Goal: Task Accomplishment & Management: Manage account settings

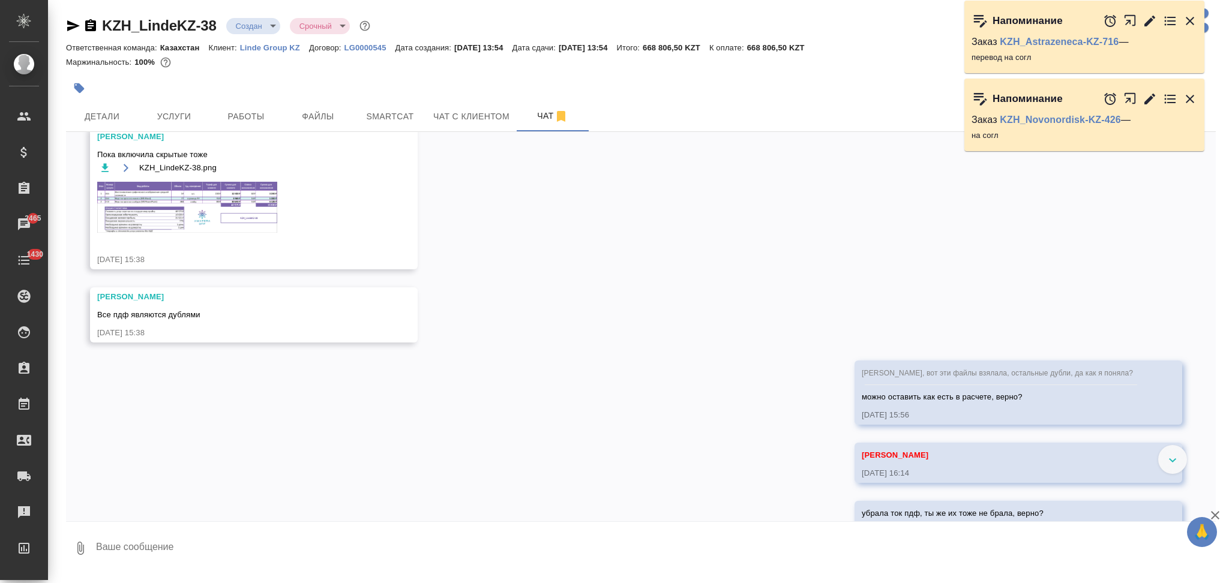
scroll to position [980, 0]
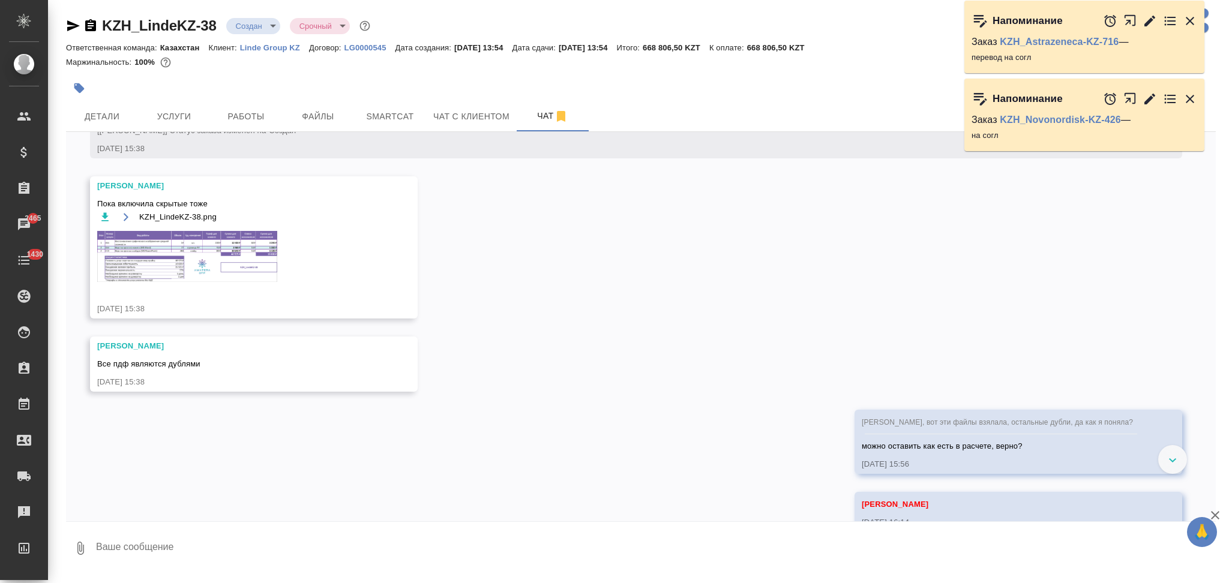
click at [146, 248] on img at bounding box center [187, 256] width 180 height 51
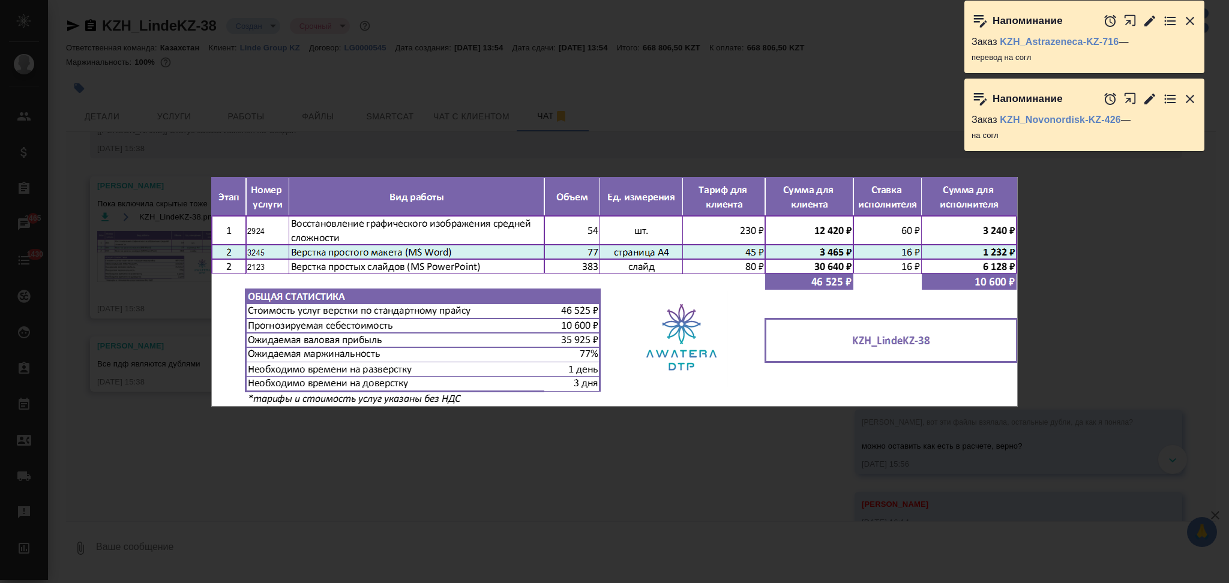
click at [190, 90] on div "KZH_LindeKZ-38.png 1 of 1" at bounding box center [614, 291] width 1229 height 583
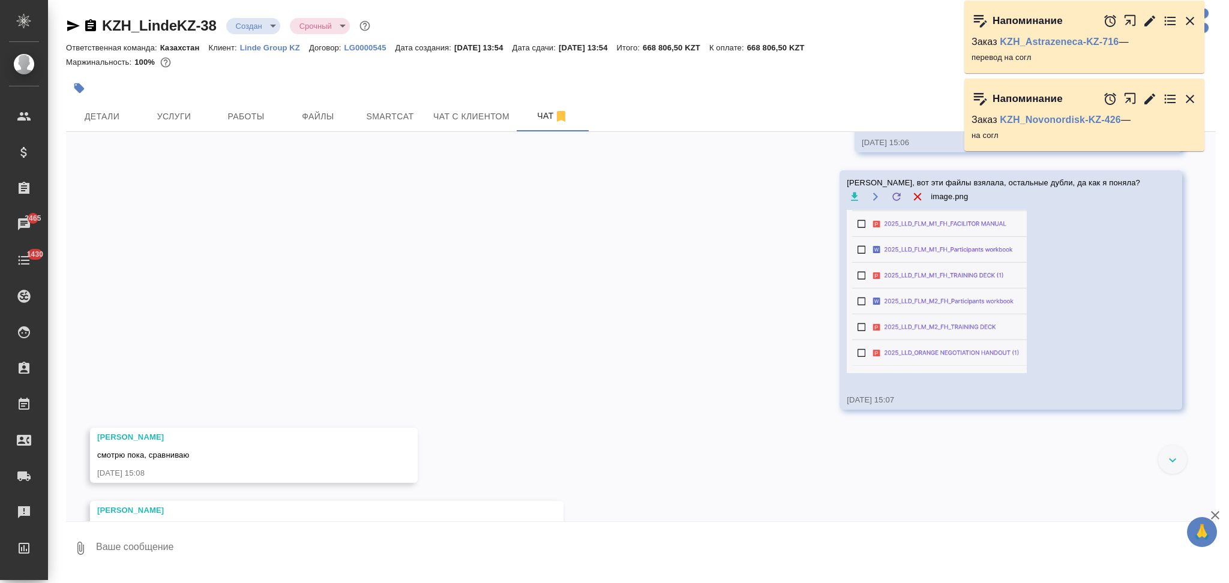
scroll to position [640, 0]
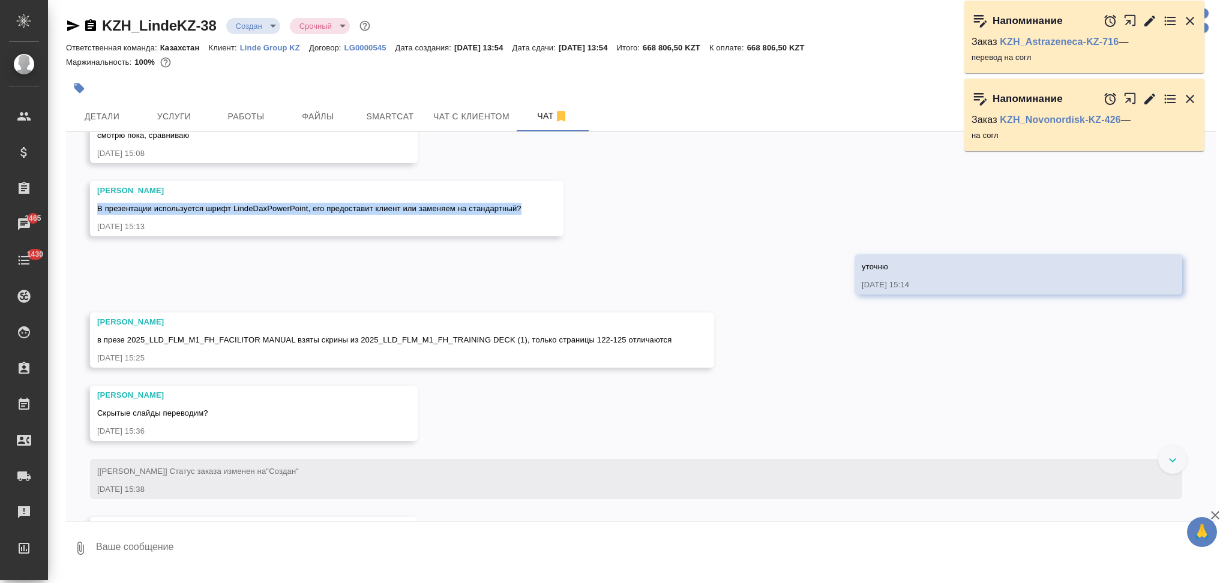
drag, startPoint x: 97, startPoint y: 205, endPoint x: 530, endPoint y: 202, distance: 433.1
click at [530, 202] on div "Малофеева Екатерина В презентации используется шрифт LindeDaxPowerPoint, его пр…" at bounding box center [326, 208] width 473 height 55
copy span "В презентации используется шрифт LindeDaxPowerPoint, его предоставит клиент или…"
click at [178, 113] on span "Услуги" at bounding box center [174, 116] width 58 height 15
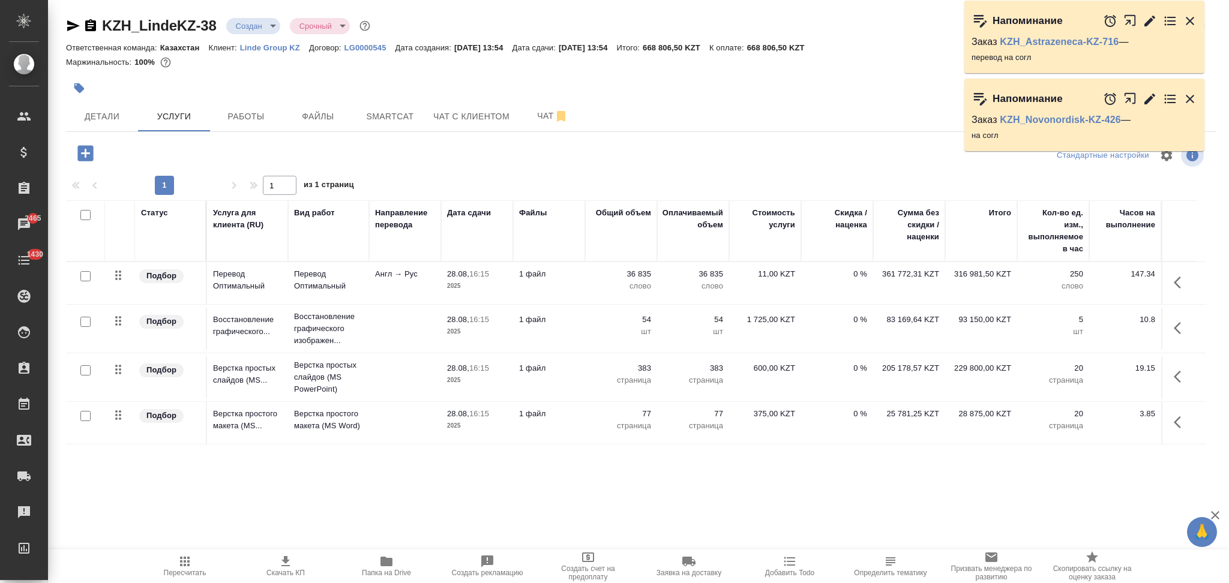
click at [583, 288] on td "1 файл" at bounding box center [549, 283] width 72 height 42
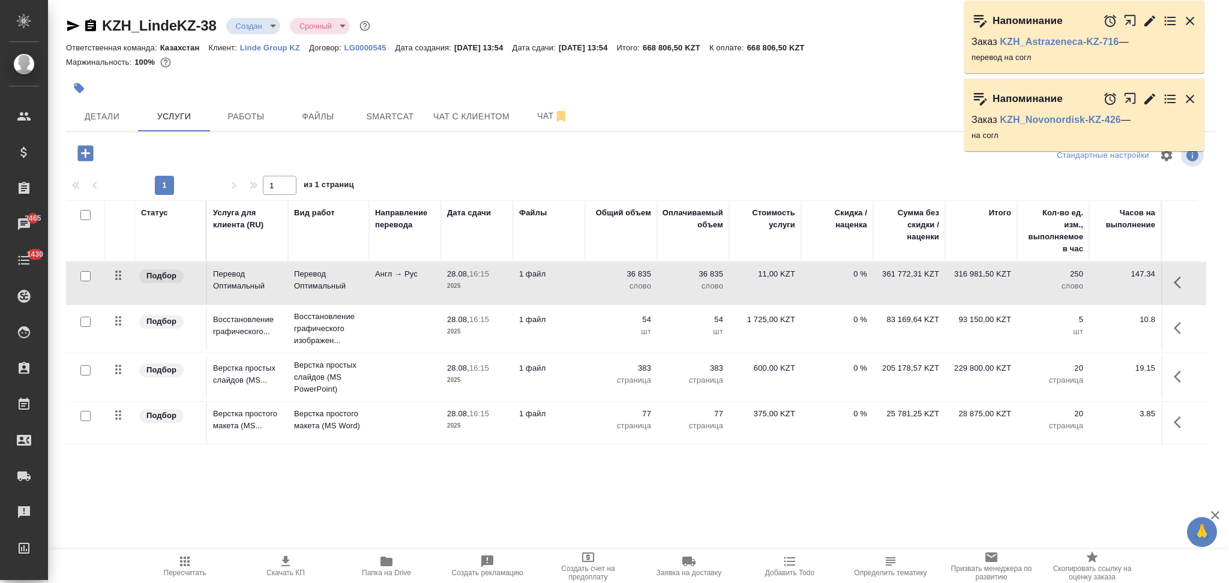
click at [583, 288] on td "1 файл" at bounding box center [549, 283] width 72 height 42
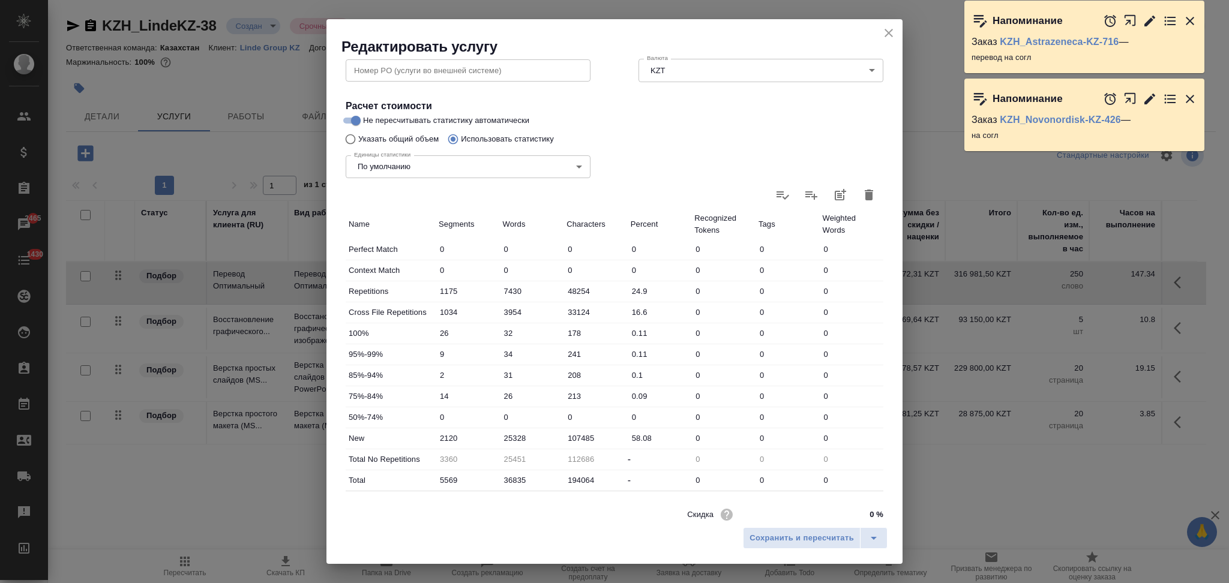
scroll to position [235, 0]
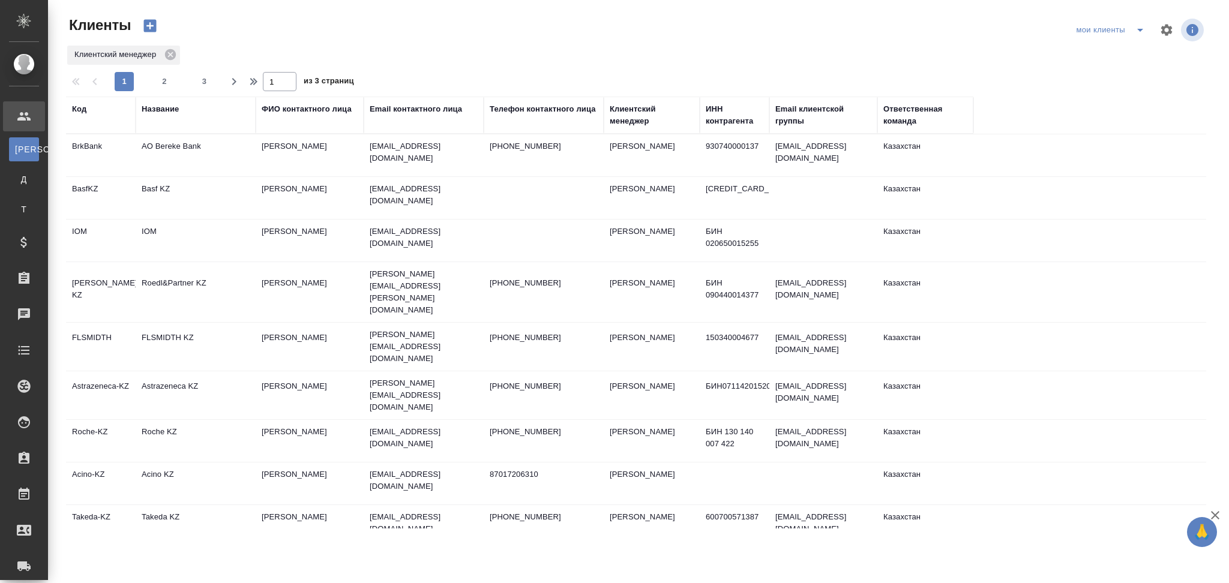
select select "RU"
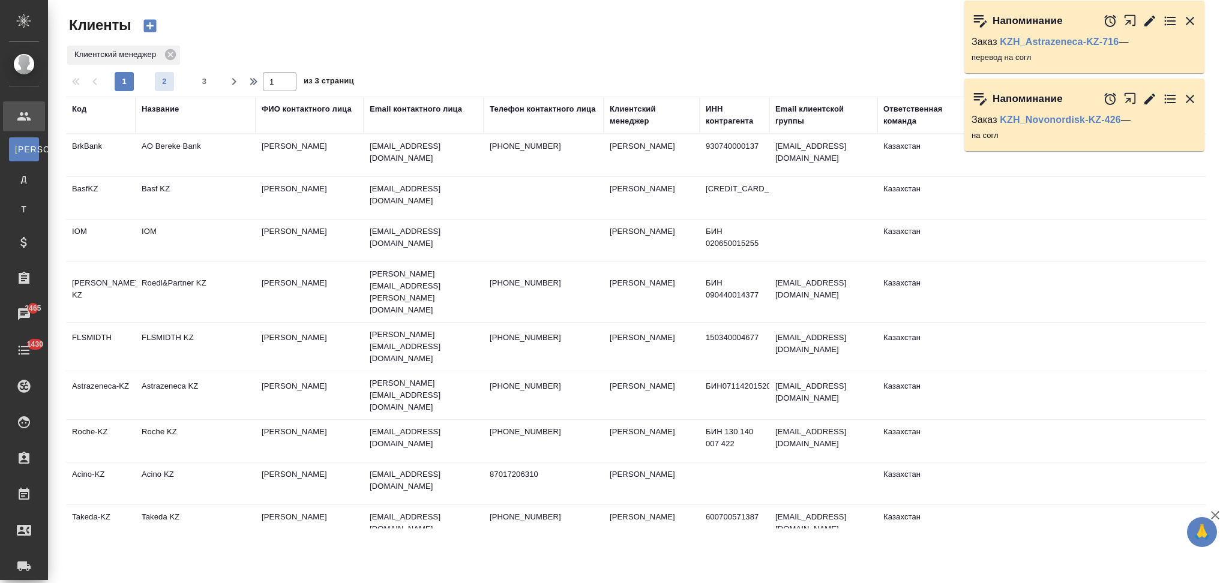
click at [169, 83] on span "2" at bounding box center [164, 82] width 19 height 12
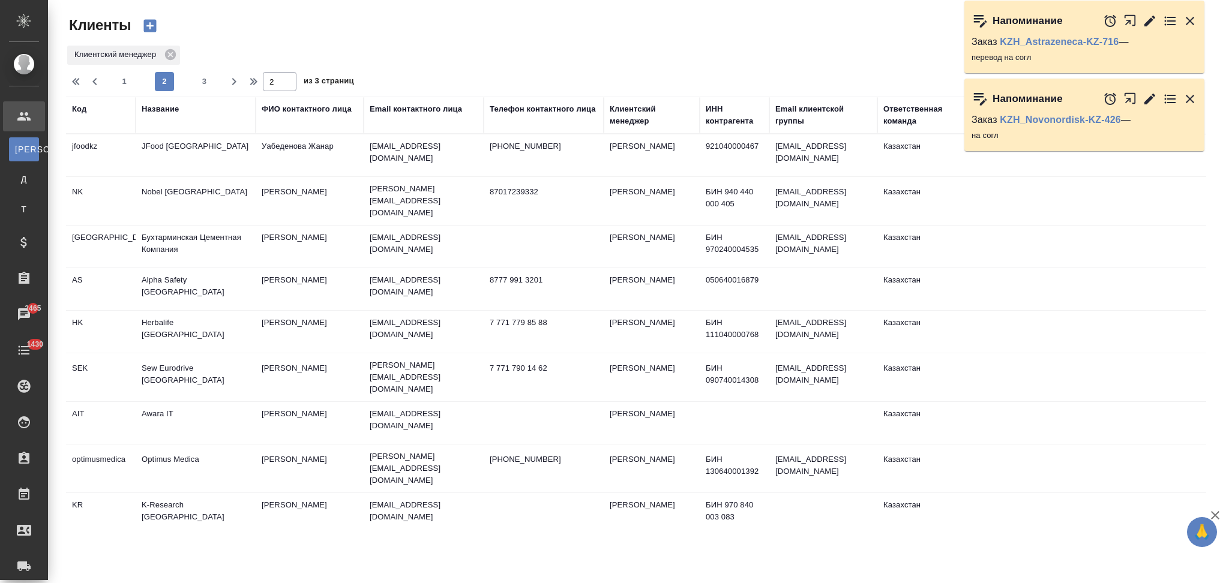
click at [186, 325] on td "Herbalife Kazakhstan" at bounding box center [196, 332] width 120 height 42
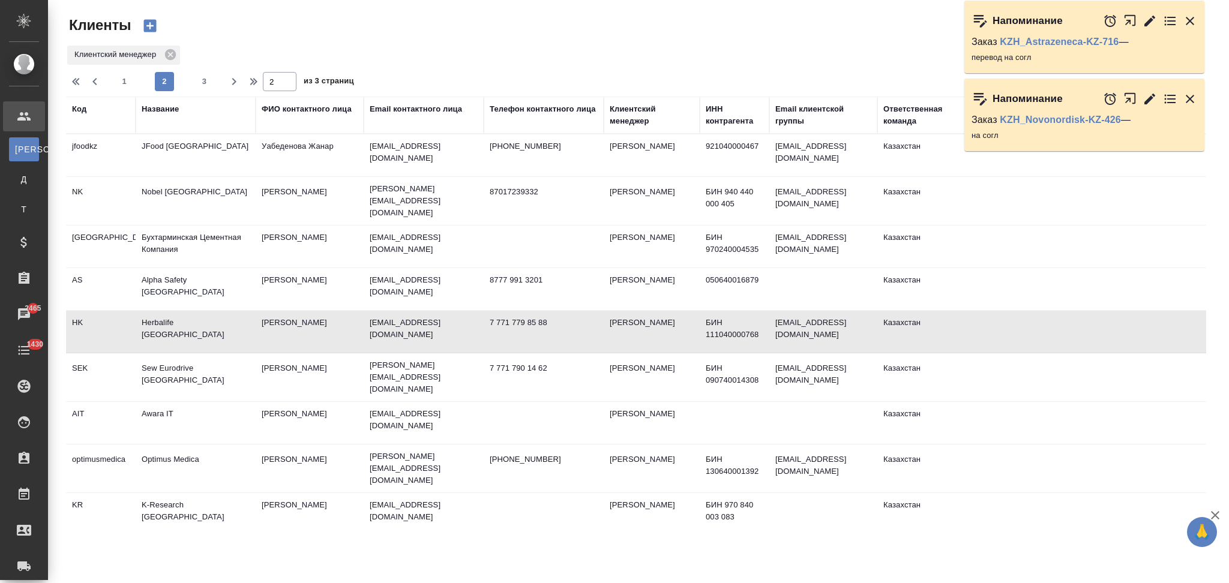
click at [186, 325] on td "Herbalife [GEOGRAPHIC_DATA]" at bounding box center [196, 332] width 120 height 42
click at [127, 80] on span "1" at bounding box center [124, 82] width 19 height 12
type input "1"
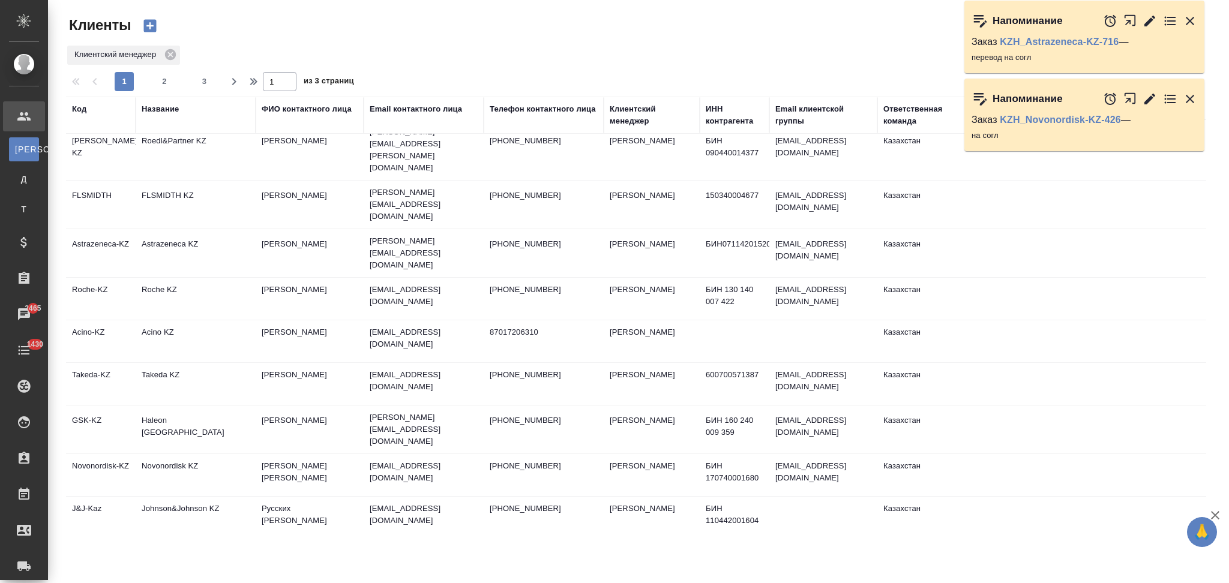
scroll to position [160, 0]
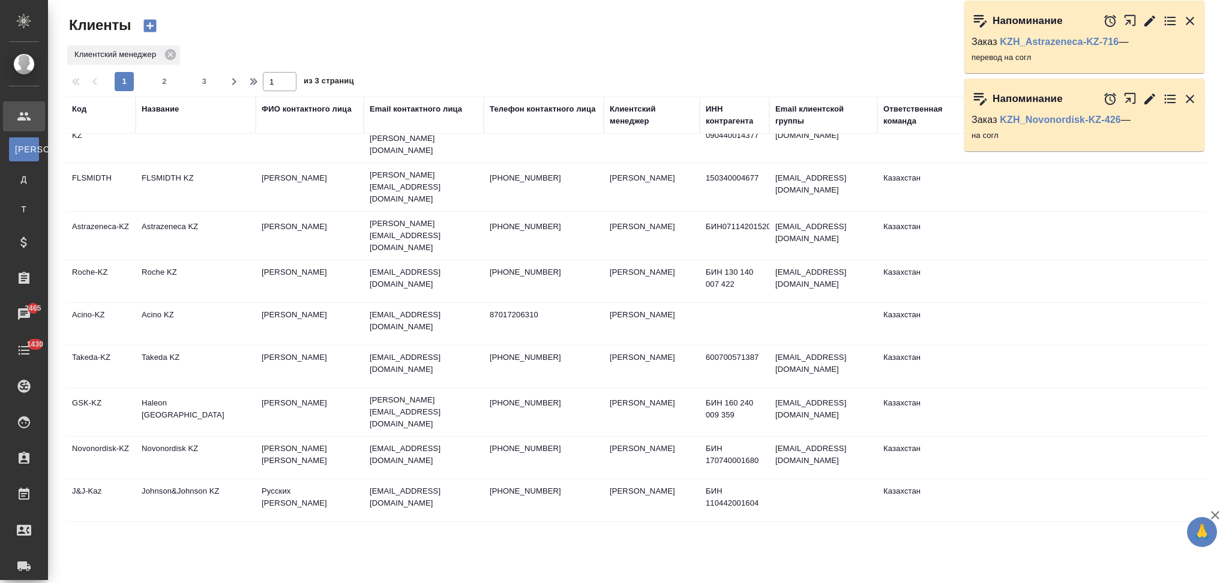
click at [224, 391] on td "Haleon Kazakhstan" at bounding box center [196, 412] width 120 height 42
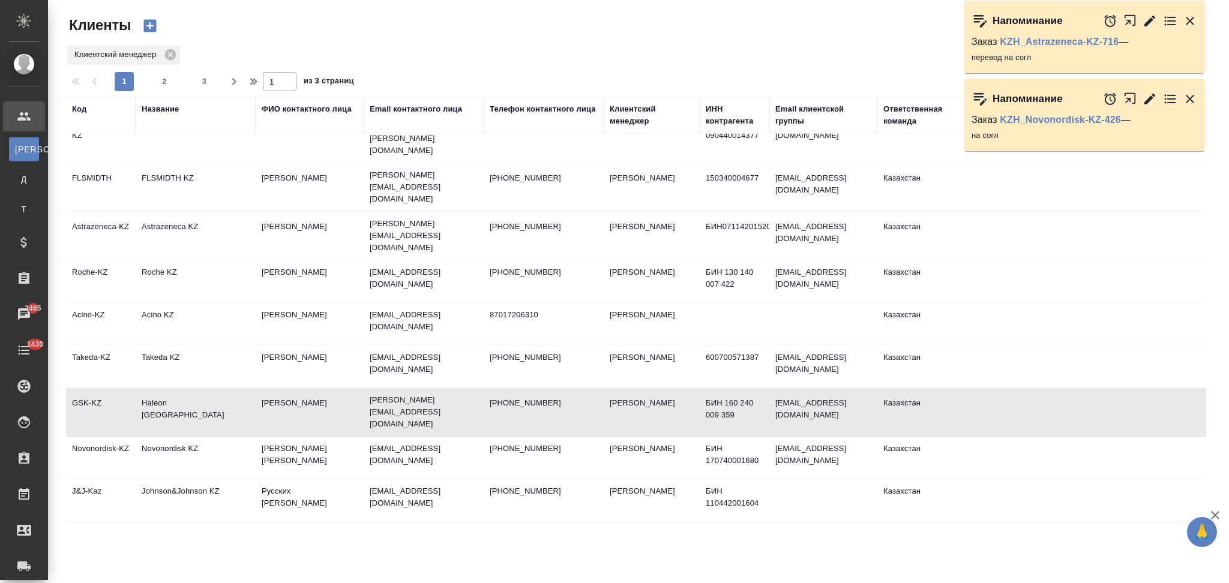
click at [224, 391] on td "Haleon Kazakhstan" at bounding box center [196, 412] width 120 height 42
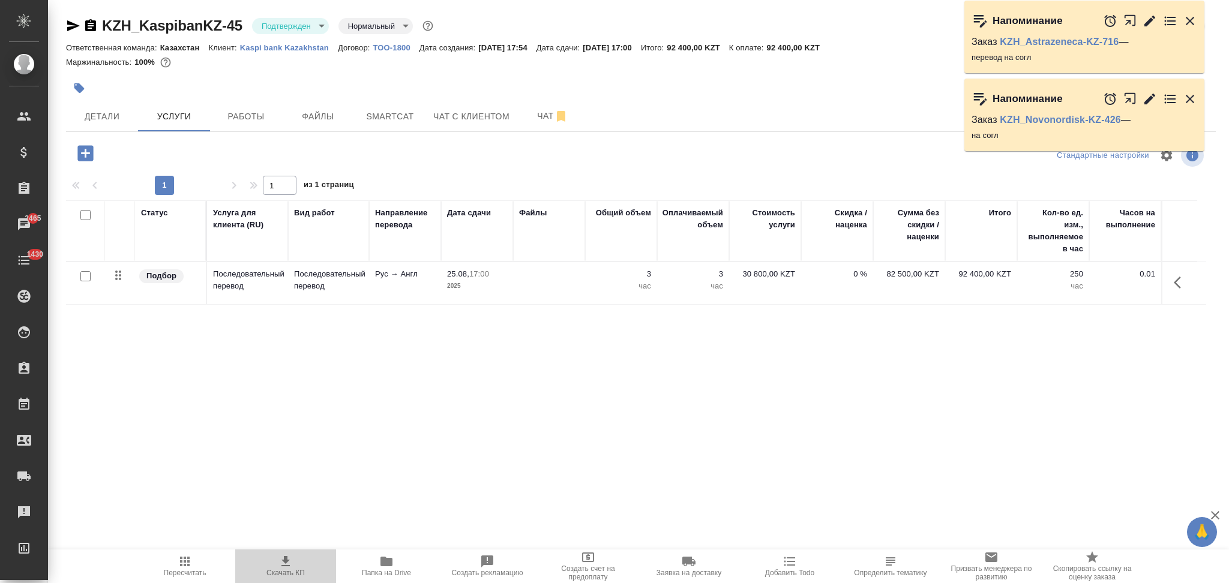
click at [280, 560] on icon "button" at bounding box center [285, 561] width 14 height 14
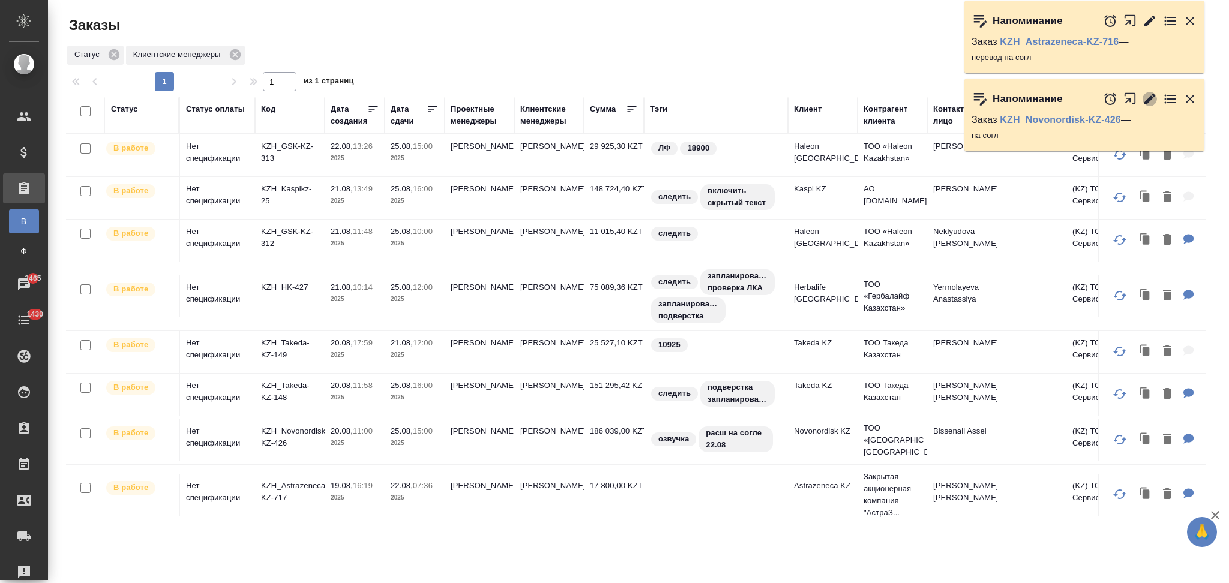
click at [1146, 96] on icon "button" at bounding box center [1149, 99] width 14 height 14
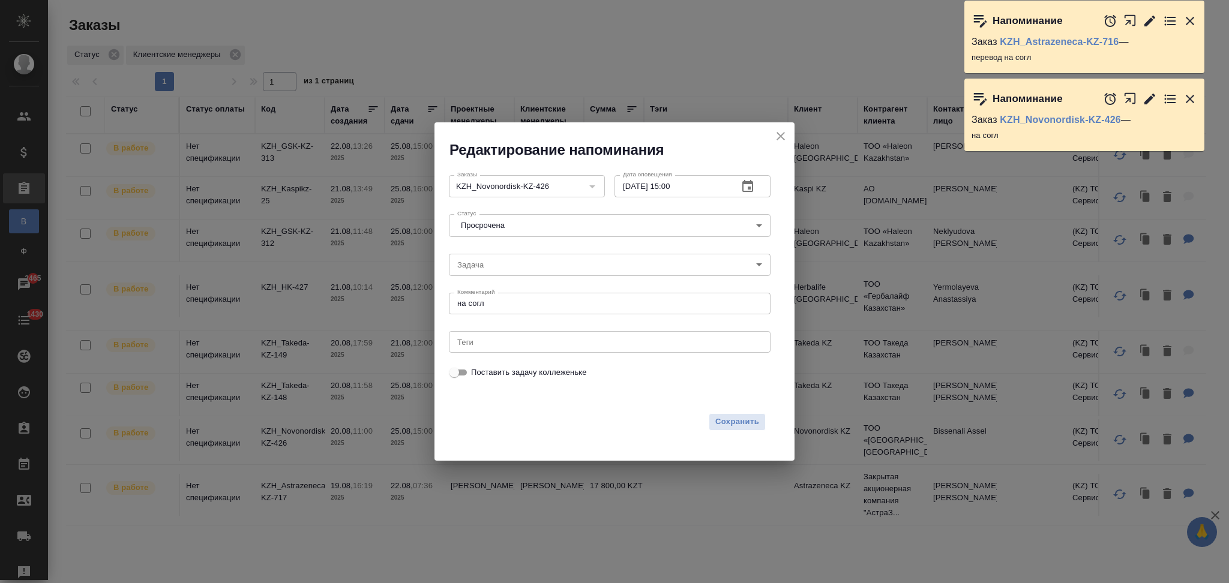
click at [746, 190] on icon "button" at bounding box center [747, 186] width 14 height 14
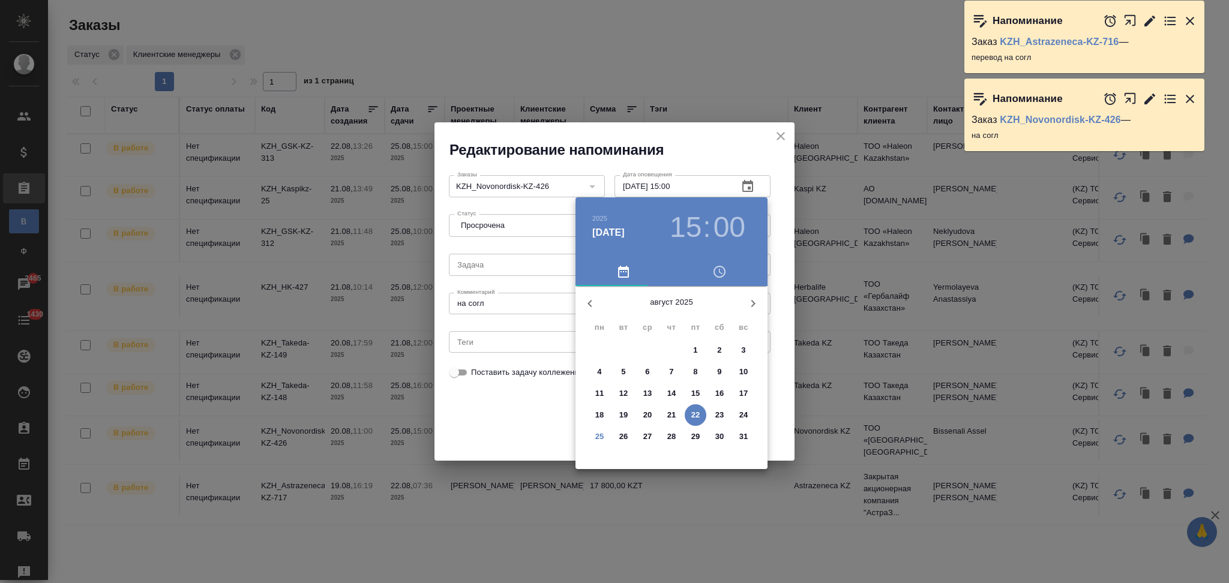
click at [595, 436] on p "25" at bounding box center [599, 437] width 9 height 12
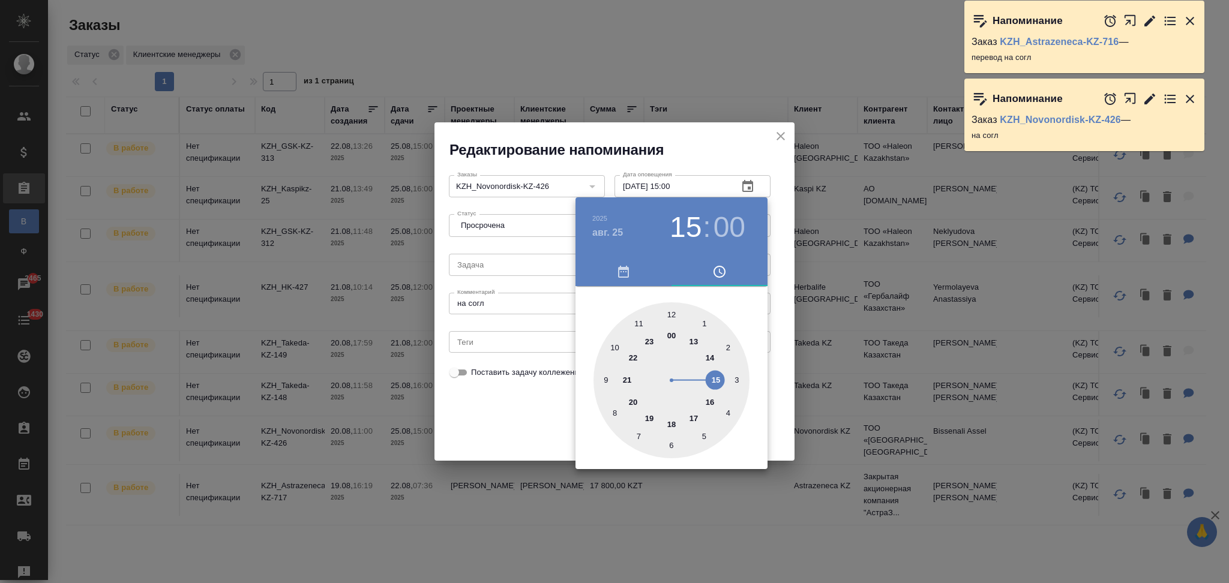
click at [695, 344] on div at bounding box center [671, 380] width 156 height 156
type input "25.08.2025 13:00"
click at [672, 313] on div at bounding box center [671, 380] width 156 height 156
click at [538, 413] on div at bounding box center [614, 291] width 1229 height 583
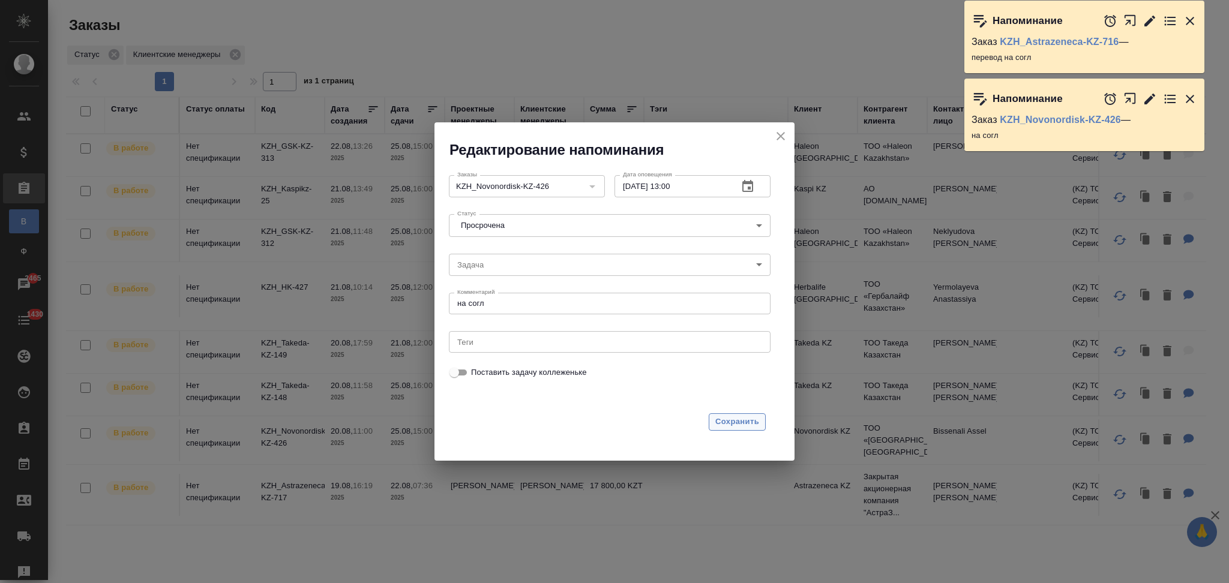
click at [723, 415] on span "Сохранить" at bounding box center [737, 422] width 44 height 14
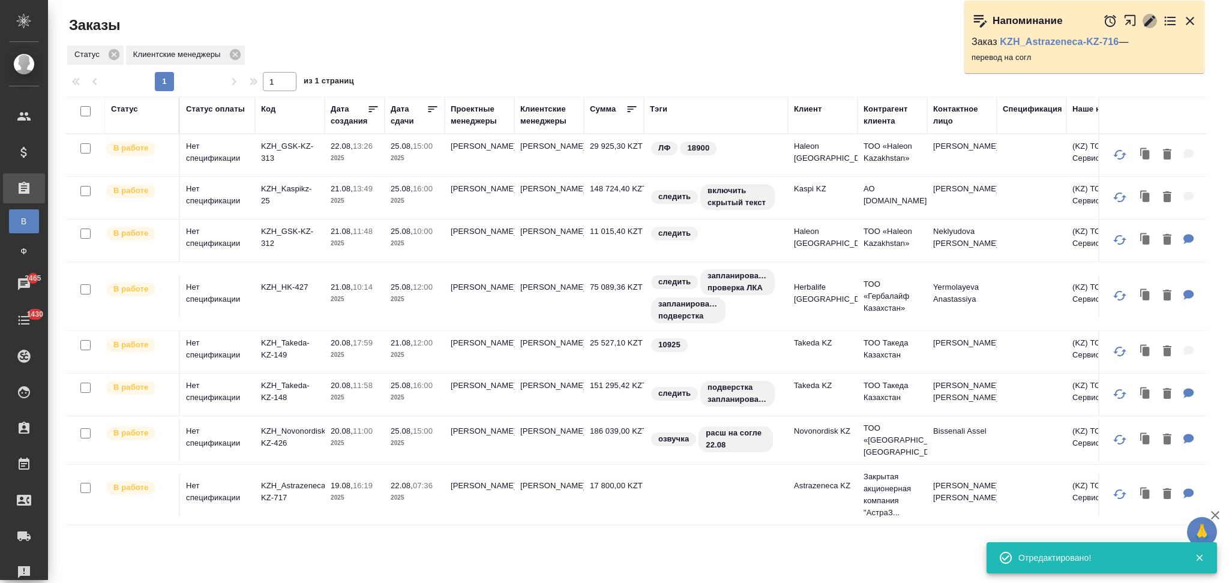
click at [1145, 23] on icon "button" at bounding box center [1149, 20] width 11 height 11
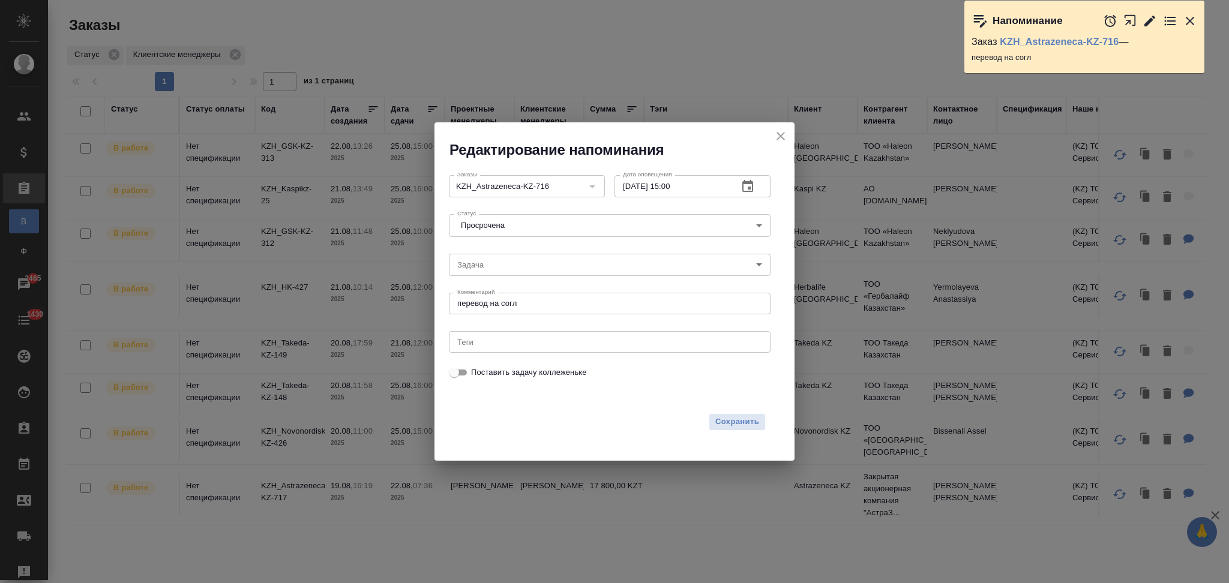
click at [1130, 16] on icon "button" at bounding box center [1133, 24] width 20 height 20
drag, startPoint x: 1189, startPoint y: 19, endPoint x: 975, endPoint y: 104, distance: 230.7
click at [1190, 17] on icon "button" at bounding box center [1189, 21] width 14 height 14
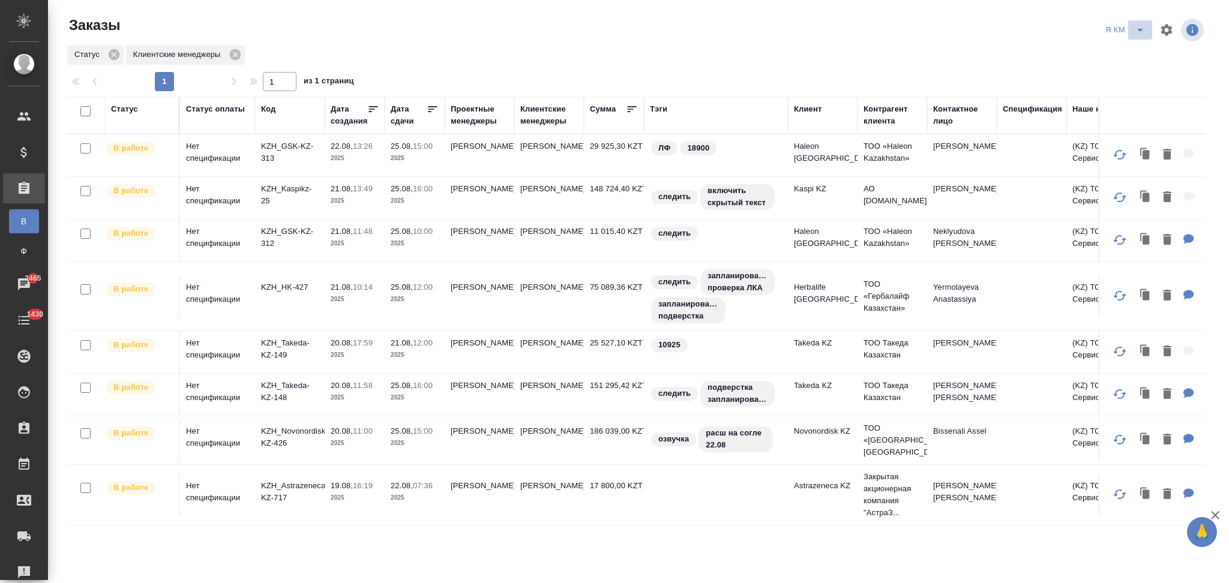
click at [1137, 31] on icon "split button" at bounding box center [1140, 30] width 14 height 14
click at [1088, 99] on li "НЕПОДТВЕРЖДЕНКА" at bounding box center [1126, 92] width 104 height 19
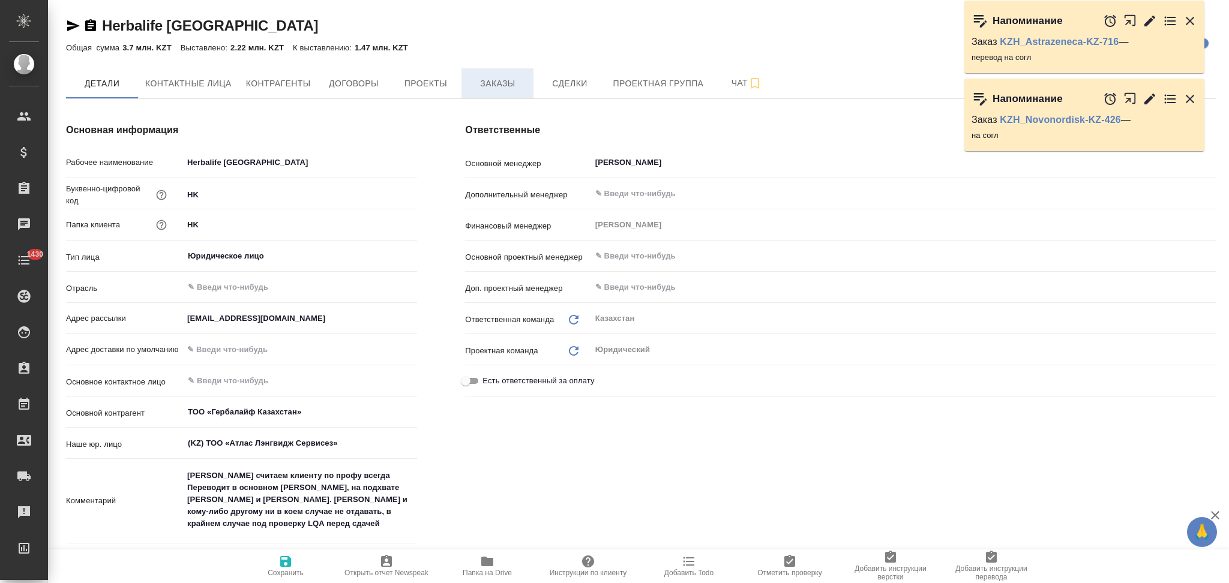
click at [496, 85] on span "Заказы" at bounding box center [498, 83] width 58 height 15
type textarea "x"
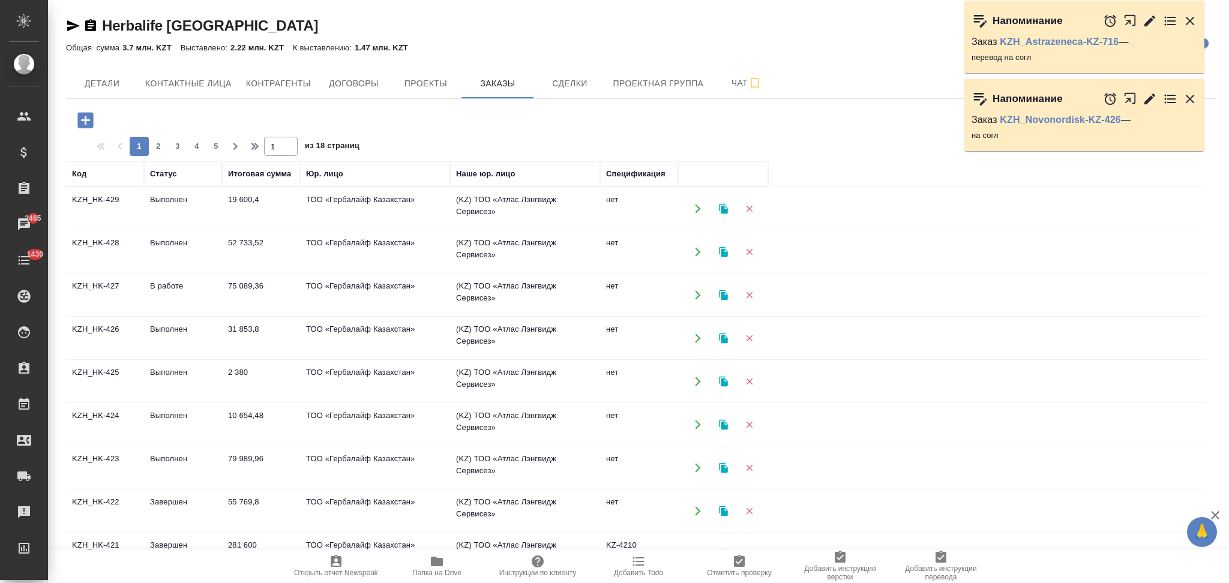
click at [724, 205] on icon "button" at bounding box center [723, 208] width 8 height 10
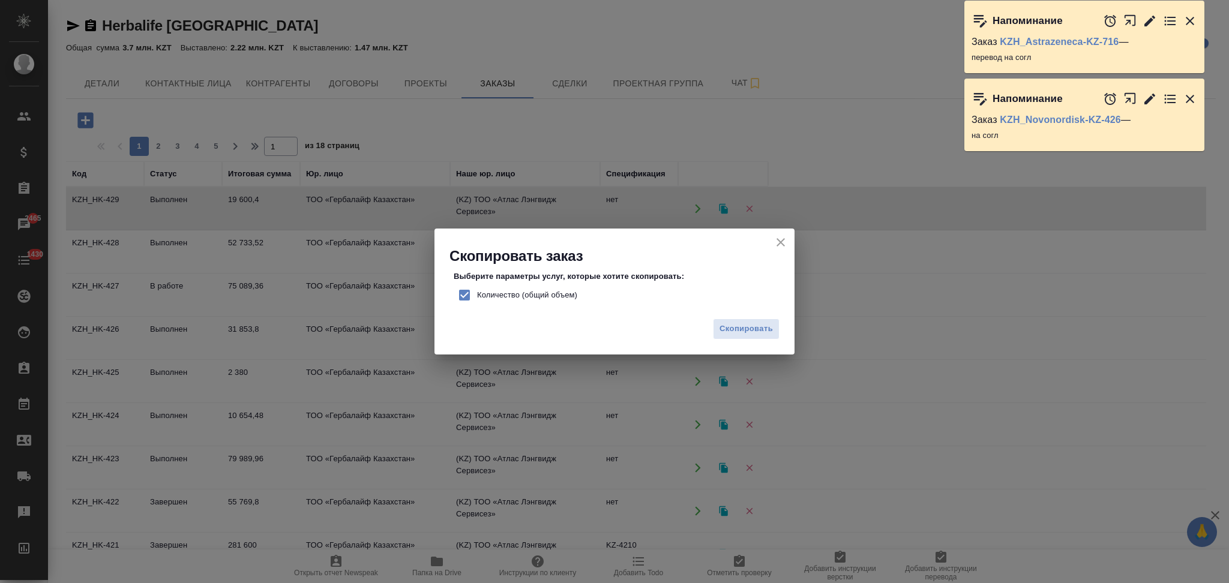
click at [461, 296] on input "Количество (общий объем)" at bounding box center [464, 295] width 25 height 25
checkbox input "false"
click at [738, 327] on span "Скопировать" at bounding box center [745, 329] width 53 height 14
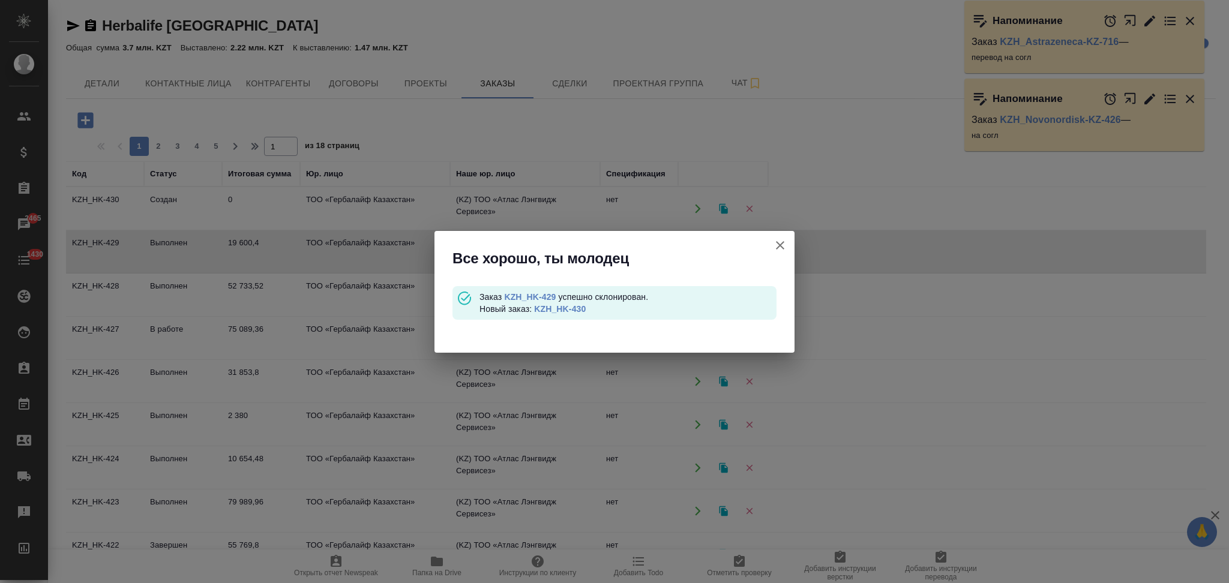
click at [553, 310] on link "KZH_HK-430" at bounding box center [560, 309] width 52 height 10
click at [783, 241] on icon "button" at bounding box center [780, 245] width 14 height 14
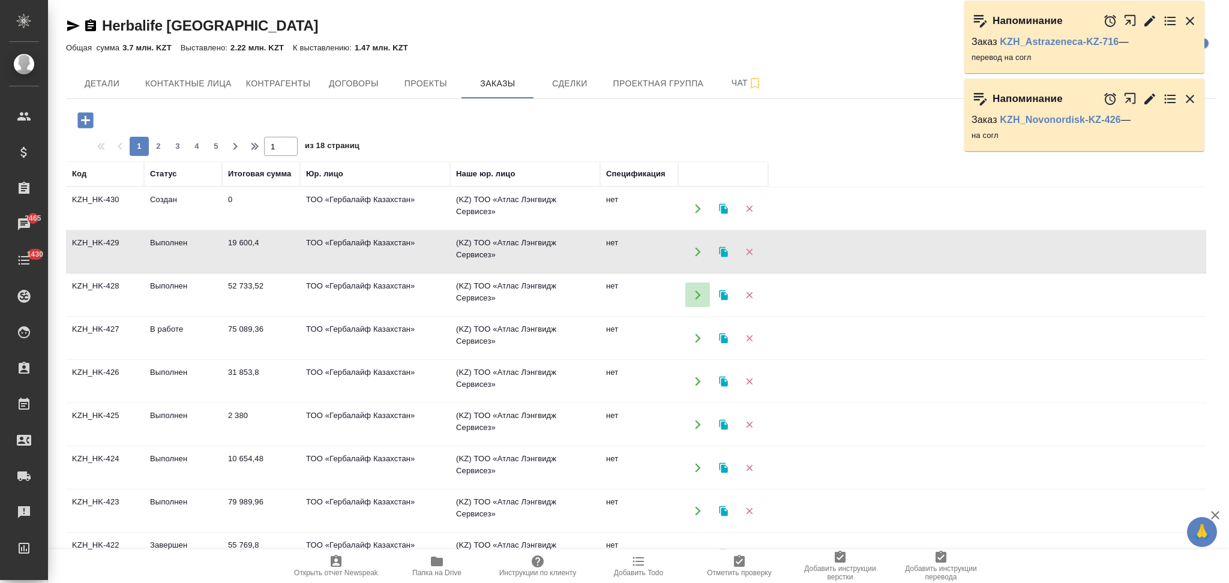
click at [695, 293] on icon "button" at bounding box center [697, 295] width 11 height 11
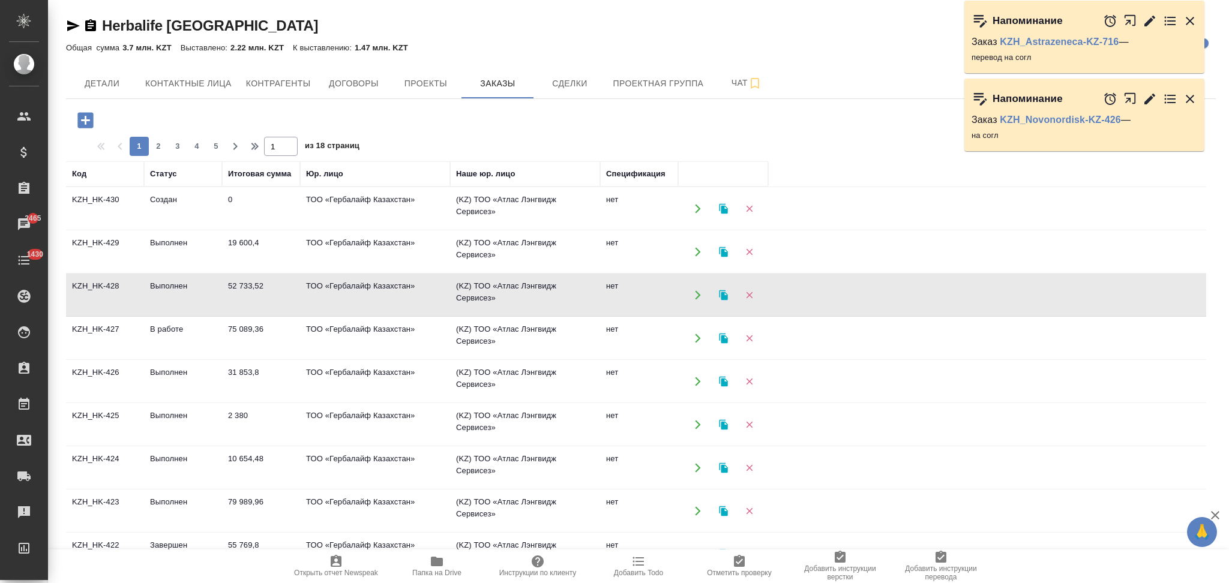
click at [698, 382] on icon "button" at bounding box center [697, 381] width 11 height 11
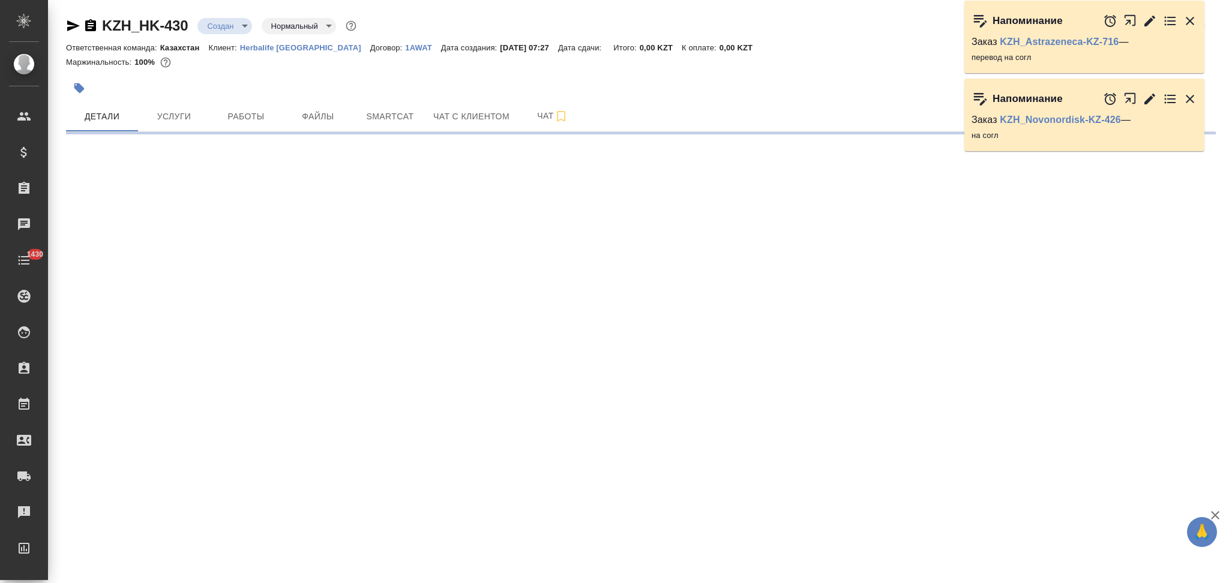
select select "RU"
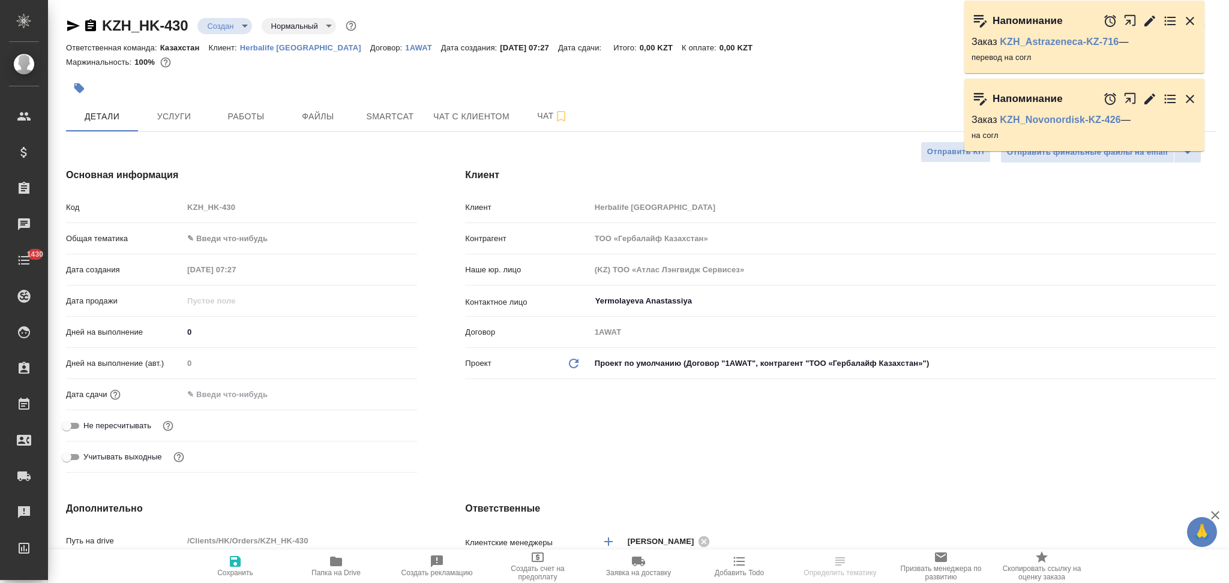
type textarea "x"
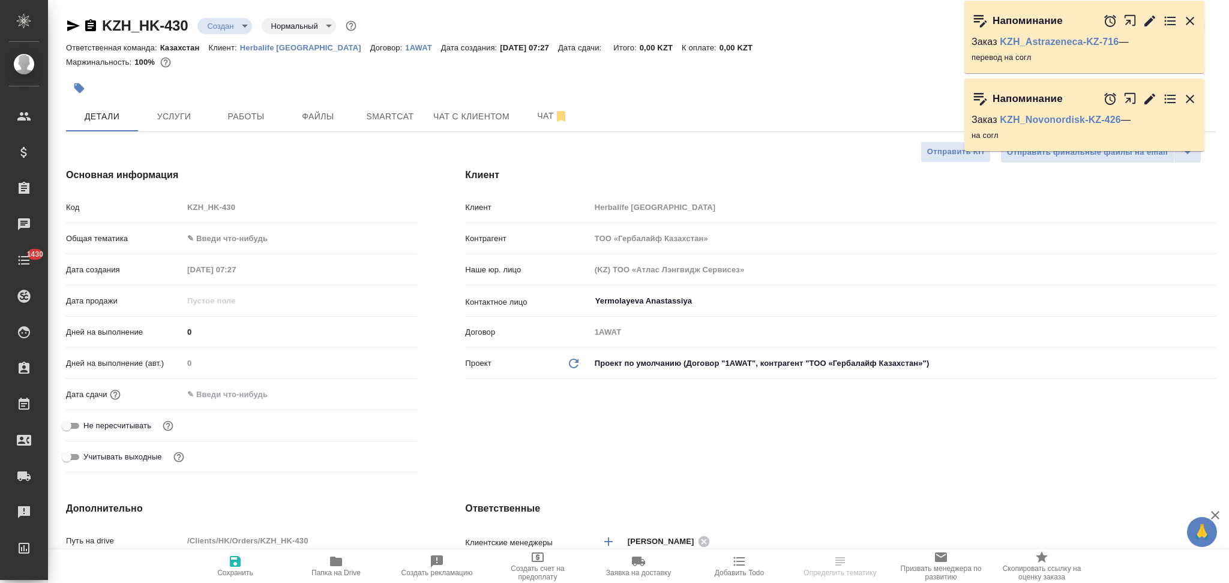
type textarea "x"
click at [198, 112] on span "Услуги" at bounding box center [174, 116] width 58 height 15
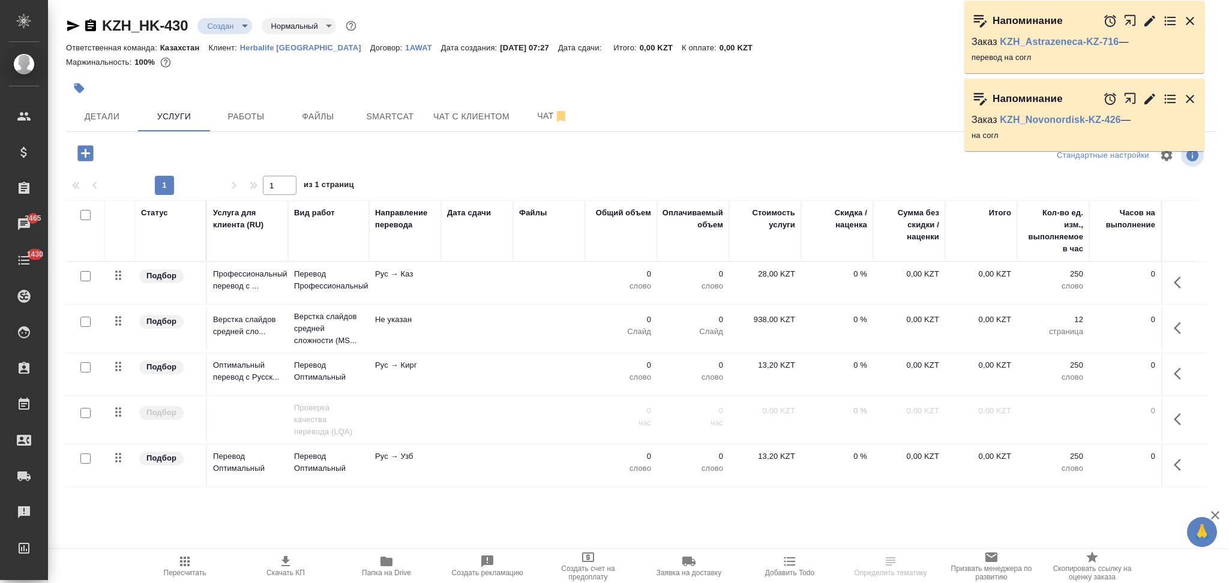
click at [84, 461] on input "checkbox" at bounding box center [85, 459] width 10 height 10
checkbox input "true"
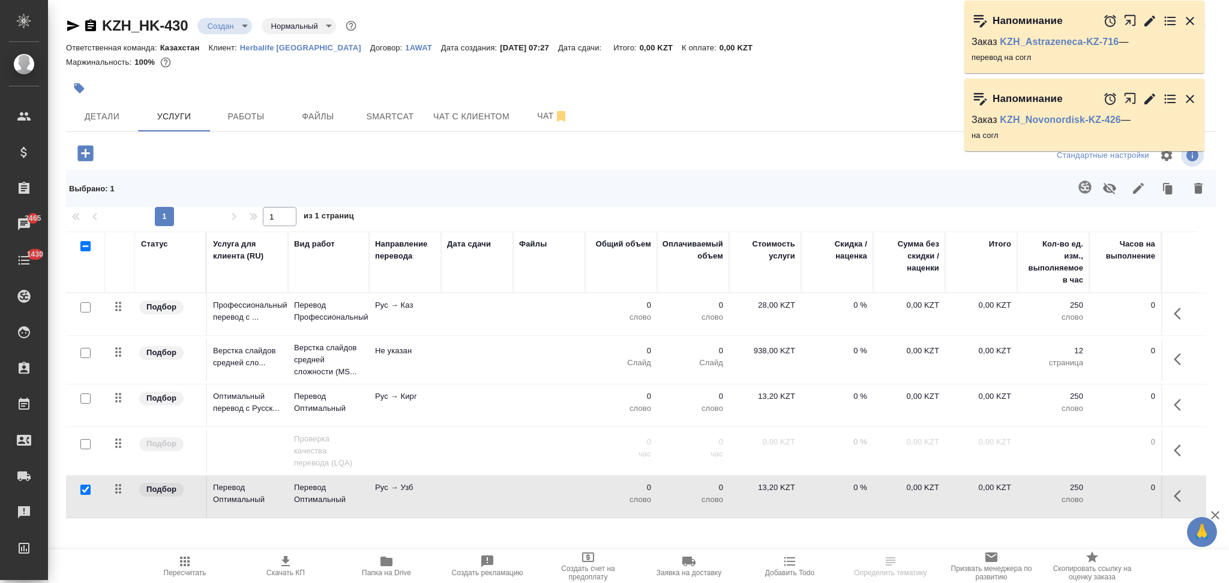
click at [82, 401] on input "checkbox" at bounding box center [85, 399] width 10 height 10
checkbox input "true"
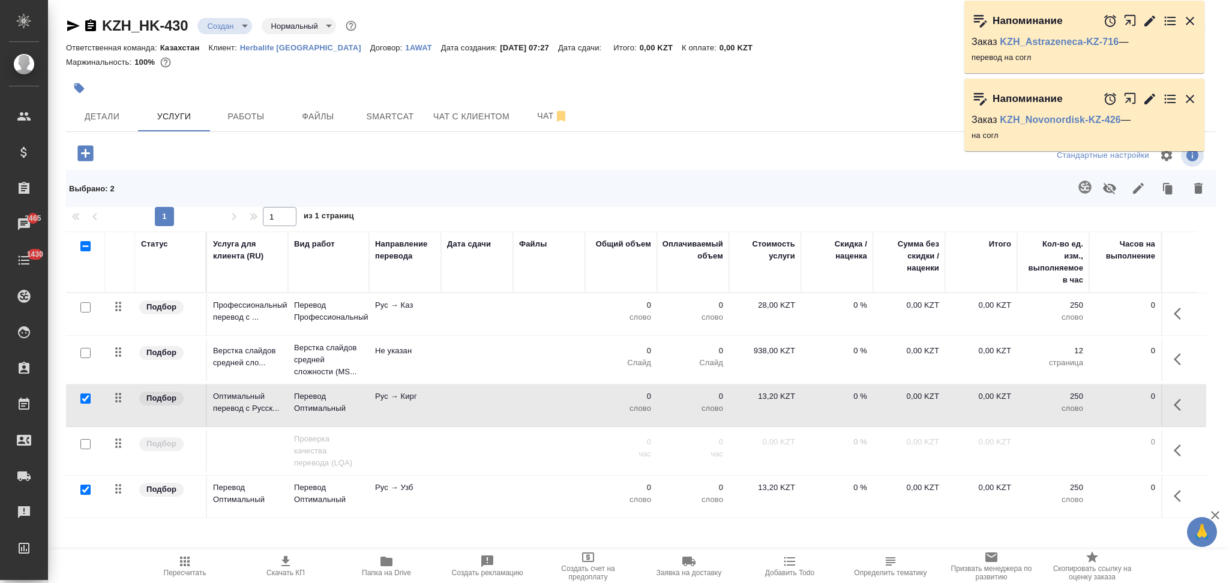
click at [87, 352] on input "checkbox" at bounding box center [85, 353] width 10 height 10
checkbox input "true"
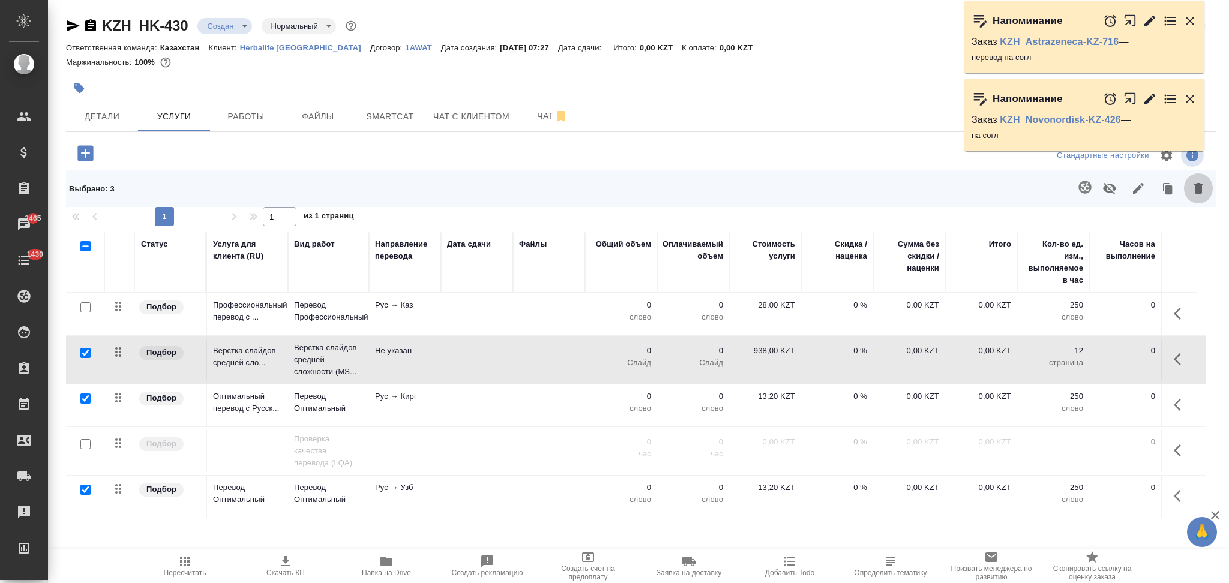
click at [1197, 187] on icon "button" at bounding box center [1198, 188] width 8 height 11
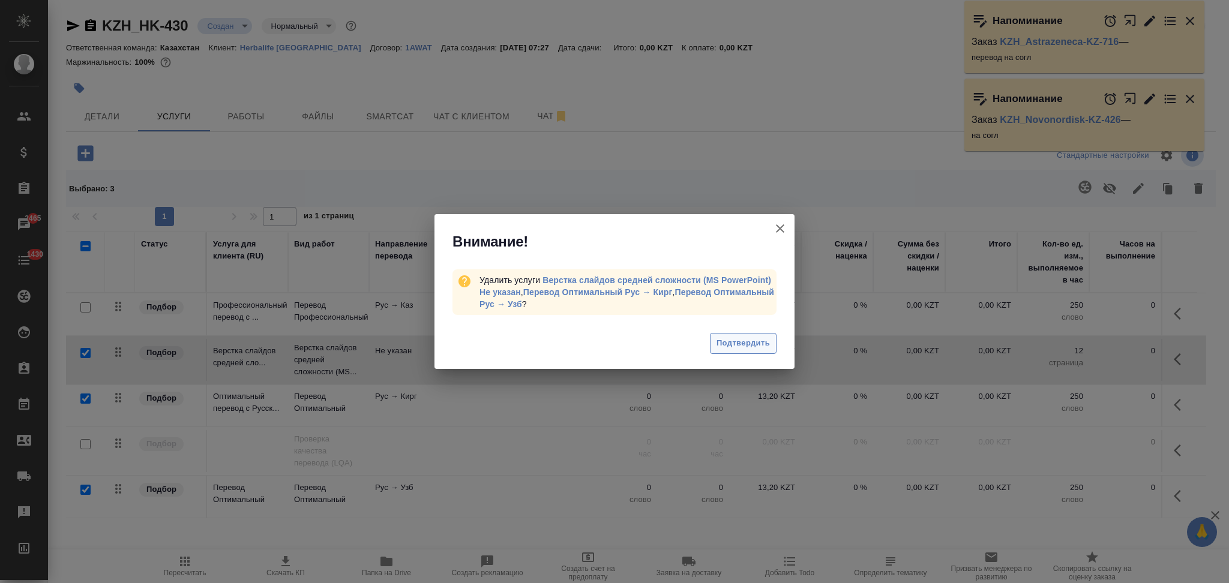
click at [723, 341] on span "Подтвердить" at bounding box center [742, 344] width 53 height 14
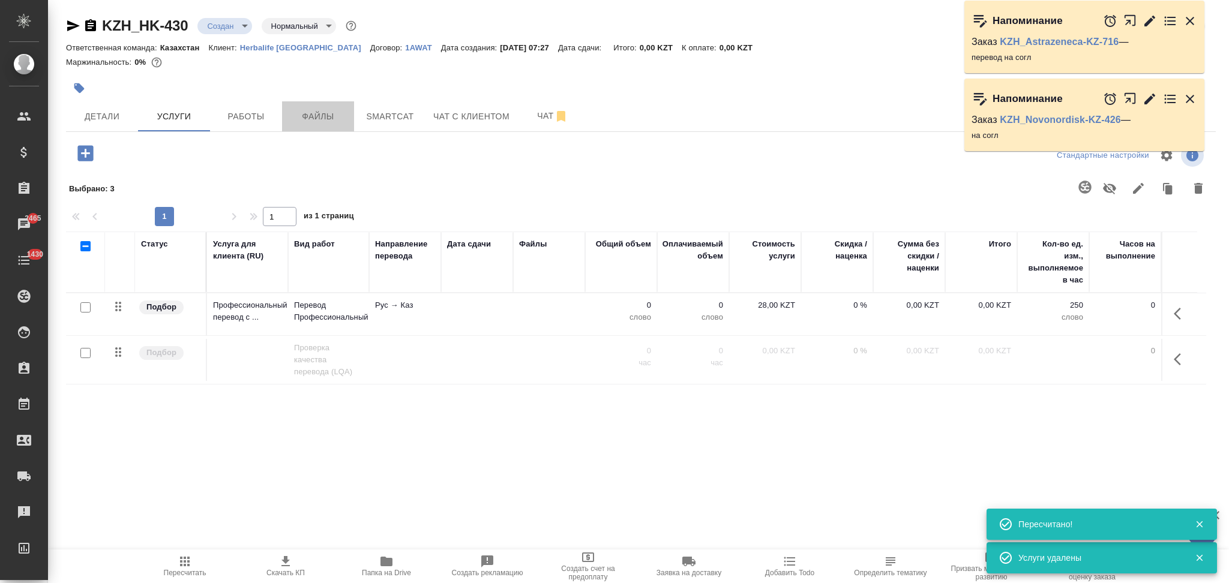
click at [308, 117] on span "Файлы" at bounding box center [318, 116] width 58 height 15
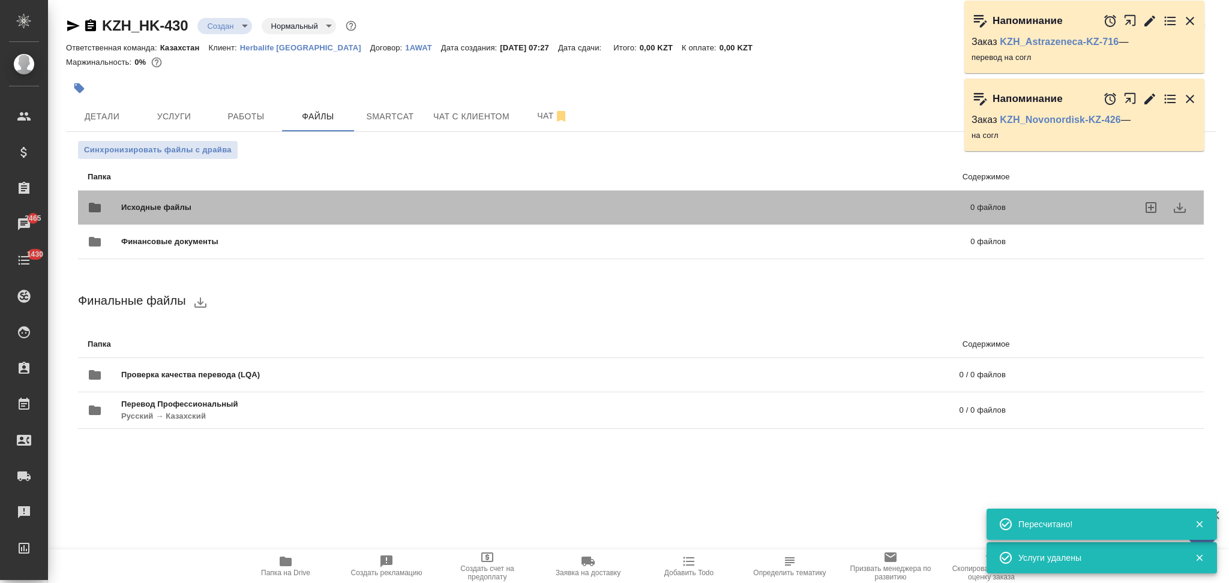
click at [135, 209] on span "Исходные файлы" at bounding box center [351, 208] width 460 height 12
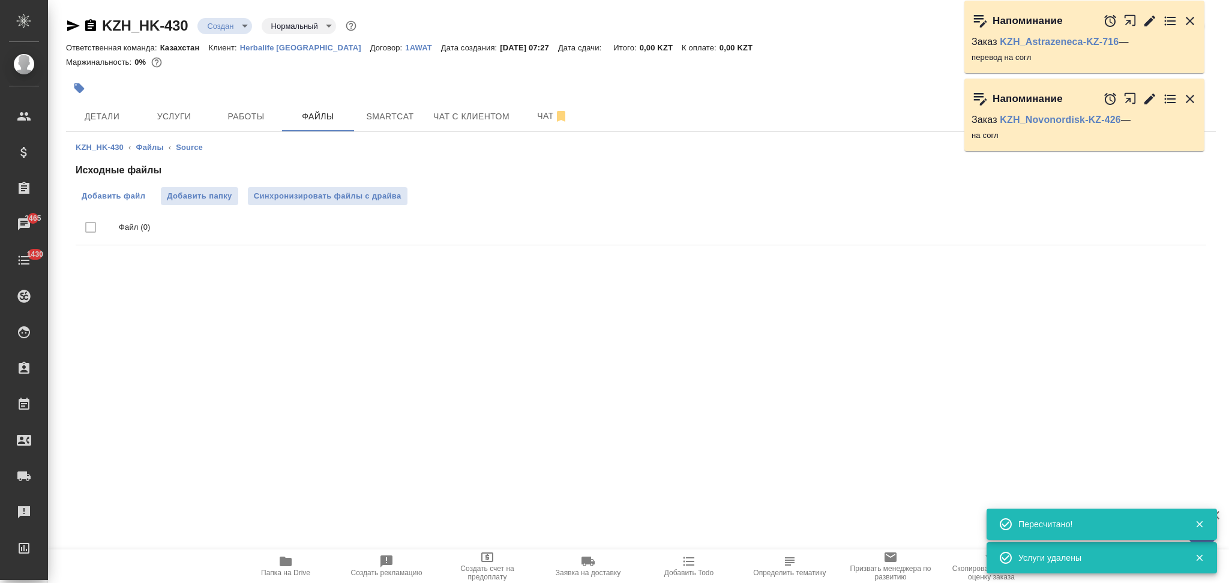
click at [118, 197] on span "Добавить файл" at bounding box center [114, 196] width 64 height 12
click at [0, 0] on input "Добавить файл" at bounding box center [0, 0] width 0 height 0
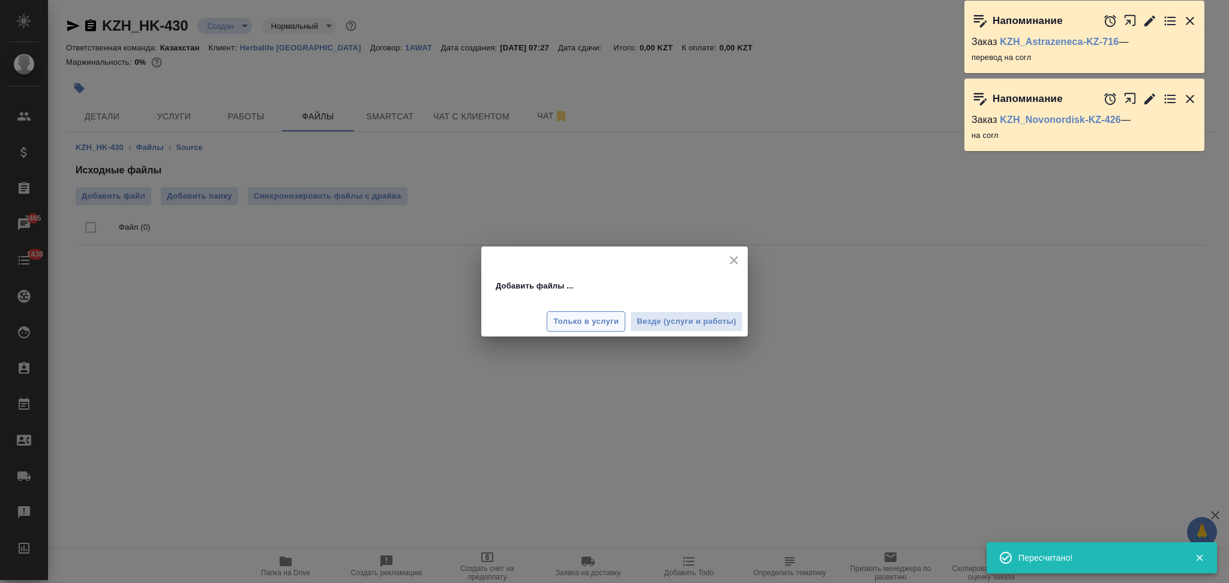
click at [579, 325] on span "Только в услуги" at bounding box center [585, 322] width 65 height 14
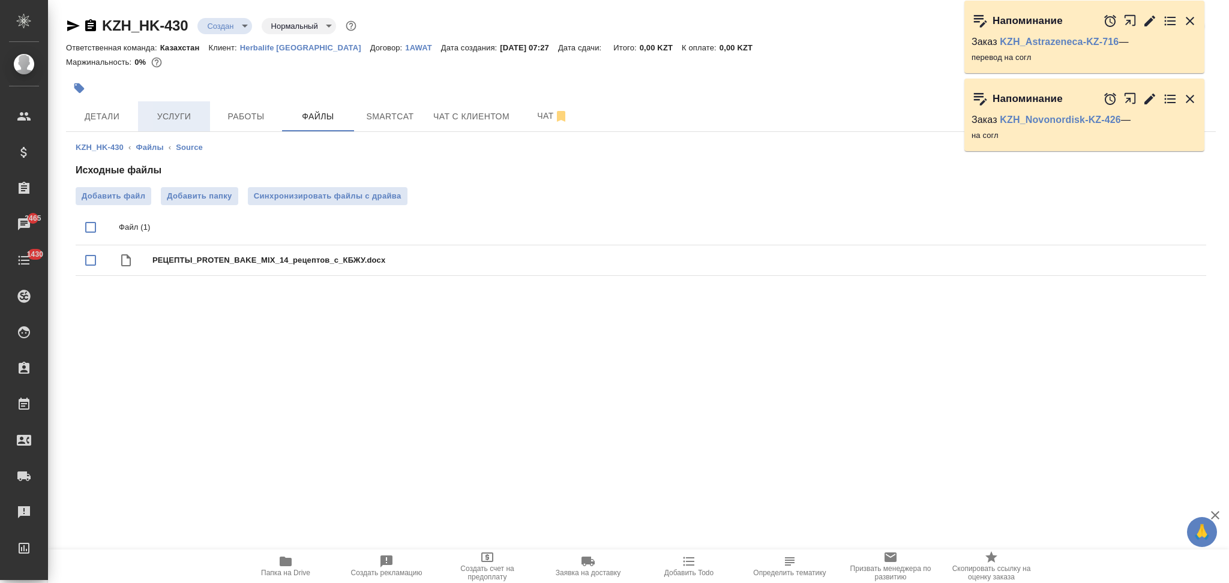
click at [186, 104] on button "Услуги" at bounding box center [174, 116] width 72 height 30
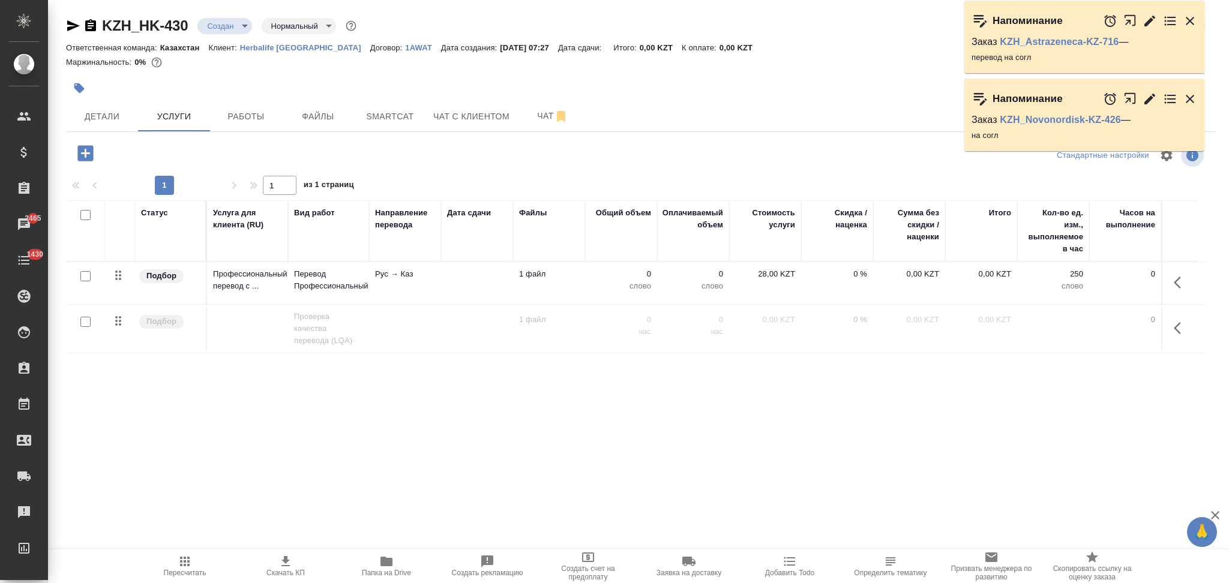
click at [87, 158] on icon "button" at bounding box center [85, 153] width 16 height 16
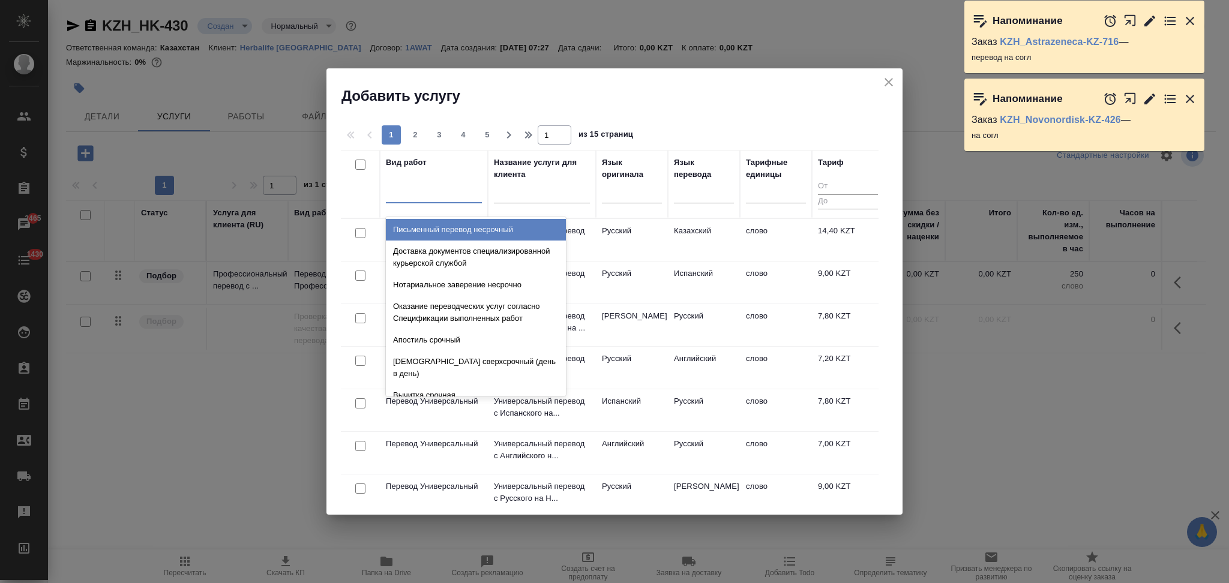
click at [445, 194] on div at bounding box center [434, 190] width 96 height 17
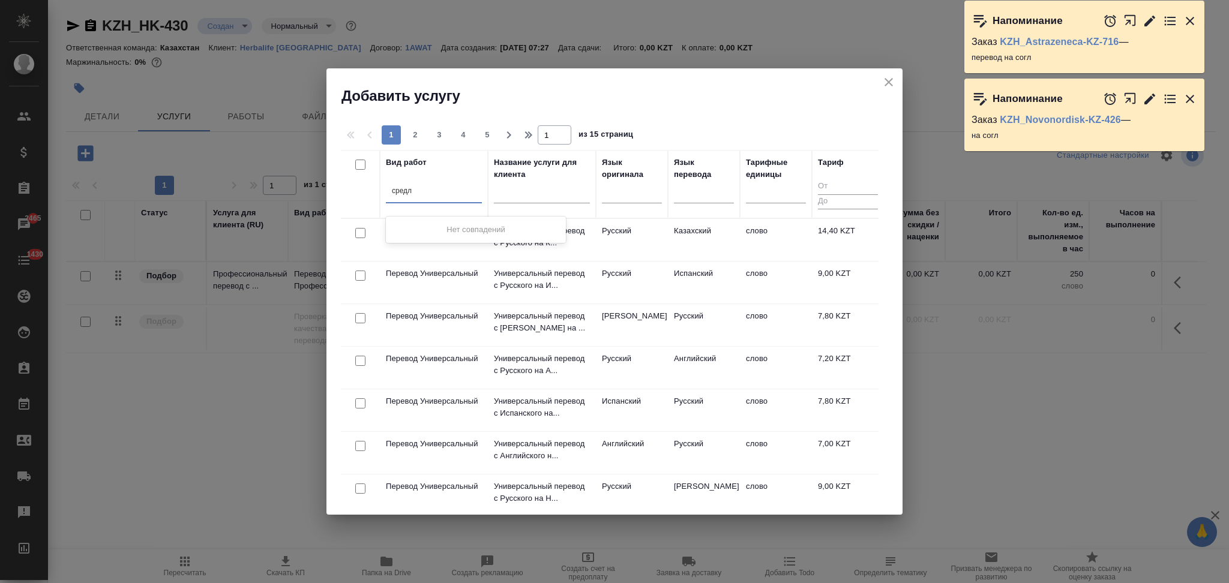
type input "сред"
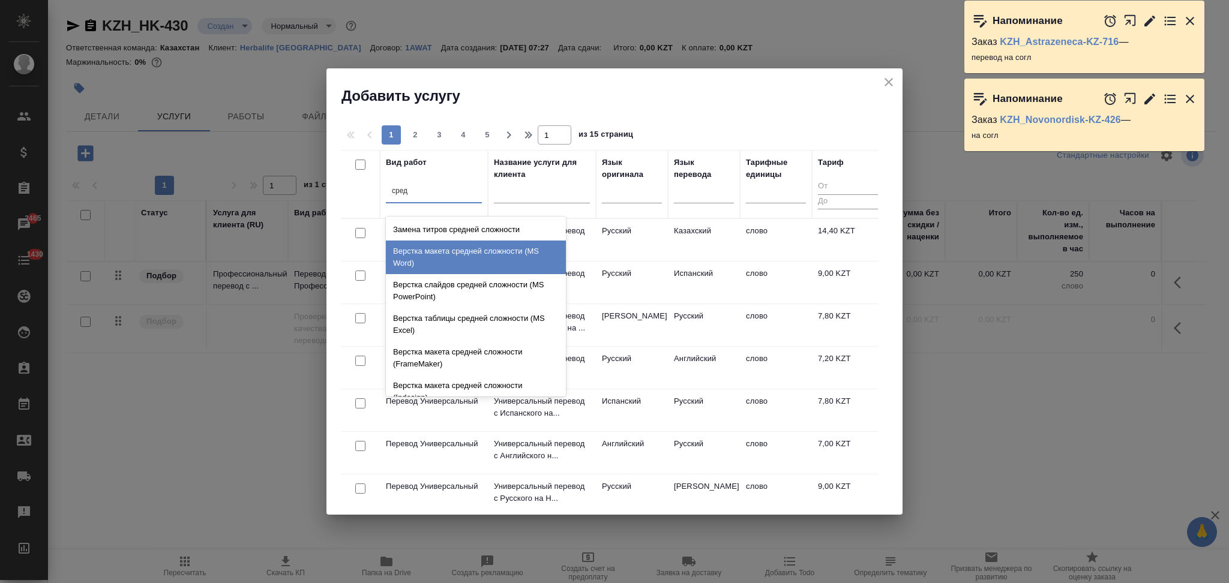
click at [431, 254] on div "Верстка макета средней сложности (MS Word)" at bounding box center [476, 258] width 180 height 34
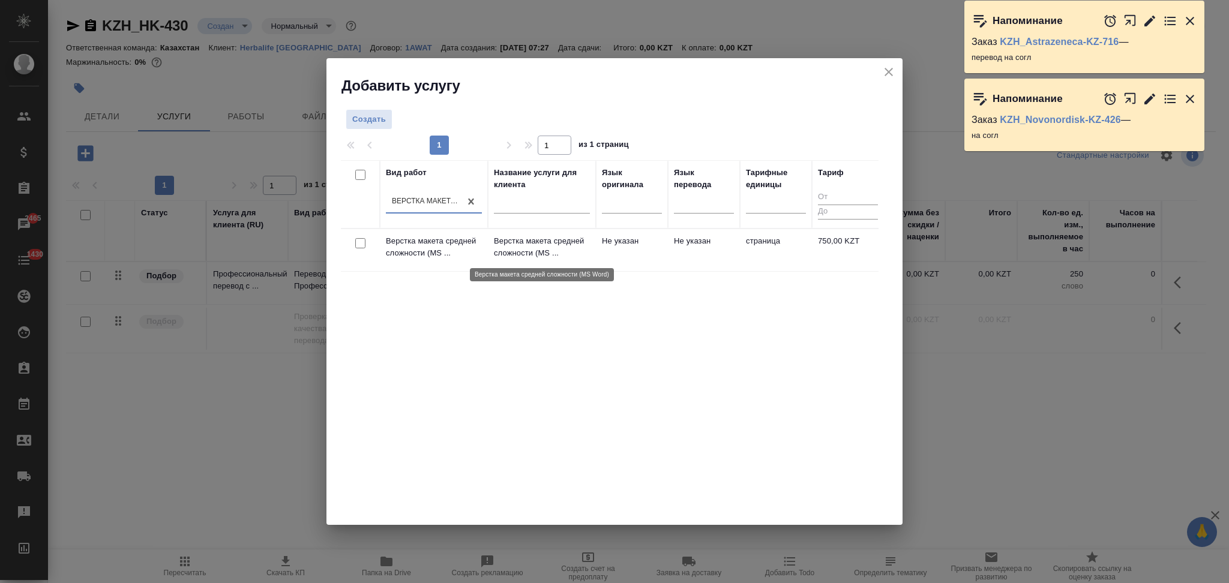
click at [587, 242] on p "Верстка макета средней сложности (MS ..." at bounding box center [542, 247] width 96 height 24
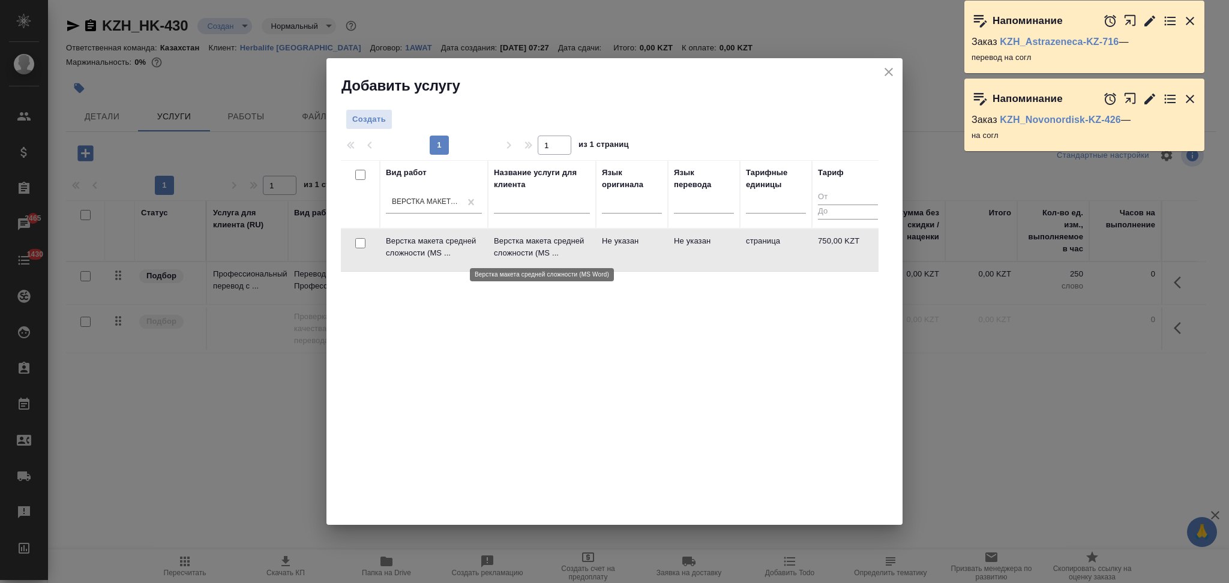
click at [587, 242] on p "Верстка макета средней сложности (MS ..." at bounding box center [542, 247] width 96 height 24
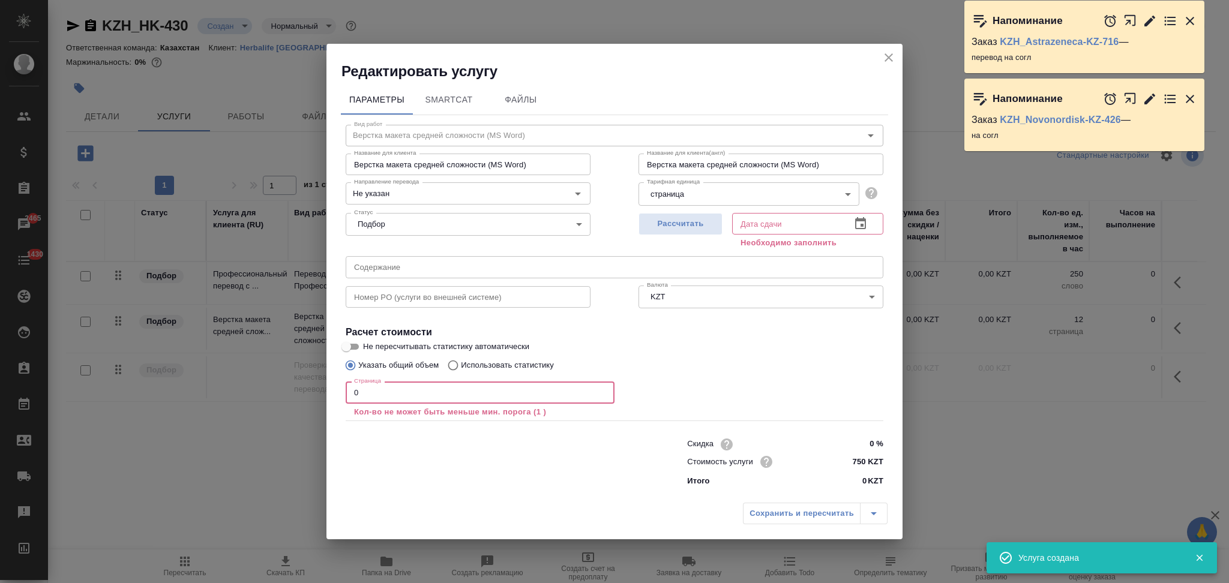
drag, startPoint x: 409, startPoint y: 397, endPoint x: 290, endPoint y: 405, distance: 118.4
click at [290, 405] on div "Редактировать услугу Параметры SmartCat Файлы Вид работ Верстка макета средней …" at bounding box center [614, 291] width 1229 height 583
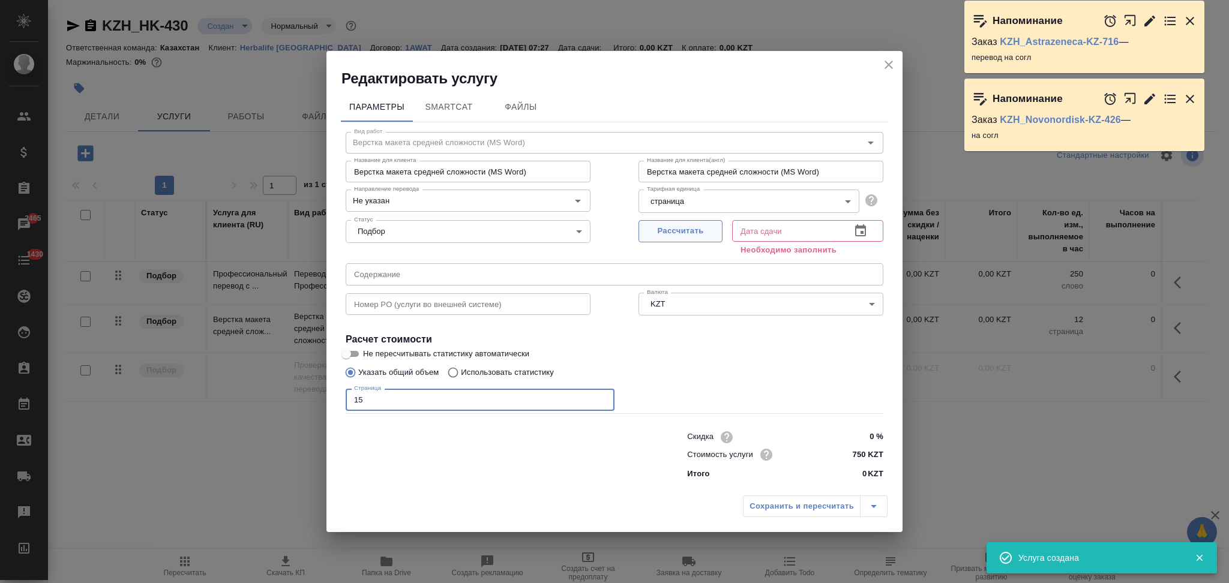
type input "15"
click at [655, 225] on span "Рассчитать" at bounding box center [680, 231] width 71 height 14
type input "25.08.2025 11:15"
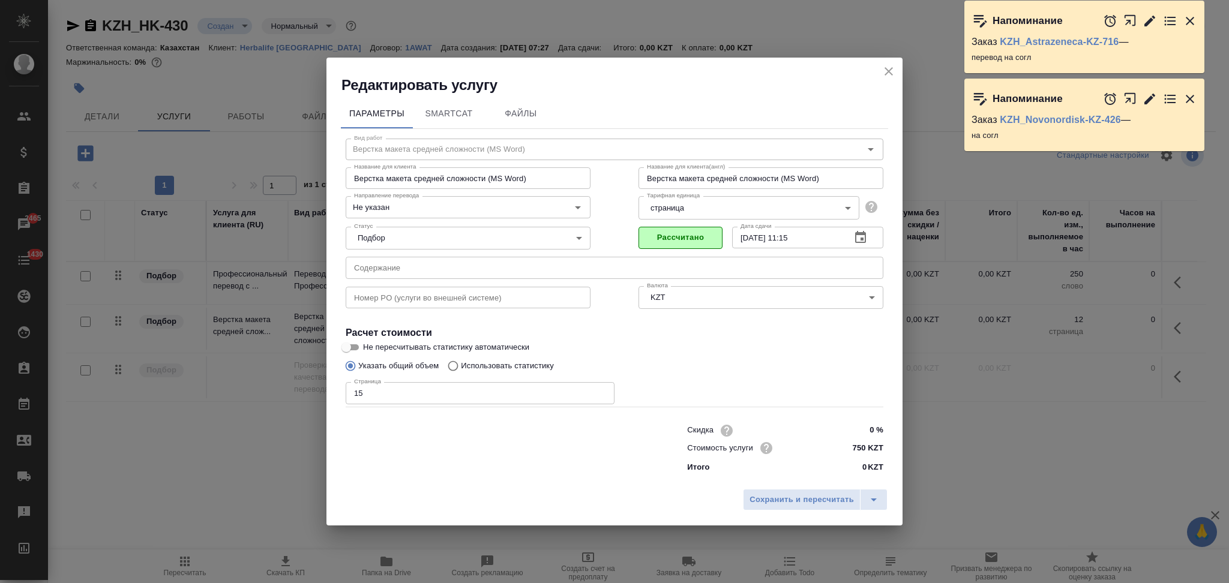
click at [788, 507] on span "Сохранить и пересчитать" at bounding box center [801, 500] width 104 height 14
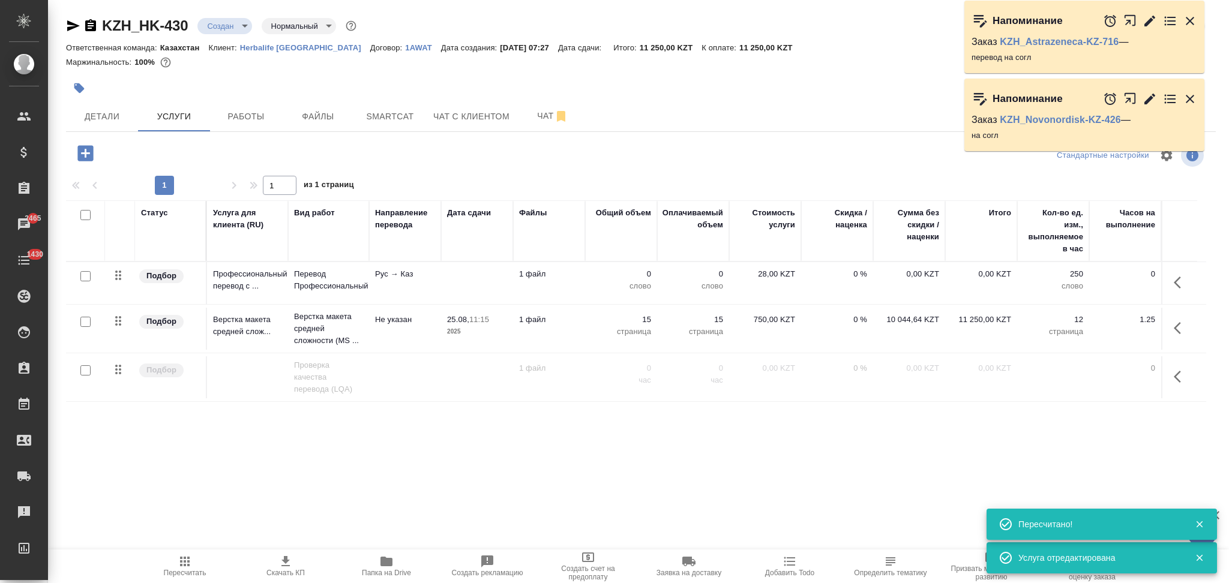
click at [83, 274] on input "checkbox" at bounding box center [85, 276] width 10 height 10
checkbox input "true"
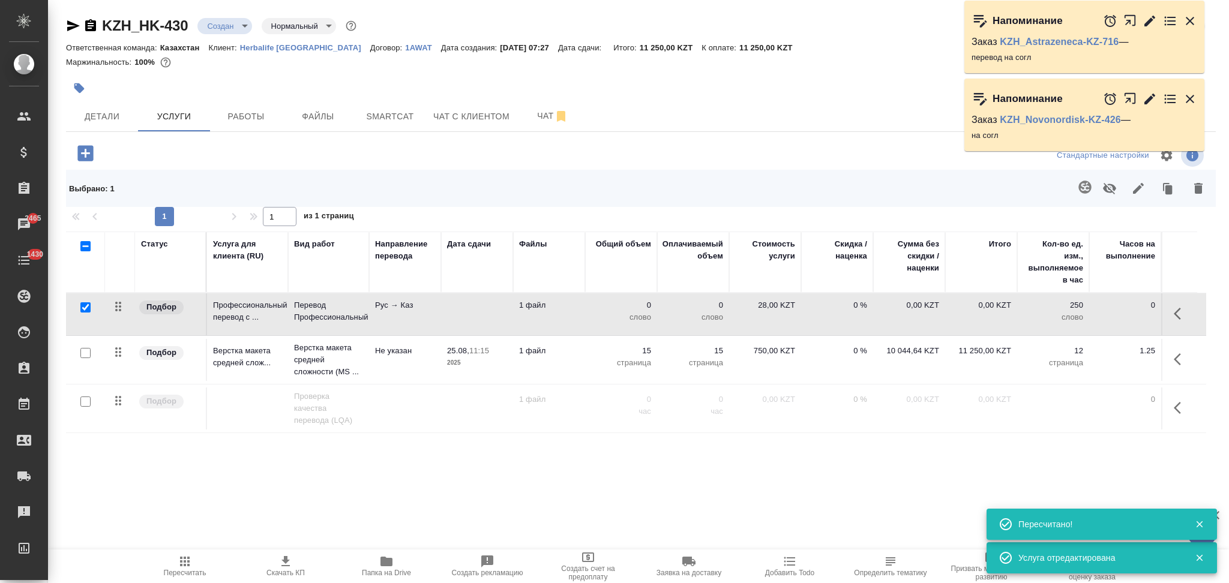
click at [1083, 193] on icon "button" at bounding box center [1084, 187] width 13 height 13
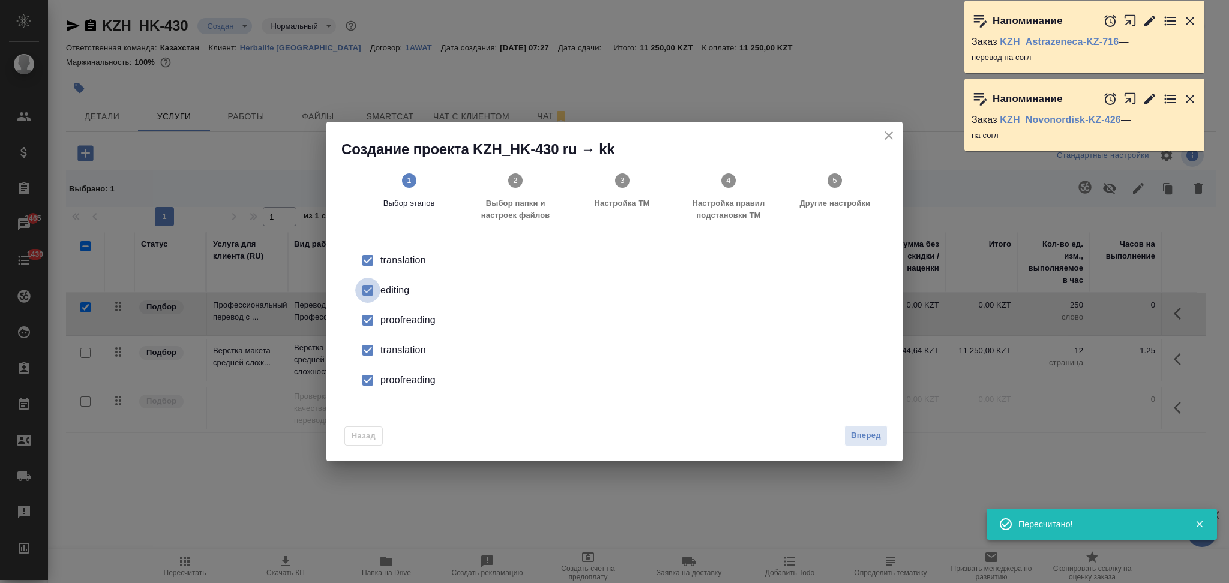
click at [377, 292] on input "checkbox" at bounding box center [367, 290] width 25 height 25
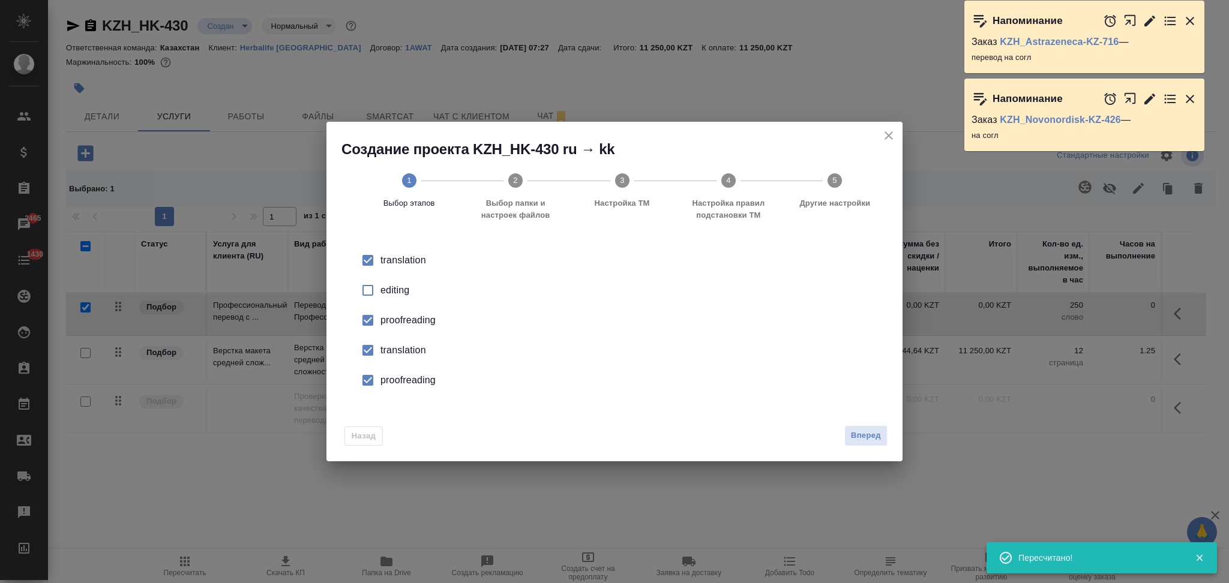
drag, startPoint x: 377, startPoint y: 292, endPoint x: 373, endPoint y: 325, distance: 33.2
click at [373, 325] on input "checkbox" at bounding box center [367, 320] width 25 height 25
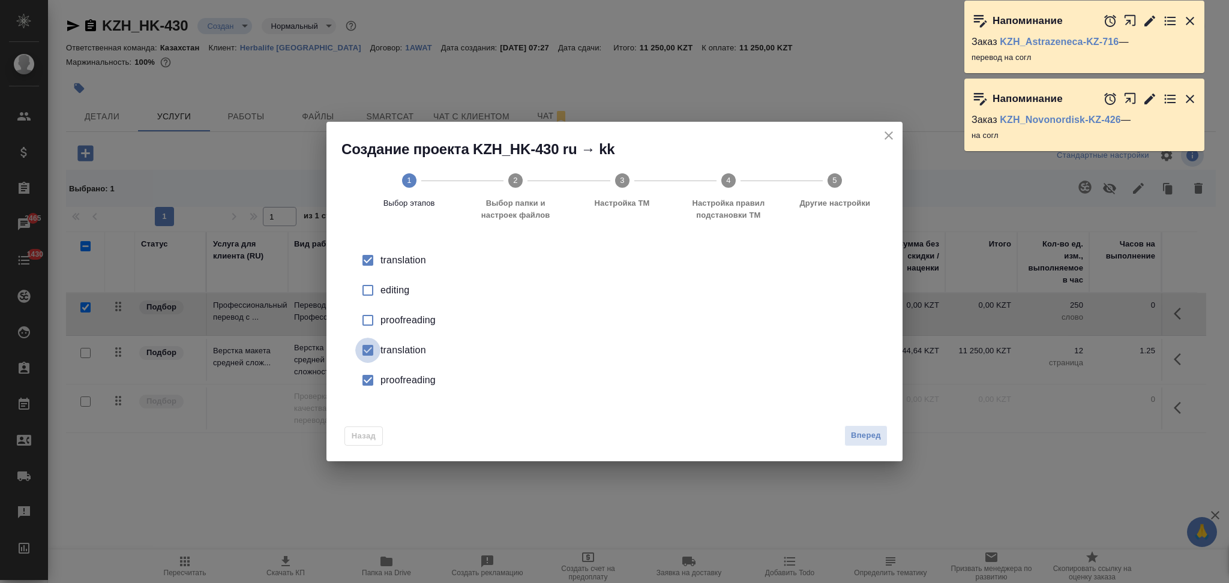
click at [377, 350] on input "checkbox" at bounding box center [367, 350] width 25 height 25
drag, startPoint x: 377, startPoint y: 350, endPoint x: 571, endPoint y: 401, distance: 200.4
click at [394, 373] on li "proofreading" at bounding box center [615, 380] width 538 height 30
click at [860, 430] on span "Вперед" at bounding box center [866, 436] width 30 height 14
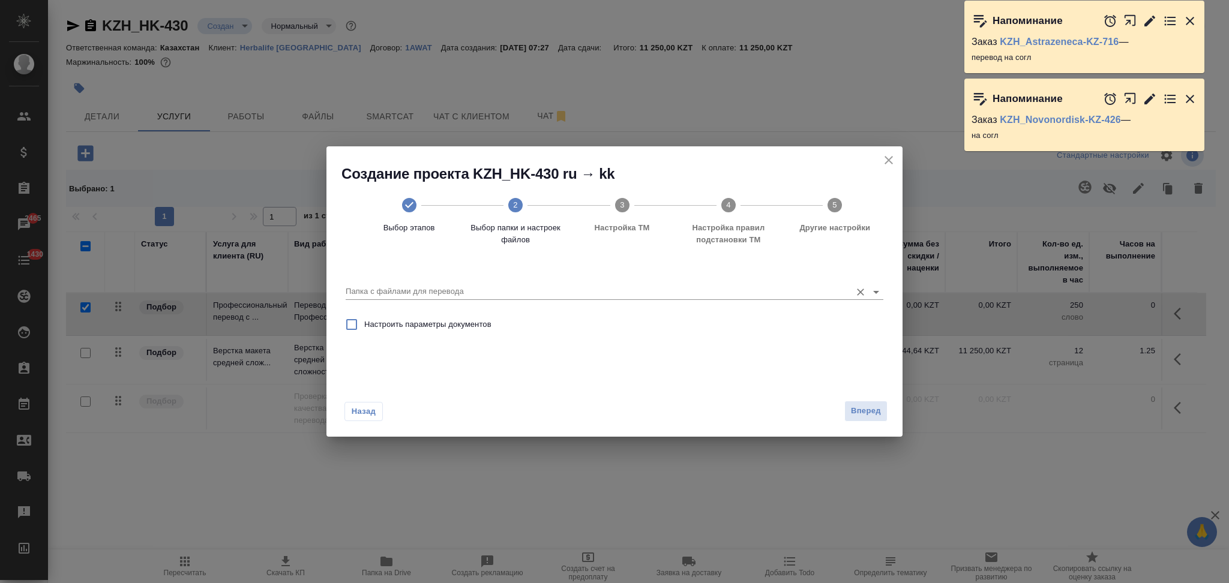
click at [470, 287] on input "Папка с файлами для перевода" at bounding box center [595, 291] width 499 height 14
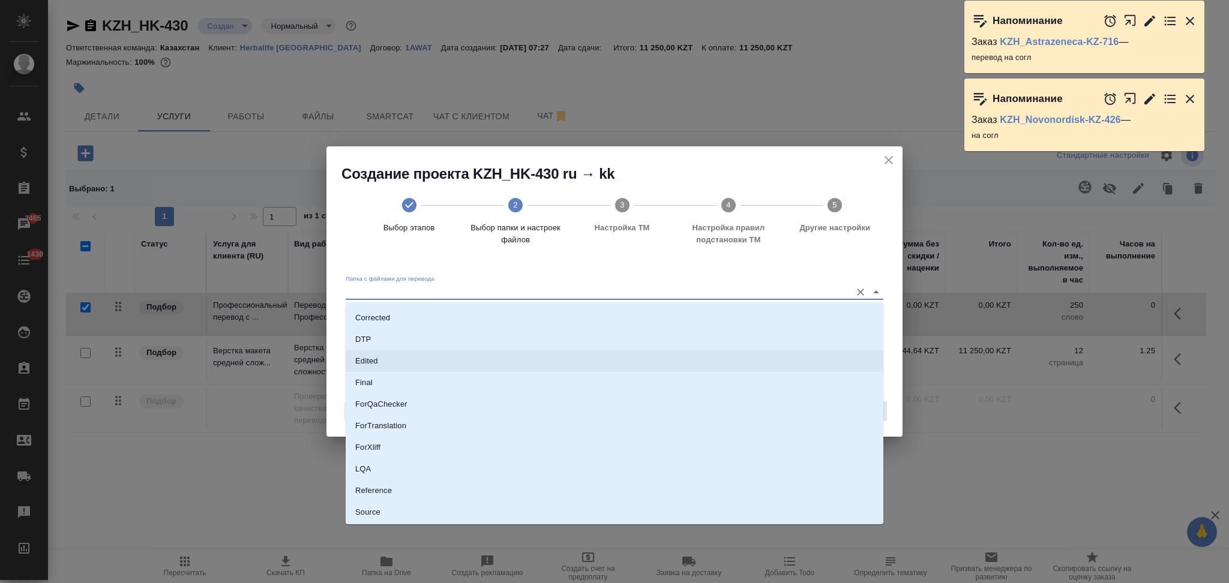
scroll to position [106, 0]
click at [417, 469] on li "Source" at bounding box center [615, 470] width 538 height 22
type input "Source"
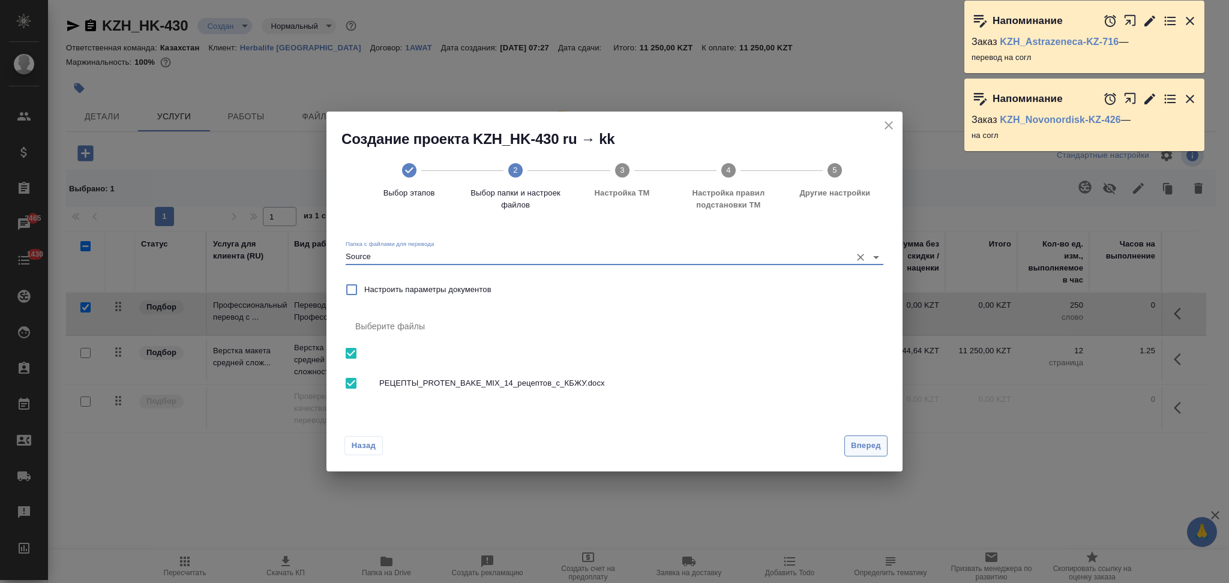
click at [855, 443] on span "Вперед" at bounding box center [866, 446] width 30 height 14
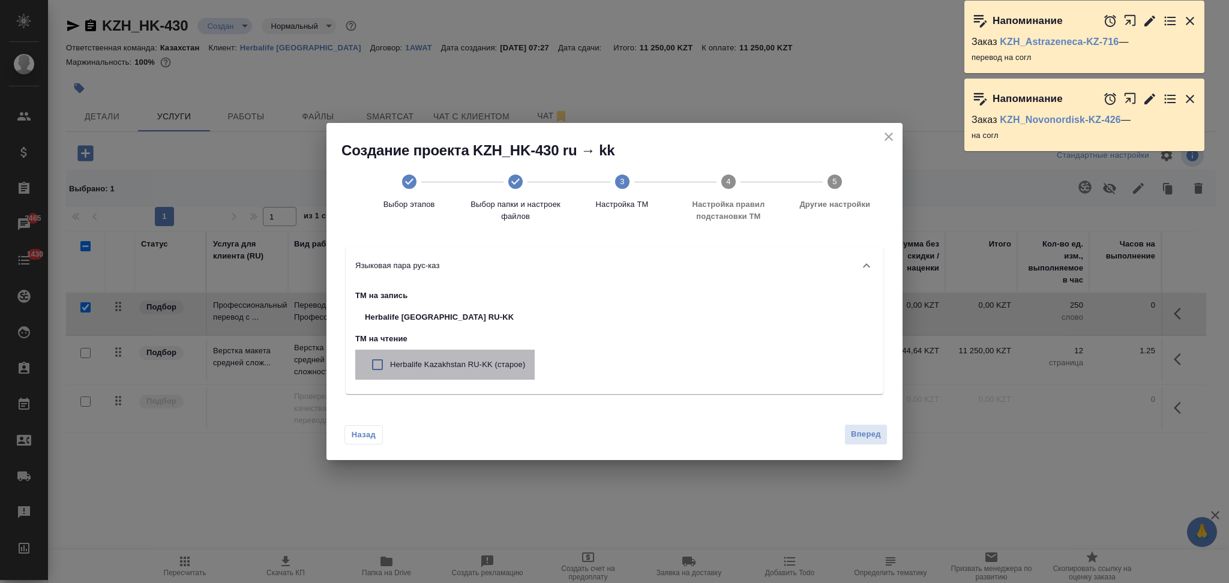
click at [511, 370] on p "Herbalife Kazakhstan RU-KK (старое)" at bounding box center [457, 365] width 135 height 12
checkbox input "true"
click at [869, 435] on span "Вперед" at bounding box center [866, 435] width 30 height 14
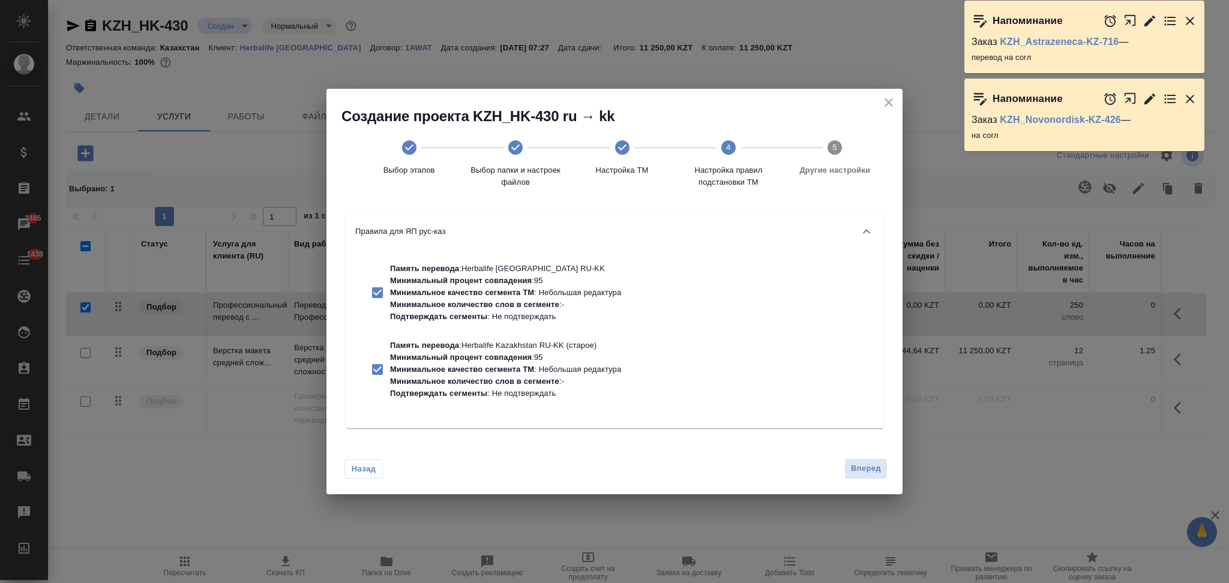
click at [529, 267] on p "Память перевода : Herbalife Kazakhstan RU-KK" at bounding box center [505, 269] width 231 height 12
checkbox input "false"
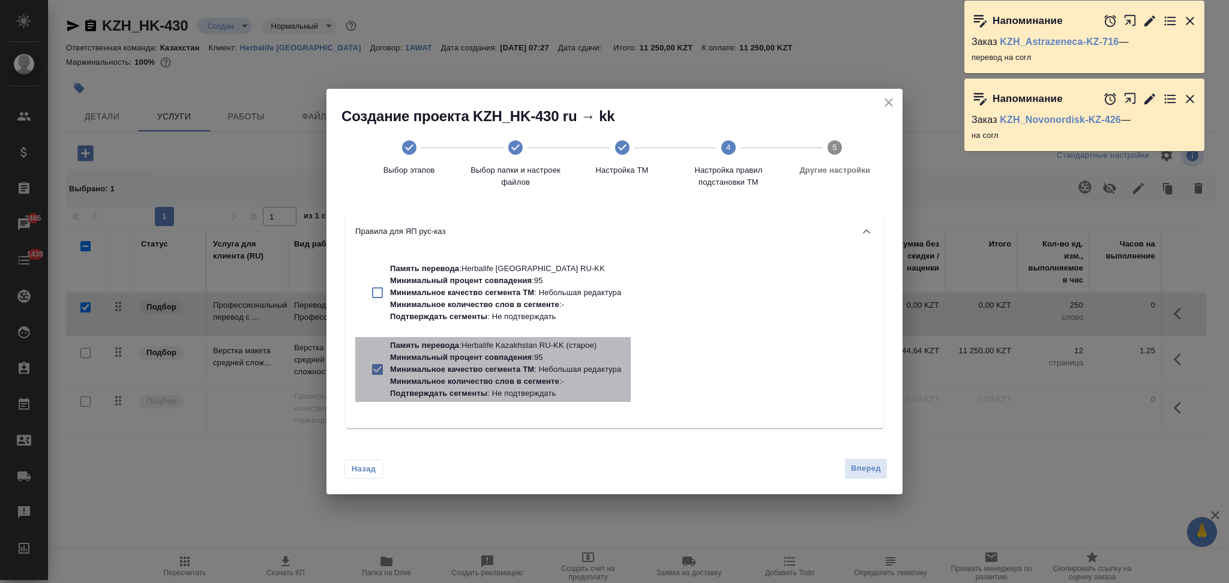
click at [515, 359] on p "Минимальный процент совпадения" at bounding box center [461, 357] width 142 height 9
checkbox input "false"
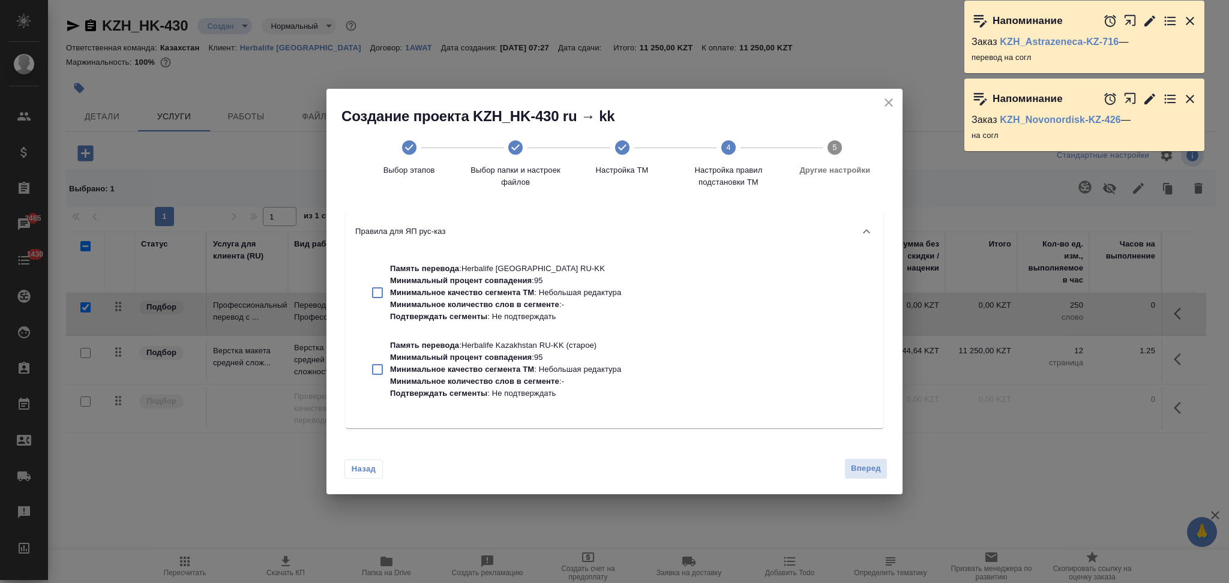
click at [899, 497] on div "Создание проекта KZH_HK-430 ru → kk Выбор этапов Выбор папки и настроек файлов …" at bounding box center [614, 291] width 1229 height 583
click at [867, 474] on span "Вперед" at bounding box center [866, 469] width 30 height 14
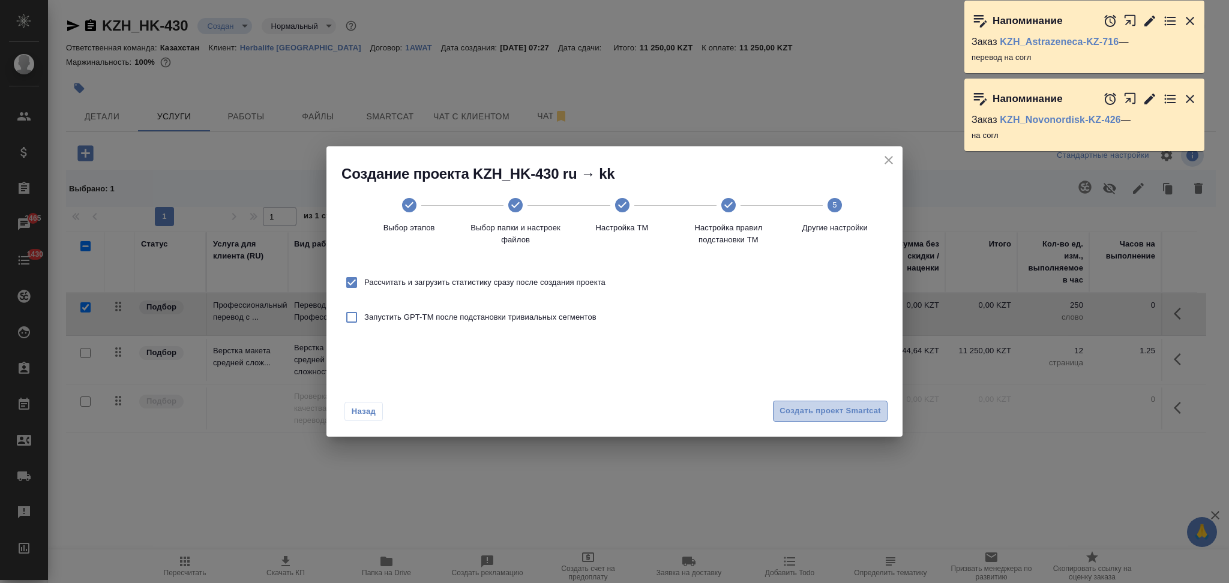
click at [786, 406] on span "Создать проект Smartcat" at bounding box center [829, 411] width 101 height 14
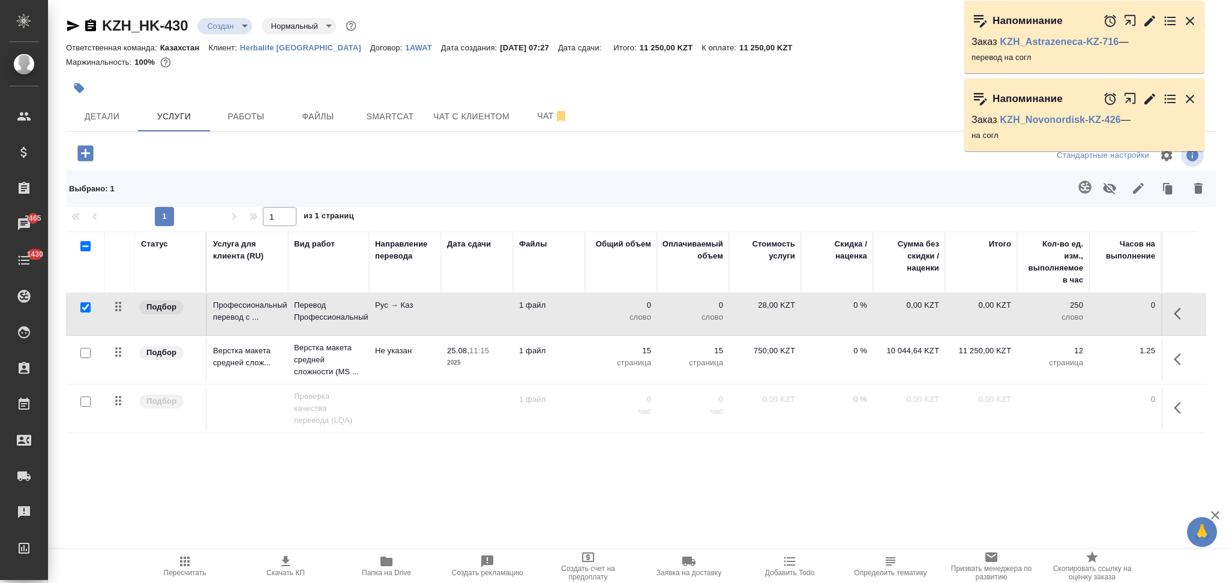
click at [470, 319] on td at bounding box center [477, 314] width 72 height 42
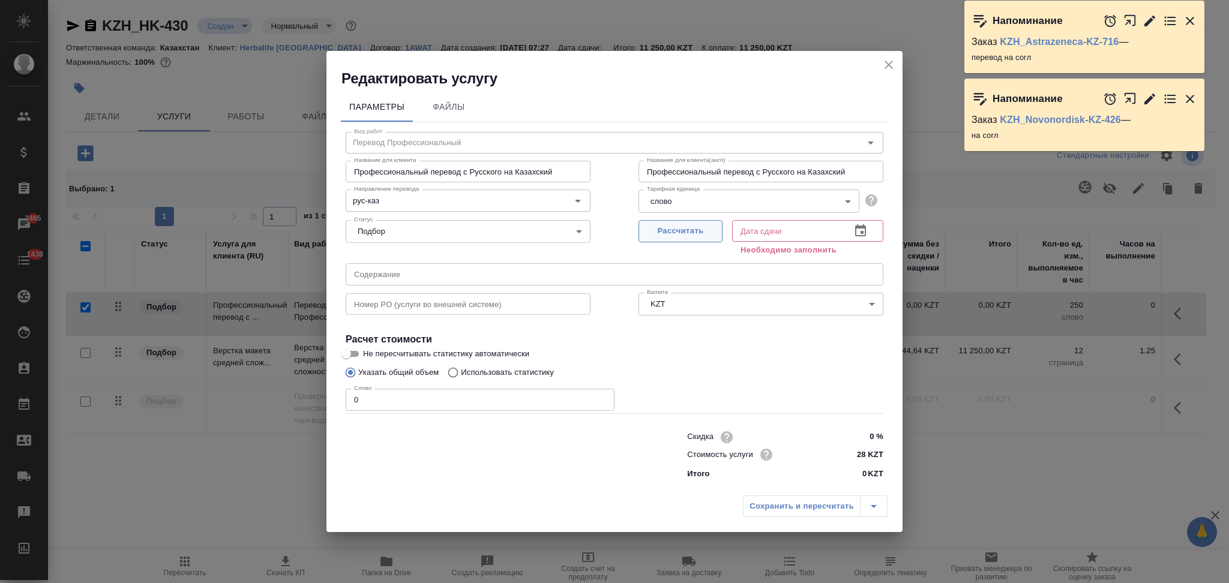
click at [686, 233] on span "Рассчитать" at bounding box center [680, 231] width 71 height 14
type input "25.08.2025 07:30"
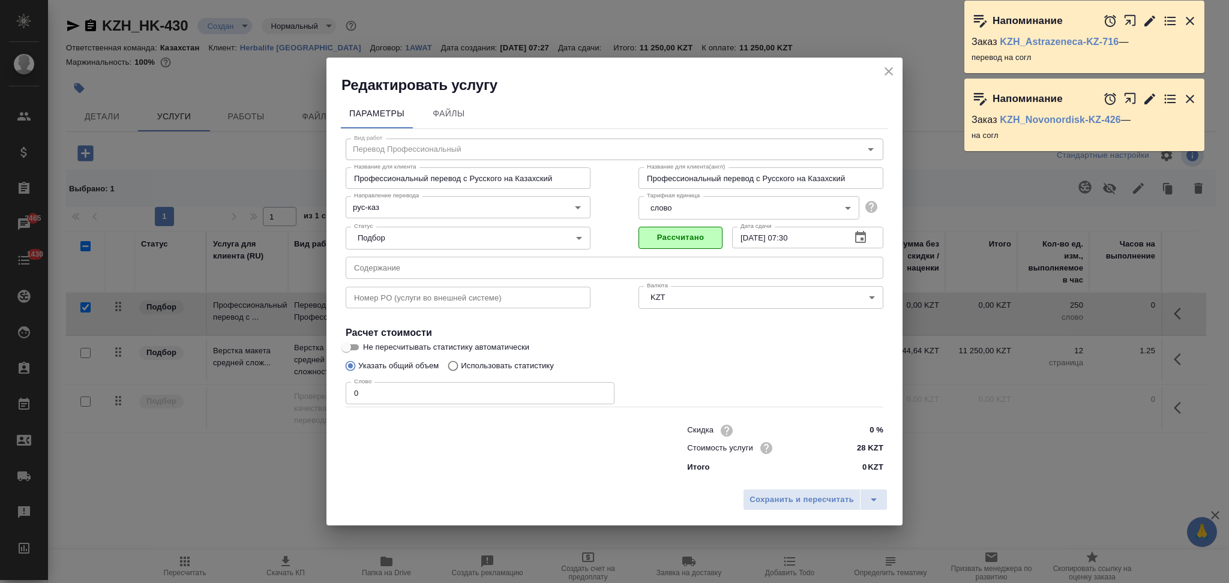
click at [452, 366] on input "Использовать статистику" at bounding box center [451, 366] width 19 height 23
radio input "true"
radio input "false"
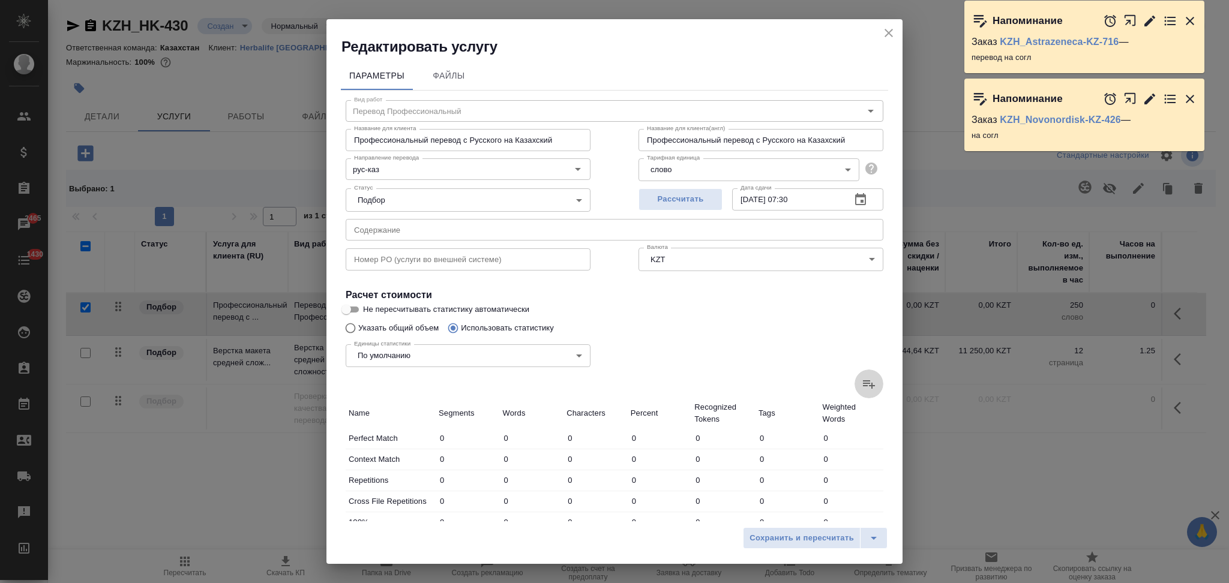
click at [856, 376] on label at bounding box center [868, 384] width 29 height 29
click at [0, 0] on input "file" at bounding box center [0, 0] width 0 height 0
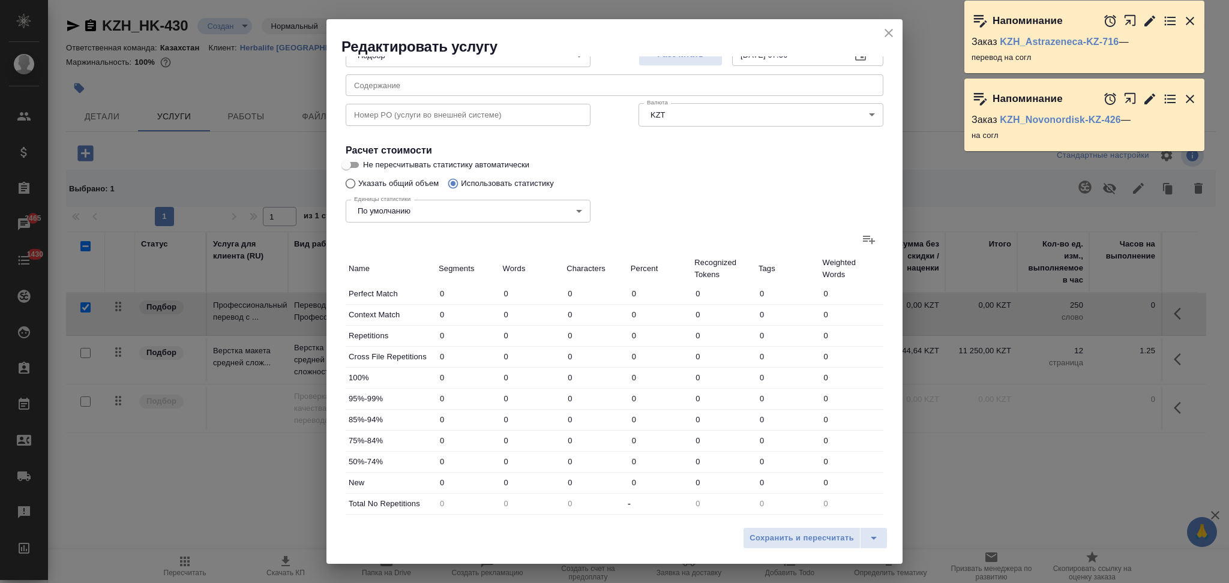
scroll to position [235, 0]
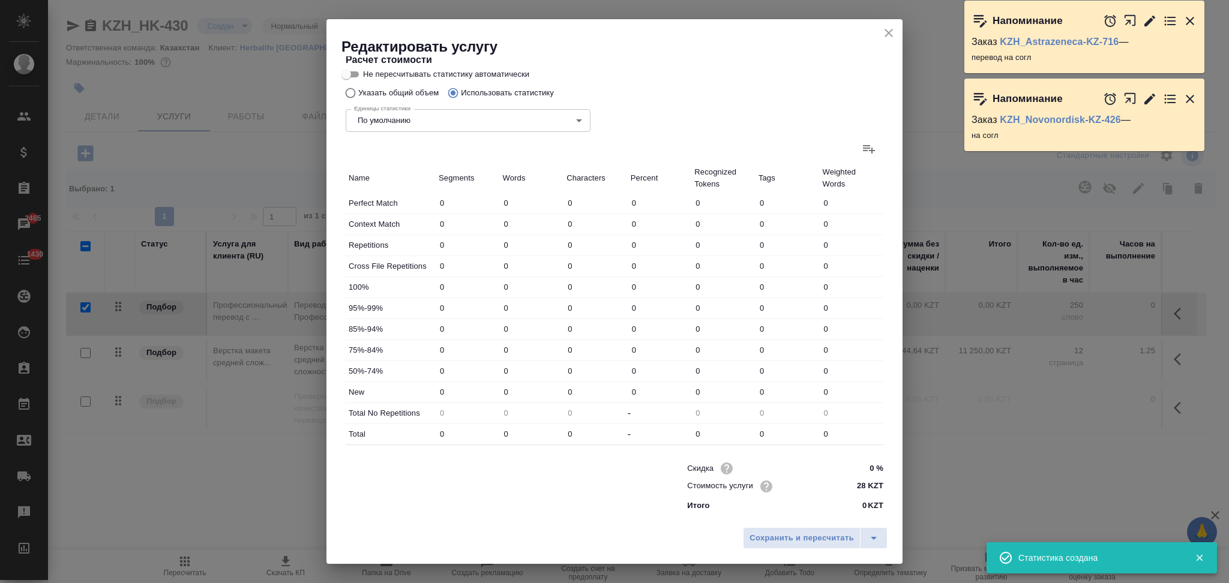
type input "15"
type input "60"
type input "79"
type input "379"
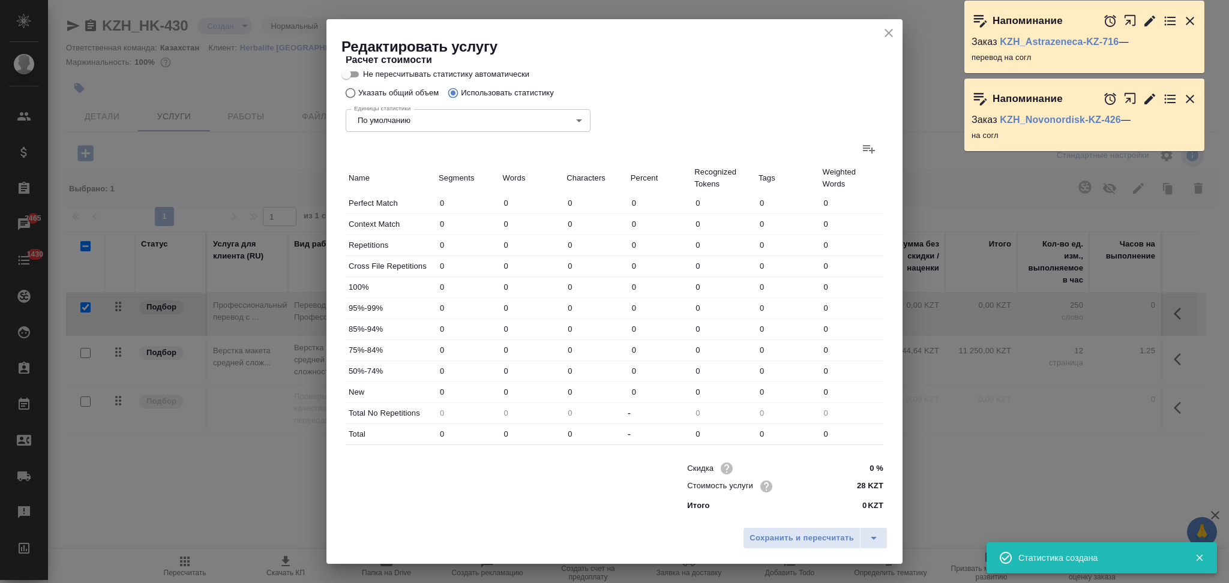
type input "2477"
type input "17"
type input "128"
type input "4"
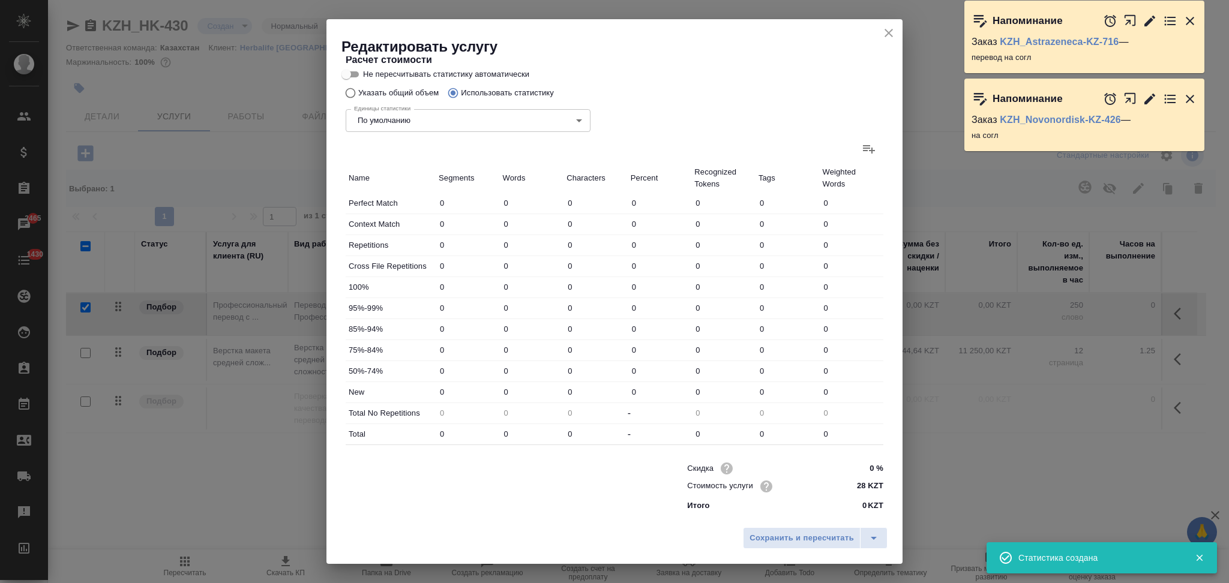
type input "7"
type input "60"
type input "10"
type input "37"
type input "199"
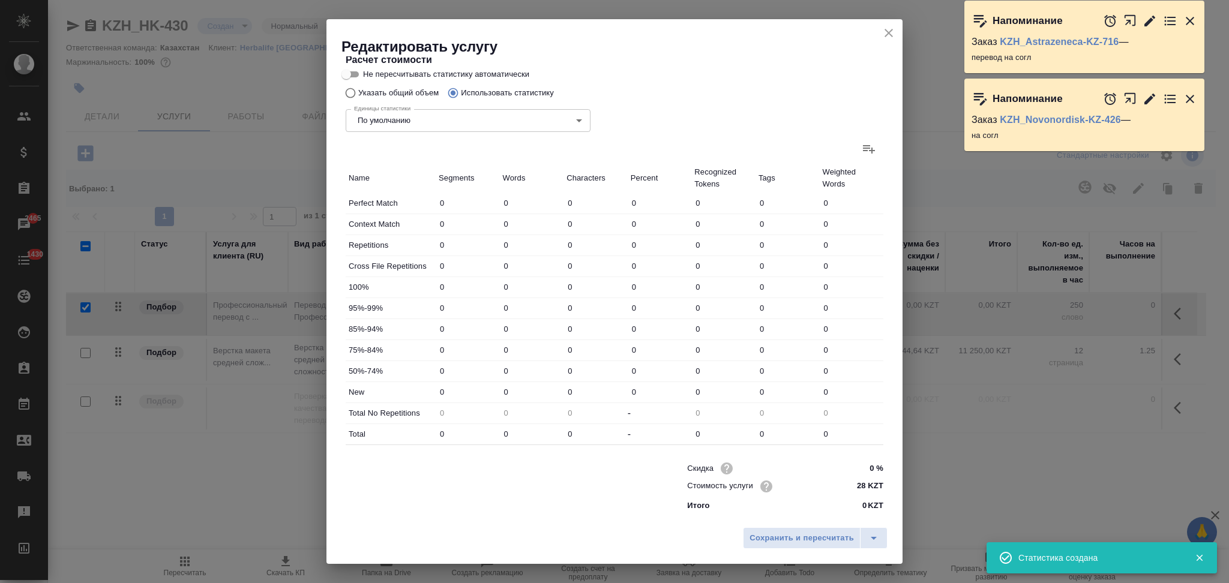
type input "187"
type input "1358"
type input "8657"
type input "233"
type input "1434"
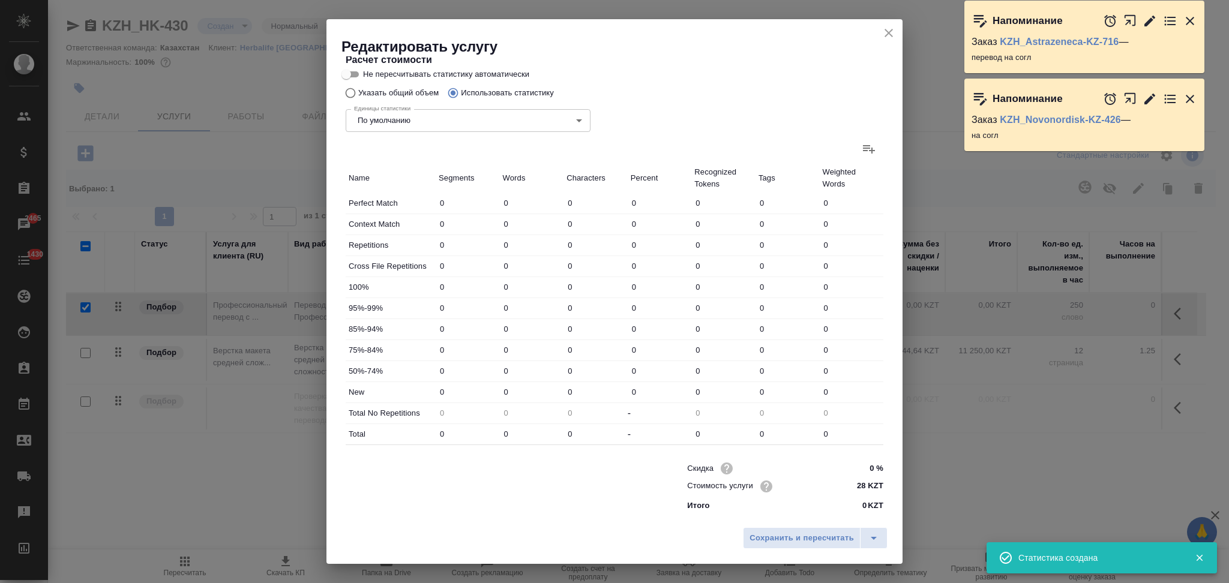
type input "9104"
type input "312"
type input "1813"
type input "11581"
click at [785, 540] on span "Сохранить и пересчитать" at bounding box center [801, 539] width 104 height 14
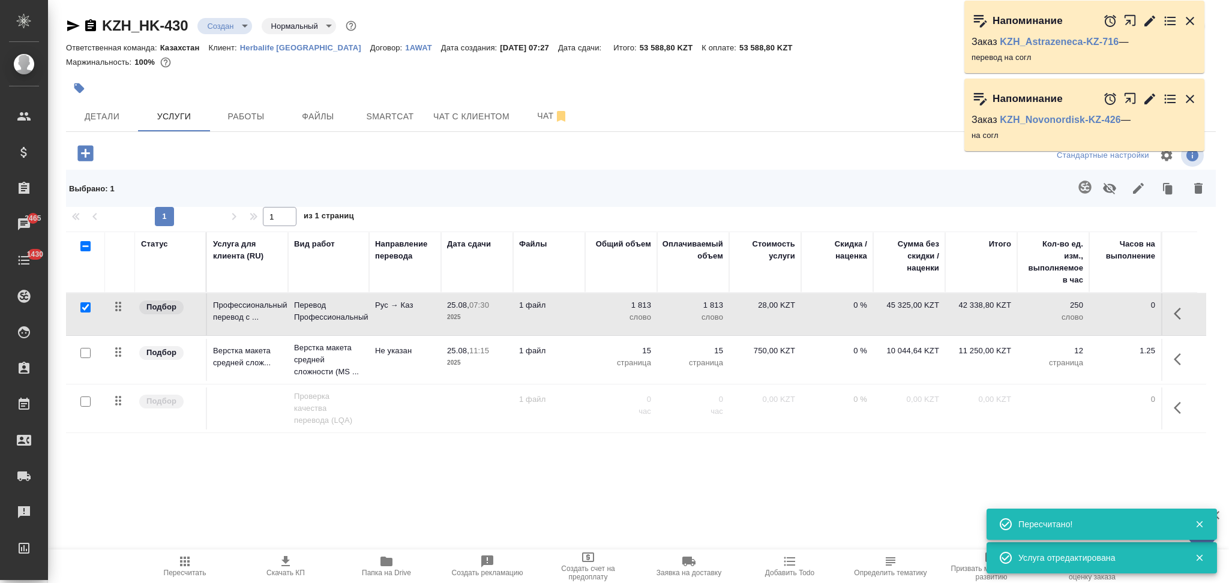
click at [591, 317] on p "слово" at bounding box center [621, 317] width 60 height 12
click at [591, 317] on div "1813" at bounding box center [621, 307] width 60 height 17
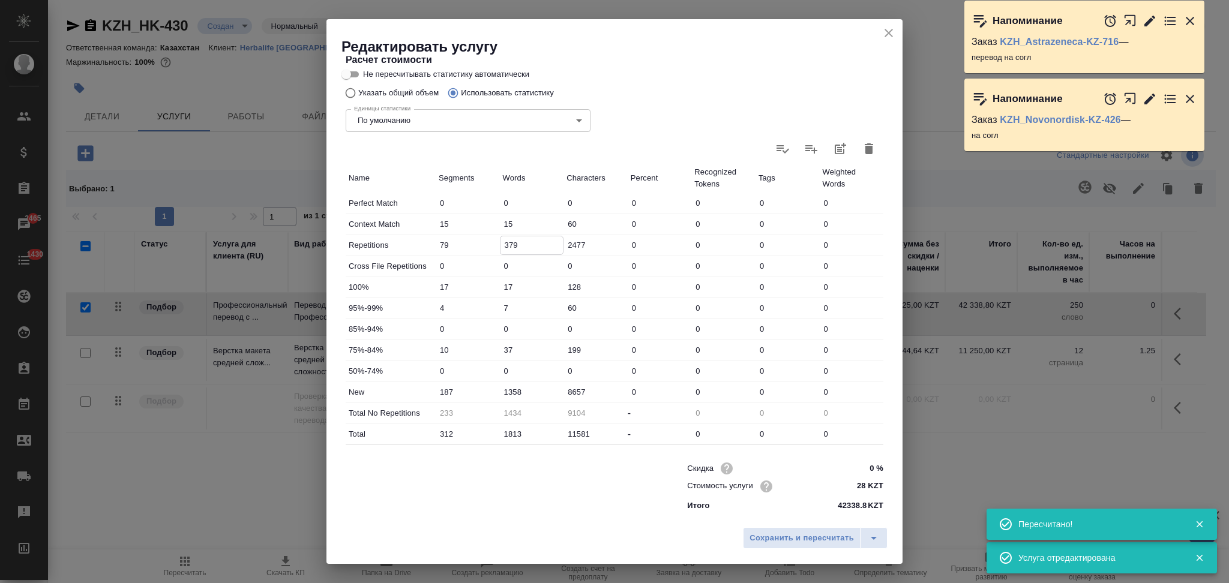
drag, startPoint x: 505, startPoint y: 244, endPoint x: 499, endPoint y: 242, distance: 6.3
click at [500, 242] on input "379" at bounding box center [531, 244] width 63 height 17
type input "279"
type input "1534"
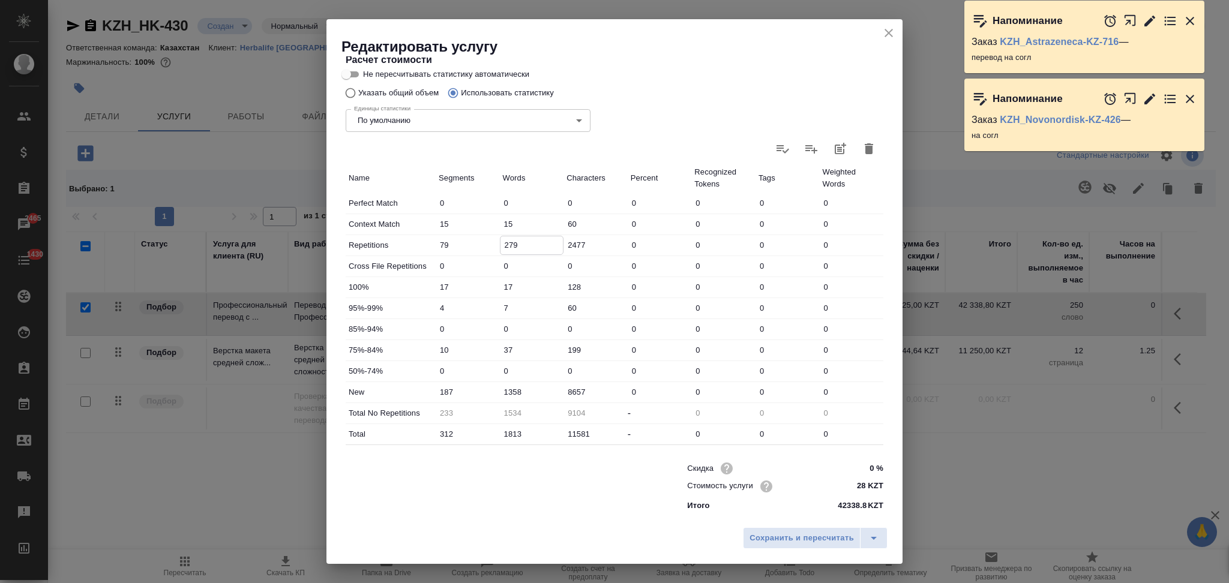
type input "279"
click at [507, 395] on input "1358" at bounding box center [531, 391] width 63 height 17
type input "1458"
click at [352, 74] on input "Не пересчитывать статистику автоматически" at bounding box center [346, 74] width 43 height 14
checkbox input "true"
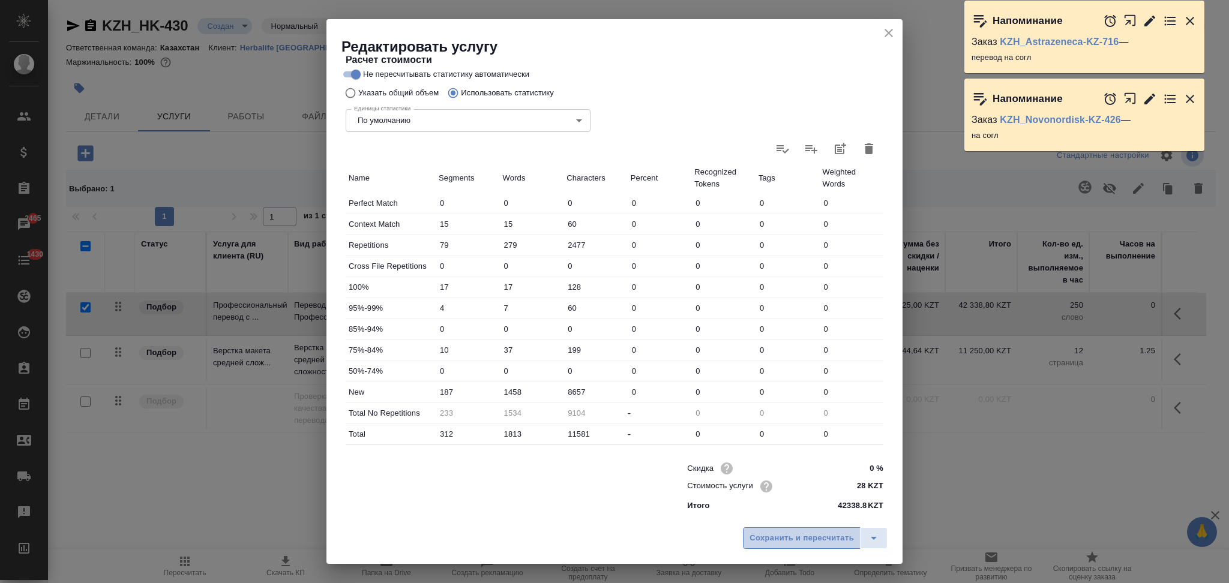
click at [752, 541] on span "Сохранить и пересчитать" at bounding box center [801, 539] width 104 height 14
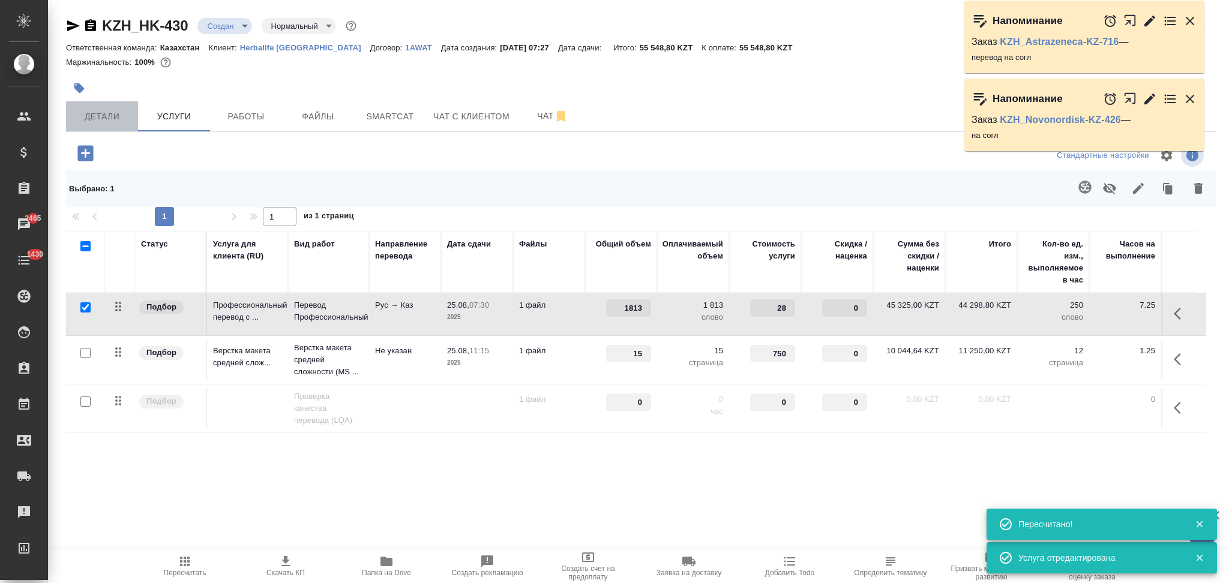
click at [104, 119] on span "Детали" at bounding box center [102, 116] width 58 height 15
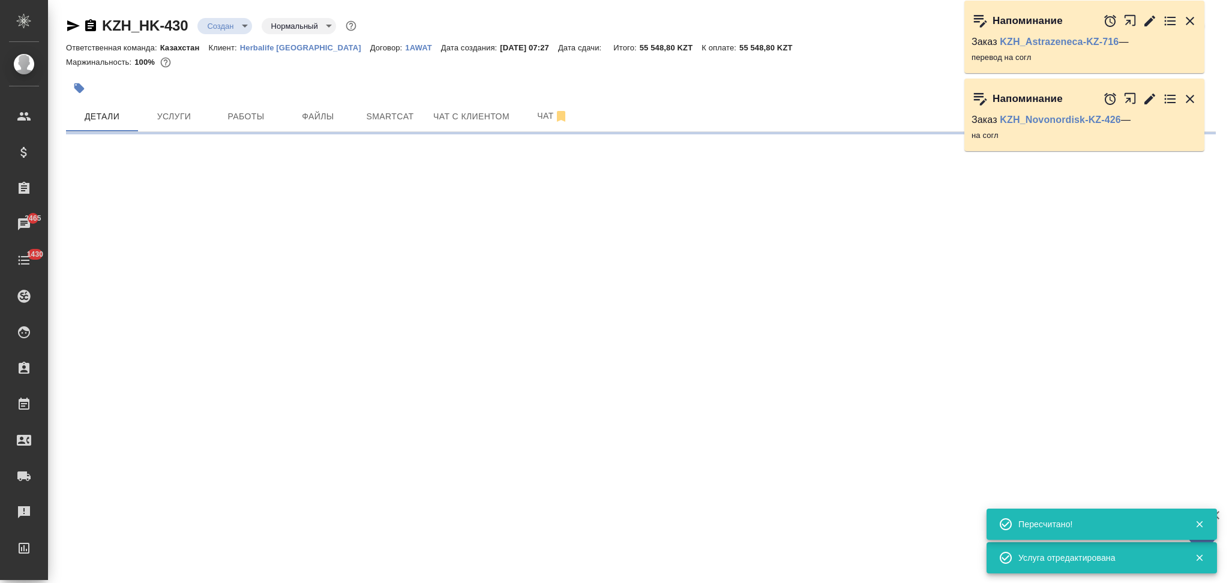
select select "RU"
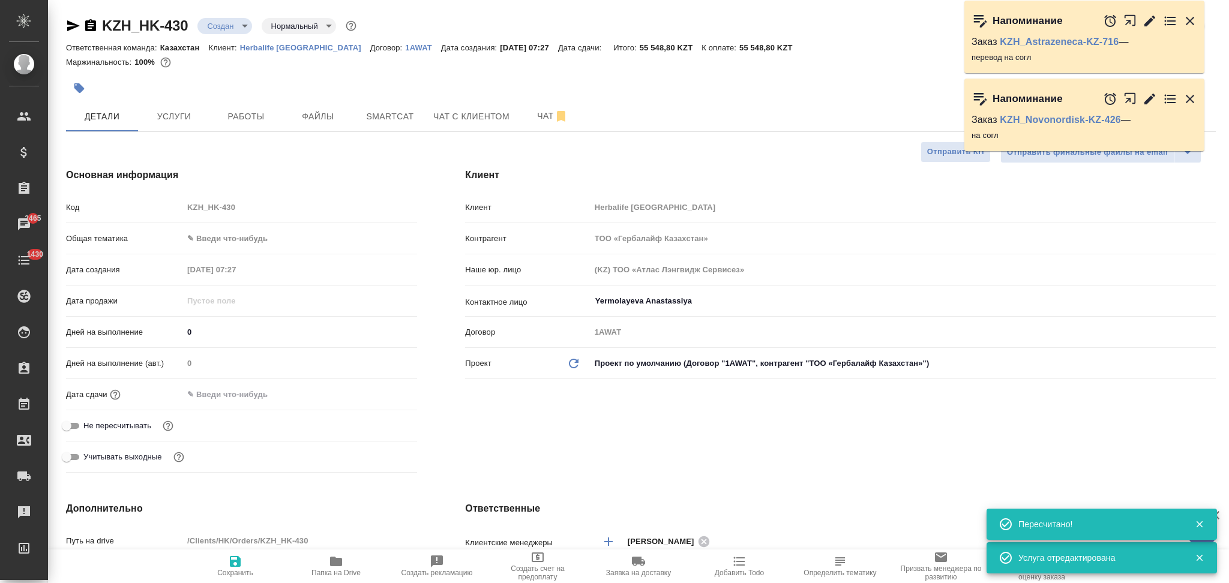
type textarea "x"
drag, startPoint x: 242, startPoint y: 392, endPoint x: 293, endPoint y: 394, distance: 51.6
click at [242, 391] on input "text" at bounding box center [235, 394] width 105 height 17
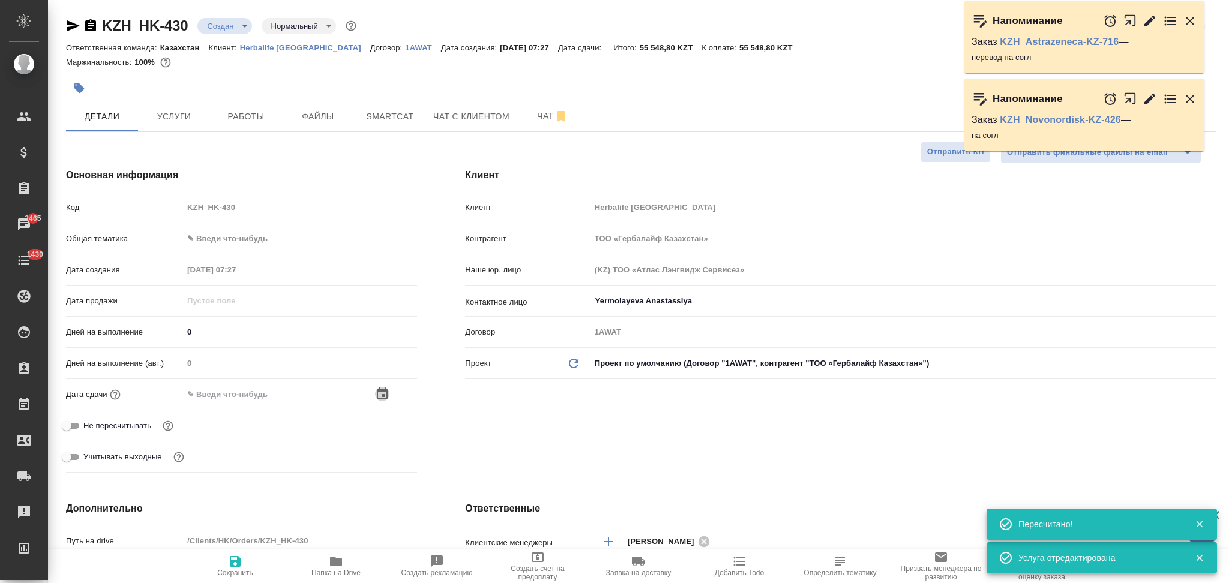
click at [382, 398] on icon "button" at bounding box center [382, 394] width 14 height 14
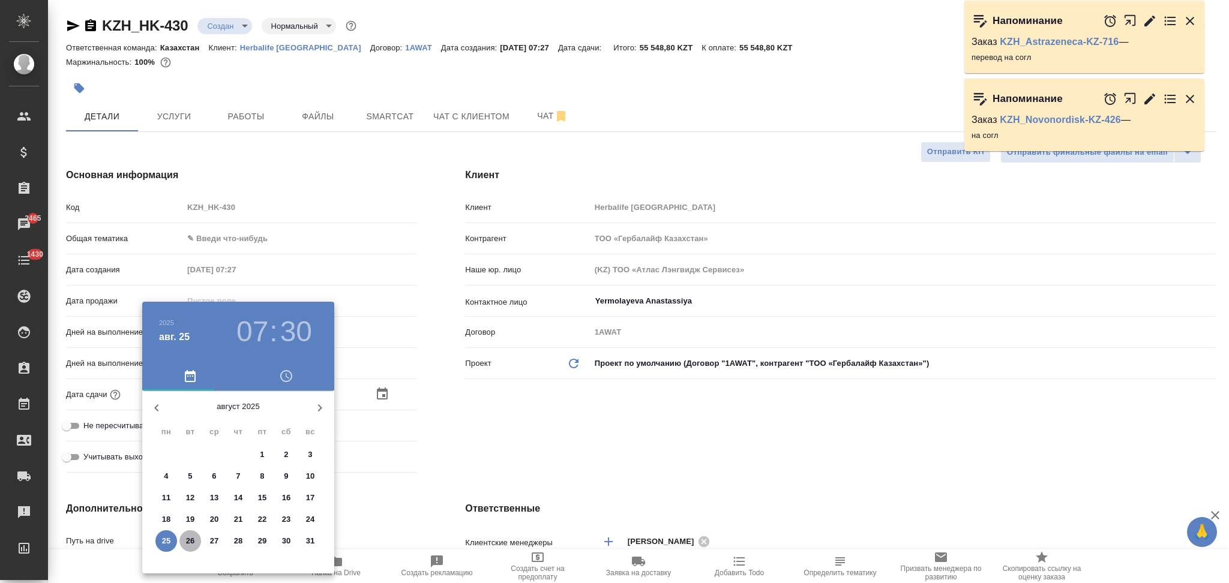
click at [188, 538] on p "26" at bounding box center [190, 541] width 9 height 12
type input "26.08.2025 07:30"
type textarea "x"
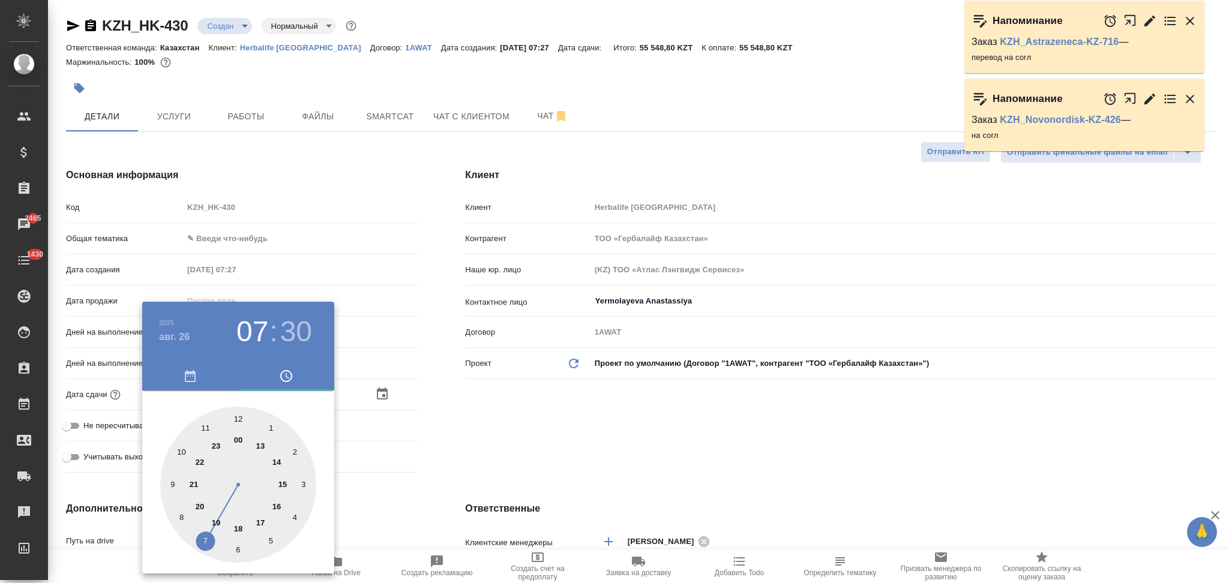
click at [206, 426] on div at bounding box center [238, 485] width 156 height 156
type input "26.08.2025 11:30"
type textarea "x"
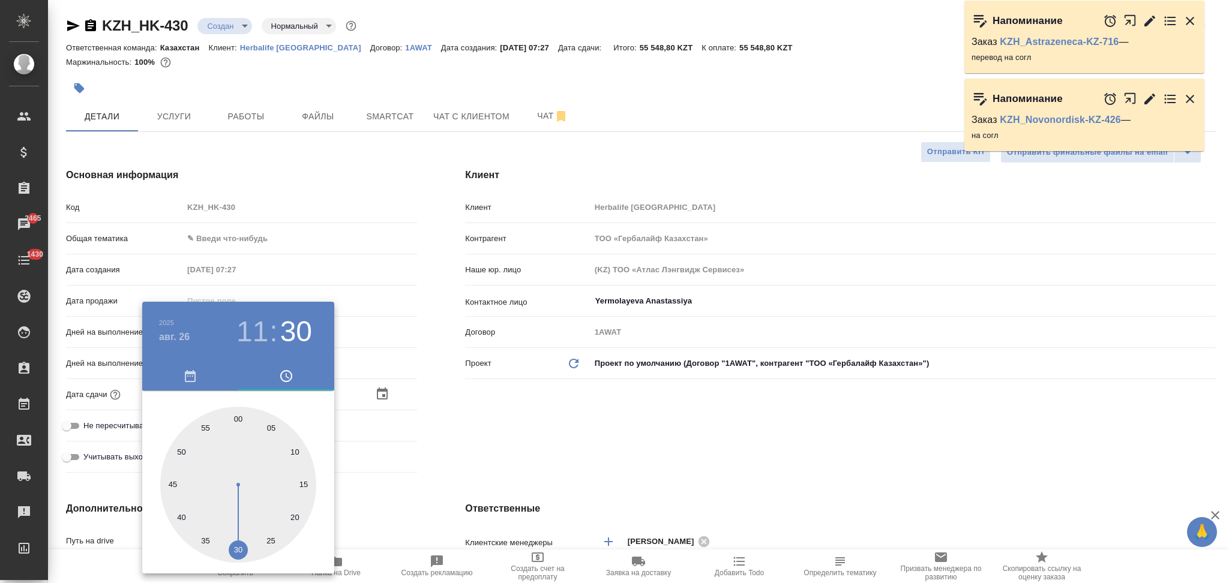
click at [236, 416] on div at bounding box center [238, 485] width 156 height 156
type input "26.08.2025 11:00"
type textarea "x"
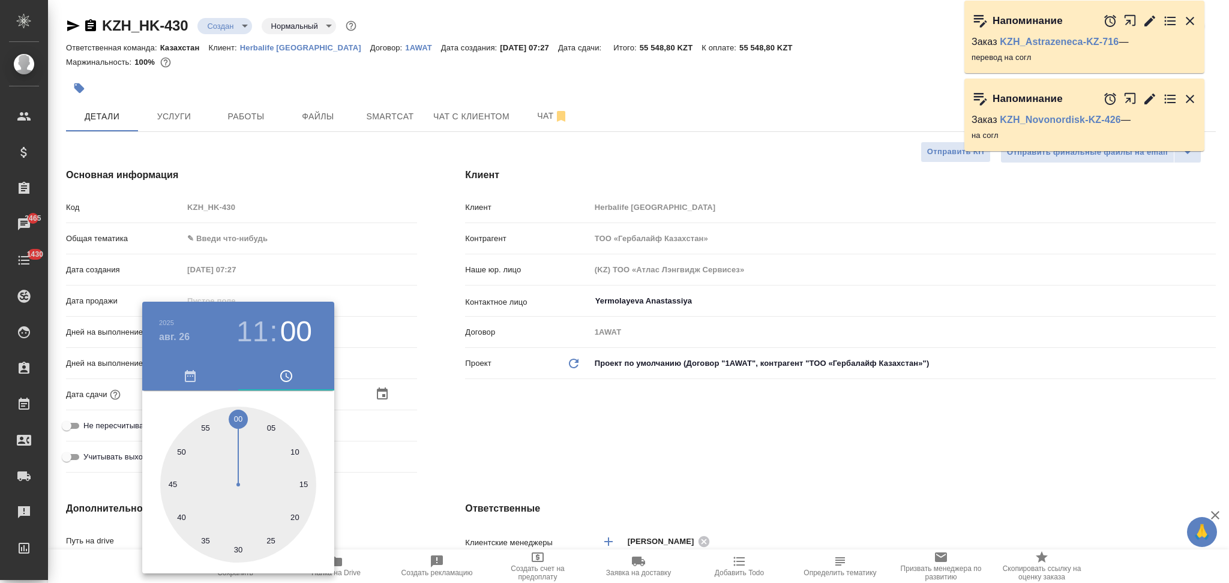
drag, startPoint x: 437, startPoint y: 444, endPoint x: 360, endPoint y: 524, distance: 111.6
click at [437, 444] on div at bounding box center [614, 291] width 1229 height 583
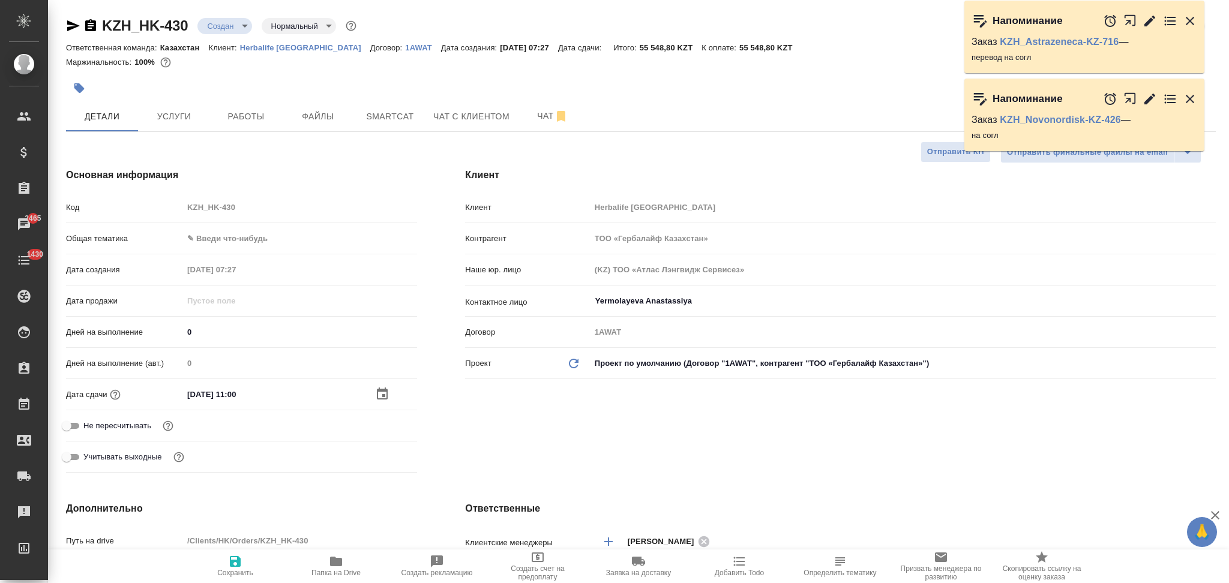
click at [233, 562] on icon "button" at bounding box center [235, 561] width 11 height 11
type textarea "x"
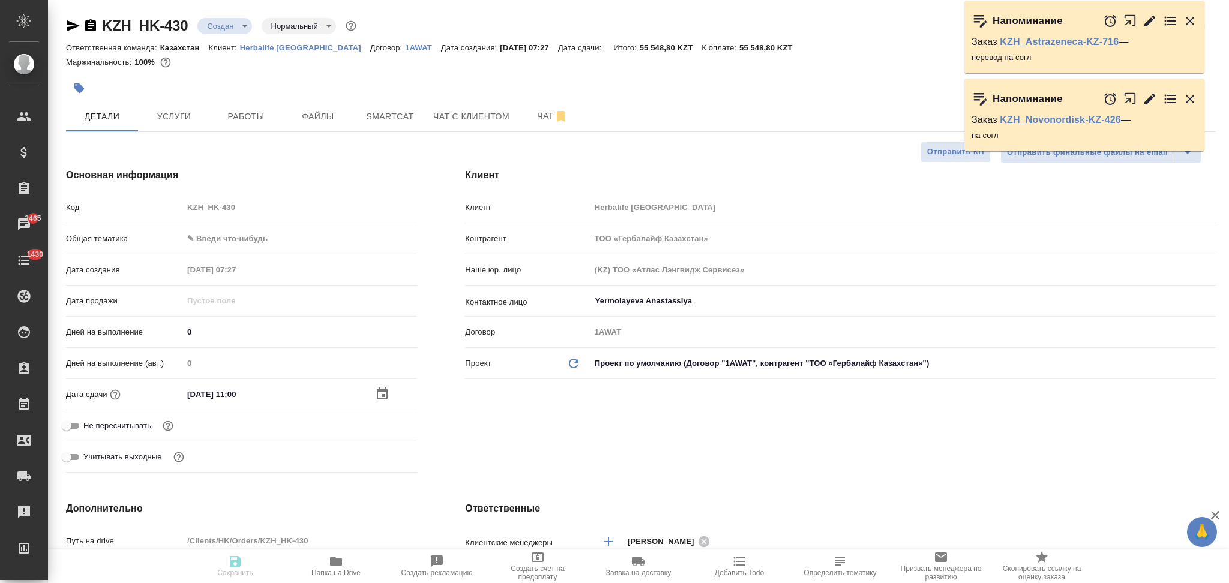
type textarea "x"
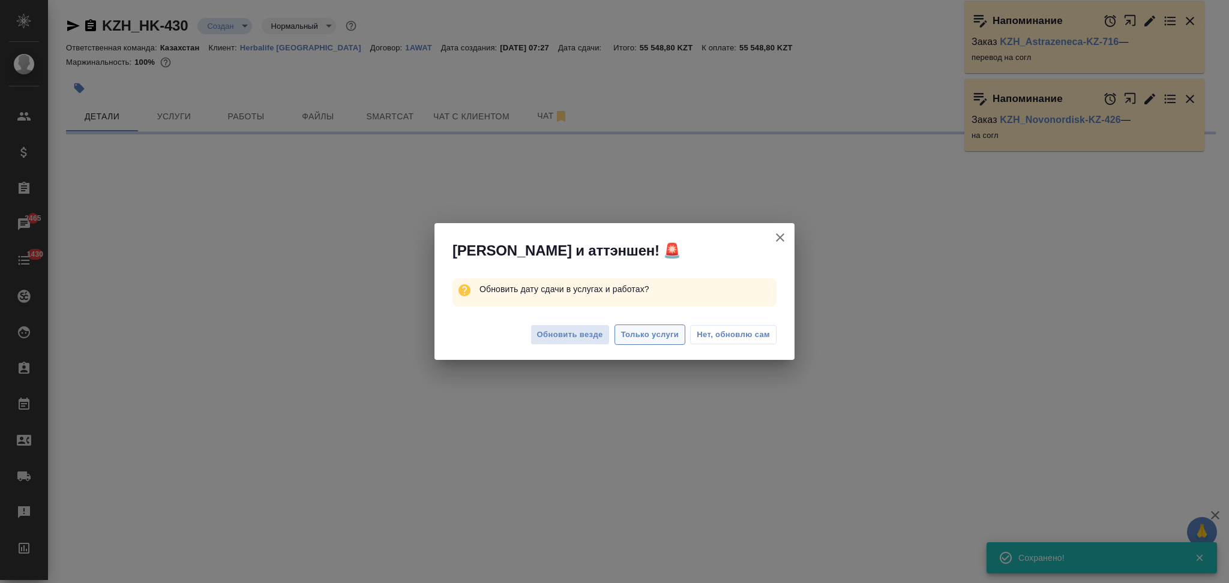
click at [646, 335] on span "Только услуги" at bounding box center [650, 335] width 58 height 14
select select "RU"
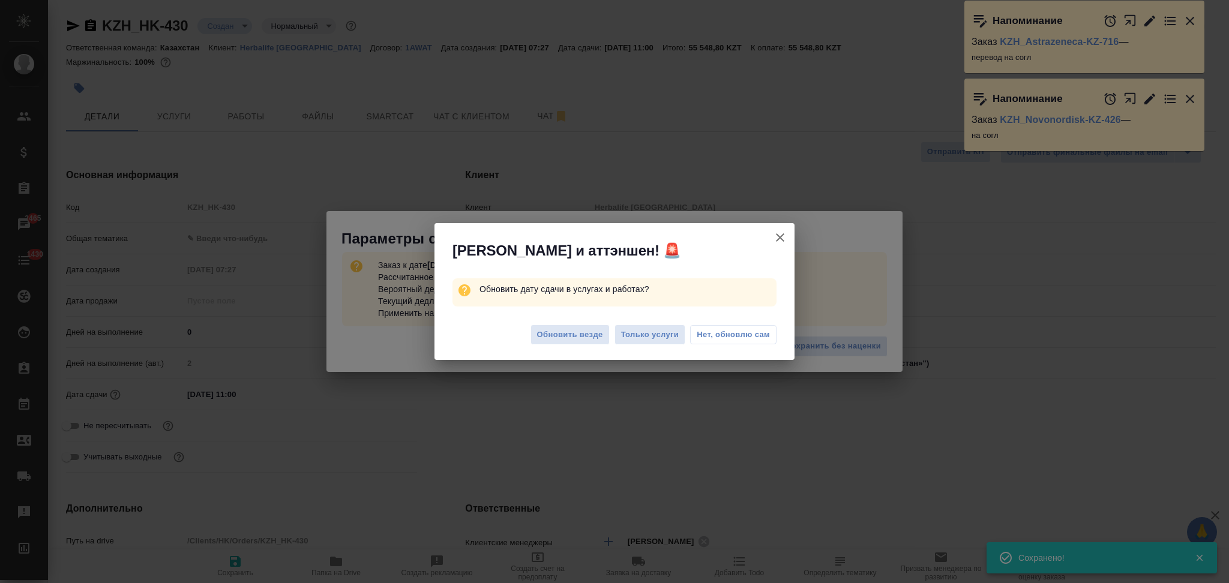
type textarea "x"
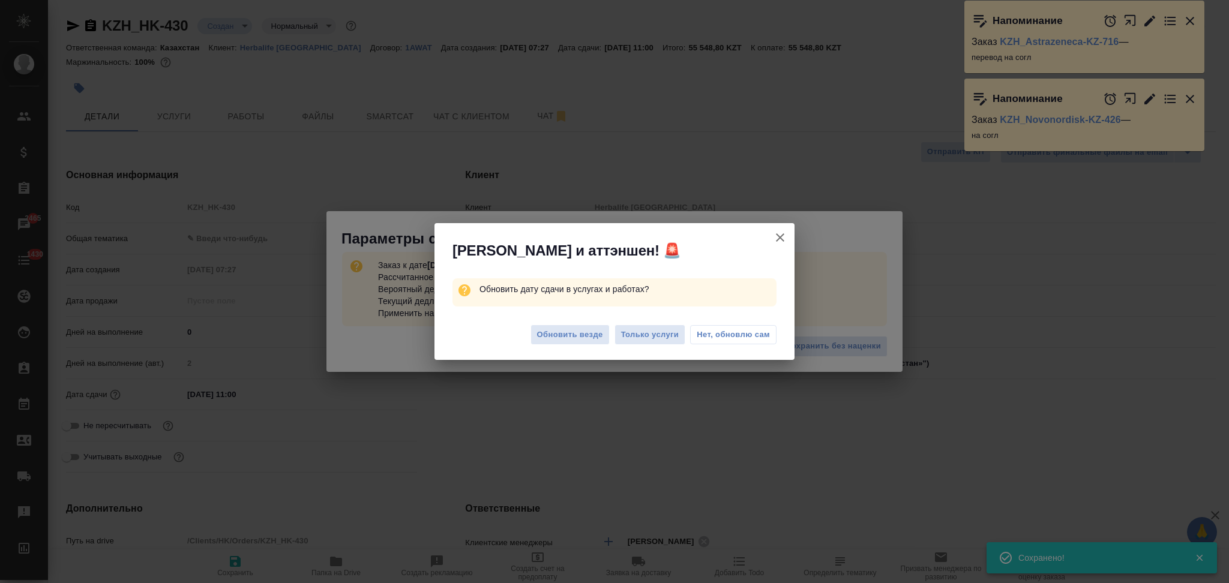
type textarea "x"
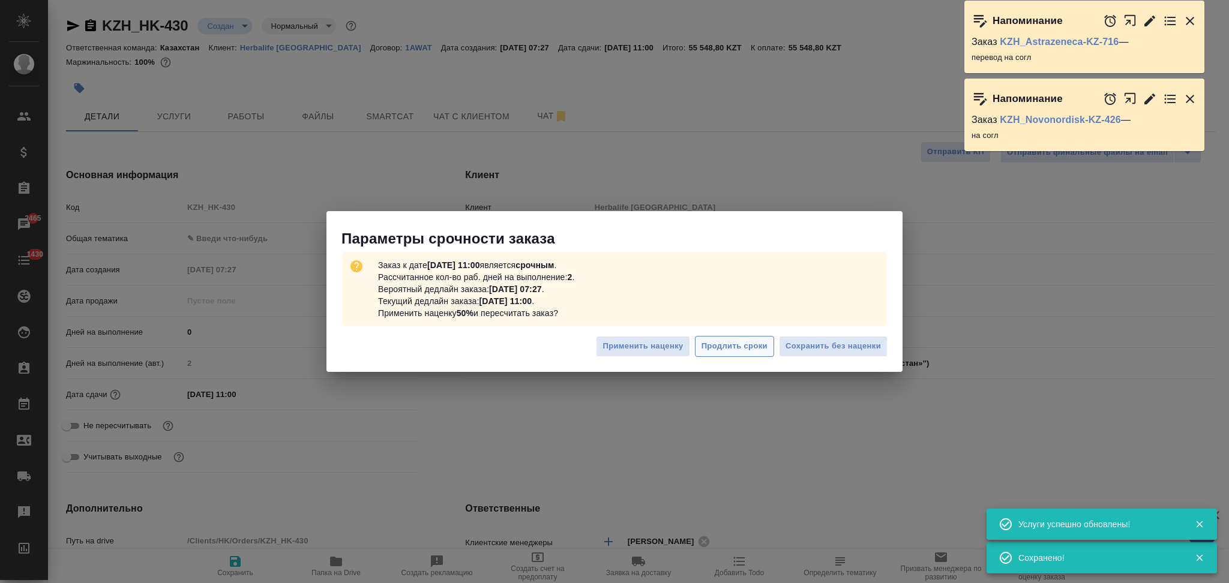
click at [755, 348] on span "Продлить сроки" at bounding box center [734, 347] width 66 height 14
type textarea "x"
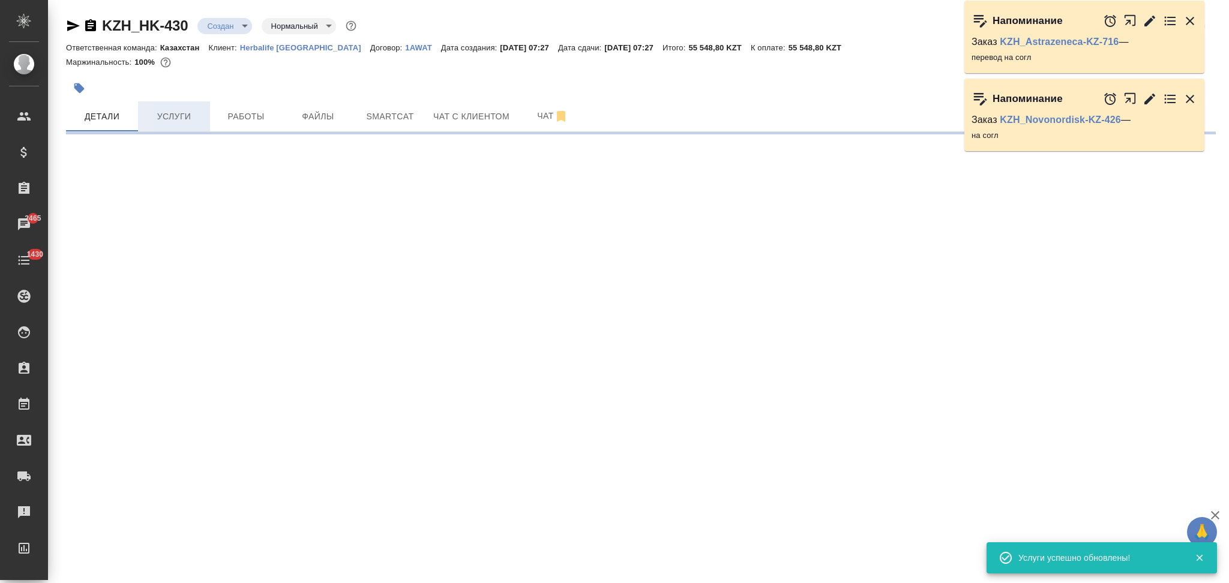
select select "RU"
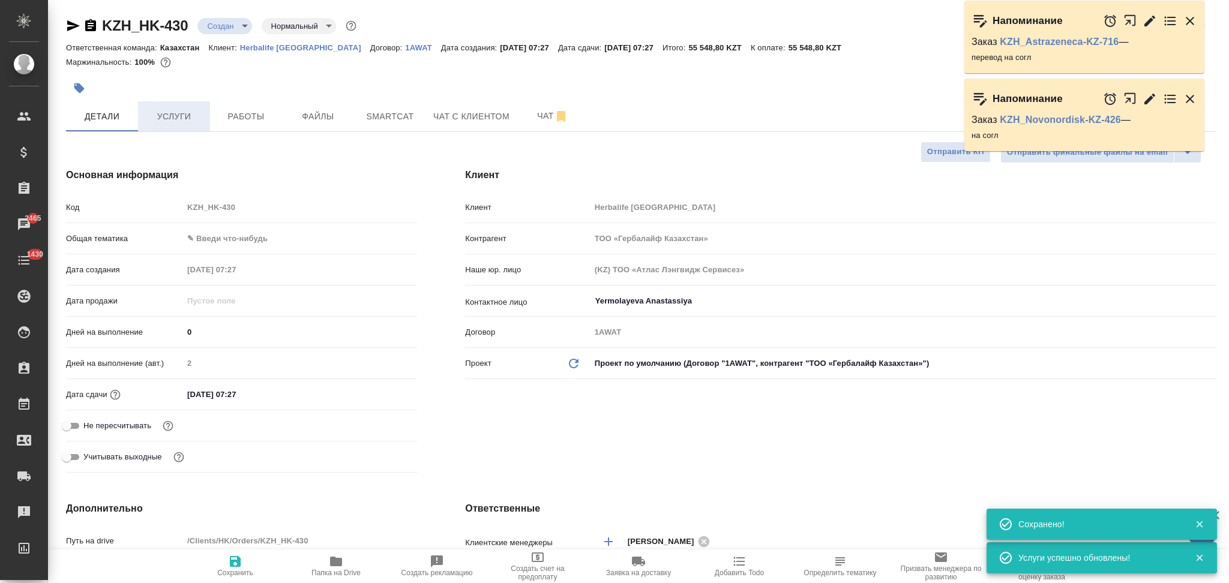
type textarea "x"
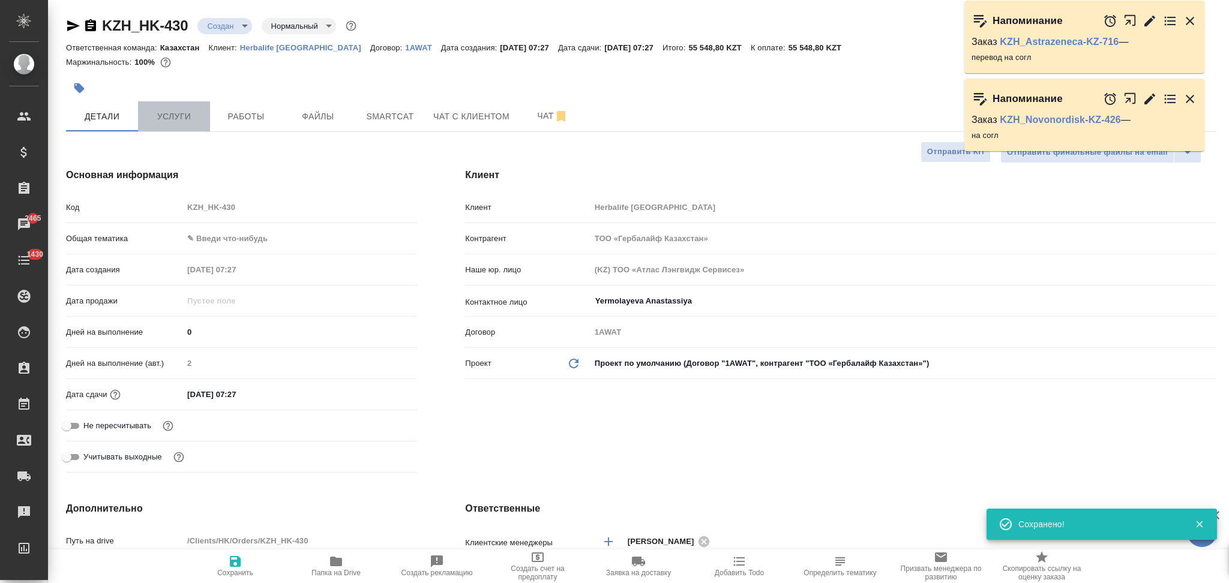
click at [185, 113] on span "Услуги" at bounding box center [174, 116] width 58 height 15
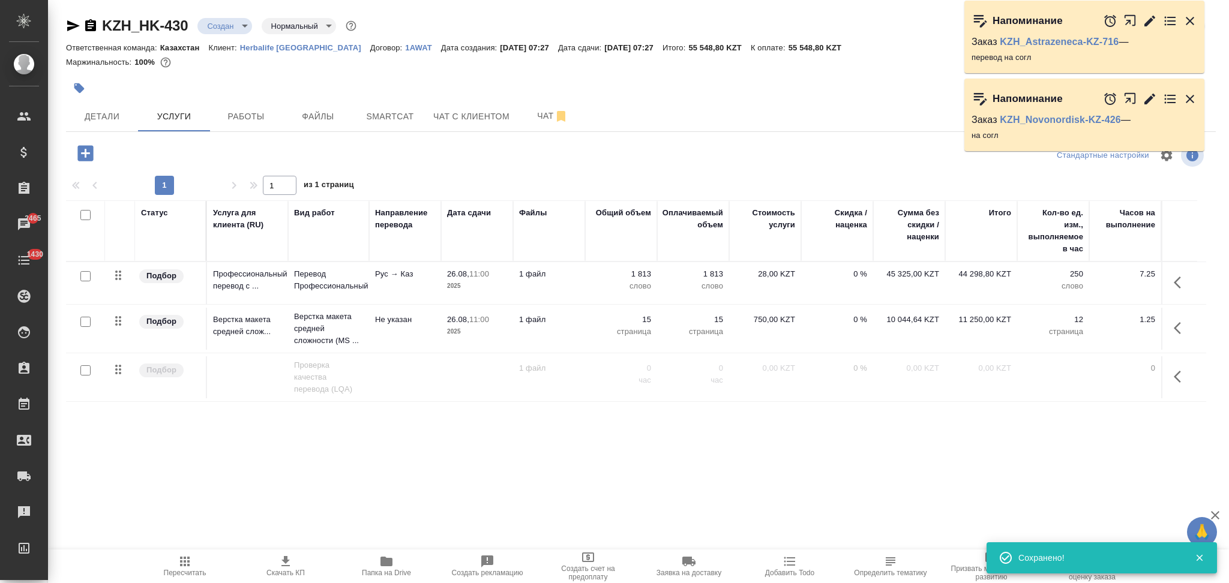
click at [281, 561] on icon "button" at bounding box center [285, 561] width 14 height 14
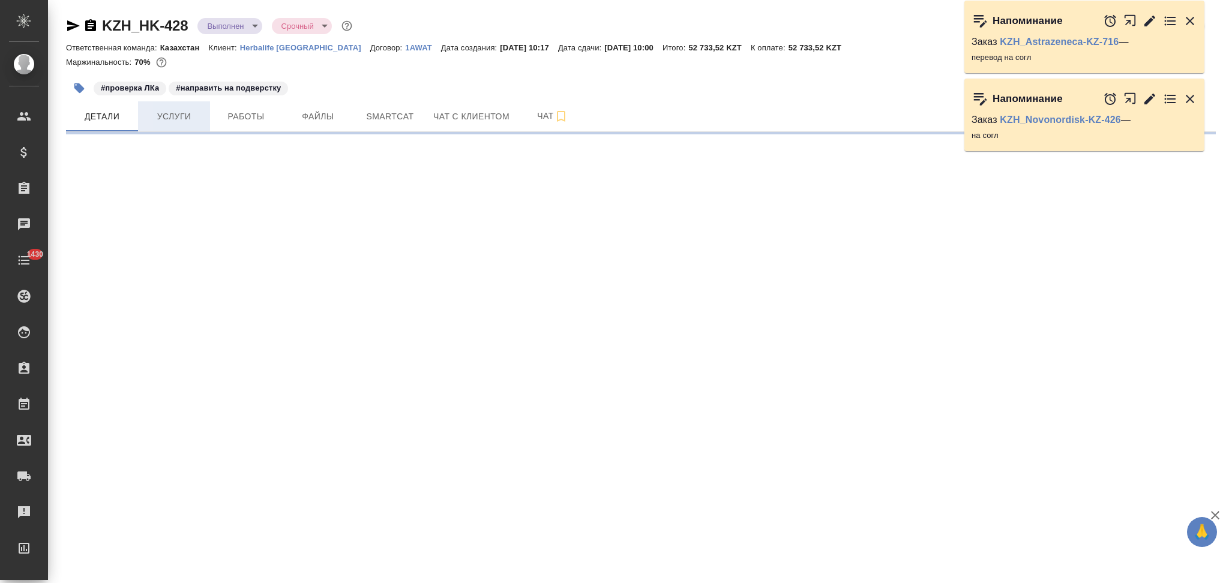
select select "RU"
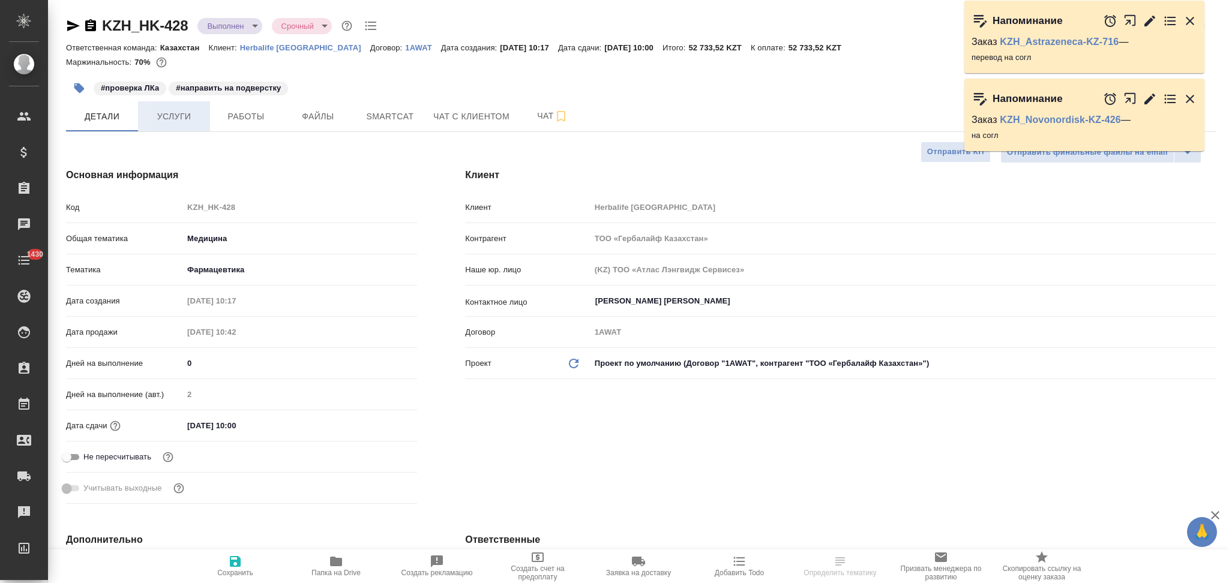
type textarea "x"
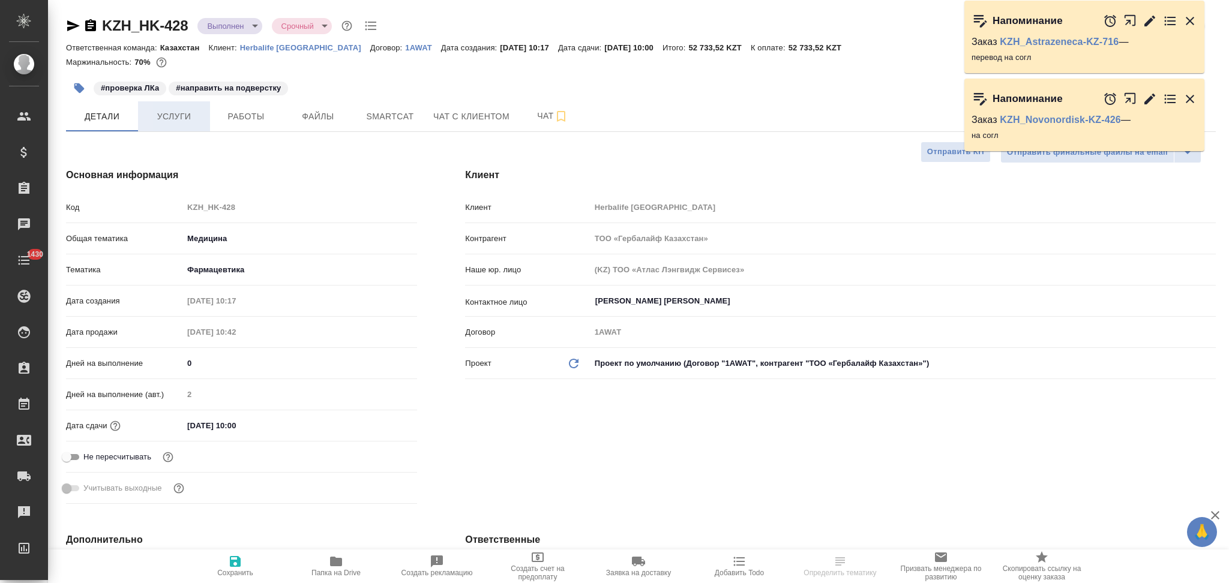
type textarea "x"
click at [171, 112] on span "Услуги" at bounding box center [174, 116] width 58 height 15
type textarea "x"
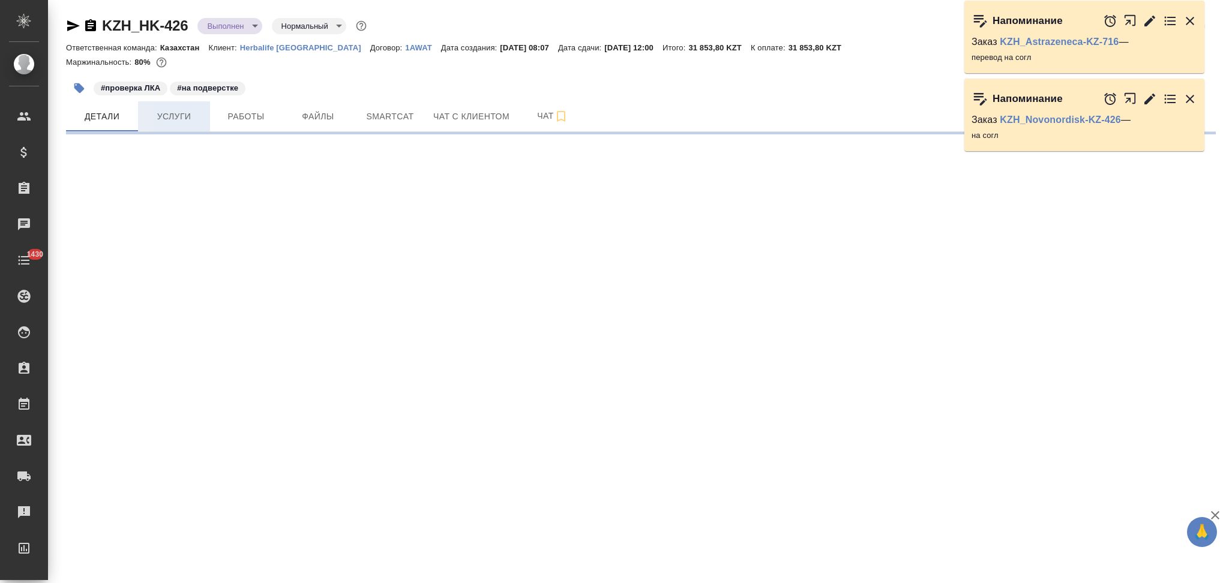
select select "RU"
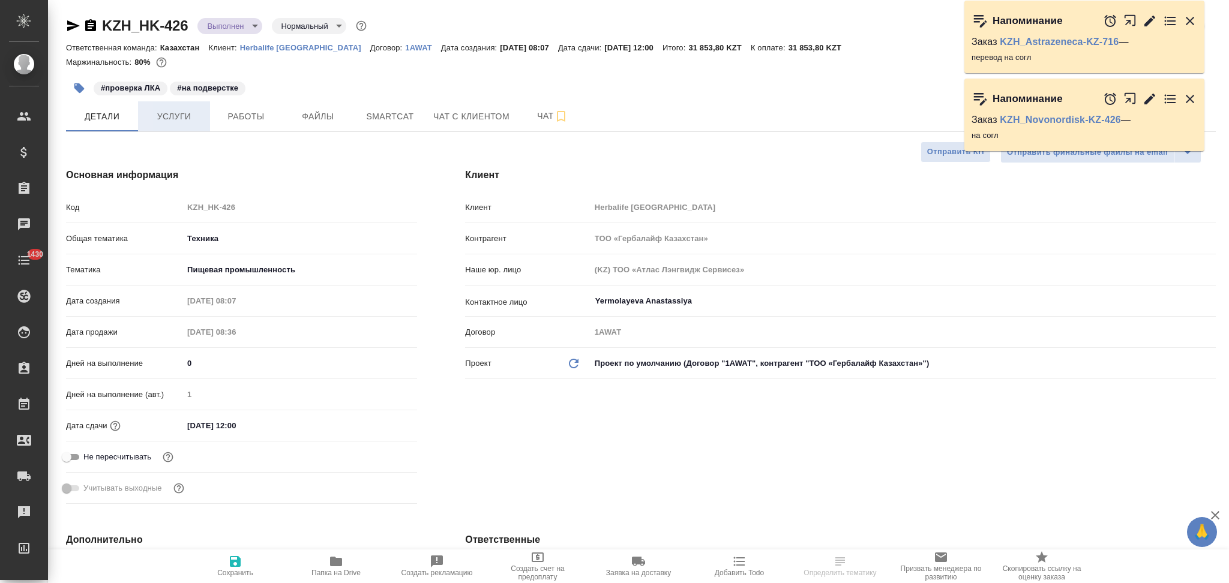
type textarea "x"
click at [180, 113] on span "Услуги" at bounding box center [174, 116] width 58 height 15
type textarea "x"
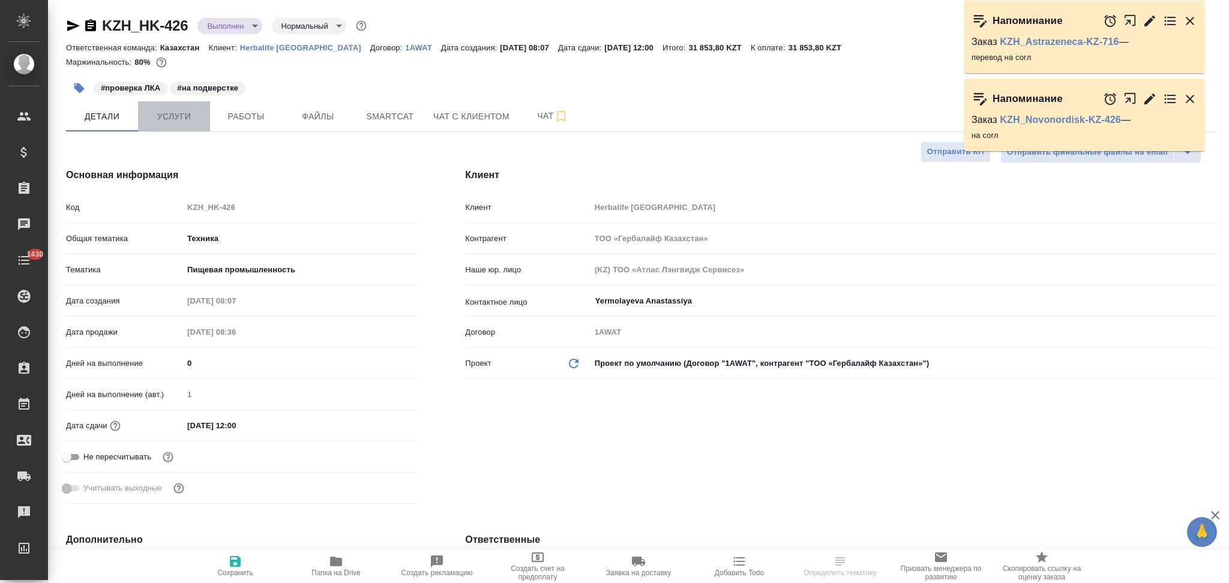
type textarea "x"
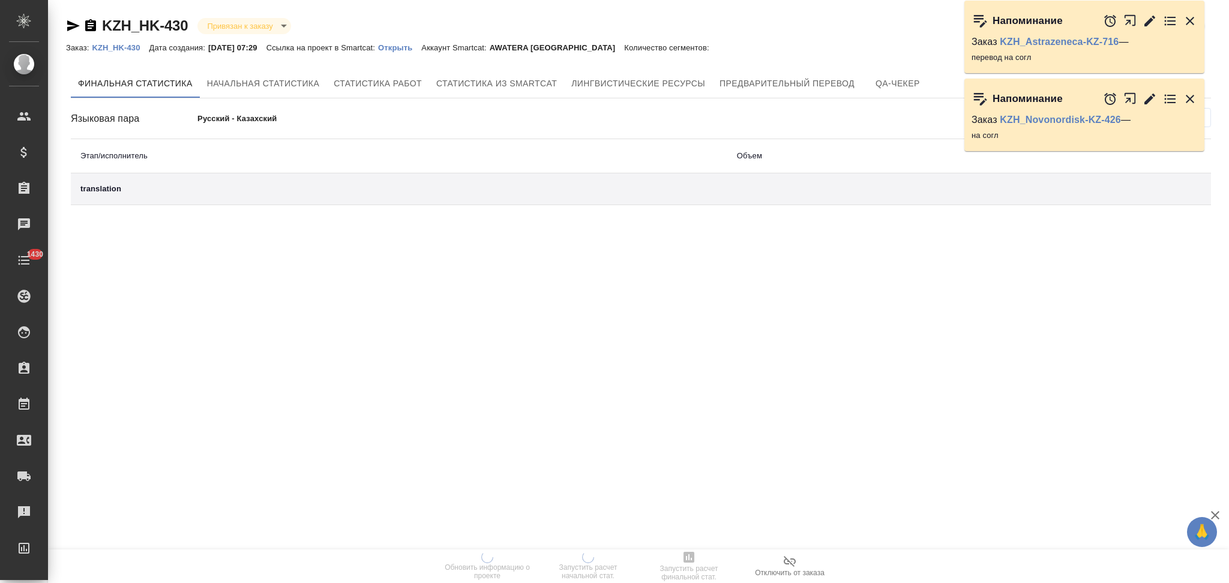
click at [403, 50] on p "Открыть" at bounding box center [399, 47] width 43 height 9
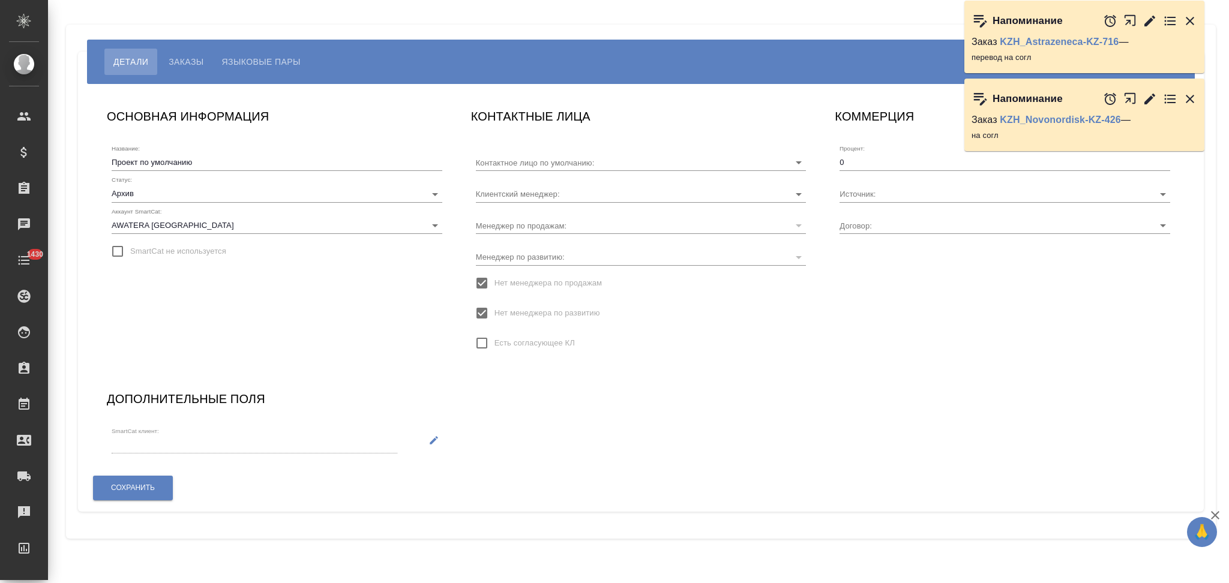
type input "Токтабаянова Анар"
type input "KZ-3874"
type input "Асланукова Сати"
type input "[PERSON_NAME]"
type input "KZ-3874"
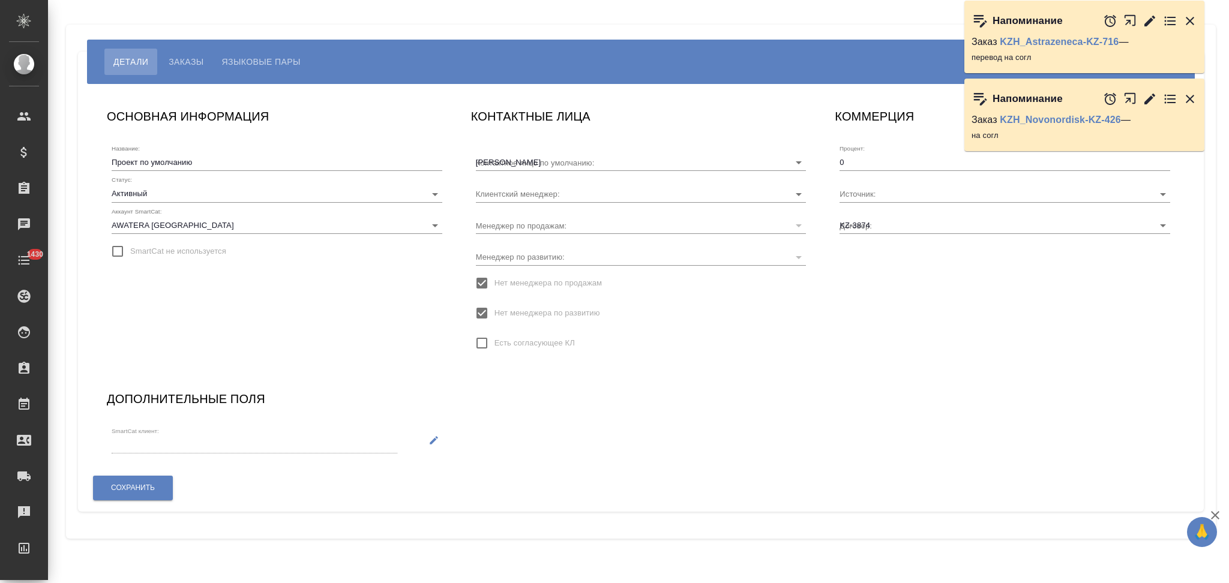
type input "[PERSON_NAME]"
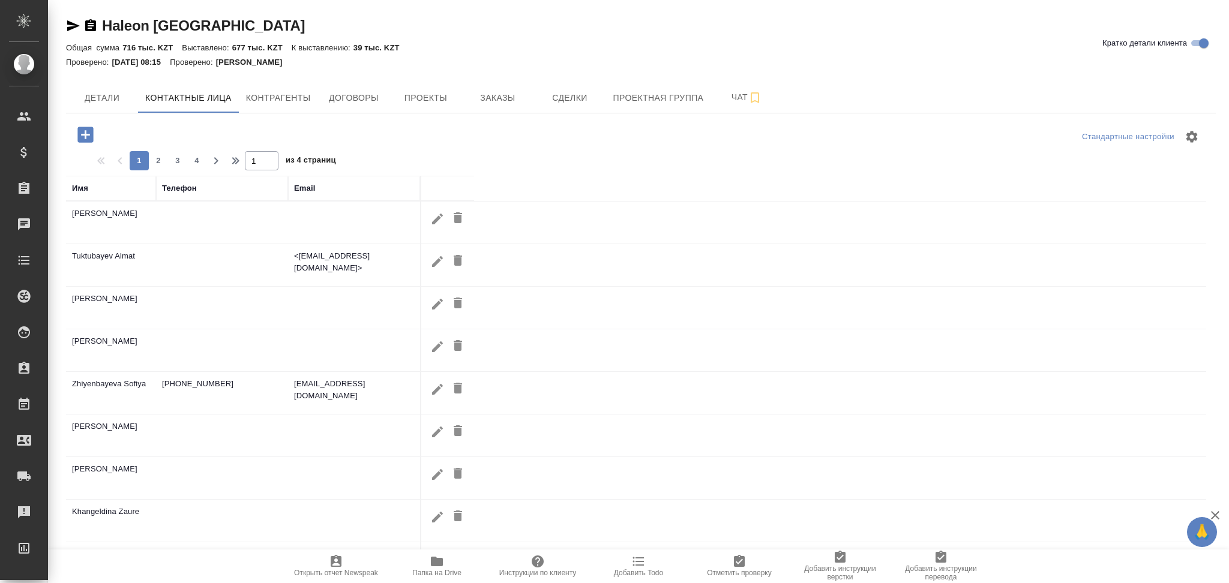
select select "RU"
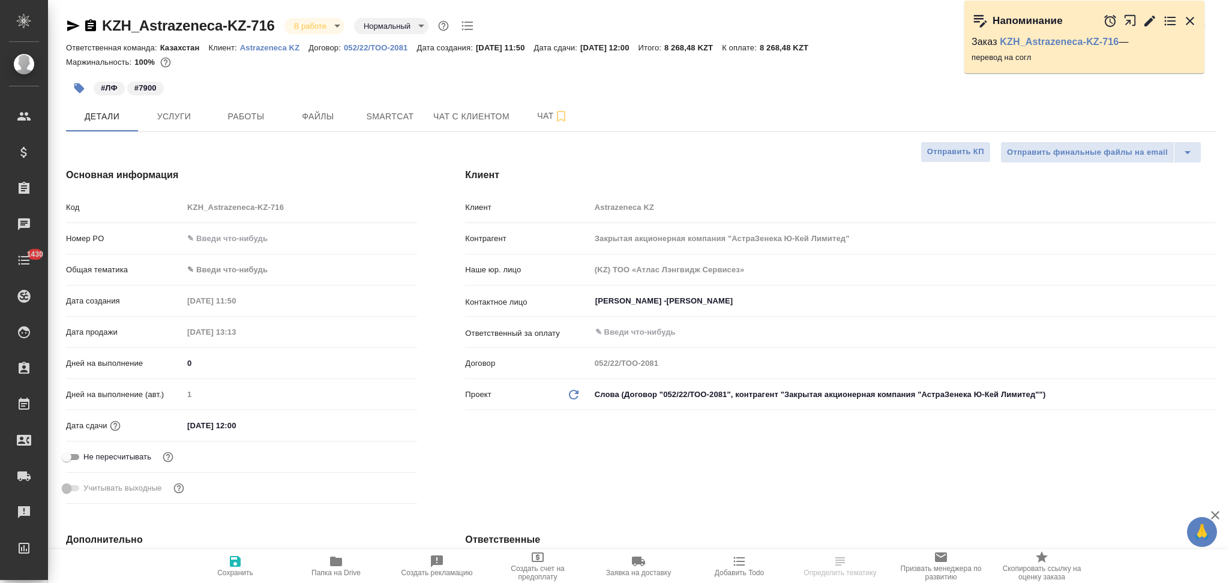
select select "RU"
click at [139, 211] on div "Код KZH_Astrazeneca-KZ-716" at bounding box center [241, 207] width 351 height 21
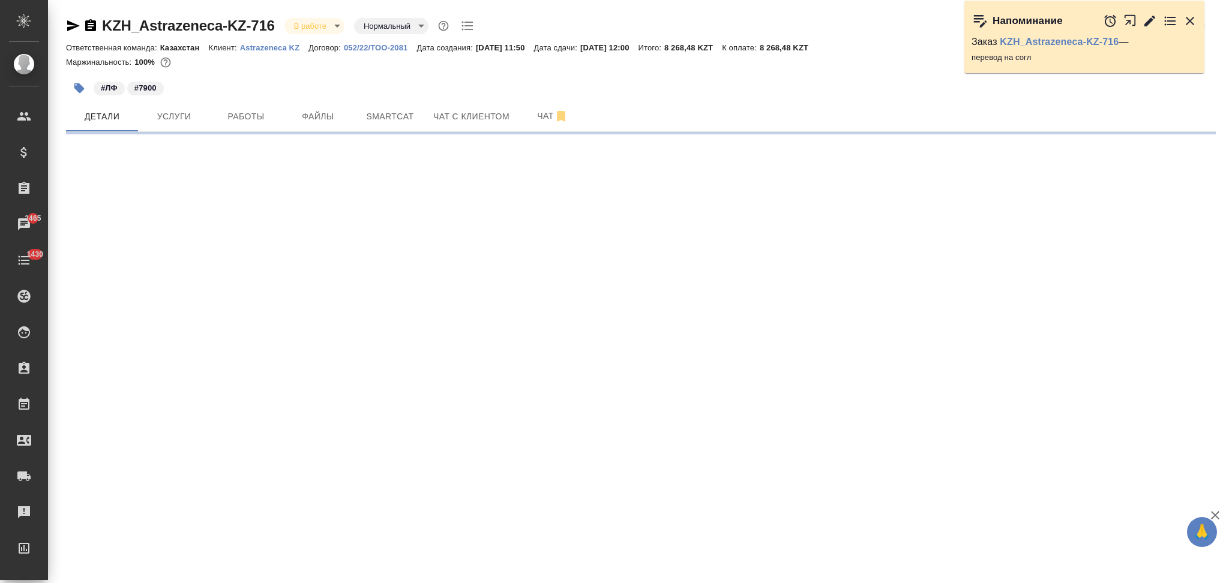
select select "RU"
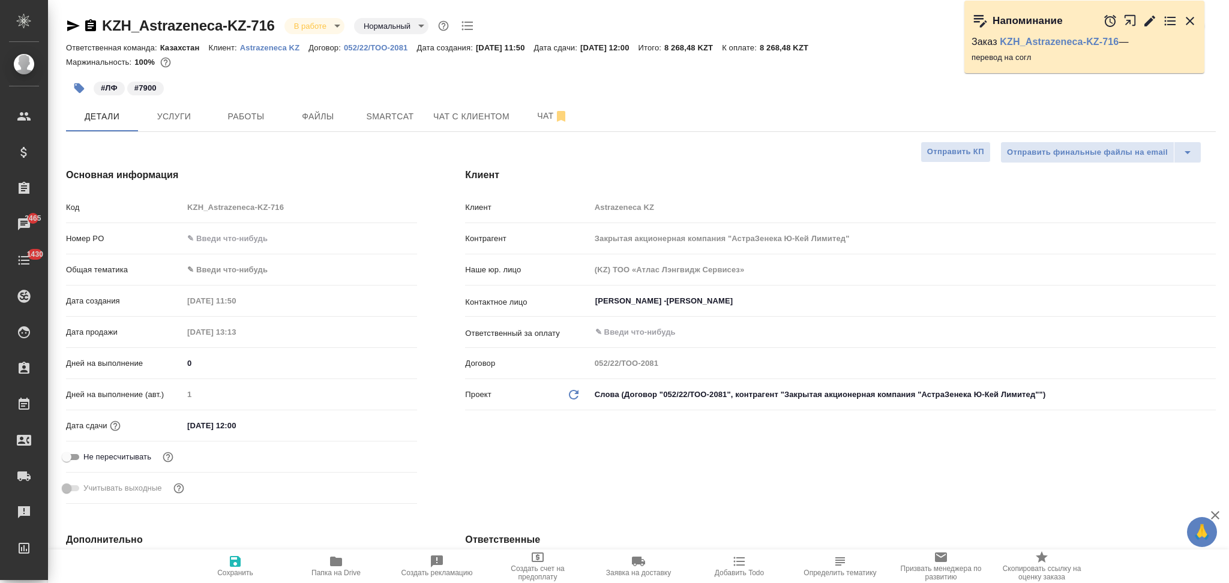
type textarea "x"
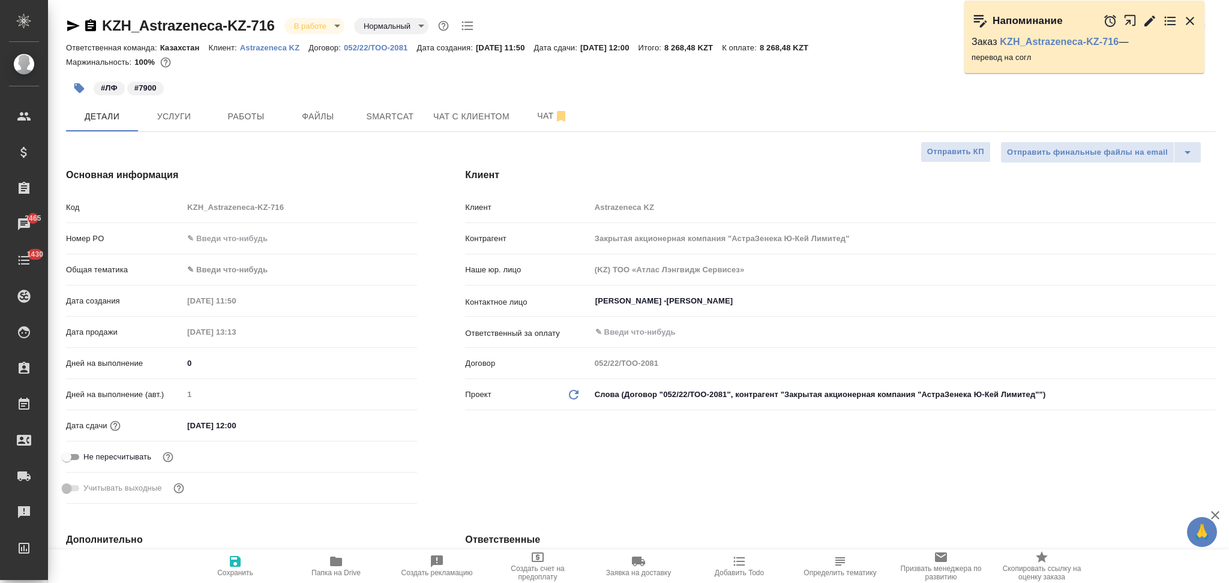
type textarea "x"
click at [1187, 19] on icon "button" at bounding box center [1189, 21] width 8 height 8
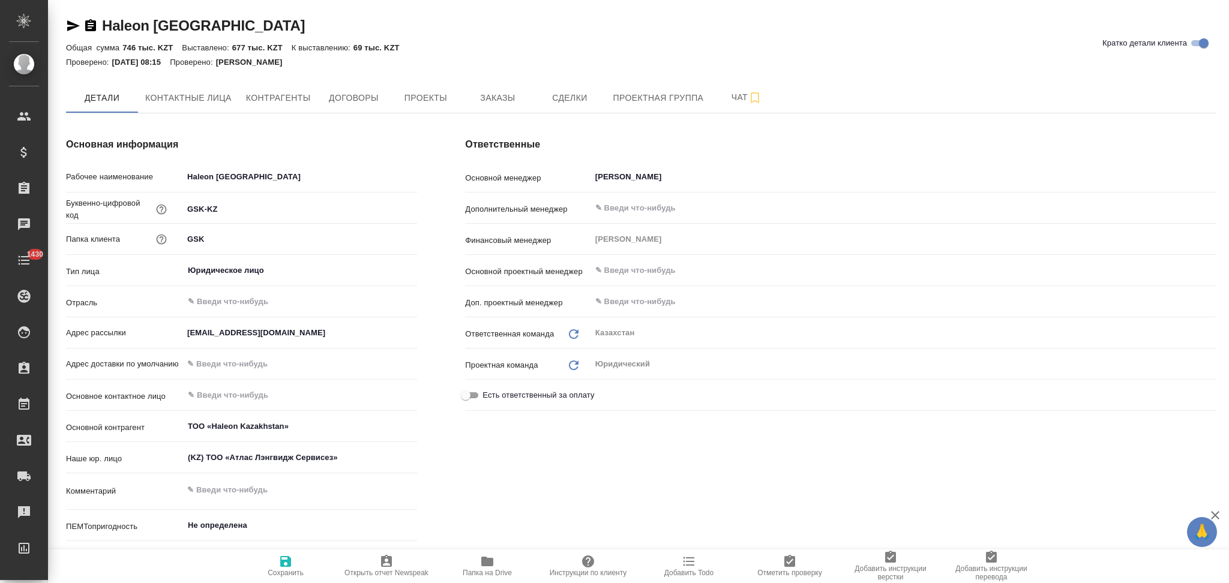
type textarea "x"
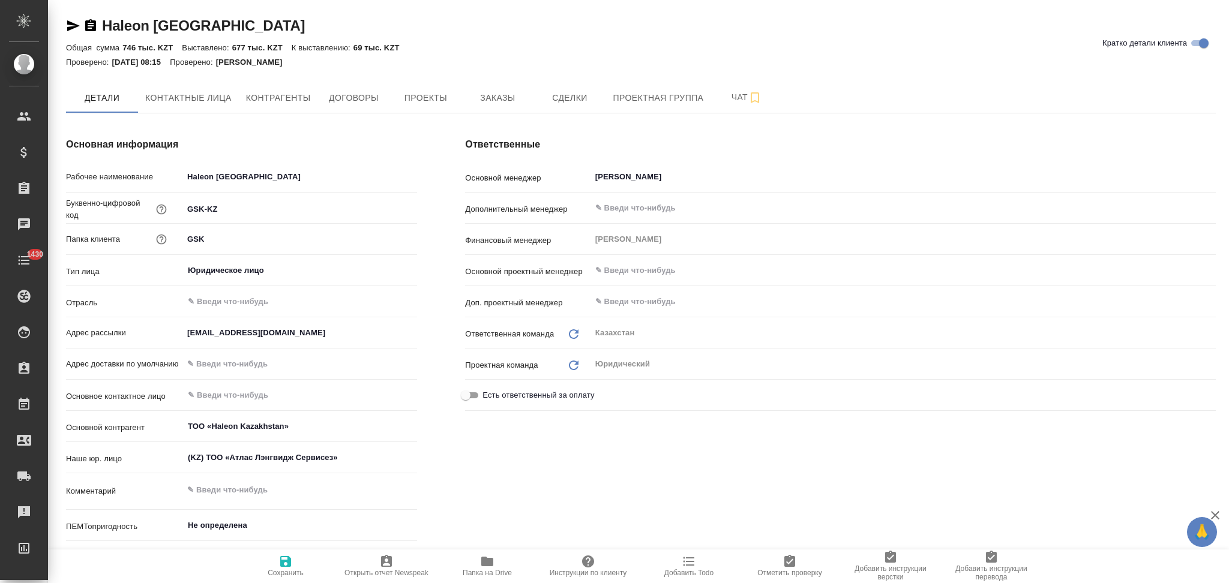
type textarea "x"
click at [497, 104] on span "Заказы" at bounding box center [498, 98] width 58 height 15
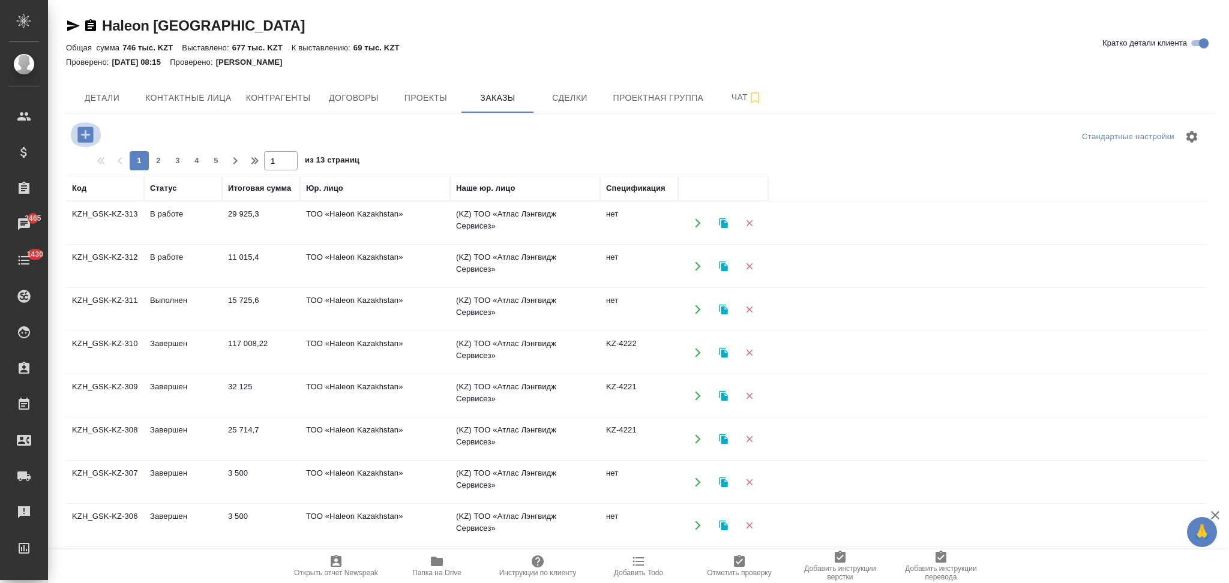
click at [88, 134] on icon "button" at bounding box center [85, 134] width 21 height 21
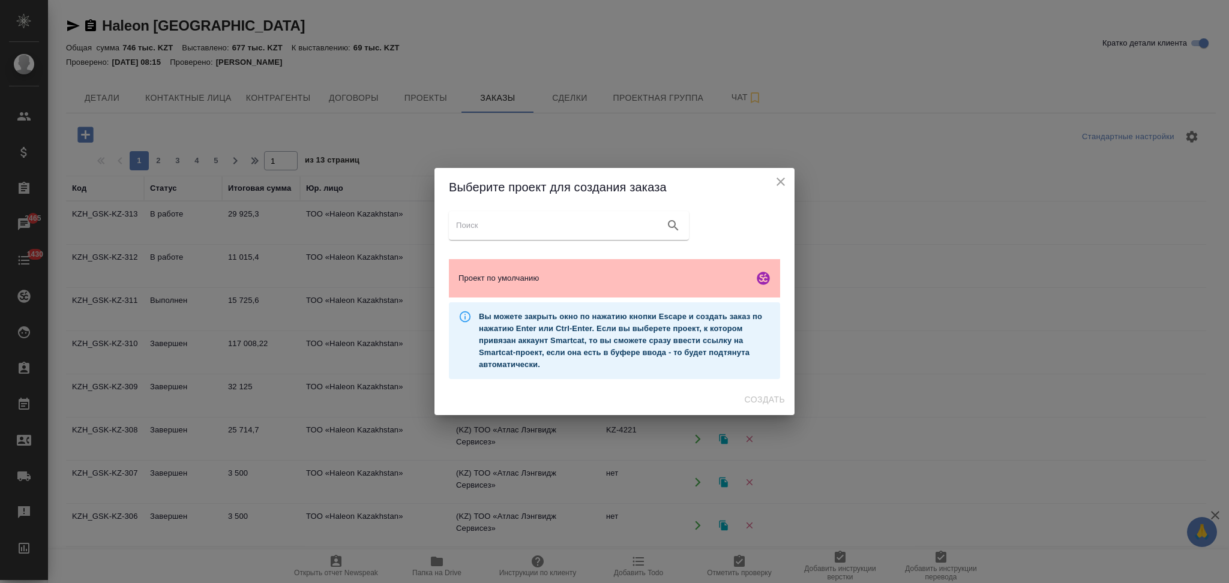
click at [630, 286] on div "Проект по умолчанию" at bounding box center [614, 278] width 331 height 38
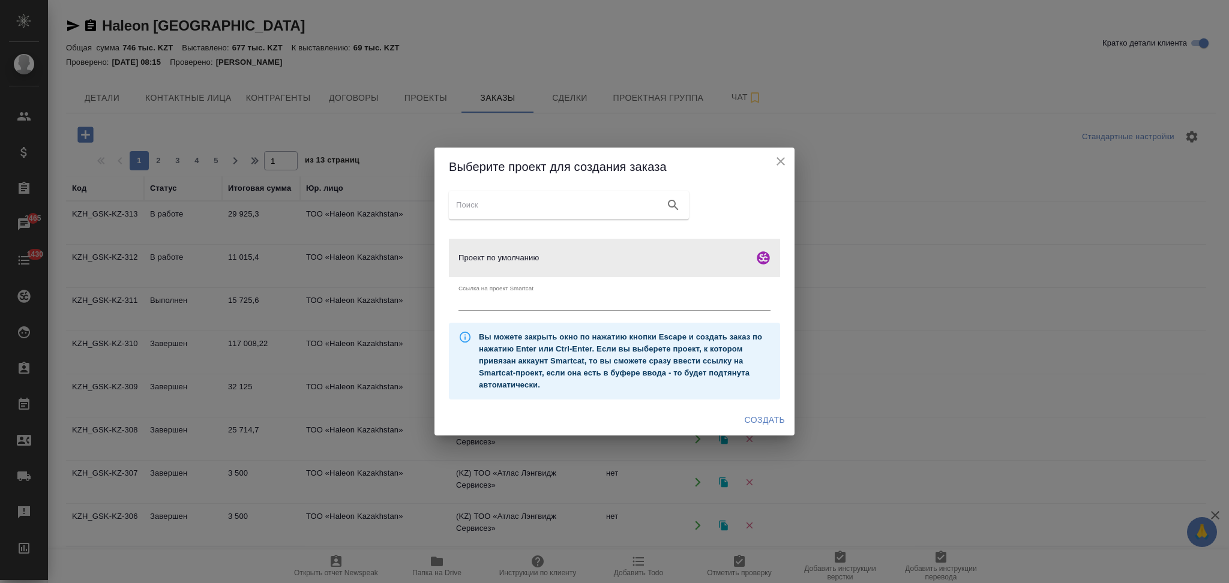
click at [756, 424] on span "Создать" at bounding box center [764, 420] width 40 height 15
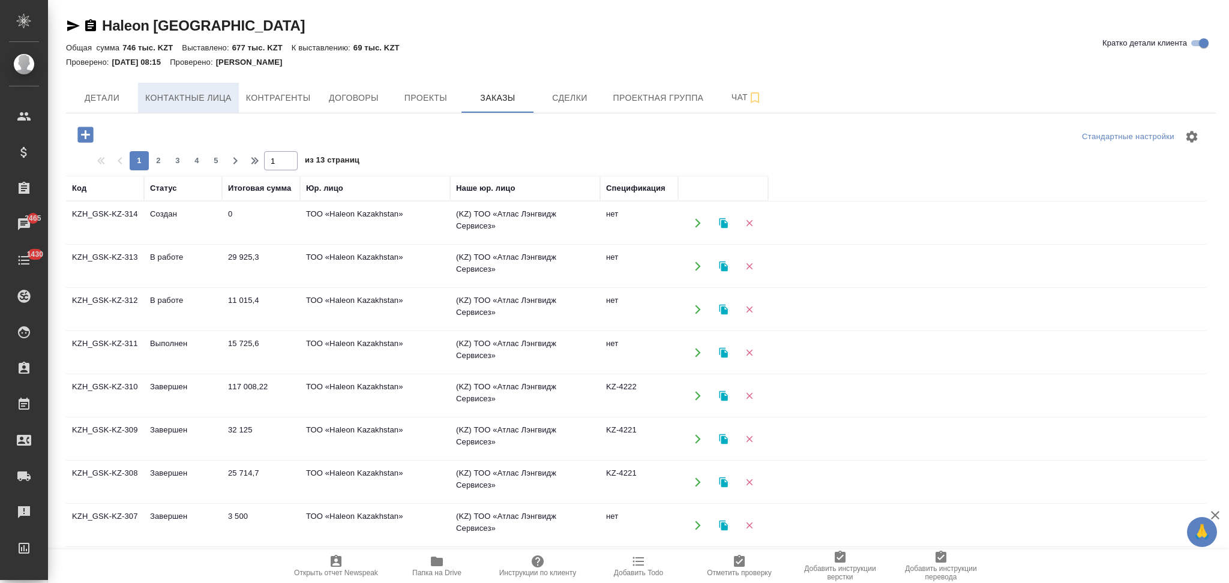
click at [184, 95] on span "Контактные лица" at bounding box center [188, 98] width 86 height 15
select select "RU"
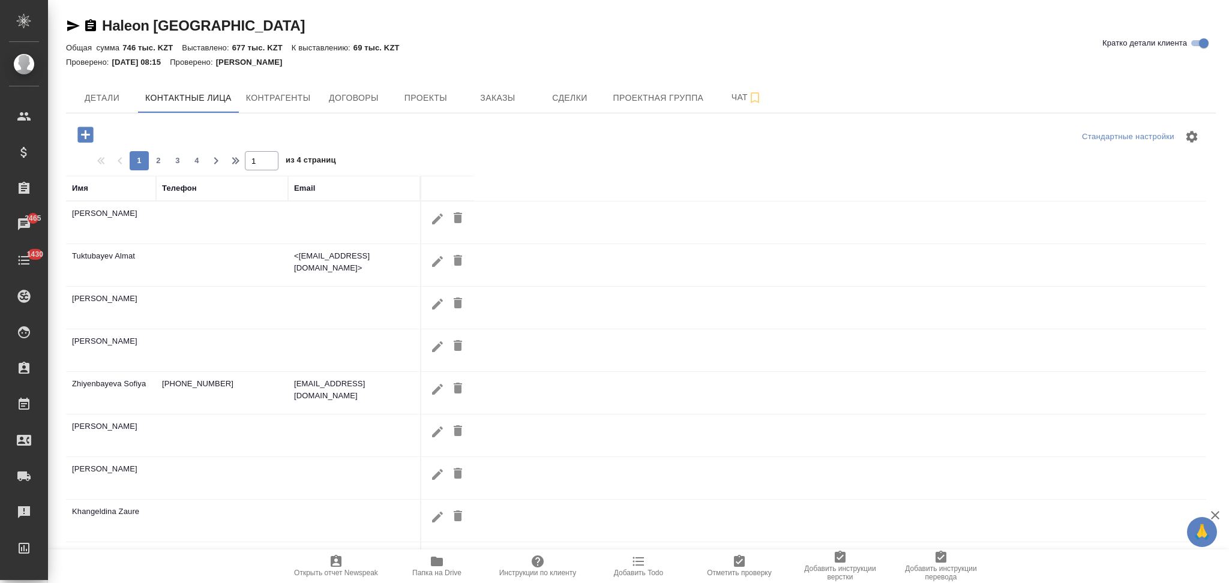
click at [89, 140] on icon "button" at bounding box center [85, 135] width 16 height 16
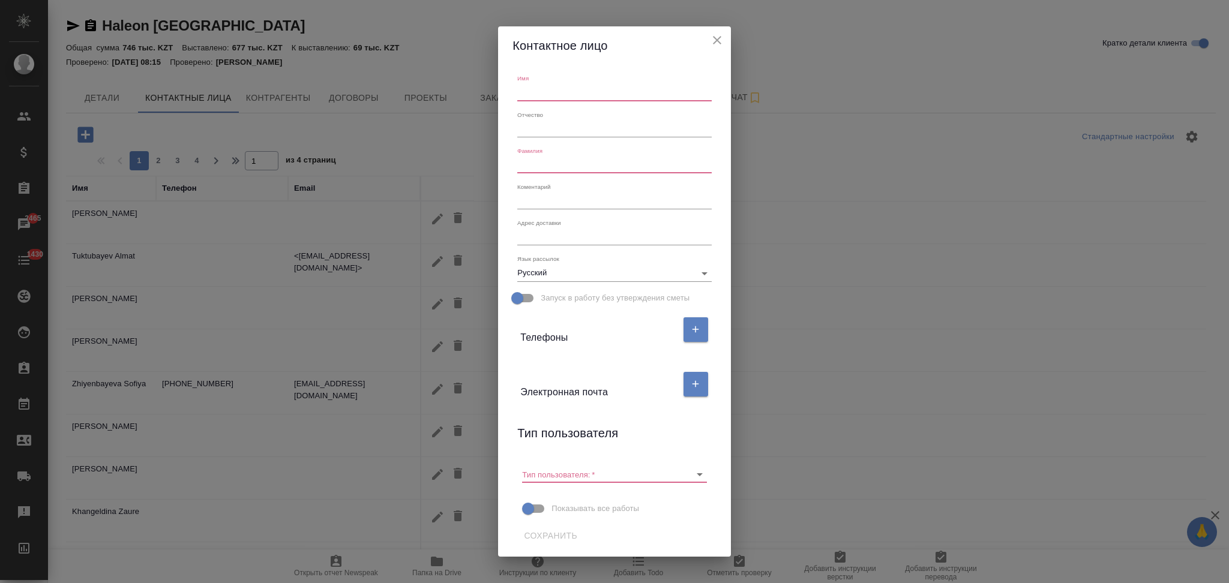
click at [563, 88] on input "text" at bounding box center [614, 92] width 194 height 17
paste input "Darya Krasnikova"
drag, startPoint x: 540, startPoint y: 89, endPoint x: 598, endPoint y: 97, distance: 58.7
click at [598, 97] on input "Darya Krasnikova" at bounding box center [614, 92] width 194 height 17
type input "Darya"
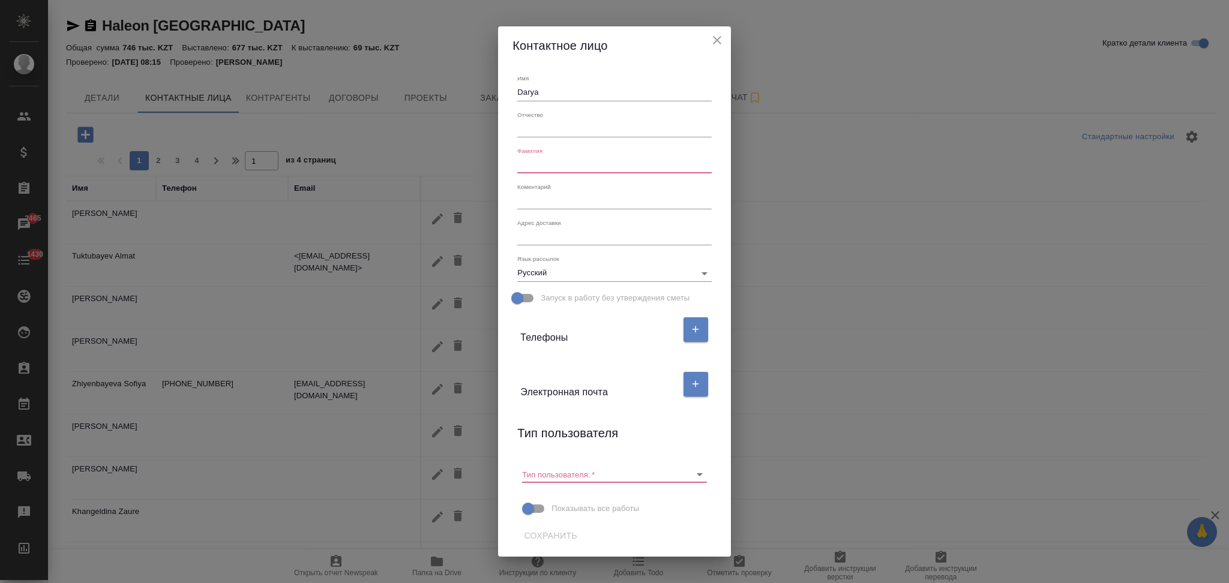
click at [560, 166] on input "text" at bounding box center [614, 165] width 194 height 17
paste input "[PERSON_NAME]"
click at [683, 475] on icon "Очистить" at bounding box center [684, 475] width 12 height 12
type input "[PERSON_NAME]"
click at [568, 533] on span "Сохранить" at bounding box center [550, 536] width 53 height 15
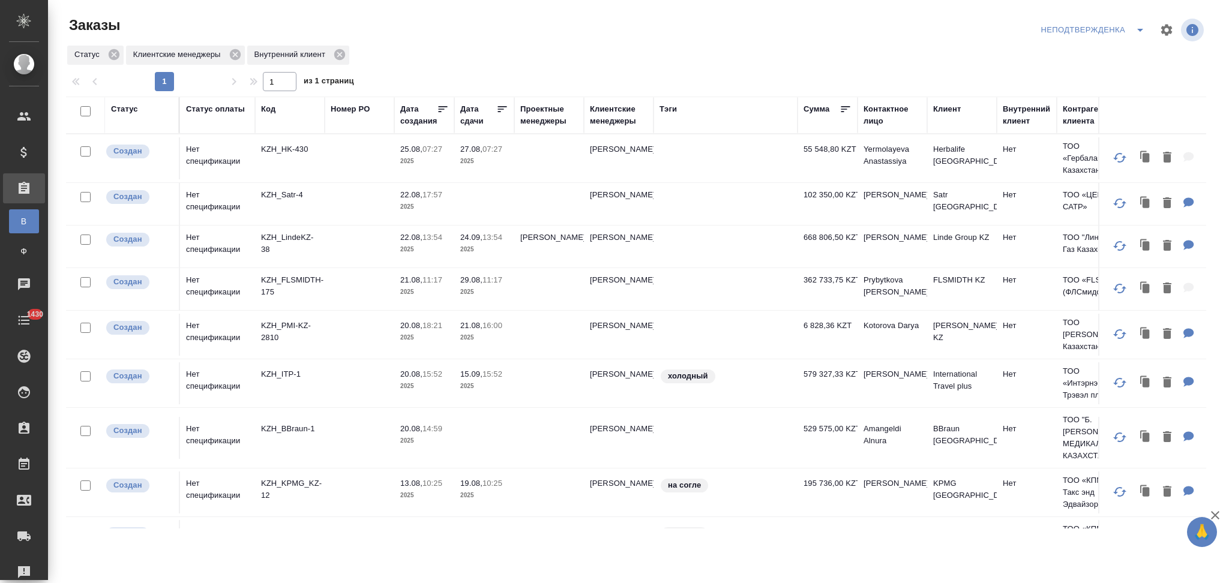
click at [298, 169] on td "KZH_HK-430" at bounding box center [290, 158] width 70 height 42
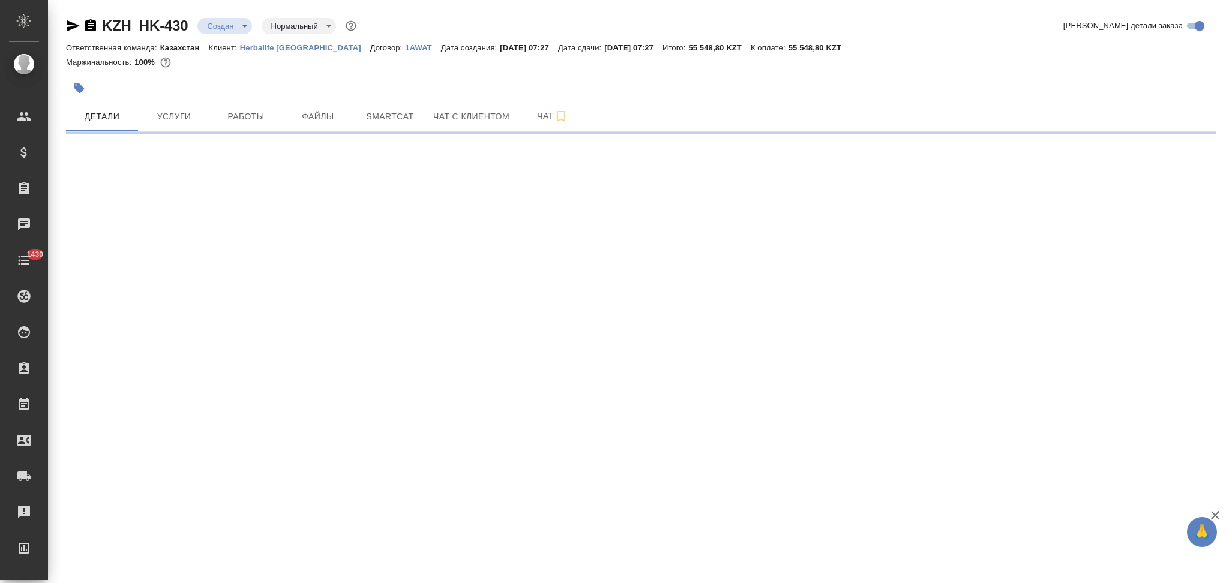
select select "RU"
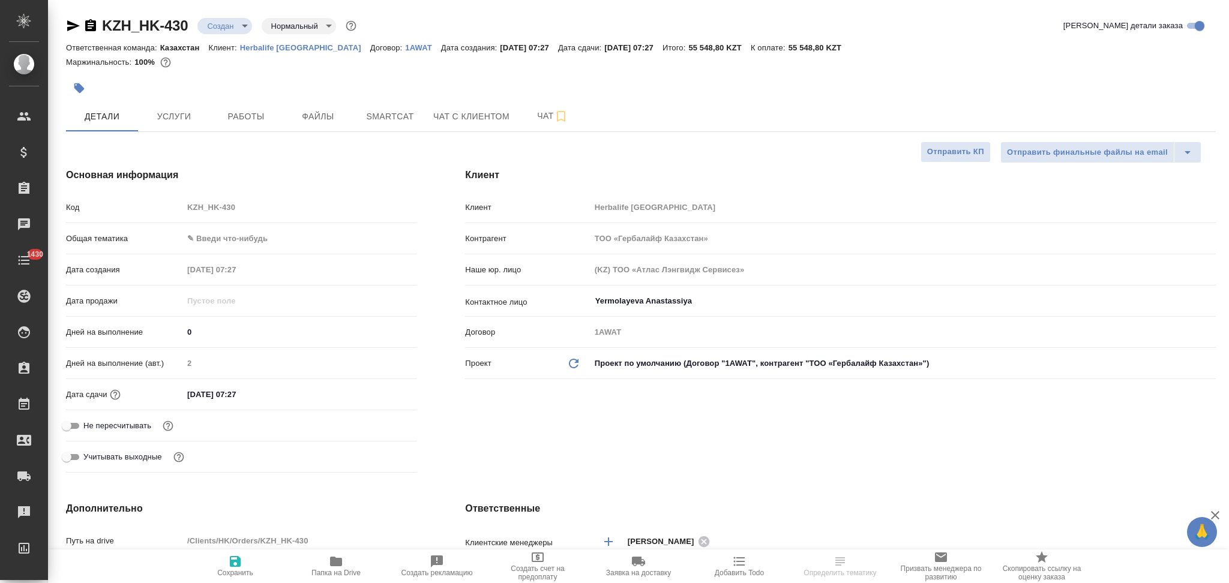
type textarea "x"
click at [254, 395] on input "[DATE] 07:27" at bounding box center [236, 394] width 105 height 17
click at [382, 388] on icon "button" at bounding box center [382, 393] width 14 height 14
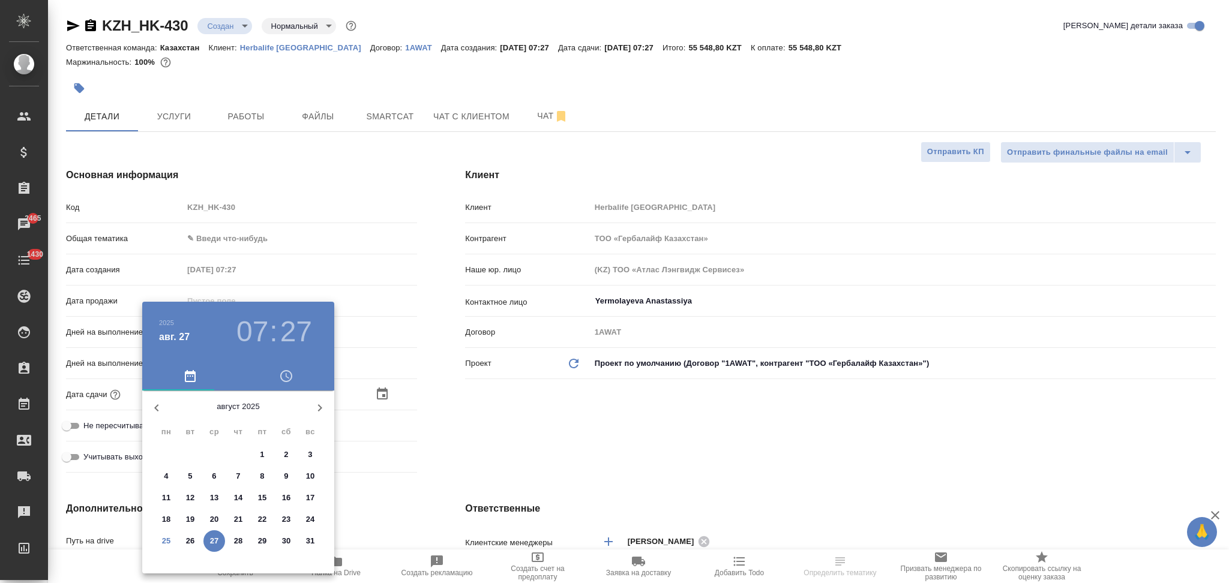
click at [189, 542] on p "26" at bounding box center [190, 541] width 9 height 12
type input "26.08.2025 07:27"
type textarea "x"
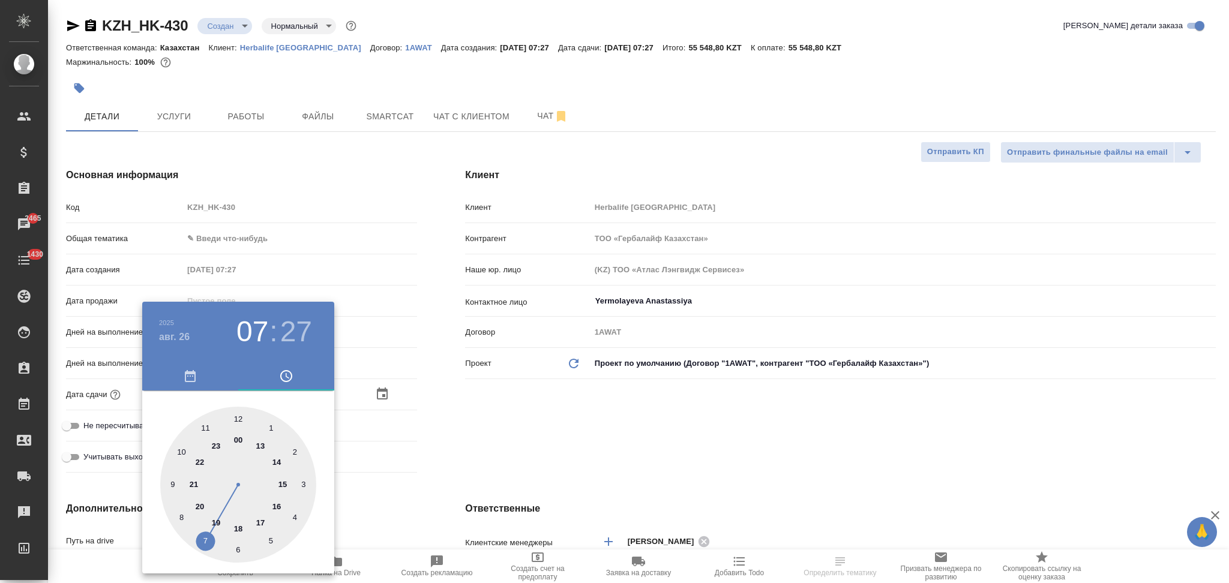
click at [281, 481] on div at bounding box center [238, 485] width 156 height 156
type input "26.08.2025 15:27"
type textarea "x"
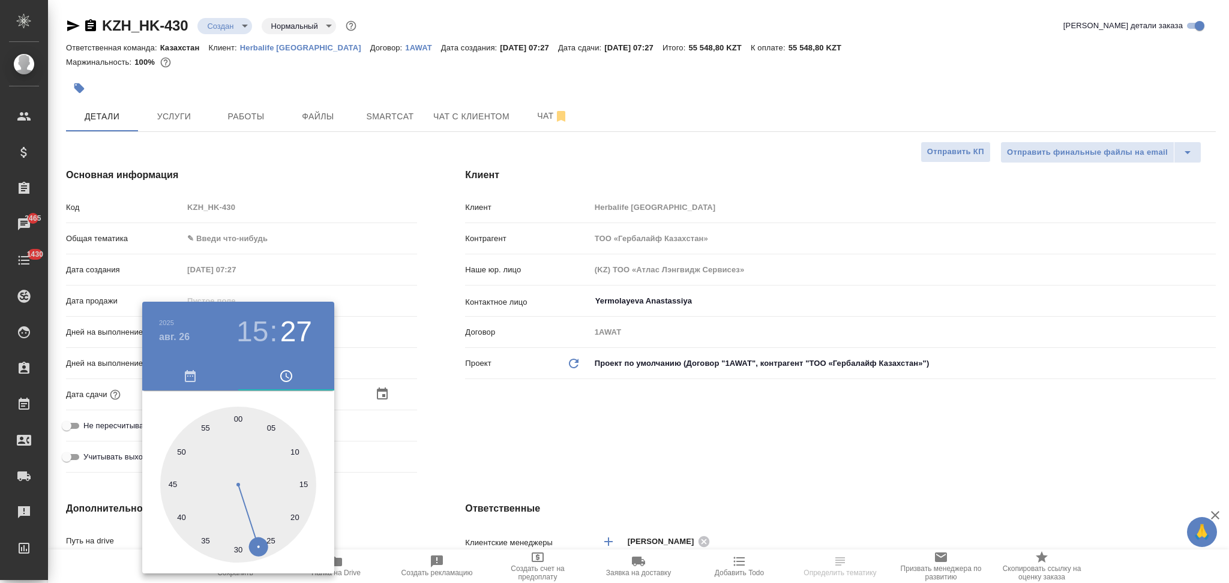
click at [236, 415] on div at bounding box center [238, 485] width 156 height 156
type input "[DATE] 15:00"
type textarea "x"
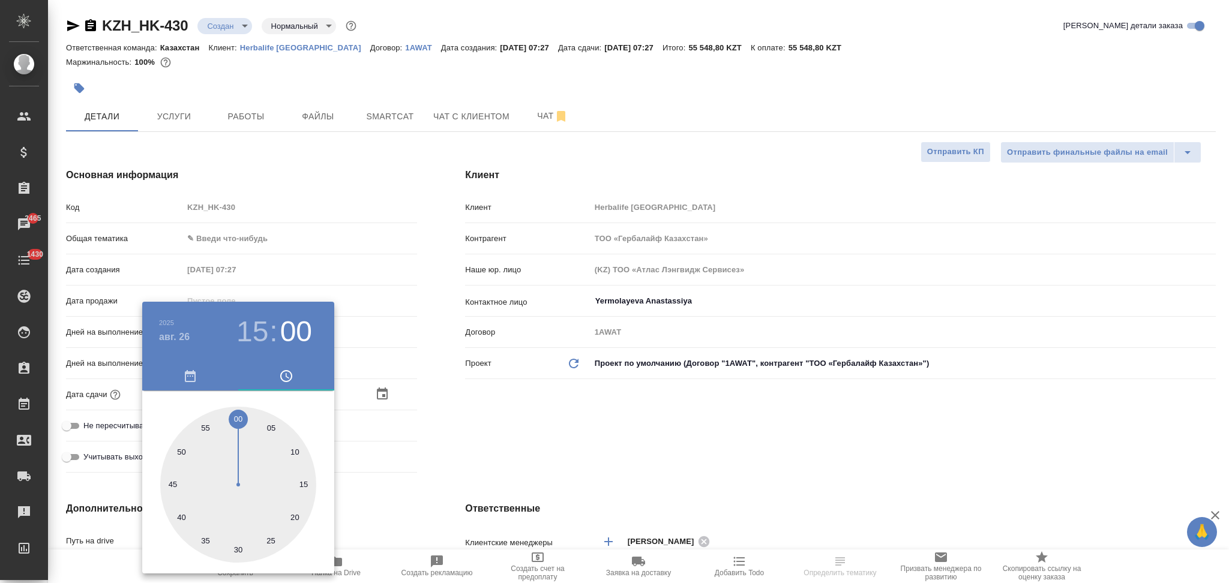
drag, startPoint x: 464, startPoint y: 437, endPoint x: 412, endPoint y: 470, distance: 61.7
click at [464, 436] on div at bounding box center [614, 291] width 1229 height 583
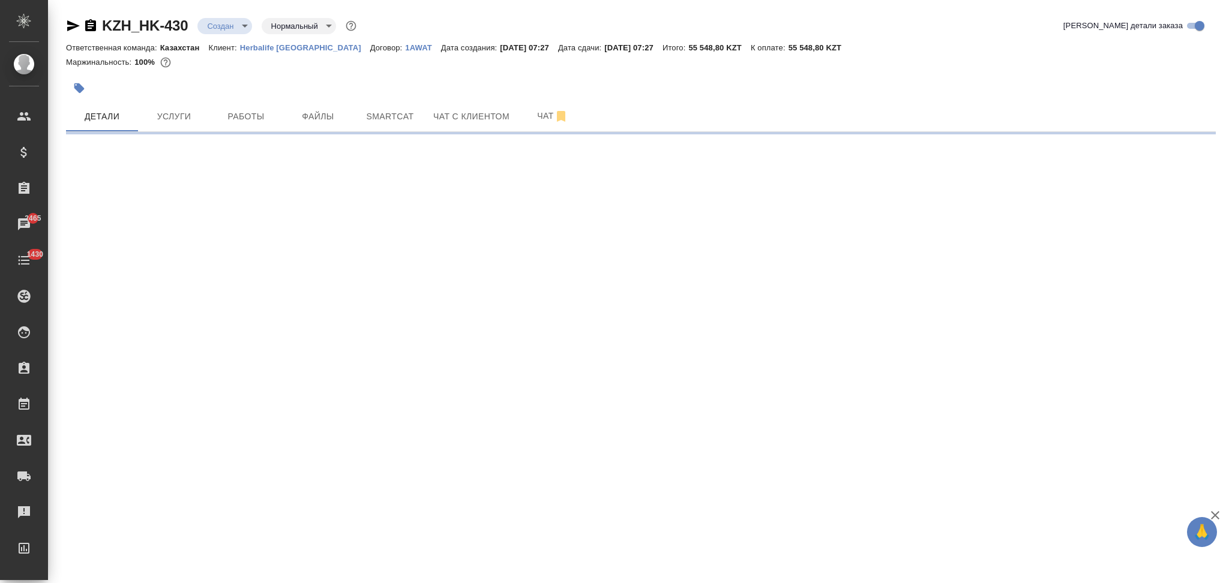
click at [225, 562] on div ".cls-1 fill:#fff; AWATERA Aslanukova Sati Клиенты Спецификации Заказы 2465 Чаты…" at bounding box center [614, 291] width 1229 height 583
select select "RU"
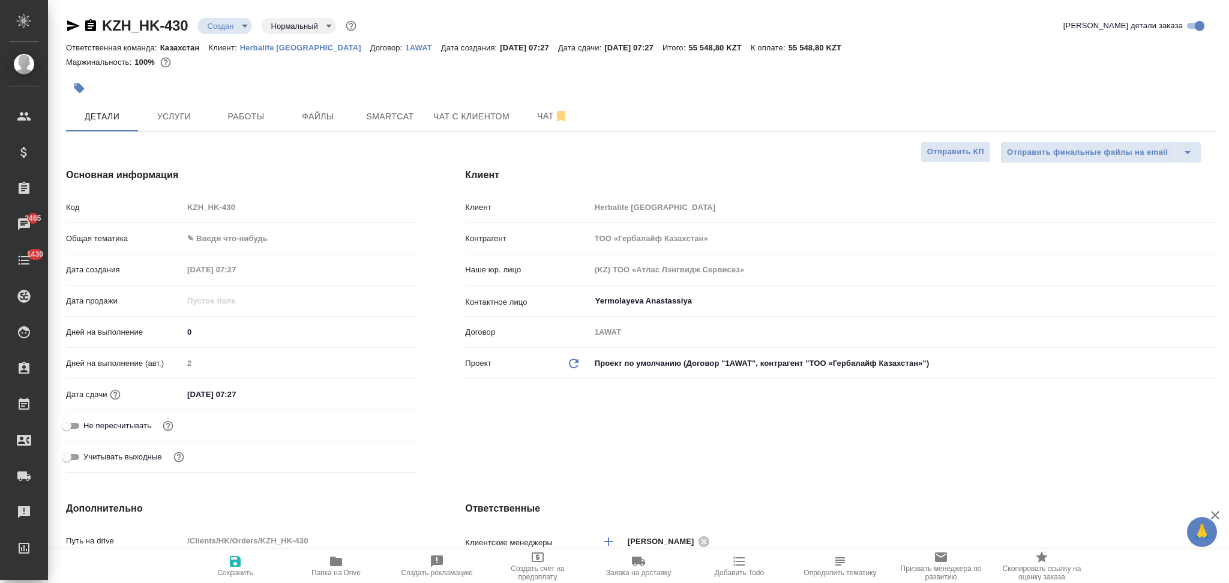
type textarea "x"
click at [282, 388] on input "27.08.2025 07:27" at bounding box center [235, 394] width 105 height 17
click at [387, 389] on icon "button" at bounding box center [382, 393] width 14 height 14
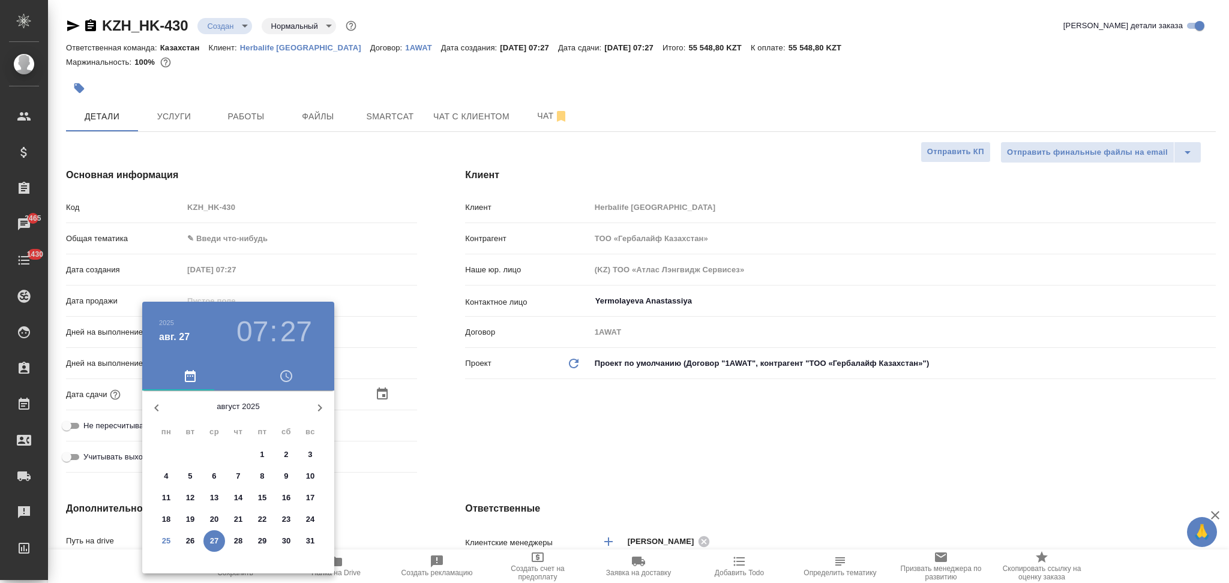
click at [193, 539] on p "26" at bounding box center [190, 541] width 9 height 12
type input "26.08.2025 07:27"
type textarea "x"
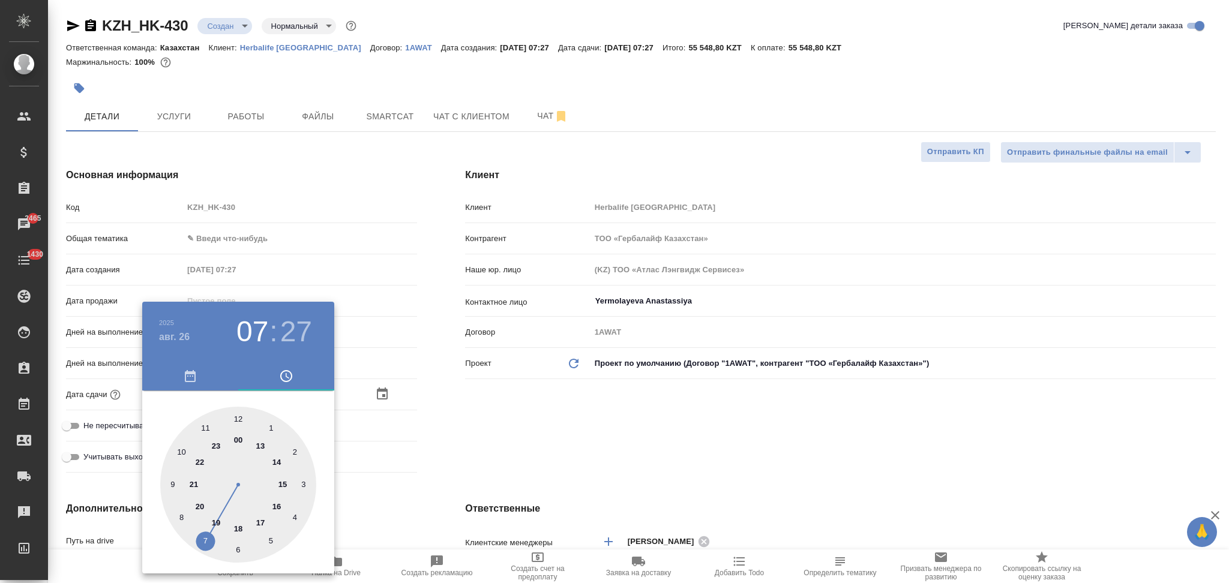
click at [284, 484] on div at bounding box center [238, 485] width 156 height 156
type input "26.08.2025 15:27"
type textarea "x"
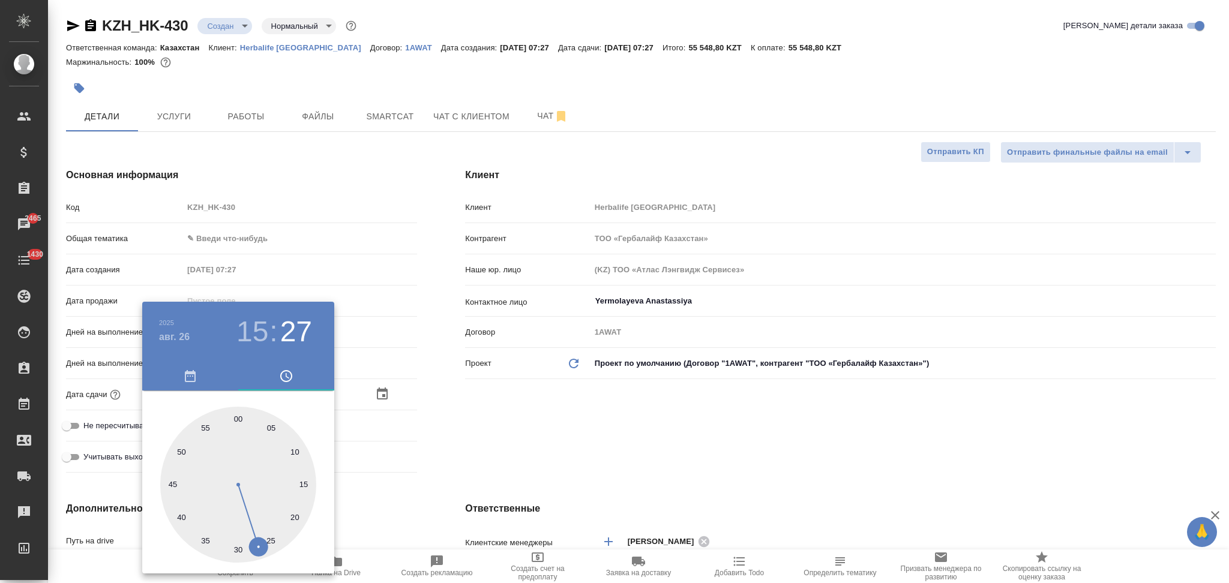
click at [238, 422] on div at bounding box center [238, 485] width 156 height 156
type input "[DATE] 15:00"
type textarea "x"
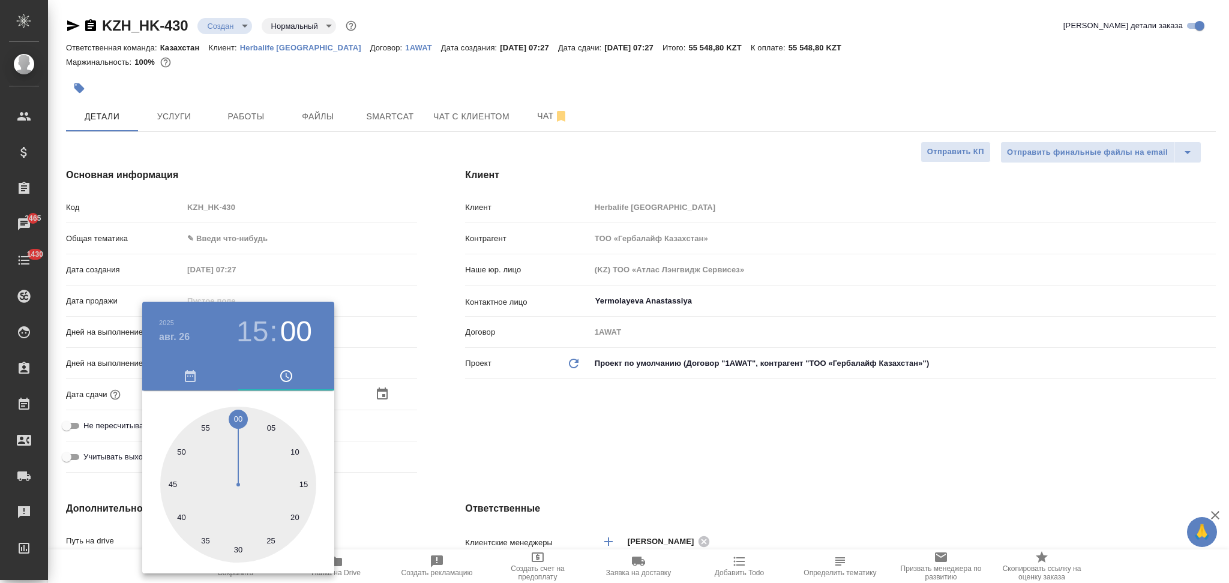
drag, startPoint x: 403, startPoint y: 456, endPoint x: 320, endPoint y: 533, distance: 113.8
click at [404, 457] on div at bounding box center [614, 291] width 1229 height 583
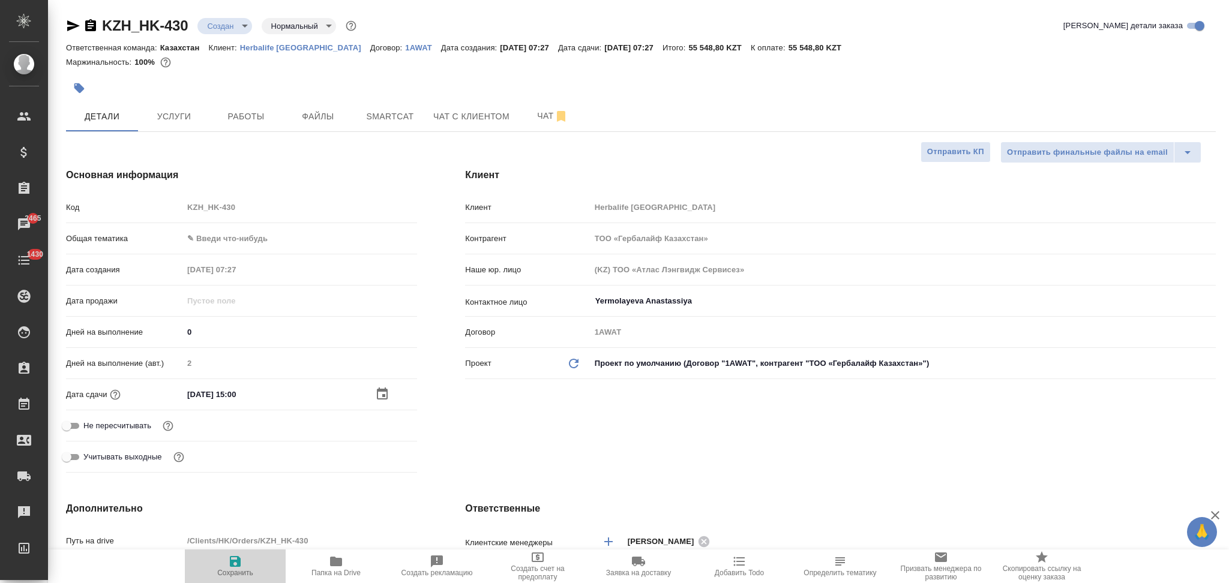
click at [234, 560] on icon "button" at bounding box center [235, 561] width 11 height 11
type textarea "x"
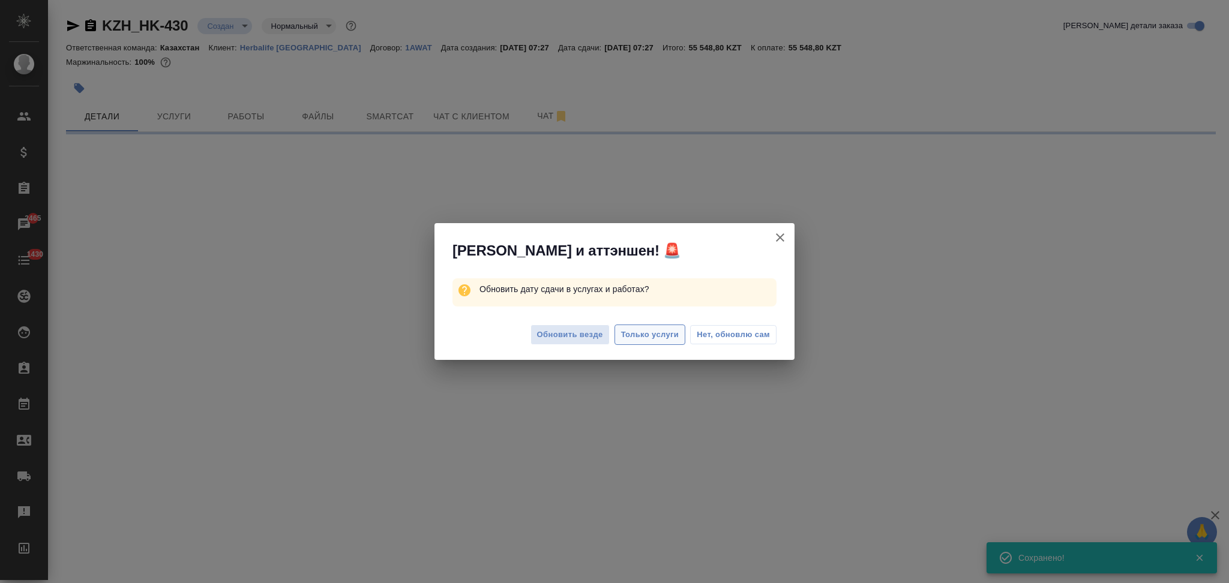
click at [635, 336] on span "Только услуги" at bounding box center [650, 335] width 58 height 14
select select "RU"
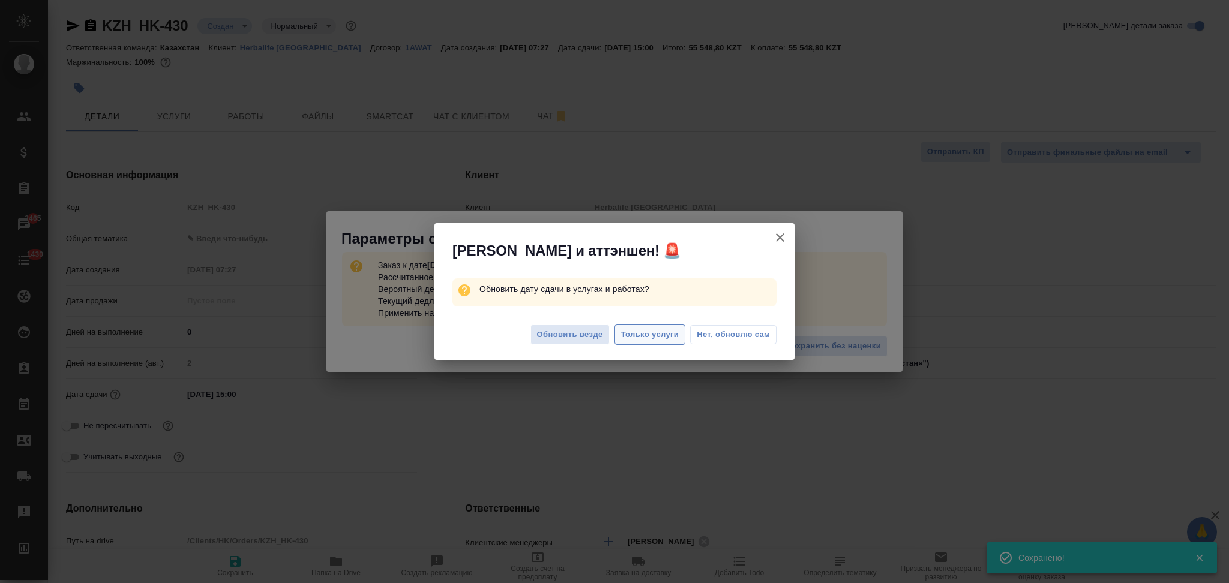
type textarea "x"
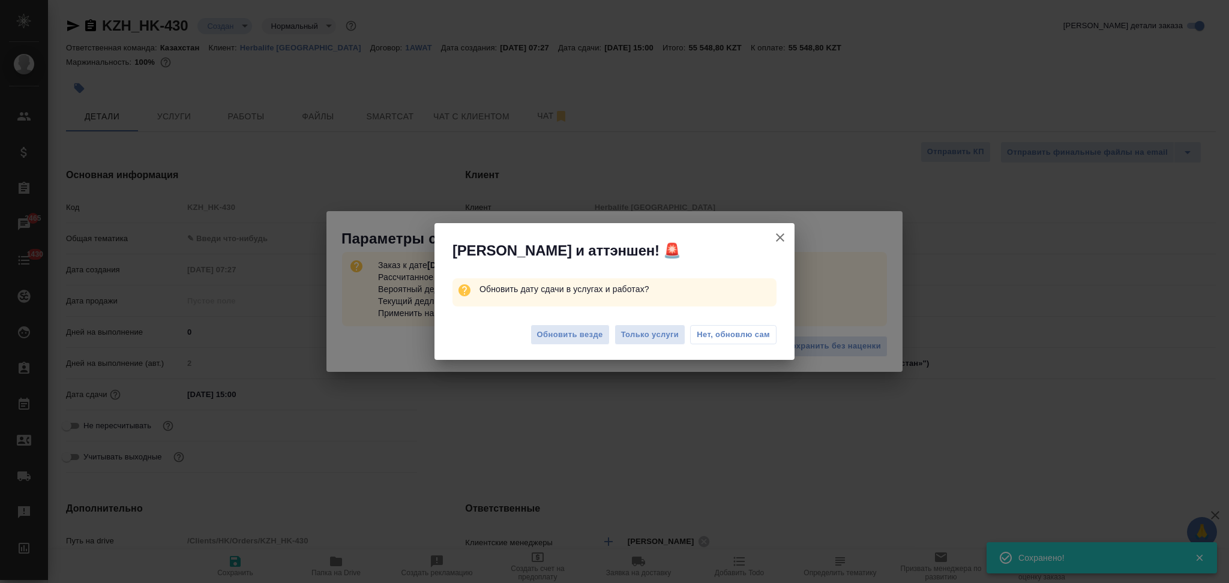
type textarea "x"
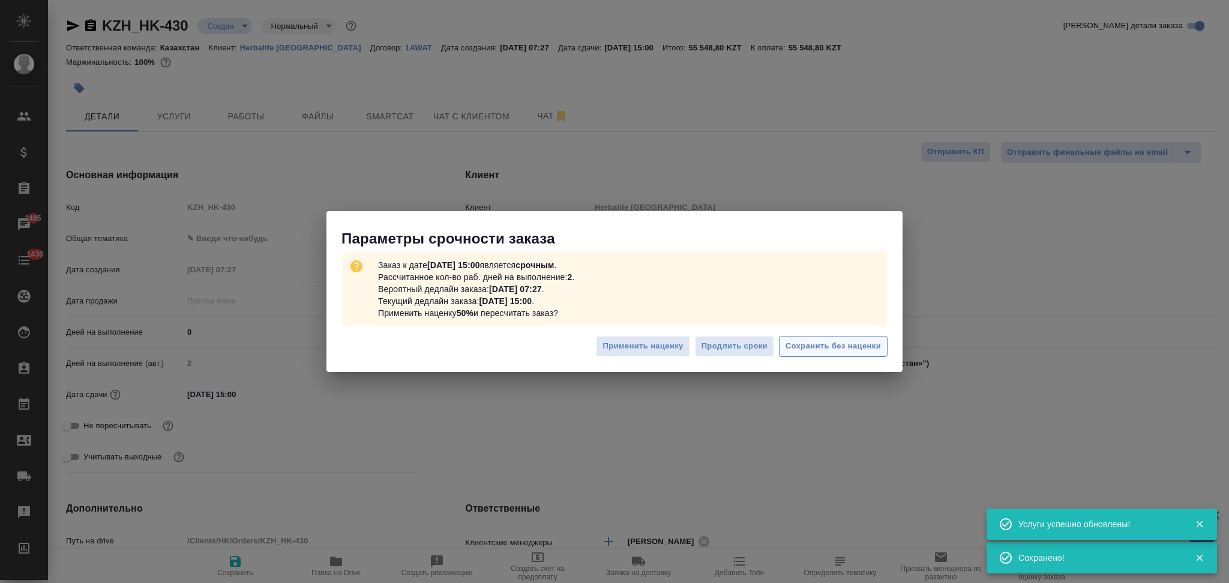
click at [794, 340] on span "Сохранить без наценки" at bounding box center [832, 347] width 95 height 14
type textarea "x"
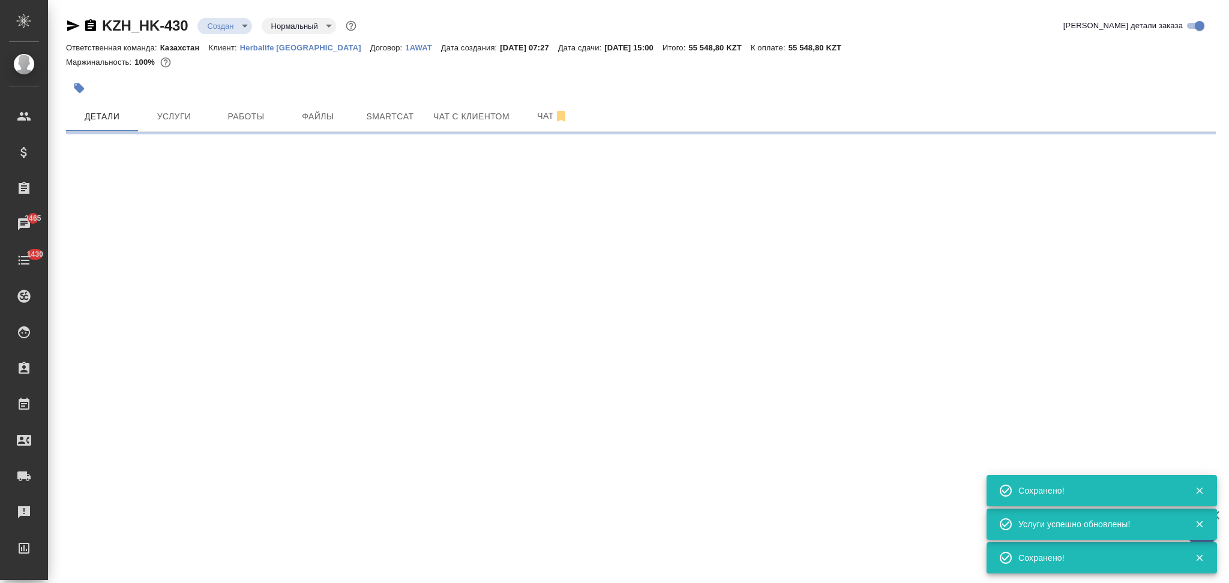
type input "urgent"
select select "RU"
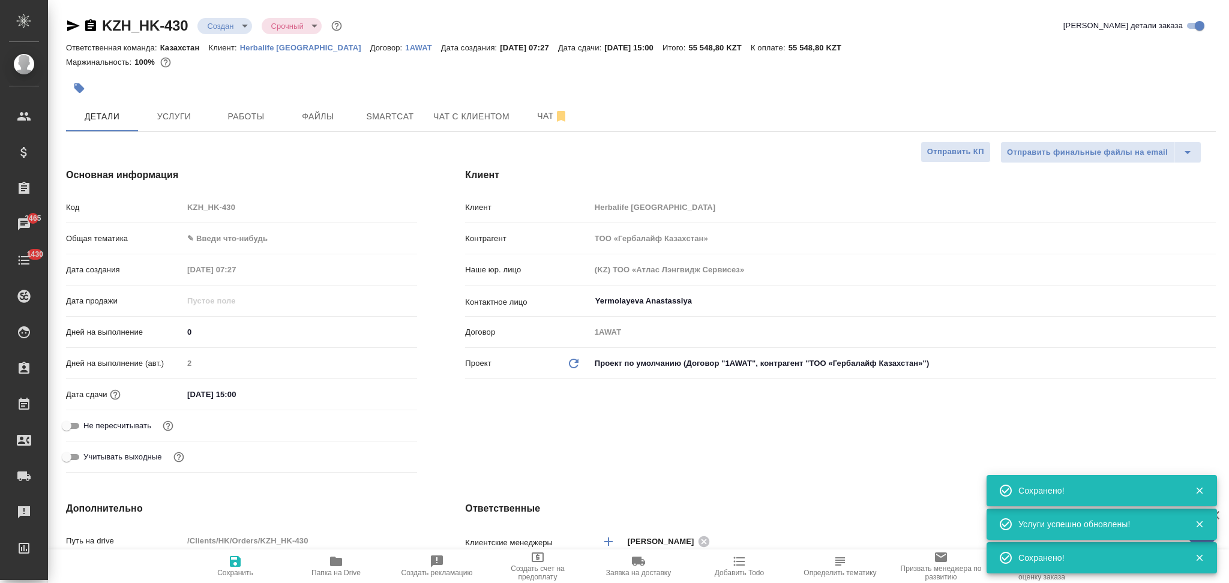
type textarea "x"
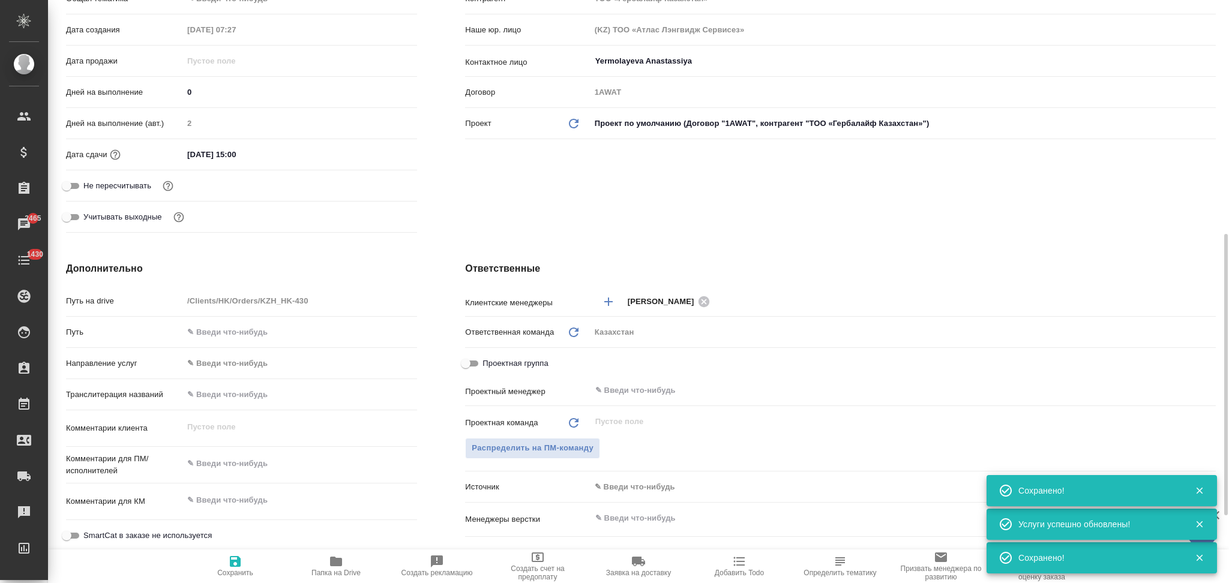
scroll to position [320, 0]
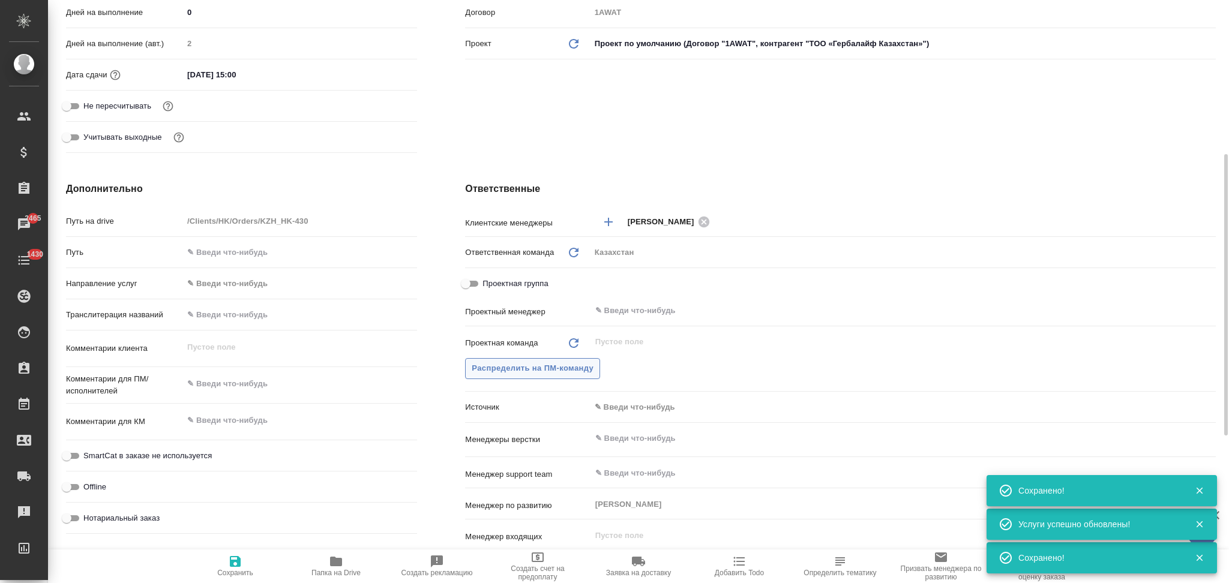
click at [502, 366] on span "Распределить на ПМ-команду" at bounding box center [533, 369] width 122 height 14
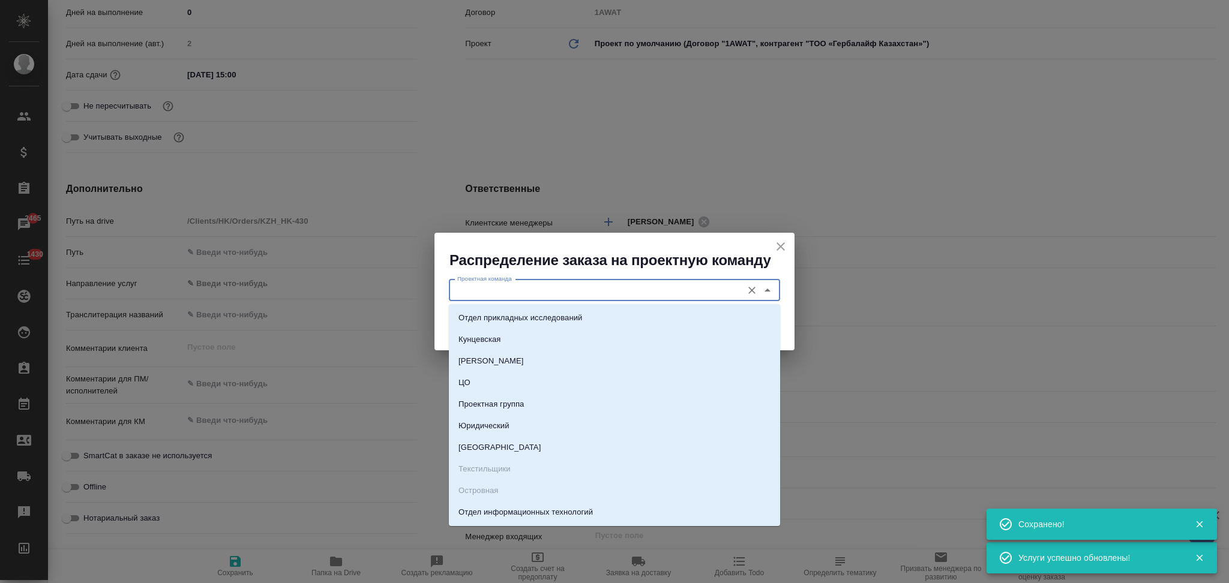
click at [505, 287] on input "Проектная команда" at bounding box center [594, 290] width 284 height 14
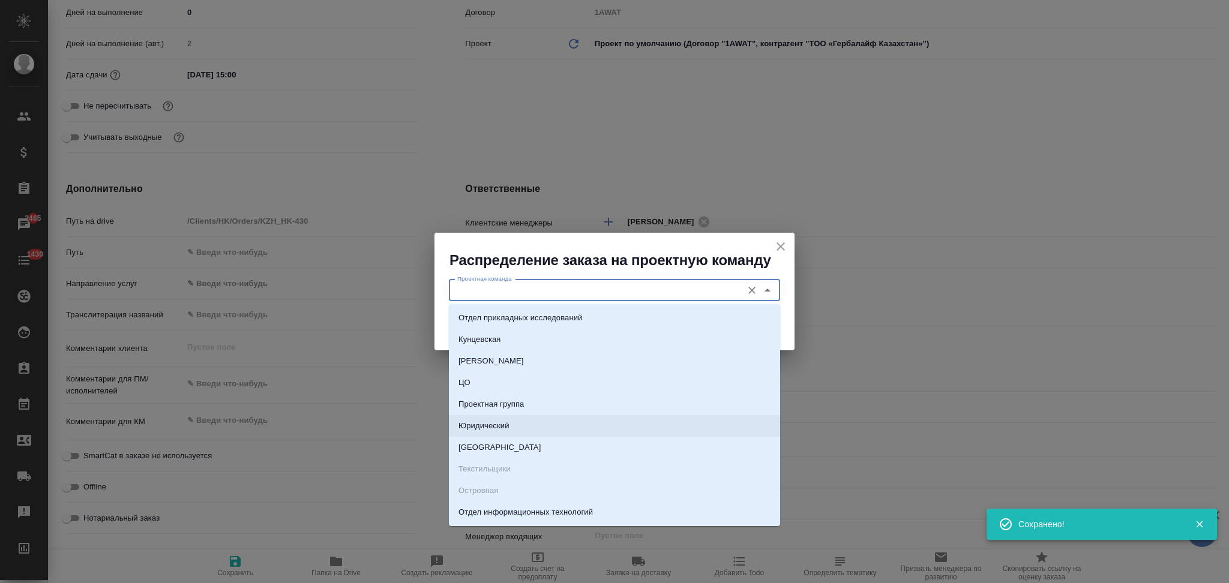
click at [478, 419] on li "Юридический" at bounding box center [614, 426] width 331 height 22
type input "Юридический"
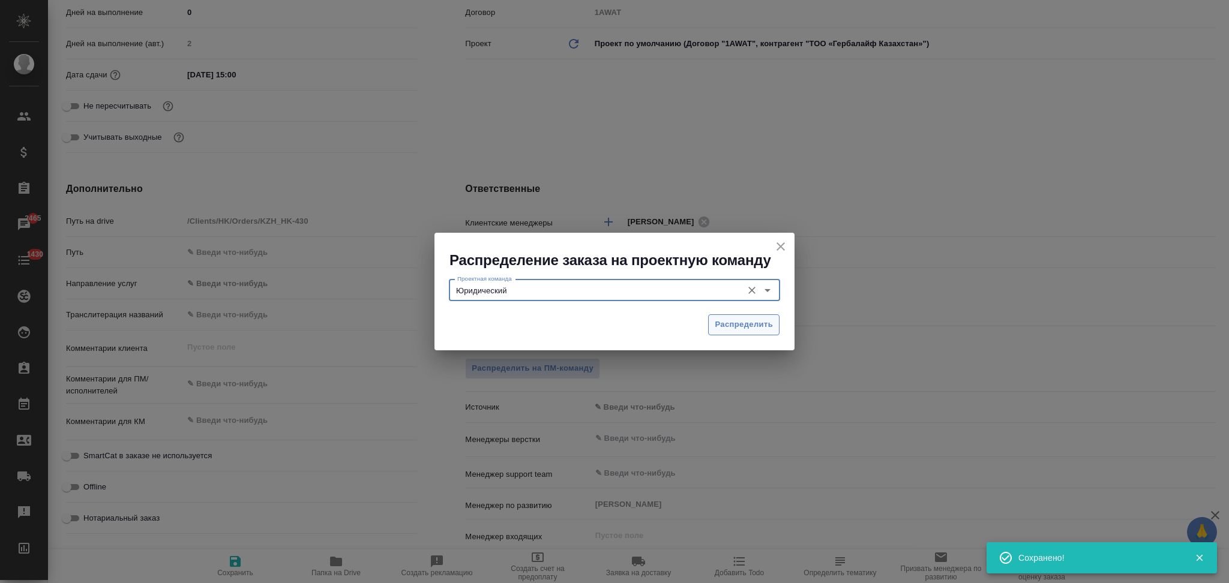
click at [734, 316] on button "Распределить" at bounding box center [743, 324] width 71 height 21
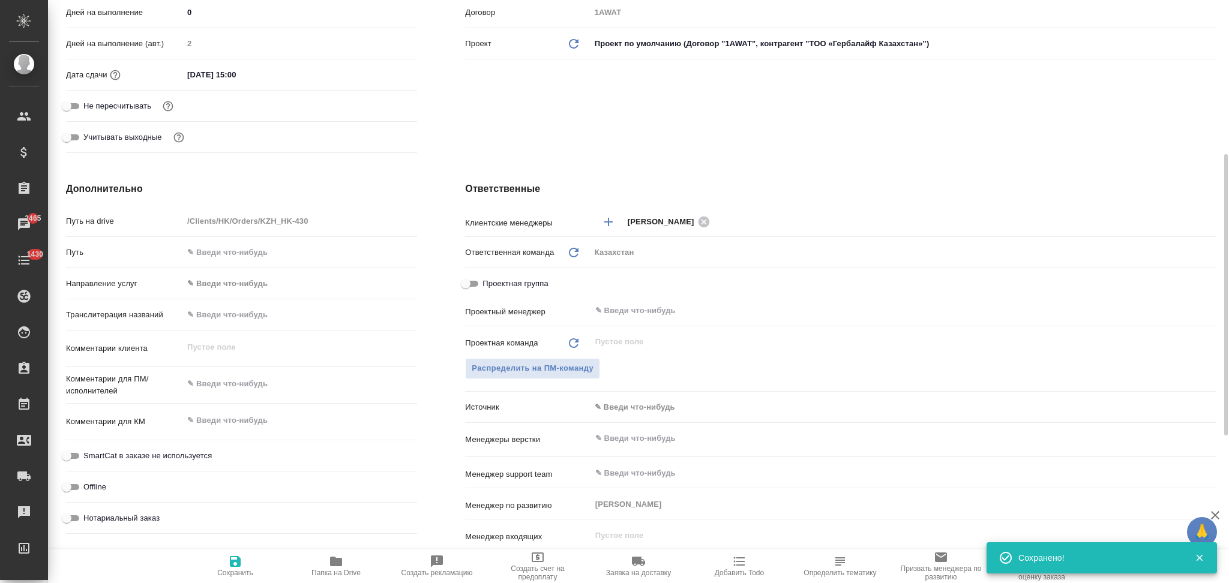
type textarea "x"
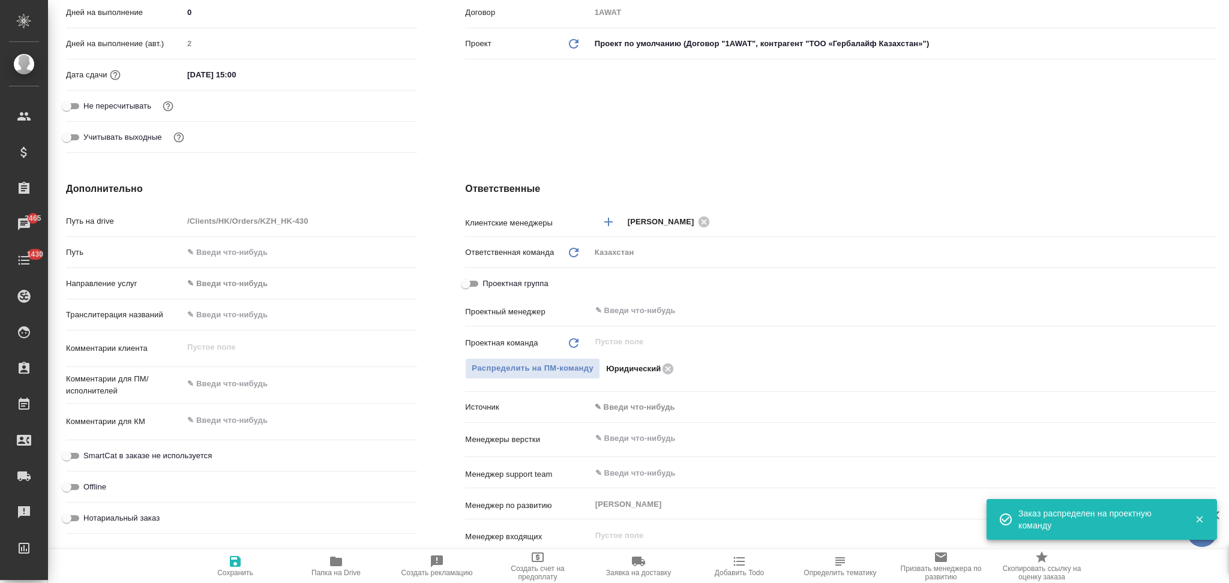
scroll to position [0, 0]
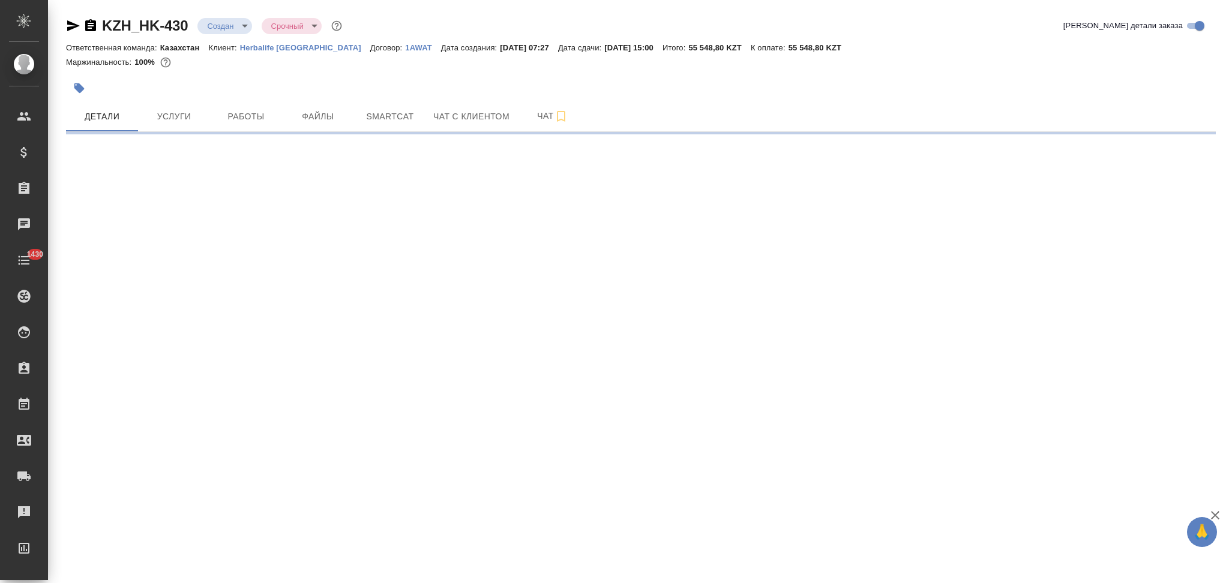
select select "RU"
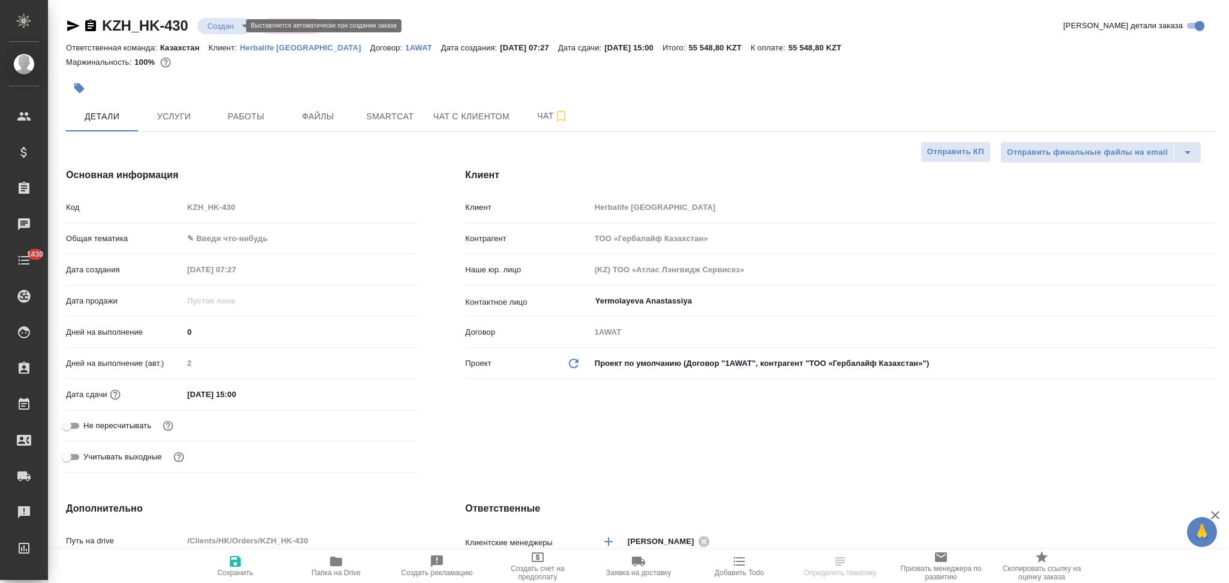
type textarea "x"
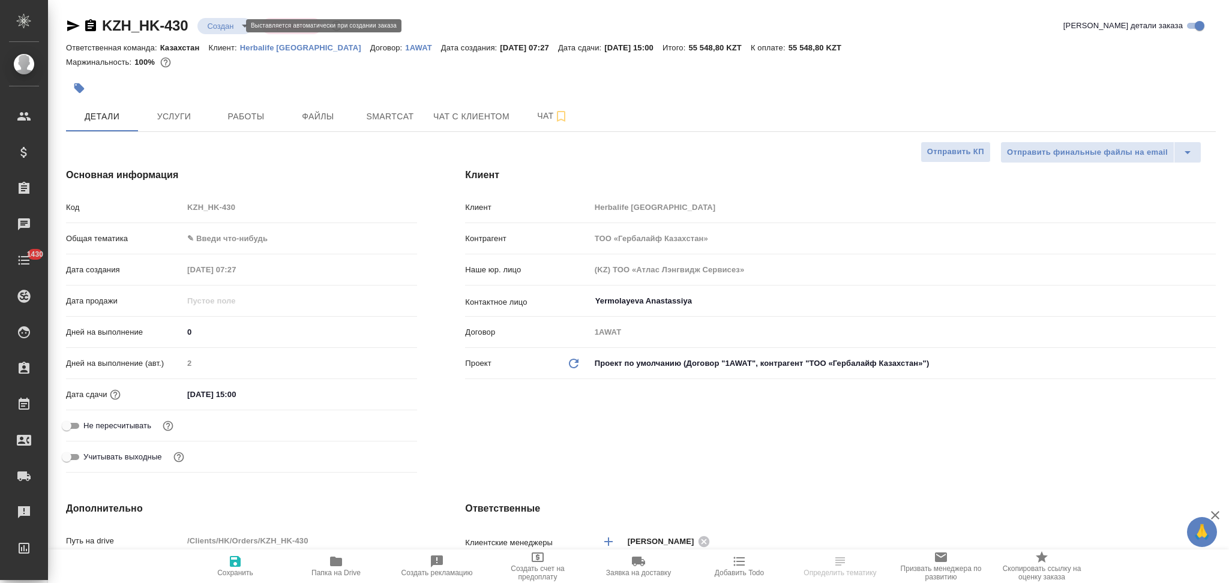
type textarea "x"
click at [216, 26] on body "🙏 .cls-1 fill:#fff; AWATERA Aslanukova Sati Клиенты Спецификации Заказы Чаты 14…" at bounding box center [614, 291] width 1229 height 583
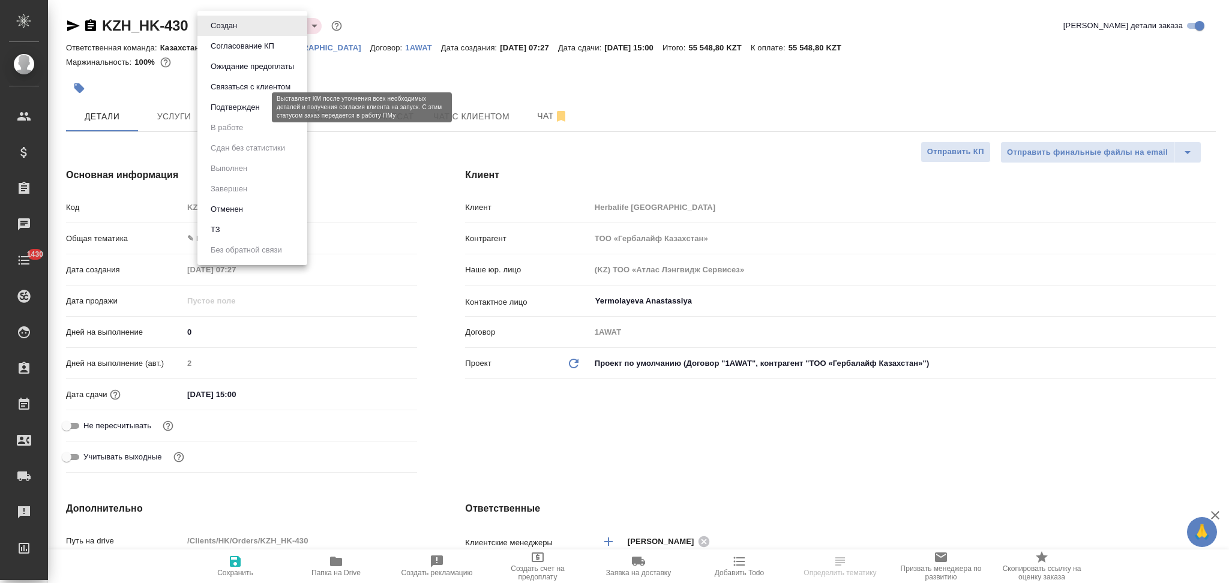
click at [218, 106] on button "Подтвержден" at bounding box center [235, 107] width 56 height 13
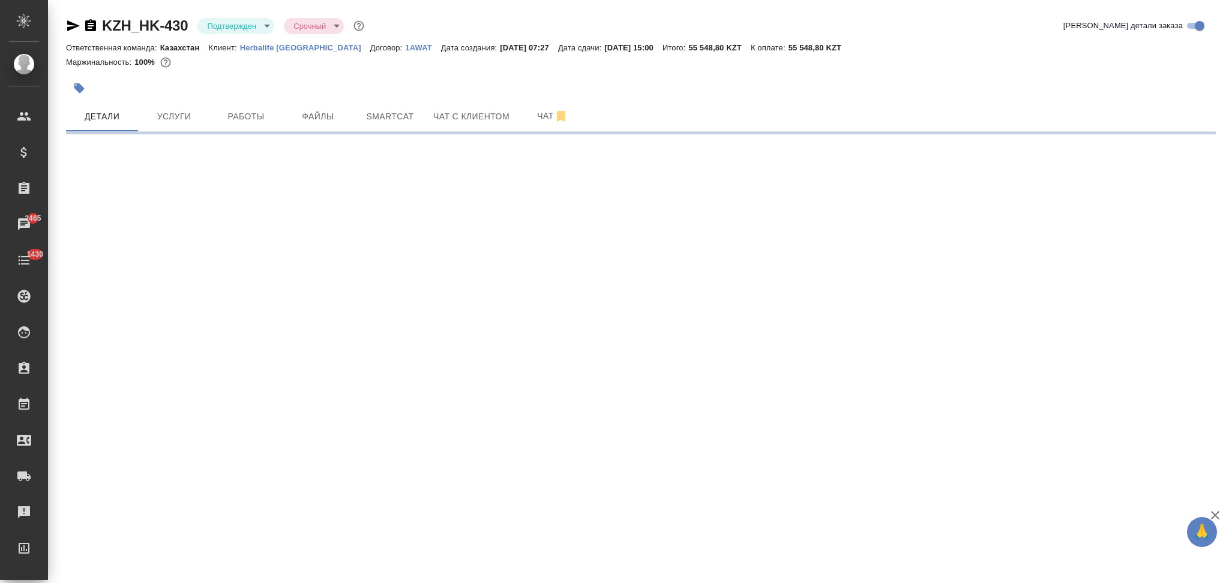
select select "RU"
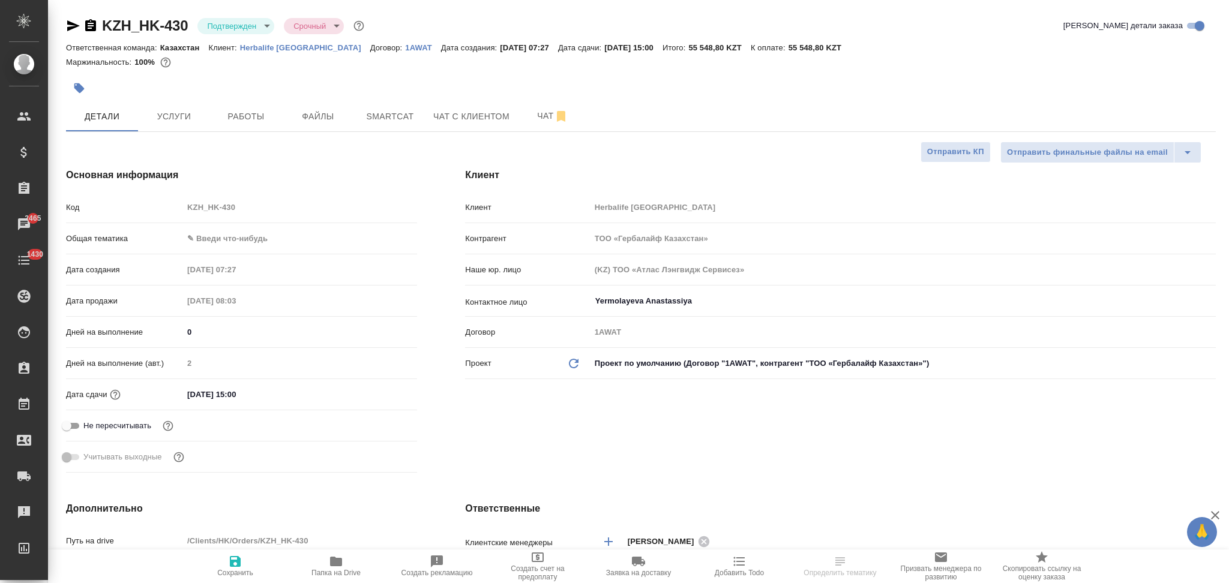
type textarea "x"
click at [70, 24] on icon "button" at bounding box center [73, 25] width 13 height 11
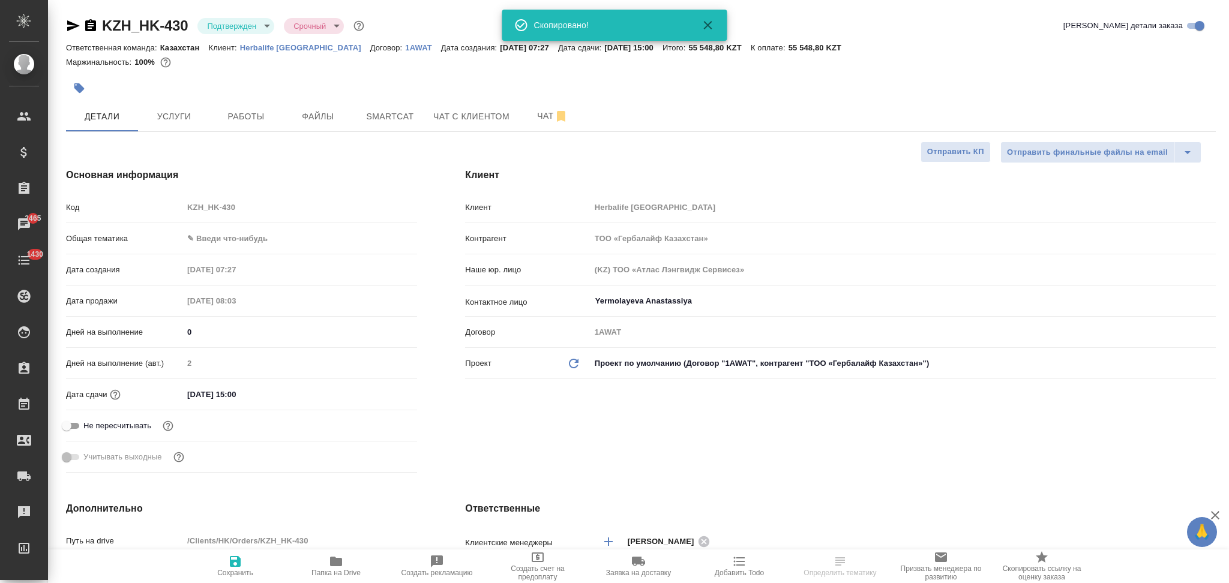
type textarea "x"
select select "RU"
type textarea "x"
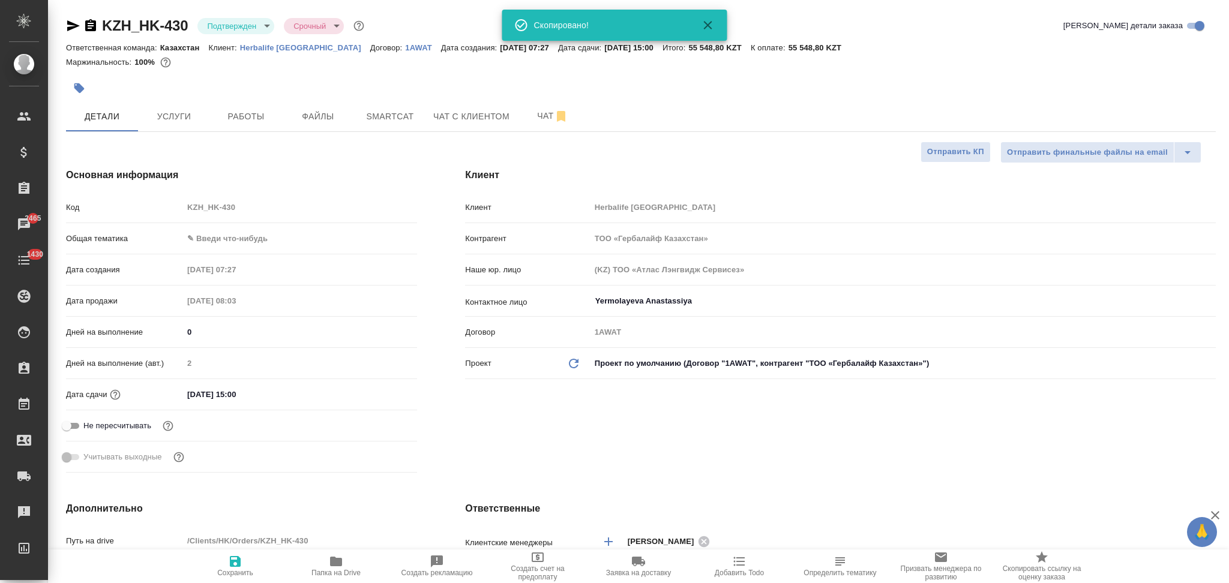
type textarea "x"
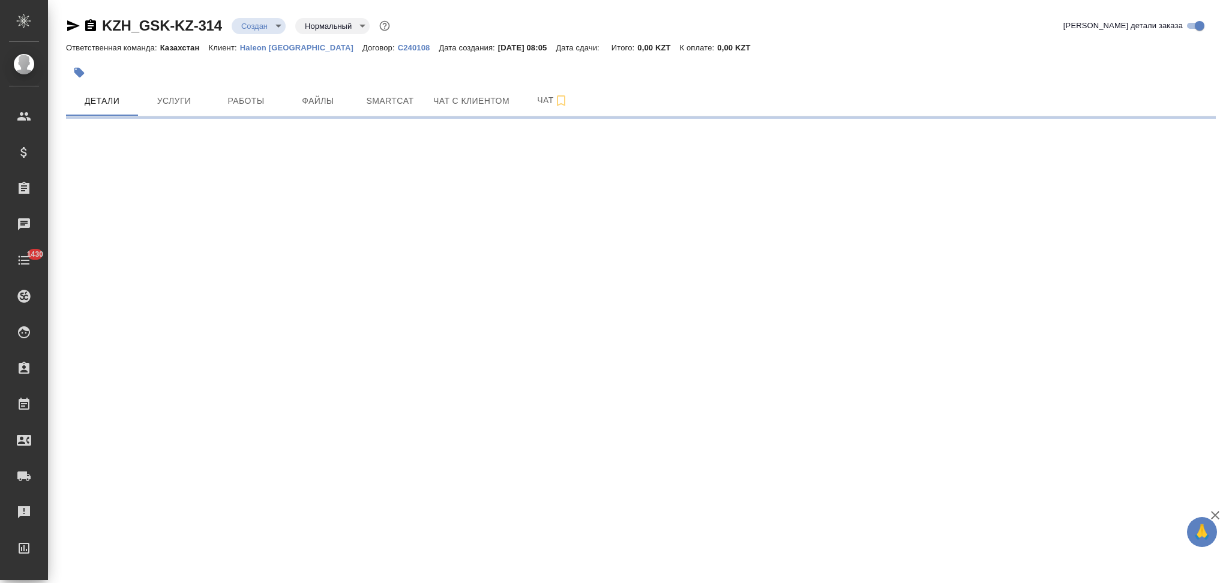
select select "RU"
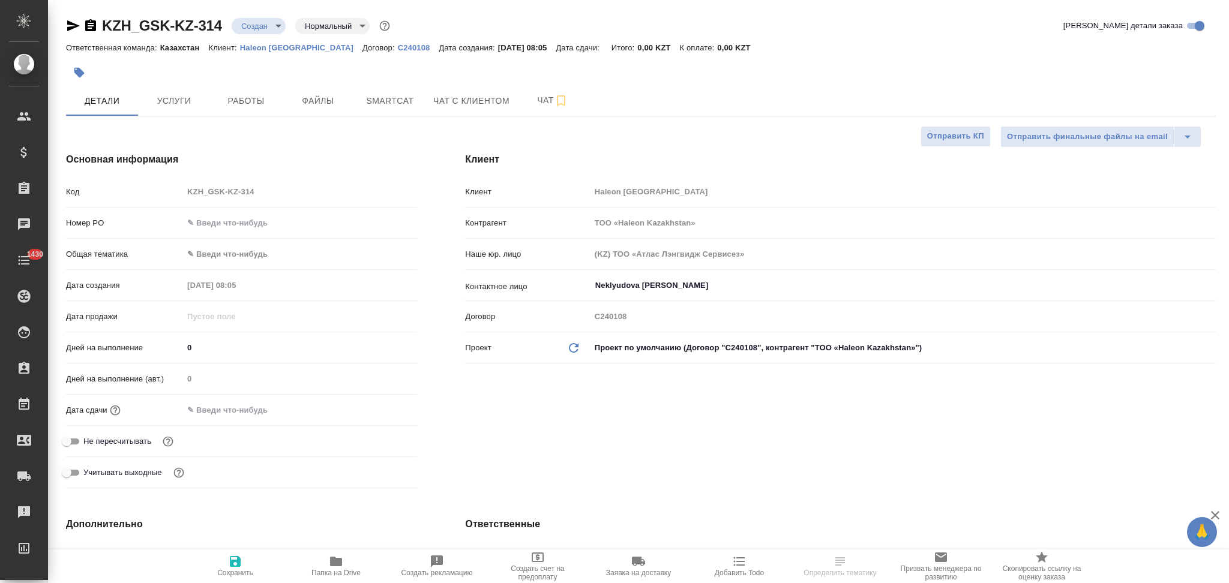
type textarea "x"
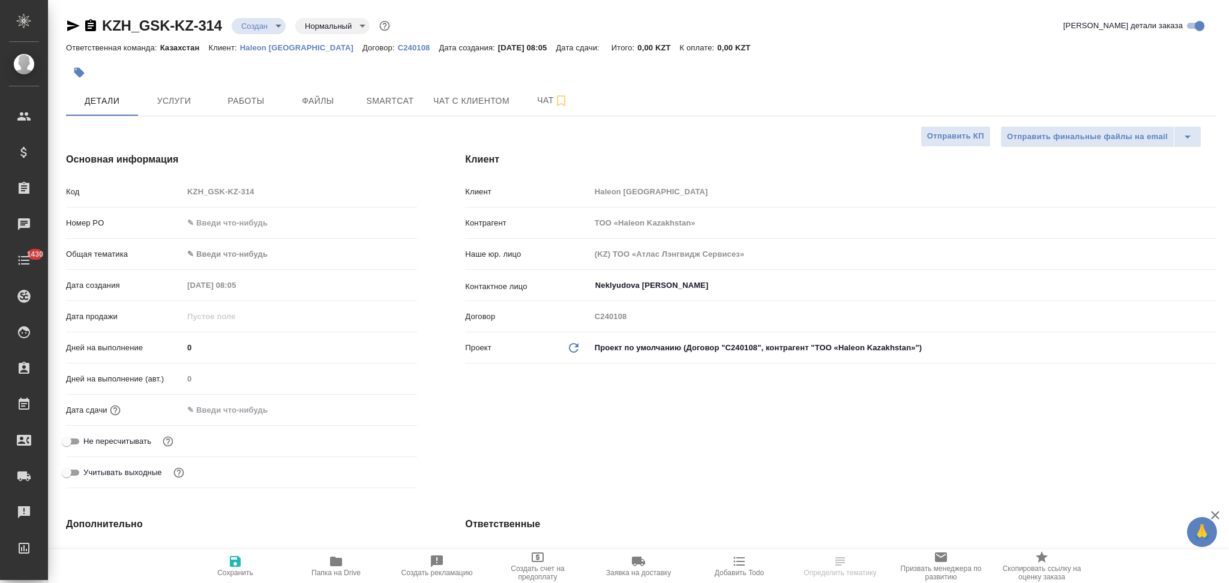
type textarea "x"
click at [309, 101] on span "Файлы" at bounding box center [318, 101] width 58 height 15
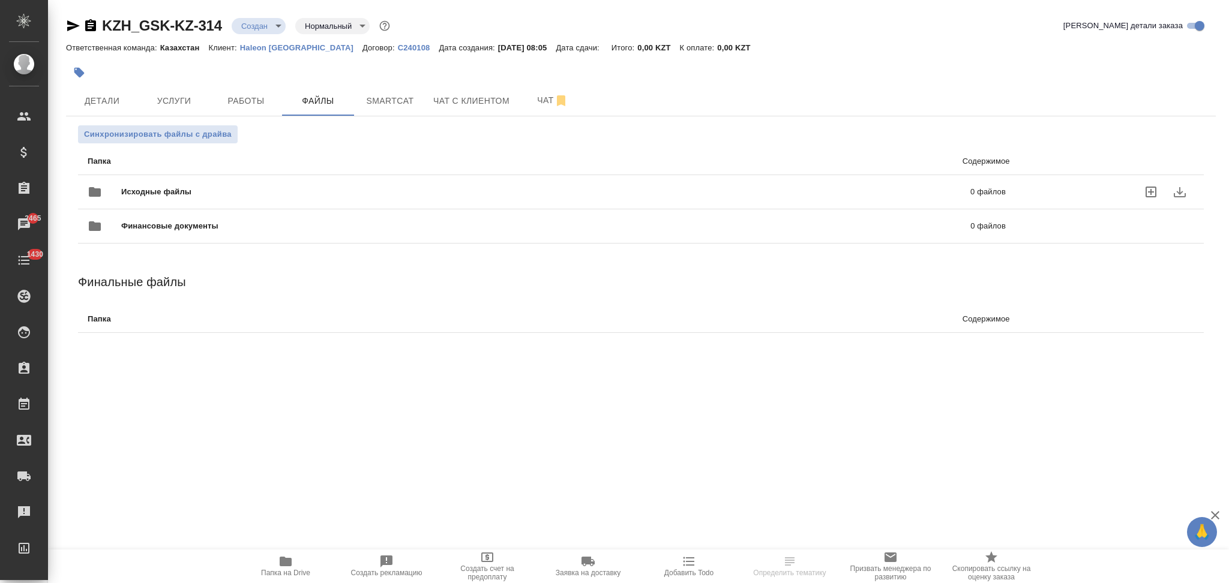
click at [185, 196] on span "Исходные файлы" at bounding box center [351, 192] width 460 height 12
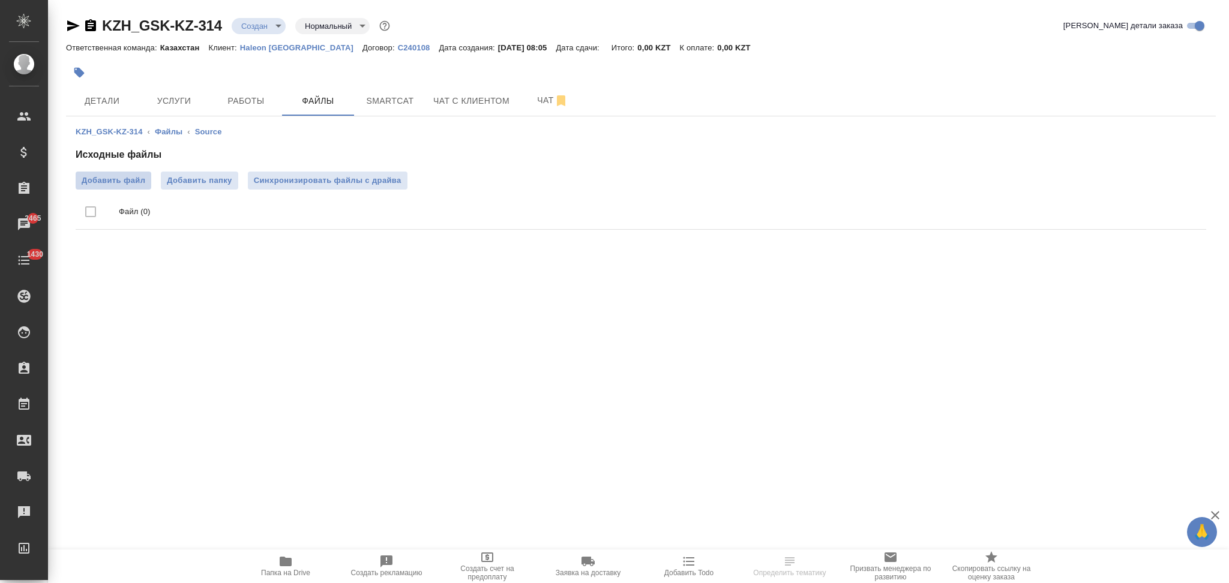
click at [113, 182] on span "Добавить файл" at bounding box center [114, 181] width 64 height 12
click at [0, 0] on input "Добавить файл" at bounding box center [0, 0] width 0 height 0
click at [173, 98] on span "Услуги" at bounding box center [174, 101] width 58 height 15
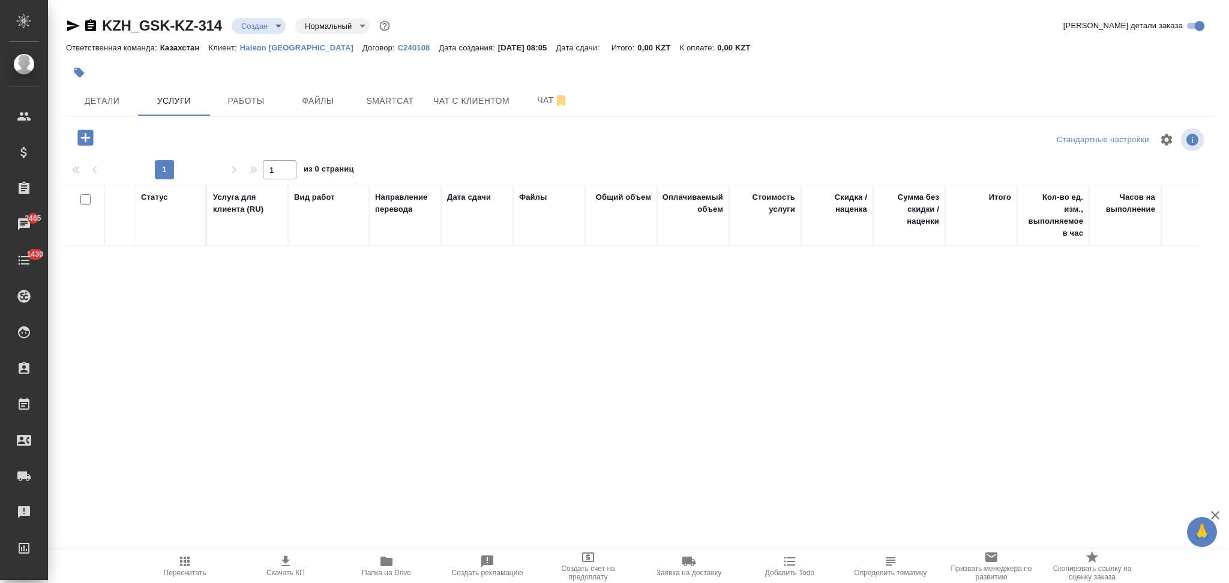
click at [83, 133] on icon "button" at bounding box center [85, 138] width 16 height 16
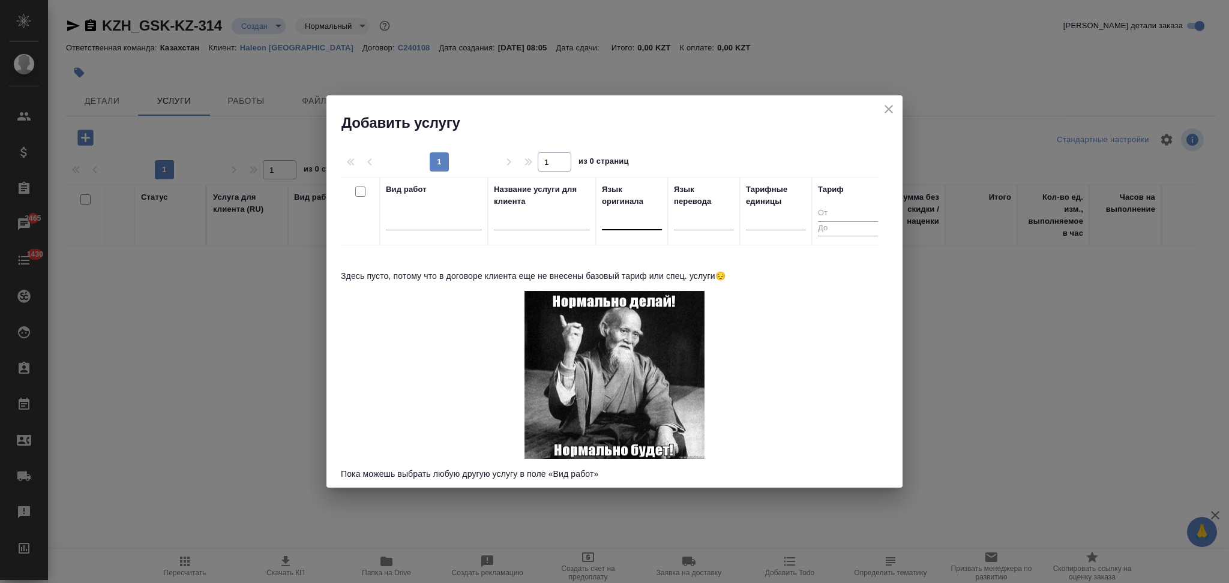
click at [620, 224] on div at bounding box center [632, 217] width 60 height 17
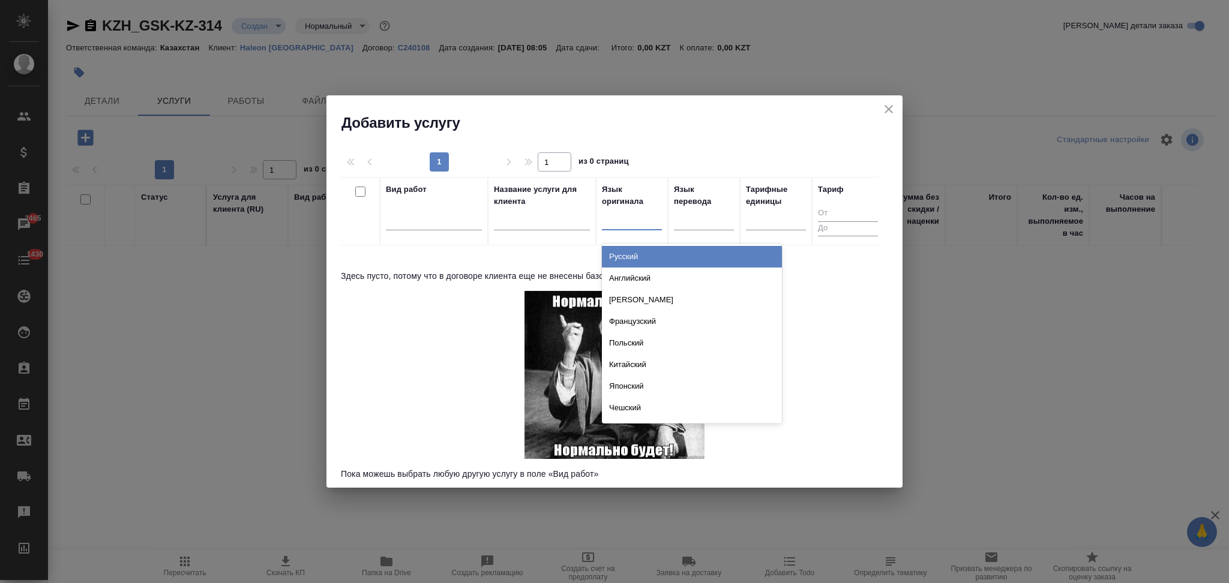
click at [620, 260] on div "Русский" at bounding box center [692, 257] width 180 height 22
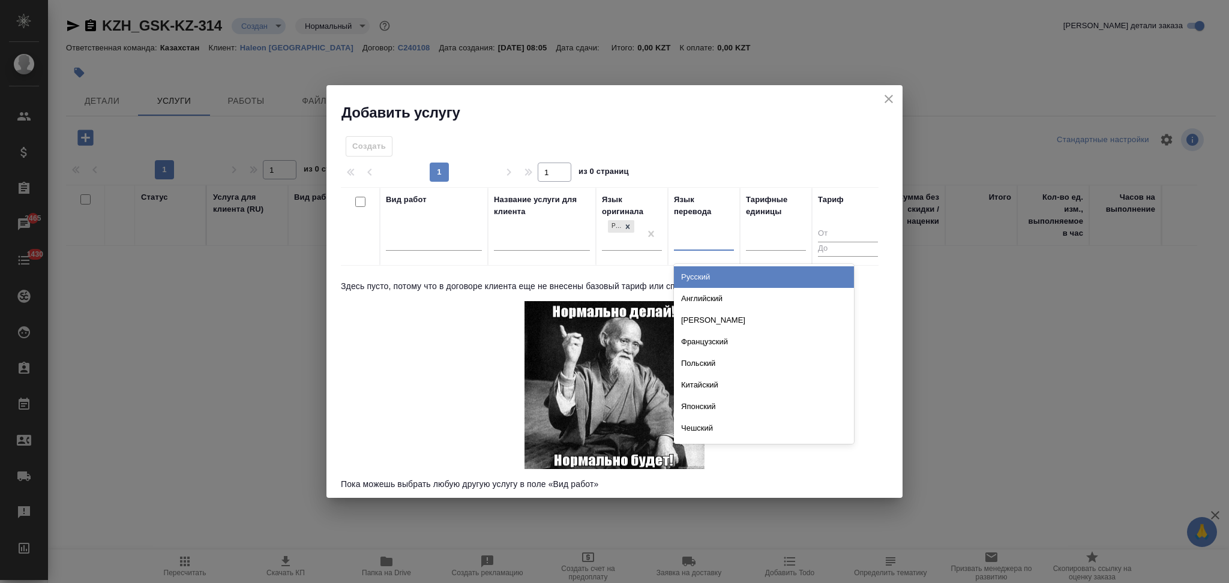
click at [693, 240] on div at bounding box center [704, 238] width 60 height 17
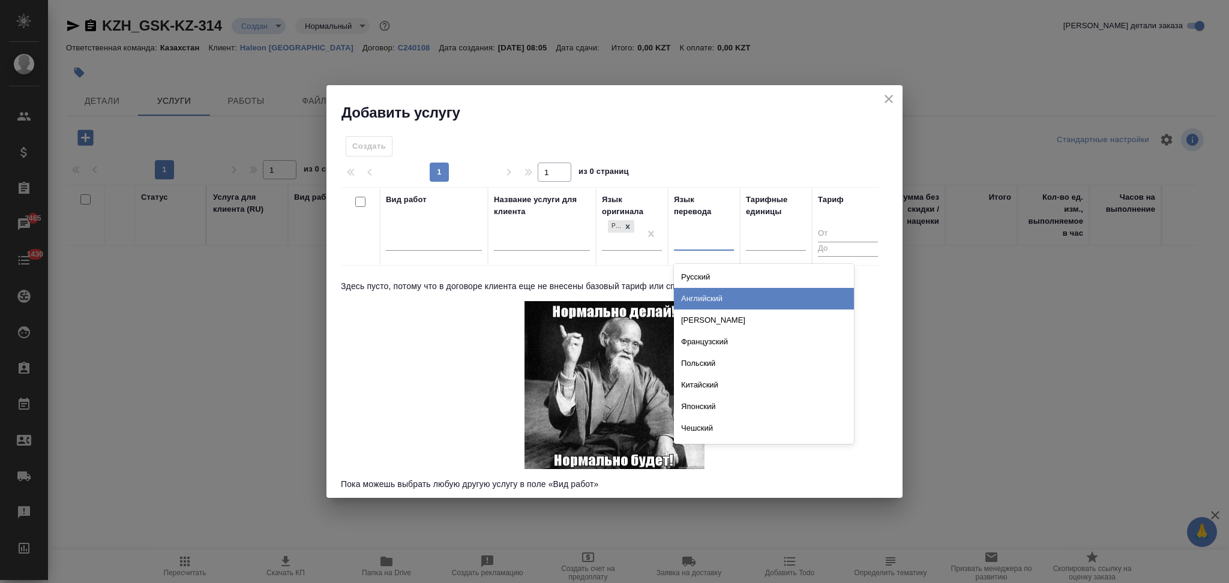
click at [689, 299] on div "Английский" at bounding box center [764, 299] width 180 height 22
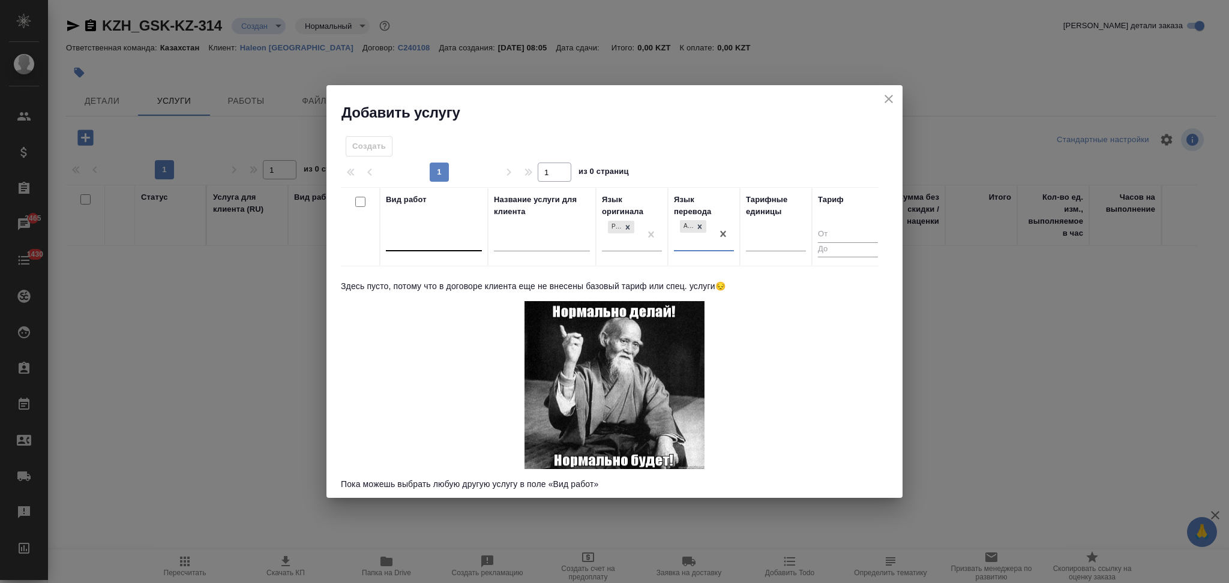
click at [434, 239] on div at bounding box center [434, 239] width 96 height 17
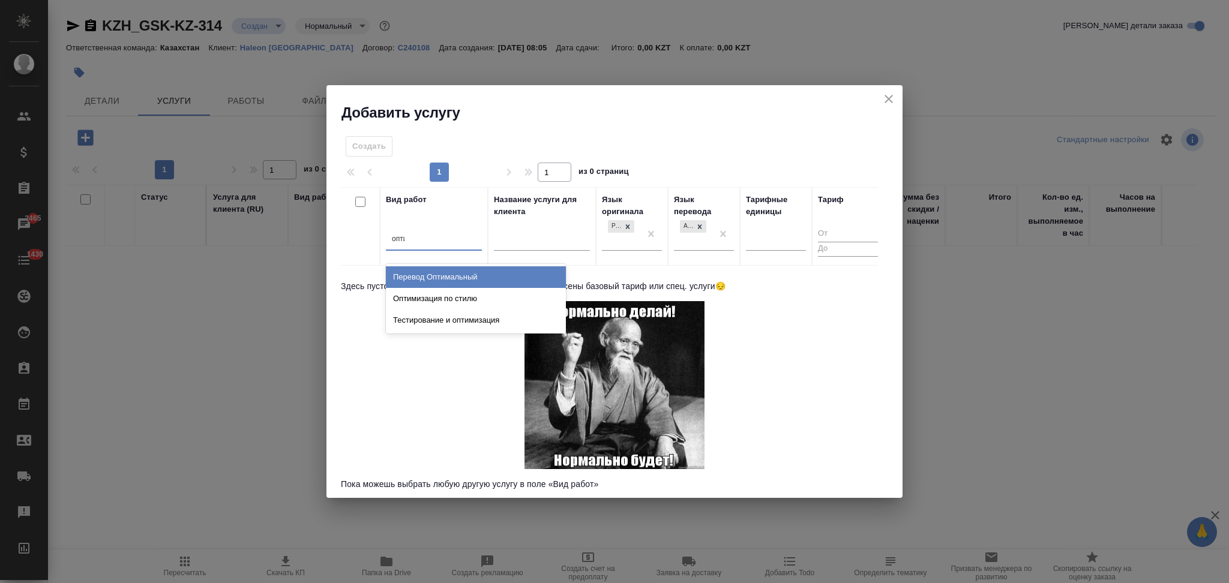
type input "оптим"
click at [403, 280] on div "Перевод Оптимальный" at bounding box center [476, 277] width 180 height 22
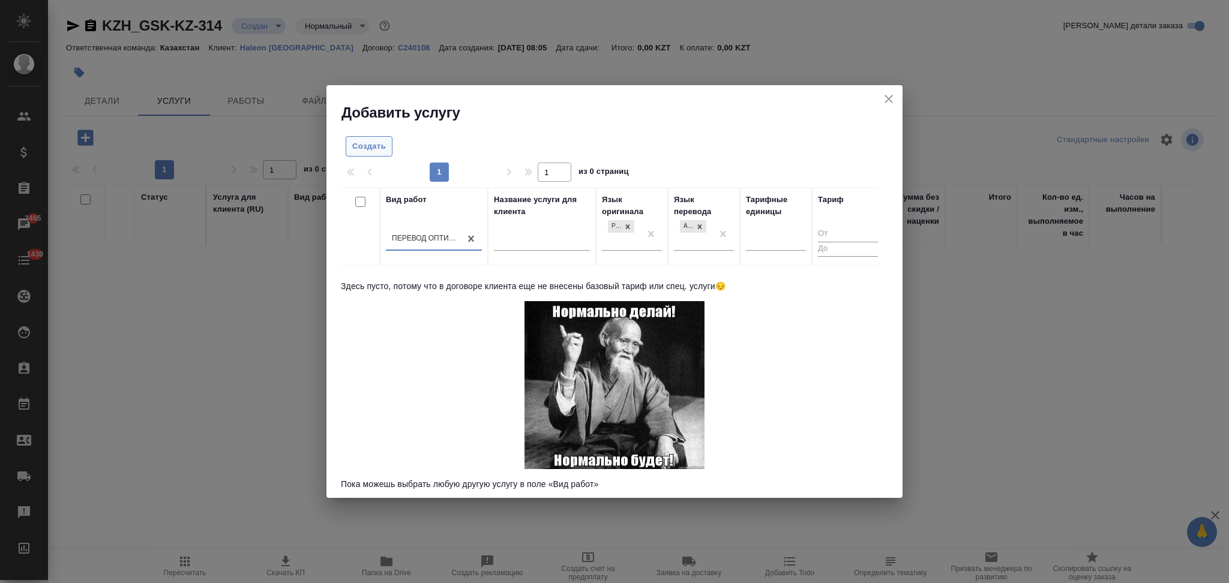
click at [372, 149] on span "Создать" at bounding box center [369, 147] width 34 height 14
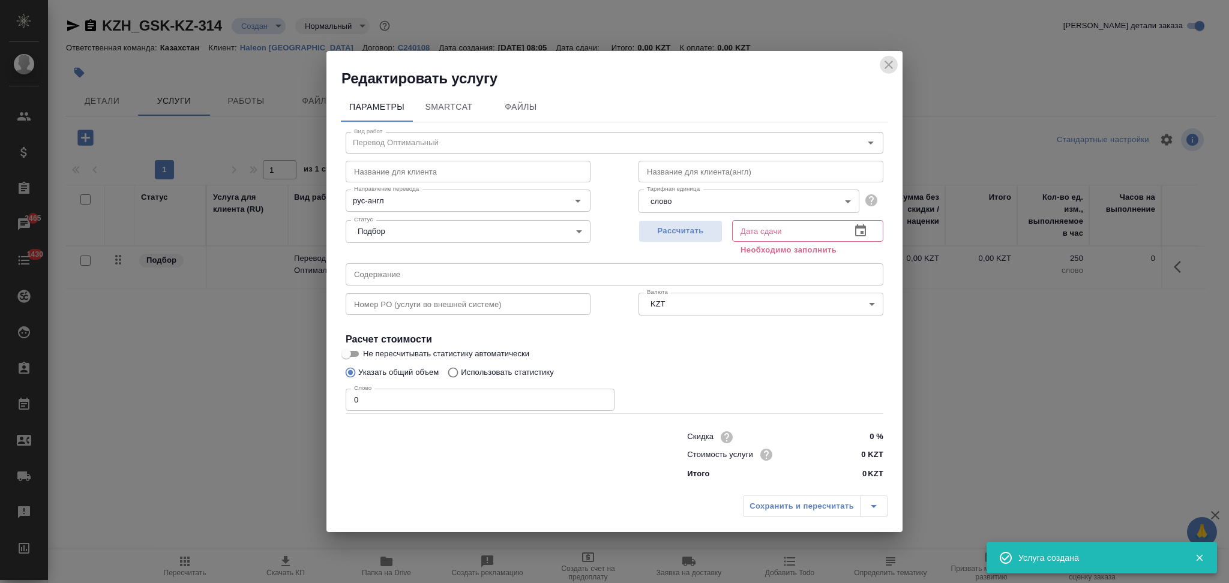
click at [888, 67] on icon "close" at bounding box center [888, 65] width 14 height 14
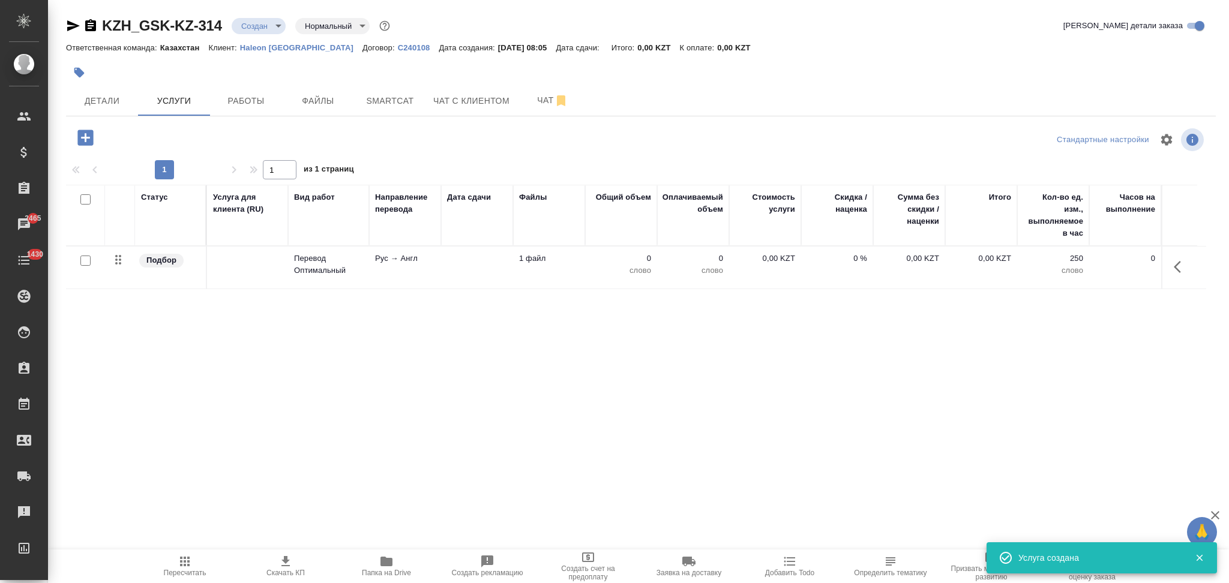
click at [385, 565] on icon "button" at bounding box center [386, 562] width 12 height 10
click at [84, 263] on input "checkbox" at bounding box center [85, 261] width 10 height 10
checkbox input "true"
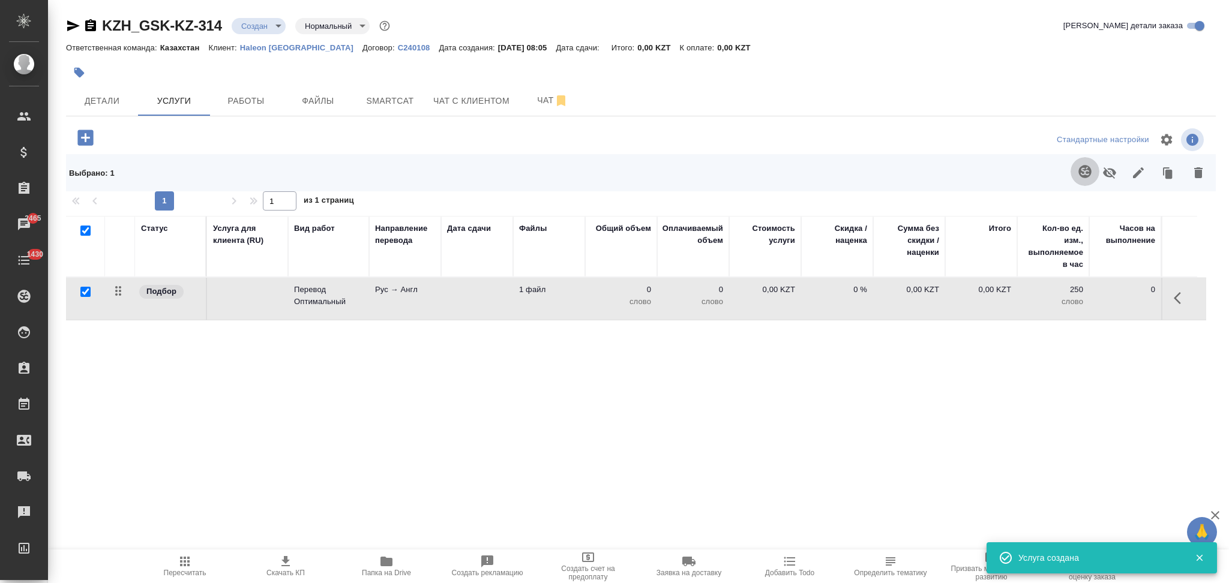
click at [1080, 168] on icon "button" at bounding box center [1084, 171] width 13 height 13
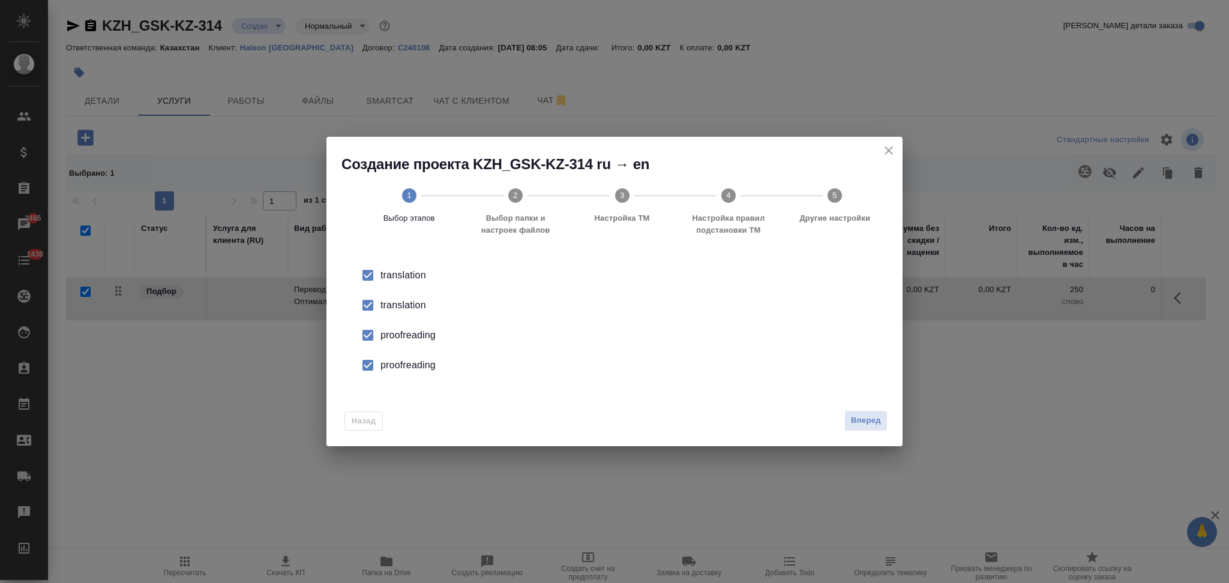
click at [385, 308] on div "translation" at bounding box center [626, 305] width 493 height 14
click at [394, 334] on div "proofreading" at bounding box center [626, 335] width 493 height 14
click at [400, 361] on div "proofreading" at bounding box center [626, 365] width 493 height 14
click at [861, 420] on span "Вперед" at bounding box center [866, 421] width 30 height 14
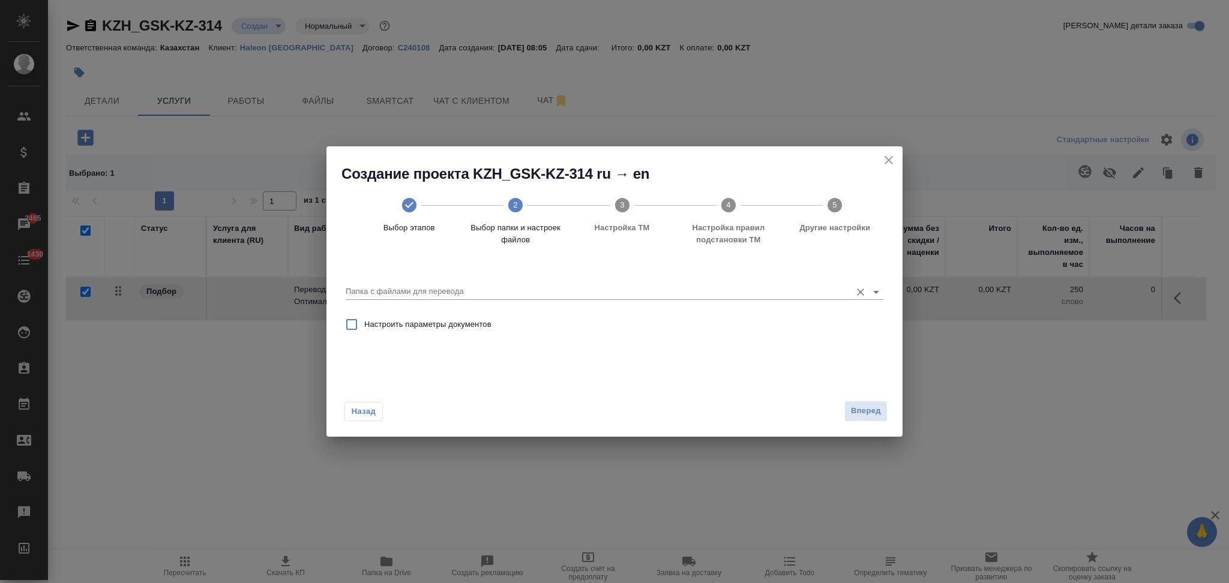
click at [448, 289] on input "Папка с файлами для перевода" at bounding box center [595, 291] width 499 height 14
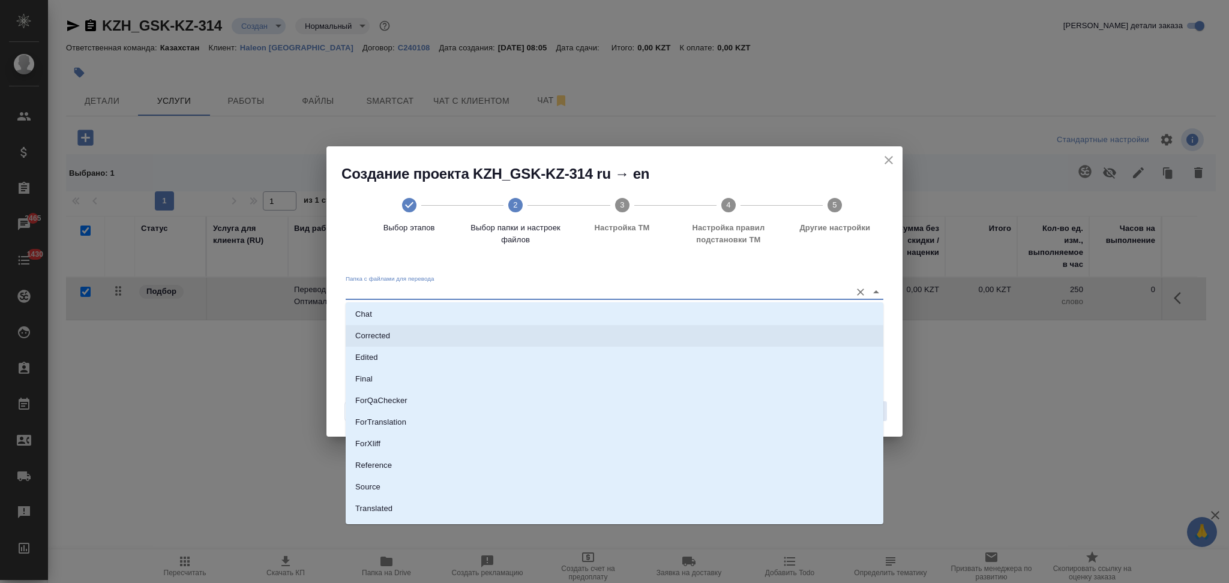
scroll to position [62, 0]
click at [392, 467] on li "Source" at bounding box center [615, 471] width 538 height 22
type input "Source"
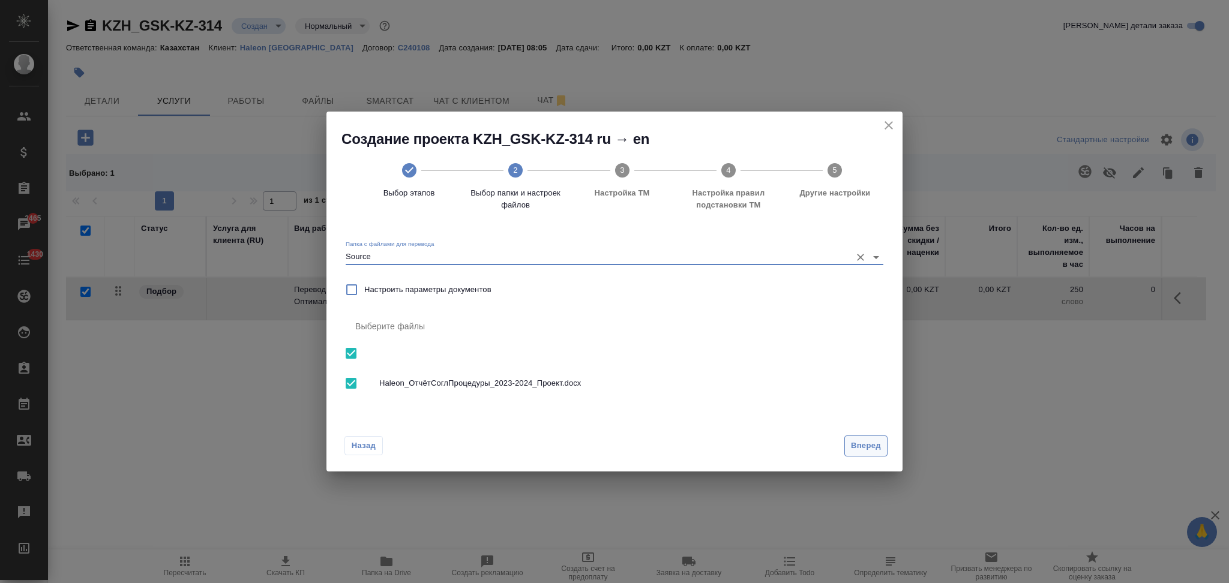
click at [854, 442] on span "Вперед" at bounding box center [866, 446] width 30 height 14
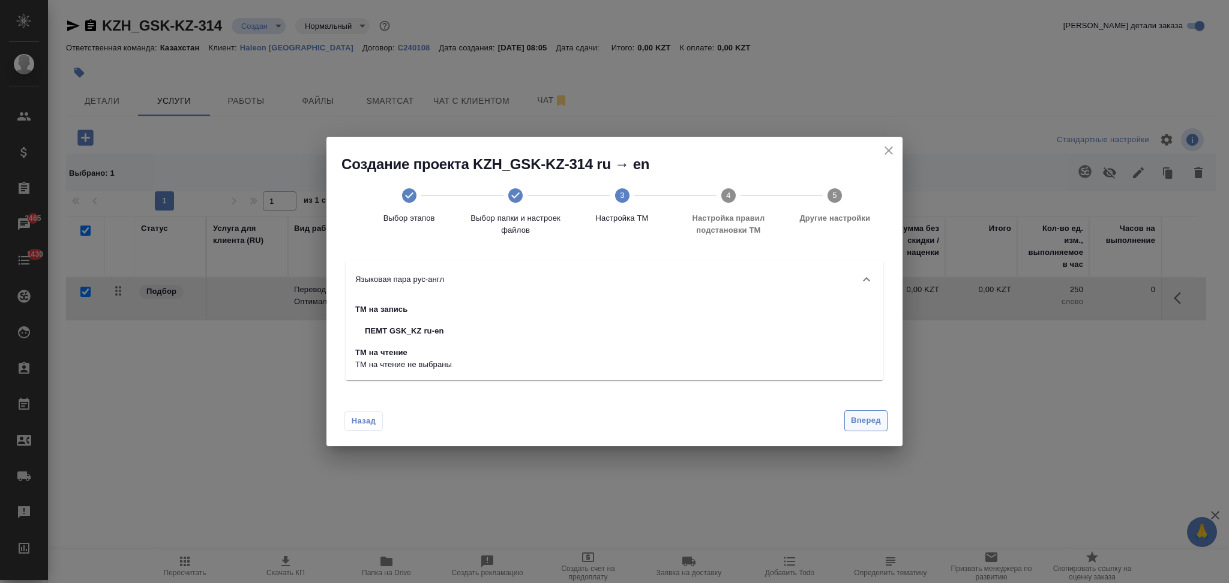
click at [861, 423] on span "Вперед" at bounding box center [866, 421] width 30 height 14
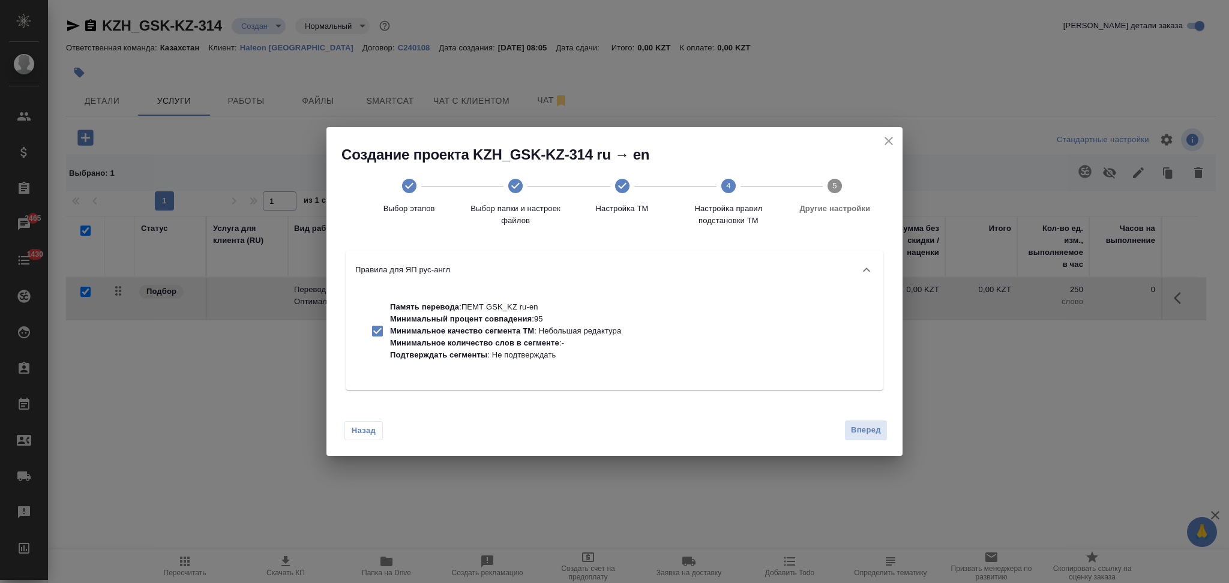
click at [532, 356] on p "Подтверждать сегменты : Не подтверждать" at bounding box center [505, 355] width 231 height 12
checkbox input "false"
click at [851, 425] on span "Вперед" at bounding box center [866, 431] width 30 height 14
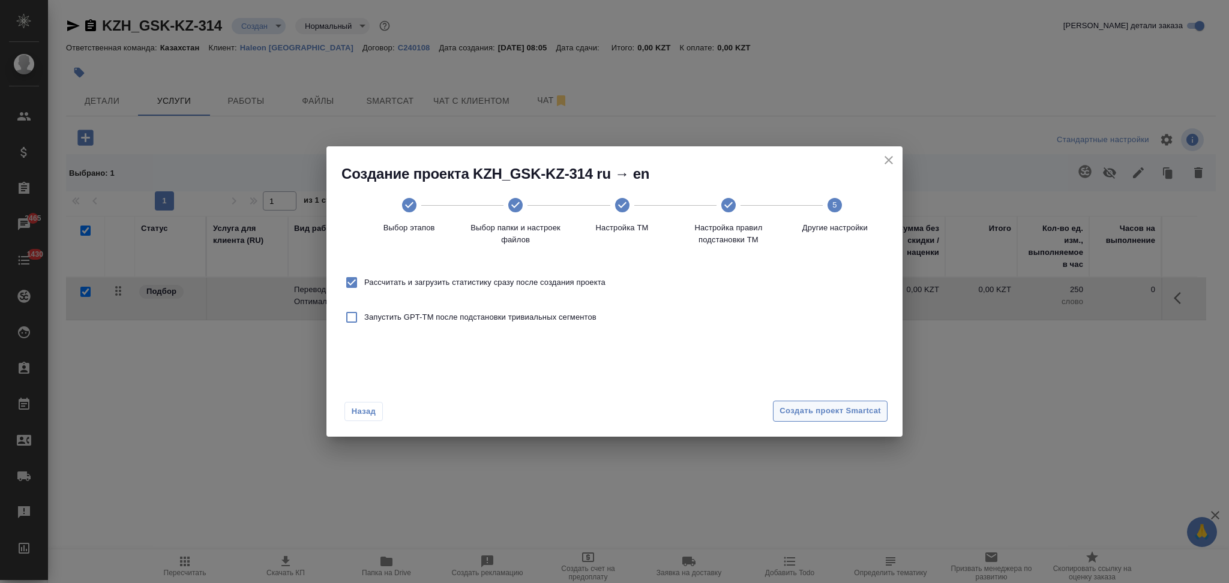
click at [808, 414] on span "Создать проект Smartcat" at bounding box center [829, 411] width 101 height 14
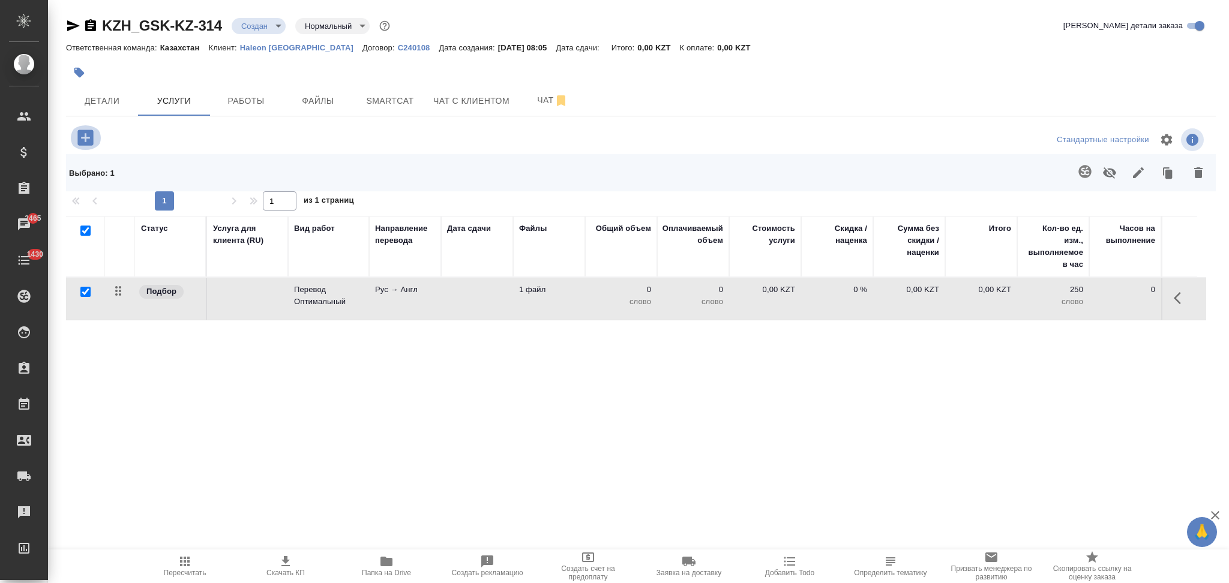
click at [79, 133] on icon "button" at bounding box center [85, 138] width 16 height 16
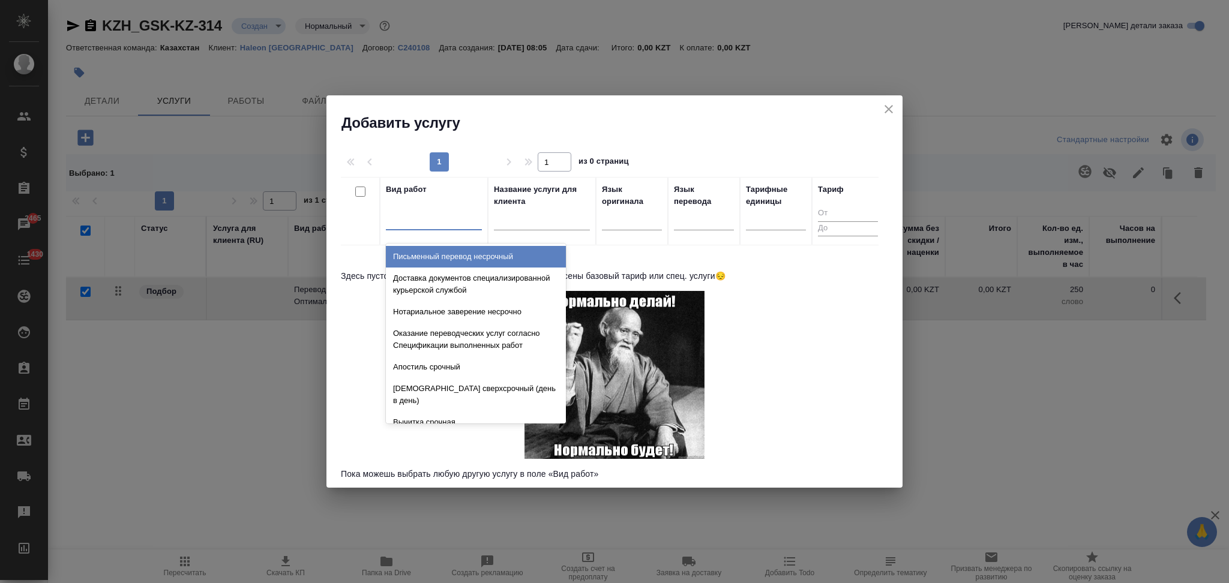
click at [433, 225] on div at bounding box center [434, 217] width 96 height 17
type input "сред"
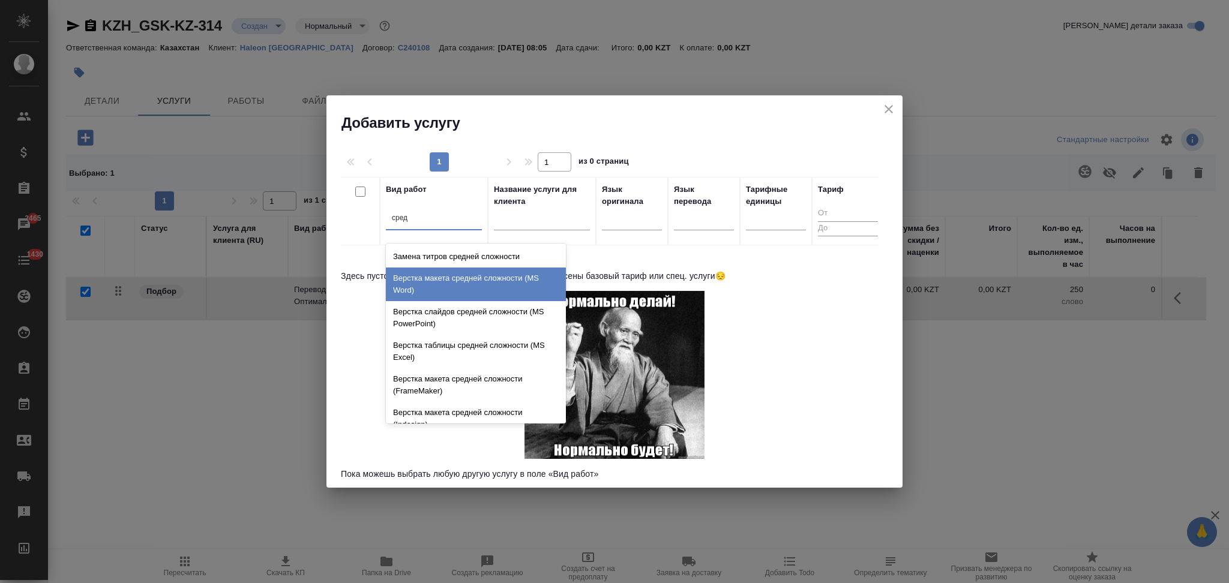
click at [428, 280] on div "Верстка макета средней сложности (MS Word)" at bounding box center [476, 285] width 180 height 34
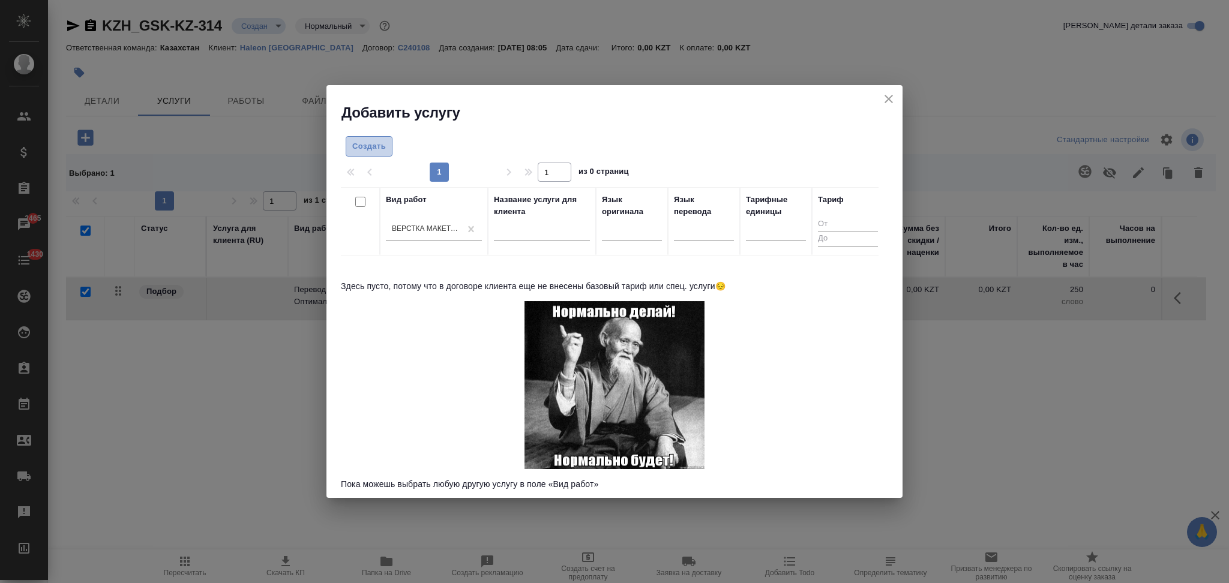
click at [366, 151] on span "Создать" at bounding box center [369, 147] width 34 height 14
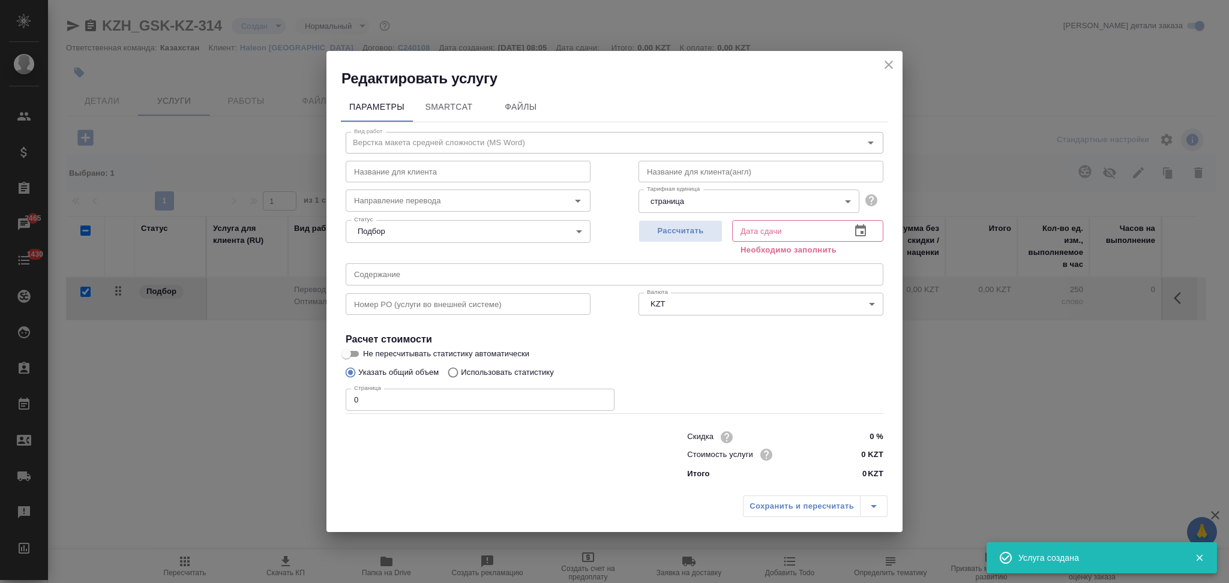
checkbox input "false"
click at [655, 229] on span "Рассчитать" at bounding box center [680, 231] width 71 height 14
type input "25.08.2025 08:06"
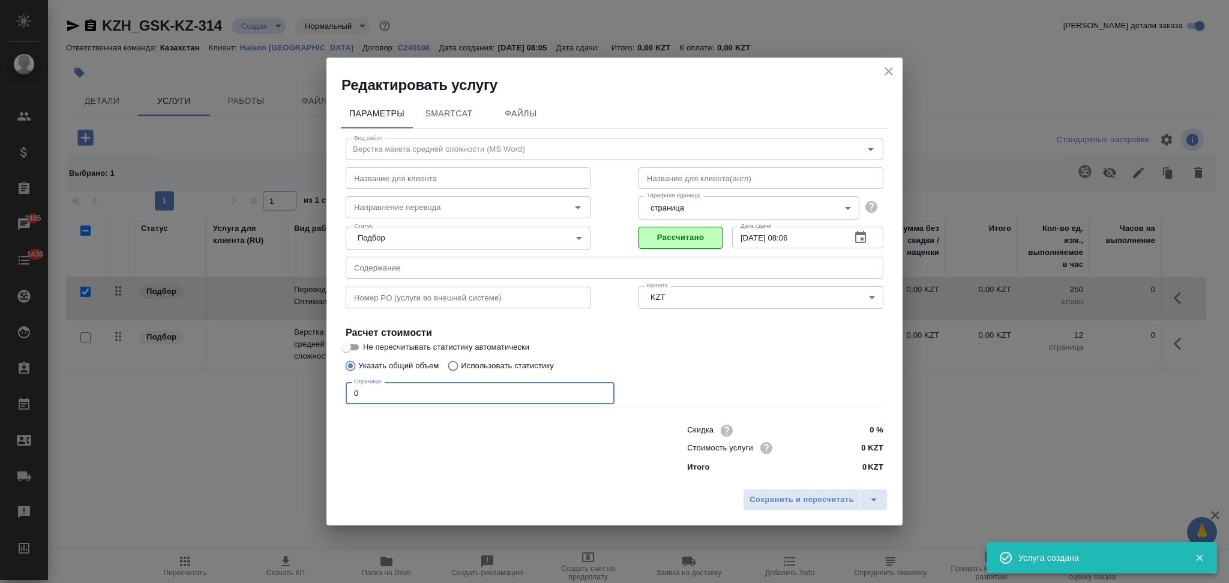
drag, startPoint x: 385, startPoint y: 403, endPoint x: 302, endPoint y: 380, distance: 86.0
click at [302, 380] on div "Редактировать услугу Параметры SmartCat Файлы Вид работ Верстка макета средней …" at bounding box center [614, 291] width 1229 height 583
type input "14"
click at [863, 449] on input "0 KZT" at bounding box center [861, 447] width 44 height 17
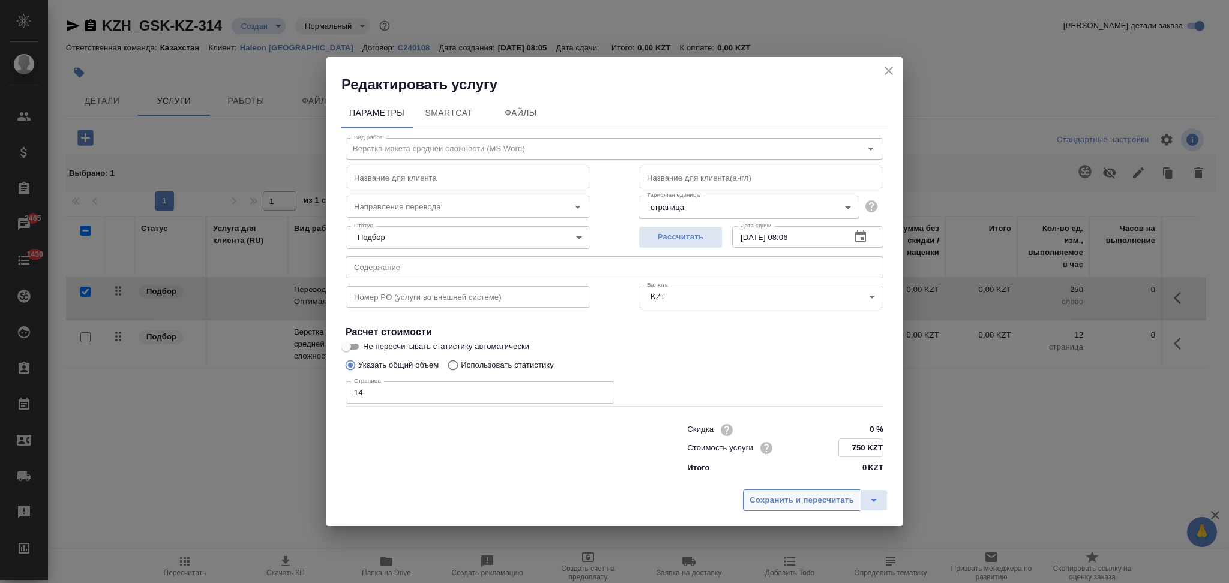
type input "750 KZT"
click at [828, 497] on span "Сохранить и пересчитать" at bounding box center [801, 500] width 104 height 14
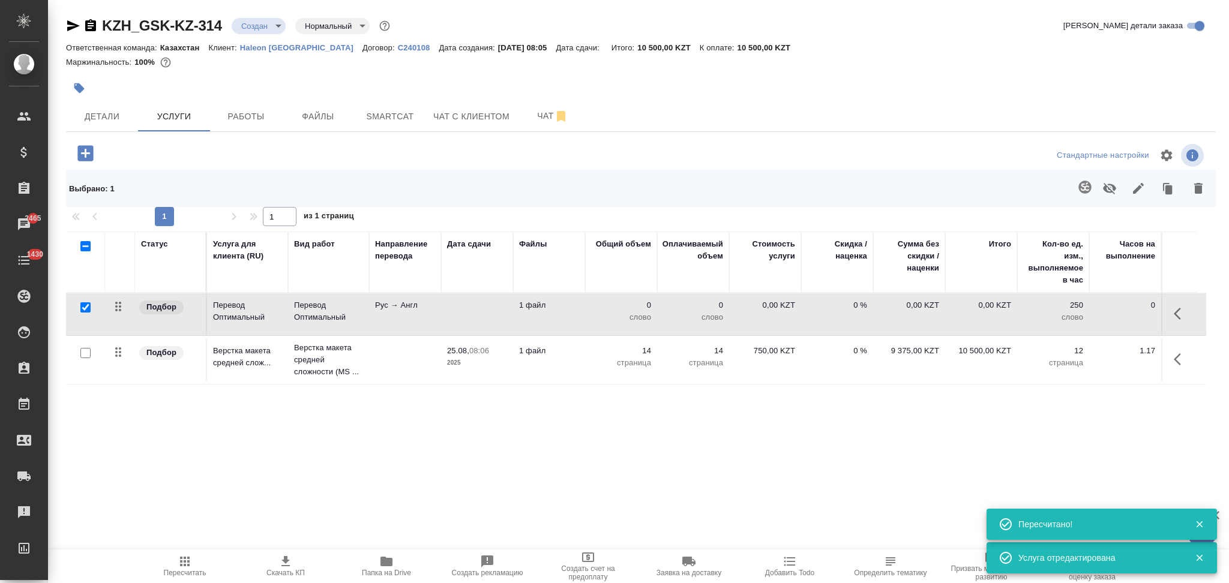
click at [587, 317] on td "0 слово" at bounding box center [621, 314] width 72 height 42
click at [588, 317] on td "0 слово" at bounding box center [621, 314] width 72 height 42
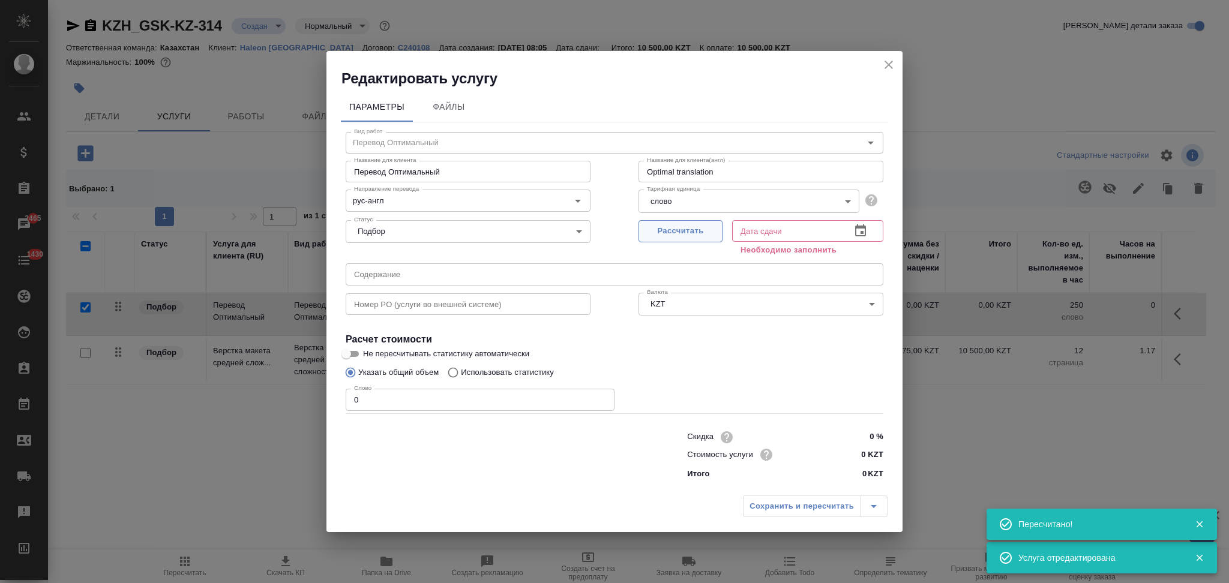
click at [698, 226] on span "Рассчитать" at bounding box center [680, 231] width 71 height 14
type input "25.08.2025 08:06"
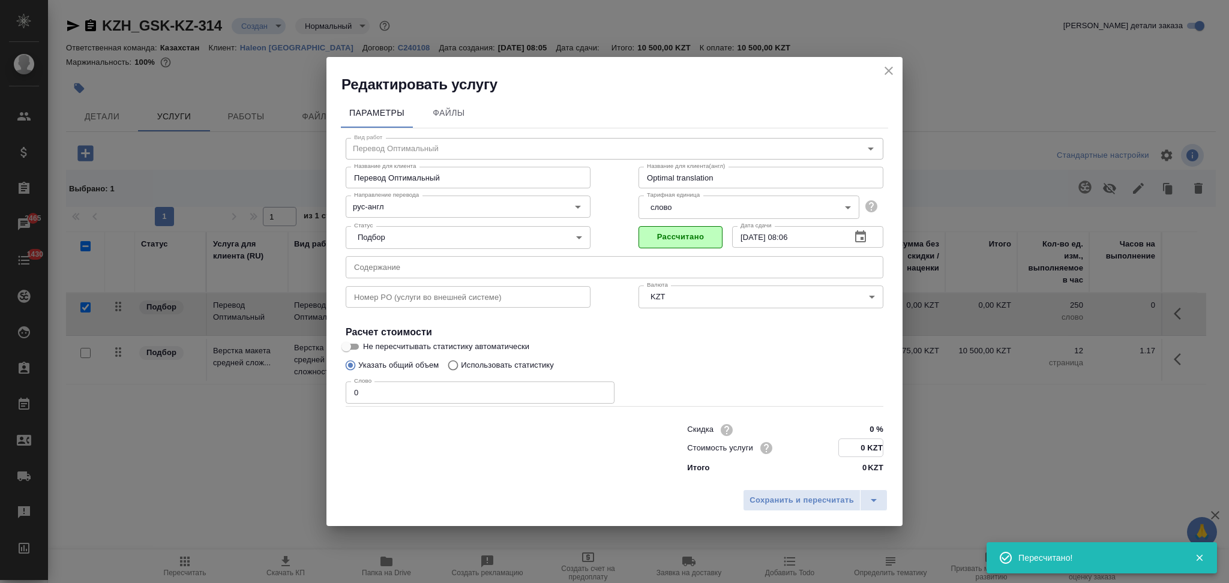
drag, startPoint x: 860, startPoint y: 448, endPoint x: 867, endPoint y: 448, distance: 6.6
click at [867, 448] on input "0 KZT" at bounding box center [861, 447] width 44 height 17
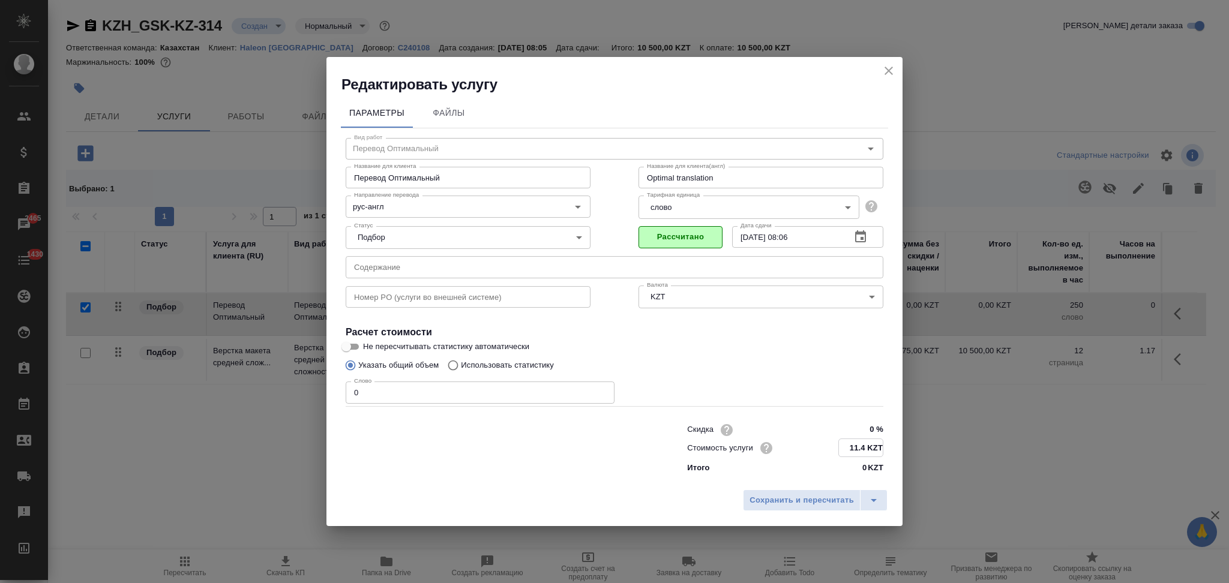
type input "11.4 KZT"
click at [452, 362] on input "Использовать статистику" at bounding box center [451, 366] width 19 height 23
radio input "true"
radio input "false"
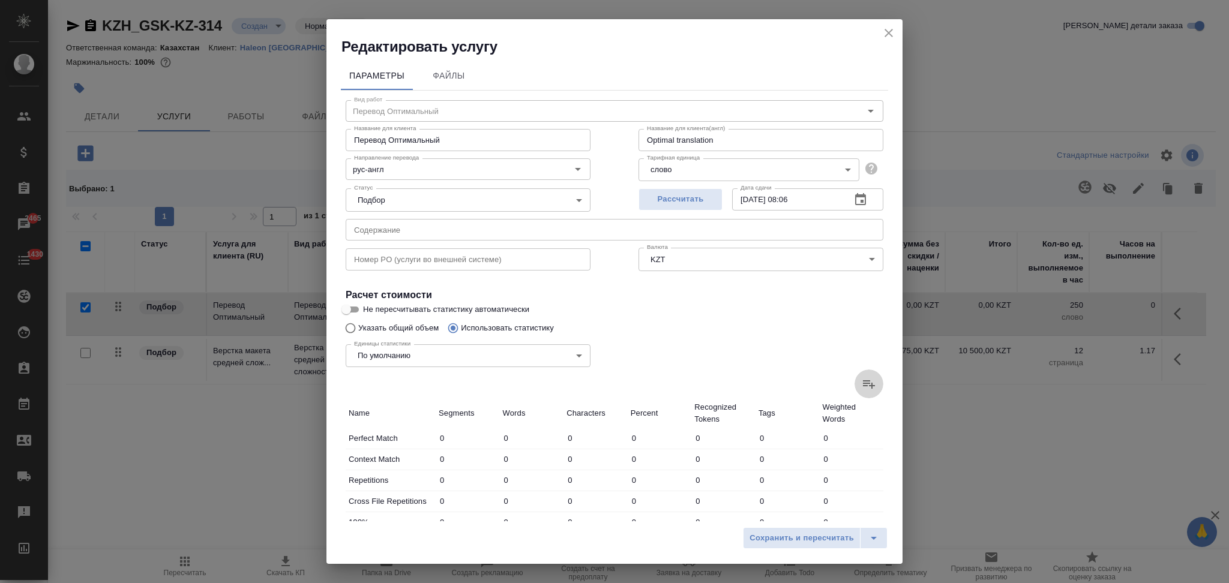
click at [861, 382] on icon at bounding box center [868, 384] width 14 height 14
click at [0, 0] on input "file" at bounding box center [0, 0] width 0 height 0
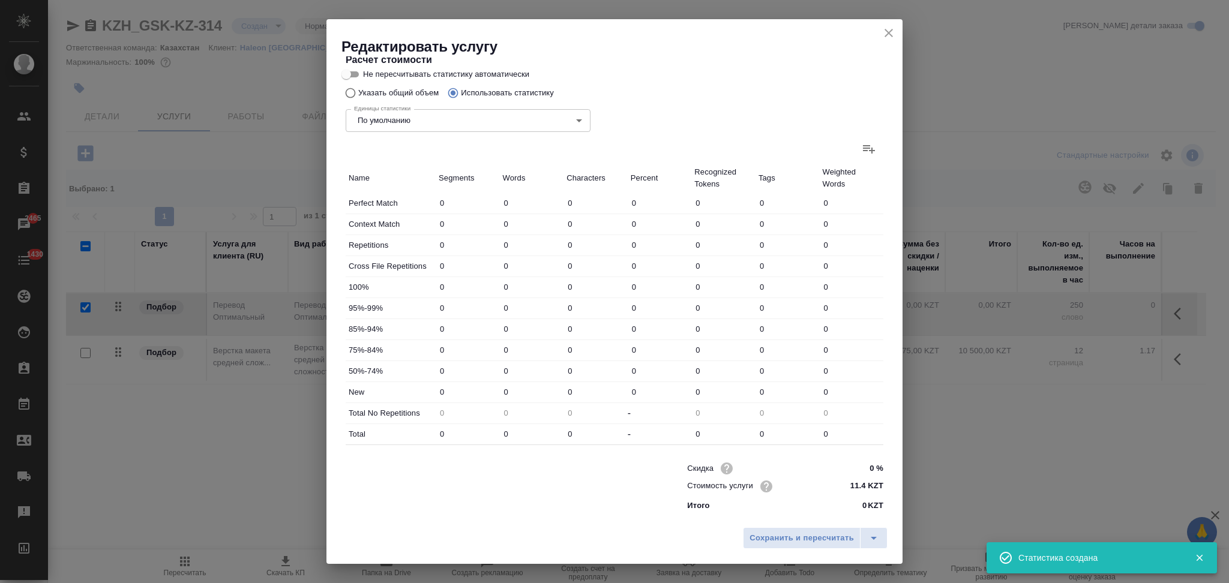
type input "43"
type input "123"
type input "946"
type input "11"
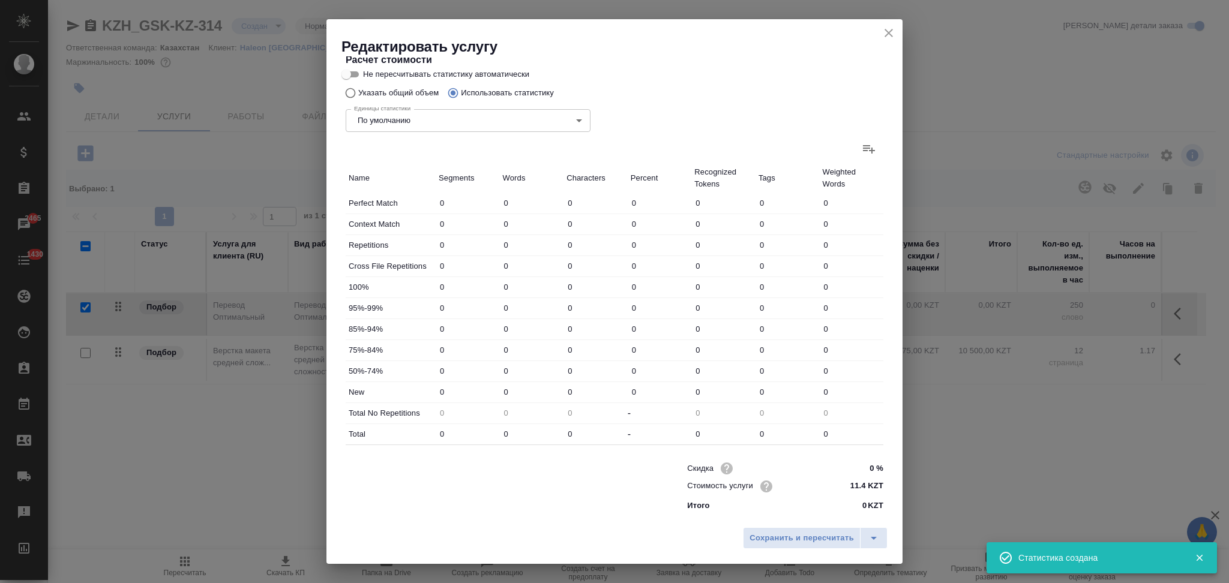
type input "128"
type input "2"
type input "3"
type input "21"
type input "2"
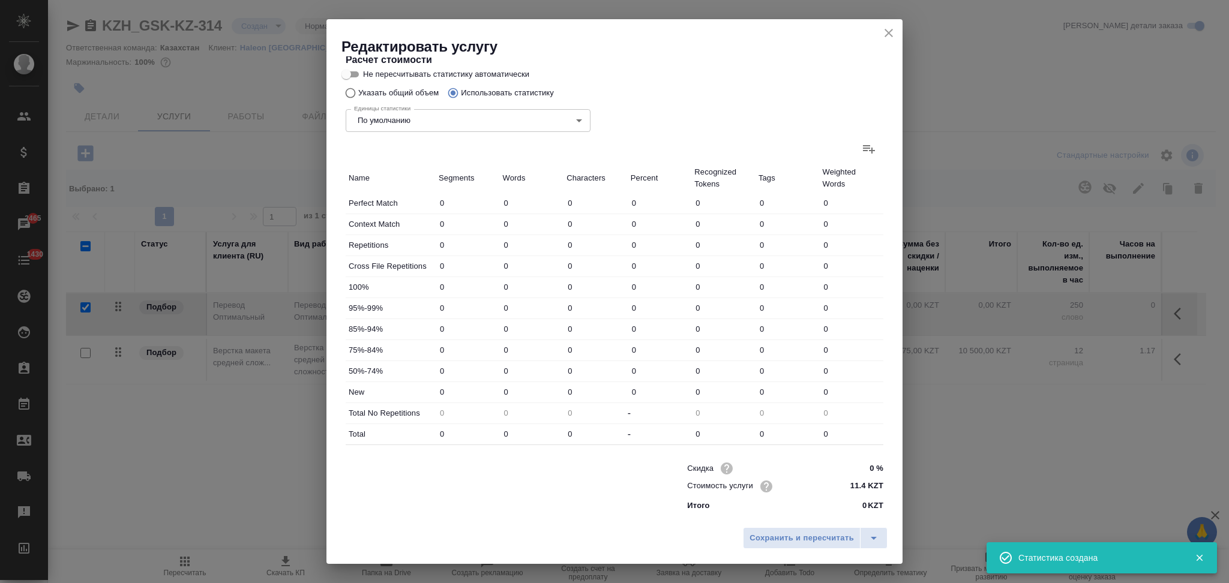
type input "5"
type input "37"
type input "355"
type input "5978"
type input "45825"
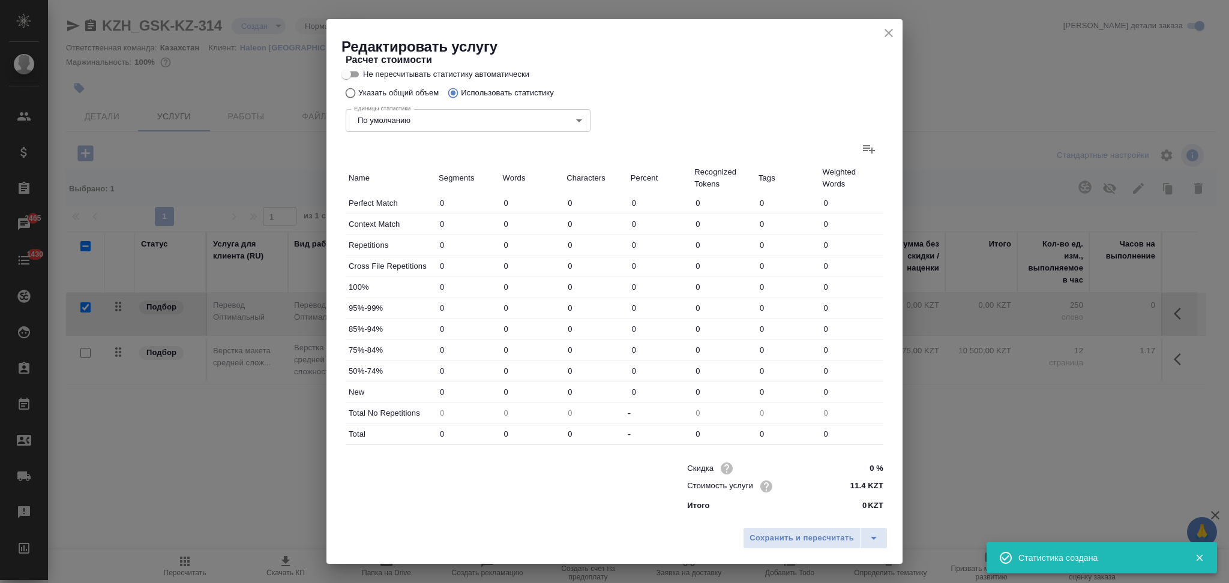
type input "370"
type input "5997"
type input "46011"
type input "413"
type input "6120"
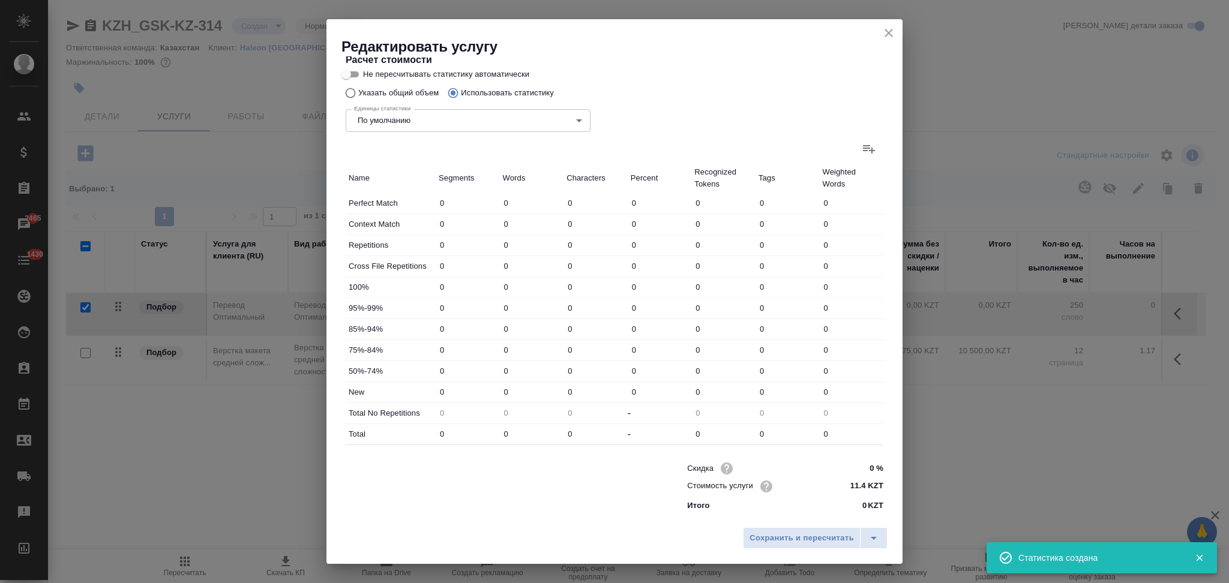
type input "46957"
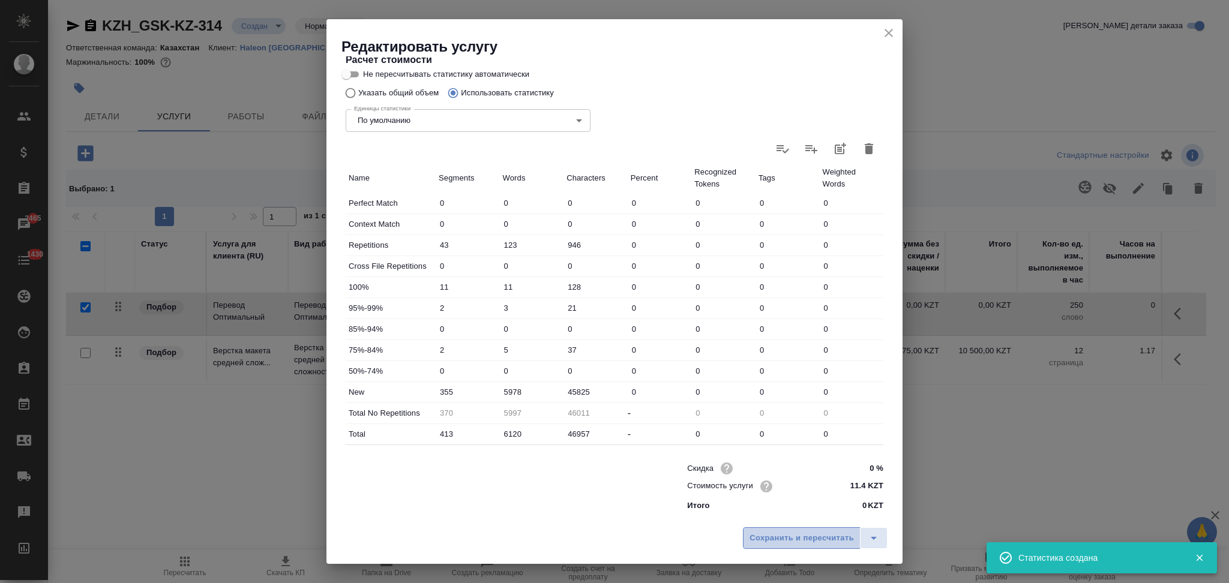
click at [795, 534] on span "Сохранить и пересчитать" at bounding box center [801, 539] width 104 height 14
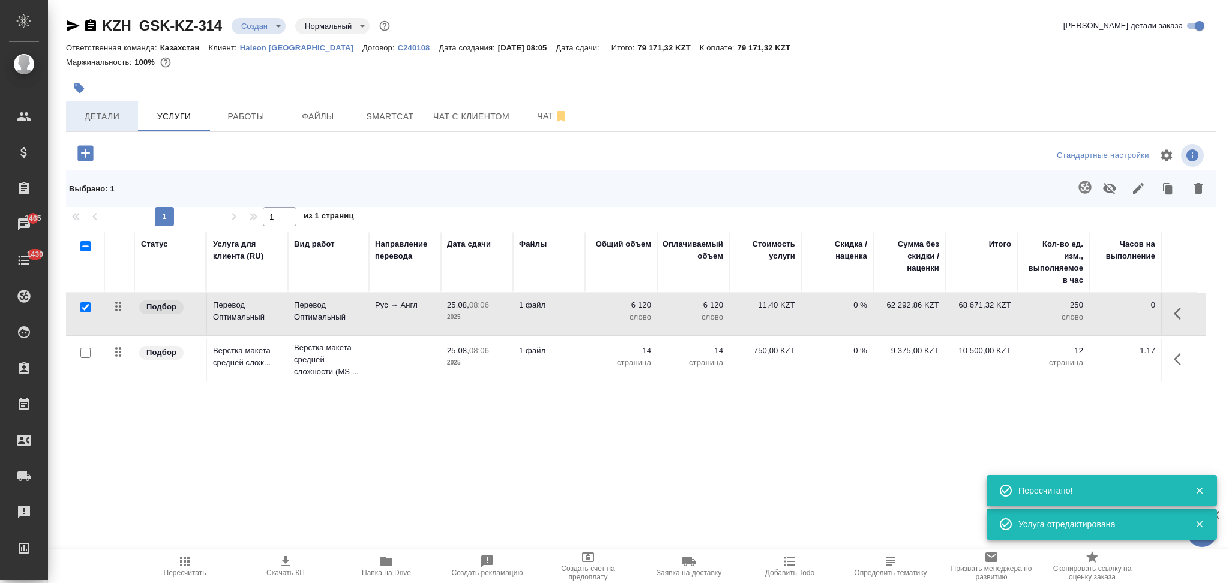
click at [121, 119] on span "Детали" at bounding box center [102, 116] width 58 height 15
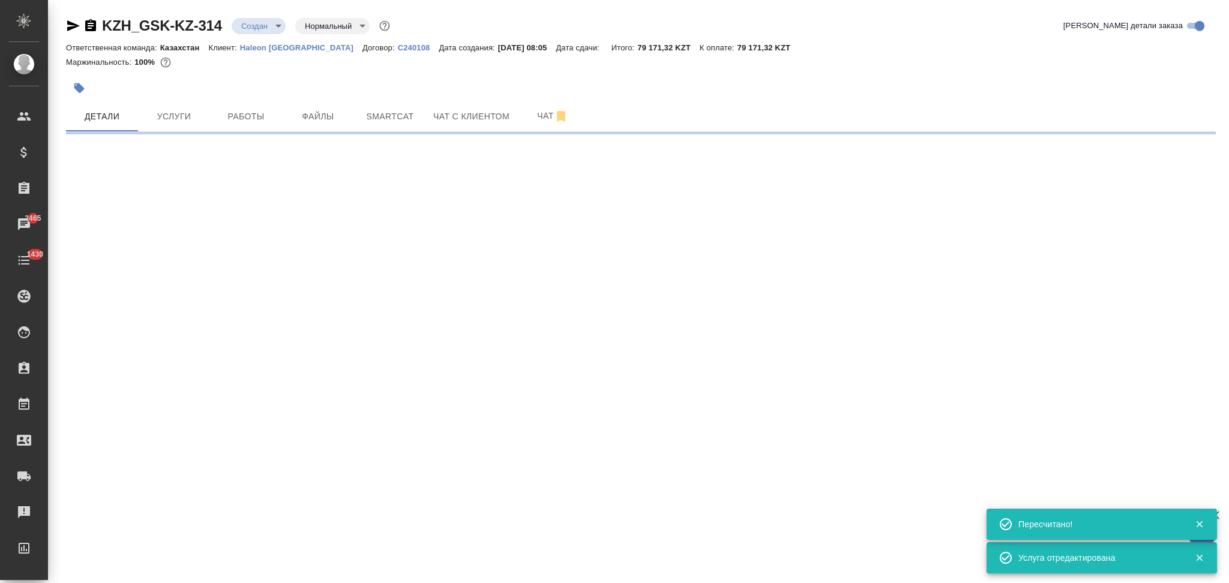
select select "RU"
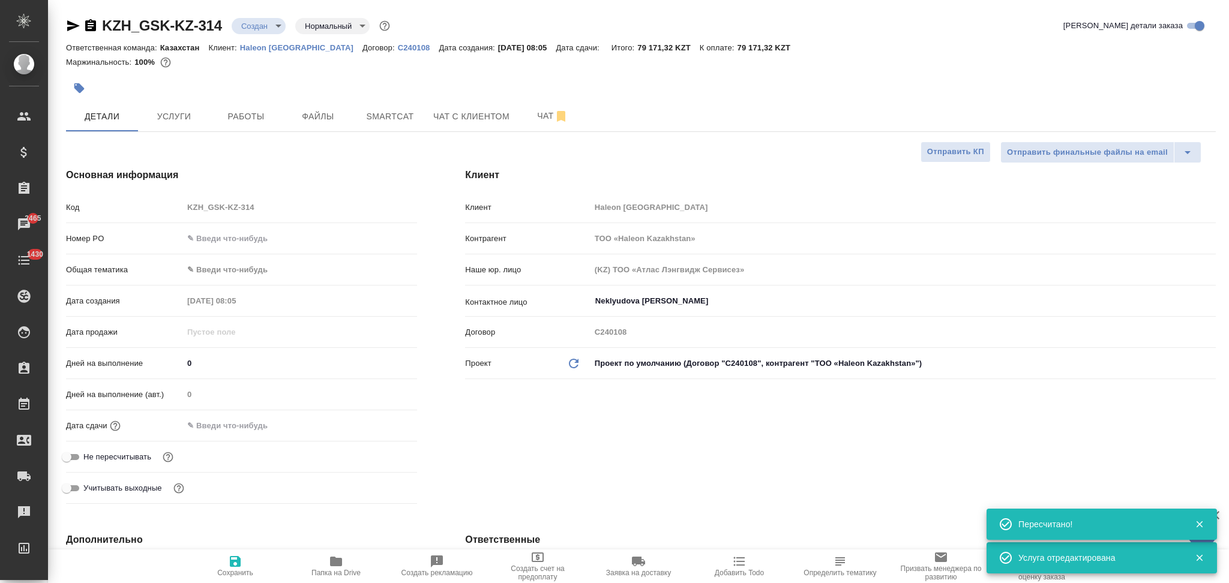
type textarea "x"
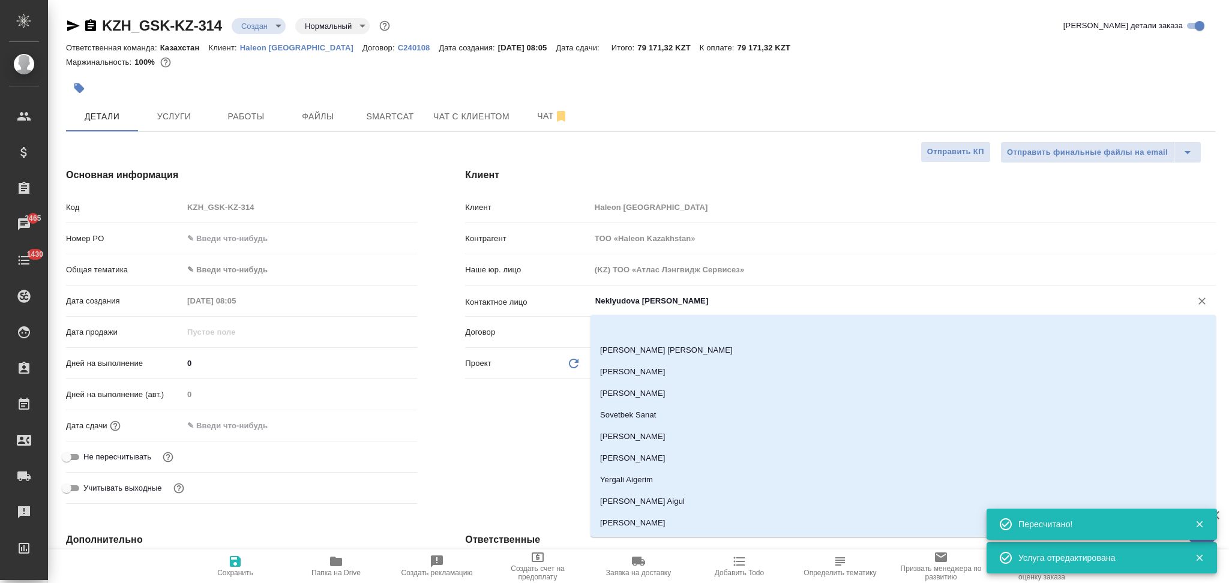
click at [692, 300] on input "Neklyudova Yuliya" at bounding box center [883, 301] width 578 height 14
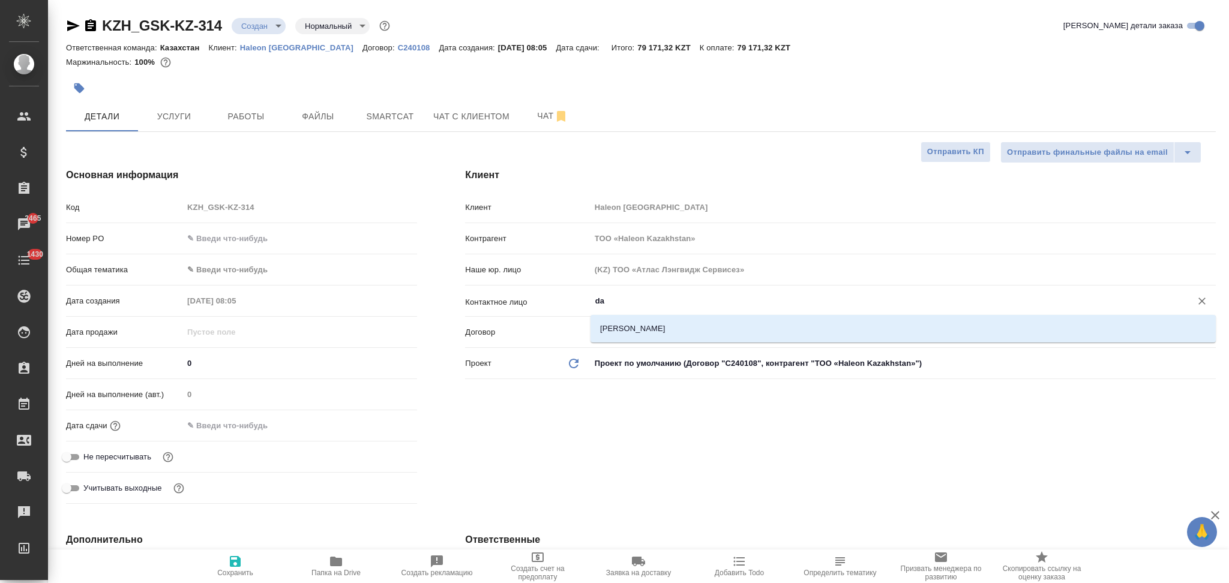
type input "da"
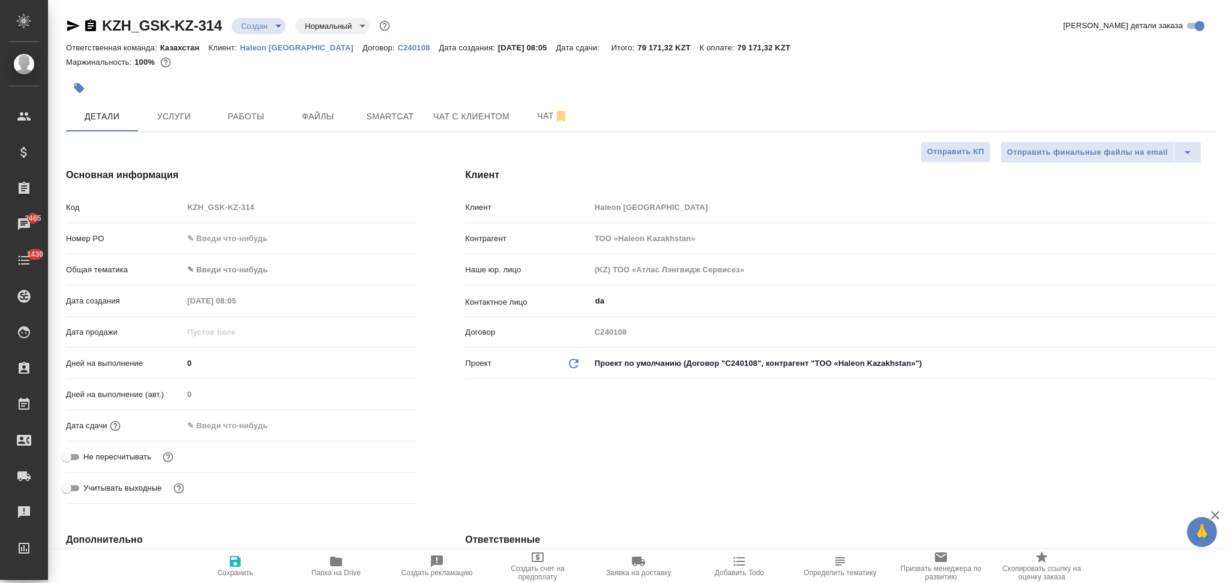
type textarea "x"
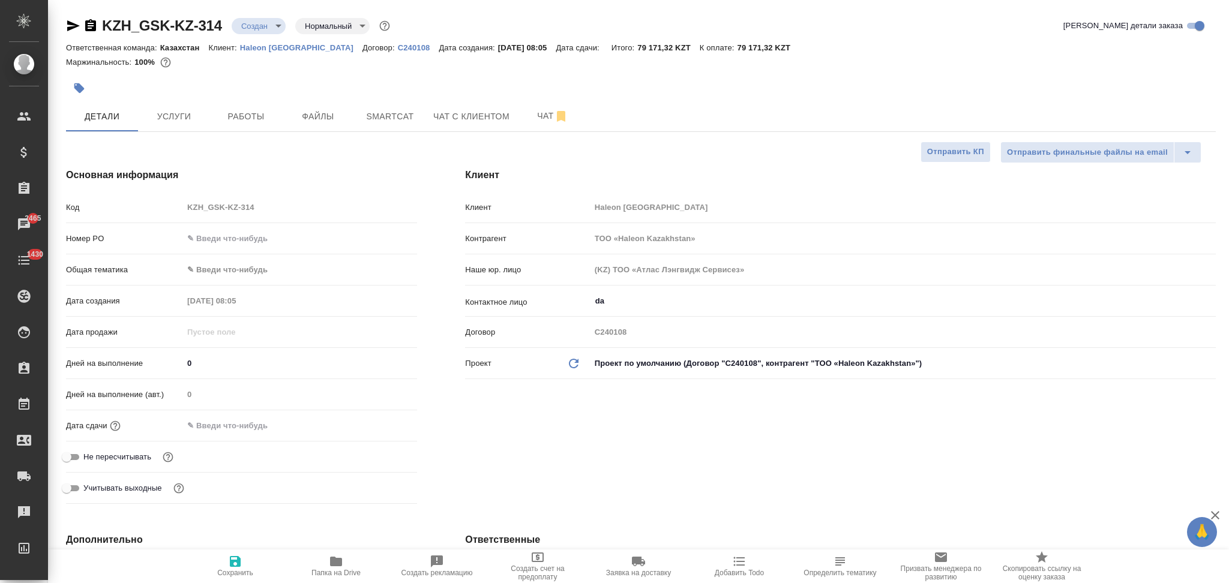
type textarea "x"
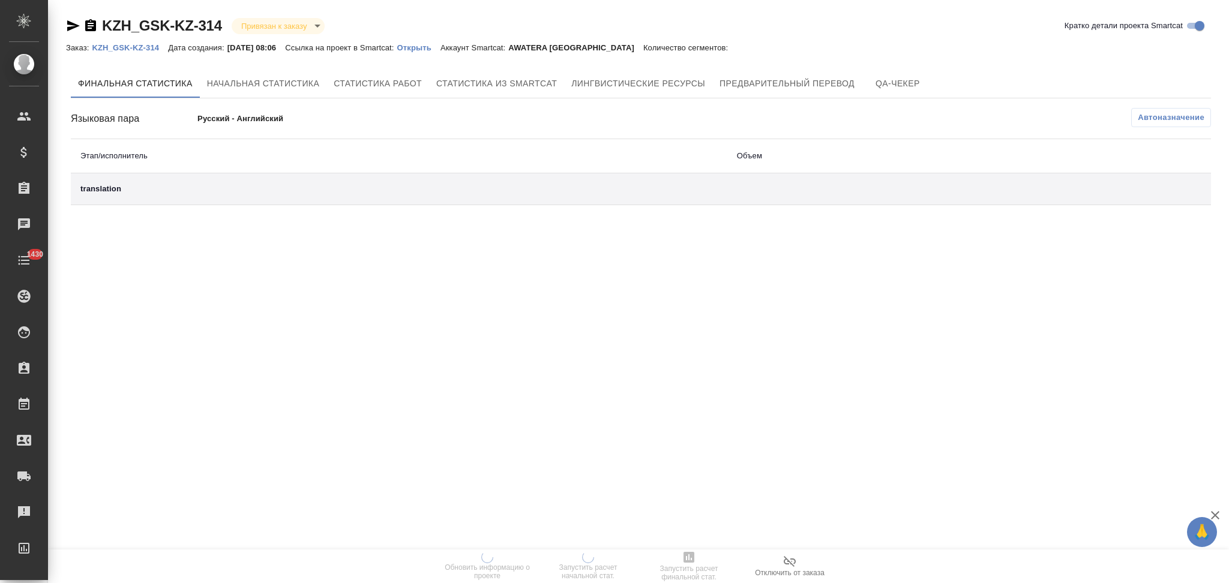
click at [435, 47] on p "Открыть" at bounding box center [418, 47] width 43 height 9
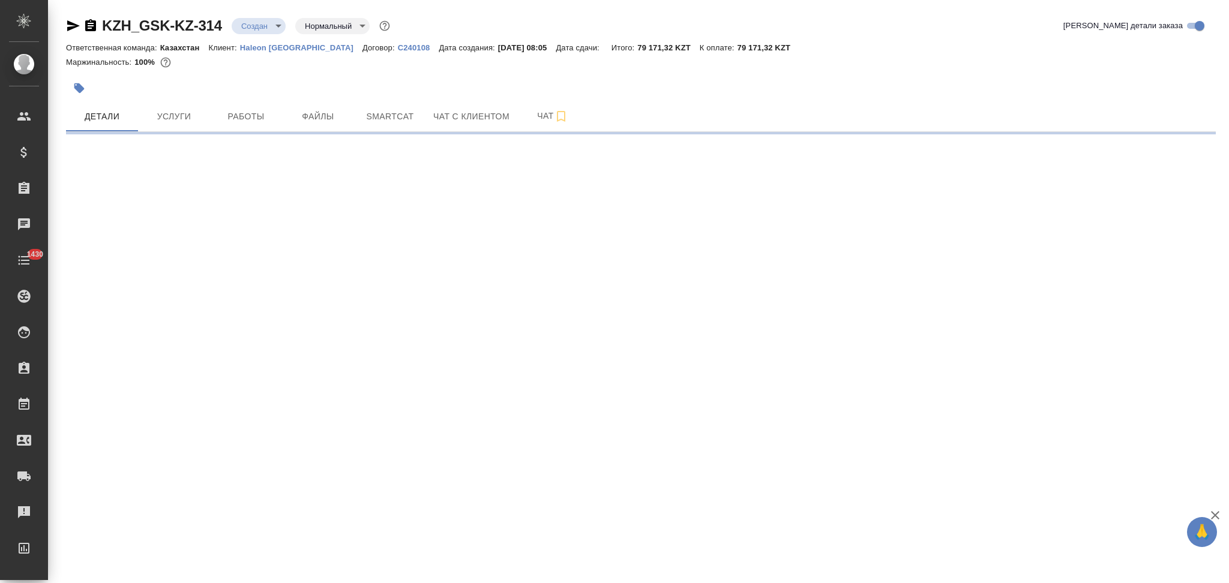
select select "RU"
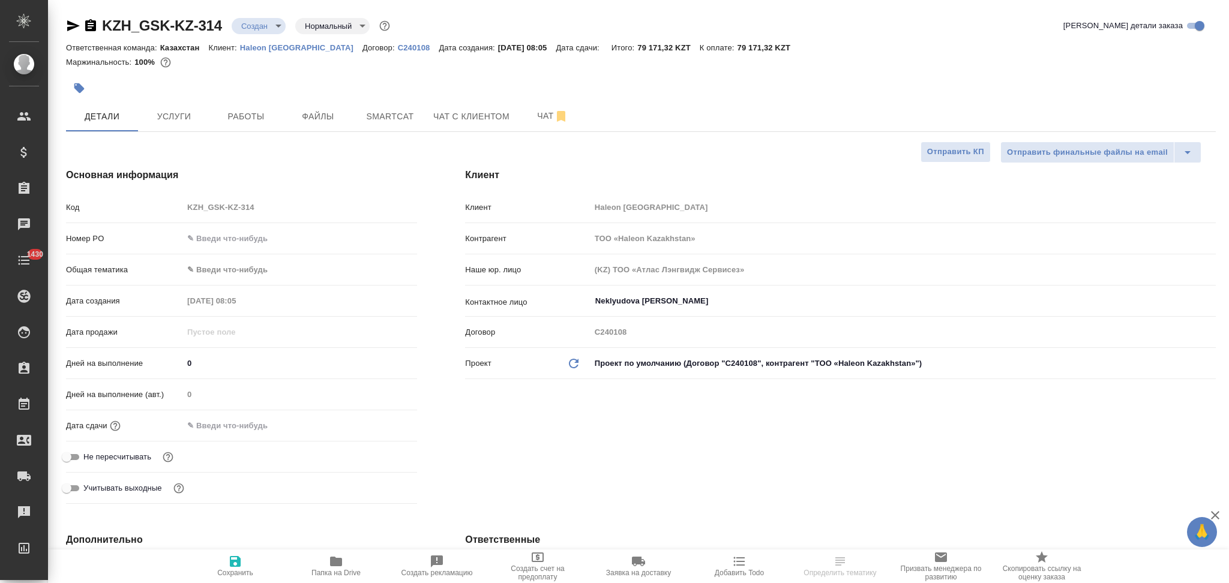
type textarea "x"
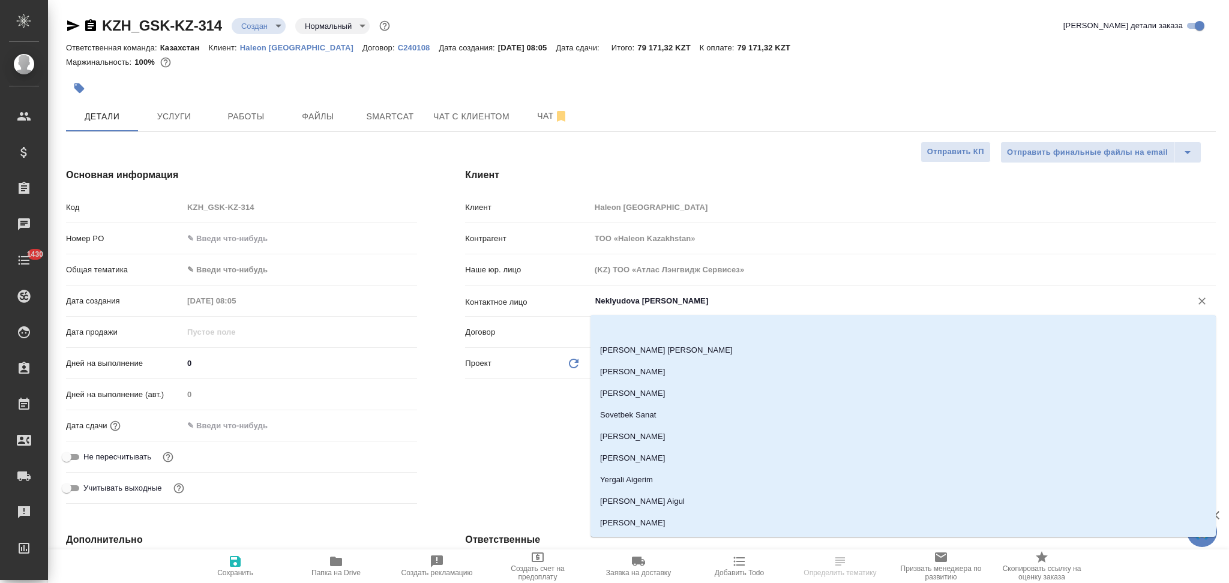
drag, startPoint x: 673, startPoint y: 298, endPoint x: 538, endPoint y: 307, distance: 135.8
click at [538, 307] on div "Контактное лицо [PERSON_NAME] [PERSON_NAME] ​" at bounding box center [840, 300] width 750 height 21
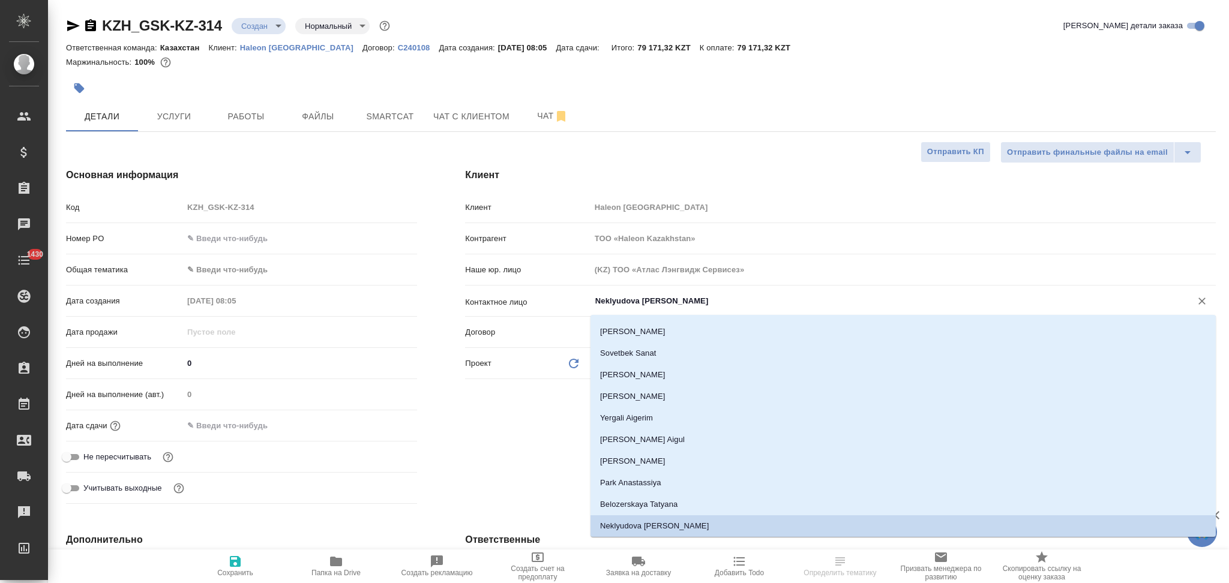
paste input "[PERSON_NAME]"
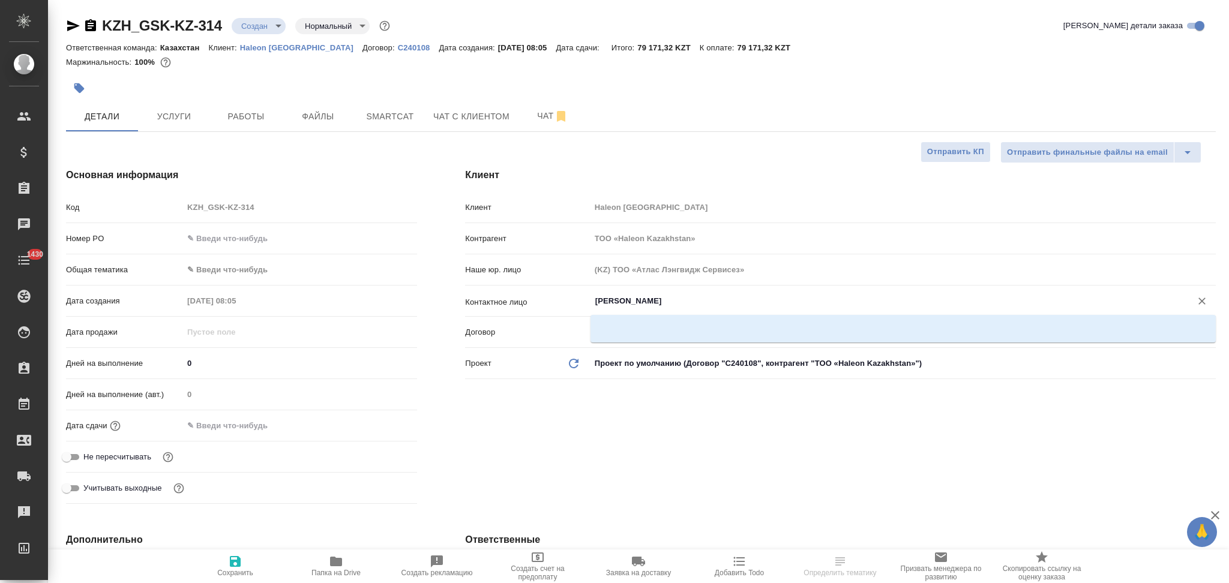
scroll to position [0, 0]
click at [607, 320] on li "[PERSON_NAME]" at bounding box center [902, 329] width 625 height 22
type input "[PERSON_NAME]"
type textarea "x"
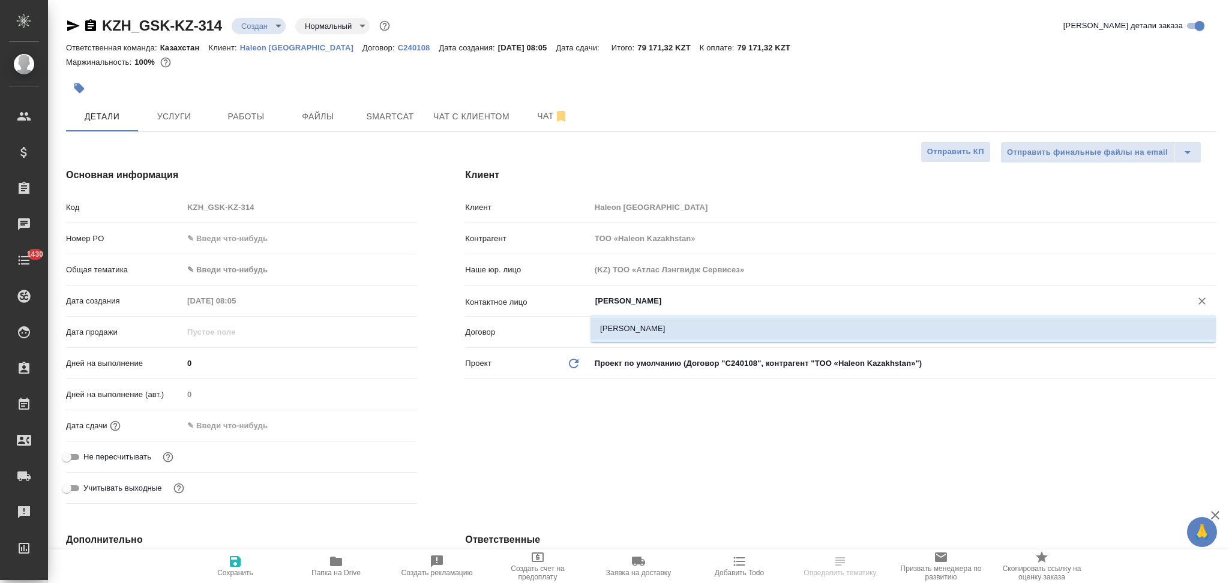
type textarea "x"
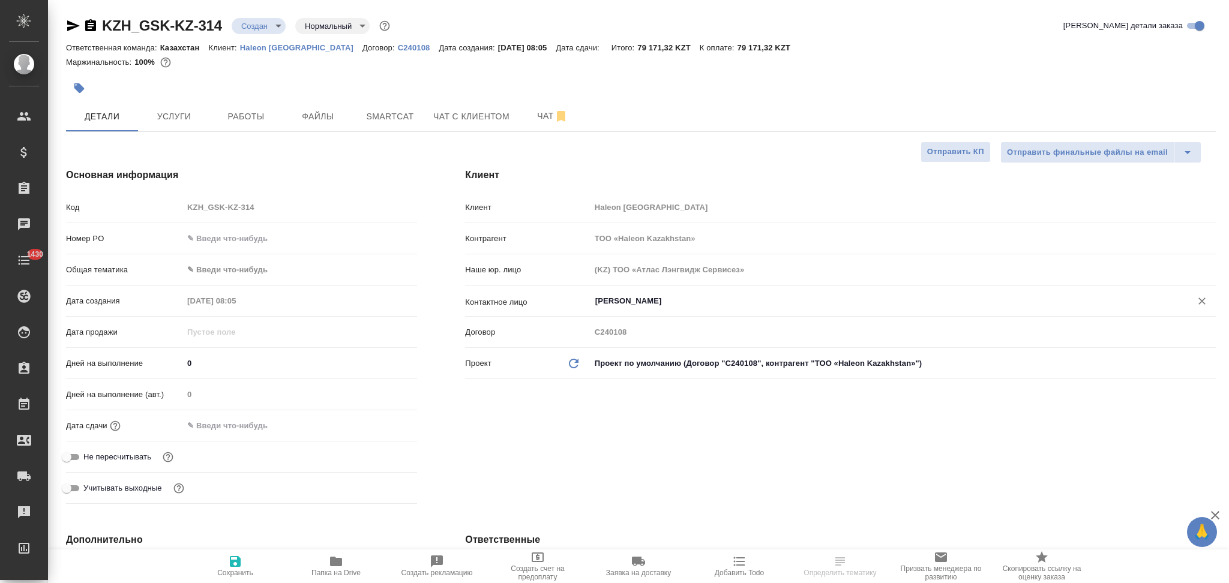
type input "[PERSON_NAME]"
click at [226, 554] on button "Сохранить" at bounding box center [235, 567] width 101 height 34
type textarea "x"
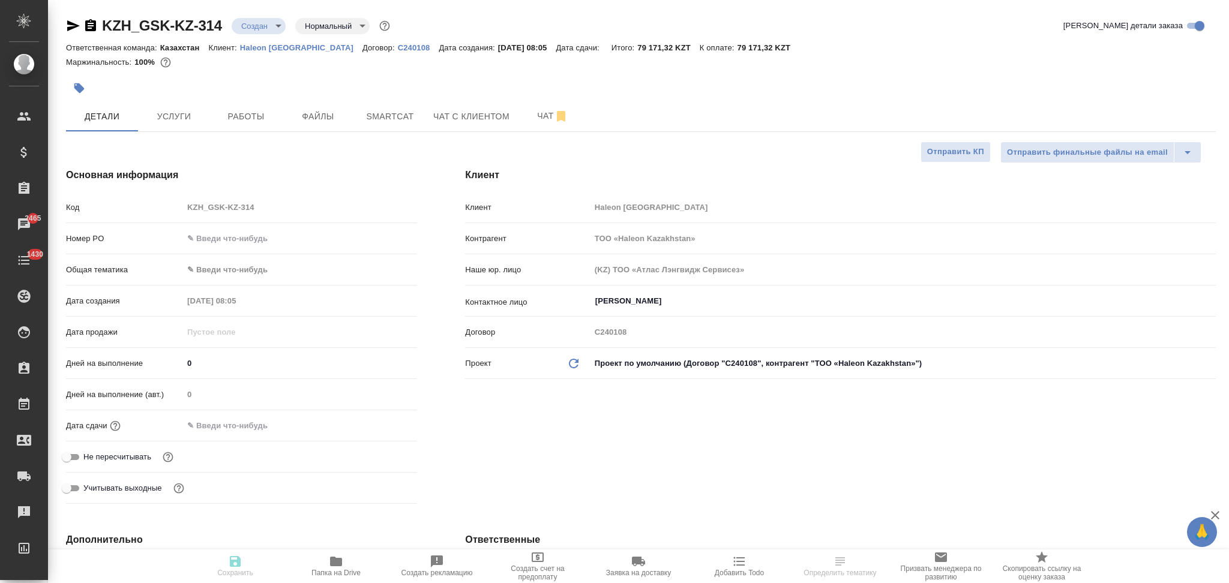
type textarea "x"
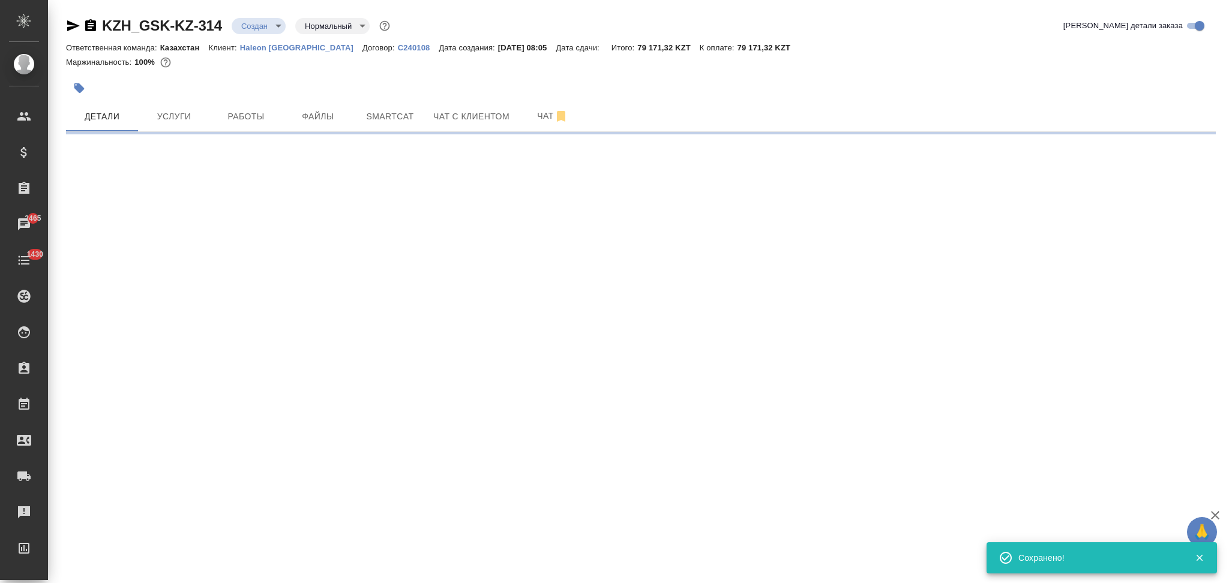
type input "holyTrinity"
select select "RU"
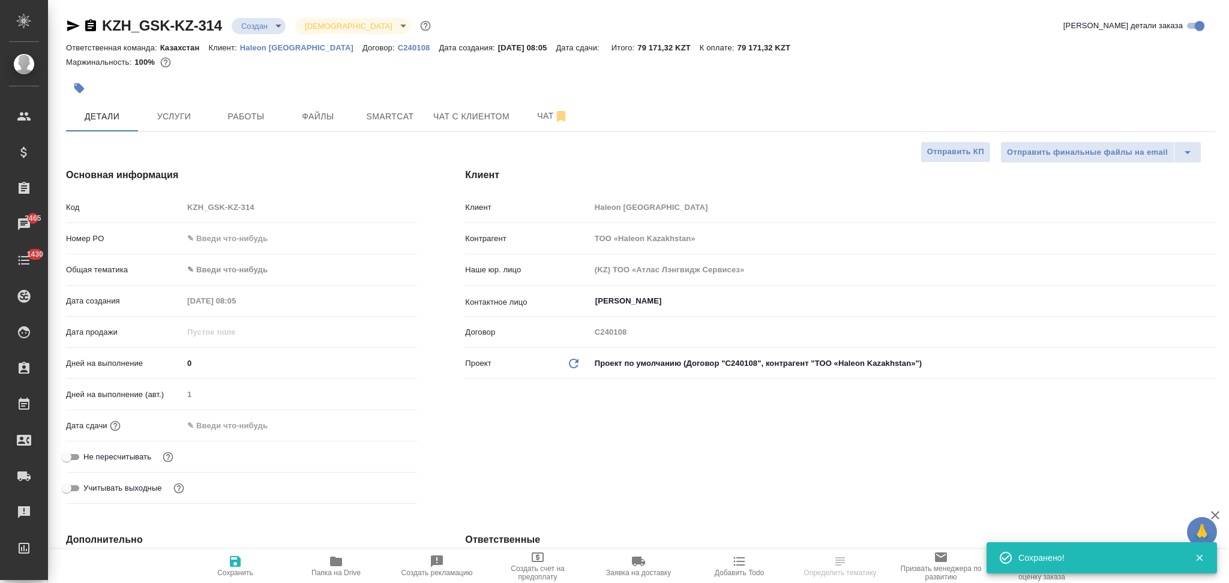
type textarea "x"
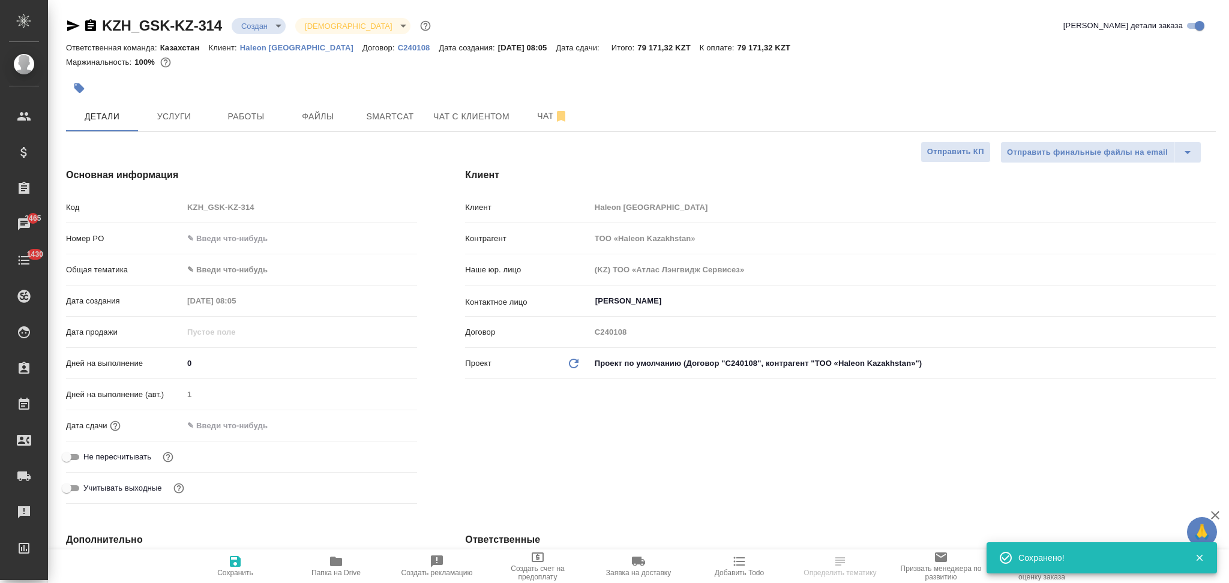
type textarea "x"
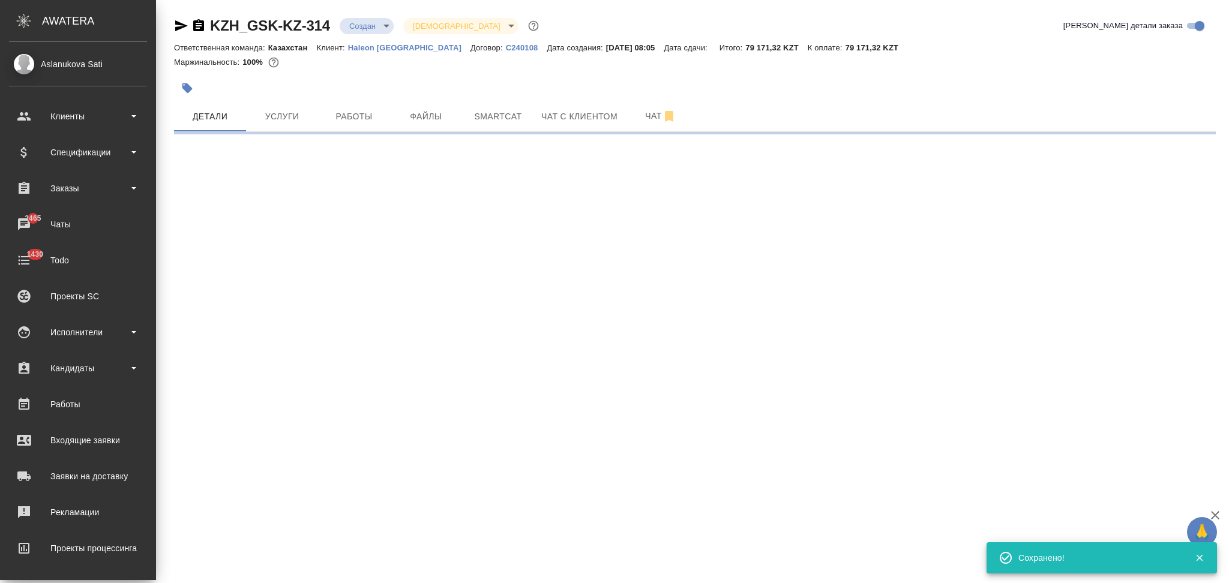
select select "RU"
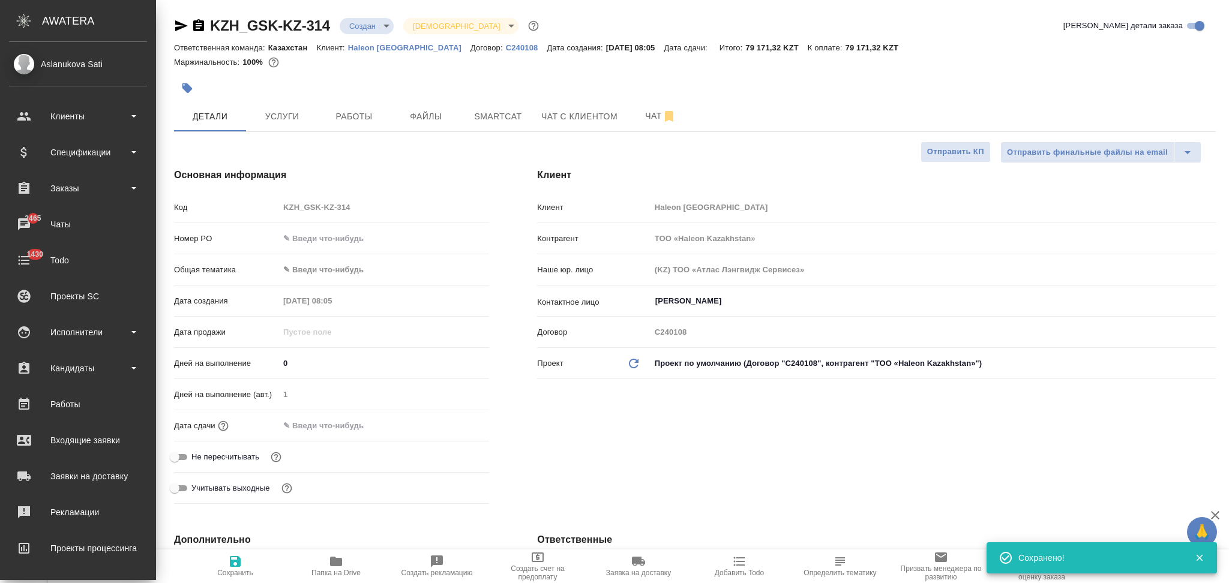
type textarea "x"
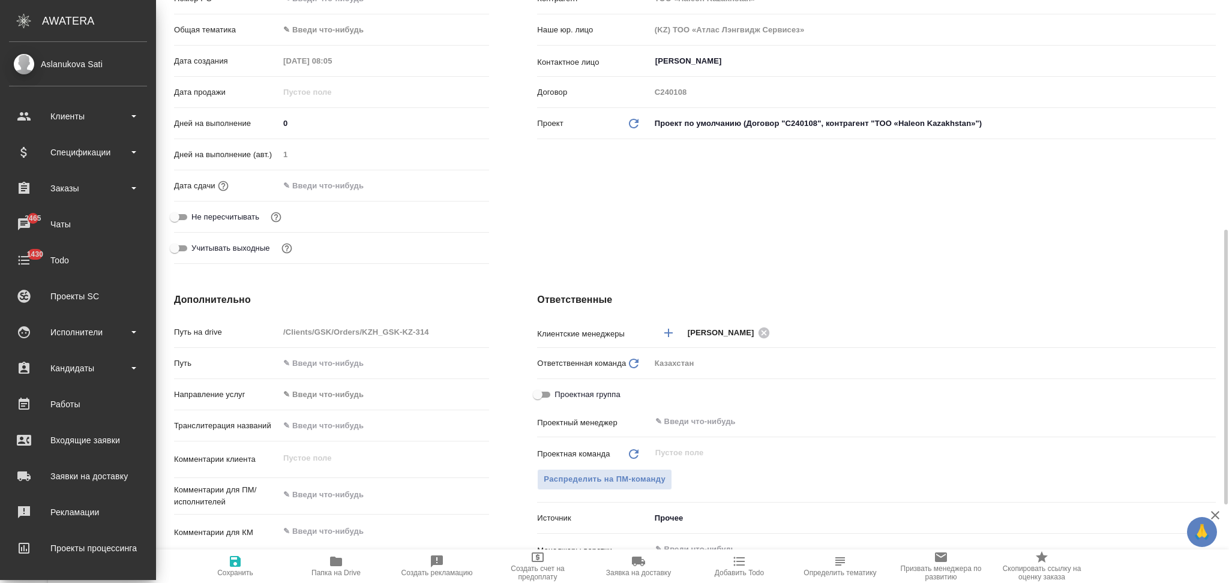
scroll to position [320, 0]
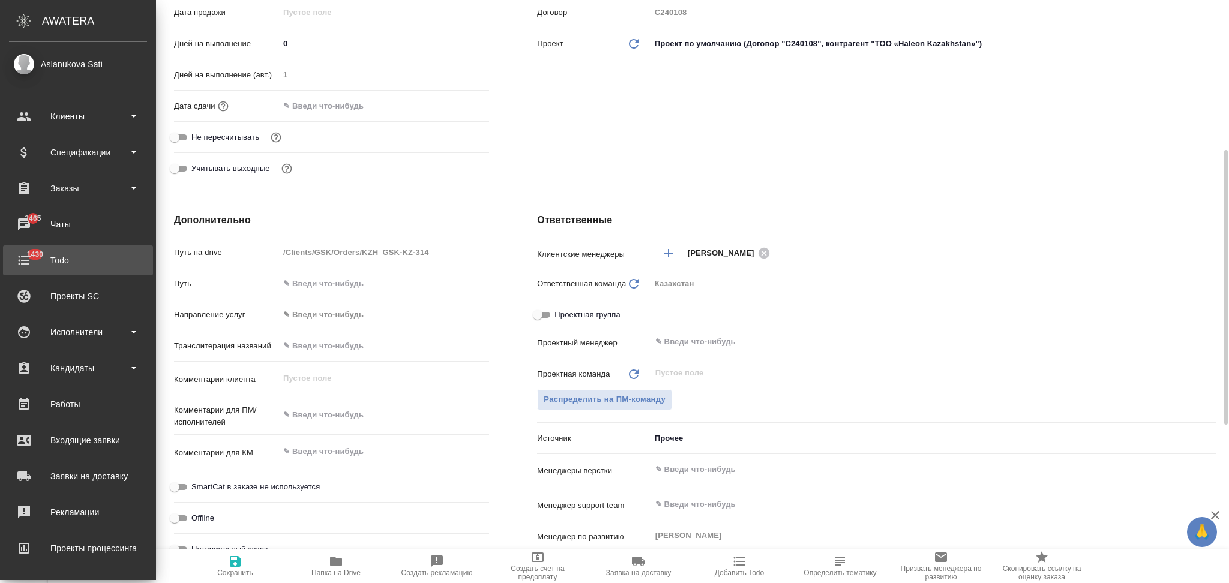
type textarea "x"
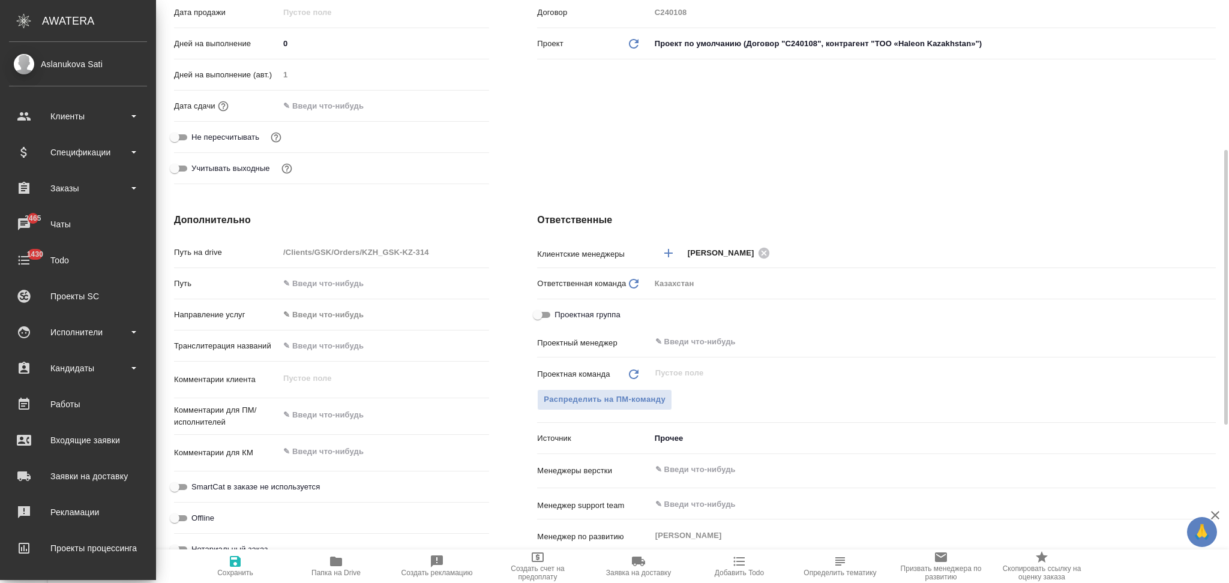
type textarea "x"
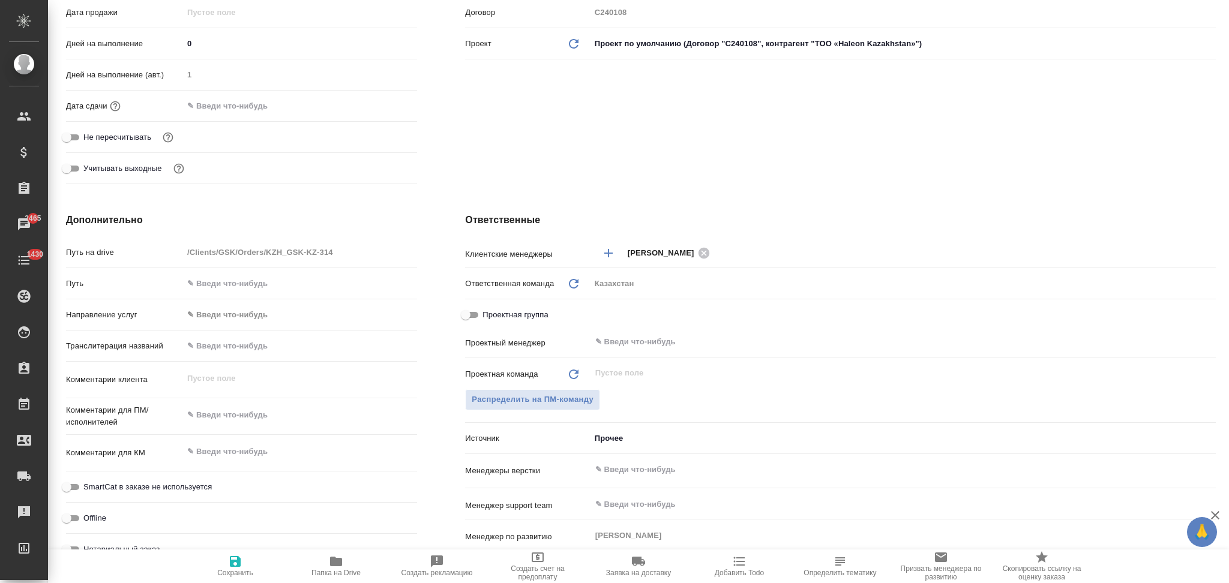
scroll to position [0, 0]
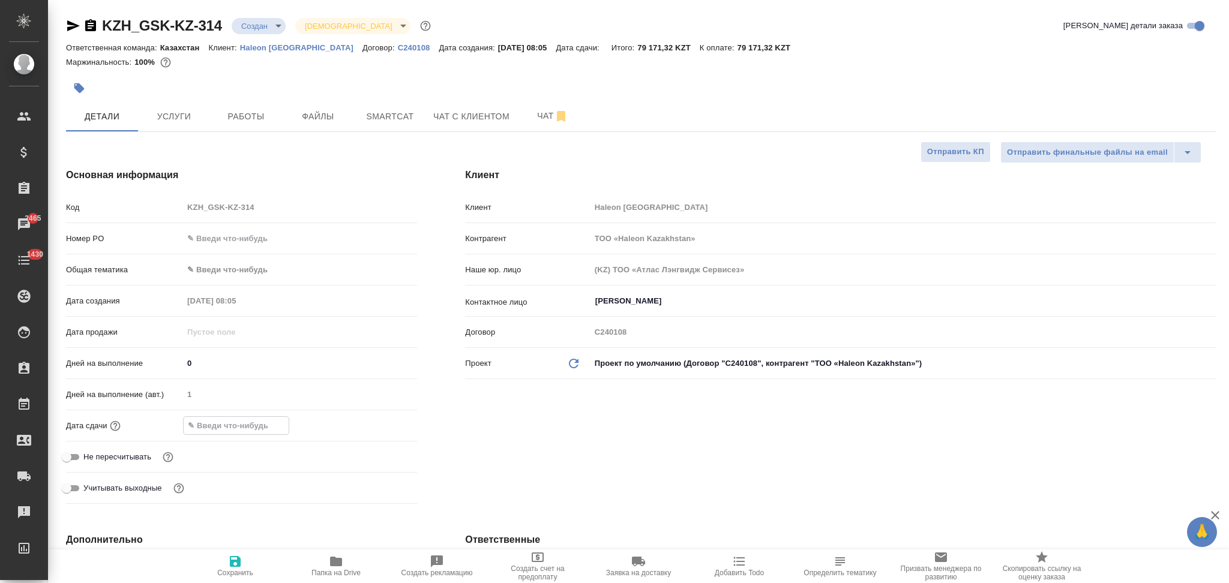
click at [229, 428] on input "text" at bounding box center [236, 425] width 105 height 17
click at [380, 425] on icon "button" at bounding box center [382, 424] width 11 height 12
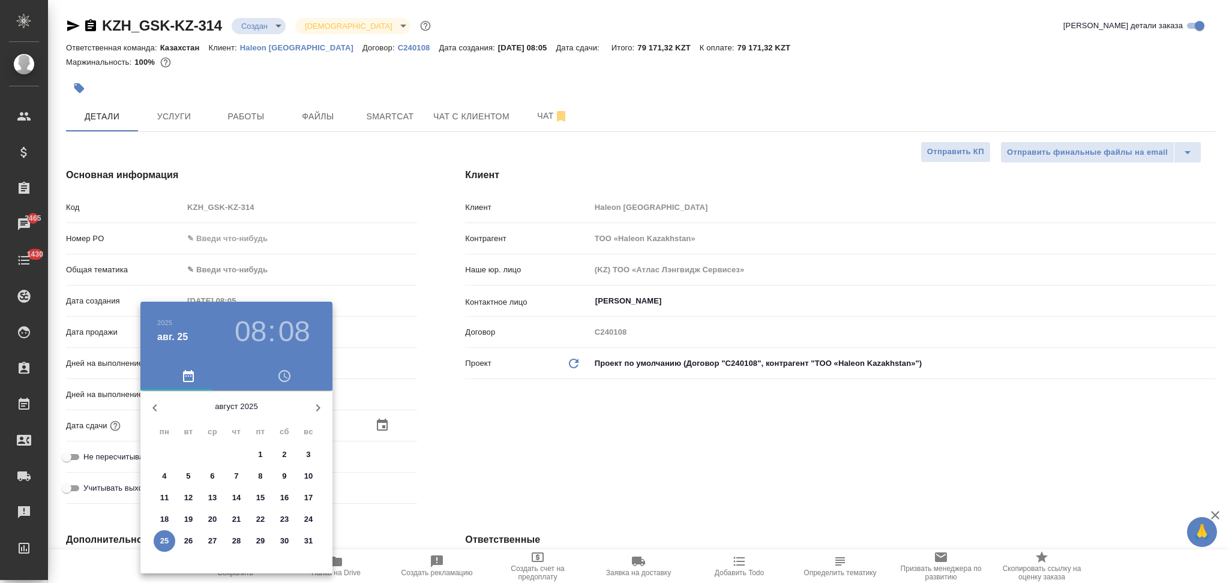
click at [260, 540] on p "29" at bounding box center [260, 541] width 9 height 12
type input "[DATE] 08:08"
type textarea "x"
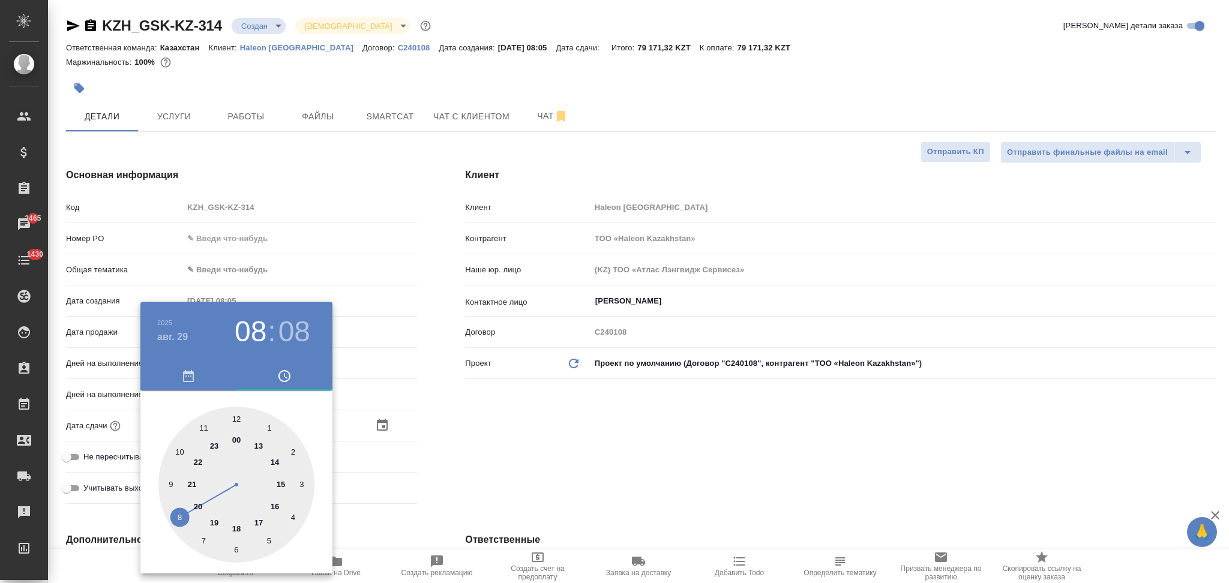
drag, startPoint x: 448, startPoint y: 451, endPoint x: 300, endPoint y: 545, distance: 175.1
click at [448, 454] on div at bounding box center [614, 291] width 1229 height 583
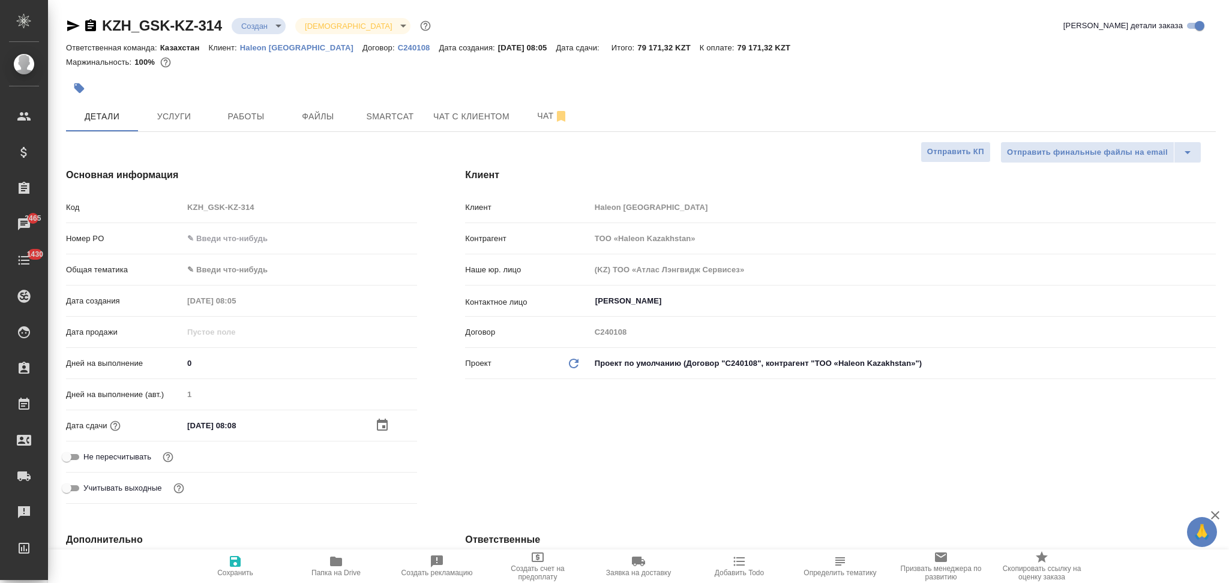
click at [228, 561] on icon "button" at bounding box center [235, 561] width 14 height 14
type textarea "x"
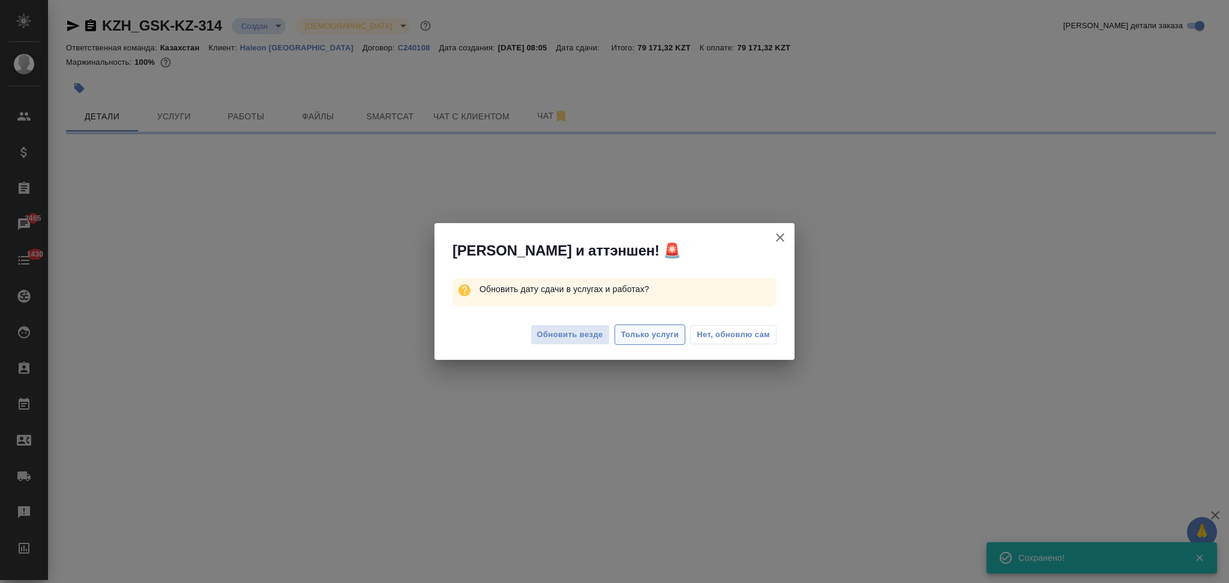
select select "RU"
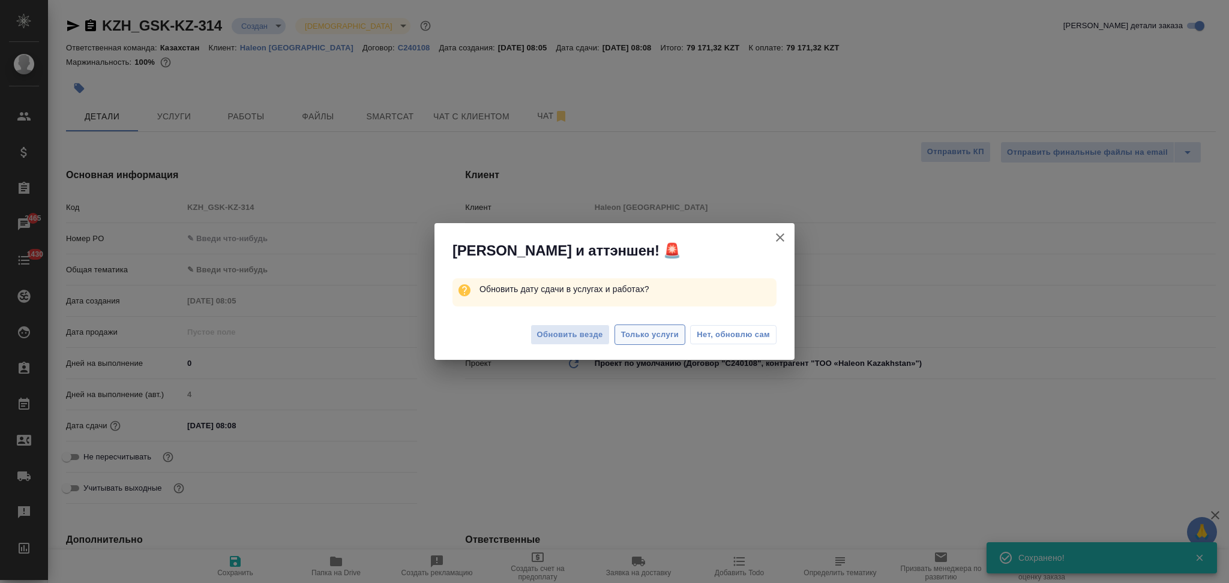
type textarea "x"
click at [641, 332] on span "Только услуги" at bounding box center [650, 335] width 58 height 14
type textarea "x"
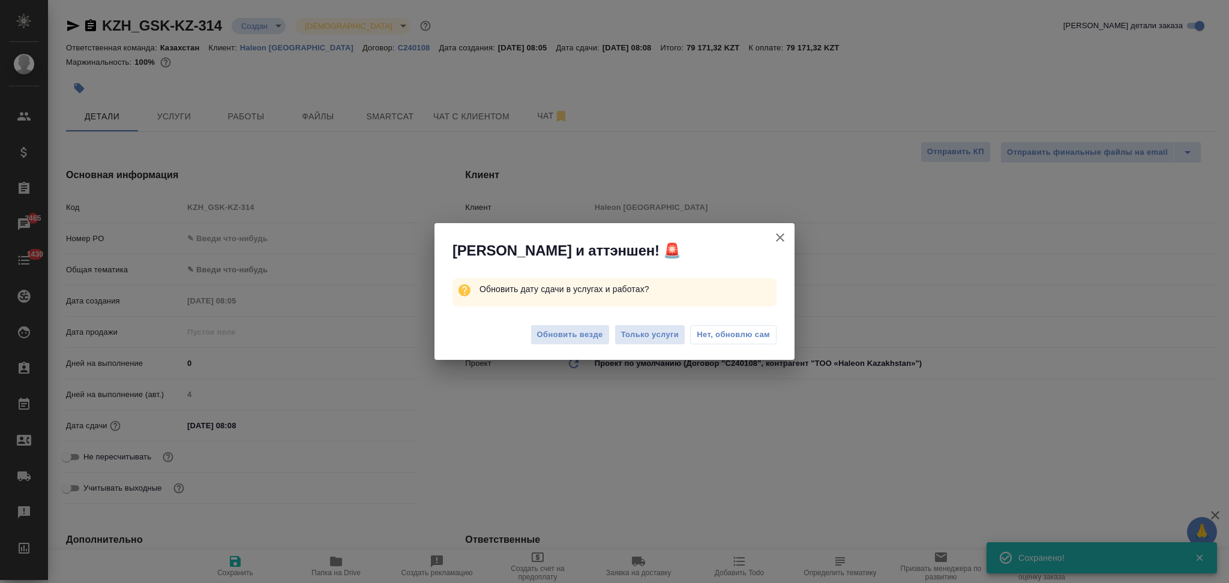
type textarea "x"
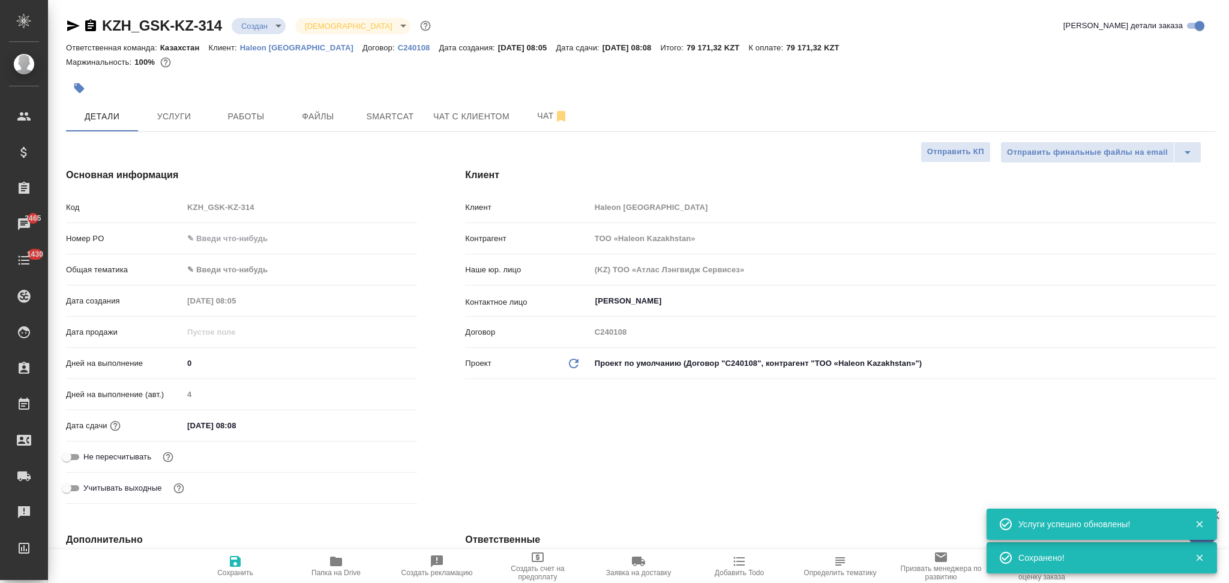
click at [71, 25] on icon "button" at bounding box center [73, 25] width 13 height 11
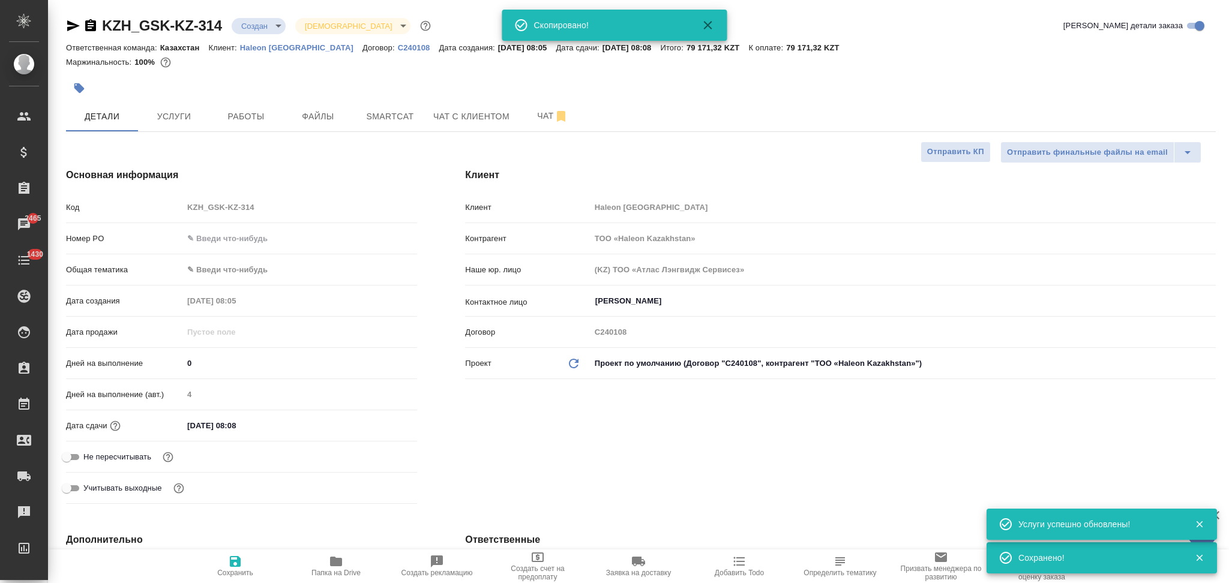
type textarea "x"
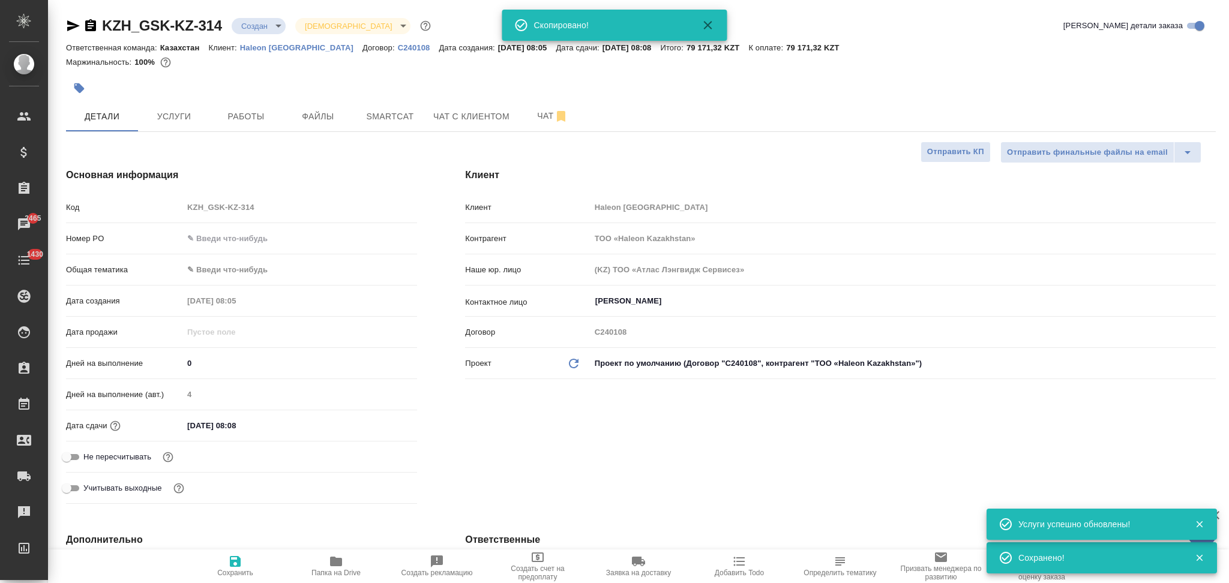
type textarea "x"
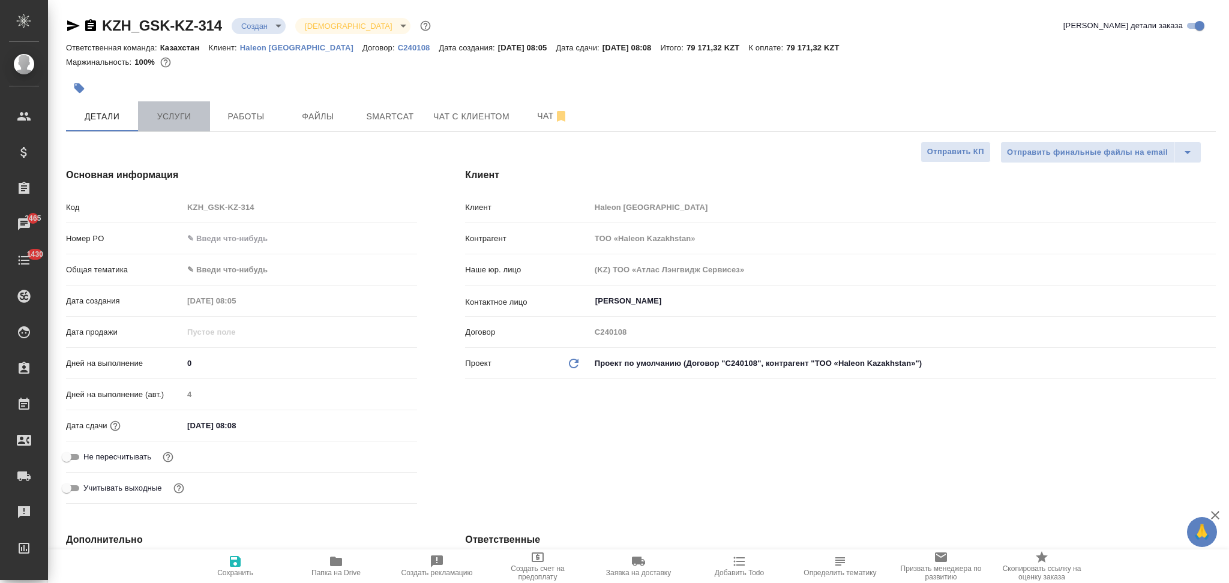
click at [193, 119] on span "Услуги" at bounding box center [174, 116] width 58 height 15
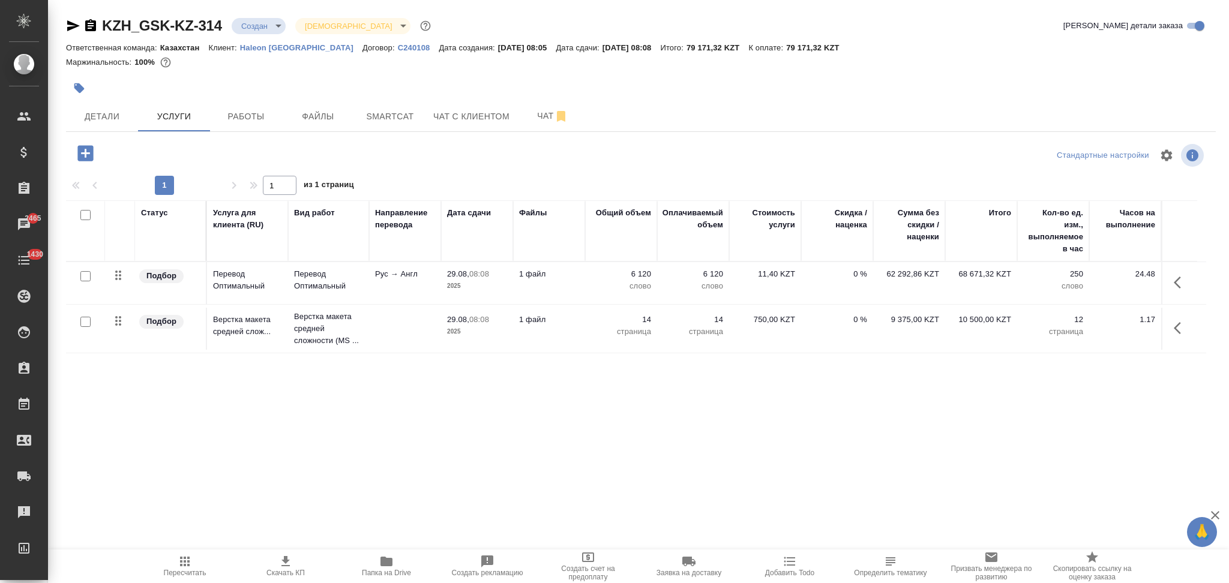
click at [283, 568] on icon "button" at bounding box center [285, 561] width 14 height 14
click at [107, 112] on span "Детали" at bounding box center [102, 116] width 58 height 15
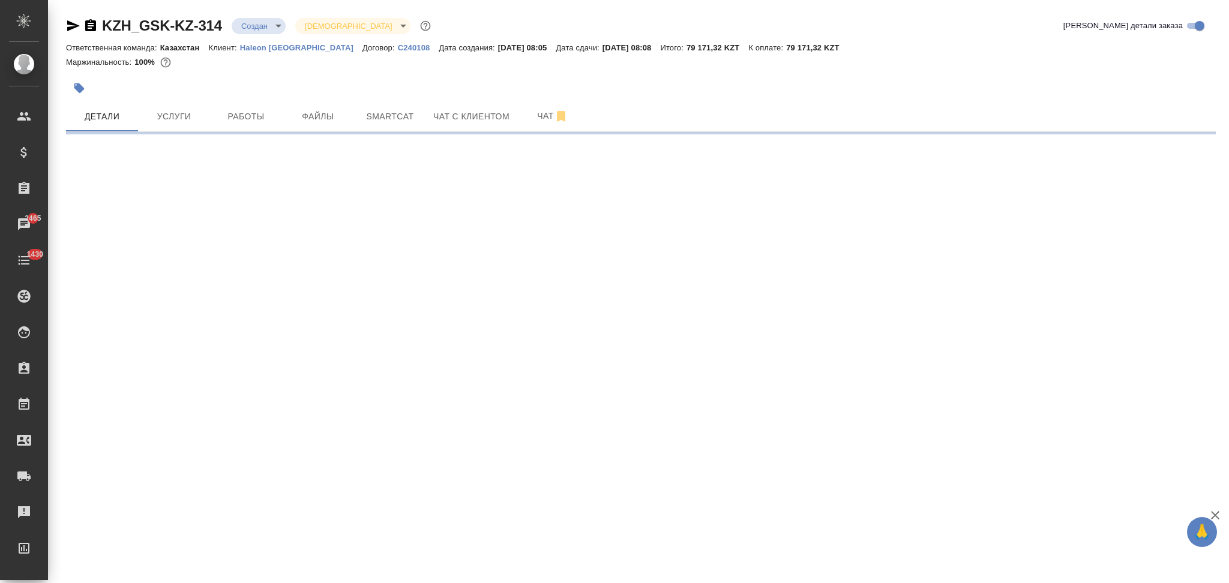
select select "RU"
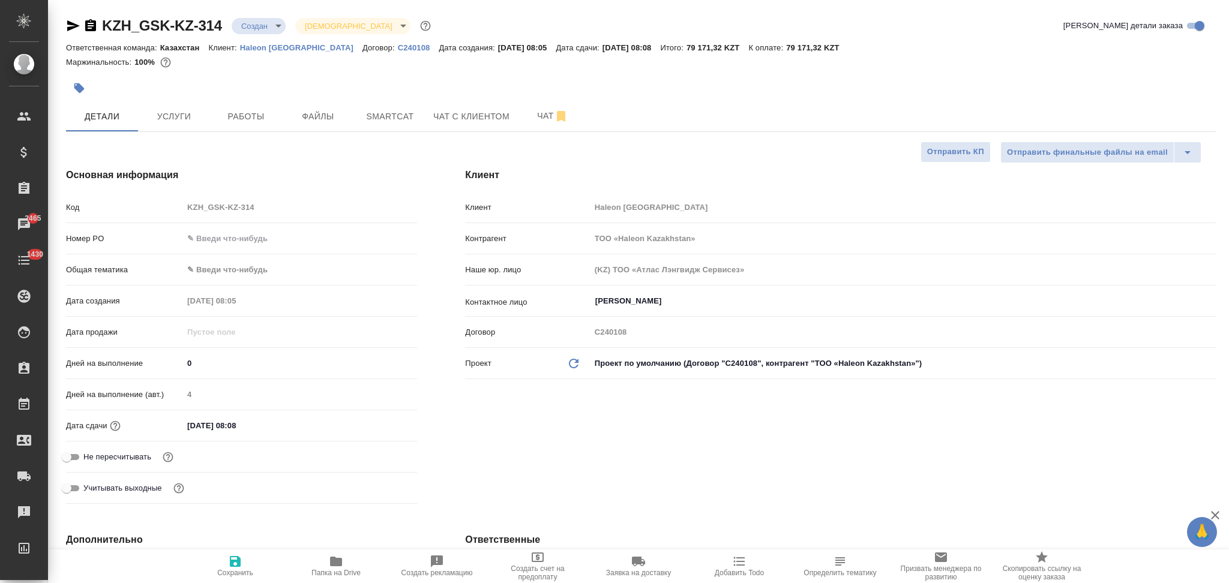
type textarea "x"
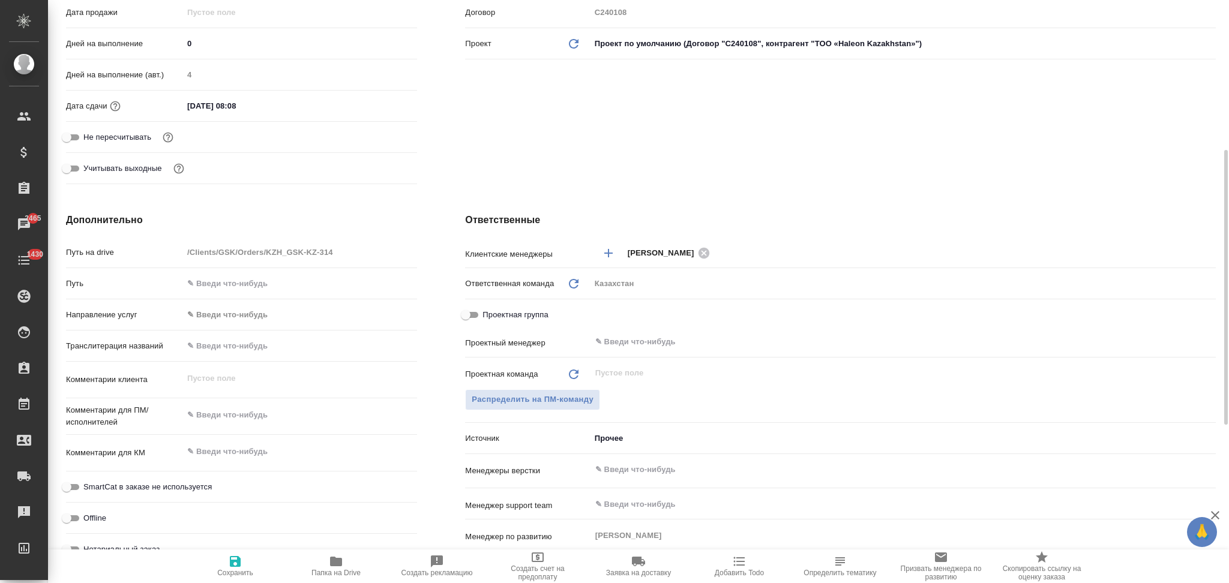
scroll to position [560, 0]
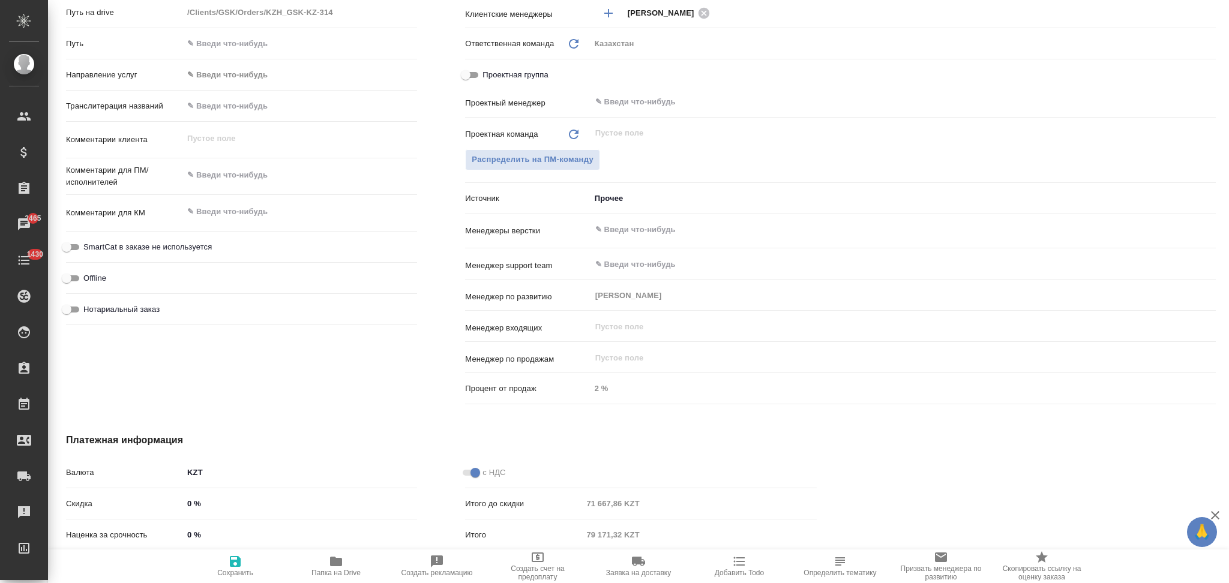
click at [179, 498] on p "Скидка" at bounding box center [124, 504] width 117 height 12
click at [184, 507] on input "0 %" at bounding box center [300, 503] width 234 height 17
type input "-0 %"
type textarea "x"
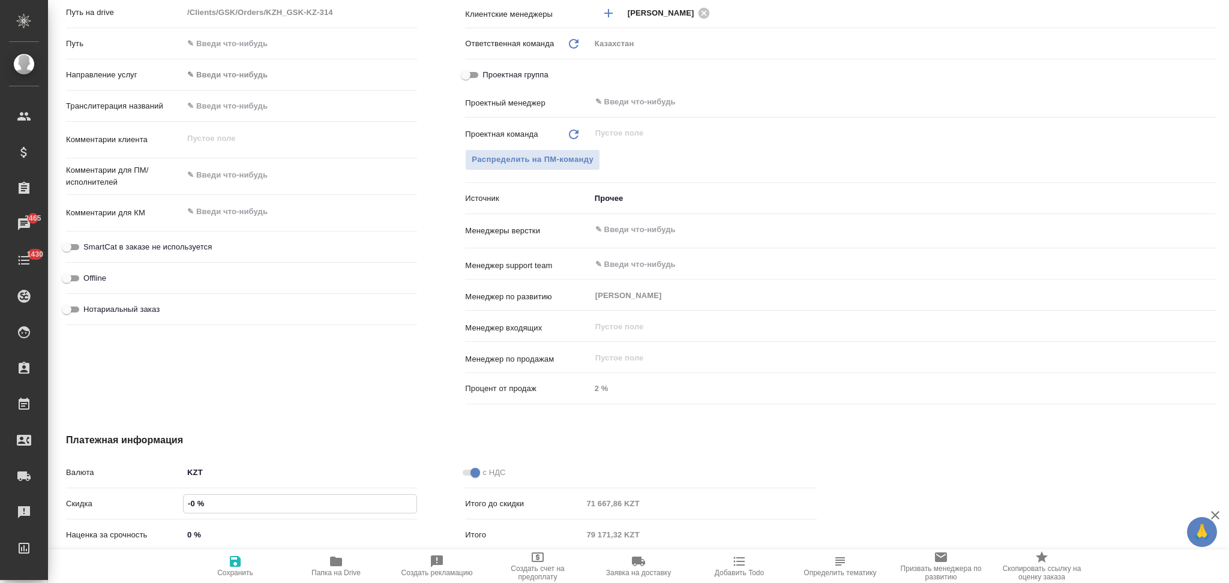
type textarea "x"
type input "-30 %"
type textarea "x"
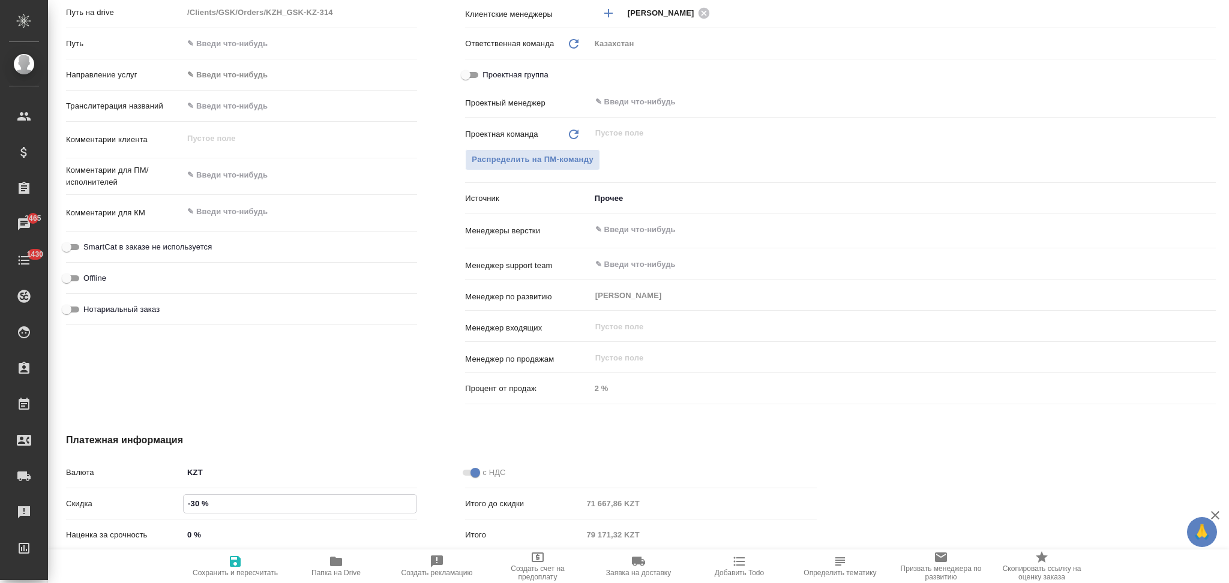
type input "-30 %"
click at [238, 561] on icon "button" at bounding box center [235, 561] width 11 height 11
type textarea "x"
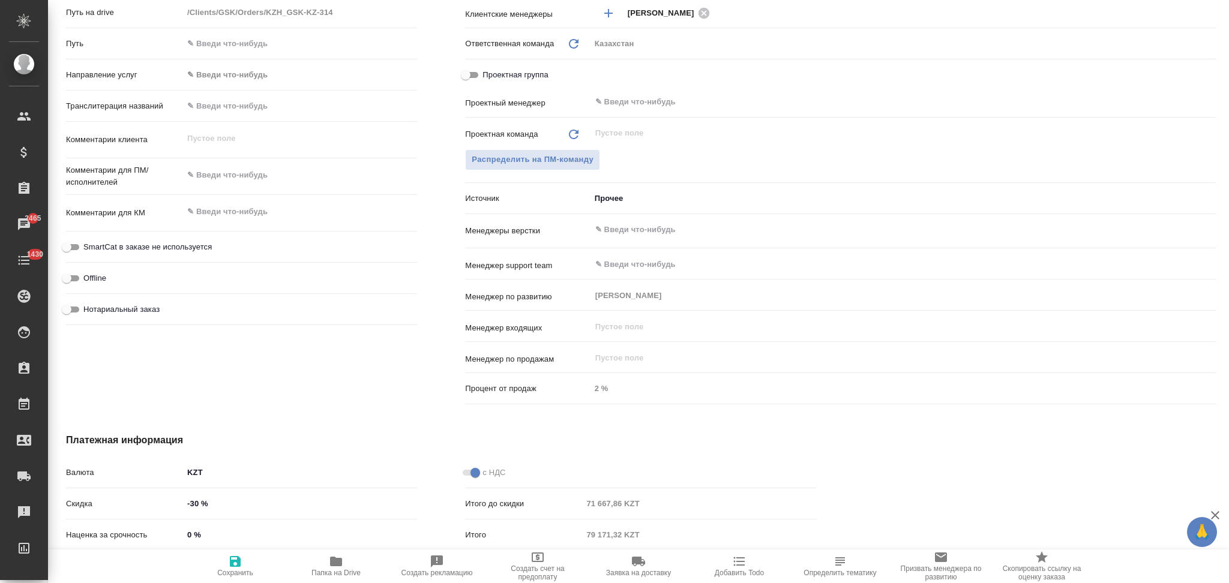
type textarea "x"
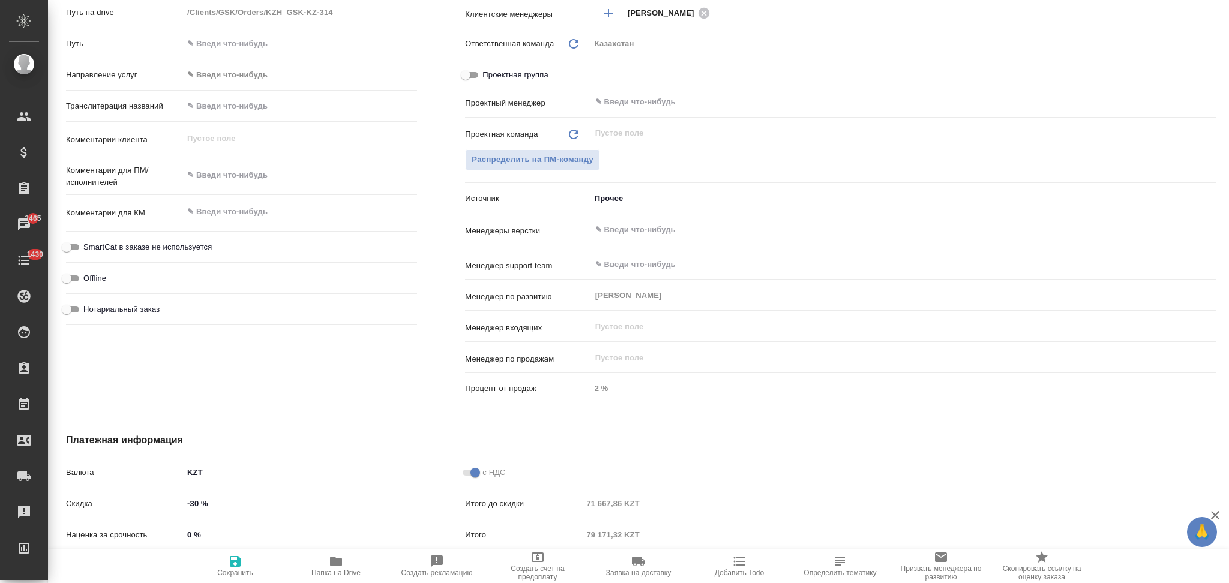
type textarea "x"
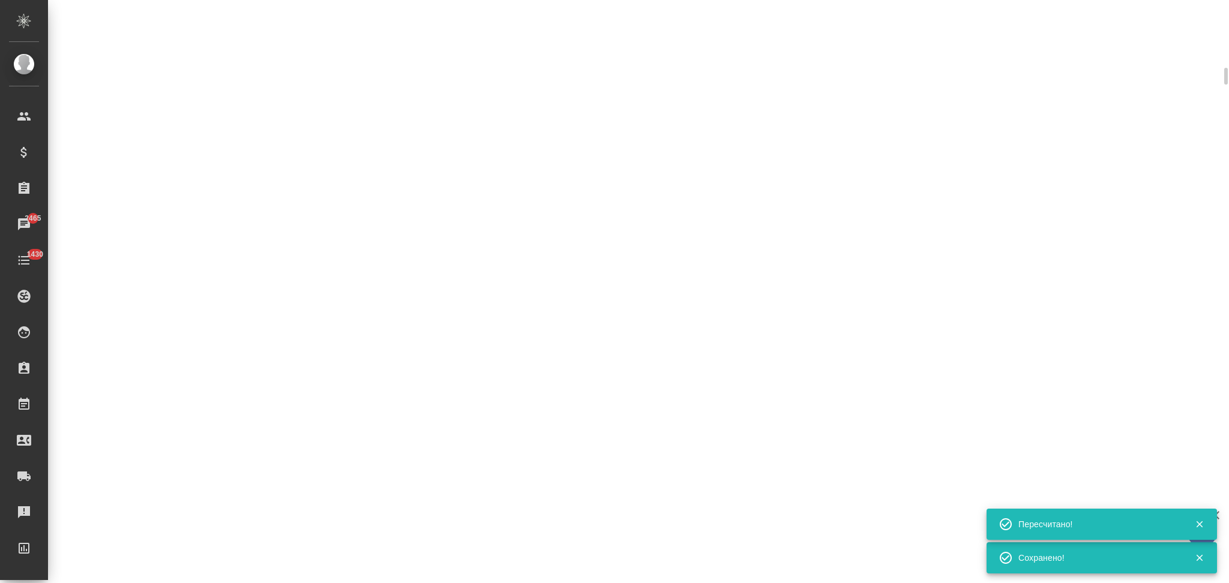
select select "RU"
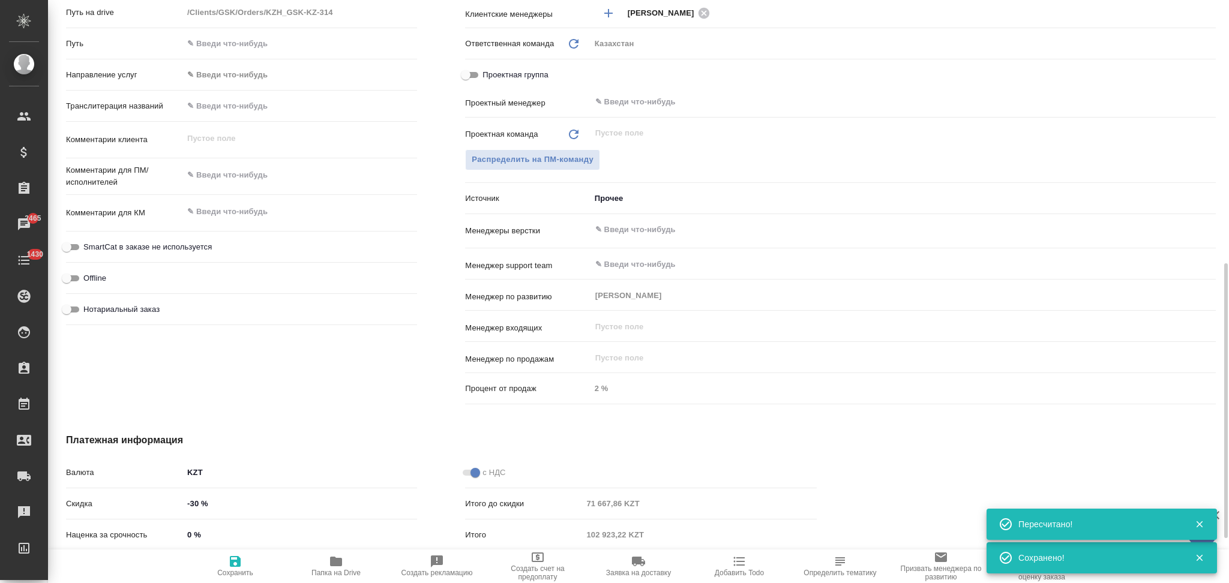
type textarea "x"
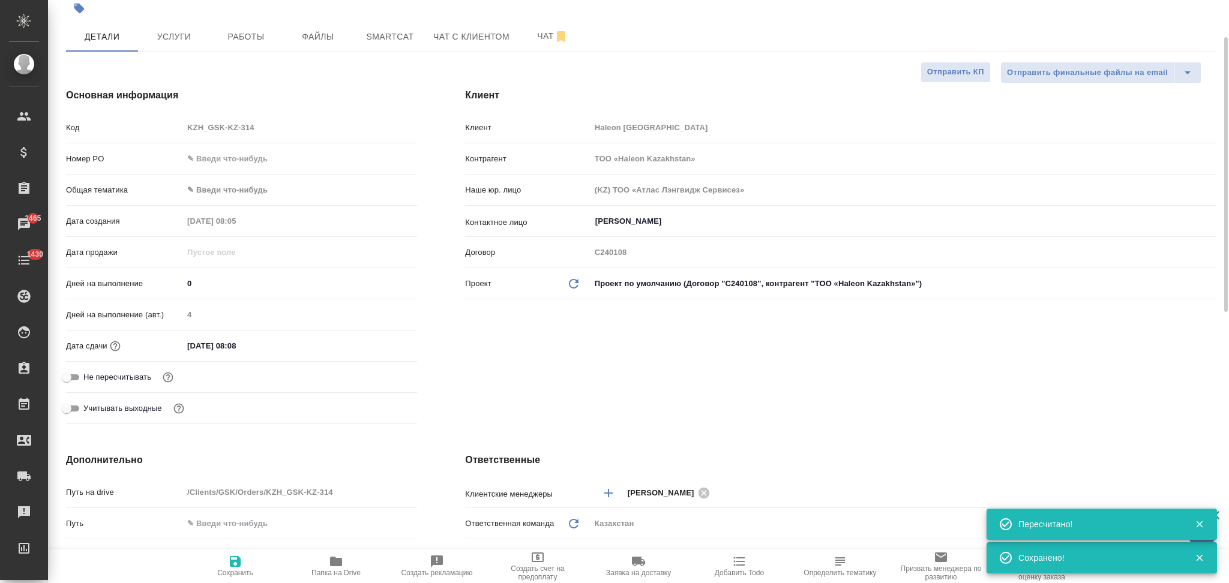
scroll to position [0, 0]
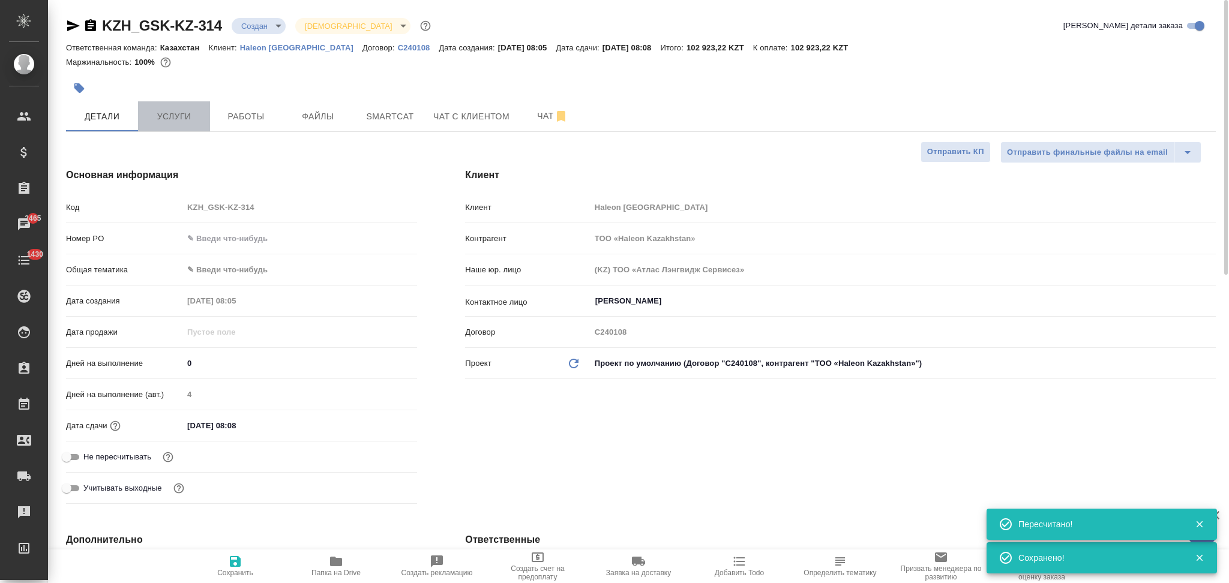
click at [175, 109] on span "Услуги" at bounding box center [174, 116] width 58 height 15
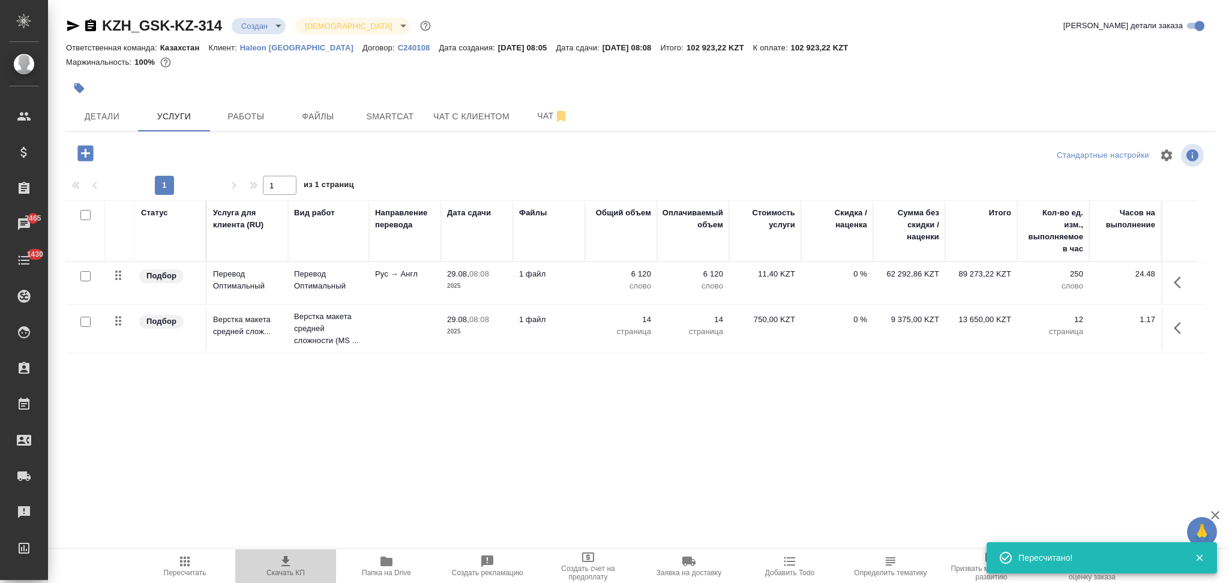
click at [272, 564] on span "Скачать КП" at bounding box center [285, 565] width 86 height 23
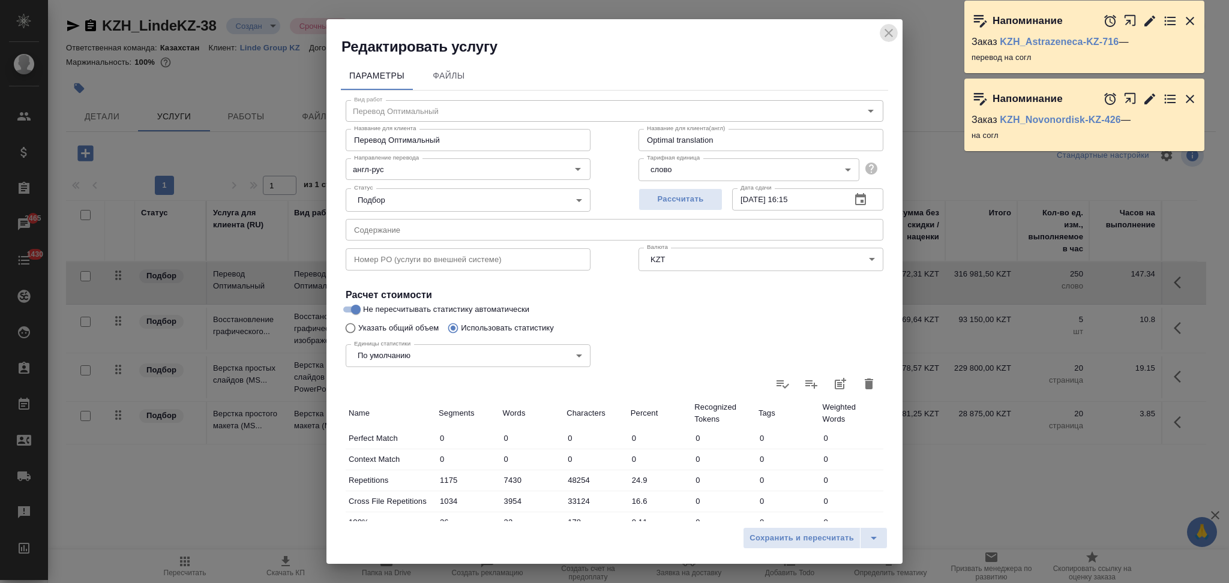
click at [890, 34] on icon "close" at bounding box center [888, 33] width 8 height 8
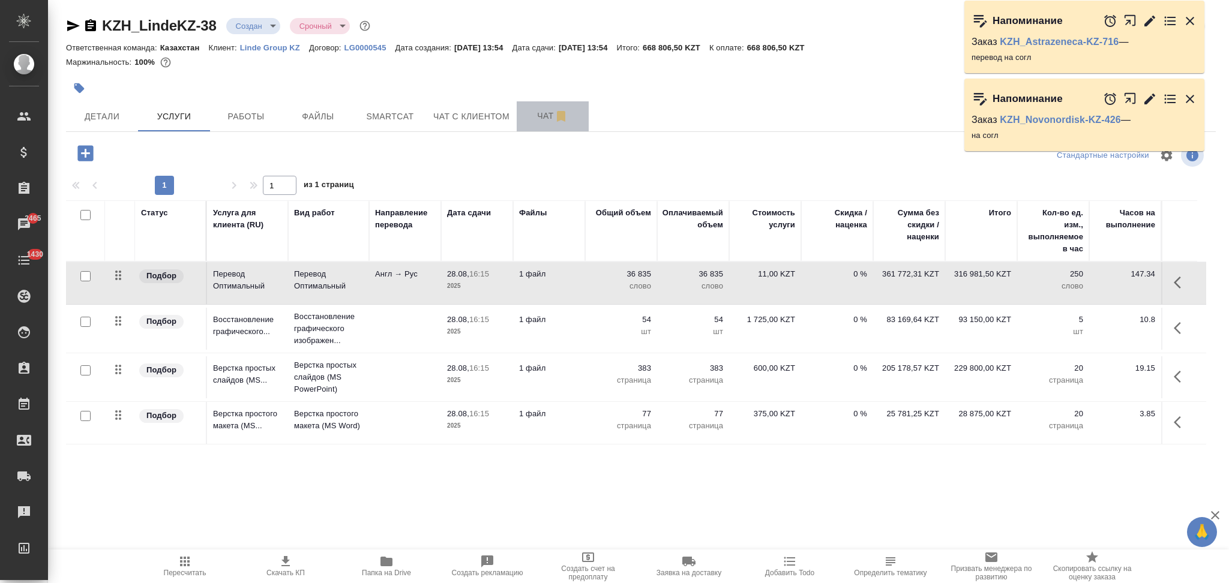
click at [535, 107] on button "Чат" at bounding box center [553, 116] width 72 height 30
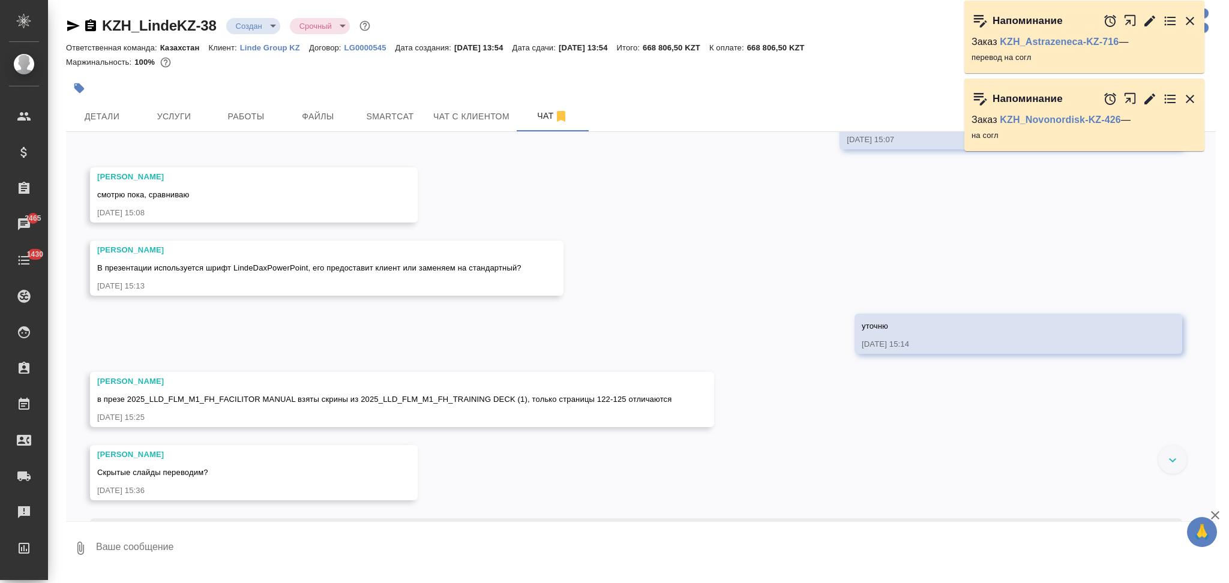
scroll to position [660, 0]
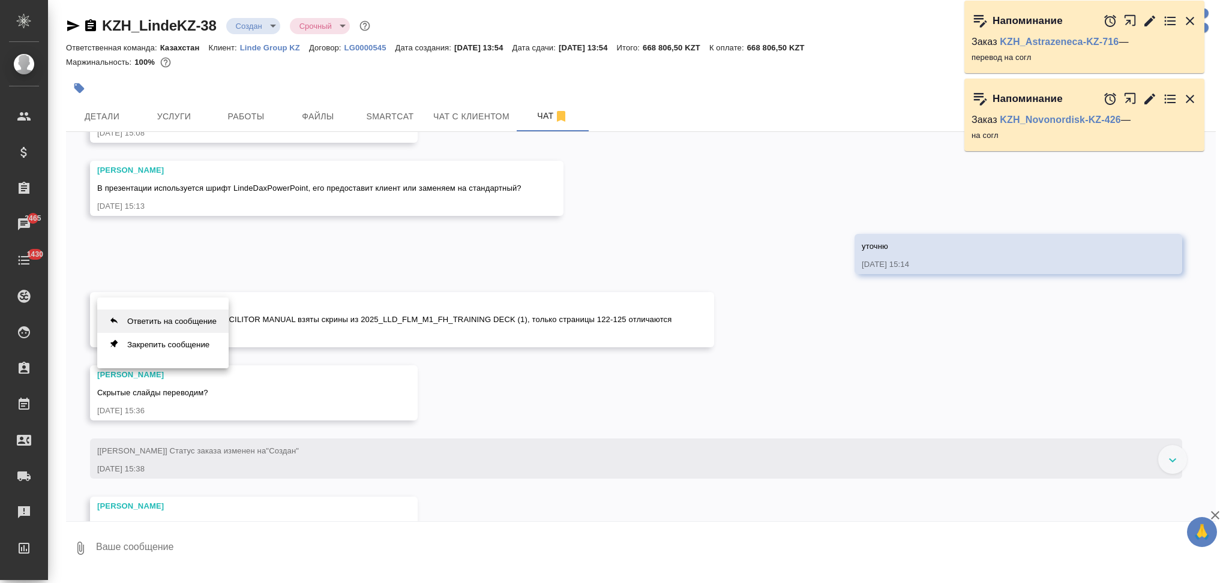
click at [200, 315] on button "Ответить на сообщение" at bounding box center [162, 321] width 131 height 23
click at [151, 552] on textarea at bounding box center [655, 556] width 1121 height 41
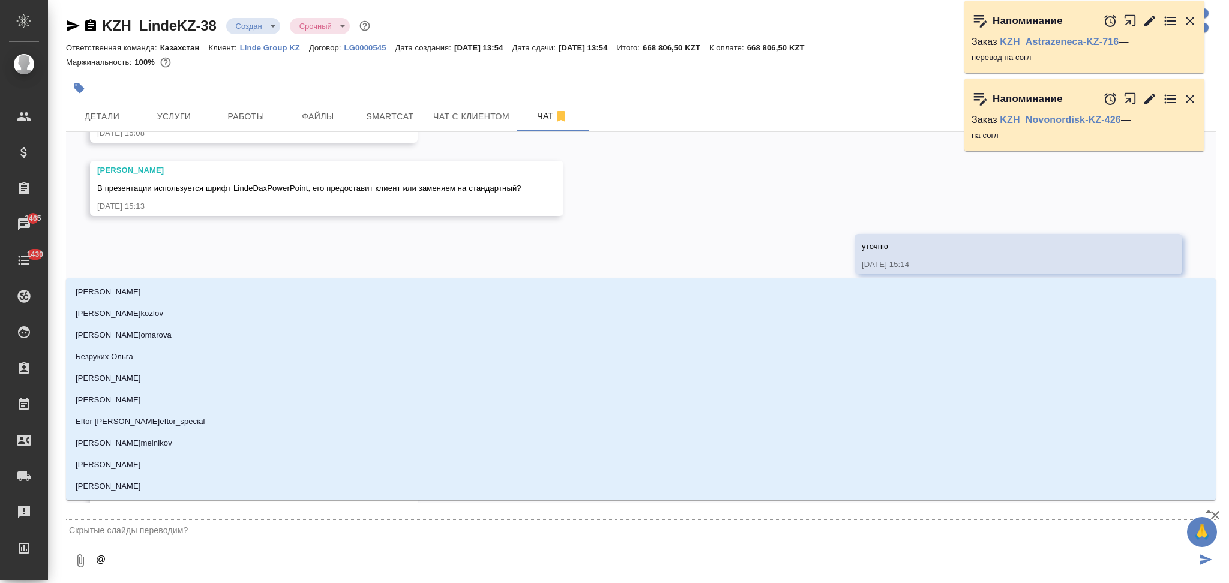
click at [151, 552] on textarea "@" at bounding box center [645, 561] width 1101 height 41
type textarea "@м"
type input "м"
type textarea "@ма"
type input "ма"
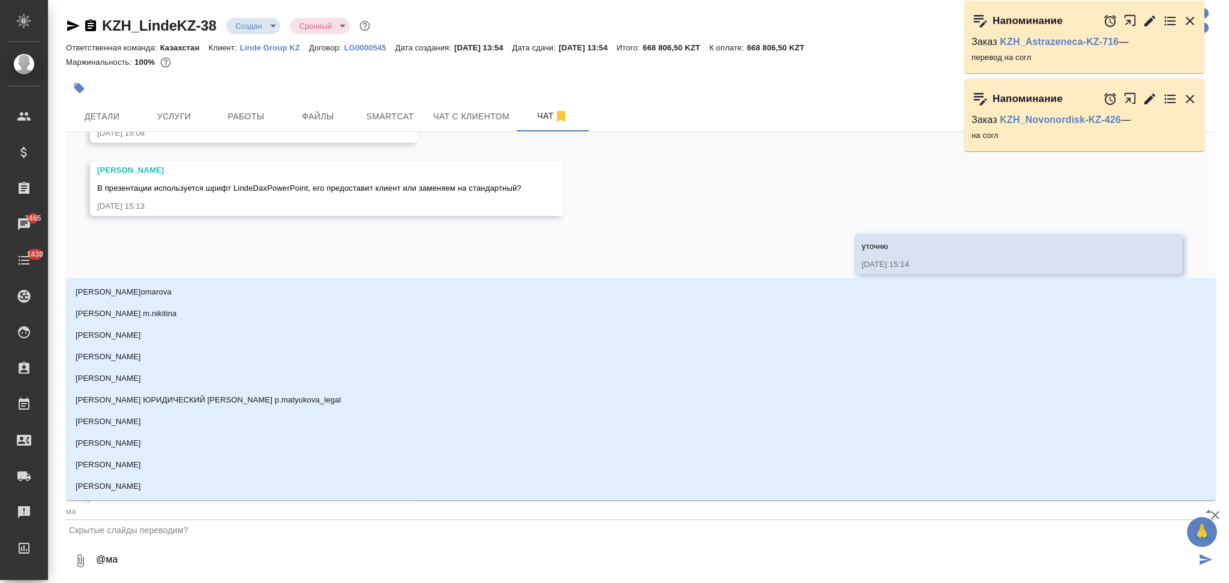
type textarea "@мал"
type input "мал"
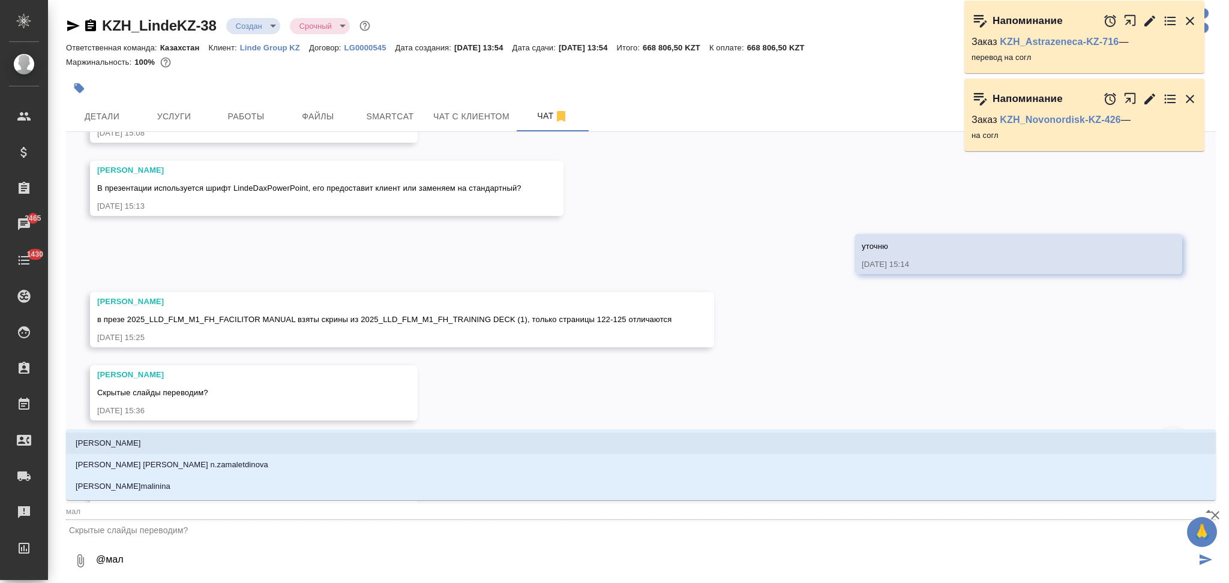
click at [175, 434] on li "[PERSON_NAME]" at bounding box center [640, 444] width 1149 height 22
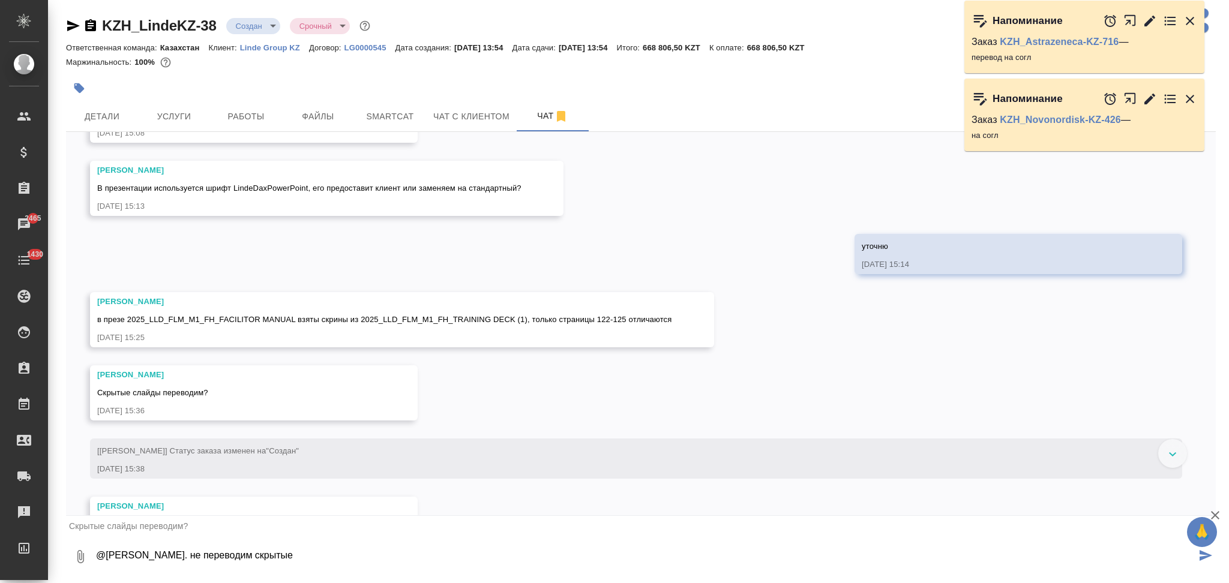
type textarea "@[PERSON_NAME]. не переводим скрытые"
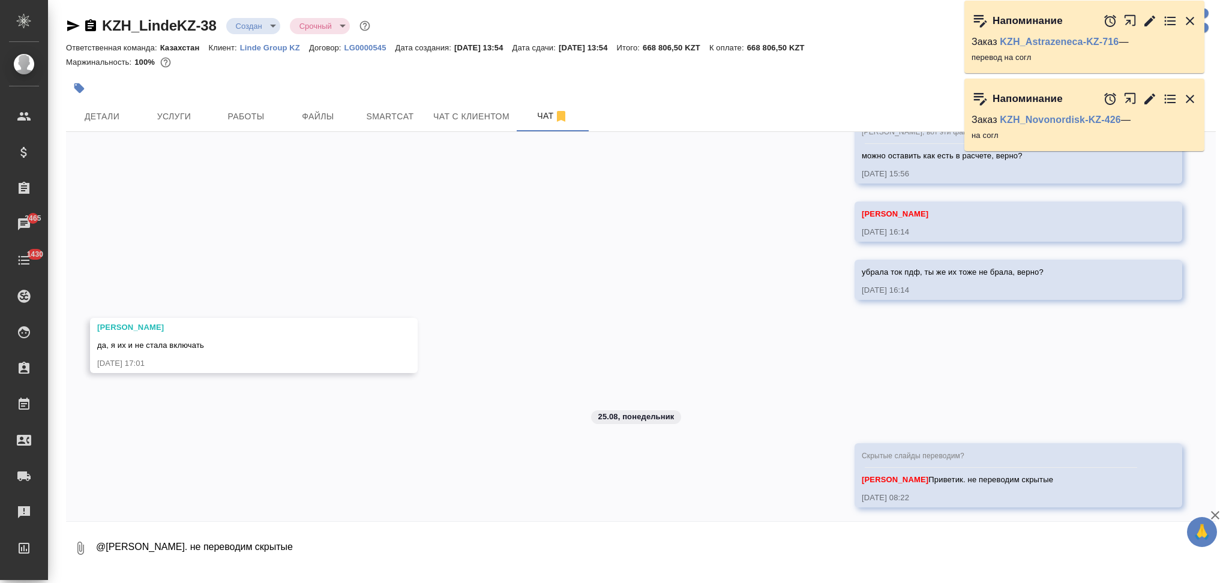
scroll to position [1274, 0]
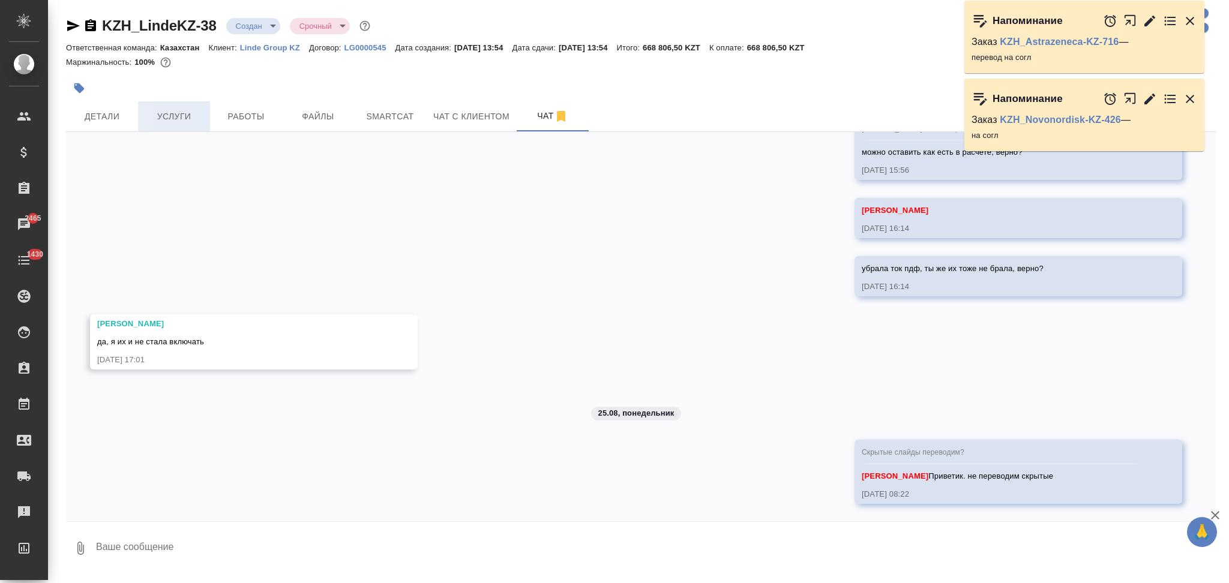
click at [168, 120] on span "Услуги" at bounding box center [174, 116] width 58 height 15
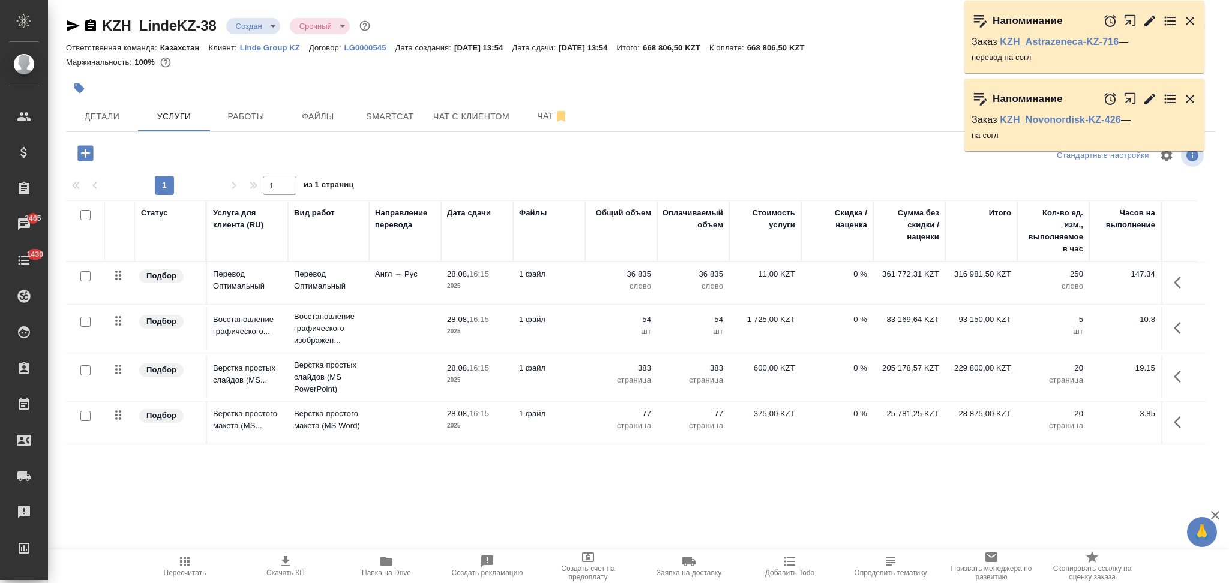
click at [392, 377] on td at bounding box center [405, 377] width 72 height 42
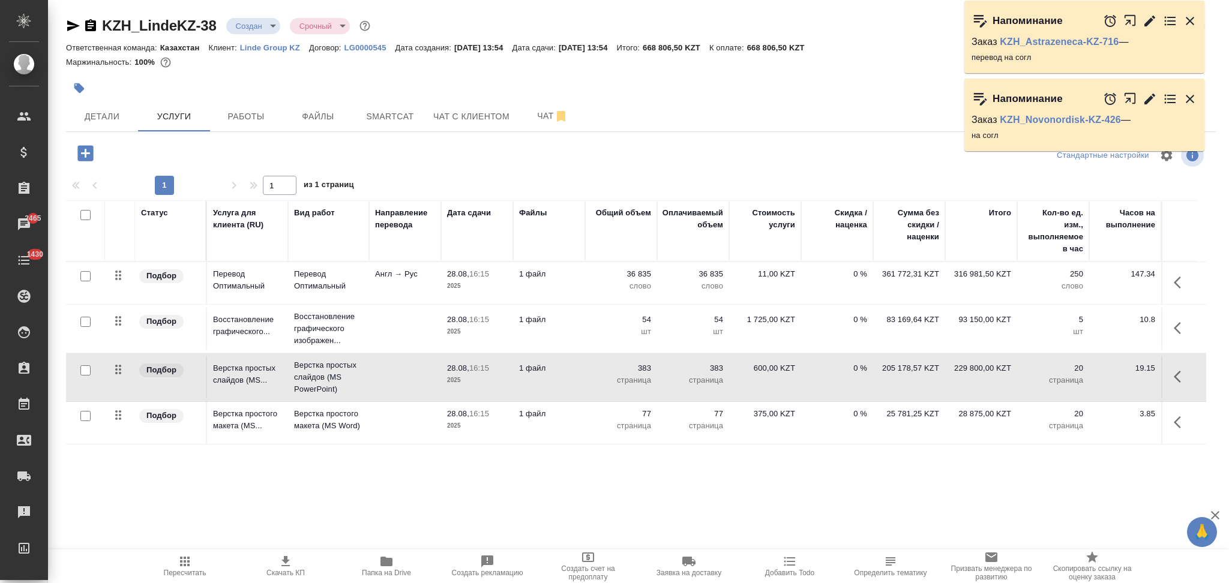
click at [392, 377] on td at bounding box center [405, 377] width 72 height 42
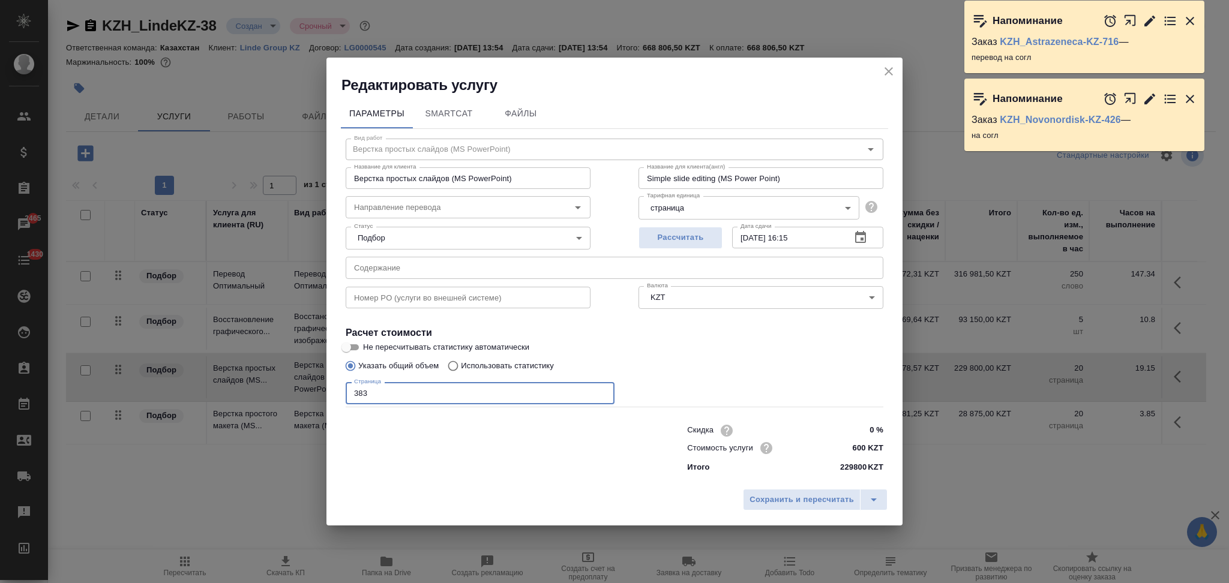
drag, startPoint x: 359, startPoint y: 393, endPoint x: 367, endPoint y: 389, distance: 8.9
click at [367, 389] on input "383" at bounding box center [480, 393] width 269 height 22
type input "377"
click at [772, 504] on span "Сохранить и пересчитать" at bounding box center [801, 500] width 104 height 14
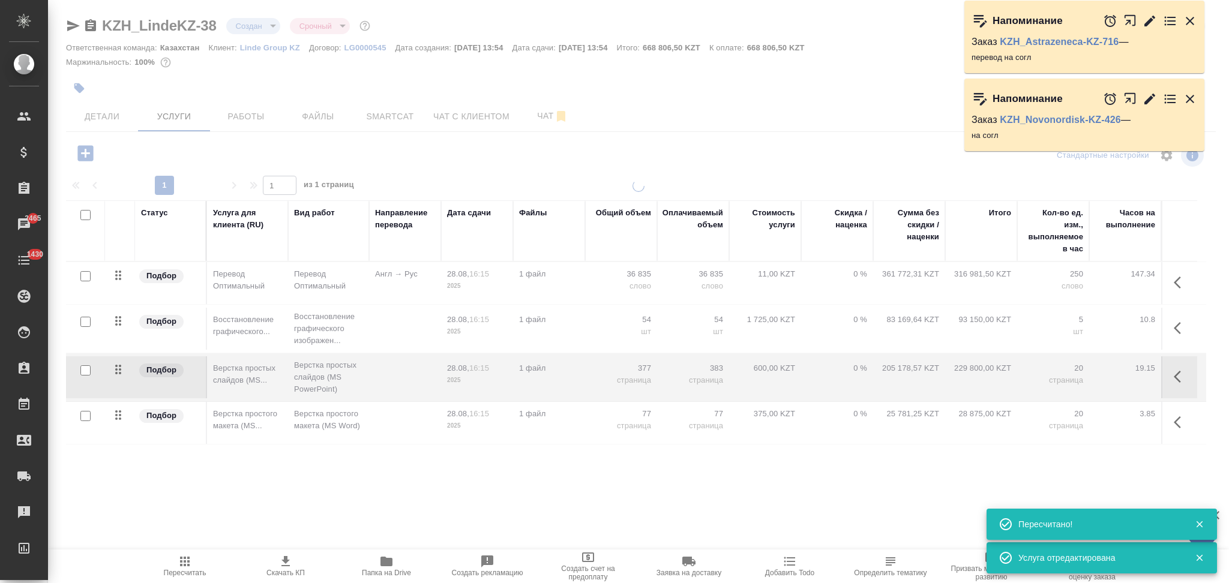
type input "normal"
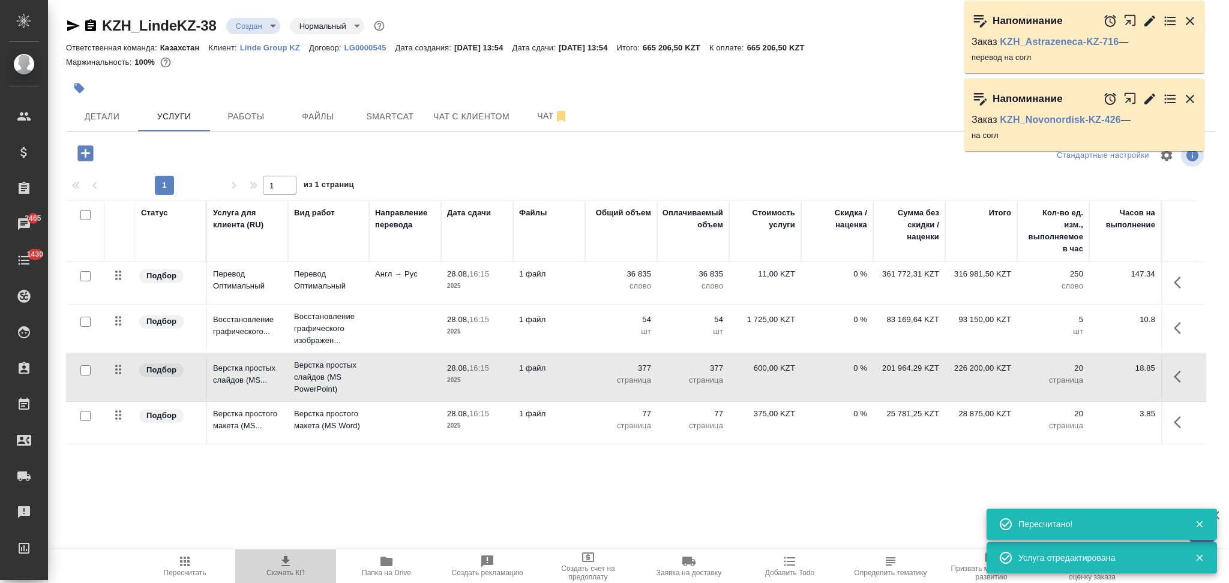
click at [286, 563] on icon "button" at bounding box center [285, 561] width 8 height 10
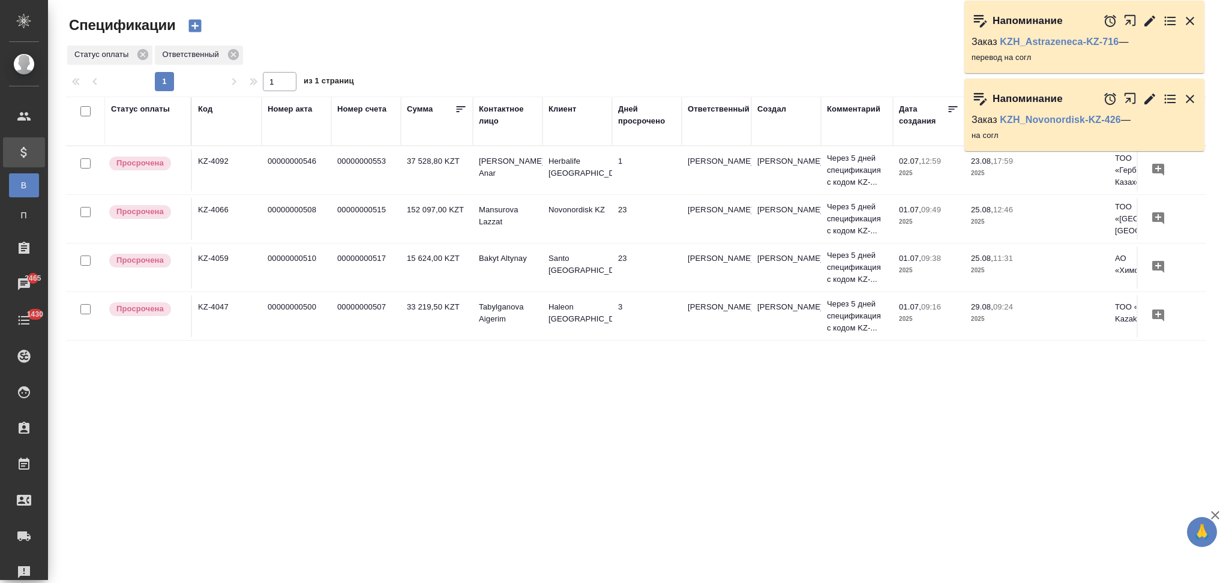
click at [620, 175] on td "1" at bounding box center [647, 170] width 70 height 42
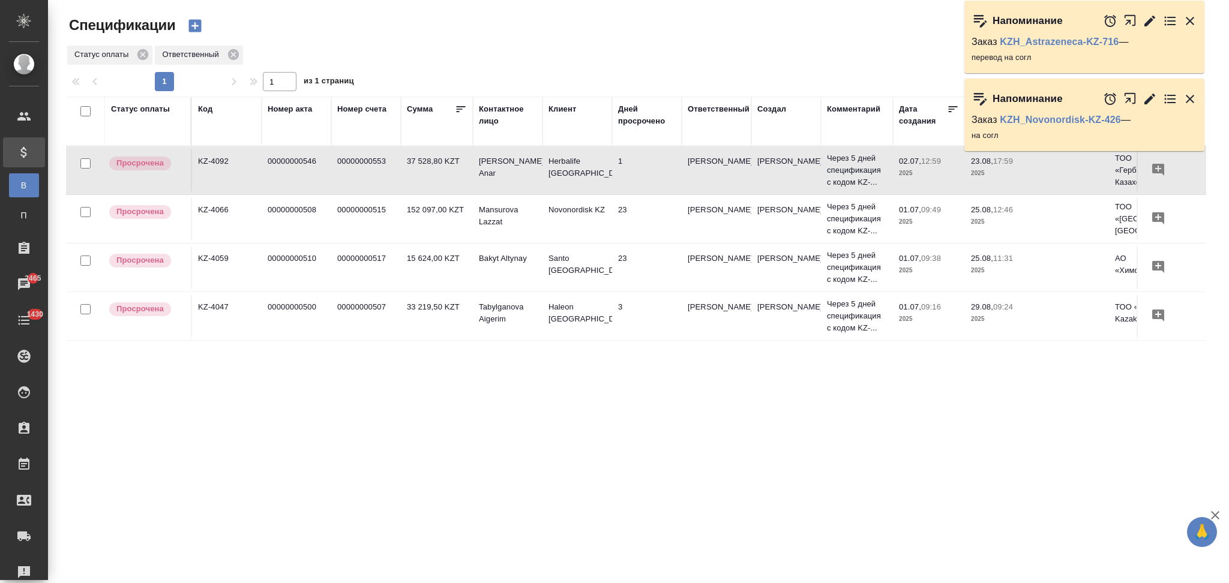
click at [620, 175] on td "1" at bounding box center [647, 170] width 70 height 42
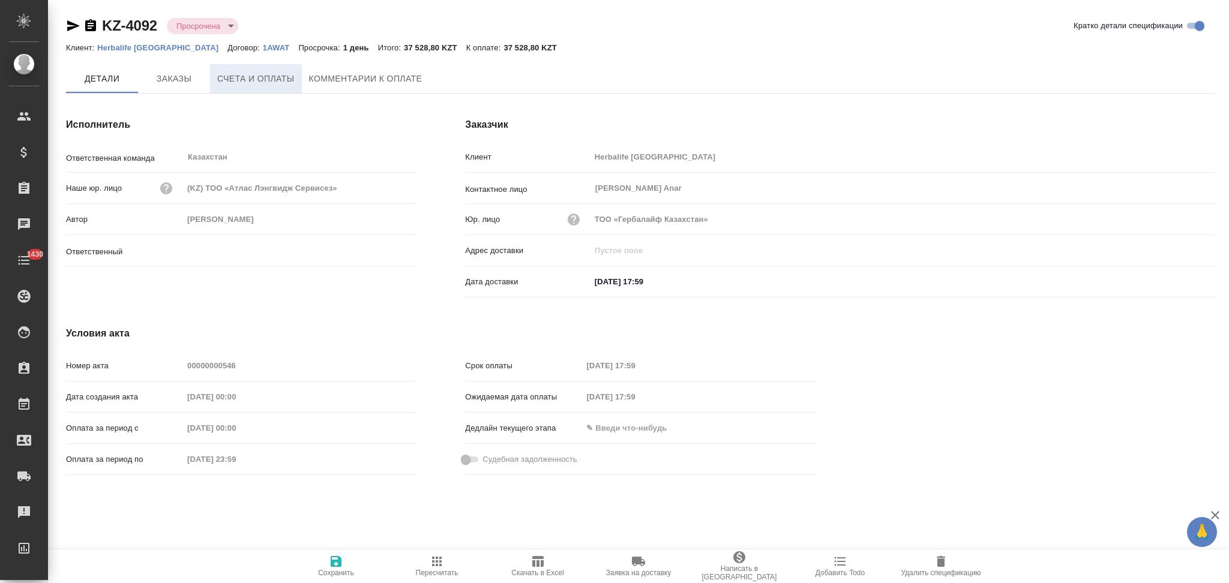
type input "[PERSON_NAME]"
click at [258, 76] on span "Счета и оплаты" at bounding box center [255, 79] width 77 height 15
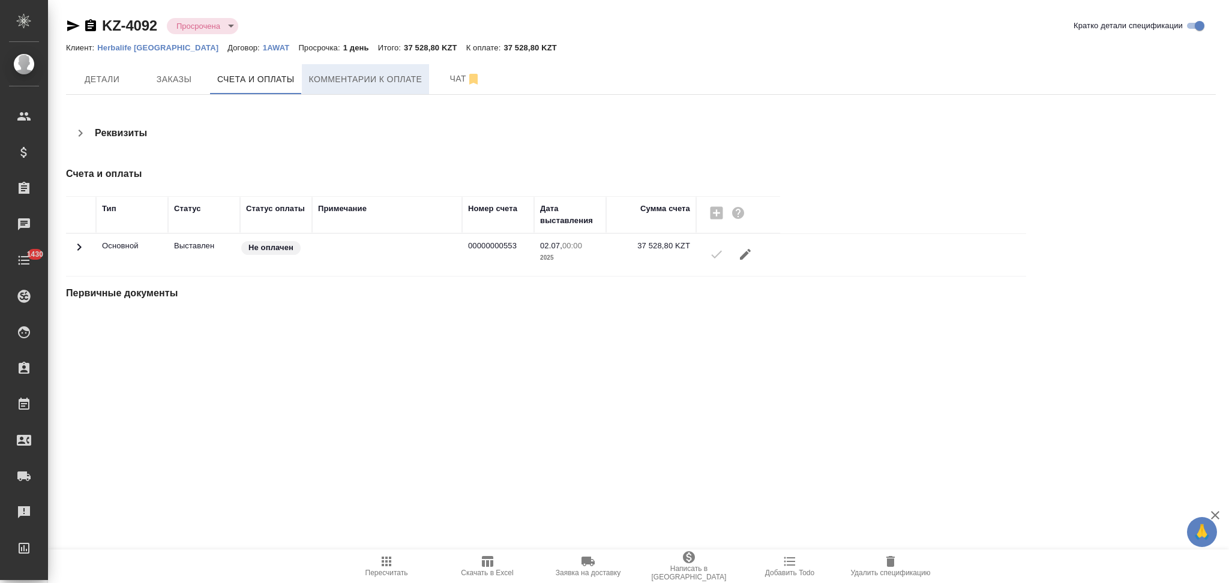
click at [394, 79] on span "Комментарии к оплате" at bounding box center [365, 79] width 113 height 15
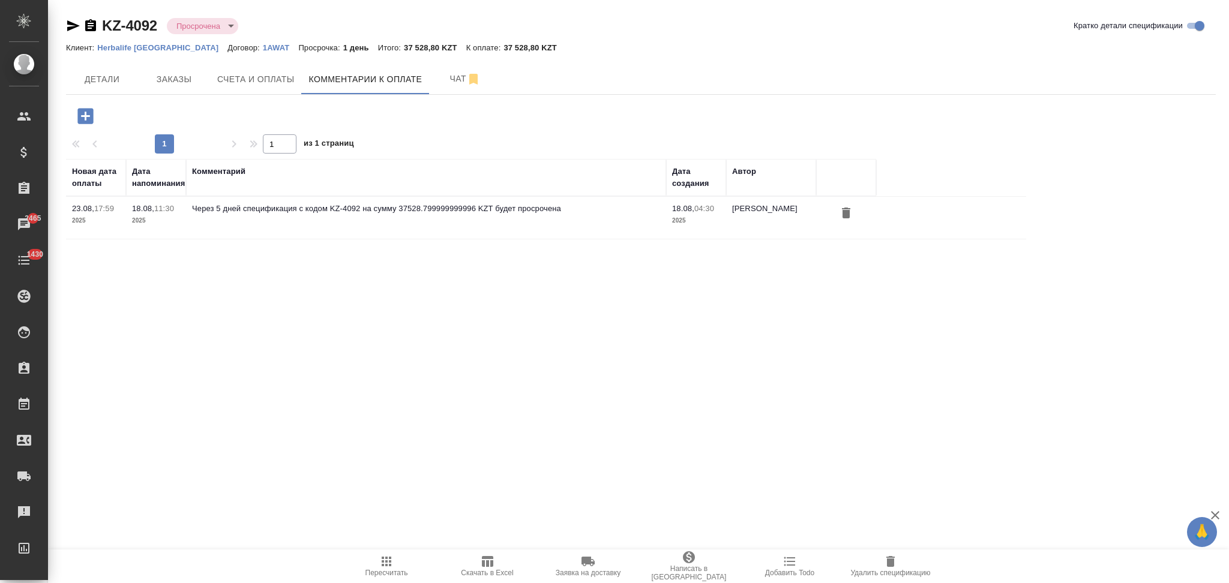
click at [87, 119] on icon "button" at bounding box center [85, 116] width 16 height 16
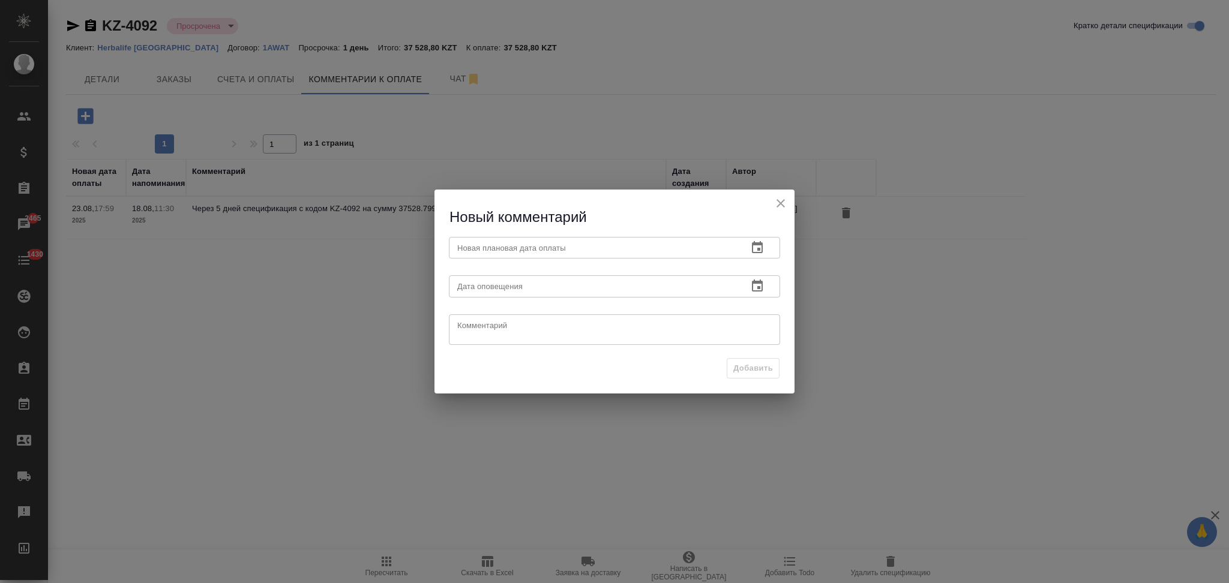
click at [762, 249] on icon "button" at bounding box center [757, 247] width 11 height 12
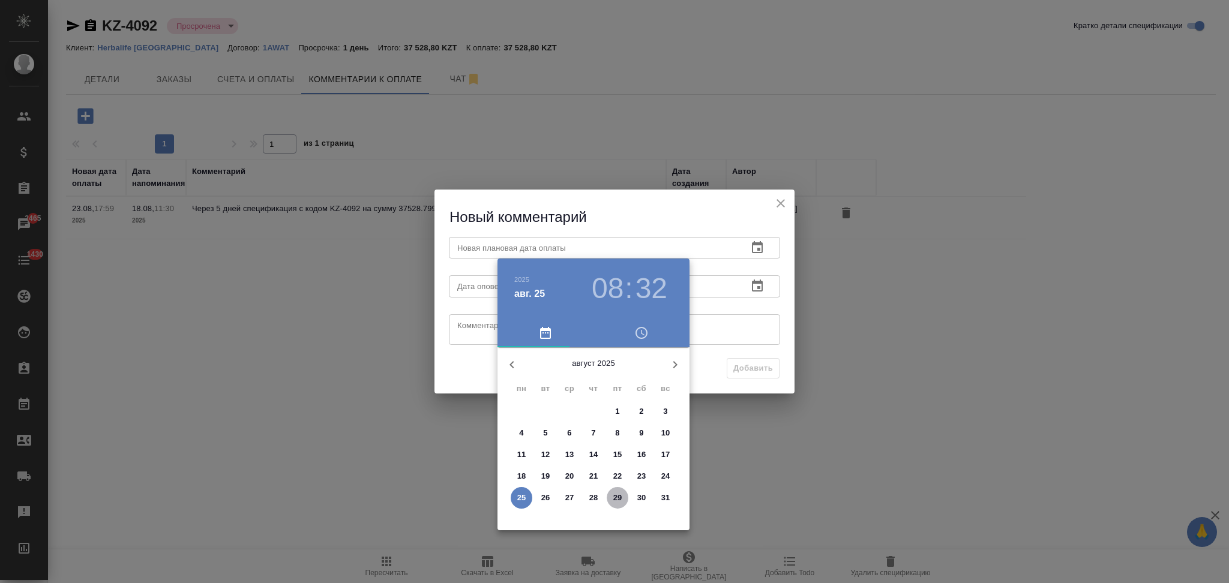
click at [613, 492] on p "29" at bounding box center [617, 498] width 9 height 12
type input "[DATE] 08:32"
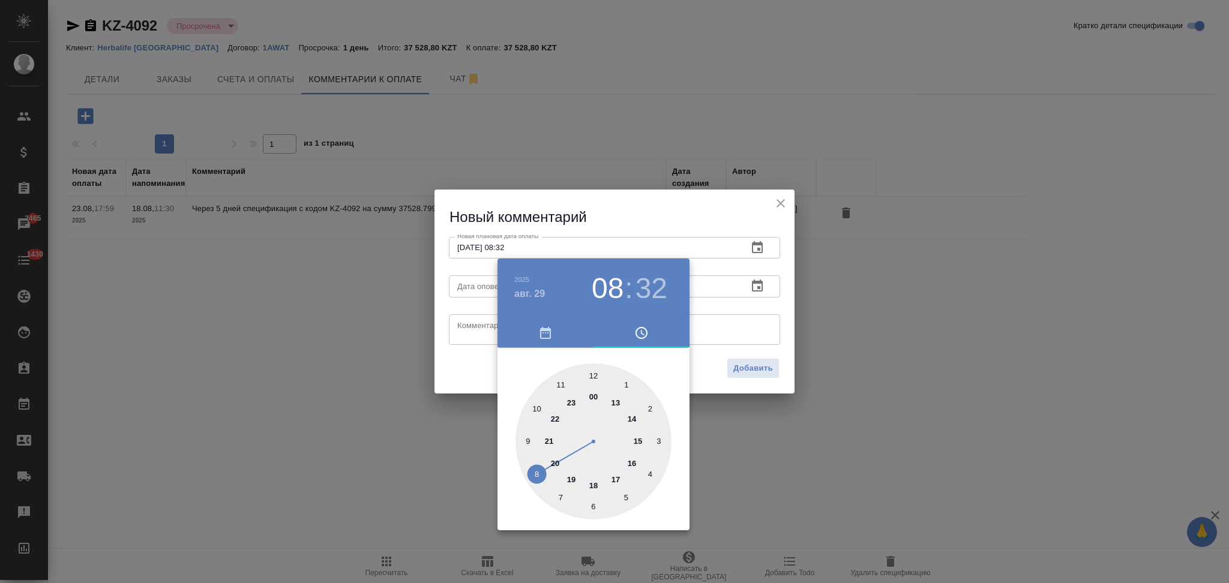
click at [454, 358] on div at bounding box center [614, 291] width 1229 height 583
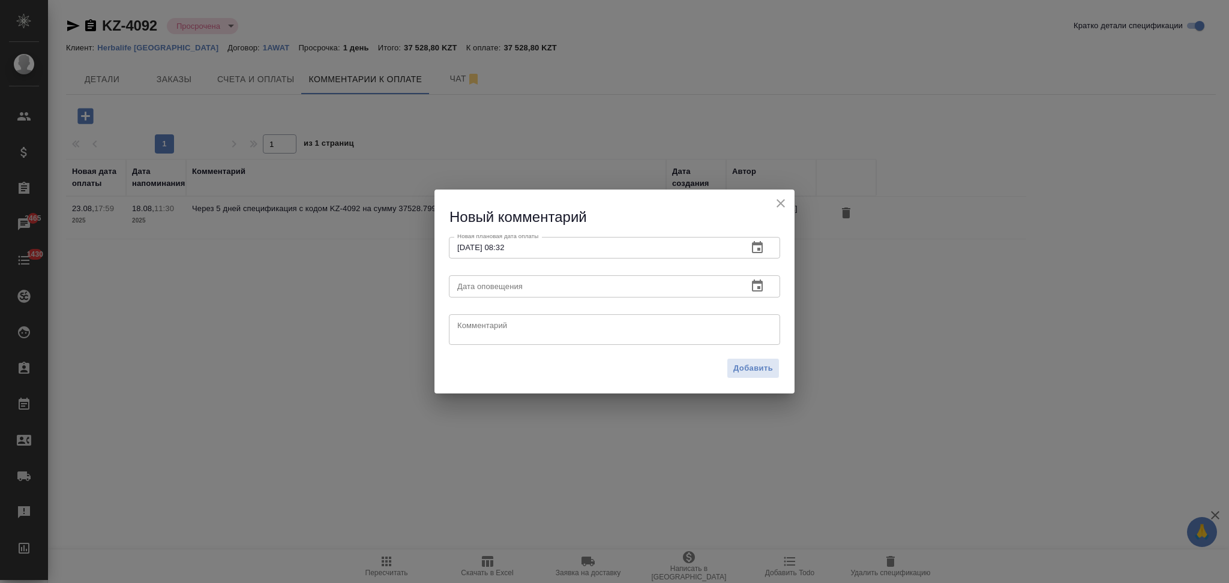
drag, startPoint x: 485, startPoint y: 326, endPoint x: 496, endPoint y: 322, distance: 11.4
click at [485, 325] on textarea at bounding box center [614, 329] width 314 height 18
type textarea "Напомнила клиенту"
click at [736, 375] on span "Добавить" at bounding box center [753, 369] width 40 height 14
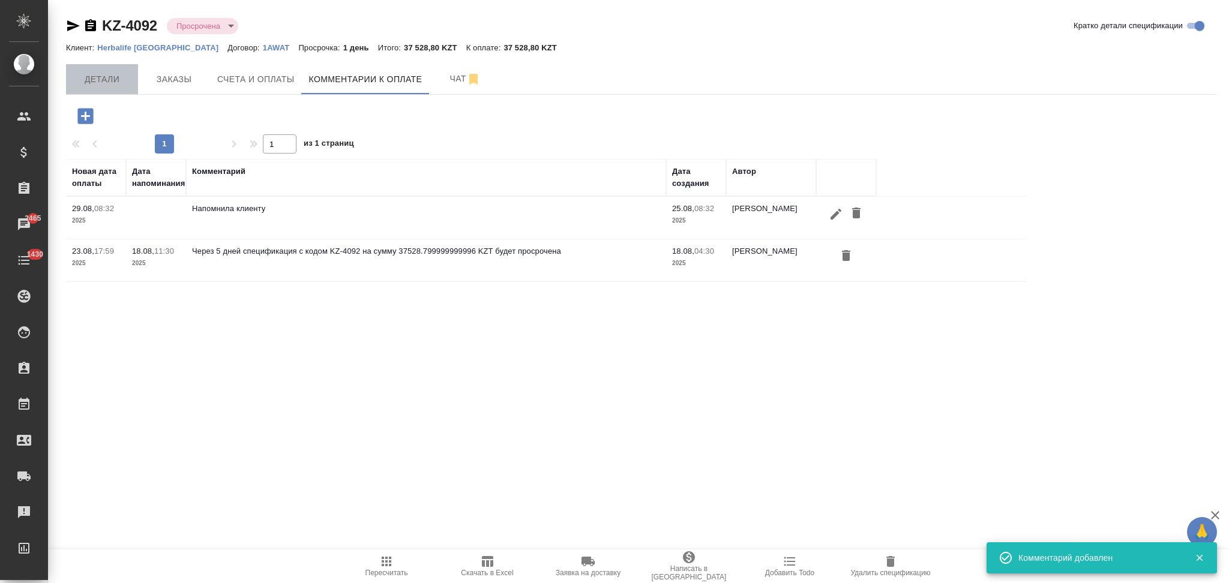
click at [110, 82] on span "Детали" at bounding box center [102, 79] width 58 height 15
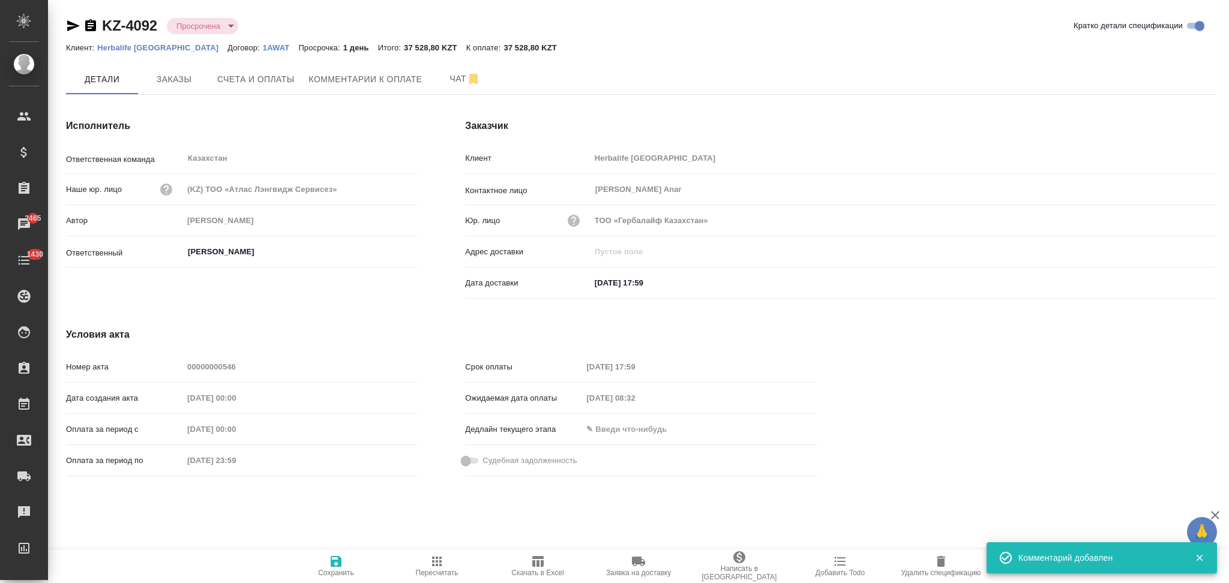
click at [90, 28] on icon "button" at bounding box center [90, 26] width 14 height 14
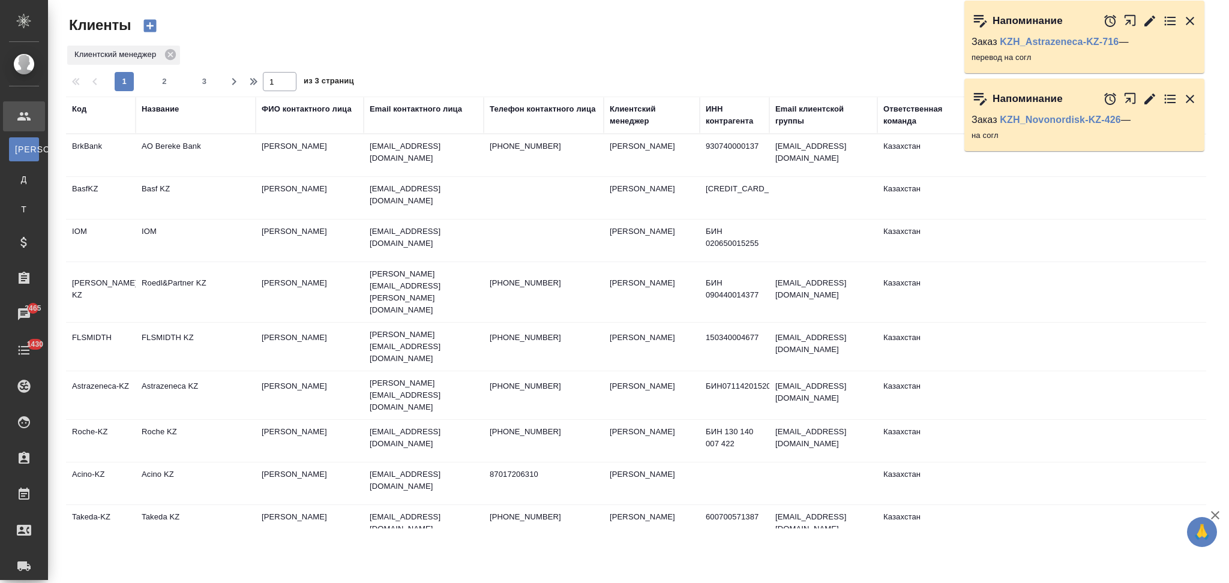
select select "RU"
click at [165, 80] on span "2" at bounding box center [164, 82] width 19 height 12
type input "2"
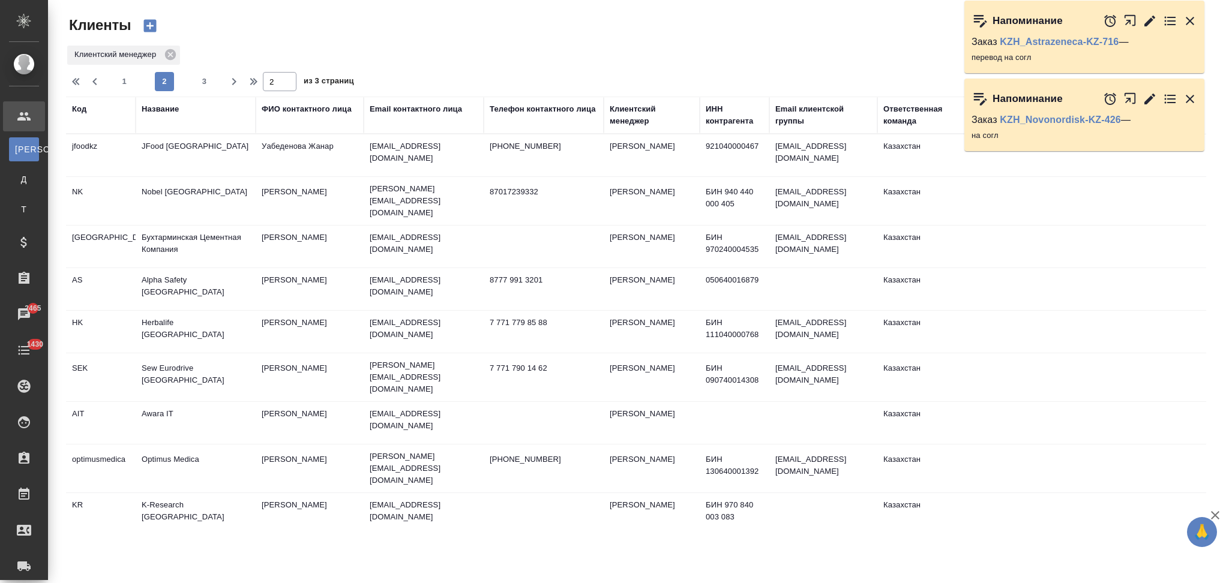
click at [218, 327] on td "Herbalife [GEOGRAPHIC_DATA]" at bounding box center [196, 332] width 120 height 42
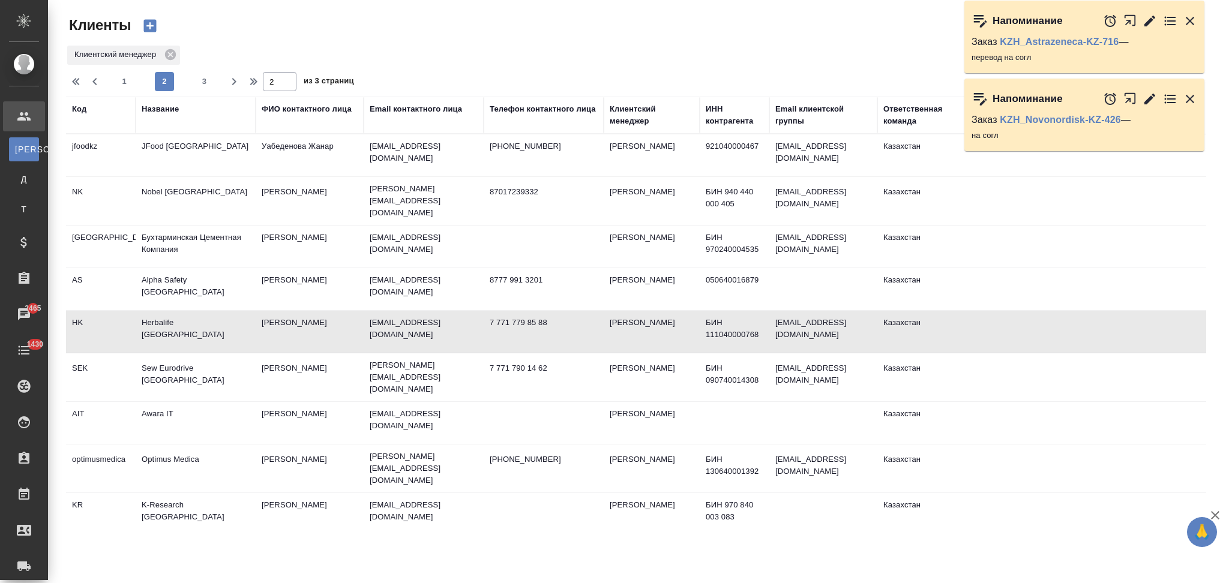
click at [218, 327] on td "Herbalife [GEOGRAPHIC_DATA]" at bounding box center [196, 332] width 120 height 42
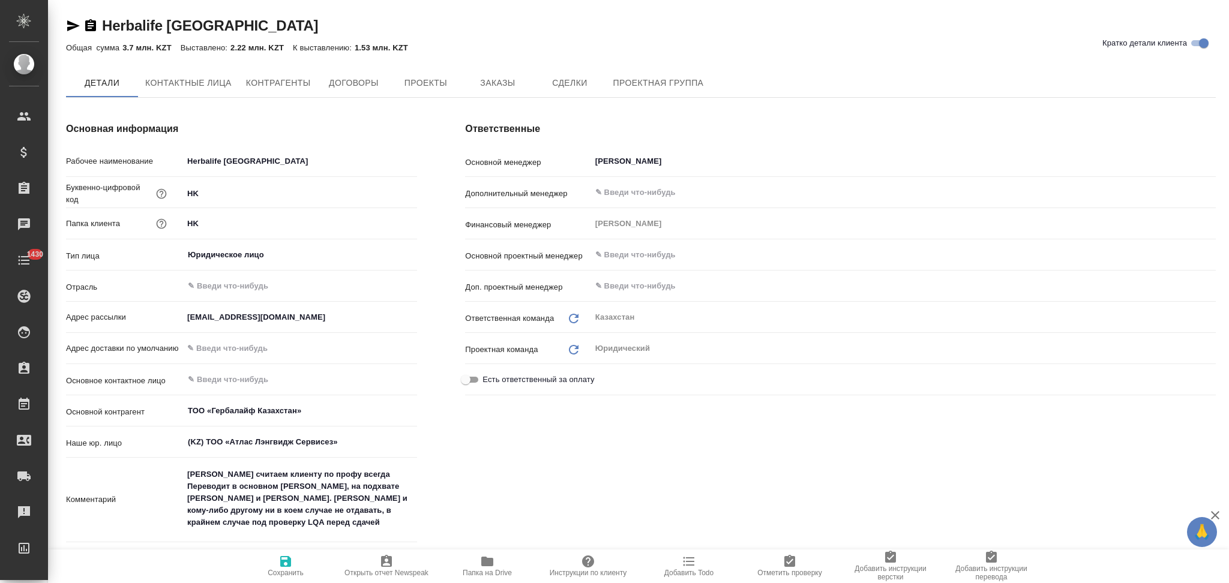
type textarea "x"
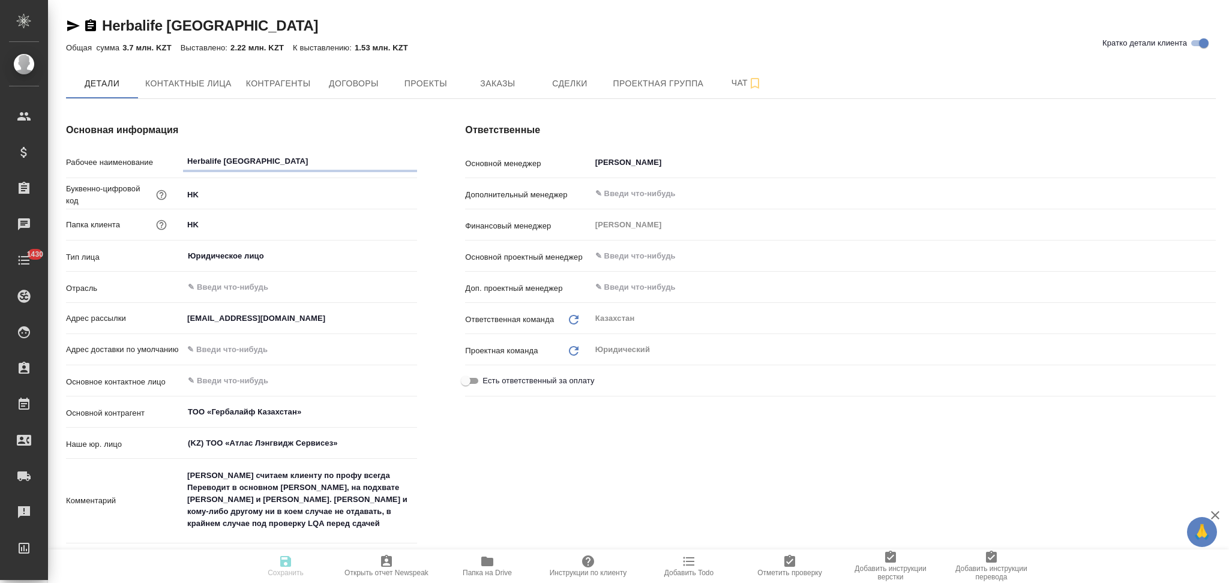
type textarea "x"
click at [502, 79] on span "Заказы" at bounding box center [498, 83] width 58 height 15
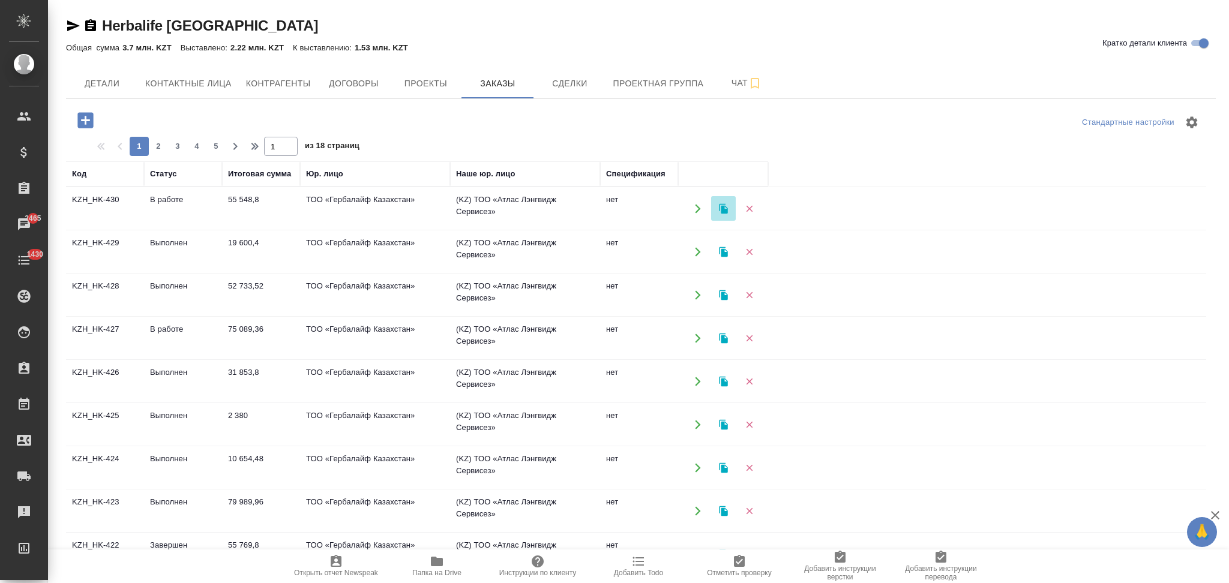
click at [721, 207] on icon "button" at bounding box center [723, 208] width 8 height 10
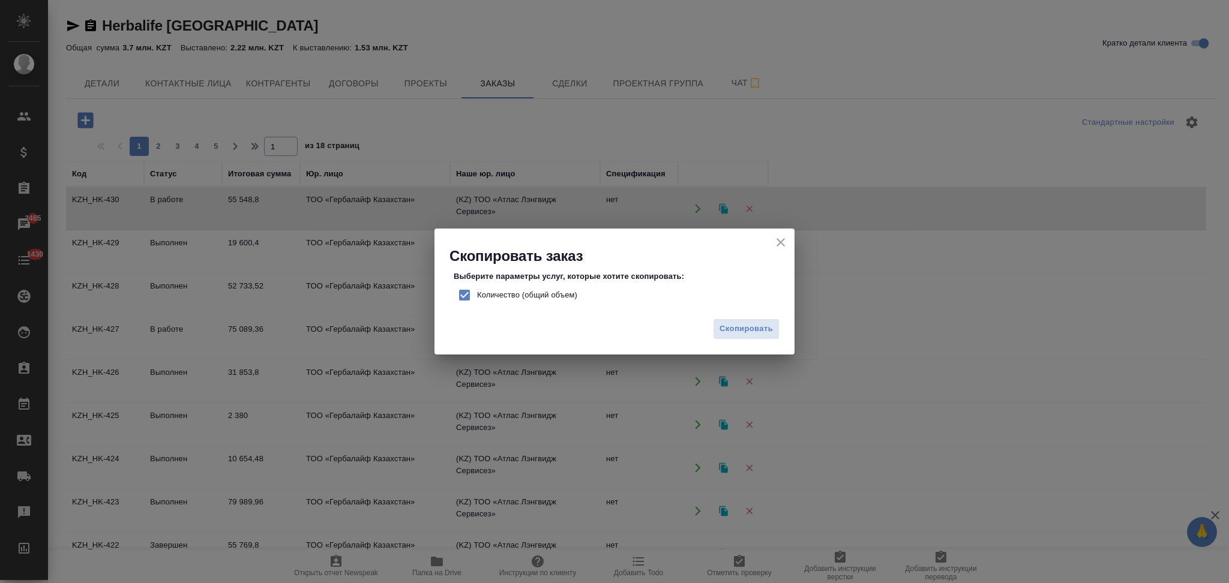
click at [460, 292] on input "Количество (общий объем)" at bounding box center [464, 295] width 25 height 25
checkbox input "false"
click at [722, 322] on span "Скопировать" at bounding box center [745, 329] width 53 height 14
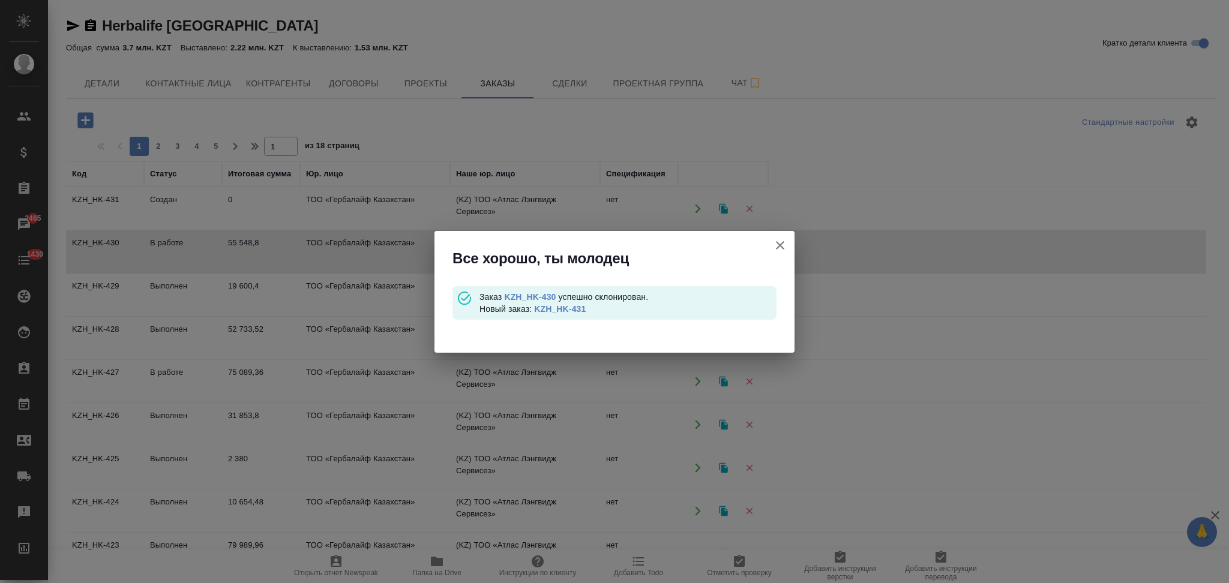
click at [560, 307] on link "KZH_HK-431" at bounding box center [560, 309] width 52 height 10
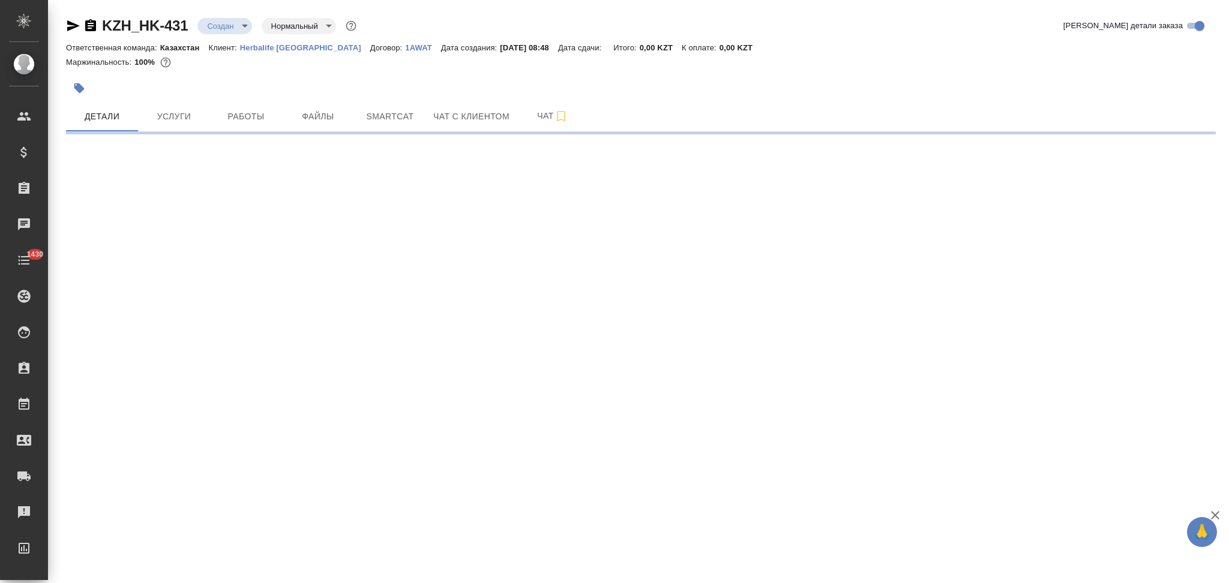
select select "RU"
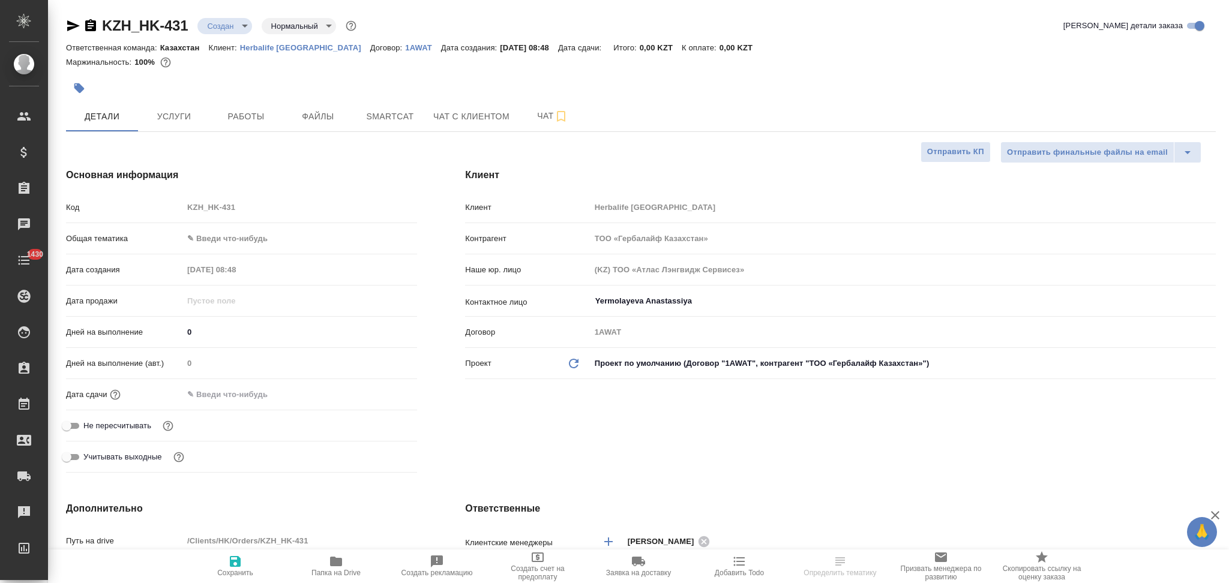
type textarea "x"
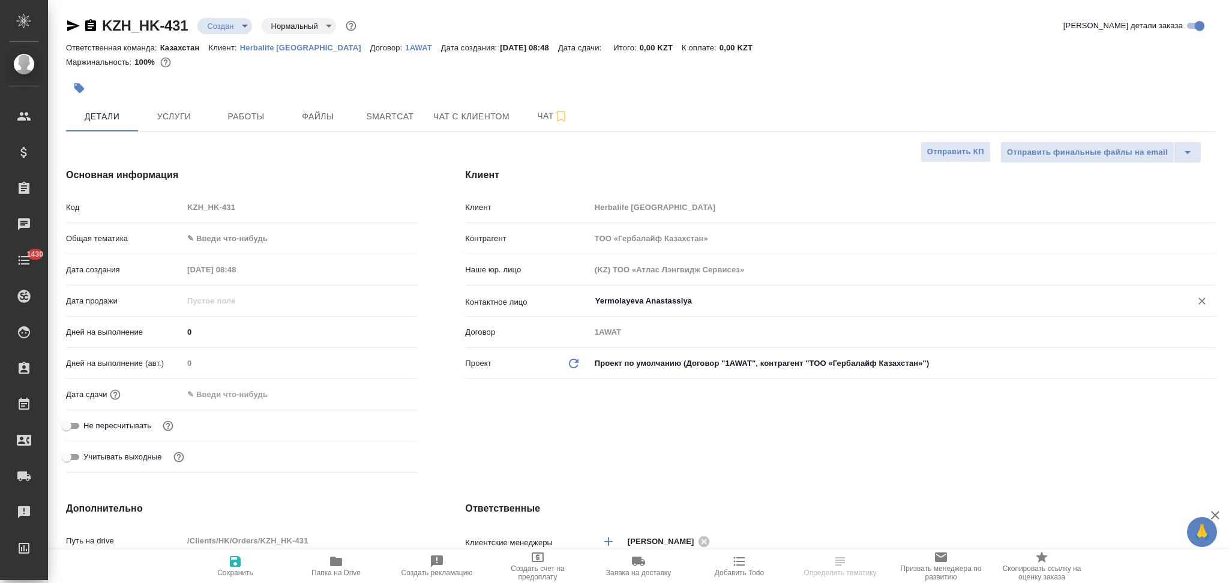
type textarea "x"
click at [710, 305] on input "Yermolayeva Anastassiya" at bounding box center [883, 301] width 578 height 14
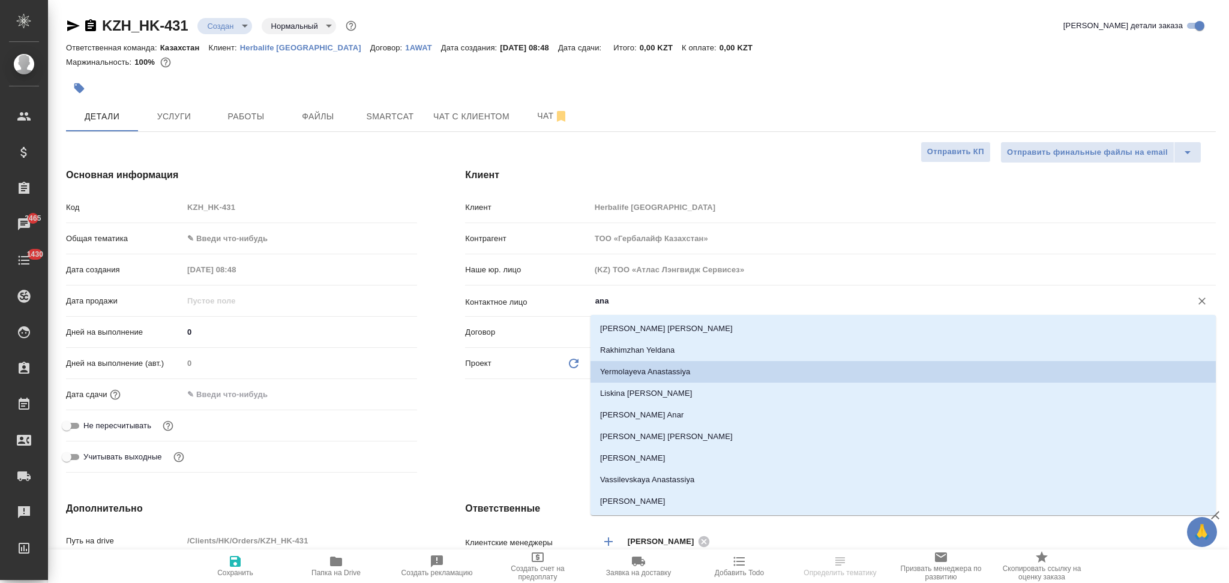
type input "anar"
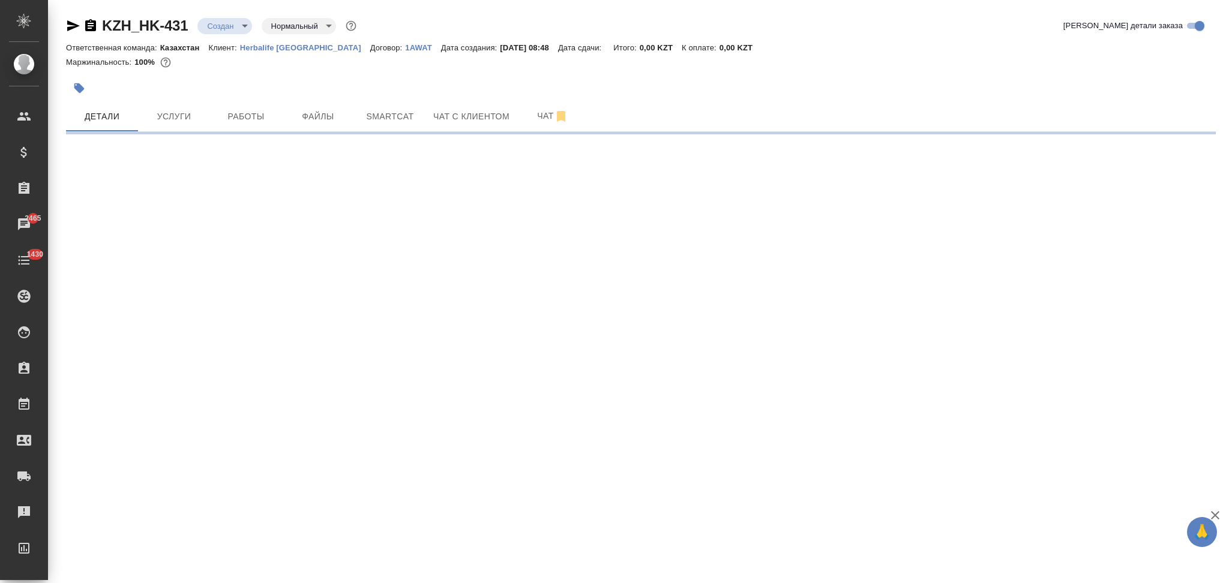
select select "RU"
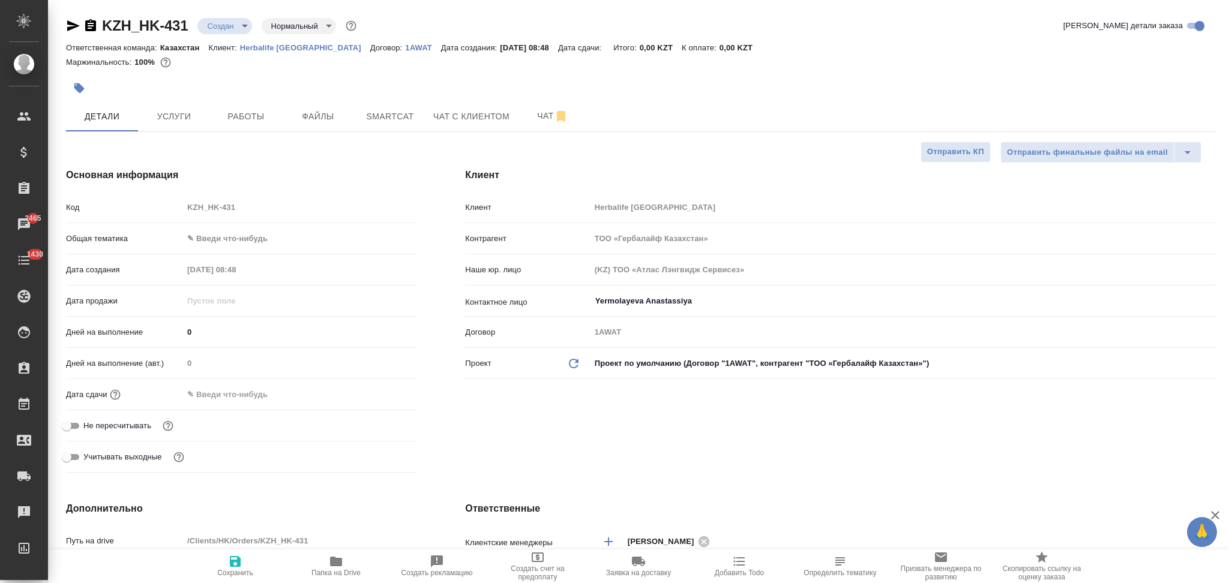
type textarea "x"
click at [699, 302] on input "Yermolayeva Anastassiya" at bounding box center [883, 301] width 578 height 14
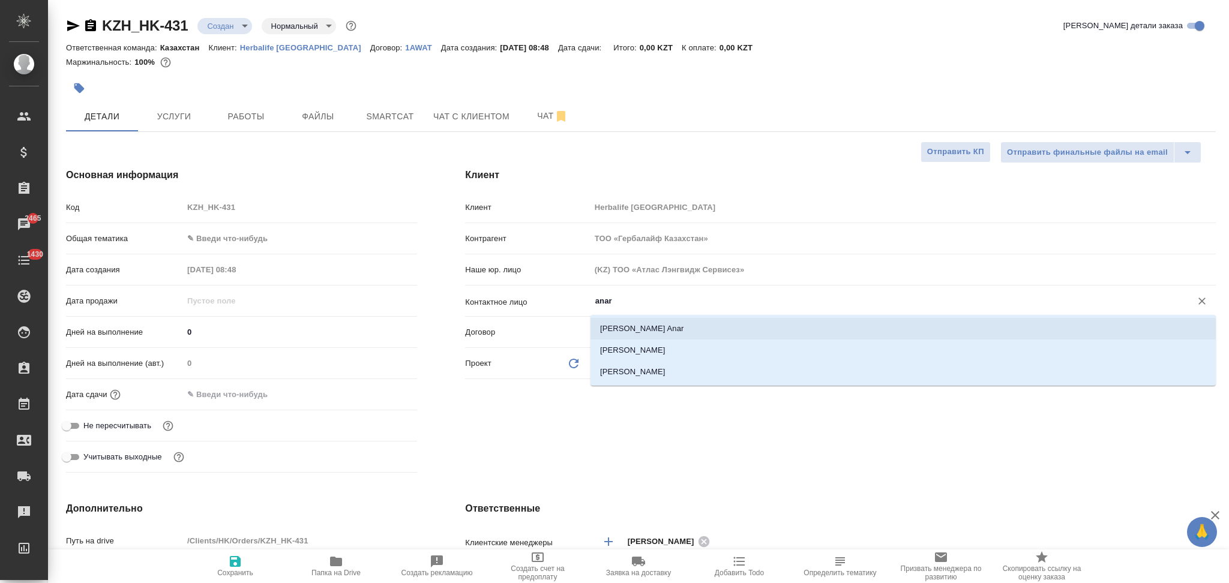
click at [686, 329] on li "Kassenova Anar" at bounding box center [902, 329] width 625 height 22
type input "Kassenova Anar"
type textarea "x"
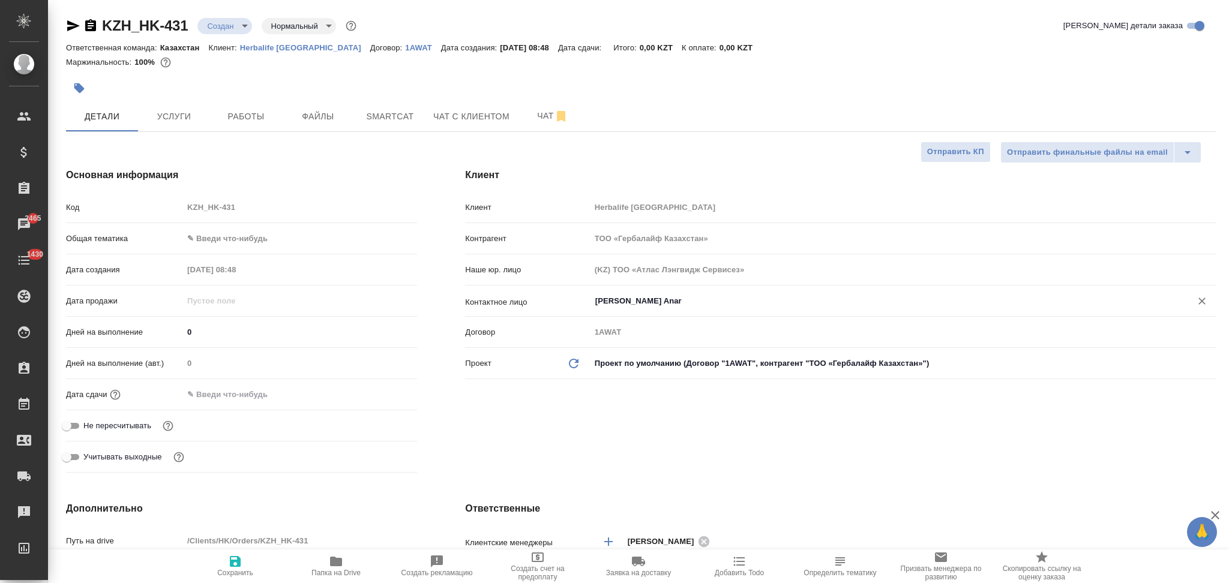
type input "Kassenova Anar"
click at [236, 561] on icon "button" at bounding box center [235, 561] width 11 height 11
type textarea "x"
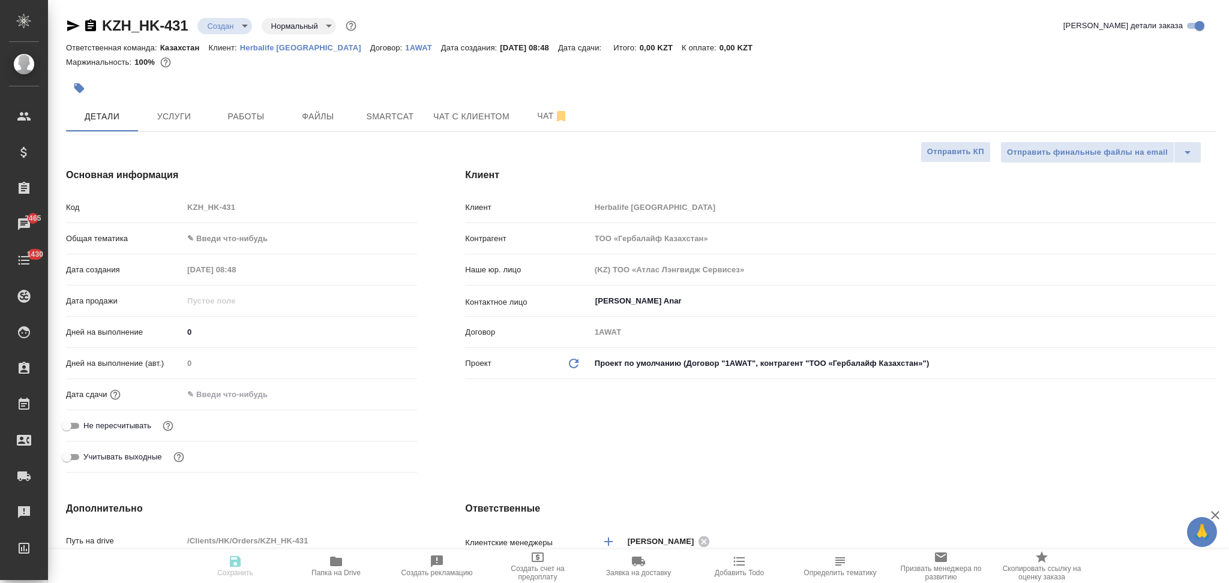
type textarea "x"
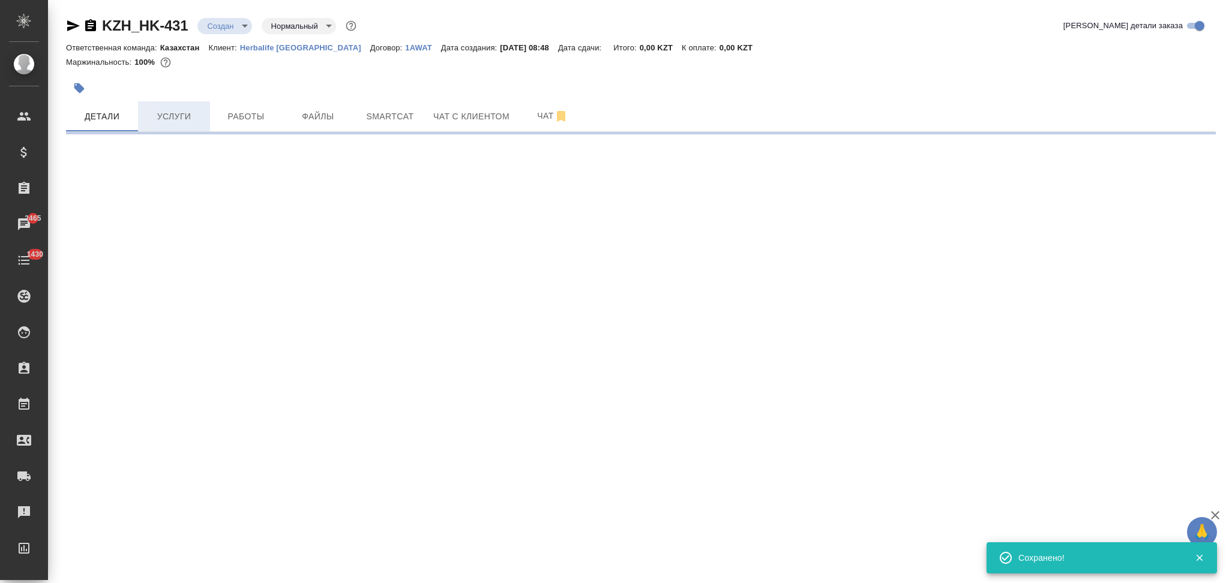
select select "RU"
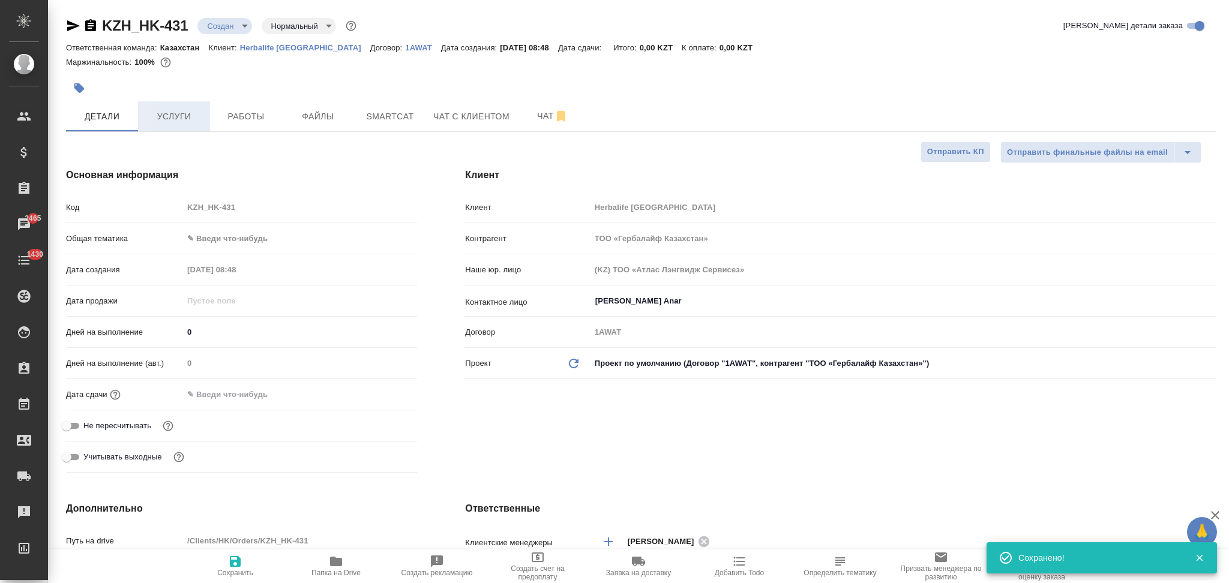
type textarea "x"
click at [176, 116] on span "Услуги" at bounding box center [174, 116] width 58 height 15
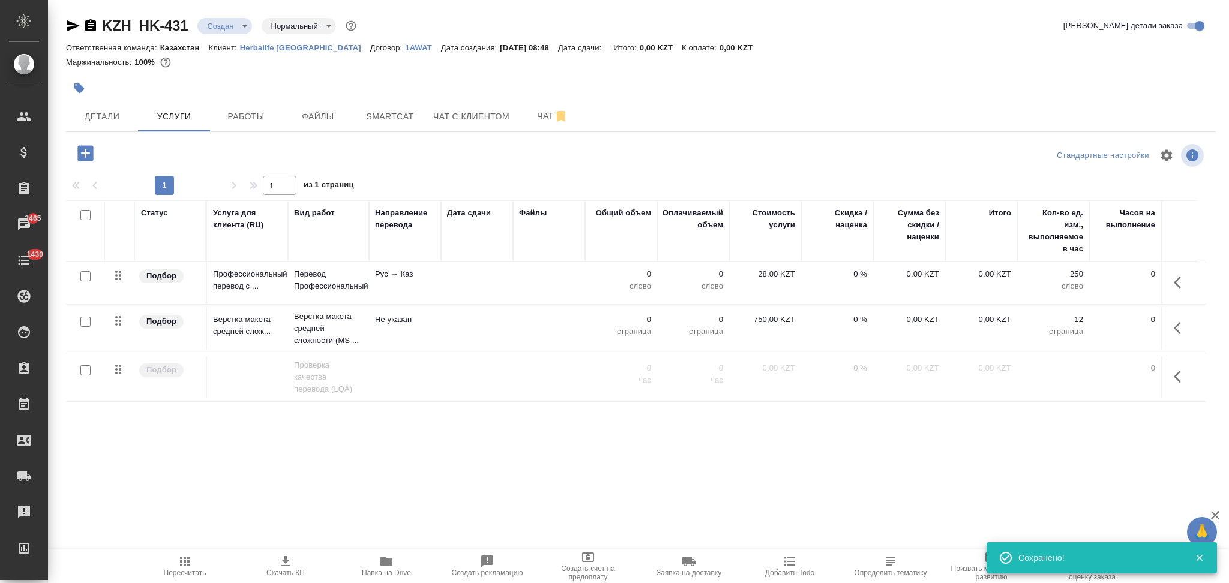
click at [1182, 321] on icon "button" at bounding box center [1180, 328] width 14 height 14
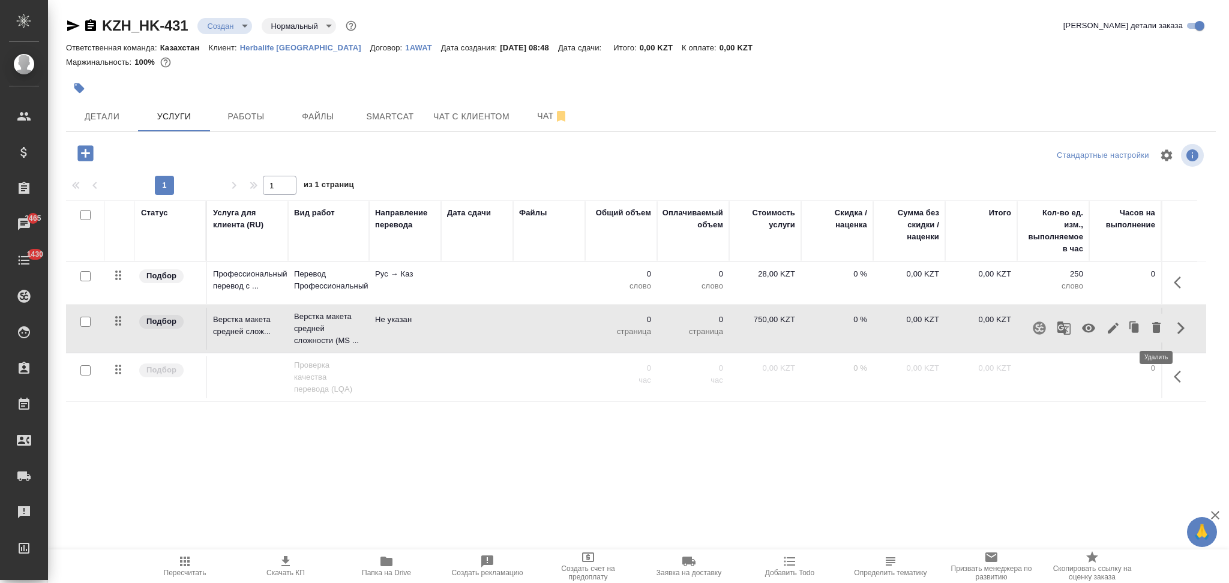
click at [1152, 331] on icon "button" at bounding box center [1156, 327] width 8 height 11
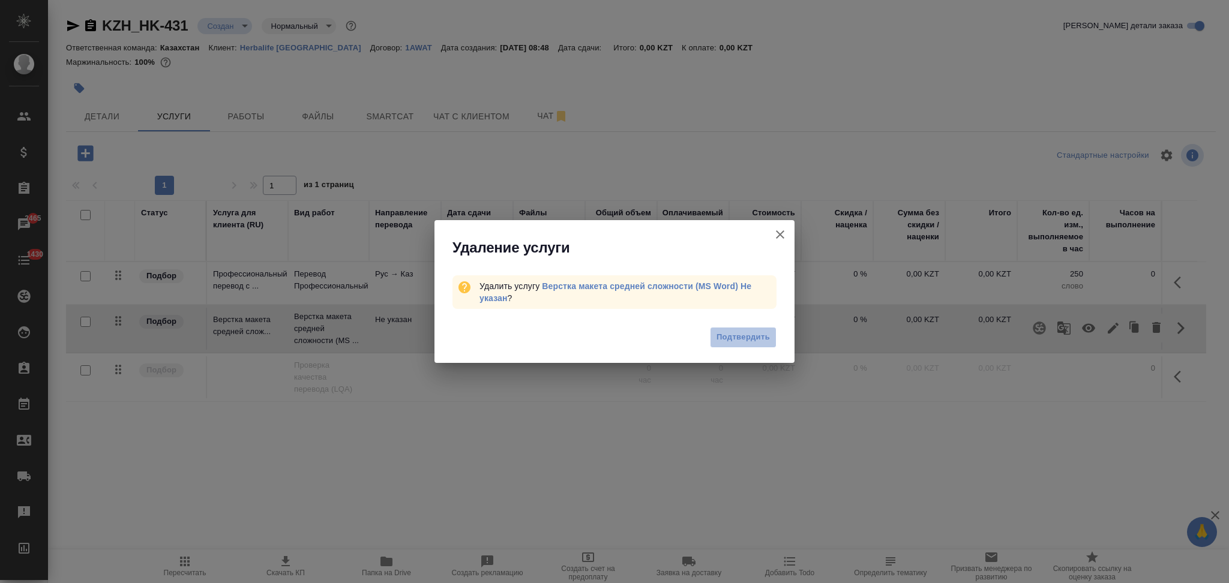
drag, startPoint x: 738, startPoint y: 336, endPoint x: 722, endPoint y: 349, distance: 20.4
click at [740, 336] on span "Подтвердить" at bounding box center [742, 338] width 53 height 14
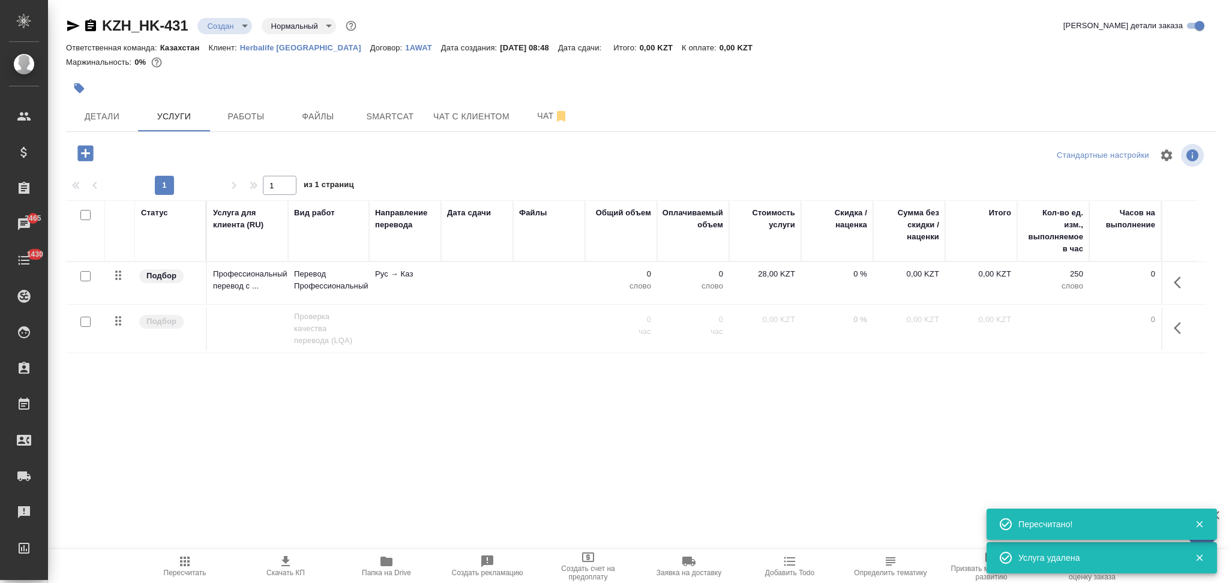
click at [484, 280] on td at bounding box center [477, 283] width 72 height 42
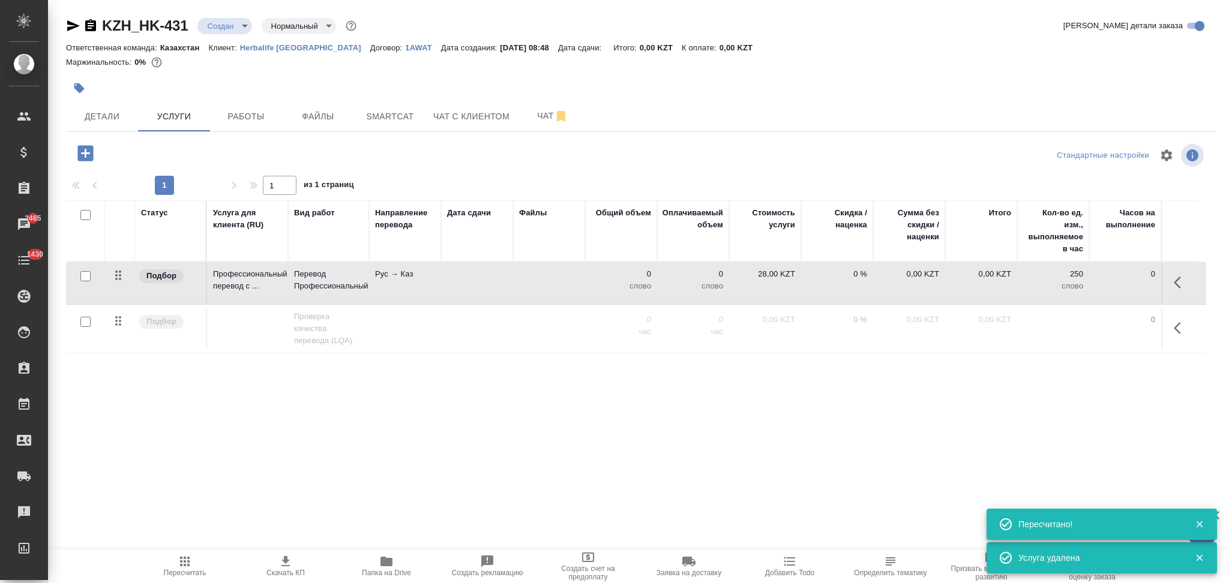
click at [484, 280] on td at bounding box center [477, 283] width 72 height 42
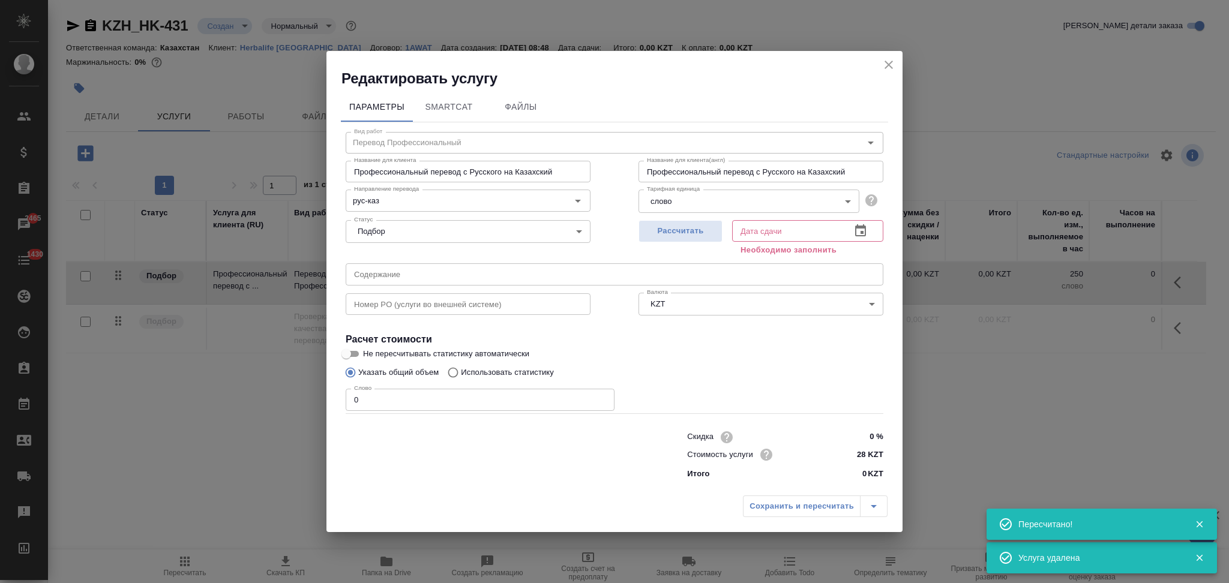
click at [410, 411] on div "Скидка 0 % Стоимость услуги 28 KZT Итого 0 KZT" at bounding box center [615, 454] width 586 height 100
drag, startPoint x: 408, startPoint y: 403, endPoint x: 301, endPoint y: 413, distance: 107.9
click at [301, 413] on div "Редактировать услугу Параметры SmartCat Файлы Вид работ Перевод Профессиональны…" at bounding box center [614, 291] width 1229 height 583
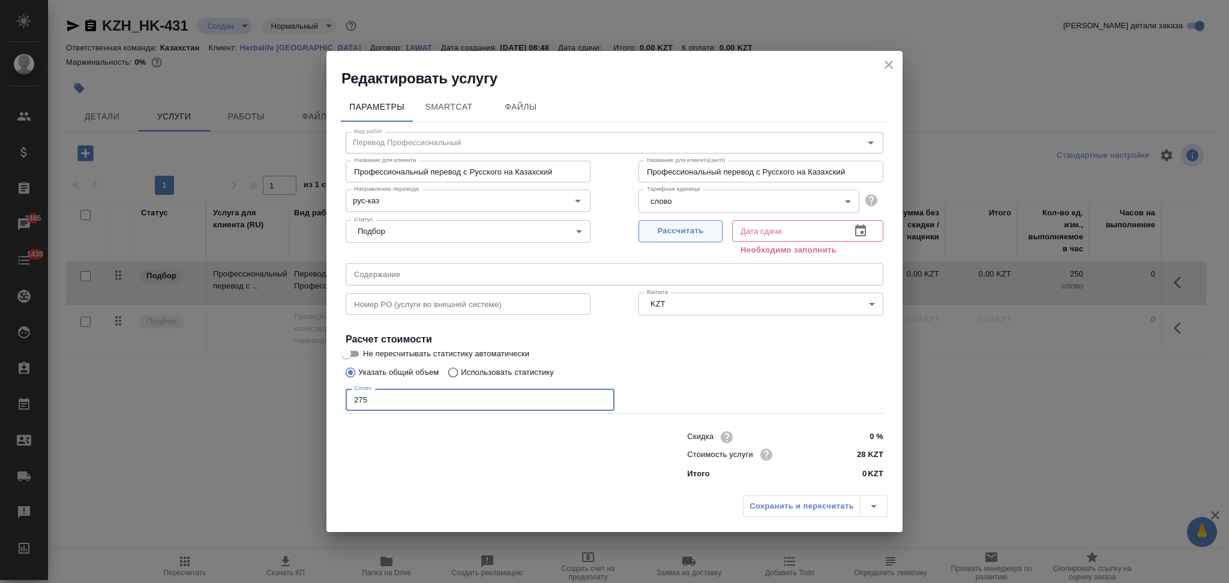
type input "275"
click at [659, 234] on span "Рассчитать" at bounding box center [680, 231] width 71 height 14
type input "25.08.2025 11:06"
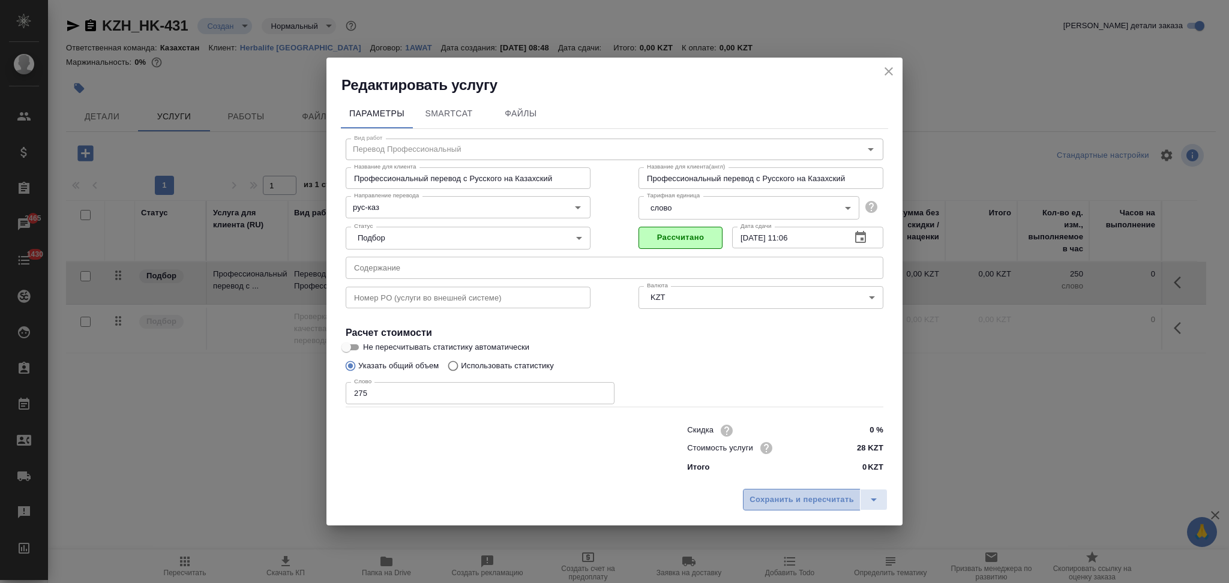
click at [782, 505] on span "Сохранить и пересчитать" at bounding box center [801, 500] width 104 height 14
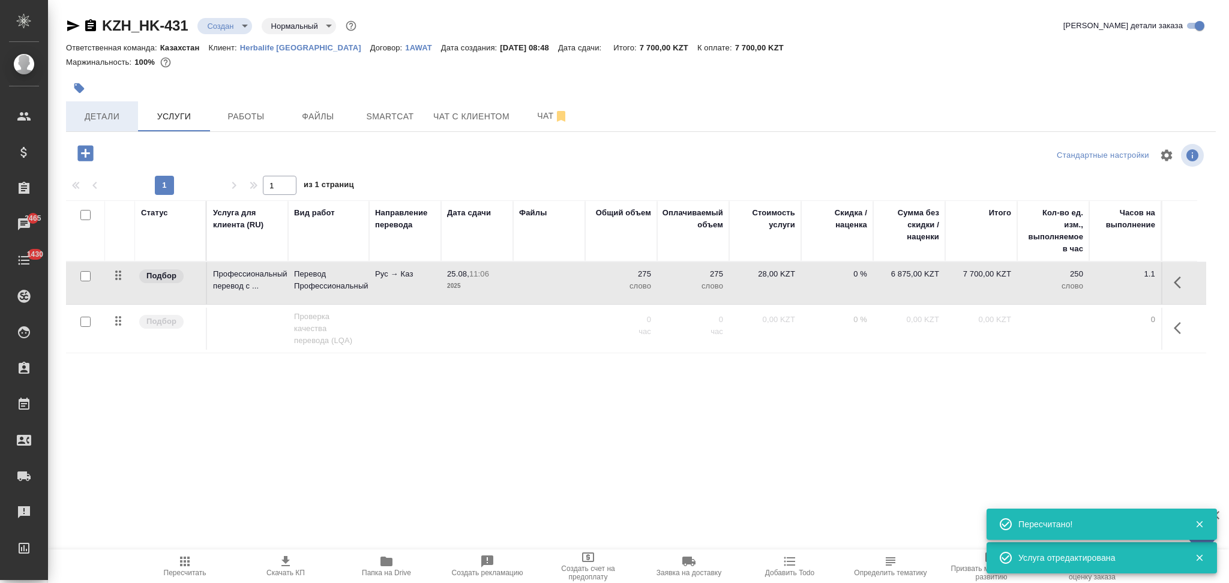
click at [103, 117] on span "Детали" at bounding box center [102, 116] width 58 height 15
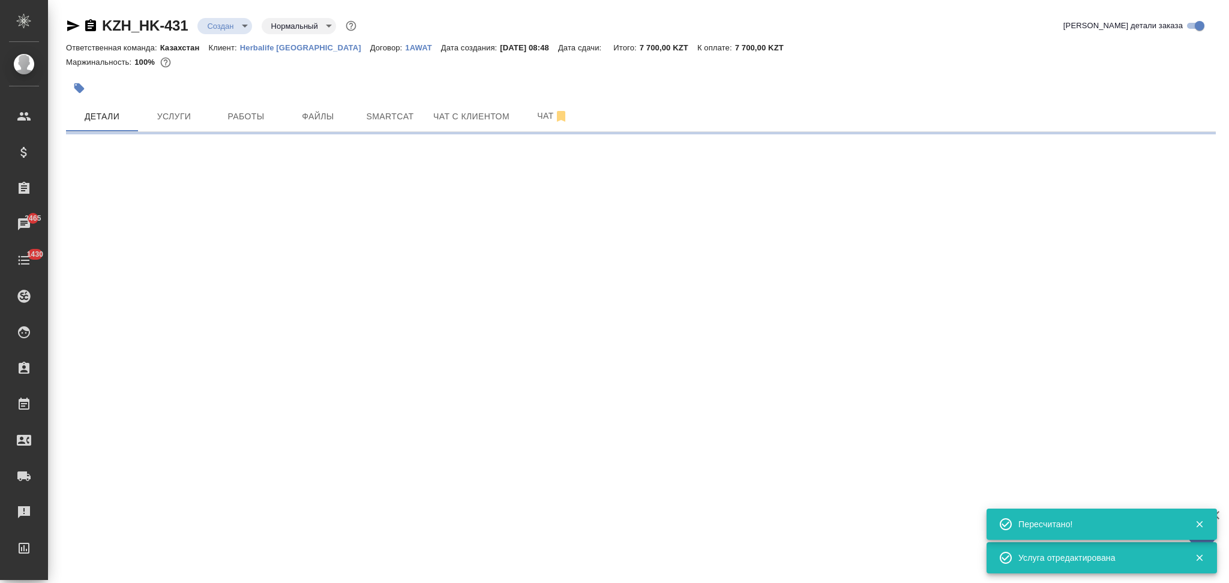
select select "RU"
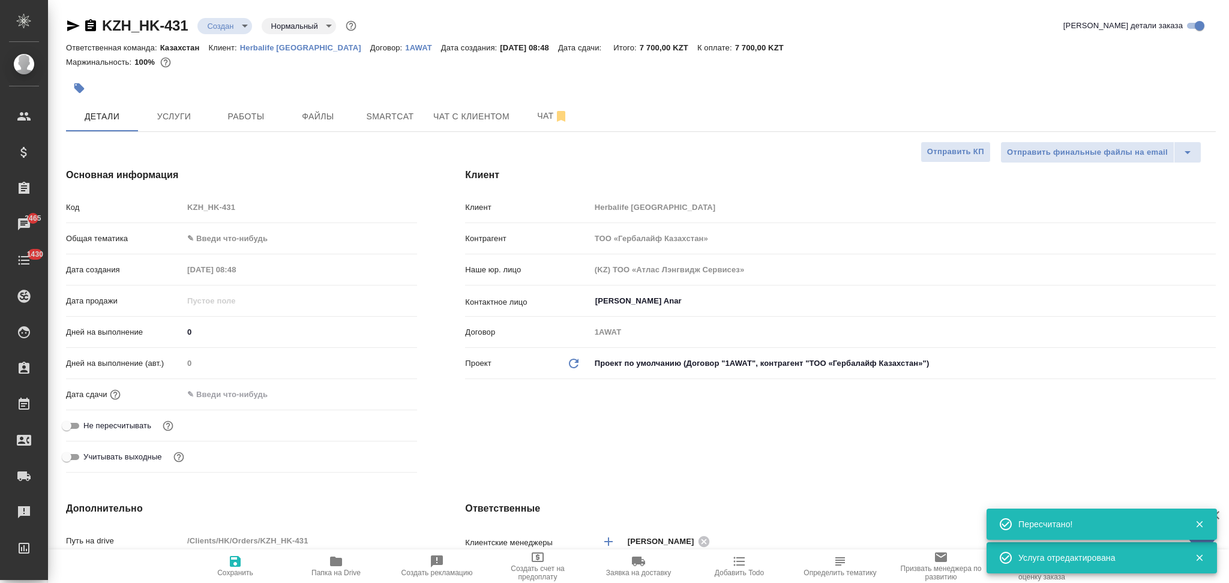
type textarea "x"
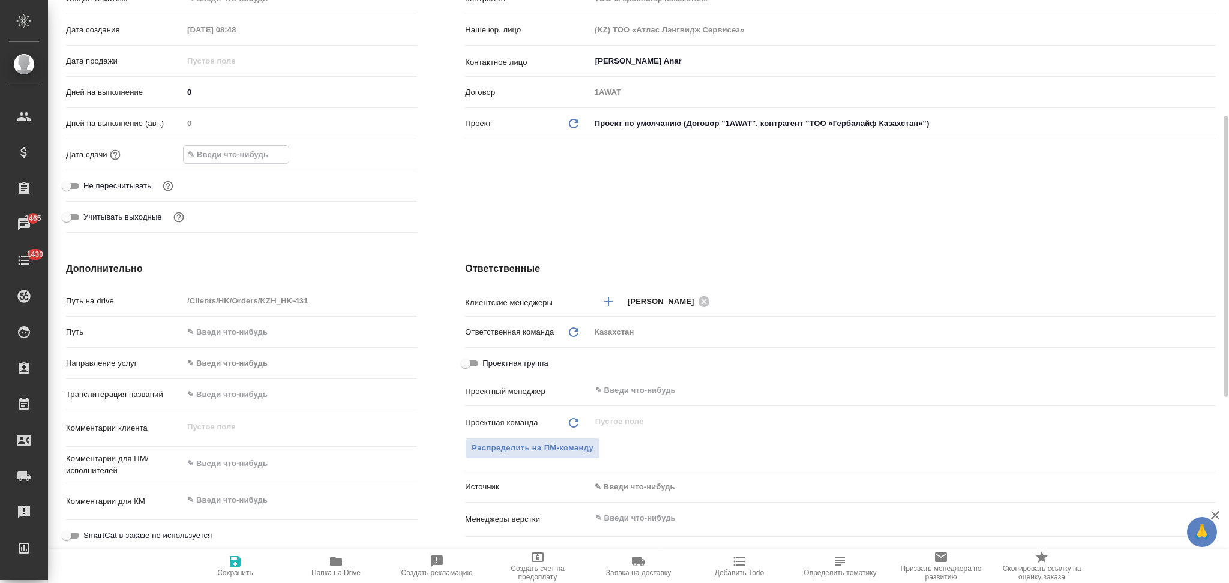
click at [230, 148] on input "text" at bounding box center [236, 154] width 105 height 17
click at [381, 154] on icon "button" at bounding box center [382, 154] width 14 height 14
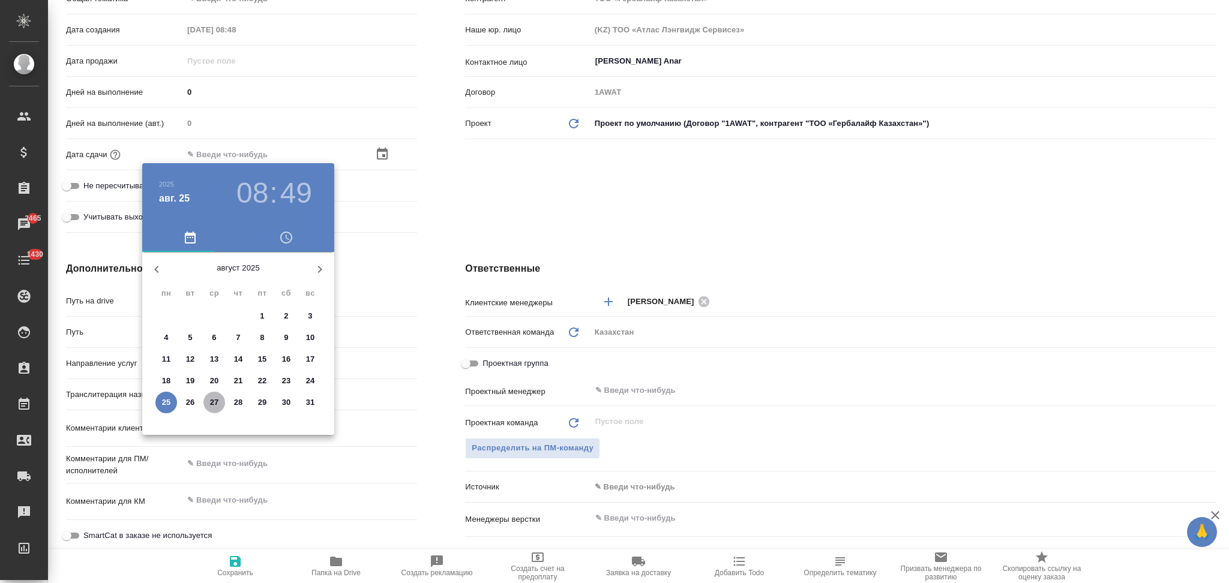
click at [210, 404] on p "27" at bounding box center [214, 403] width 9 height 12
type input "27.08.2025 08:49"
type textarea "x"
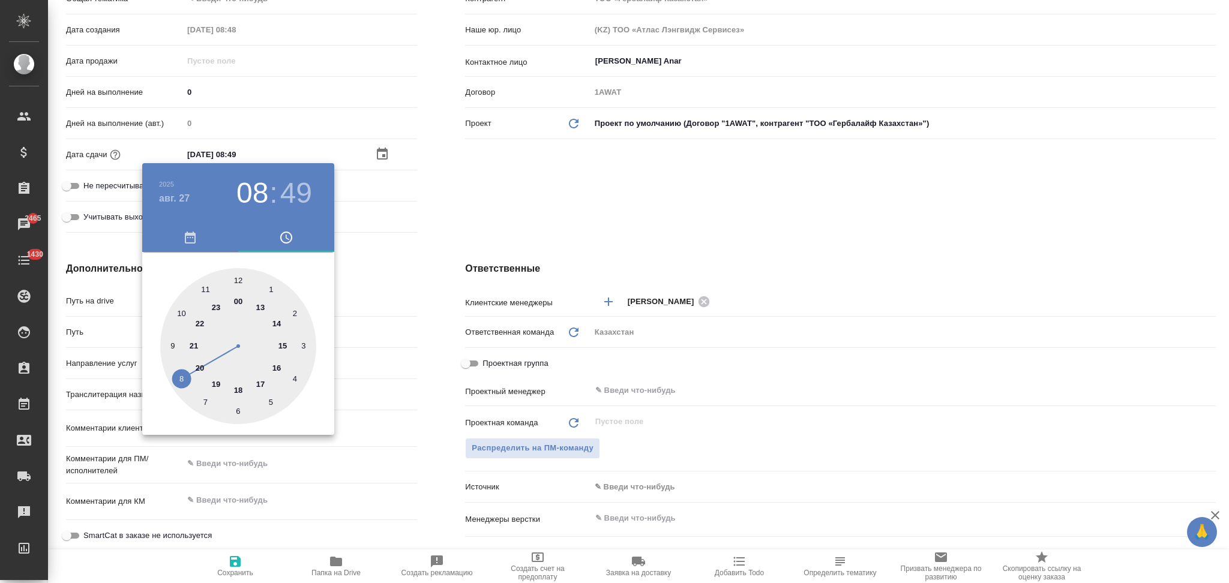
click at [401, 392] on div at bounding box center [614, 291] width 1229 height 583
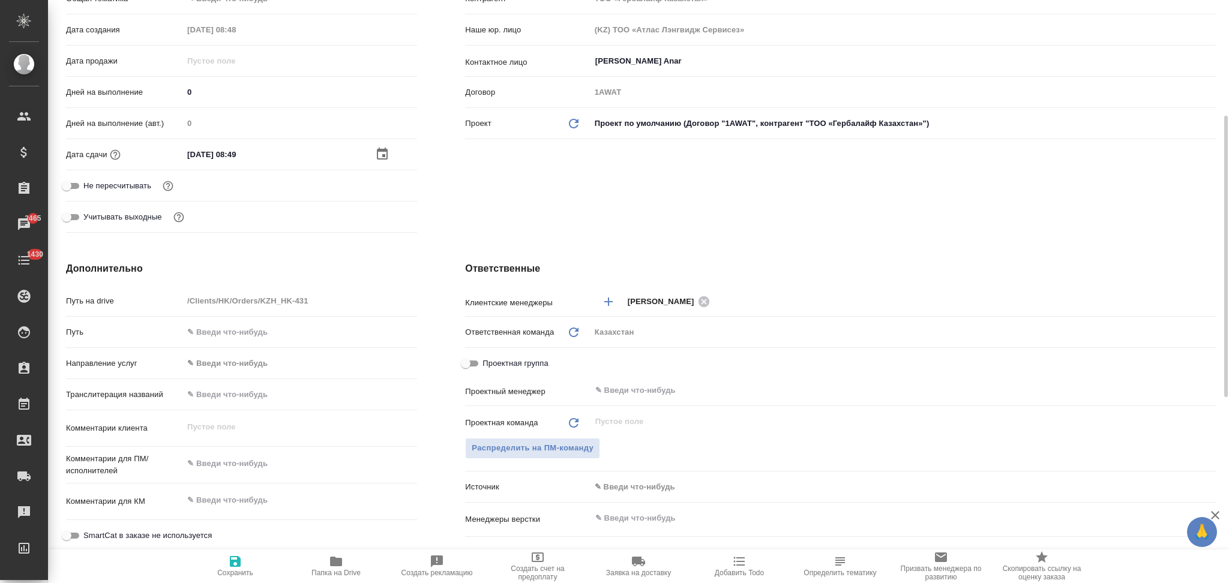
click at [379, 152] on icon "button" at bounding box center [382, 154] width 14 height 14
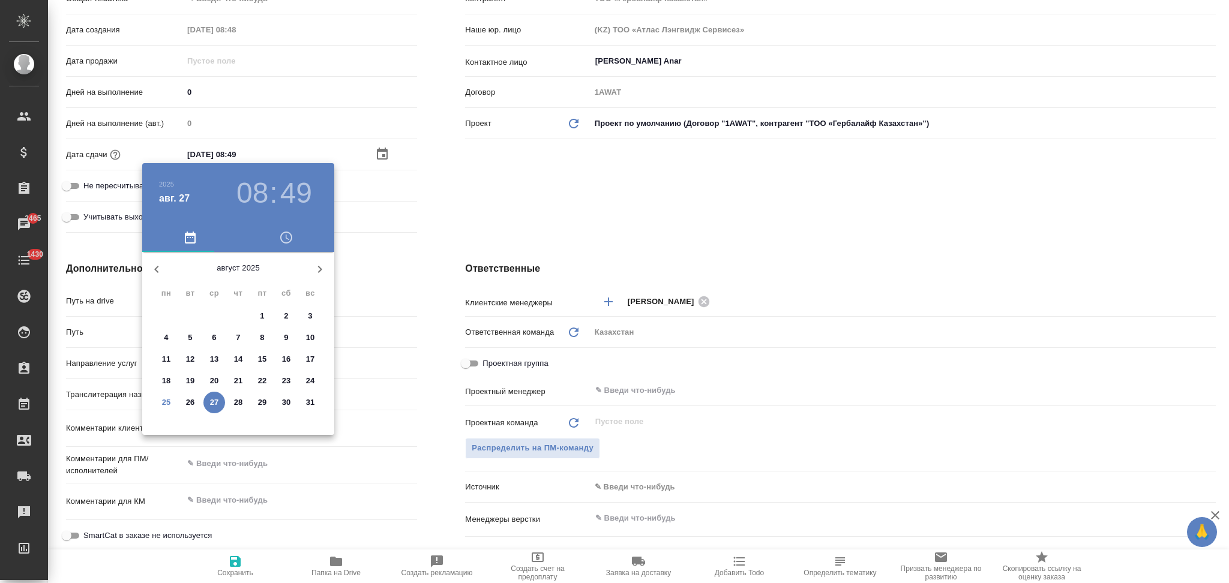
click at [167, 402] on p "25" at bounding box center [166, 403] width 9 height 12
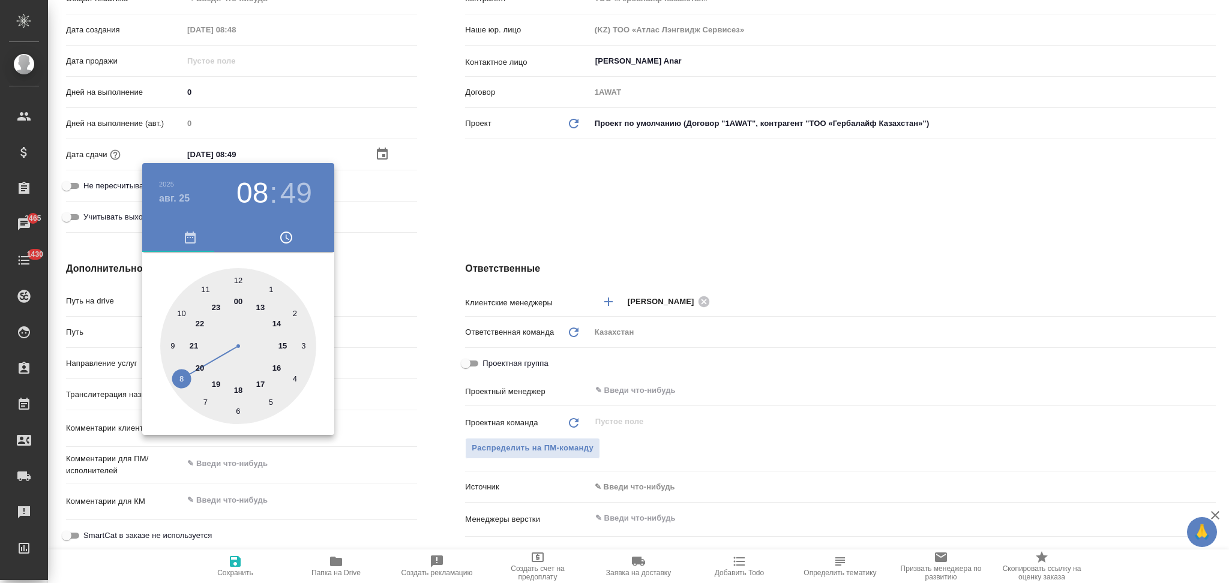
type input "25.08.2025 08:49"
type textarea "x"
drag, startPoint x: 262, startPoint y: 308, endPoint x: 244, endPoint y: 291, distance: 25.0
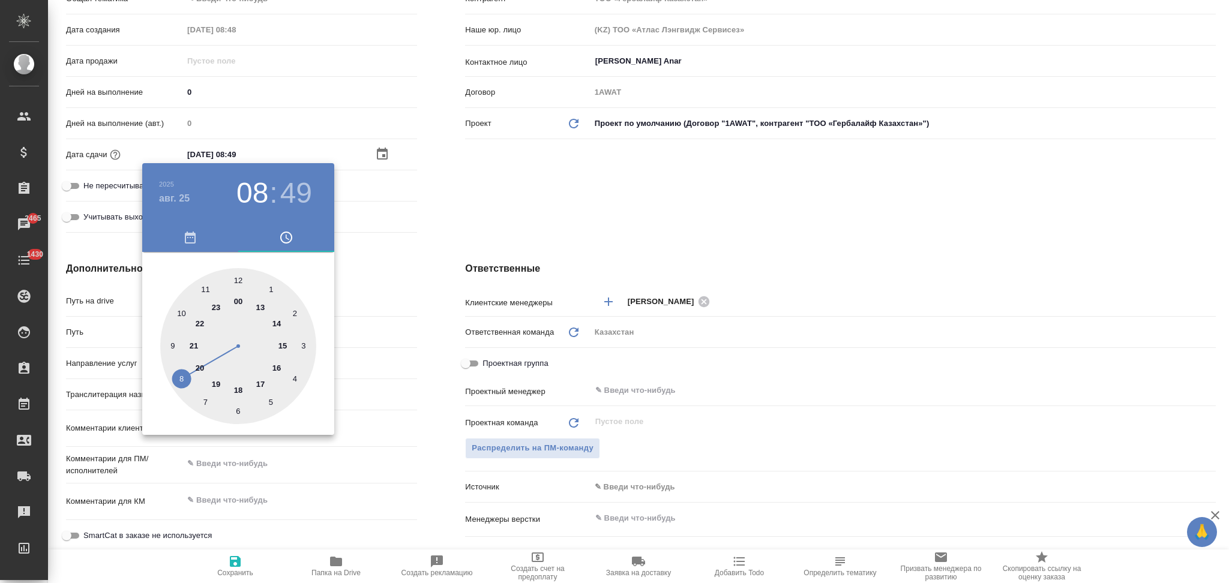
click at [262, 308] on div at bounding box center [238, 346] width 156 height 156
type input "25.08.2025 13:49"
type textarea "x"
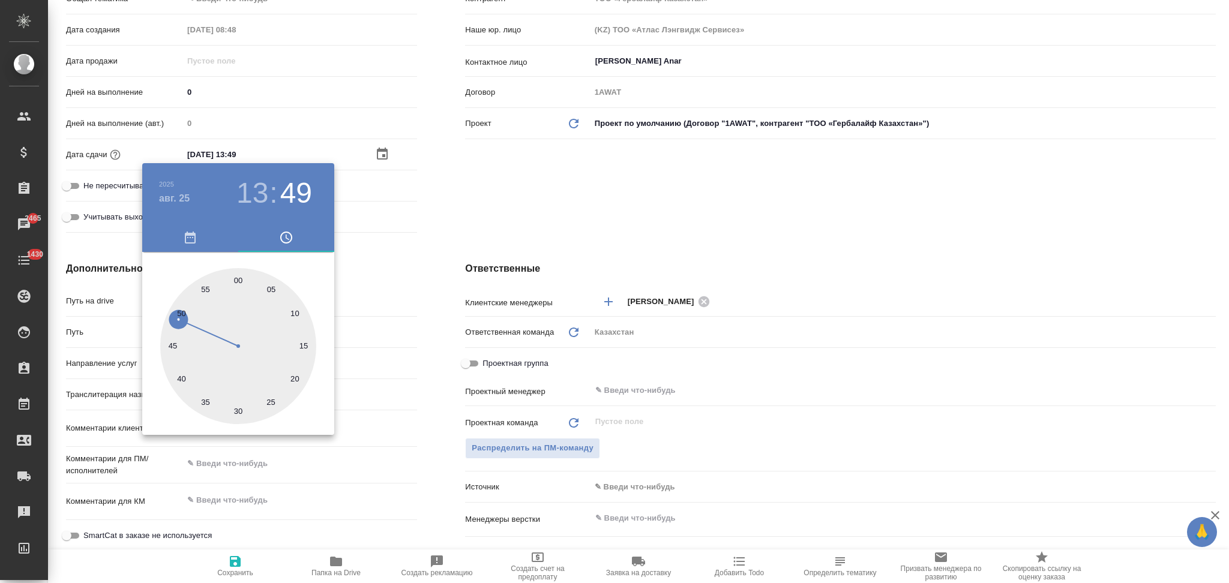
click at [235, 278] on div at bounding box center [238, 346] width 156 height 156
type input "25.08.2025 13:00"
type textarea "x"
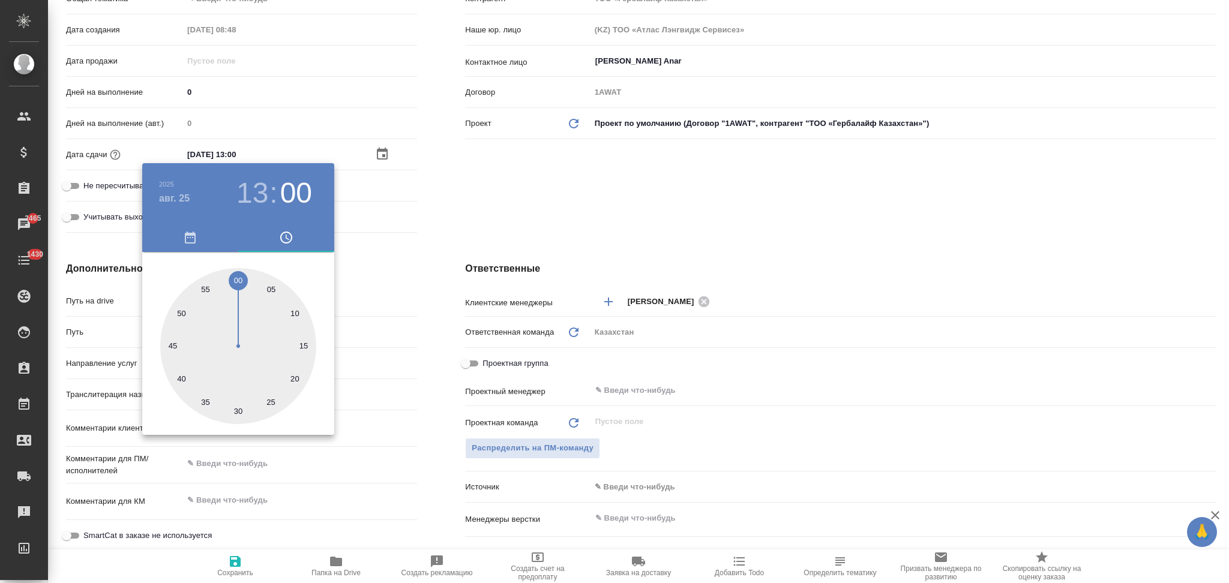
drag, startPoint x: 439, startPoint y: 378, endPoint x: 242, endPoint y: 529, distance: 247.8
click at [436, 382] on div at bounding box center [614, 291] width 1229 height 583
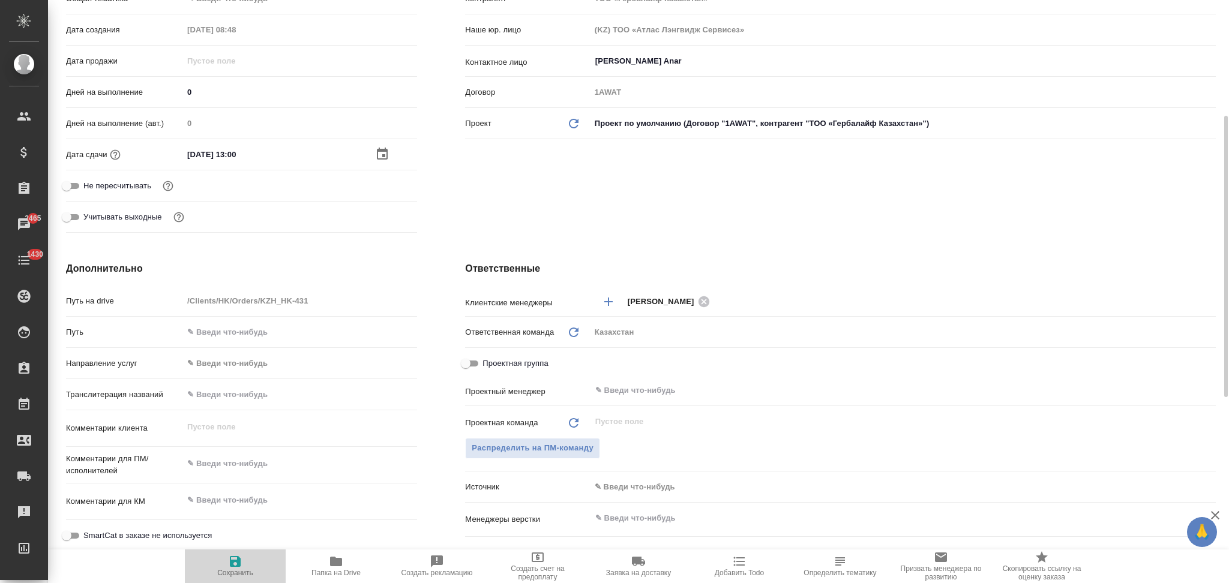
click at [232, 560] on icon "button" at bounding box center [235, 561] width 14 height 14
type textarea "x"
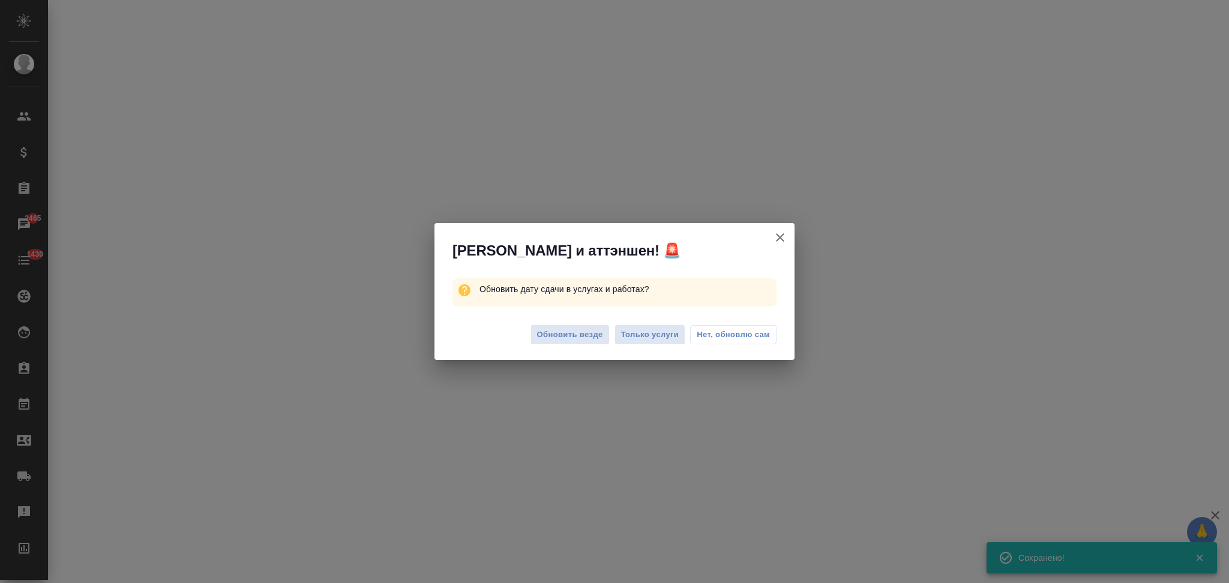
drag, startPoint x: 638, startPoint y: 337, endPoint x: 392, endPoint y: 257, distance: 258.4
click at [638, 337] on span "Только услуги" at bounding box center [650, 335] width 58 height 14
select select "RU"
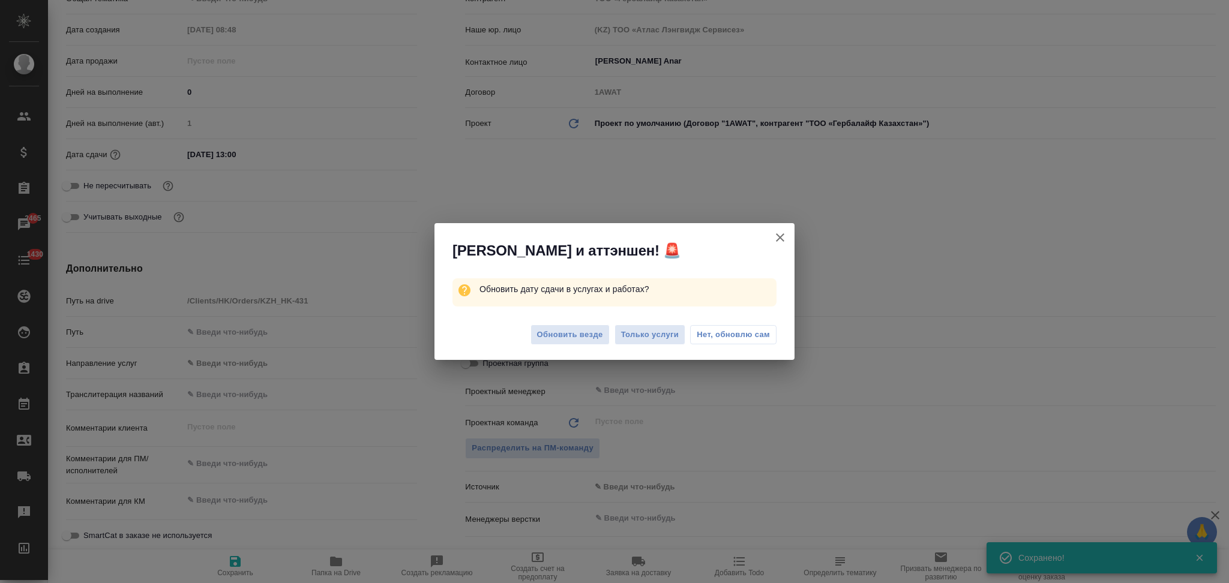
type textarea "x"
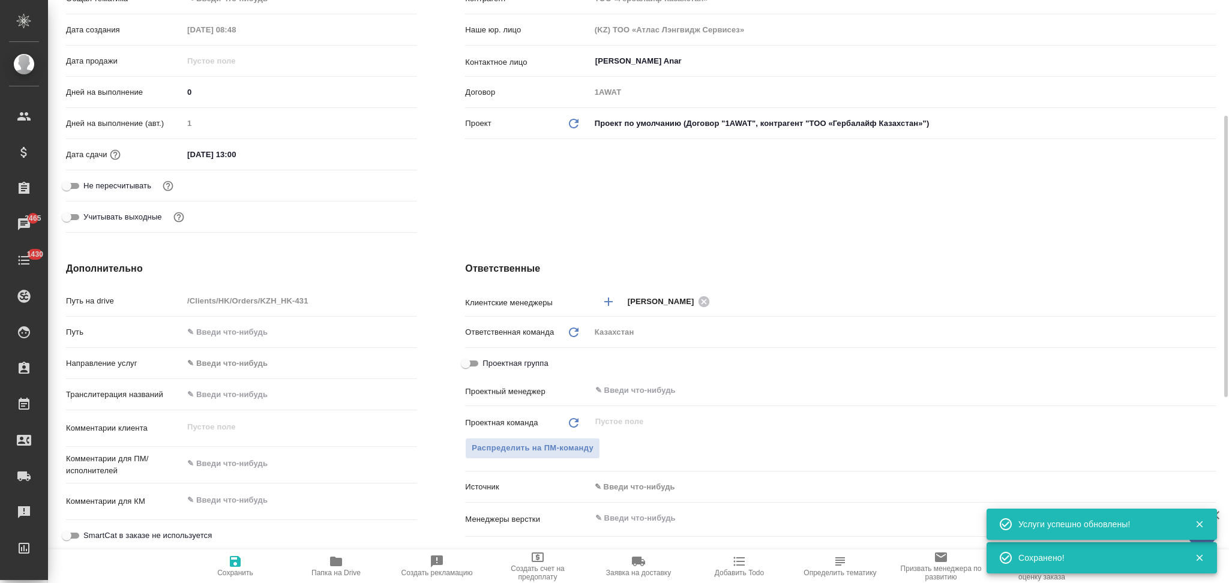
type textarea "x"
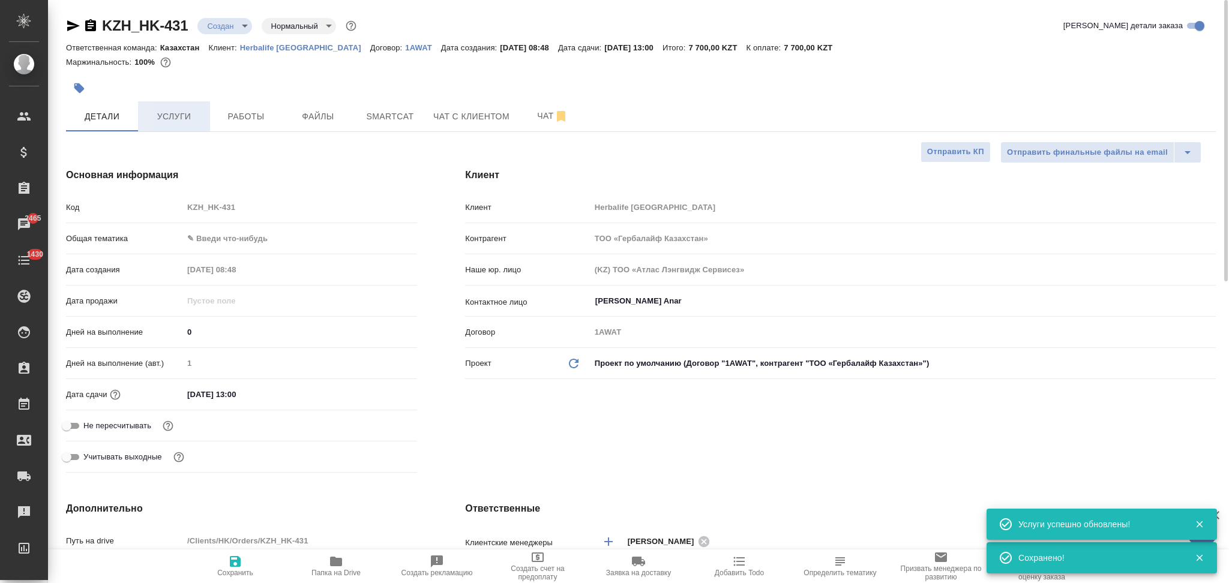
click at [167, 119] on span "Услуги" at bounding box center [174, 116] width 58 height 15
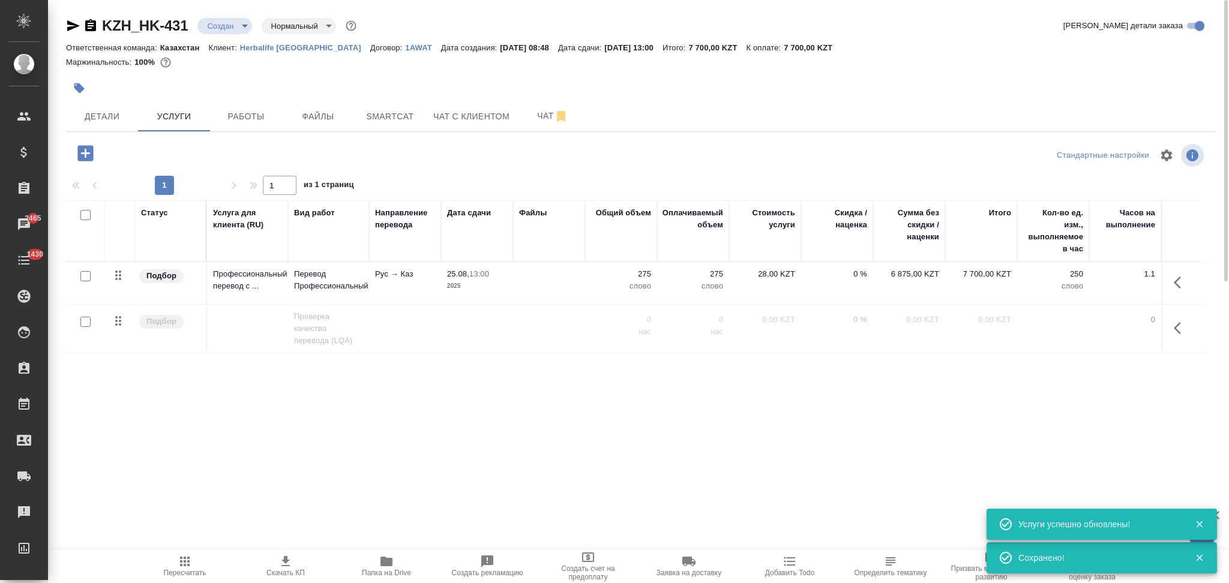
click at [283, 558] on icon "button" at bounding box center [285, 561] width 14 height 14
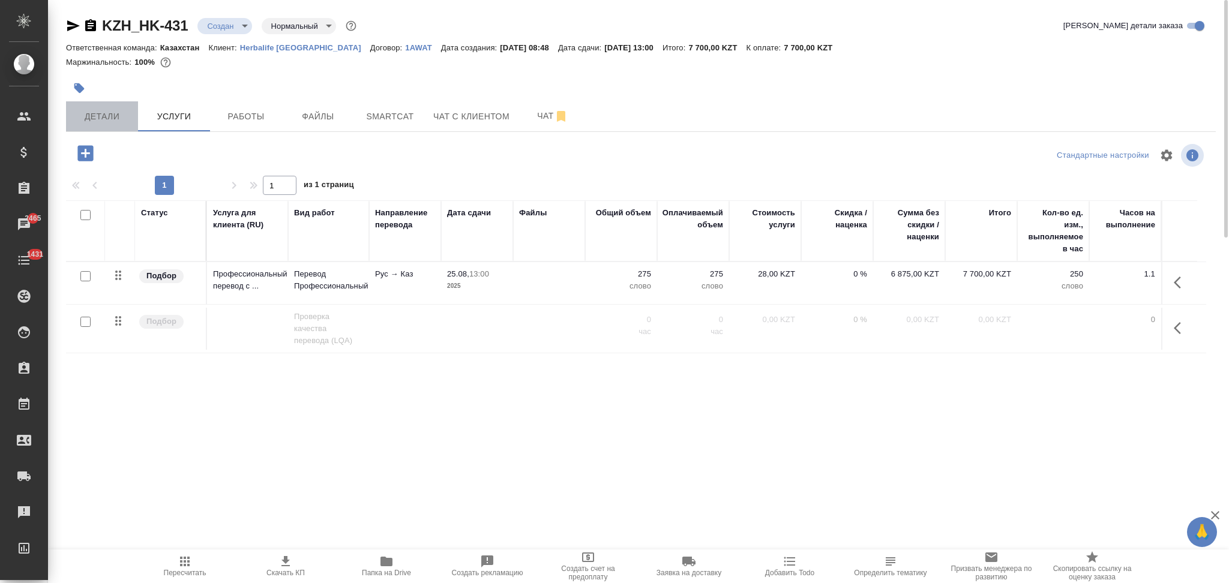
click at [111, 104] on button "Детали" at bounding box center [102, 116] width 72 height 30
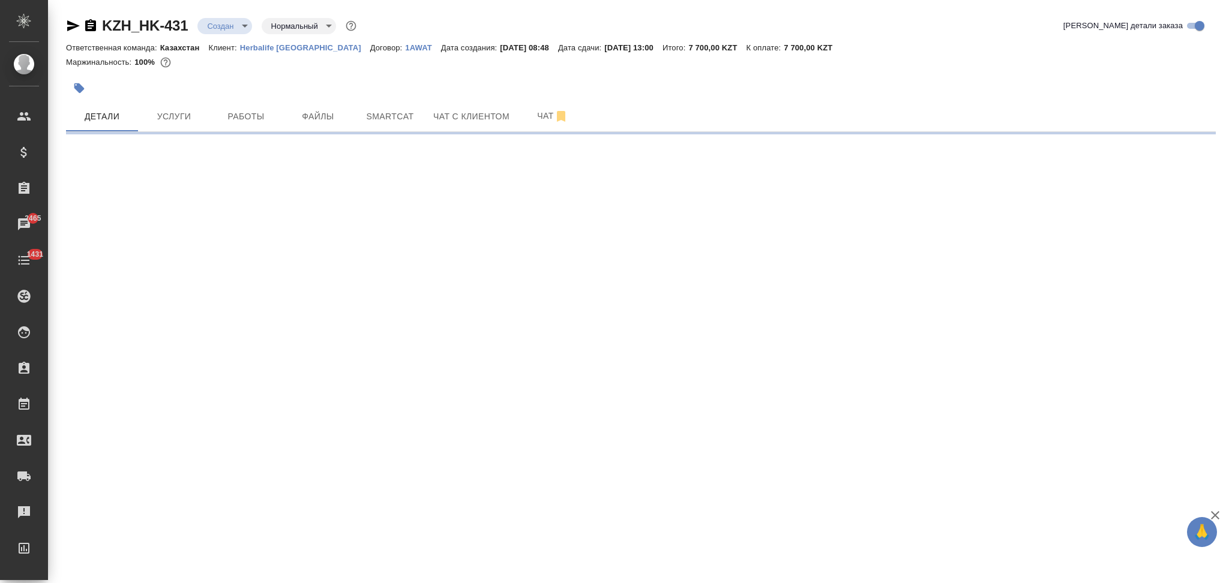
select select "RU"
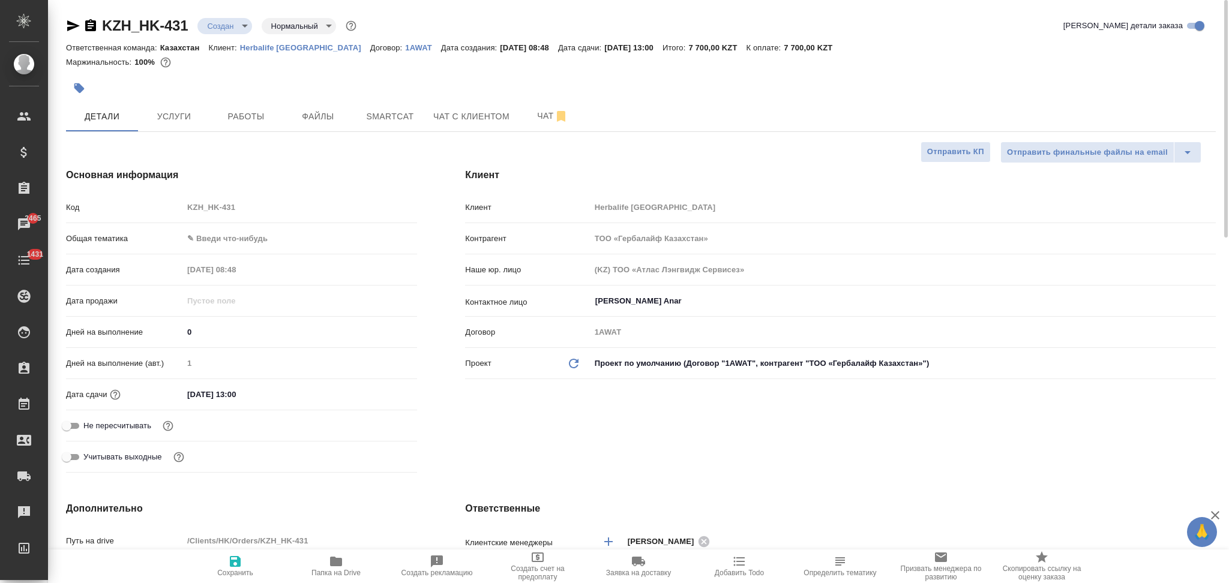
type textarea "x"
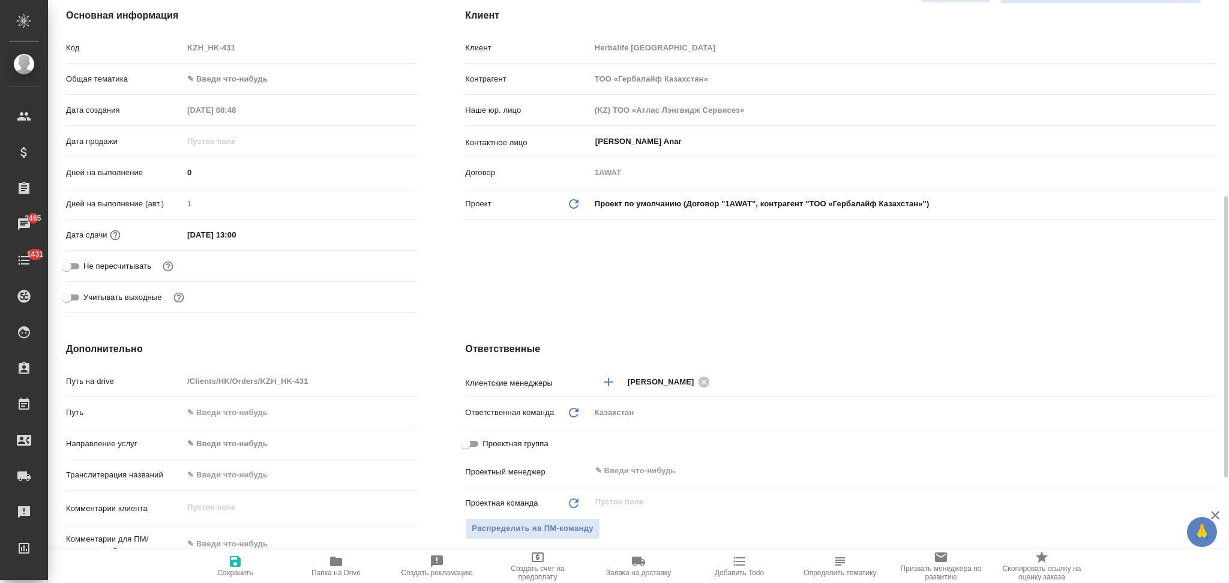
scroll to position [240, 0]
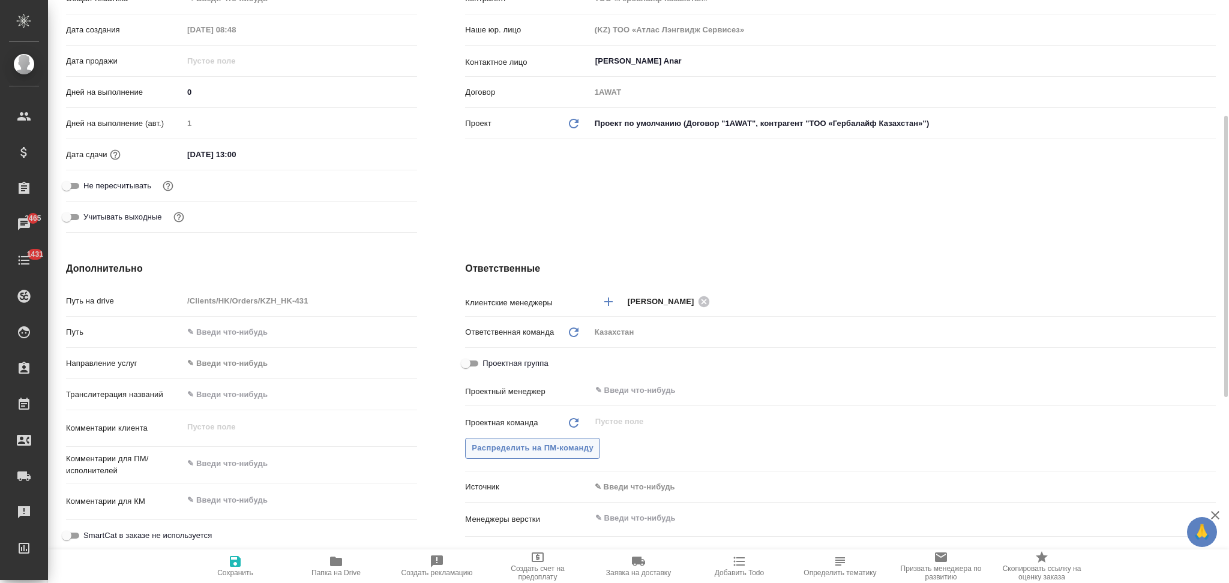
click at [499, 447] on span "Распределить на ПМ-команду" at bounding box center [533, 449] width 122 height 14
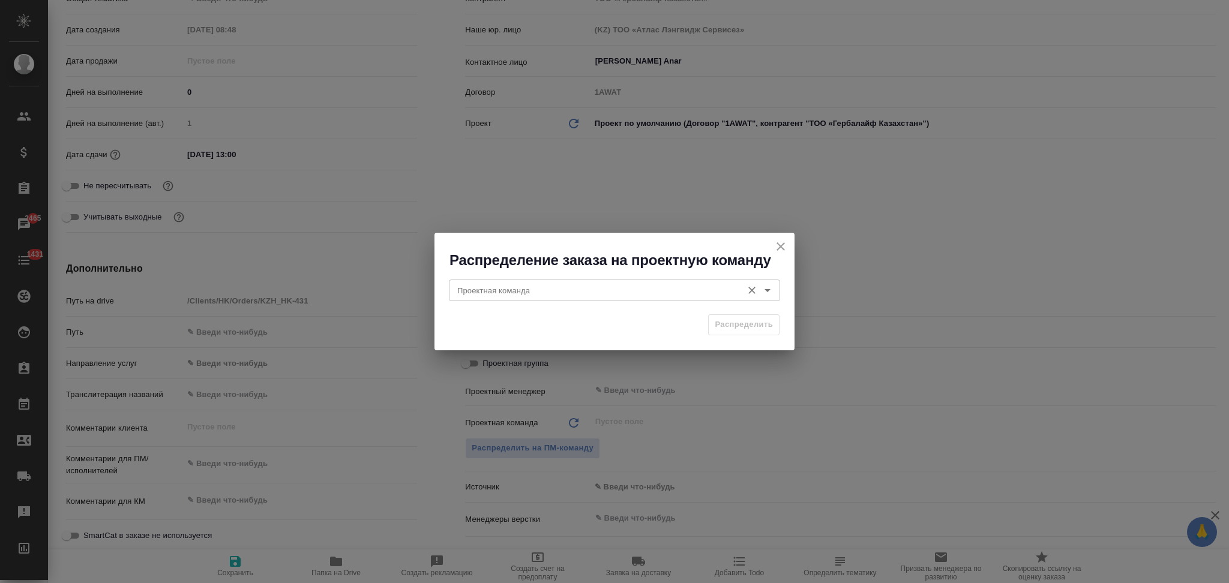
click at [508, 286] on input "Проектная команда" at bounding box center [594, 290] width 284 height 14
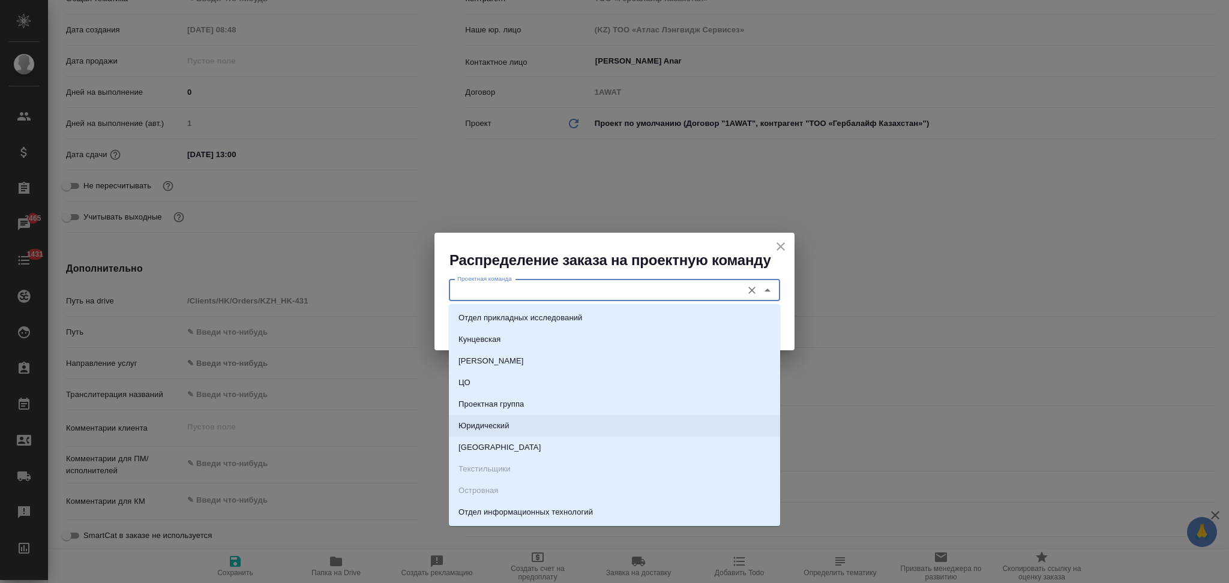
click at [485, 425] on p "Юридический" at bounding box center [483, 426] width 51 height 12
type input "Юридический"
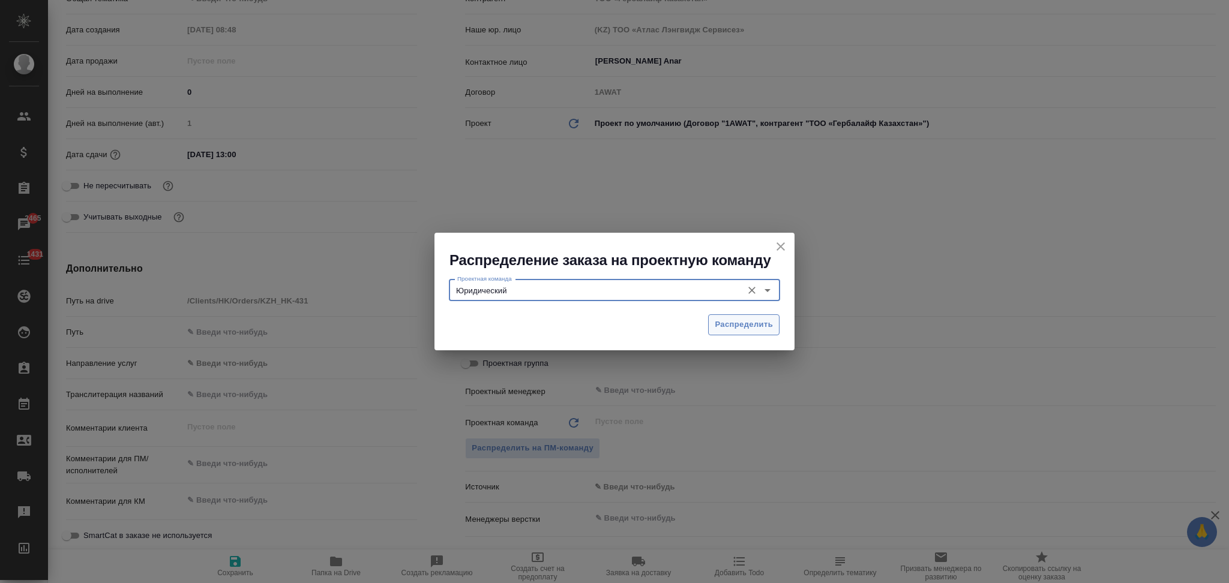
click at [716, 327] on span "Распределить" at bounding box center [743, 325] width 58 height 14
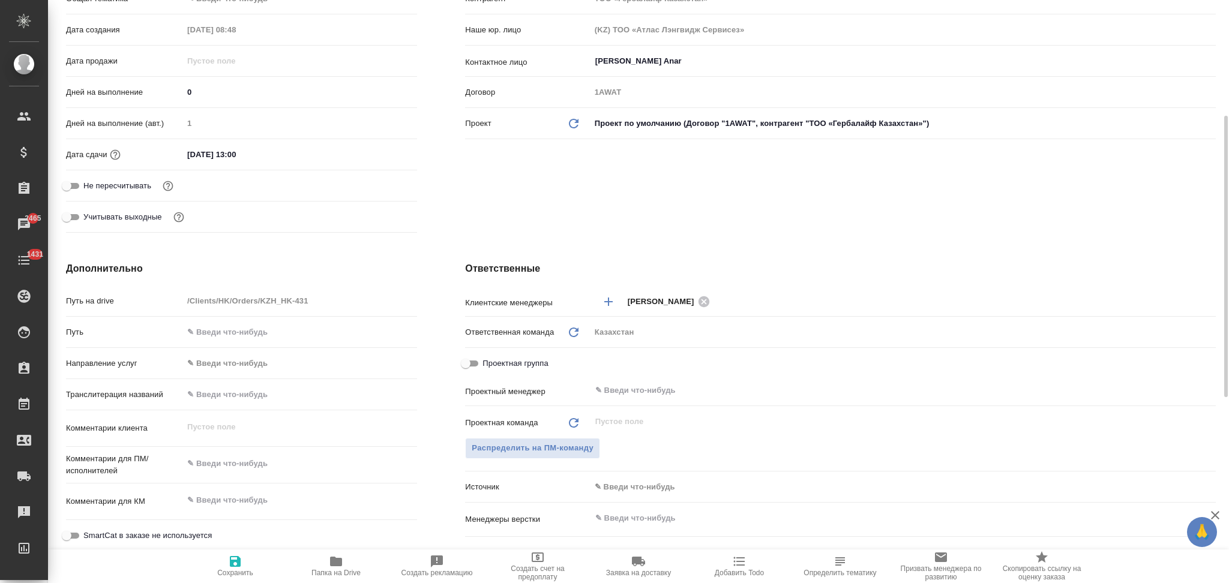
type textarea "x"
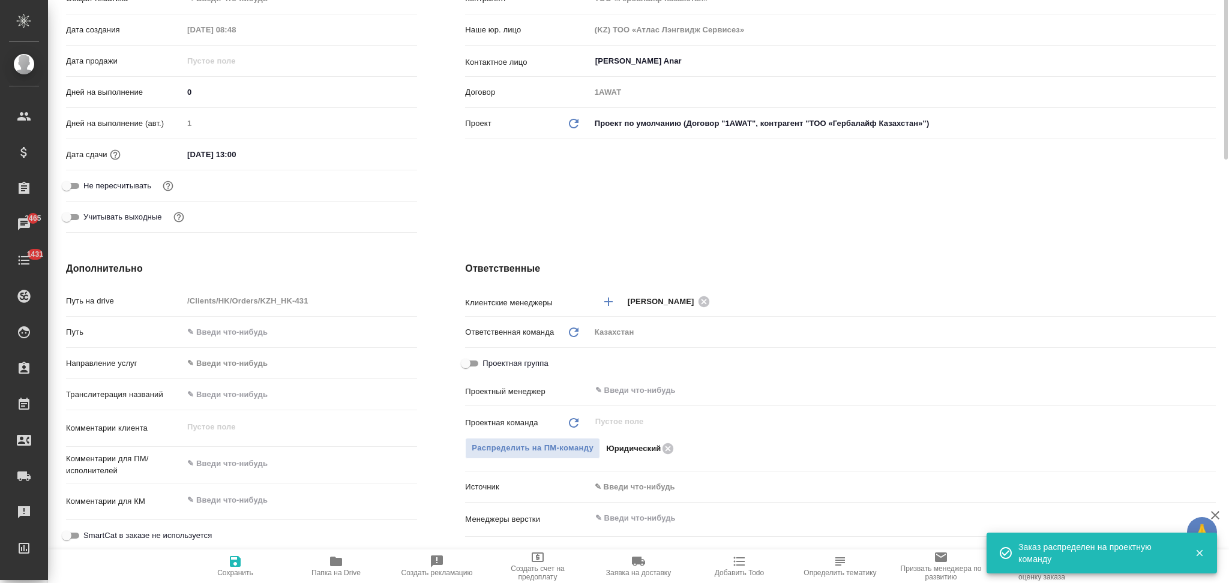
scroll to position [0, 0]
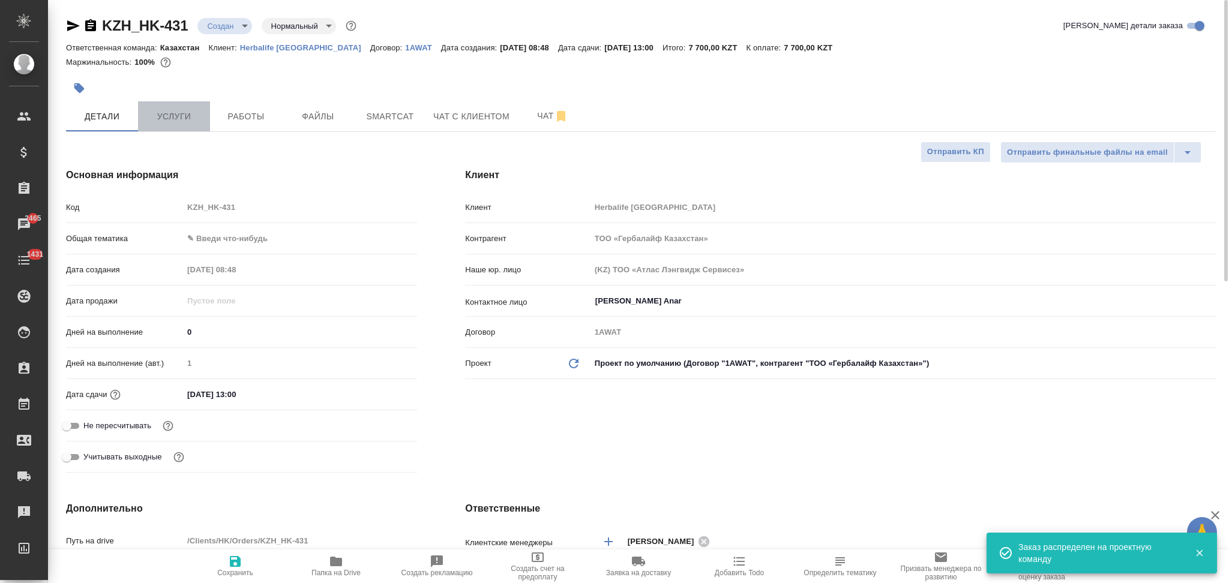
click at [177, 107] on button "Услуги" at bounding box center [174, 116] width 72 height 30
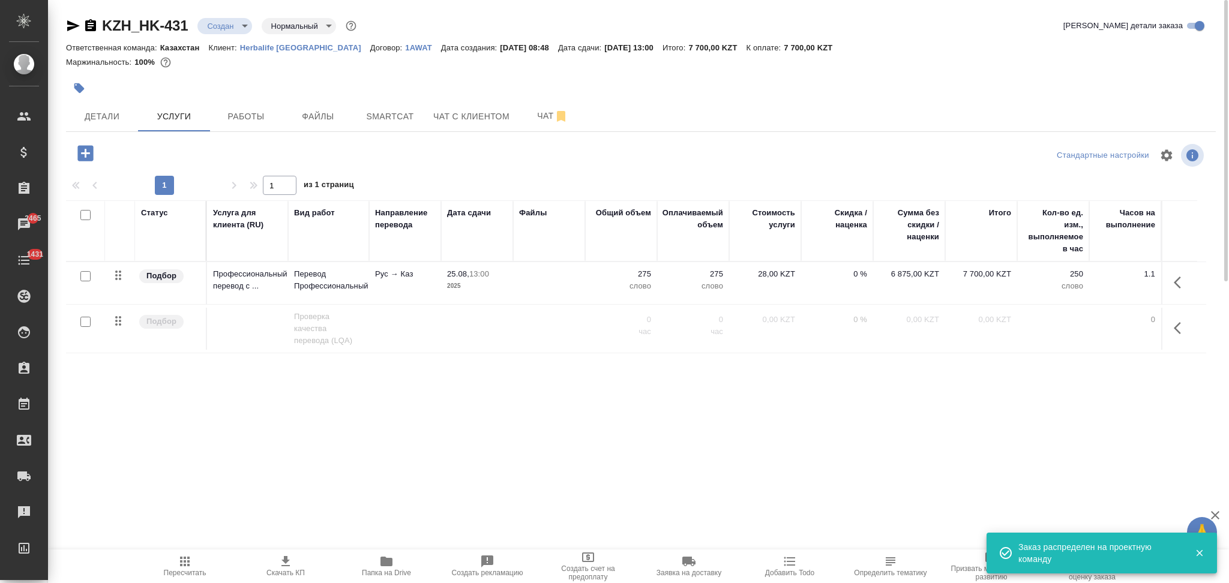
click at [86, 275] on input "checkbox" at bounding box center [85, 276] width 10 height 10
checkbox input "true"
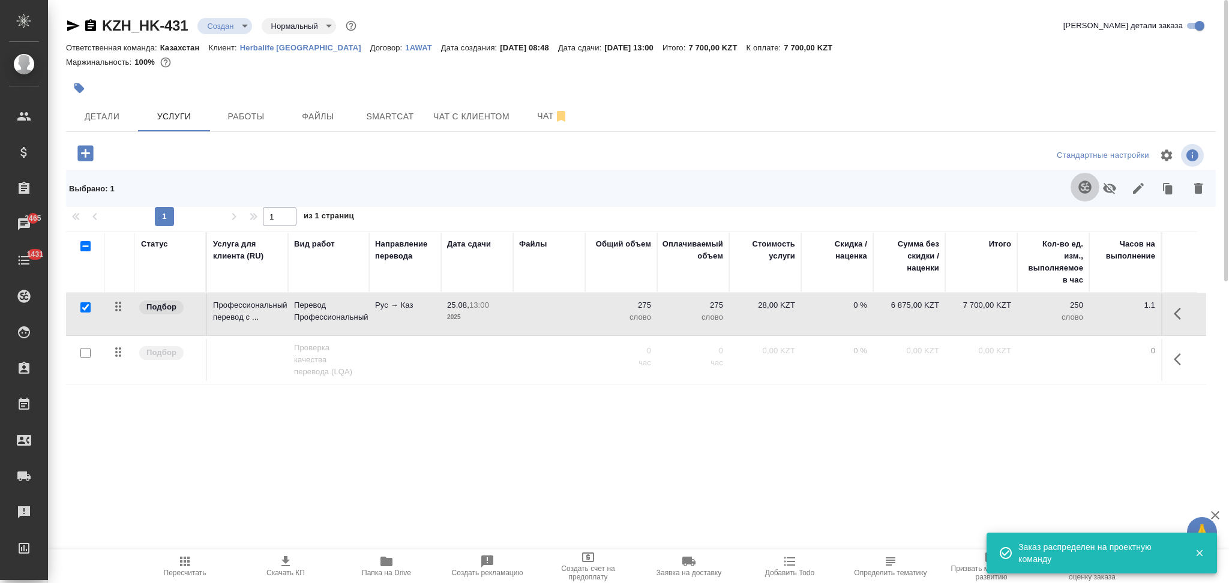
click at [1077, 190] on icon "button" at bounding box center [1084, 187] width 14 height 14
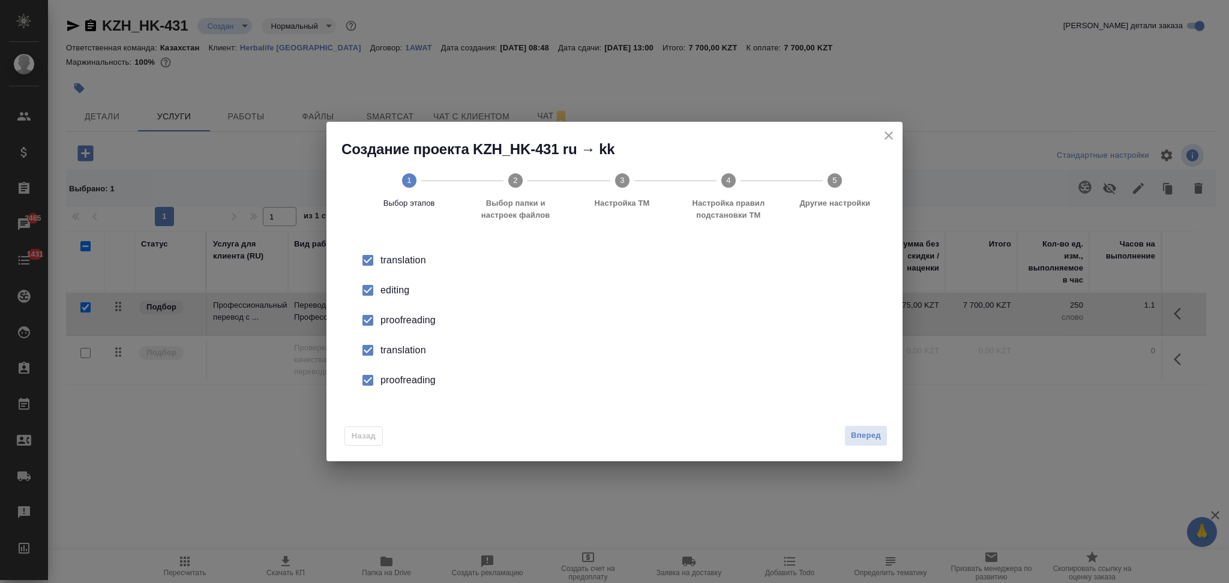
drag, startPoint x: 398, startPoint y: 283, endPoint x: 397, endPoint y: 290, distance: 7.8
click at [397, 290] on li "editing" at bounding box center [615, 290] width 538 height 30
drag, startPoint x: 397, startPoint y: 290, endPoint x: 392, endPoint y: 326, distance: 35.7
click at [392, 326] on div "proofreading" at bounding box center [626, 320] width 493 height 14
click at [398, 346] on div "translation" at bounding box center [626, 350] width 493 height 14
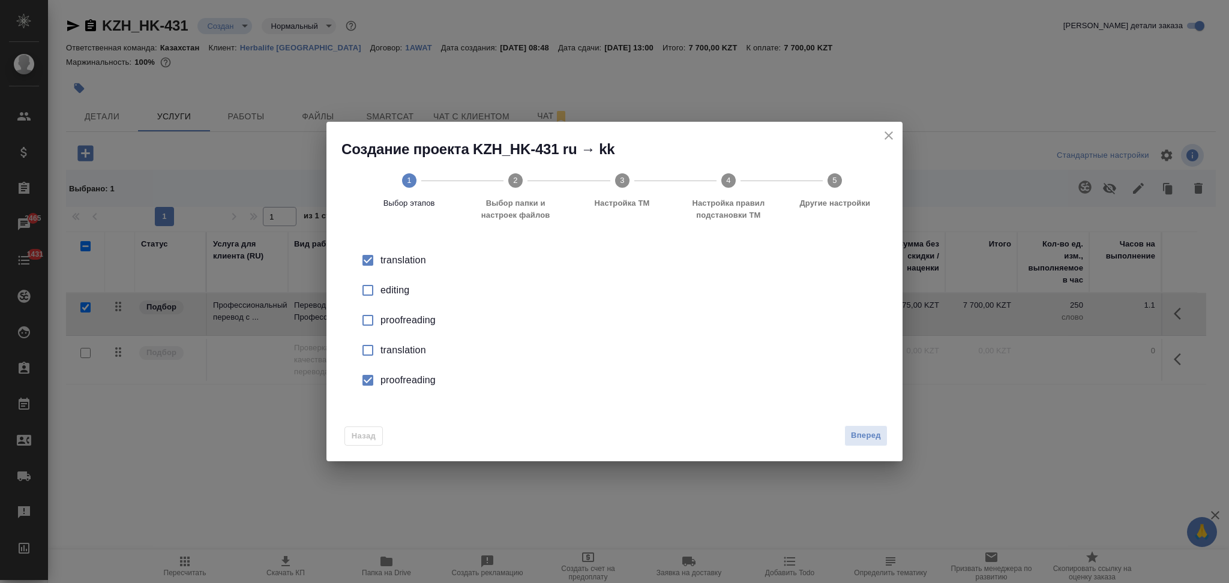
drag, startPoint x: 404, startPoint y: 380, endPoint x: 797, endPoint y: 471, distance: 403.4
click at [406, 383] on div "proofreading" at bounding box center [626, 380] width 493 height 14
click at [852, 434] on span "Вперед" at bounding box center [866, 436] width 30 height 14
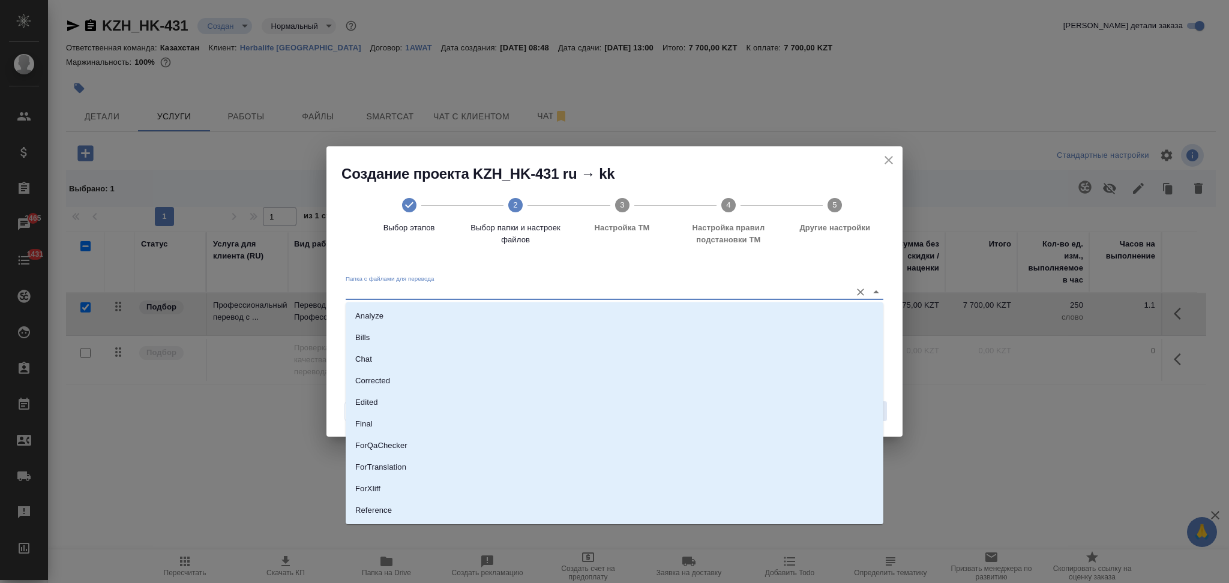
click at [448, 292] on input "Папка с файлами для перевода" at bounding box center [595, 291] width 499 height 14
click at [377, 473] on p "Source" at bounding box center [367, 470] width 25 height 12
type input "Source"
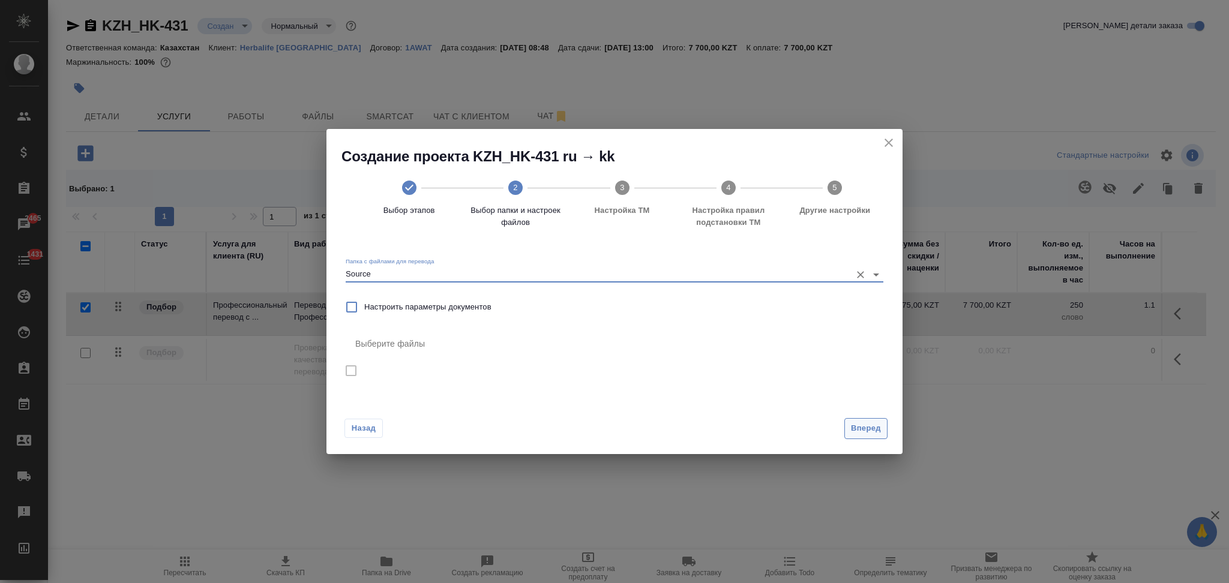
drag, startPoint x: 854, startPoint y: 430, endPoint x: 847, endPoint y: 425, distance: 8.3
click at [853, 430] on span "Вперед" at bounding box center [866, 429] width 30 height 14
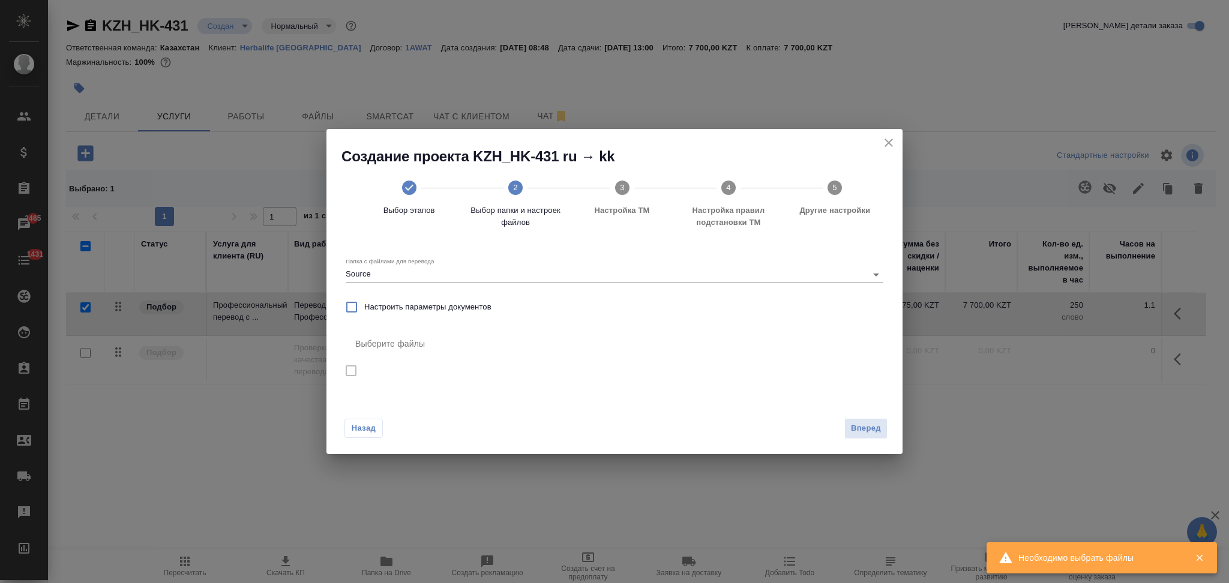
drag, startPoint x: 878, startPoint y: 145, endPoint x: 837, endPoint y: 155, distance: 42.6
click at [878, 144] on div "Создание проекта KZH_HK-431 ru → kk Выбор этапов 2 Выбор папки и настроек файло…" at bounding box center [614, 186] width 576 height 114
drag, startPoint x: 887, startPoint y: 140, endPoint x: 866, endPoint y: 140, distance: 21.0
click at [885, 140] on icon "close" at bounding box center [888, 143] width 14 height 14
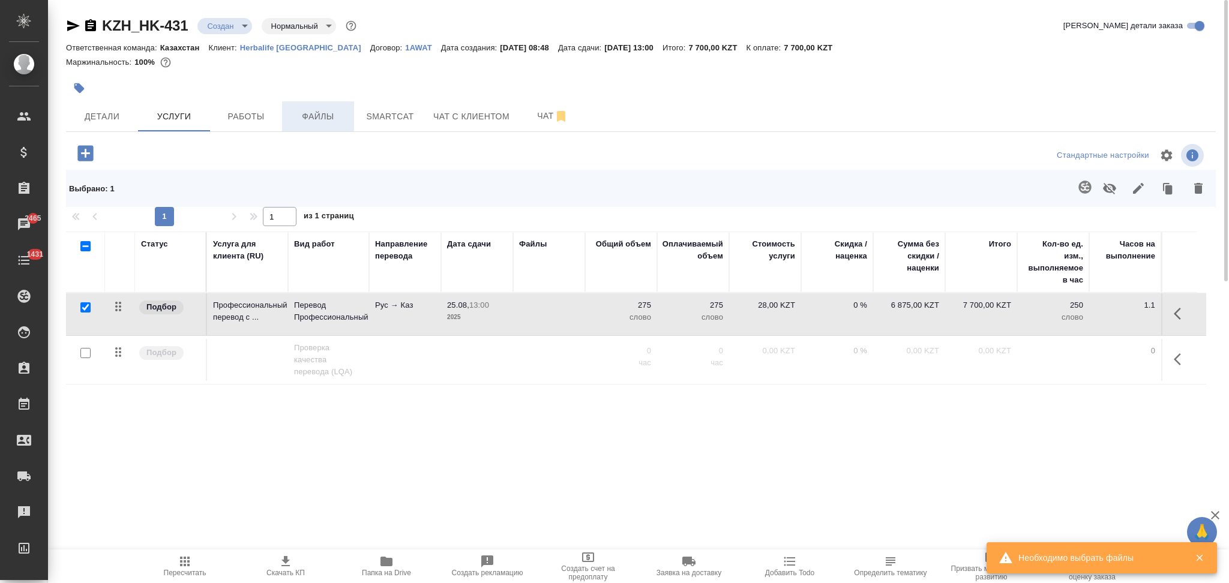
click at [324, 111] on span "Файлы" at bounding box center [318, 116] width 58 height 15
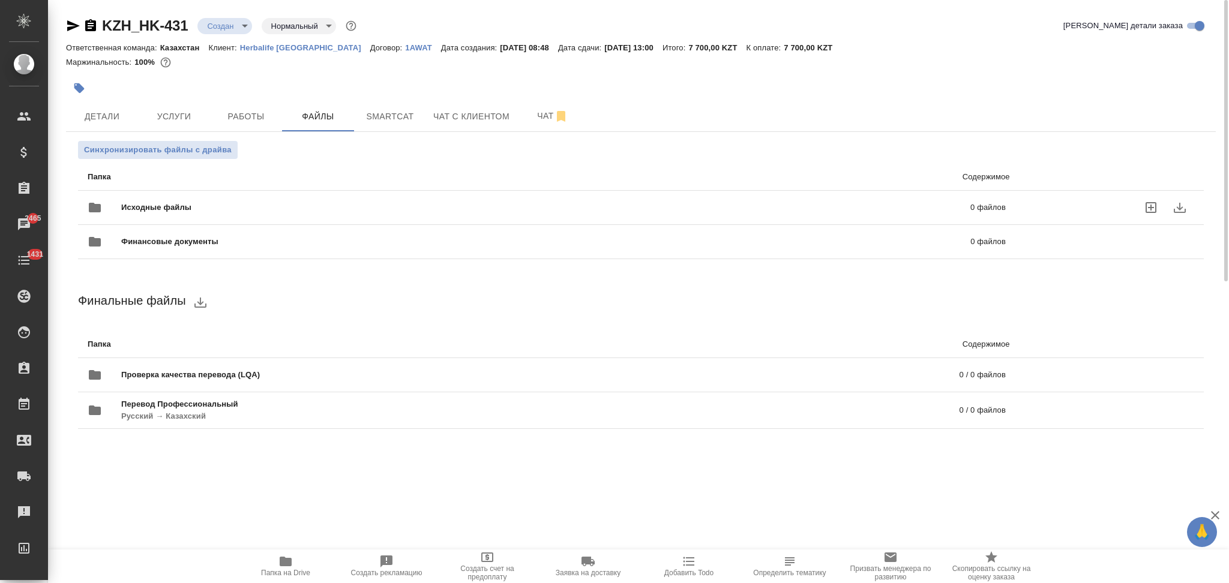
click at [198, 205] on span "Исходные файлы" at bounding box center [351, 208] width 460 height 12
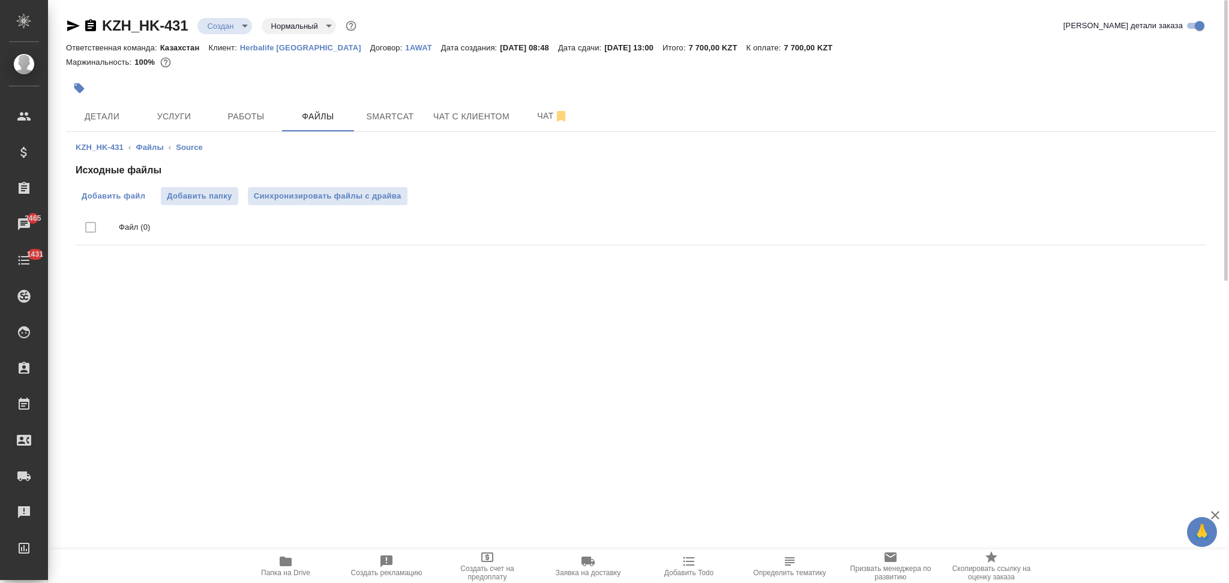
click at [112, 192] on span "Добавить файл" at bounding box center [114, 196] width 64 height 12
click at [0, 0] on input "Добавить файл" at bounding box center [0, 0] width 0 height 0
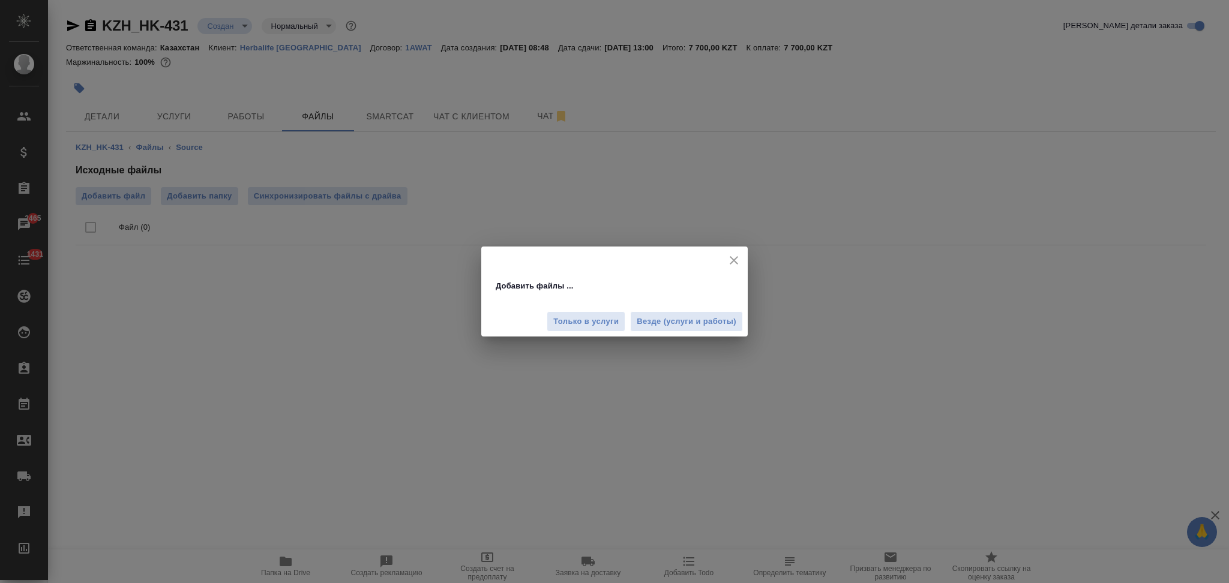
click at [599, 310] on div "Только в услуги Везде (услуги и работы)" at bounding box center [614, 317] width 266 height 40
click at [595, 319] on span "Только в услуги" at bounding box center [585, 322] width 65 height 14
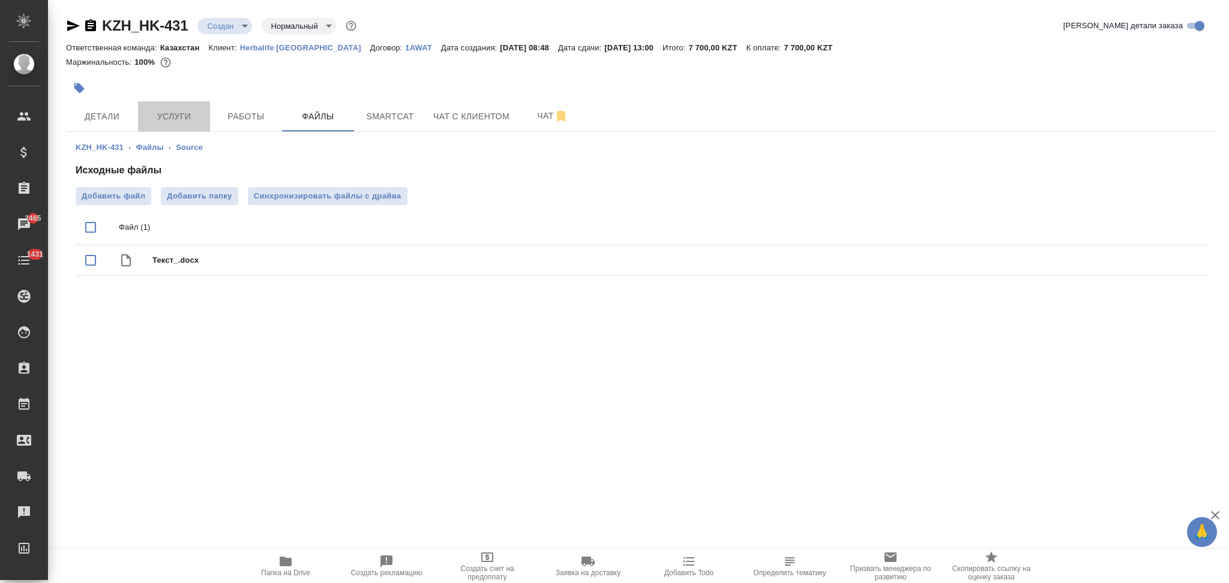
click at [178, 115] on span "Услуги" at bounding box center [174, 116] width 58 height 15
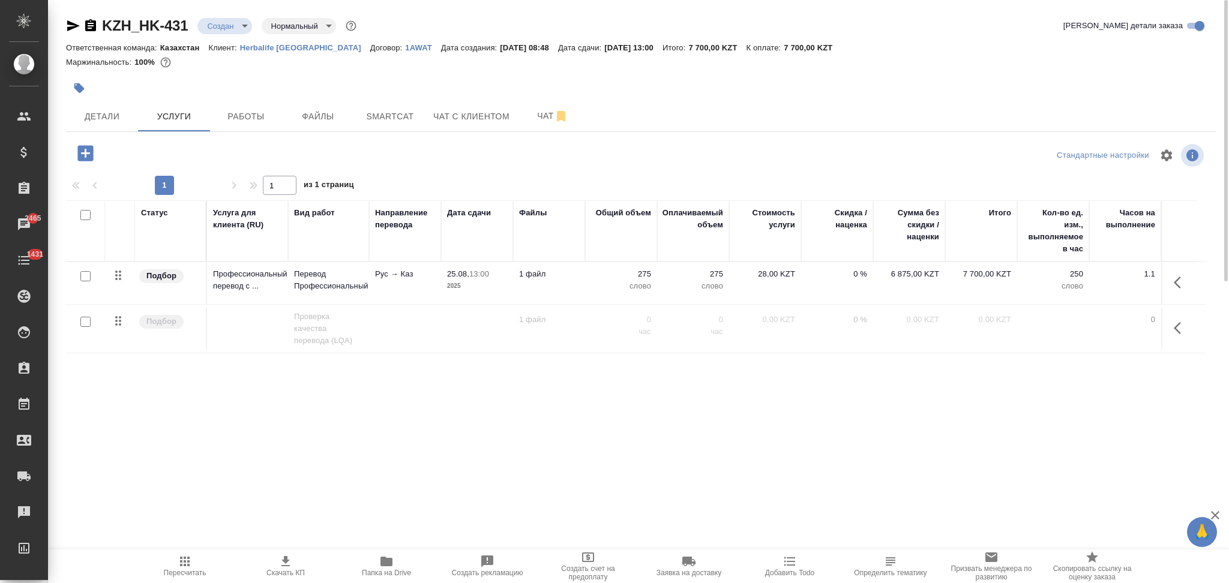
click at [89, 274] on input "checkbox" at bounding box center [85, 276] width 10 height 10
checkbox input "true"
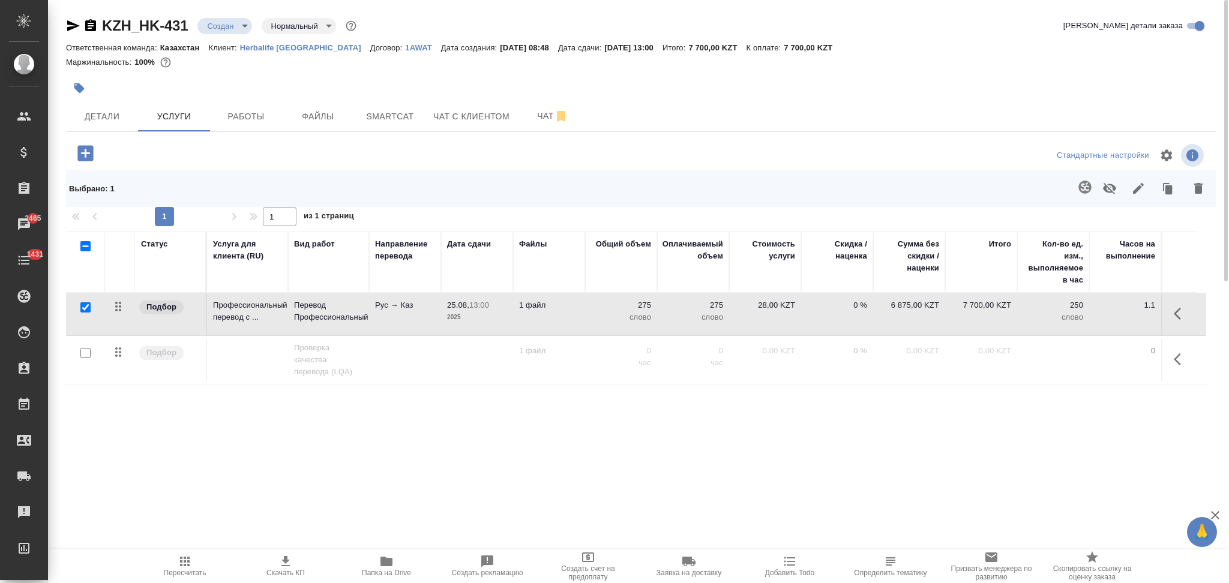
click at [1085, 187] on icon "button" at bounding box center [1084, 187] width 14 height 14
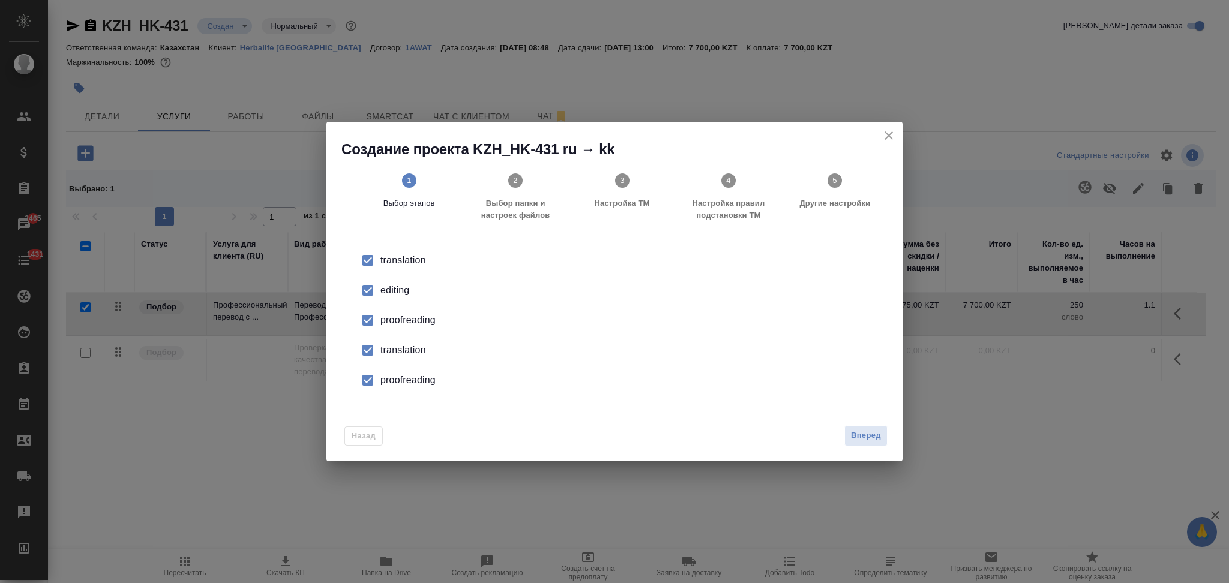
click at [401, 292] on div "editing" at bounding box center [626, 290] width 493 height 14
click at [401, 322] on div "proofreading" at bounding box center [626, 320] width 493 height 14
click at [403, 346] on div "translation" at bounding box center [626, 350] width 493 height 14
click at [400, 376] on div "proofreading" at bounding box center [626, 380] width 493 height 14
click at [853, 439] on span "Вперед" at bounding box center [866, 436] width 30 height 14
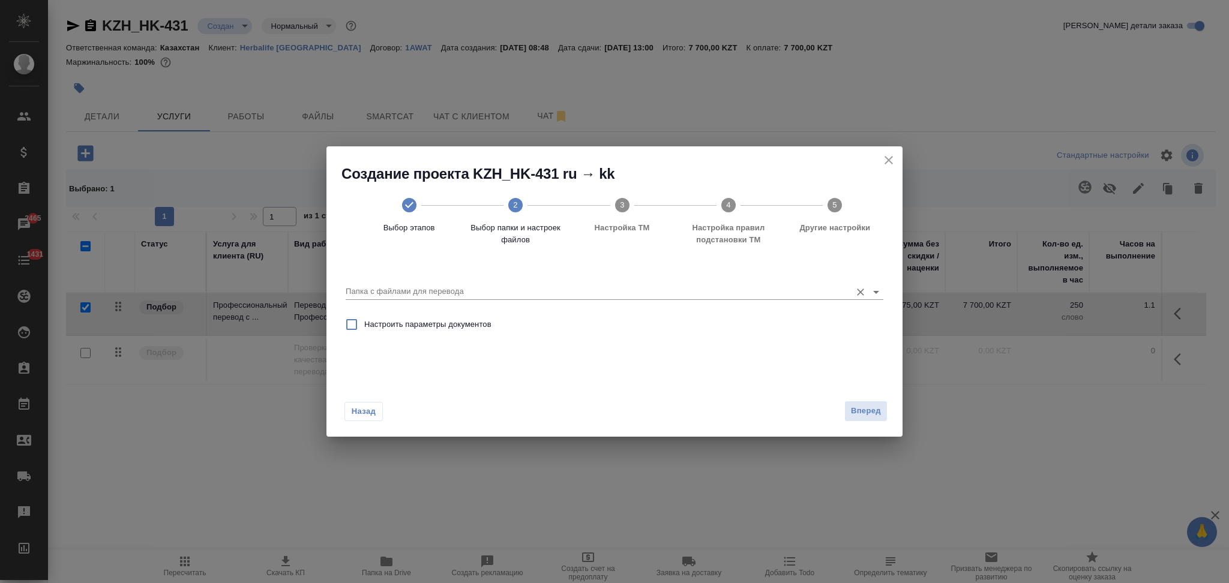
click at [460, 283] on div "Папка с файлами для перевода" at bounding box center [615, 287] width 538 height 25
click at [445, 294] on input "Папка с файлами для перевода" at bounding box center [595, 291] width 499 height 14
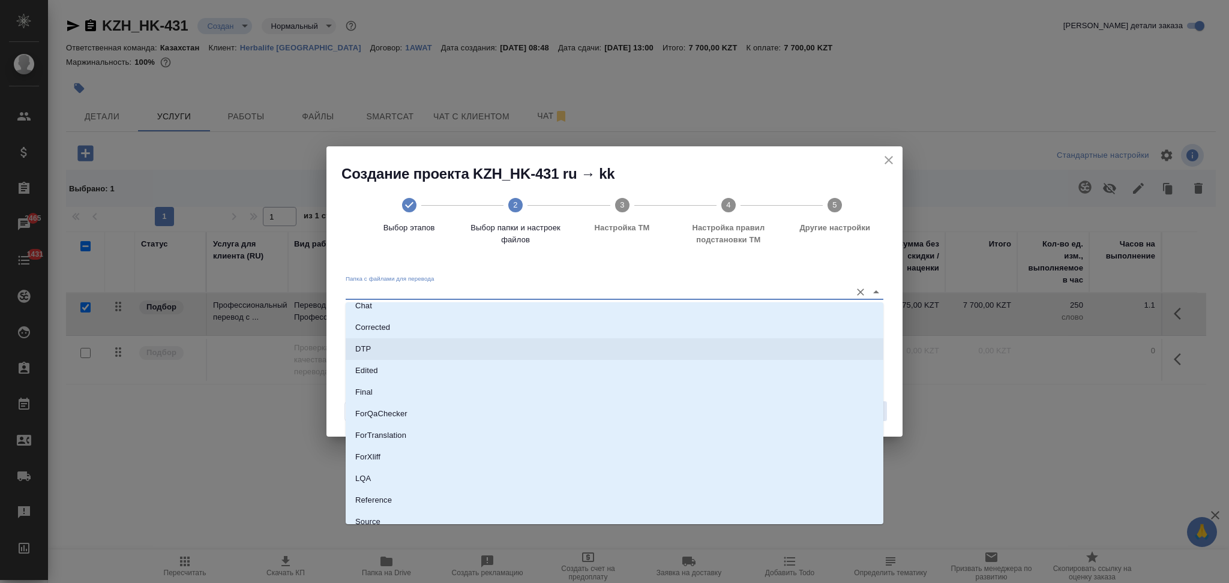
scroll to position [106, 0]
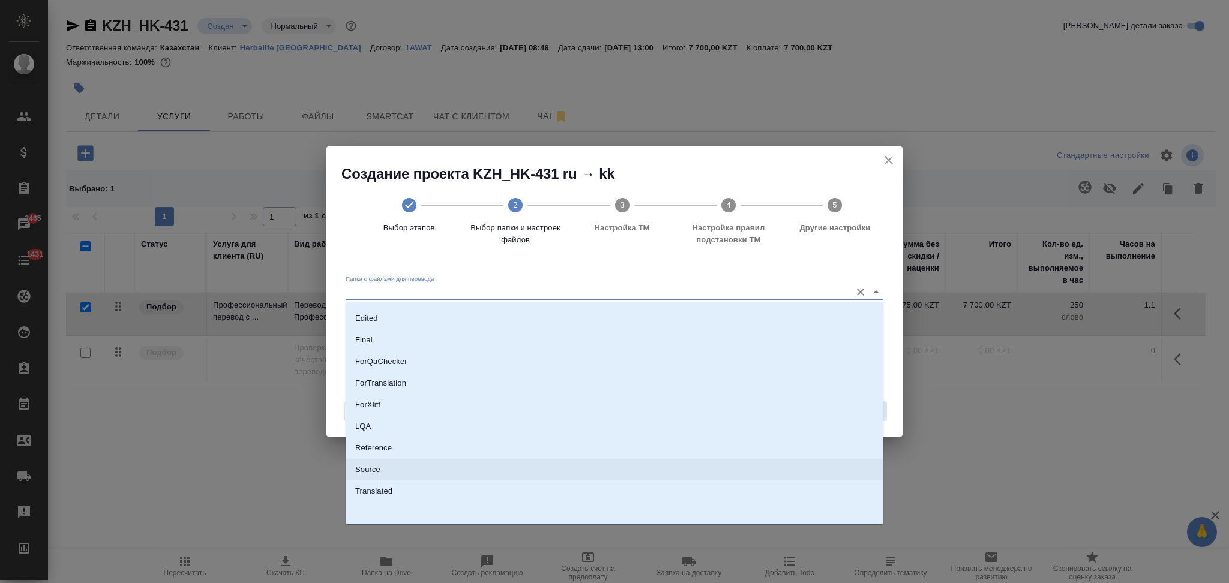
click at [391, 470] on li "Source" at bounding box center [615, 470] width 538 height 22
type input "Source"
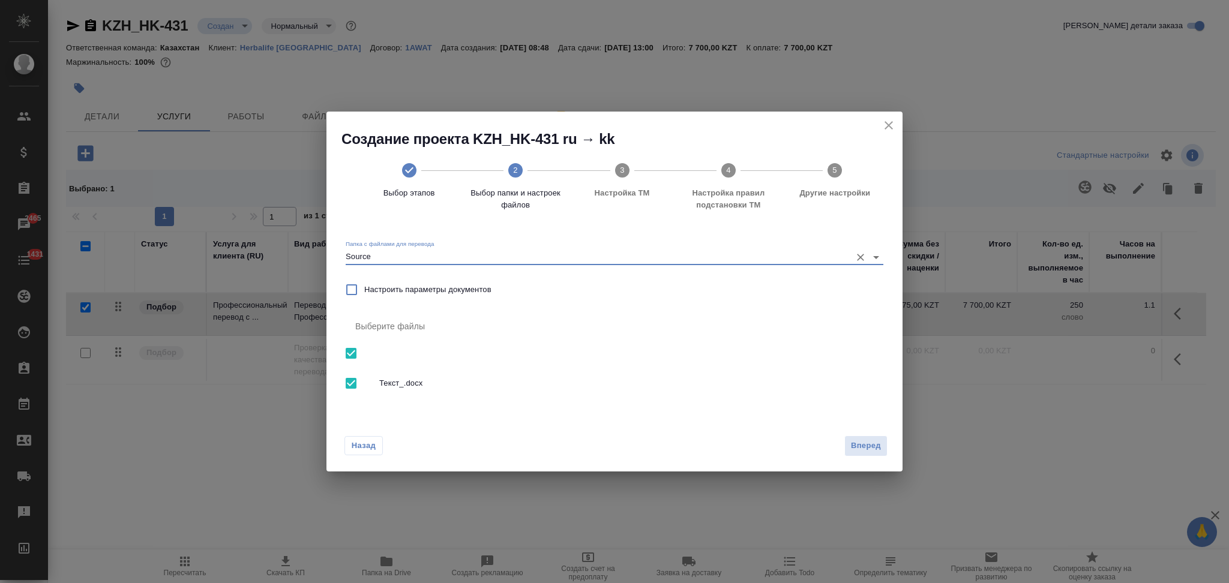
click at [855, 445] on span "Вперед" at bounding box center [866, 446] width 30 height 14
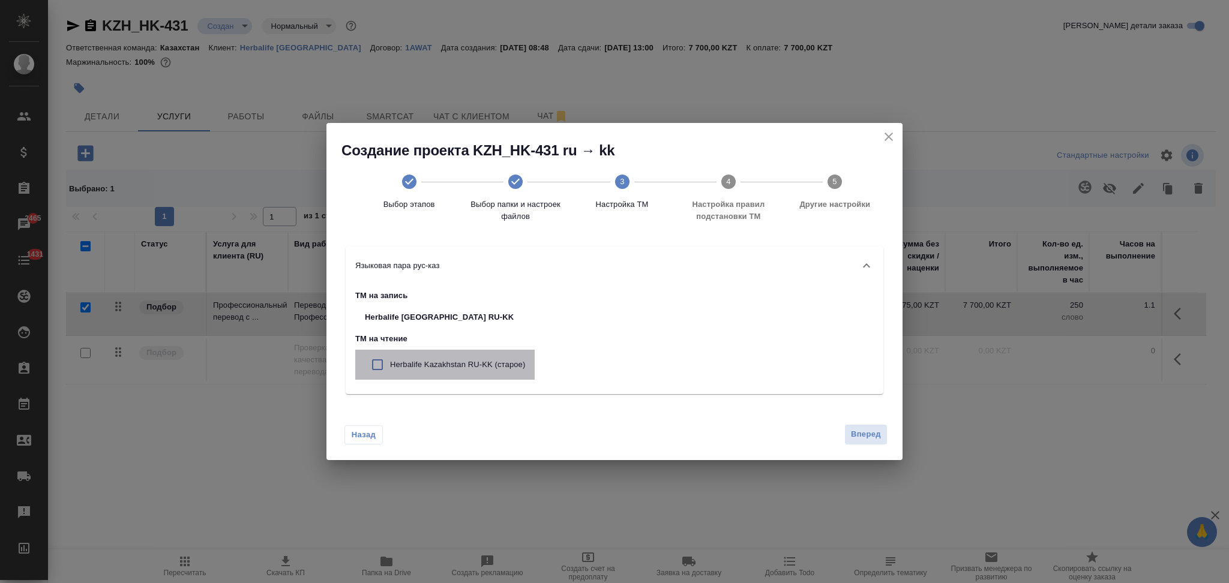
click at [513, 367] on p "Herbalife Kazakhstan RU-KK (старое)" at bounding box center [457, 365] width 135 height 12
checkbox input "true"
drag, startPoint x: 849, startPoint y: 433, endPoint x: 845, endPoint y: 428, distance: 6.4
click at [848, 433] on button "Вперед" at bounding box center [865, 434] width 43 height 21
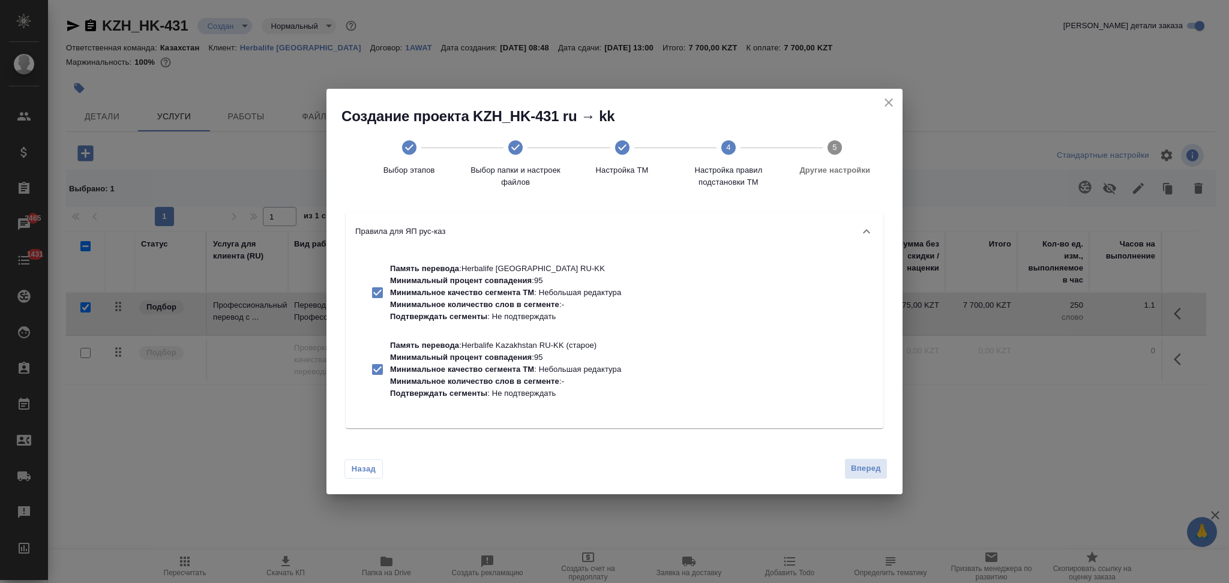
click at [485, 293] on p "Минимальное качество сегмента ТМ" at bounding box center [462, 292] width 144 height 9
checkbox input "false"
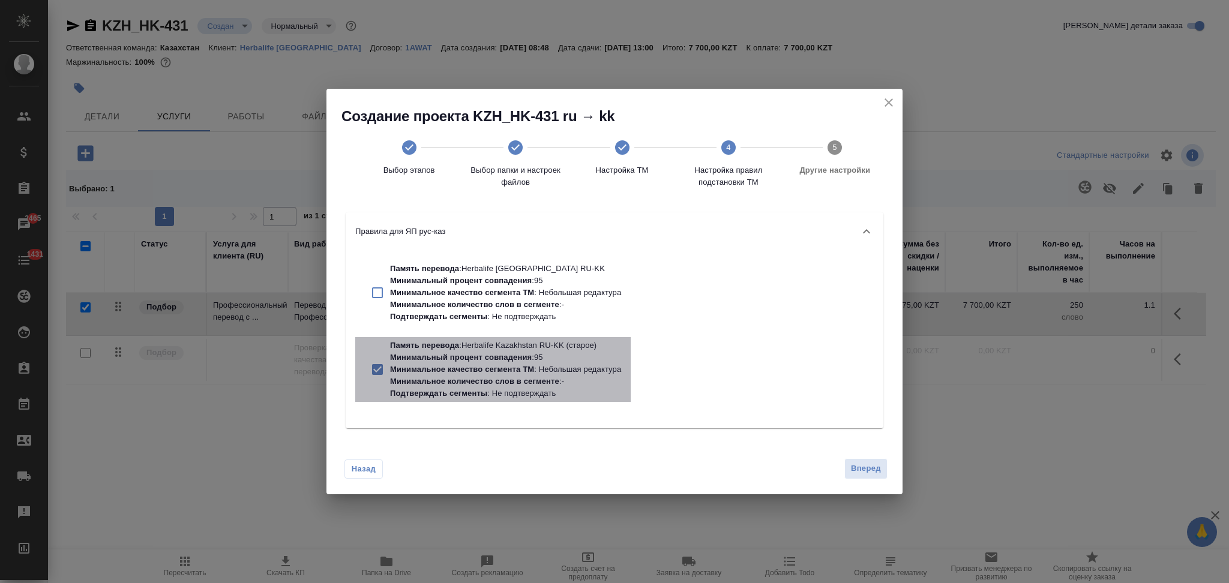
click at [497, 356] on p "Минимальный процент совпадения" at bounding box center [461, 357] width 142 height 9
checkbox input "false"
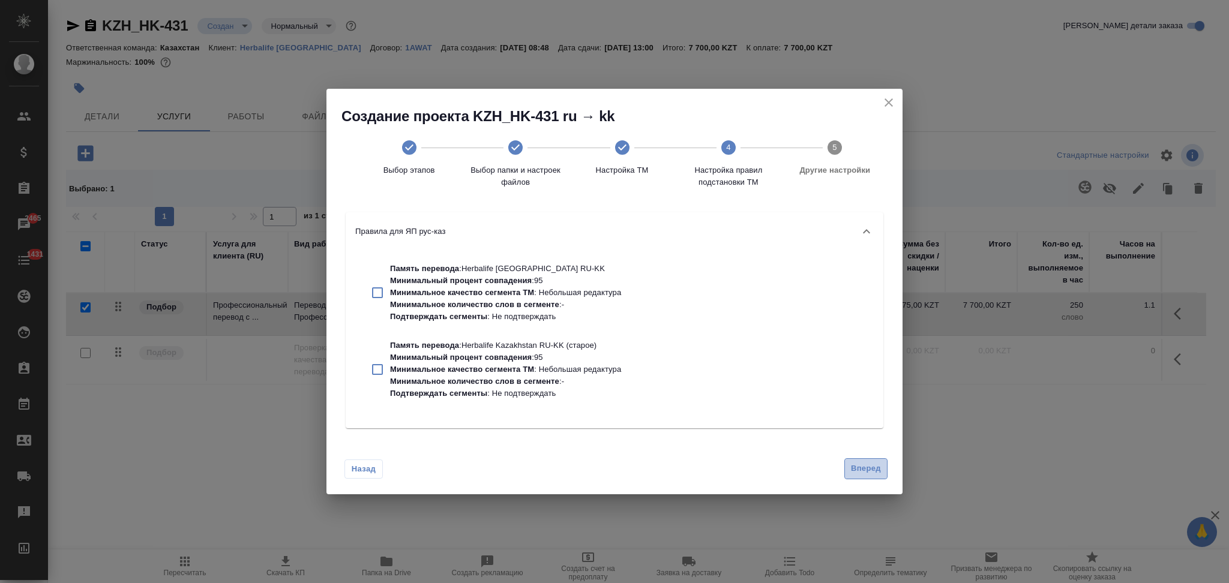
click at [858, 467] on span "Вперед" at bounding box center [866, 469] width 30 height 14
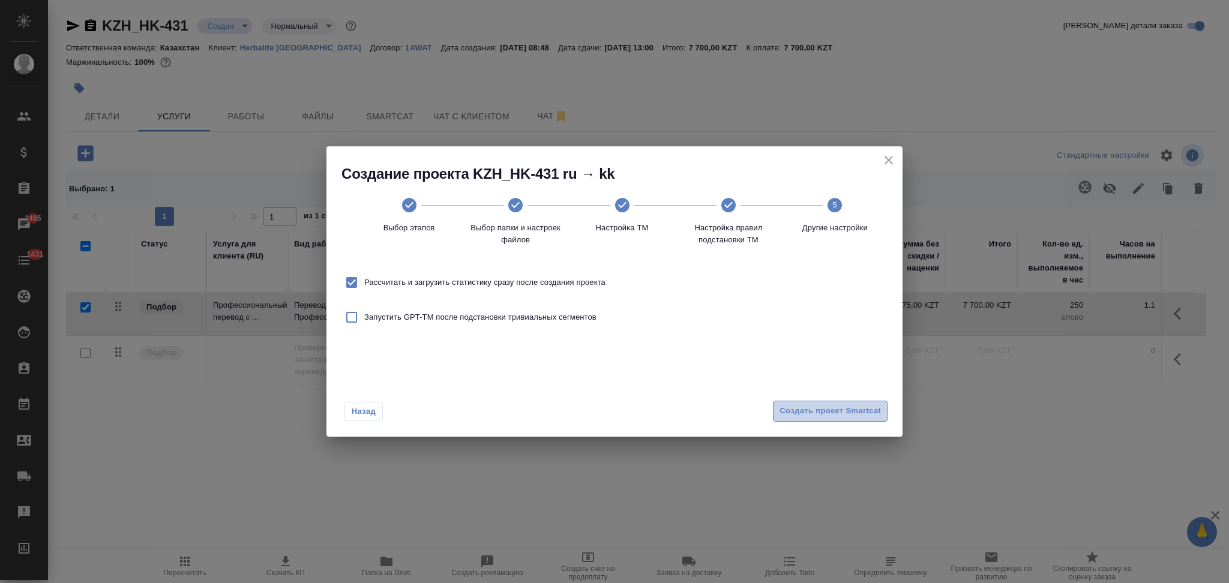
click at [795, 406] on span "Создать проект Smartcat" at bounding box center [829, 411] width 101 height 14
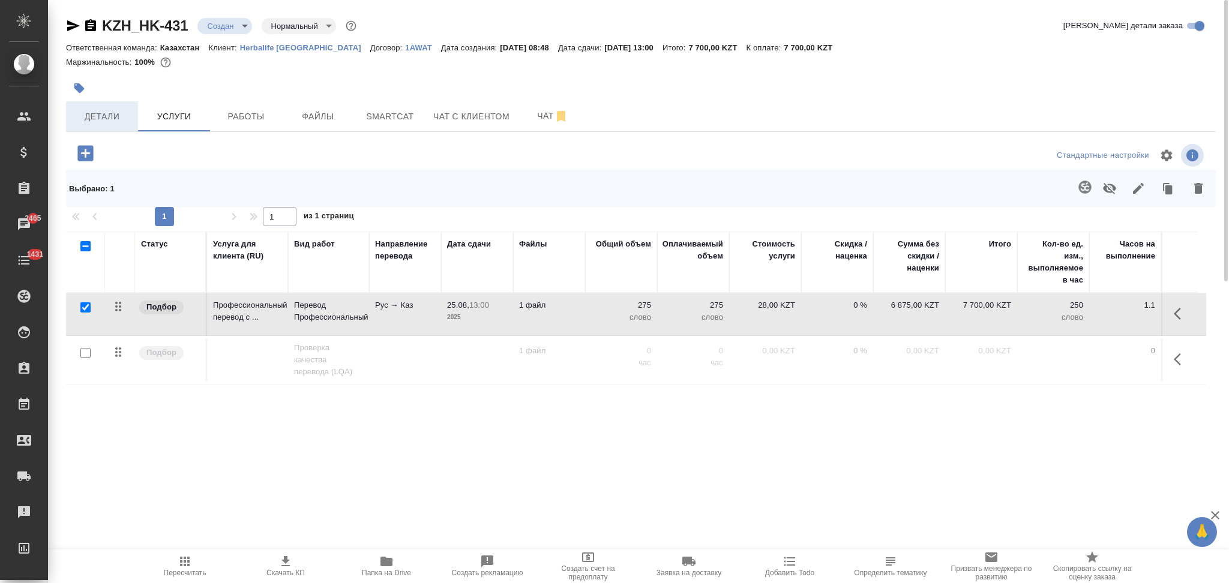
click at [101, 112] on span "Детали" at bounding box center [102, 116] width 58 height 15
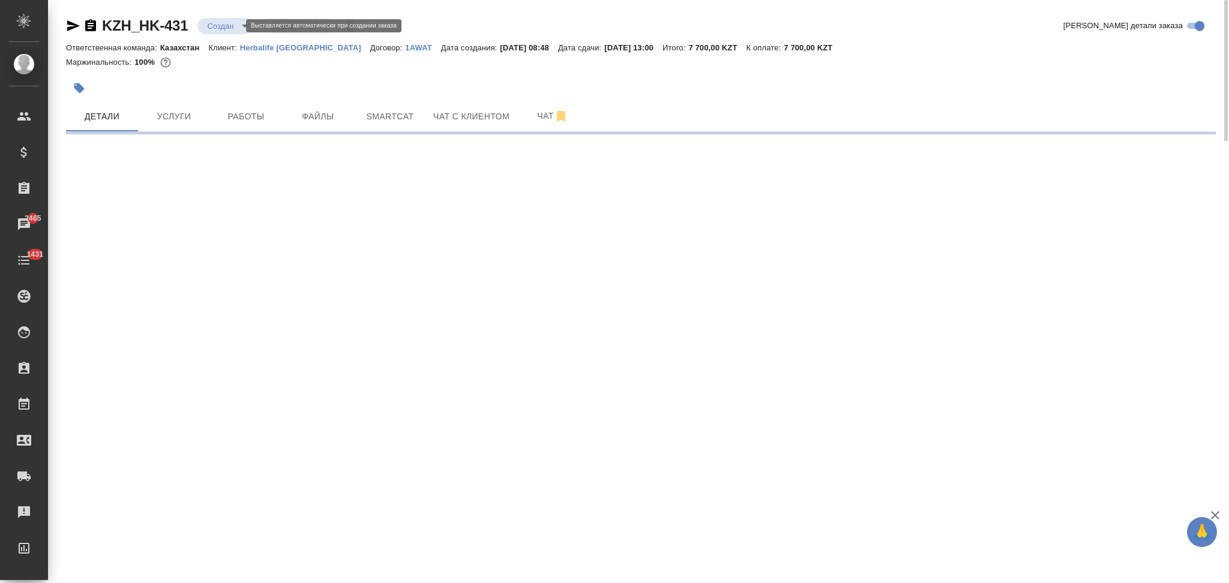
select select "RU"
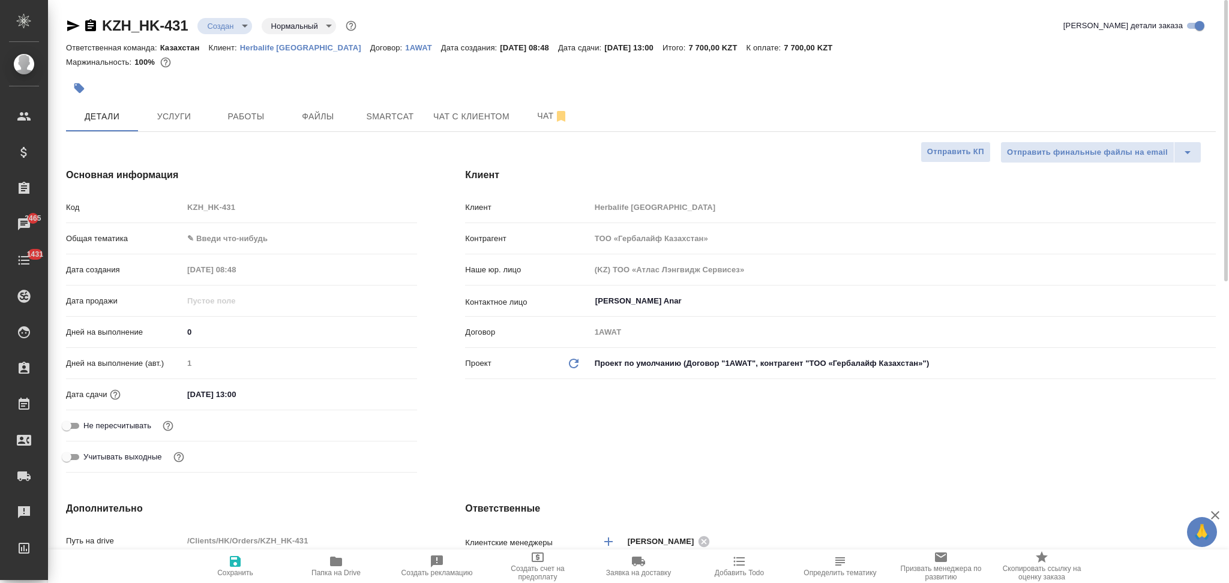
type textarea "x"
click at [215, 22] on body "🙏 .cls-1 fill:#fff; AWATERA Aslanukova Sati Клиенты Спецификации Заказы 2465 Ча…" at bounding box center [614, 291] width 1229 height 583
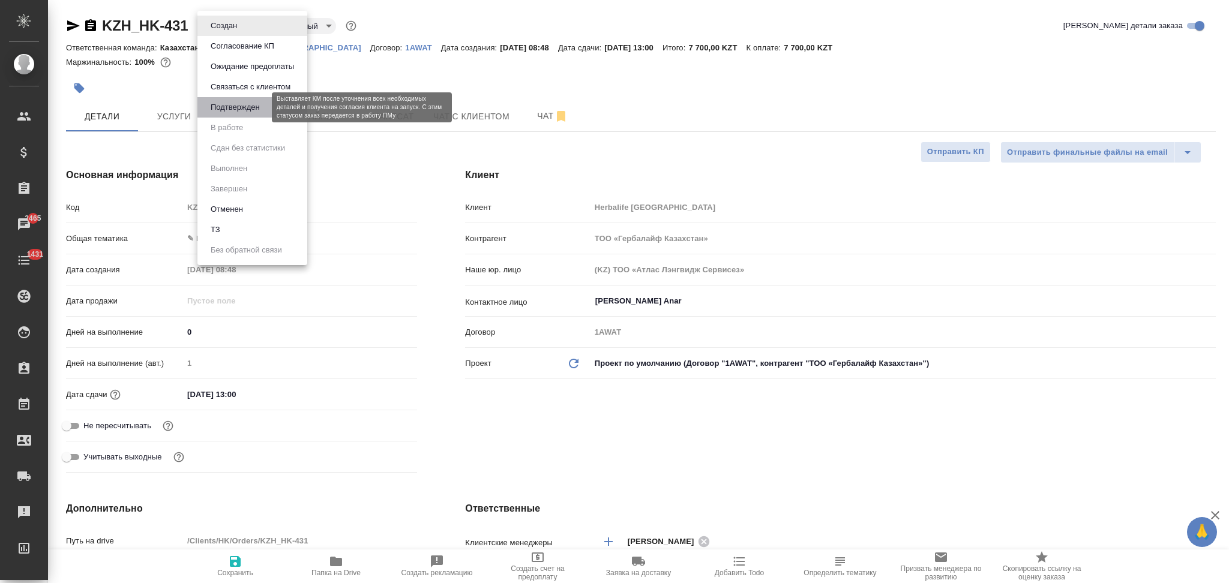
click at [242, 109] on button "Подтвержден" at bounding box center [235, 107] width 56 height 13
type textarea "x"
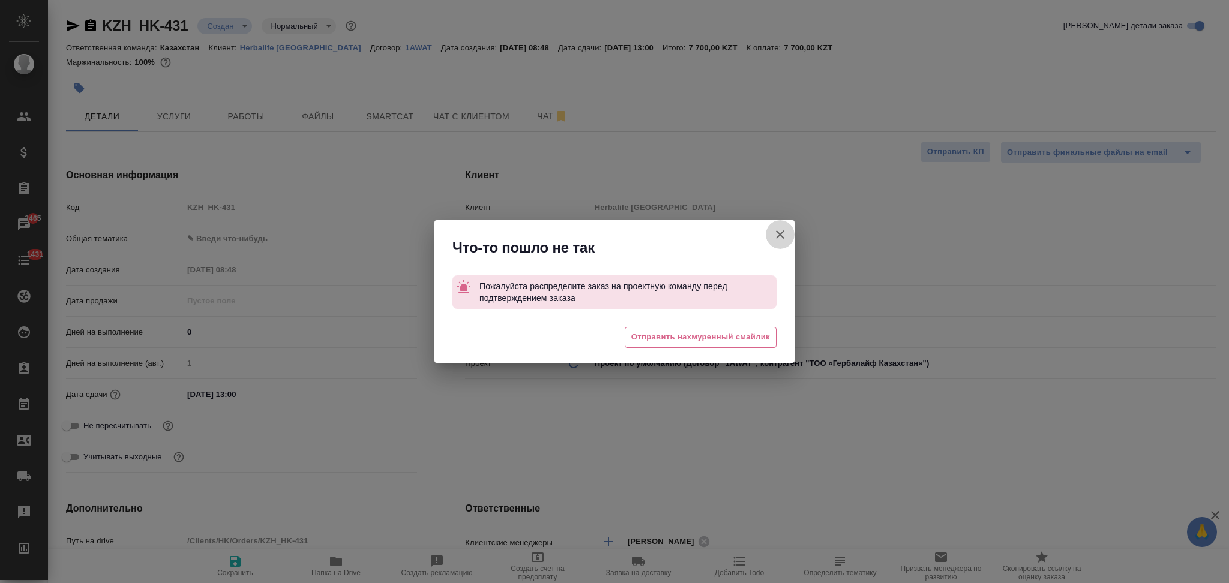
click at [785, 225] on button "Клиент не указал номер" at bounding box center [779, 234] width 29 height 29
type textarea "x"
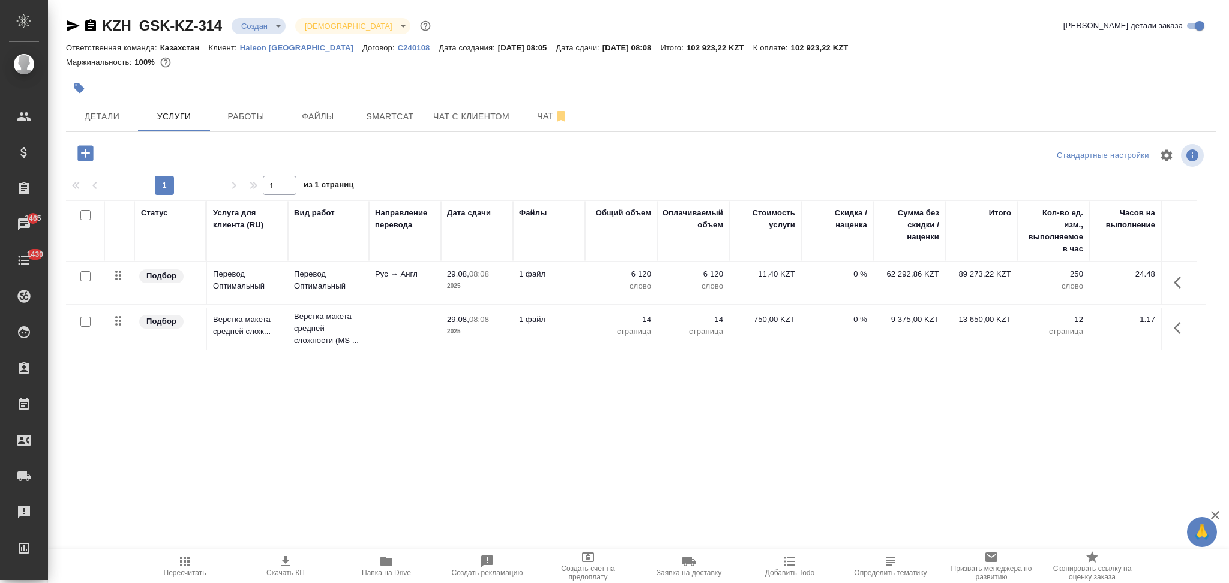
click at [110, 115] on span "Детали" at bounding box center [102, 116] width 58 height 15
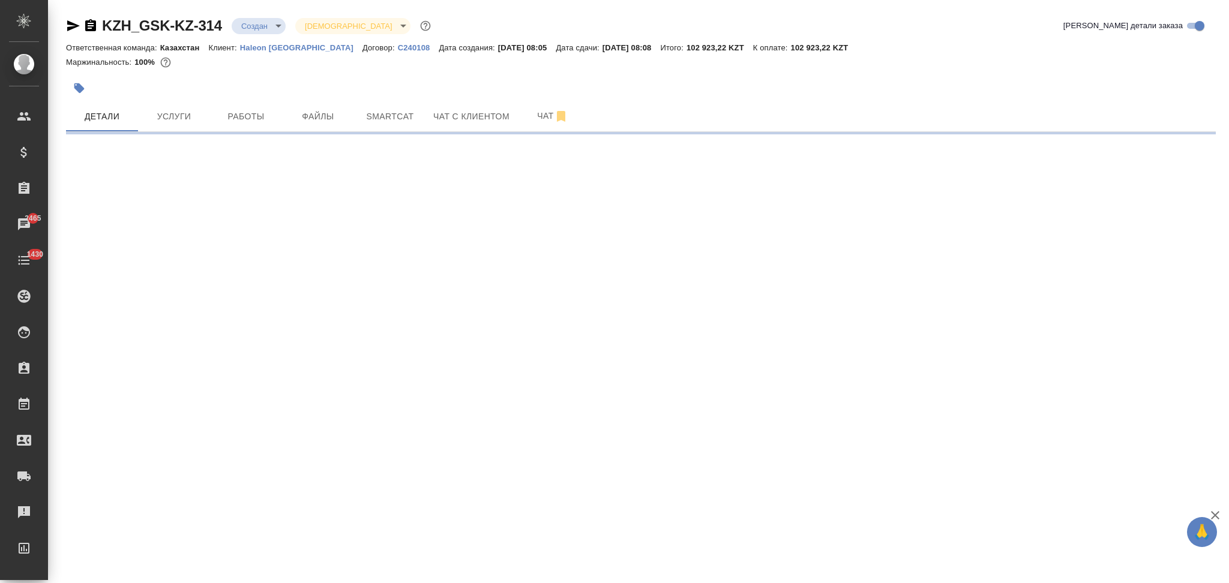
select select "RU"
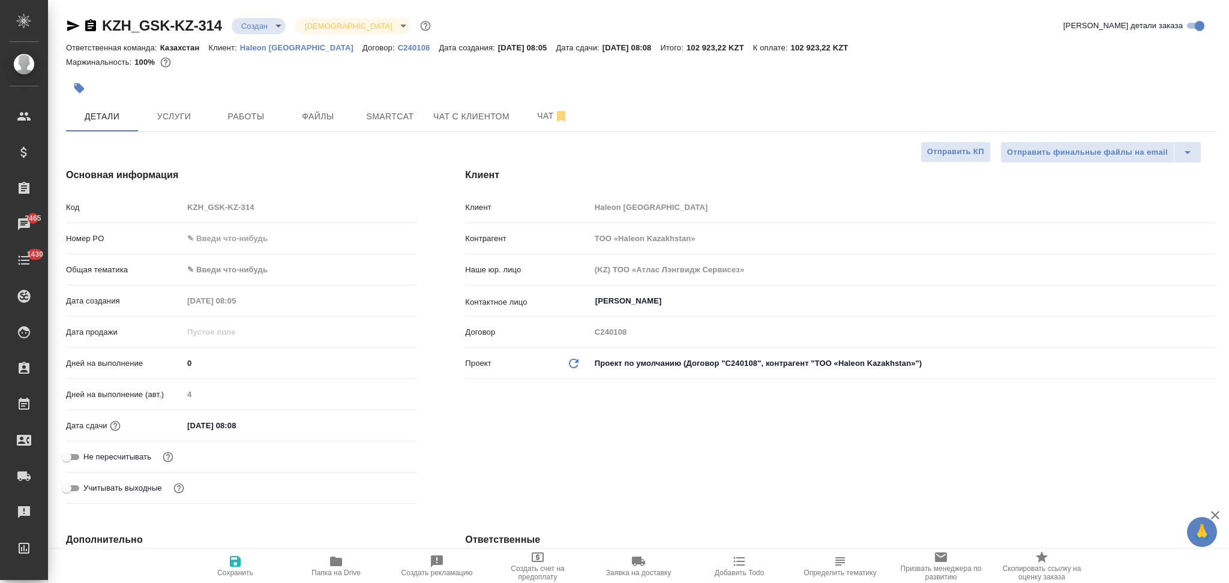
type textarea "x"
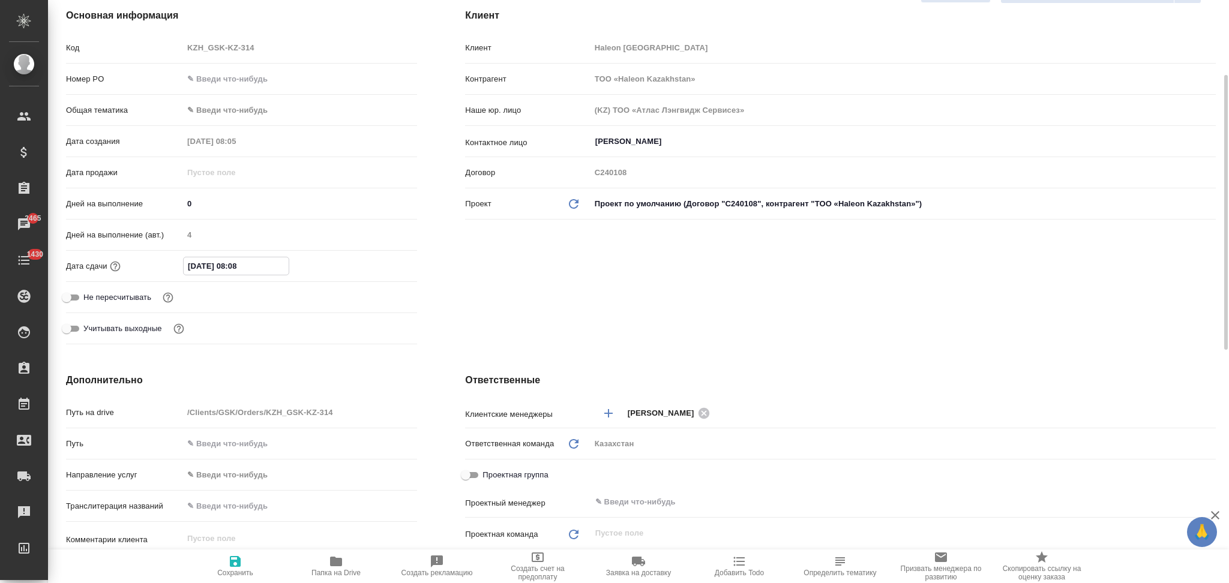
click at [267, 262] on input "[DATE] 08:08" at bounding box center [236, 265] width 105 height 17
click at [379, 265] on icon "button" at bounding box center [382, 265] width 11 height 12
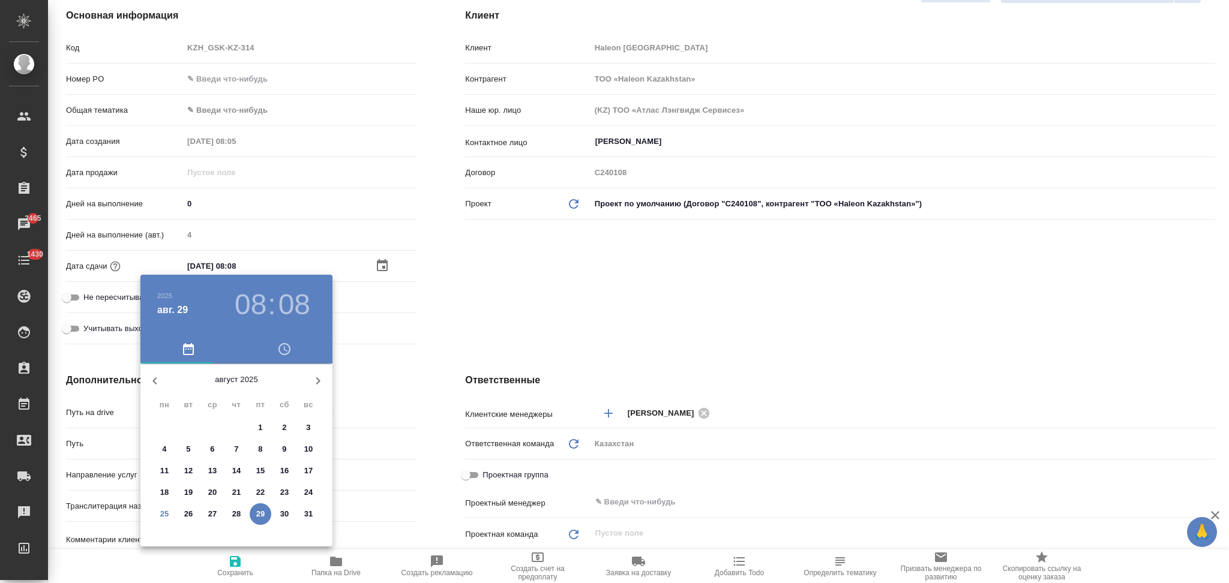
click at [185, 514] on p "26" at bounding box center [188, 514] width 9 height 12
type input "[DATE] 08:08"
type textarea "x"
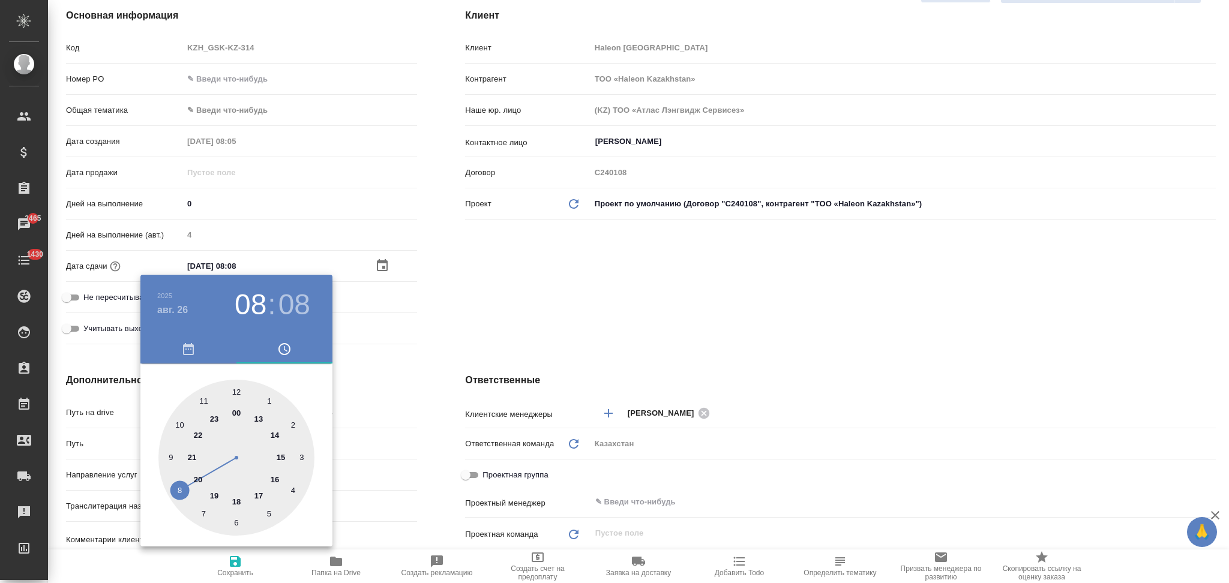
click at [274, 475] on div at bounding box center [236, 458] width 156 height 156
type input "[DATE] 16:08"
type textarea "x"
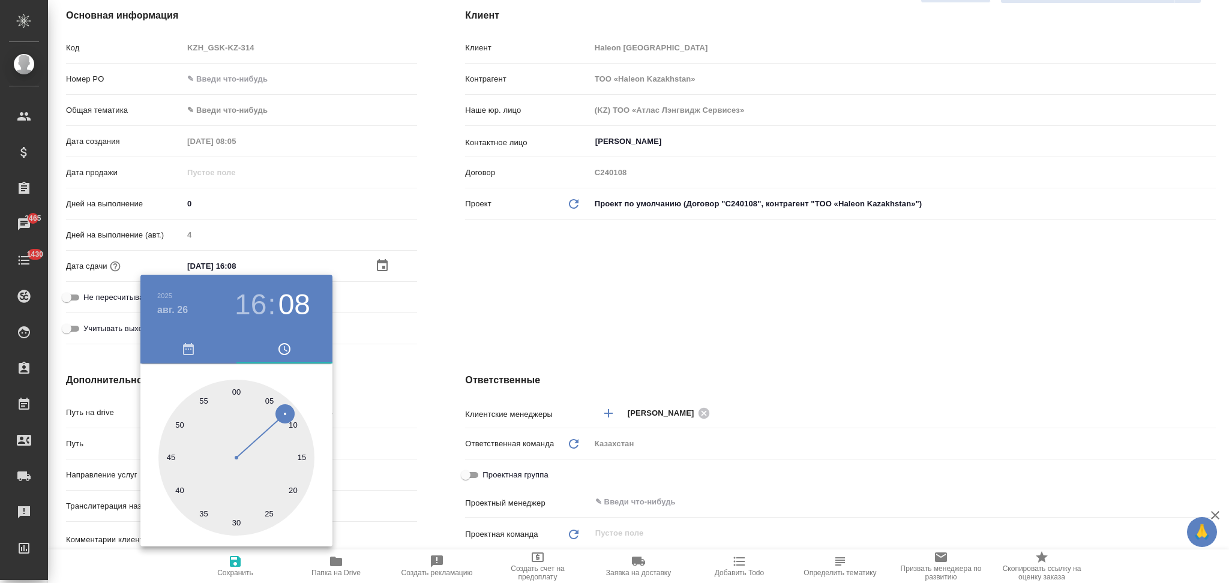
click at [236, 388] on div at bounding box center [236, 458] width 156 height 156
type input "[DATE] 16:00"
type textarea "x"
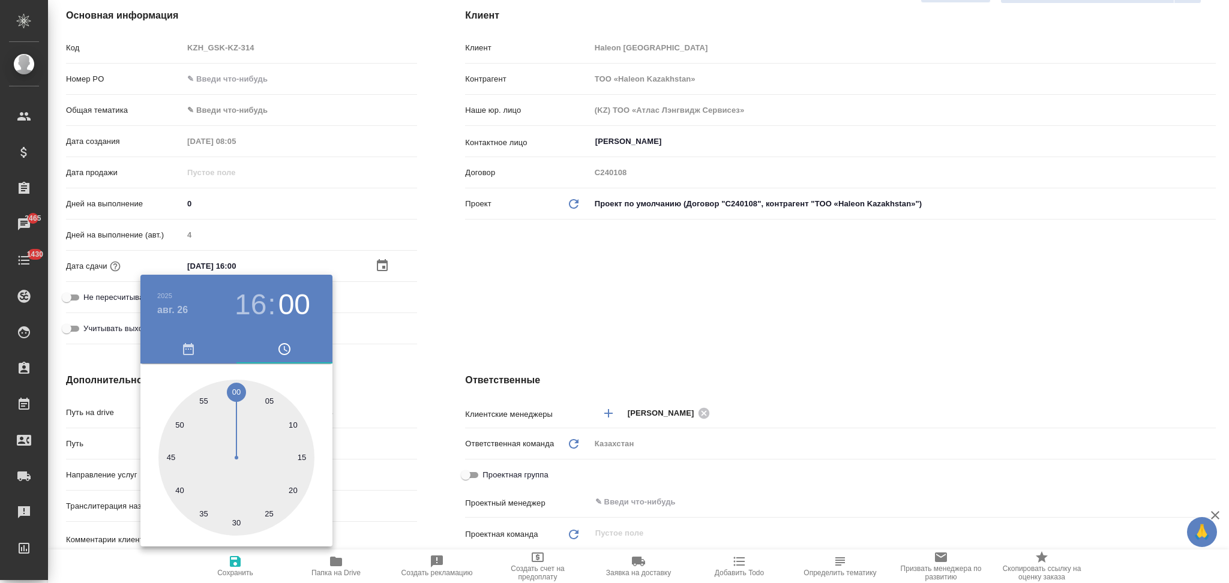
click at [437, 437] on div at bounding box center [614, 291] width 1229 height 583
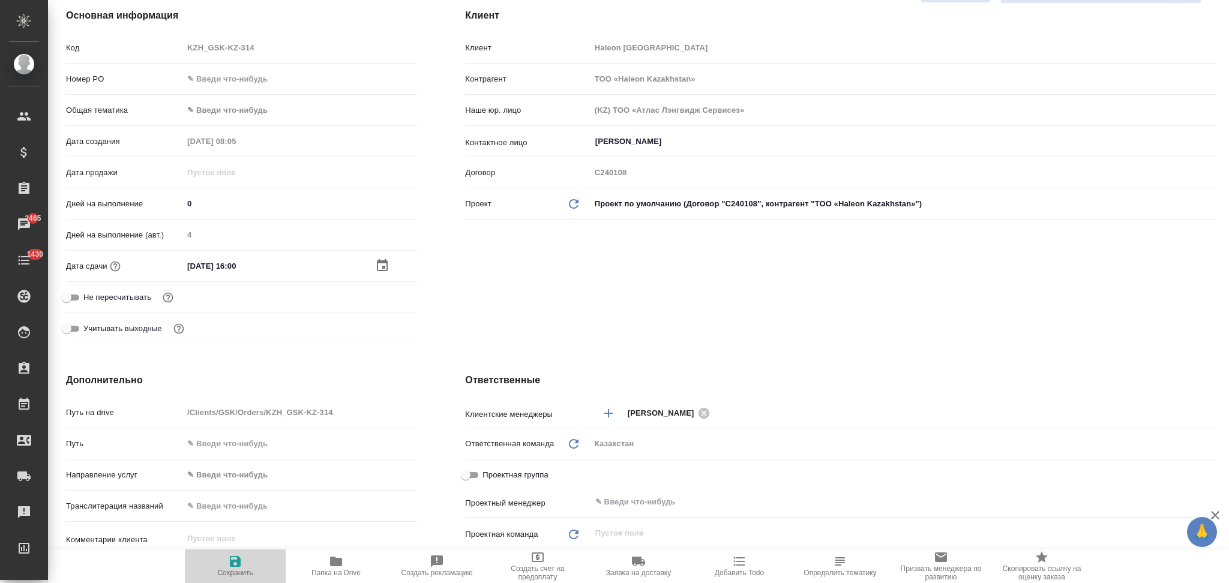
click at [234, 562] on icon "button" at bounding box center [235, 561] width 11 height 11
type textarea "x"
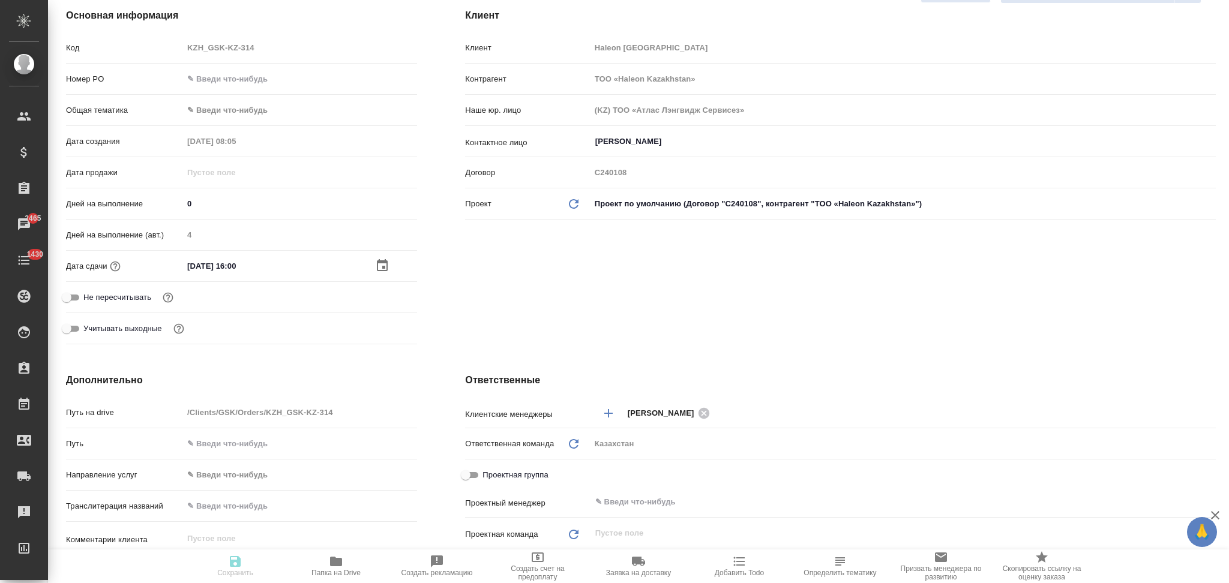
type textarea "x"
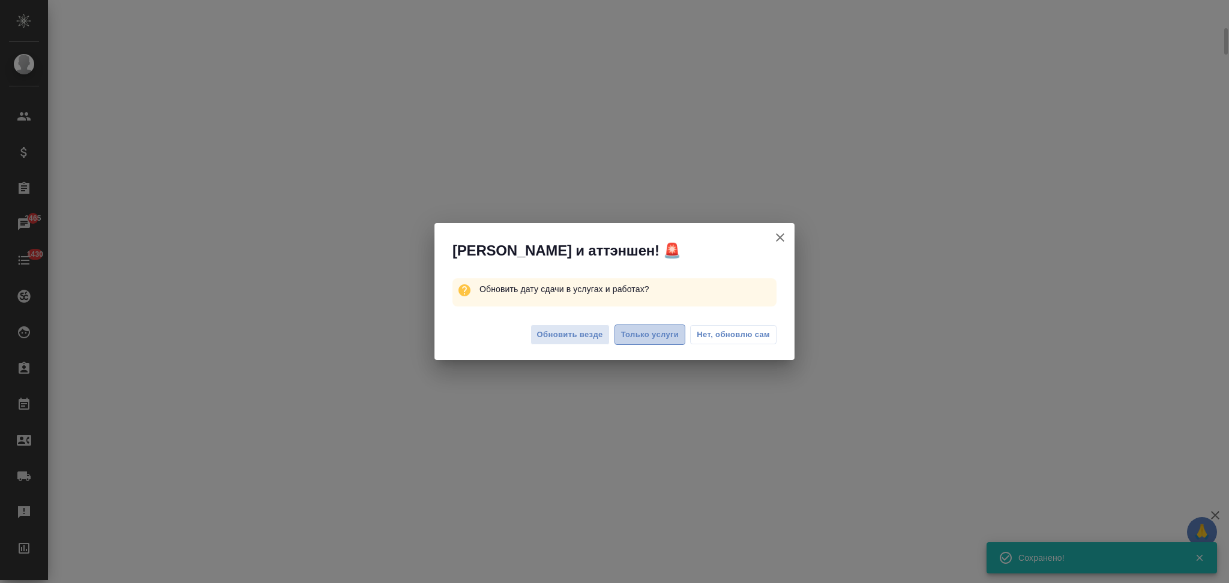
click at [650, 326] on button "Только услуги" at bounding box center [649, 335] width 71 height 21
select select "RU"
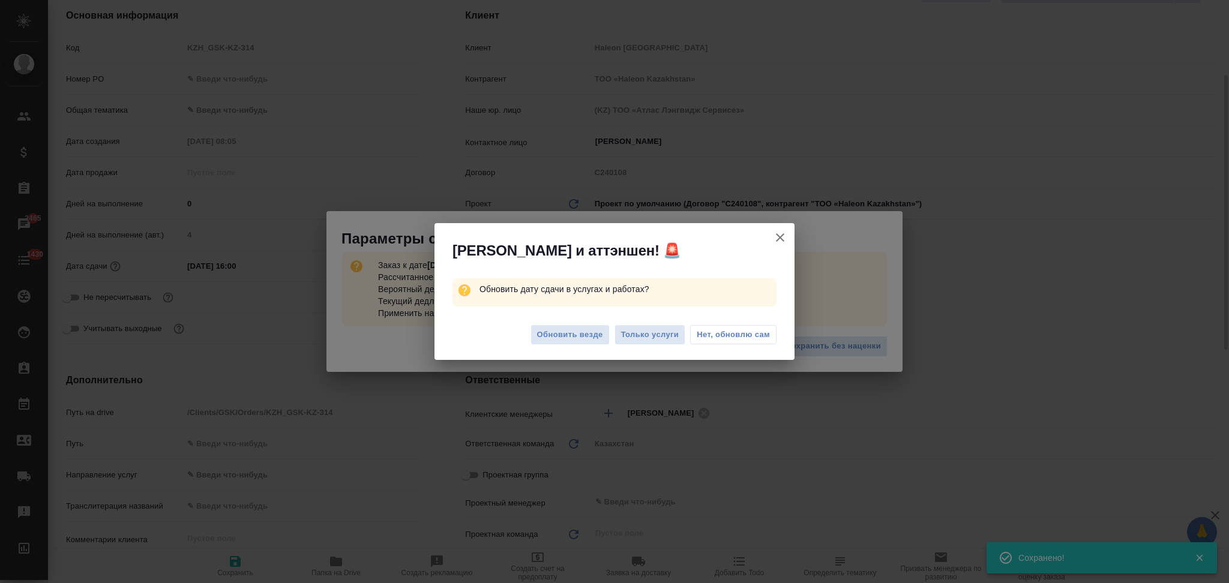
type textarea "x"
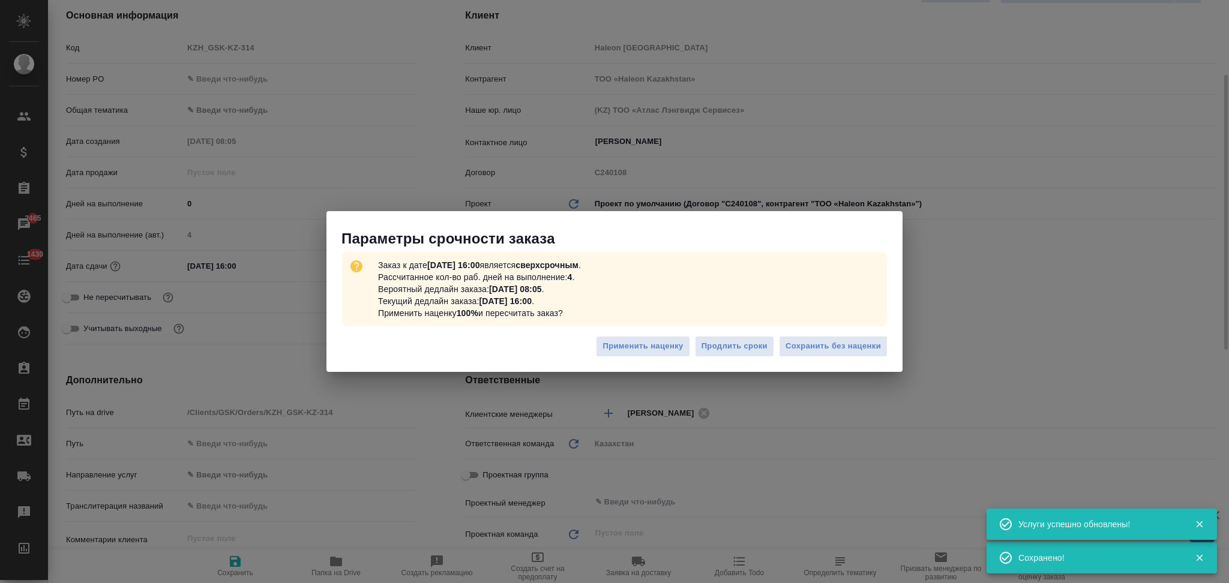
click at [818, 348] on span "Сохранить без наценки" at bounding box center [832, 347] width 95 height 14
type textarea "x"
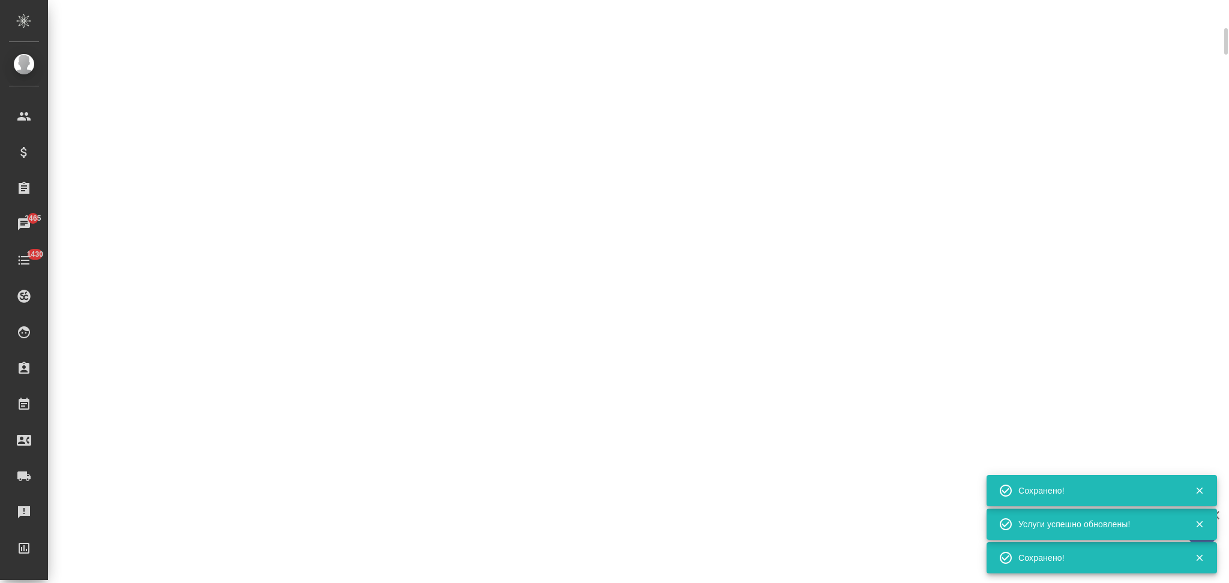
type input "urgent"
select select "RU"
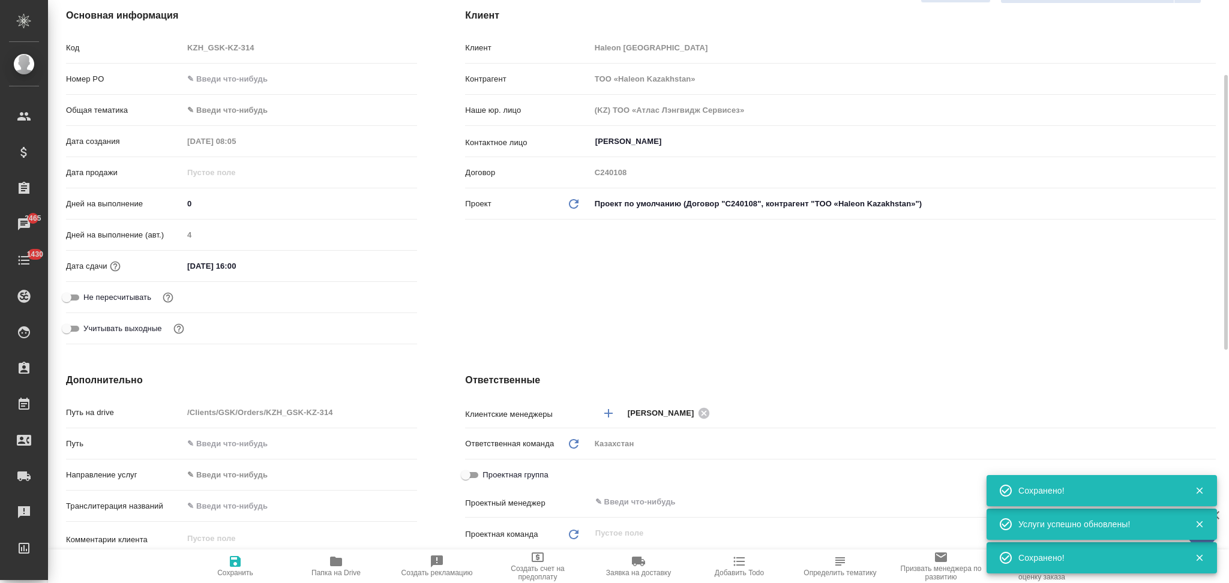
type textarea "x"
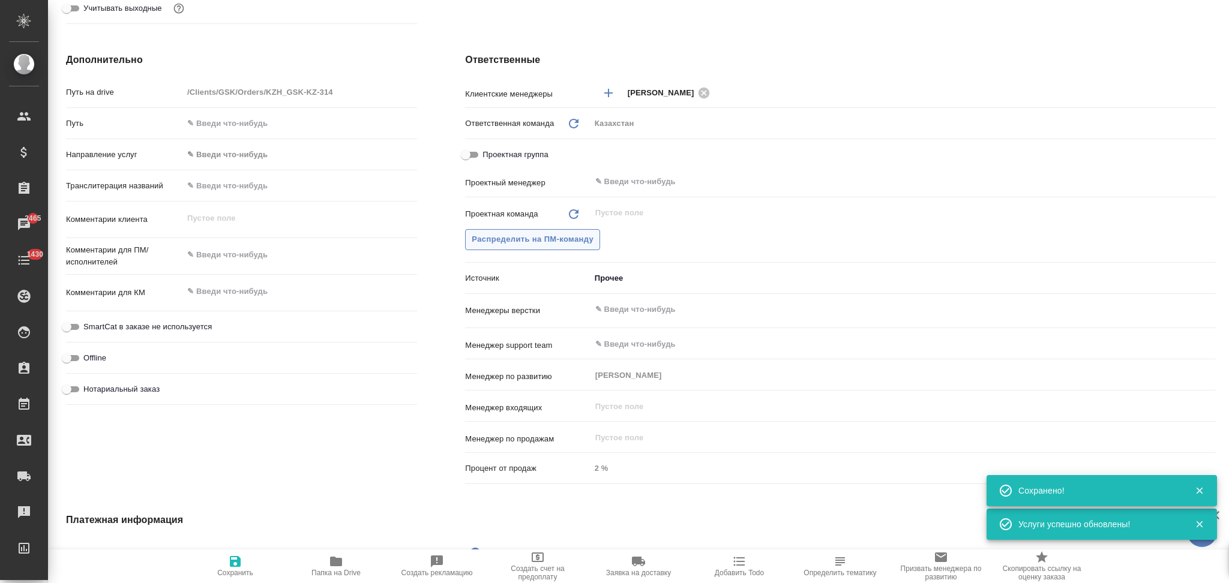
click at [508, 236] on span "Распределить на ПМ-команду" at bounding box center [533, 240] width 122 height 14
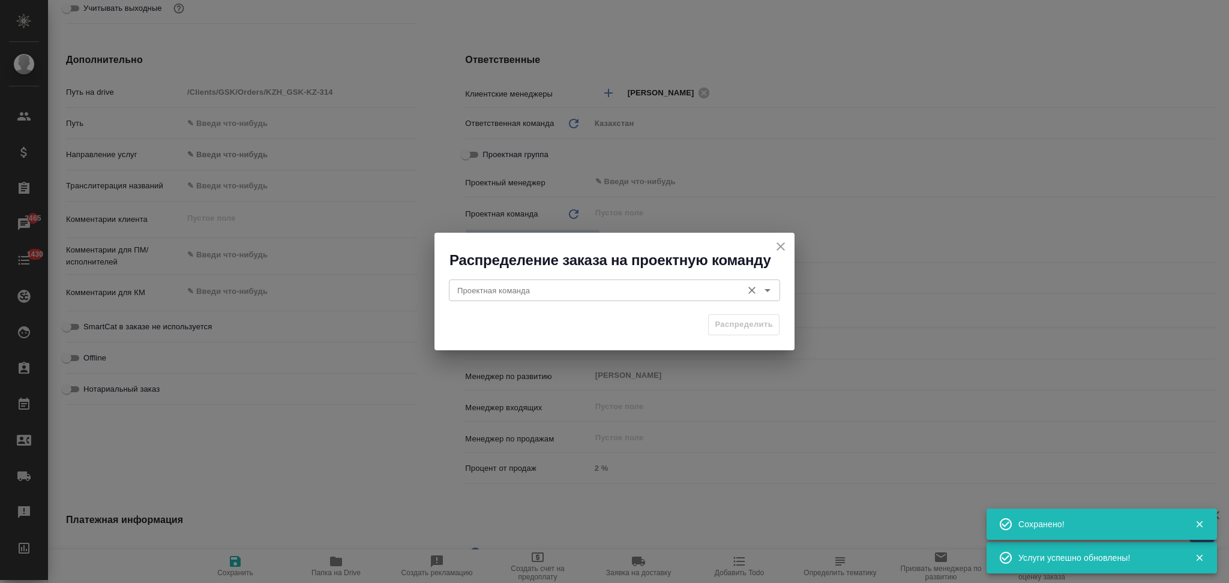
click at [503, 290] on input "Проектная команда" at bounding box center [594, 290] width 284 height 14
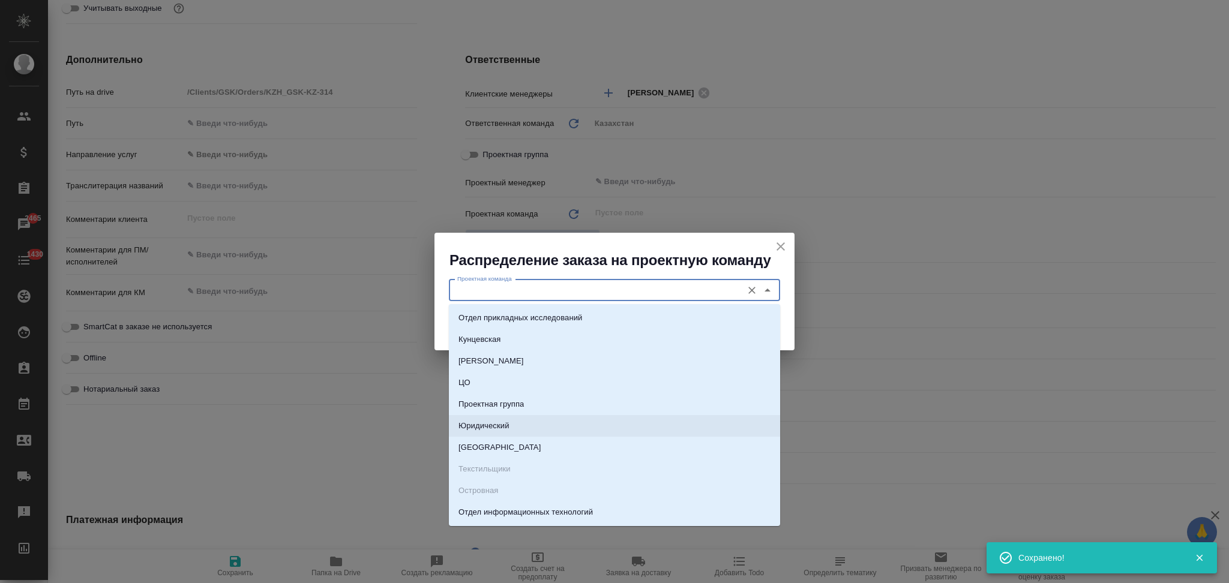
click at [491, 425] on p "Юридический" at bounding box center [483, 426] width 51 height 12
type input "Юридический"
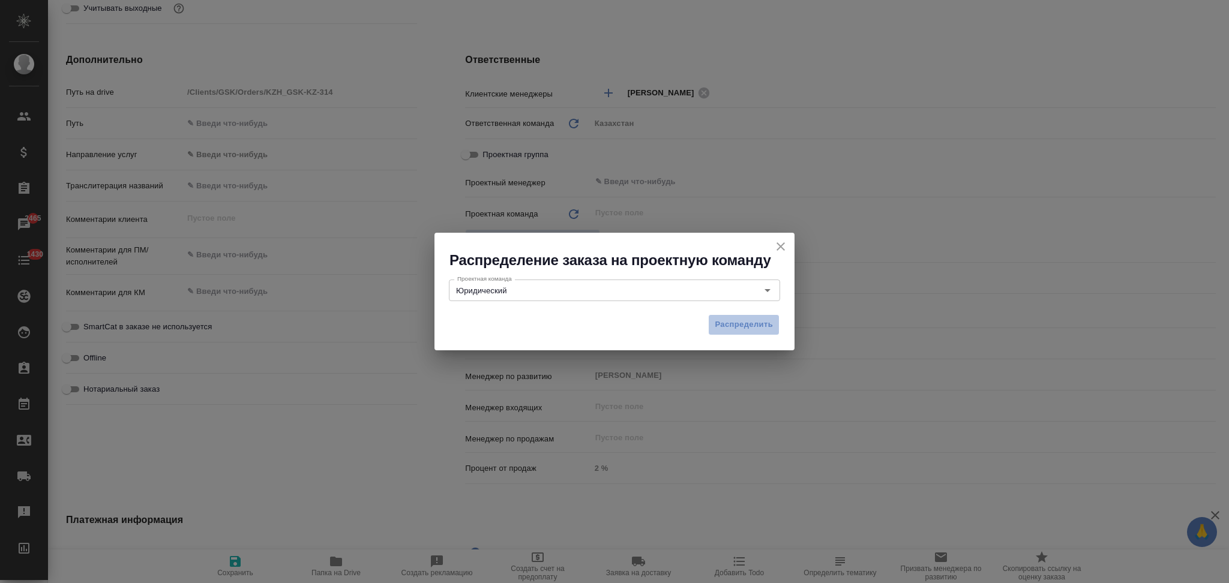
drag, startPoint x: 722, startPoint y: 319, endPoint x: 691, endPoint y: 322, distance: 30.7
click at [722, 318] on span "Распределить" at bounding box center [743, 325] width 58 height 14
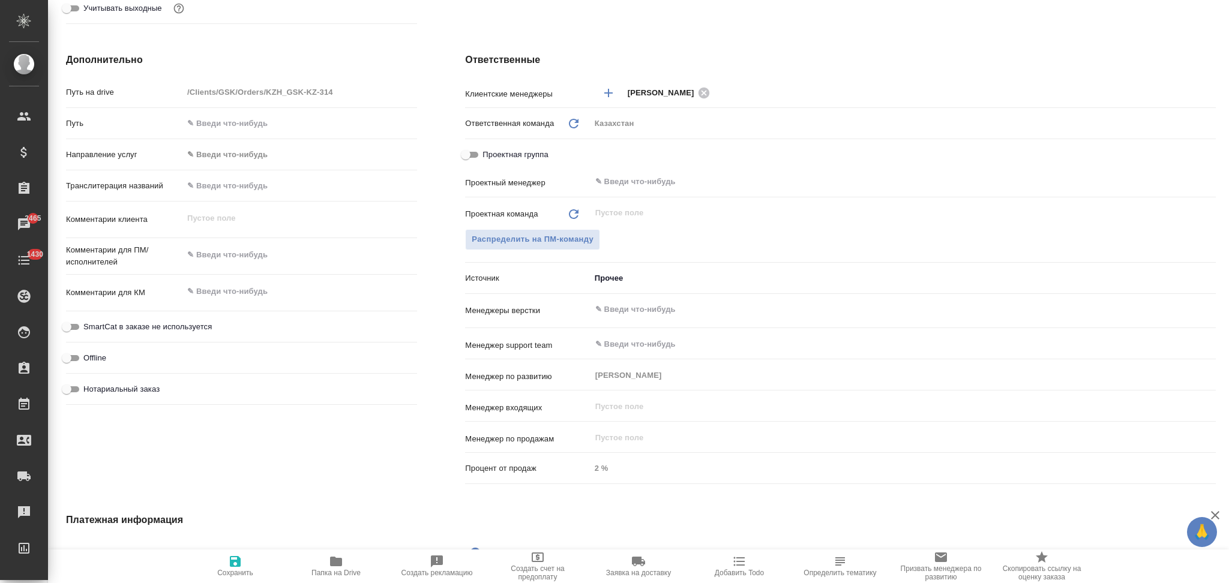
type textarea "x"
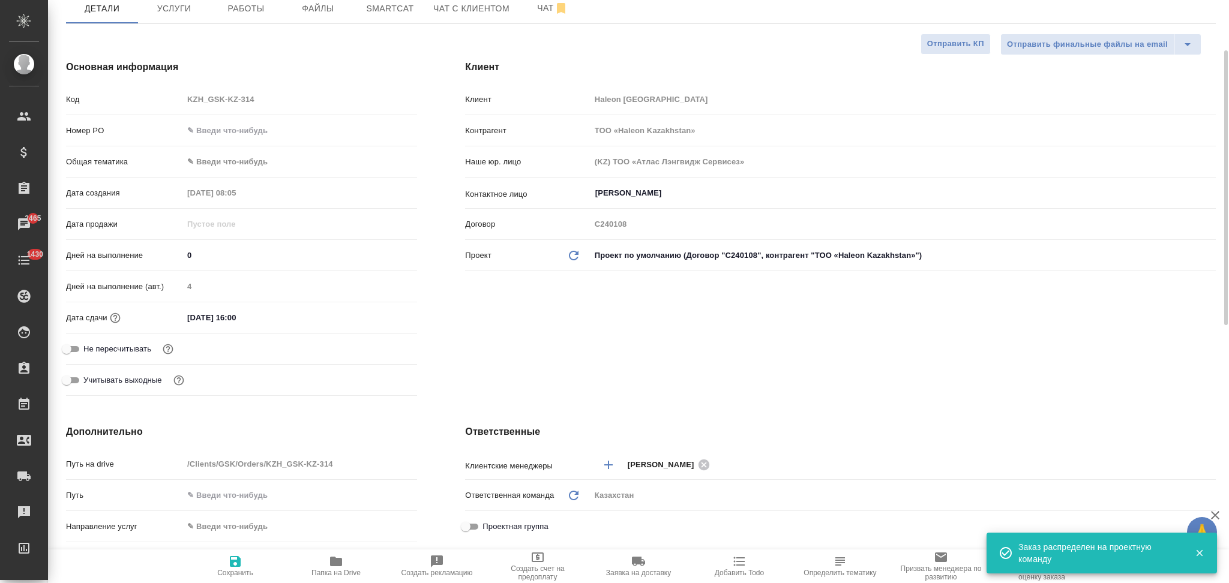
scroll to position [0, 0]
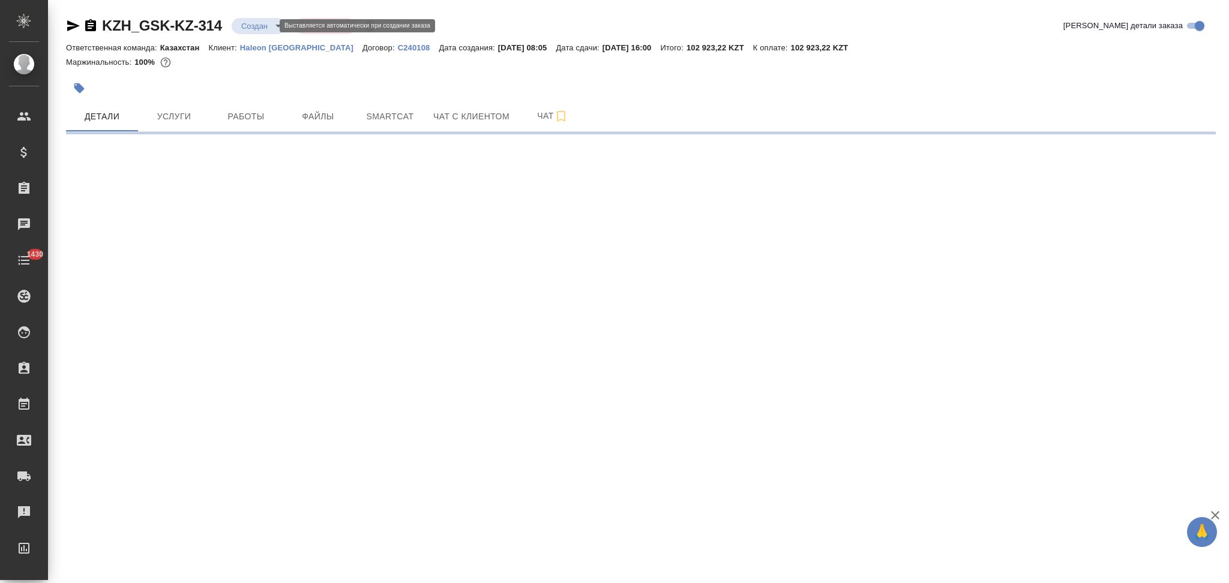
select select "RU"
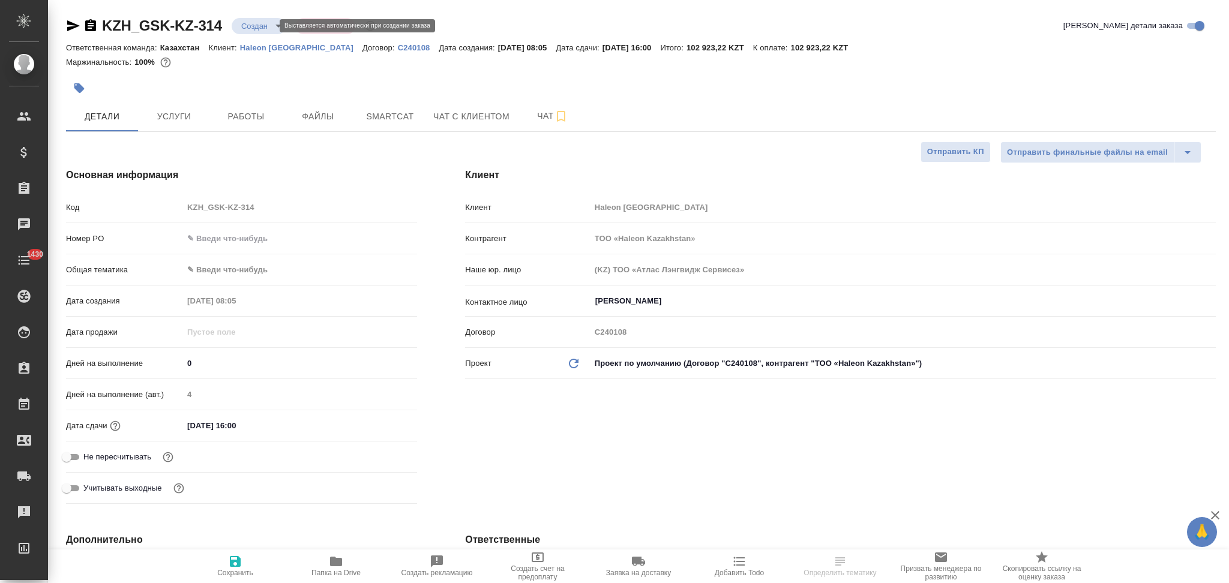
type textarea "x"
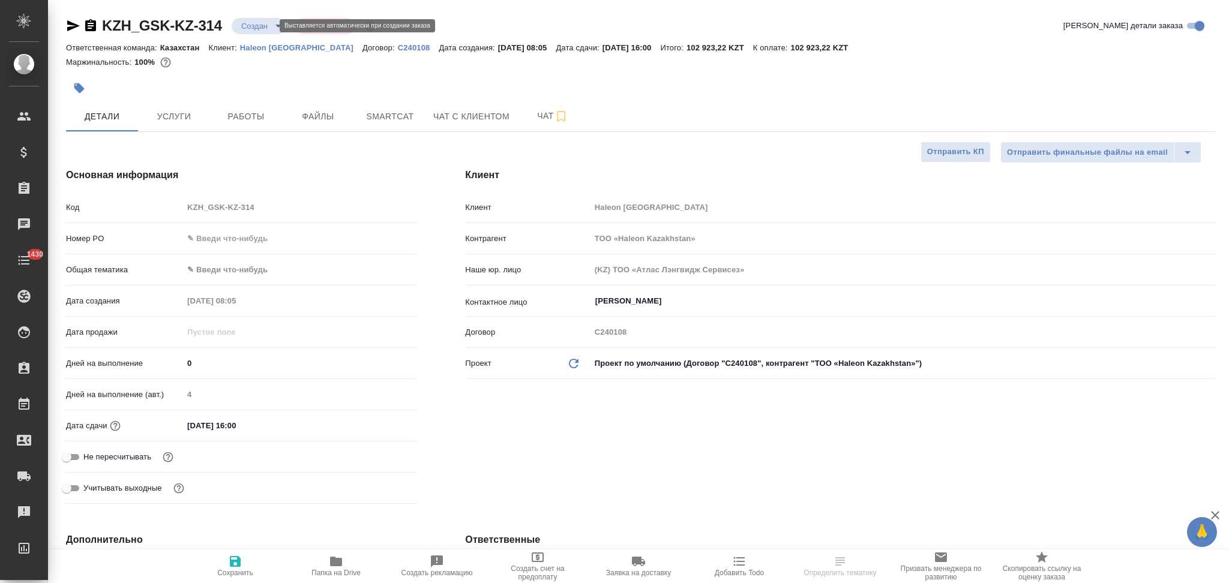
type textarea "x"
click at [251, 22] on body "🙏 .cls-1 fill:#fff; AWATERA Aslanukova Sati Клиенты Спецификации Заказы Чаты 14…" at bounding box center [614, 291] width 1229 height 583
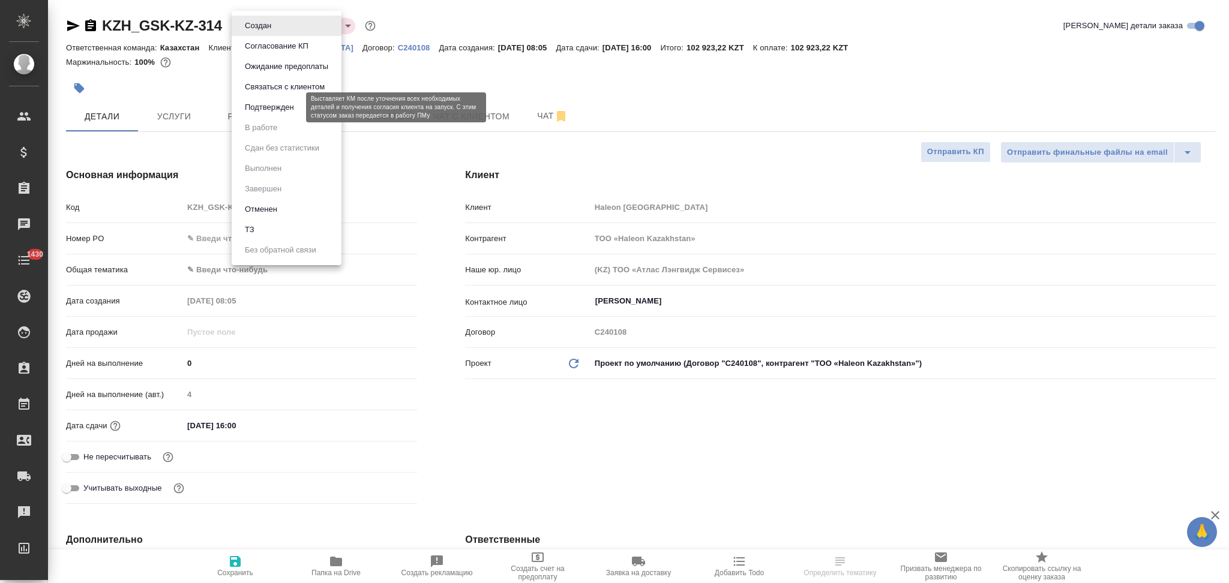
click at [251, 104] on button "Подтвержден" at bounding box center [269, 107] width 56 height 13
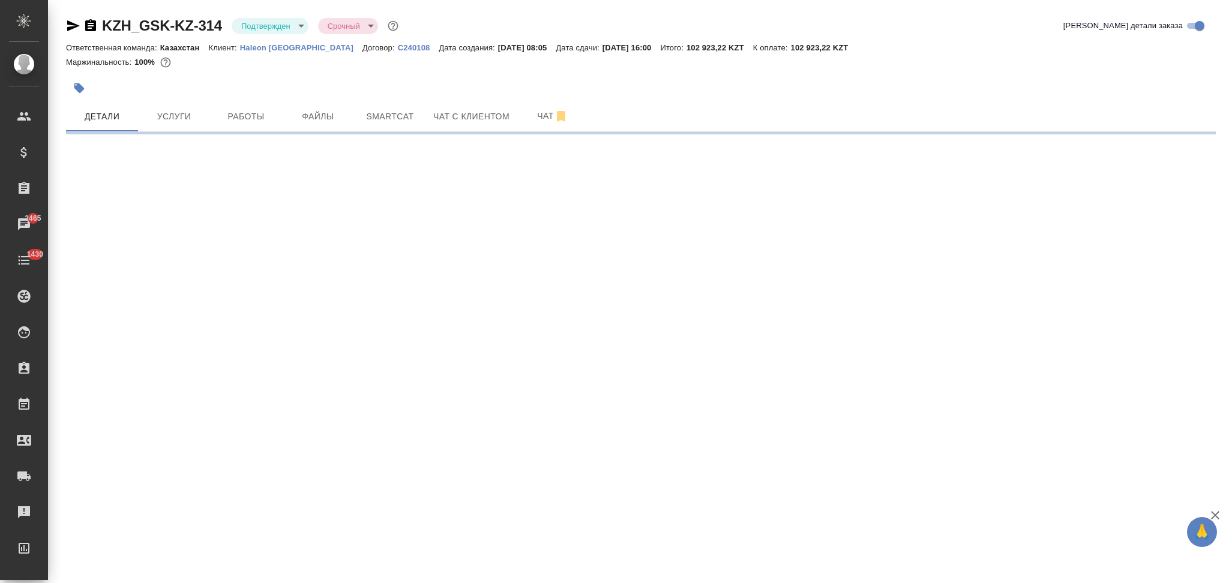
select select "RU"
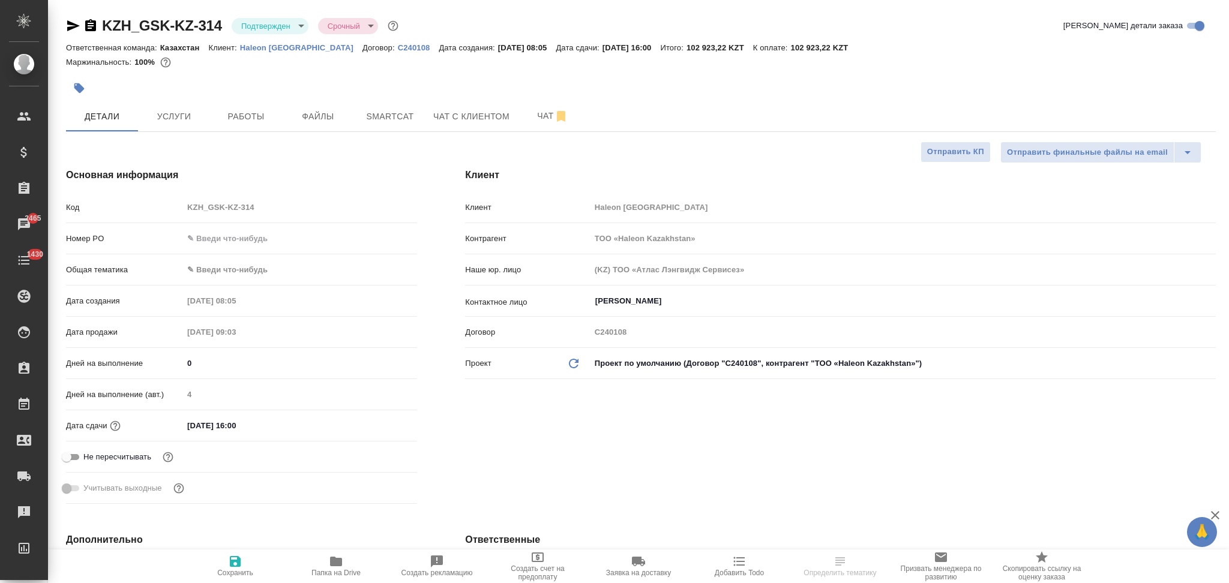
select select "RU"
type textarea "x"
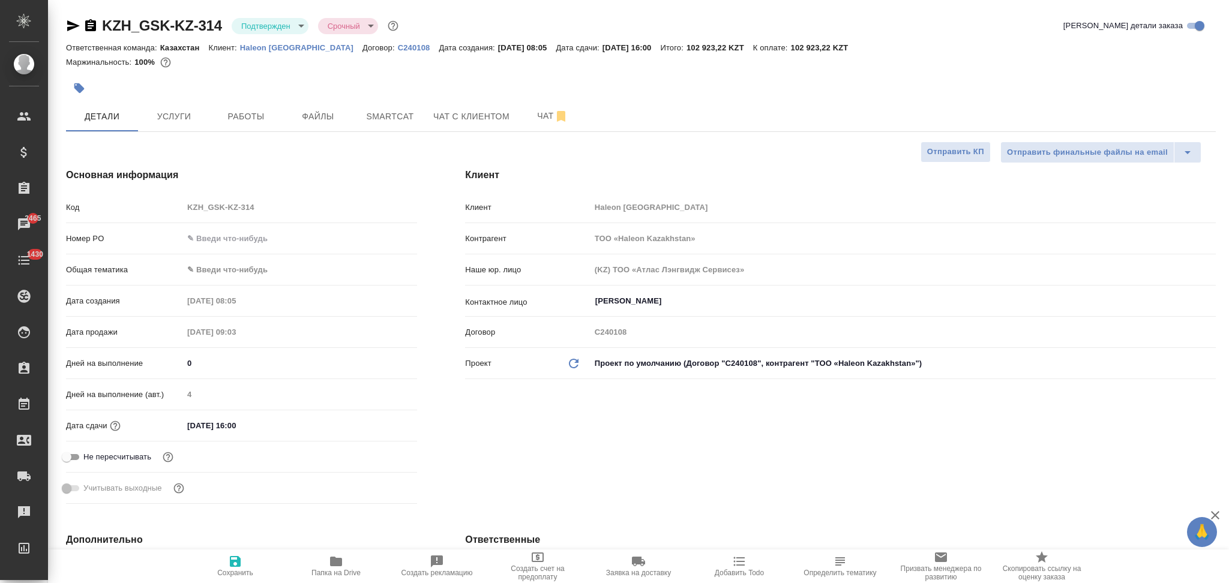
type textarea "x"
click at [740, 560] on icon "button" at bounding box center [739, 561] width 14 height 14
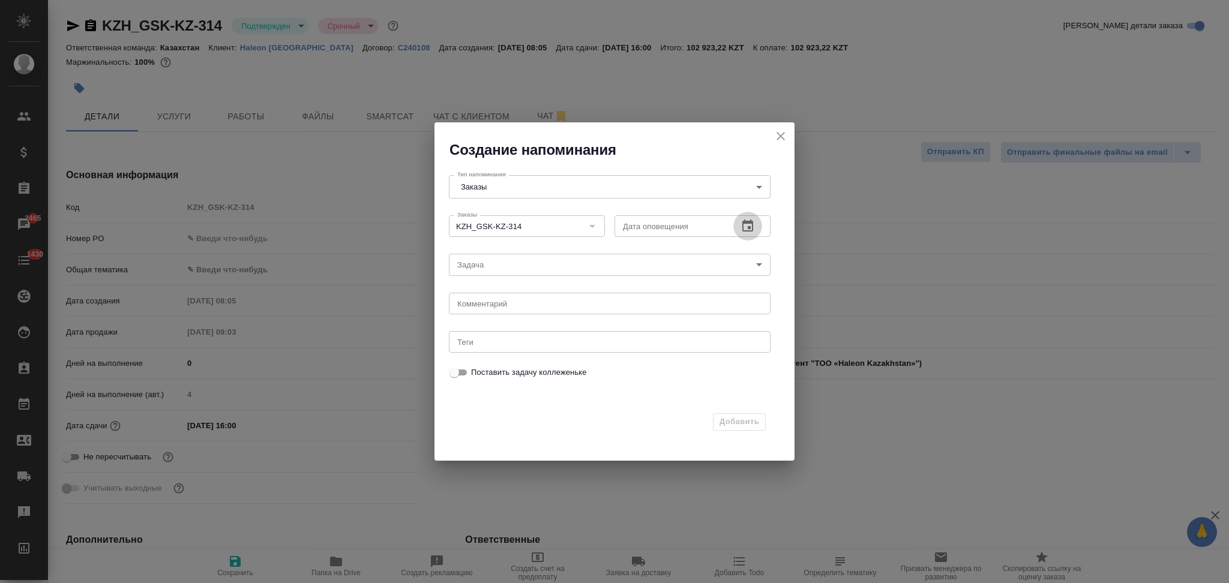
click at [744, 217] on button "button" at bounding box center [747, 226] width 29 height 29
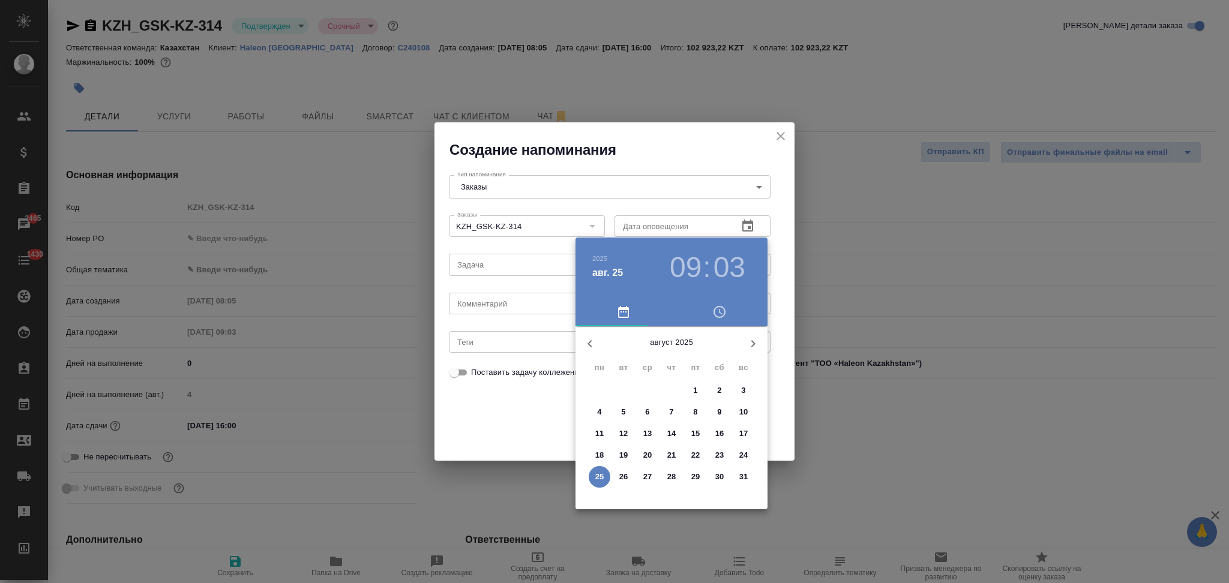
click at [622, 476] on p "26" at bounding box center [623, 477] width 9 height 12
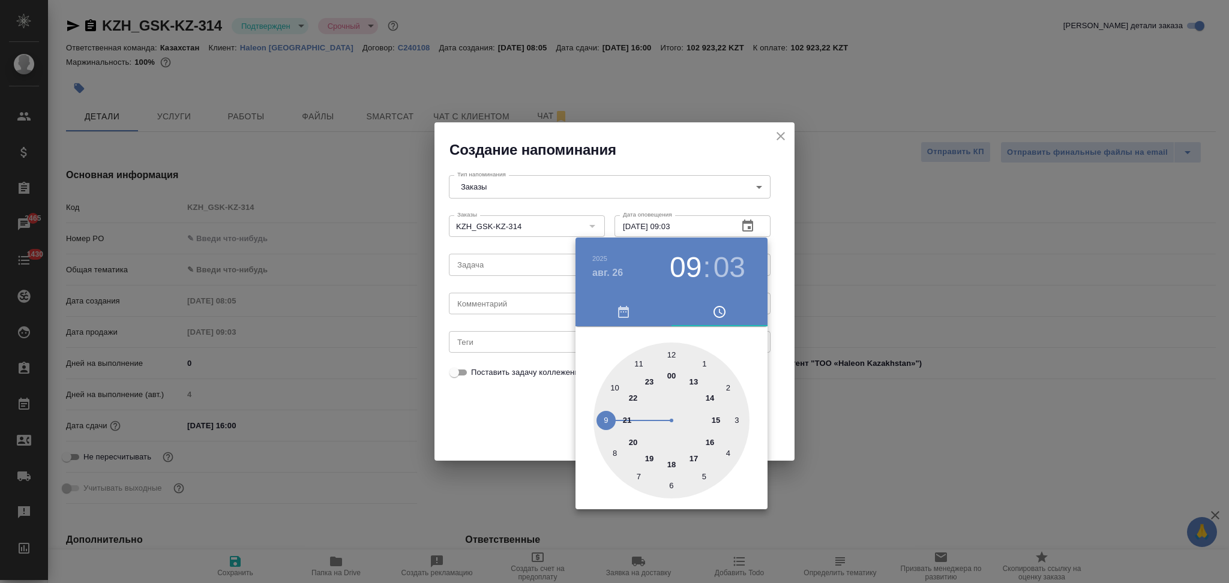
click at [711, 439] on div at bounding box center [671, 421] width 156 height 156
click at [669, 352] on div at bounding box center [671, 421] width 156 height 156
type input "26.08.2025 16:00"
click at [526, 427] on div at bounding box center [614, 291] width 1229 height 583
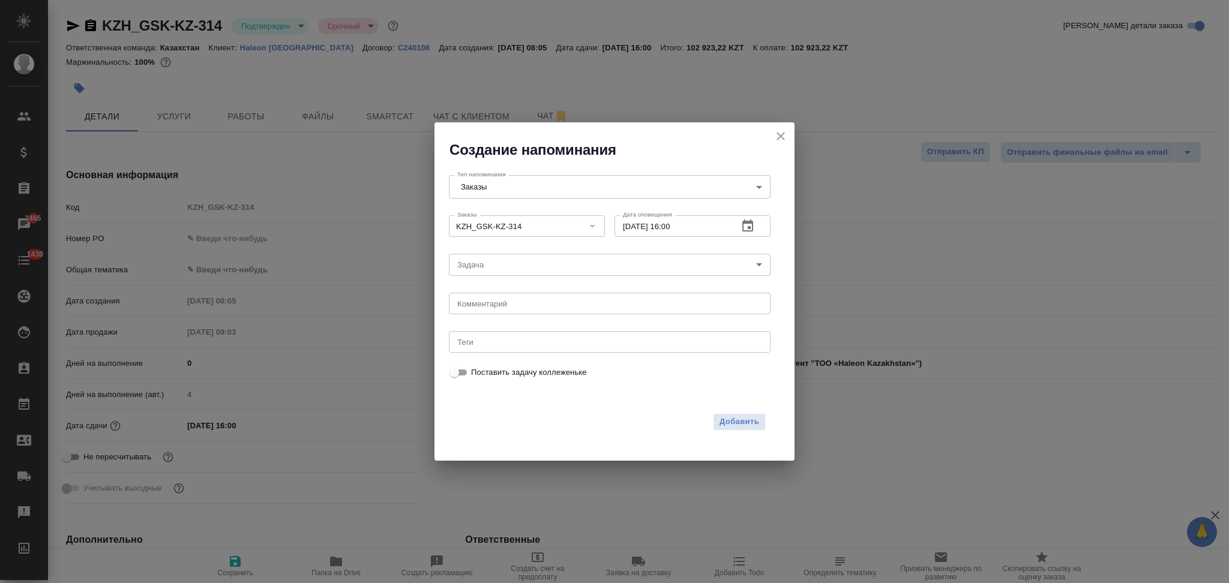
click at [485, 261] on body "🙏 .cls-1 fill:#fff; AWATERA Aslanukova Sati Клиенты Спецификации Заказы 2465 Ча…" at bounding box center [614, 291] width 1229 height 583
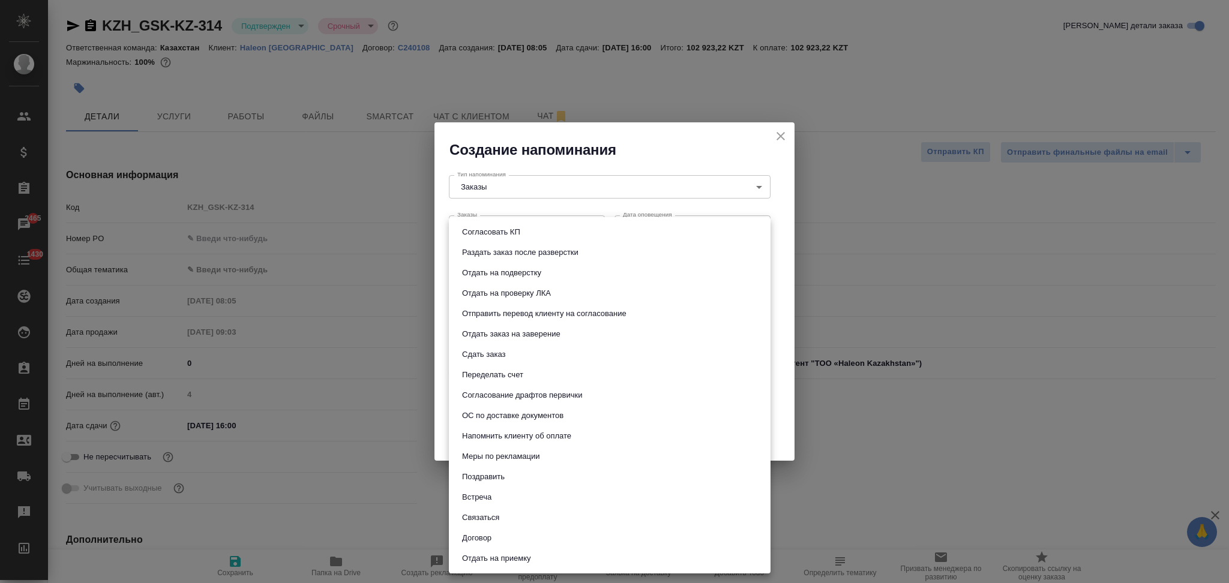
drag, startPoint x: 495, startPoint y: 346, endPoint x: 555, endPoint y: 341, distance: 60.2
click at [496, 346] on li "Сдать заказ" at bounding box center [610, 354] width 322 height 20
type input "Сдать заказ"
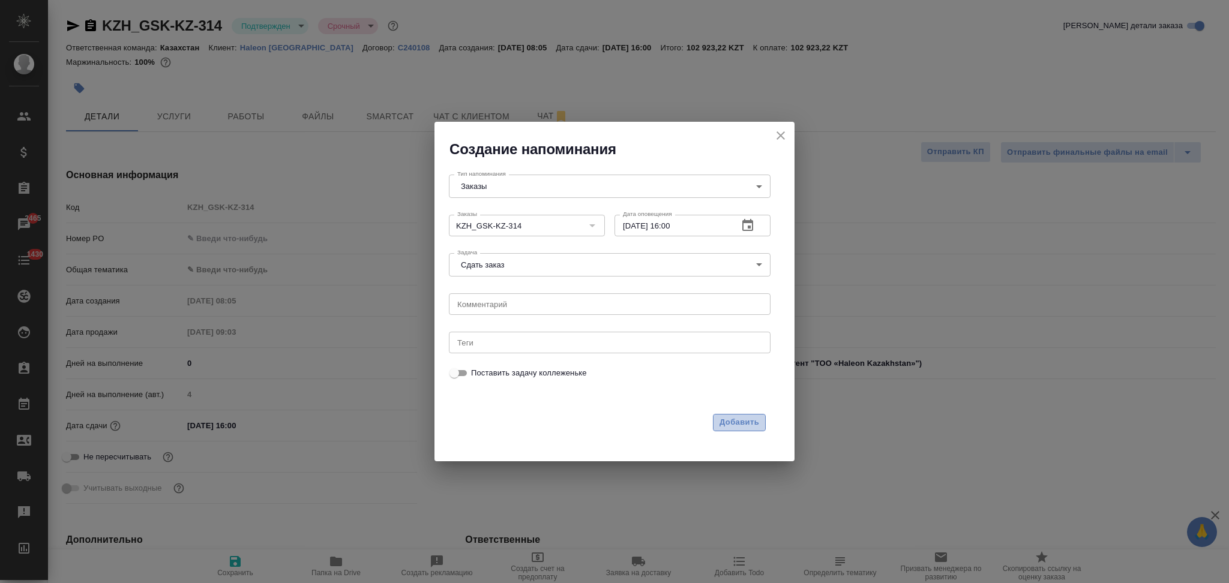
click at [728, 421] on span "Добавить" at bounding box center [739, 423] width 40 height 14
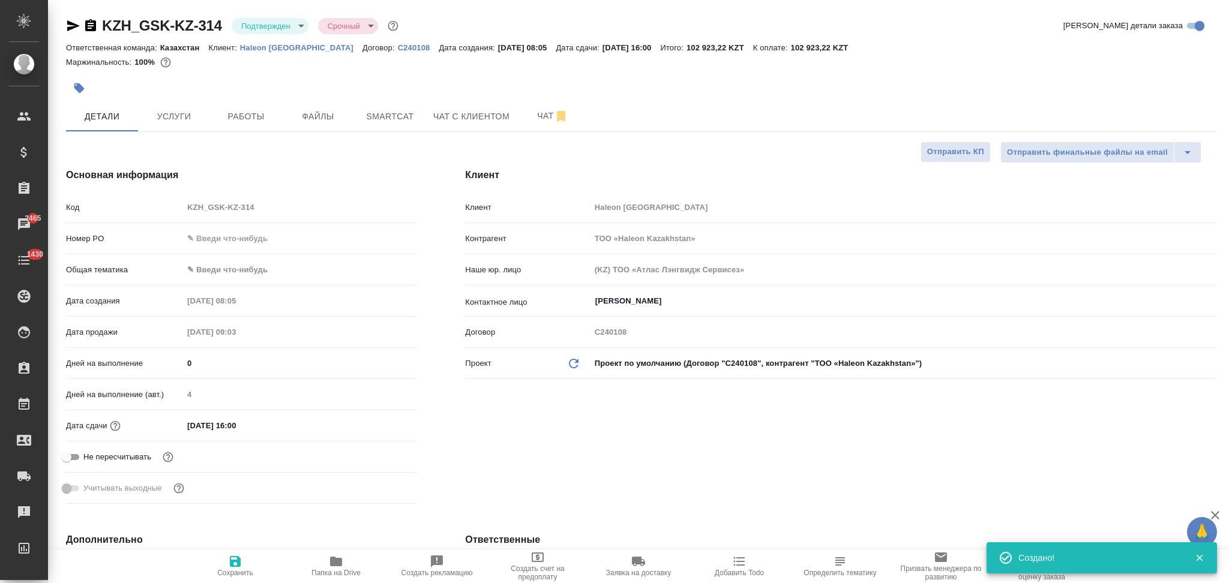
type textarea "x"
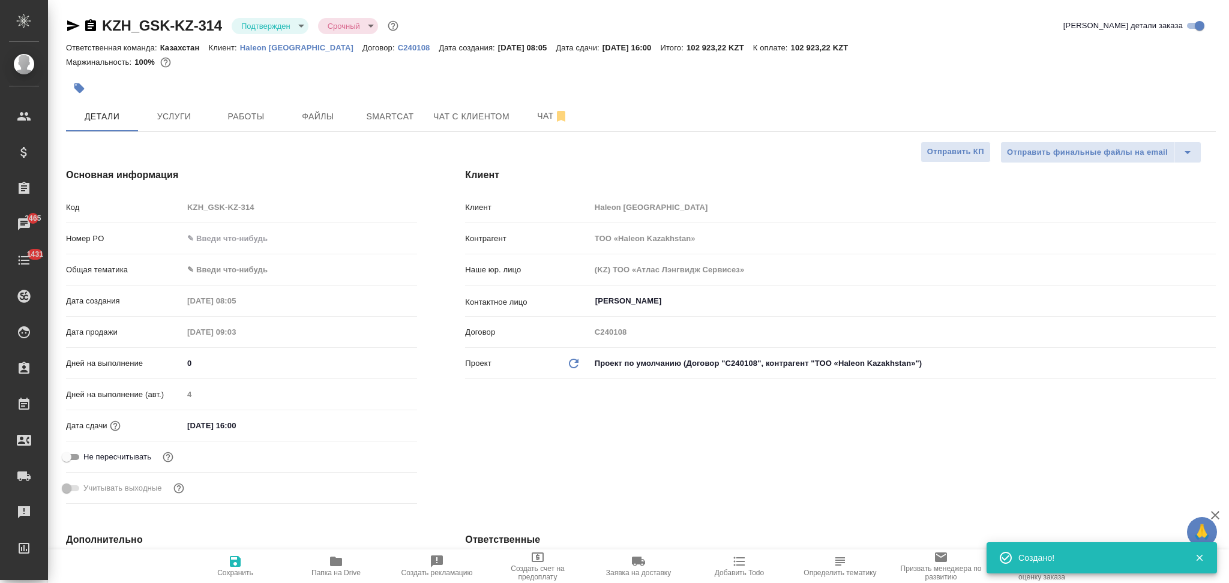
type textarea "x"
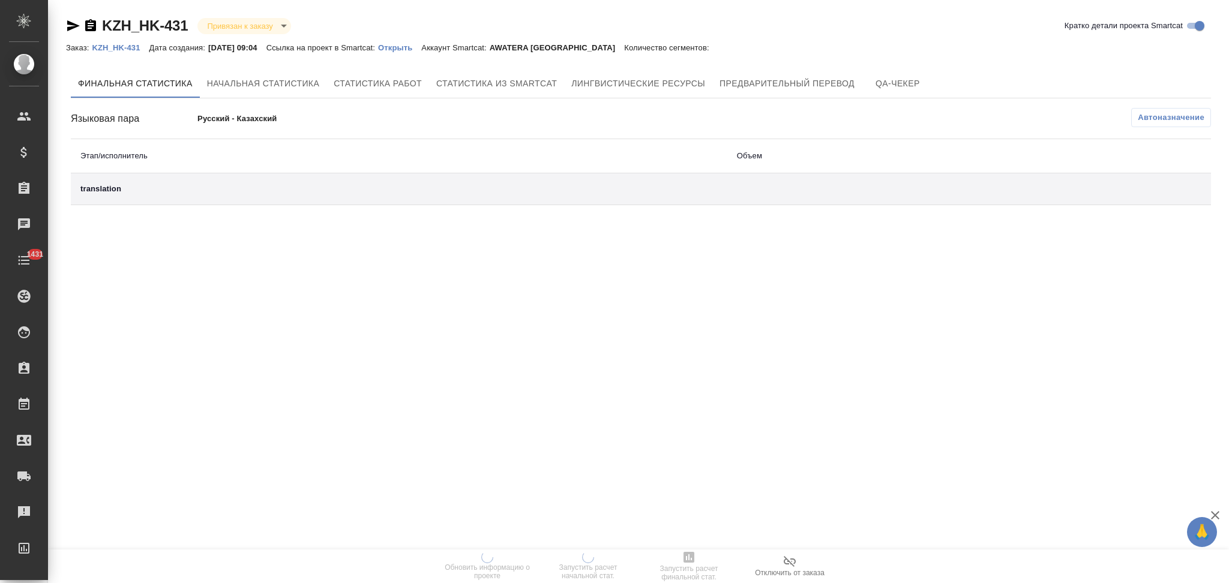
click at [401, 48] on p "Открыть" at bounding box center [399, 47] width 43 height 9
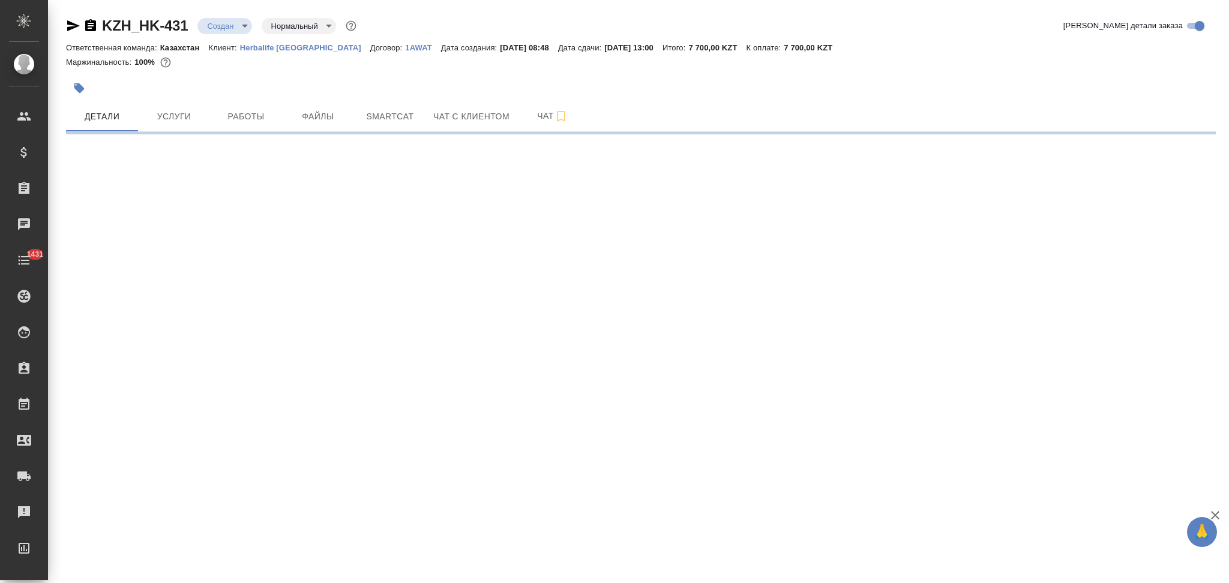
select select "RU"
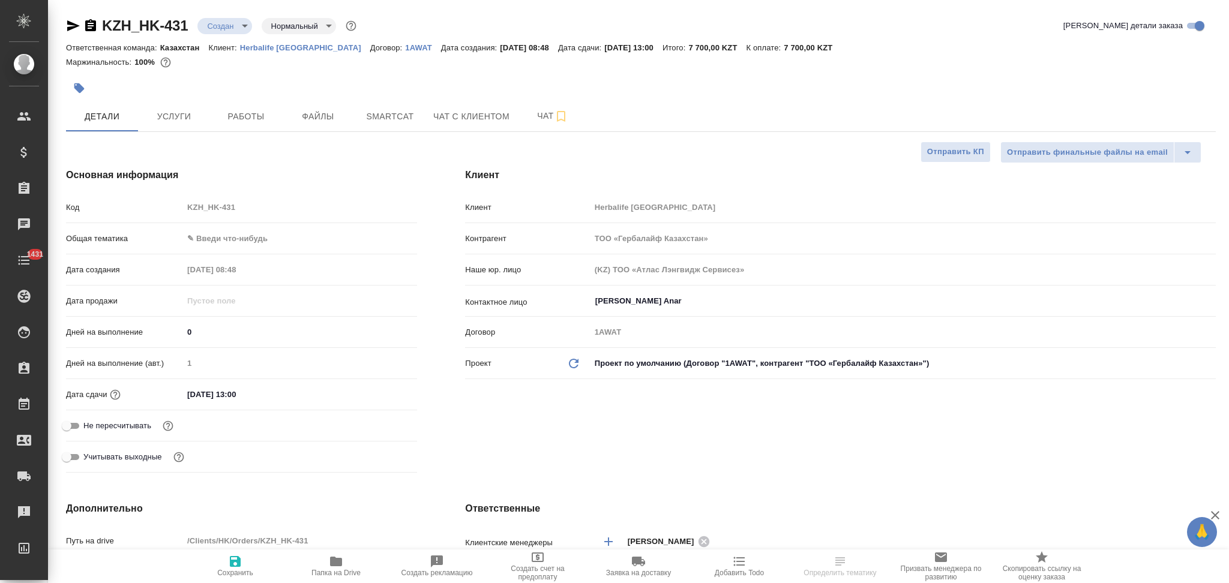
type textarea "x"
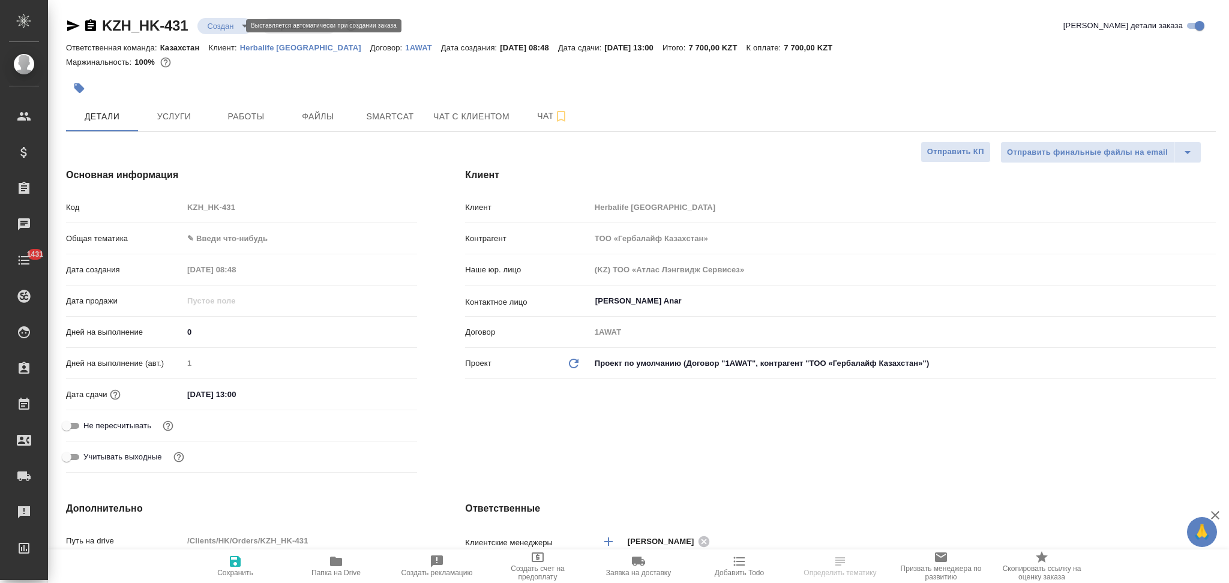
type textarea "x"
click at [214, 28] on body "🙏 .cls-1 fill:#fff; AWATERA Aslanukova Sati Клиенты Спецификации Заказы Чаты 14…" at bounding box center [614, 291] width 1229 height 583
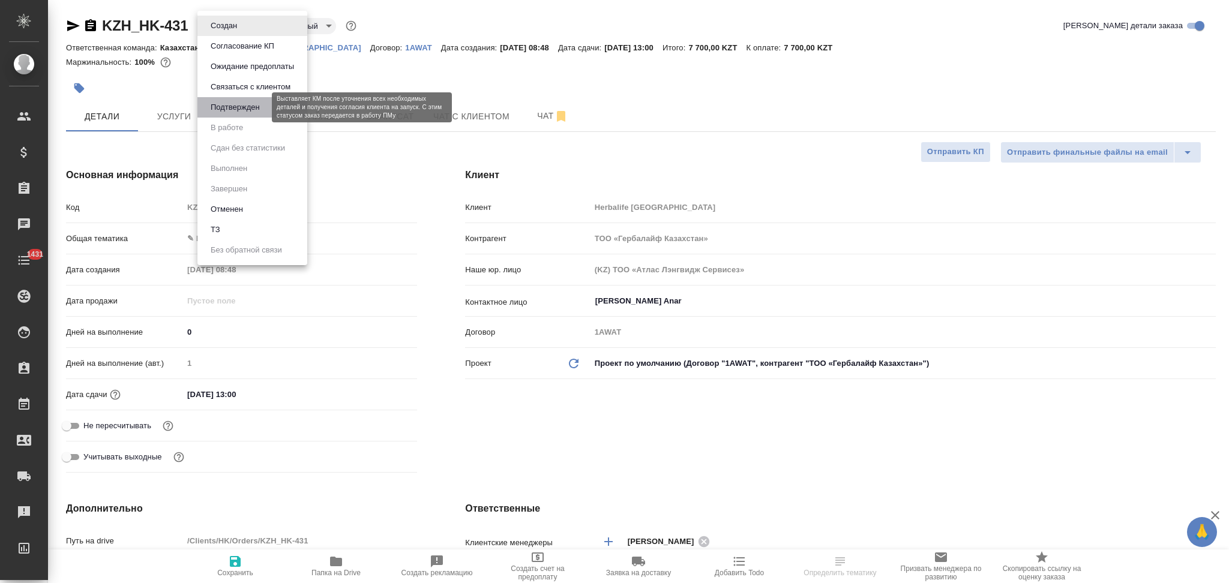
click at [234, 111] on button "Подтвержден" at bounding box center [235, 107] width 56 height 13
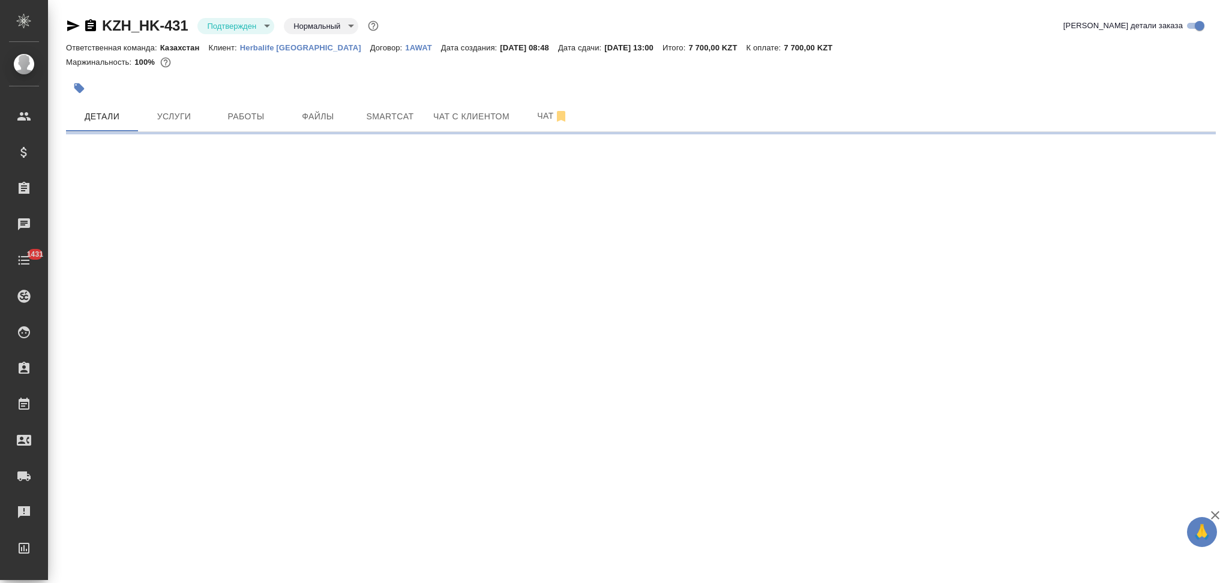
select select "RU"
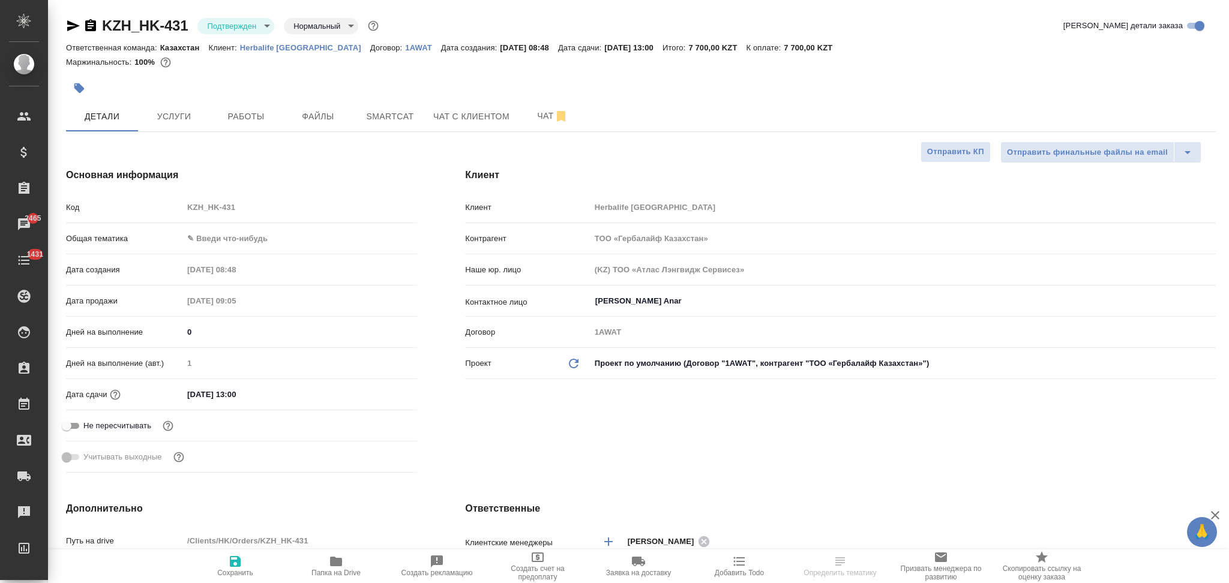
type textarea "x"
click at [70, 28] on icon "button" at bounding box center [73, 25] width 13 height 11
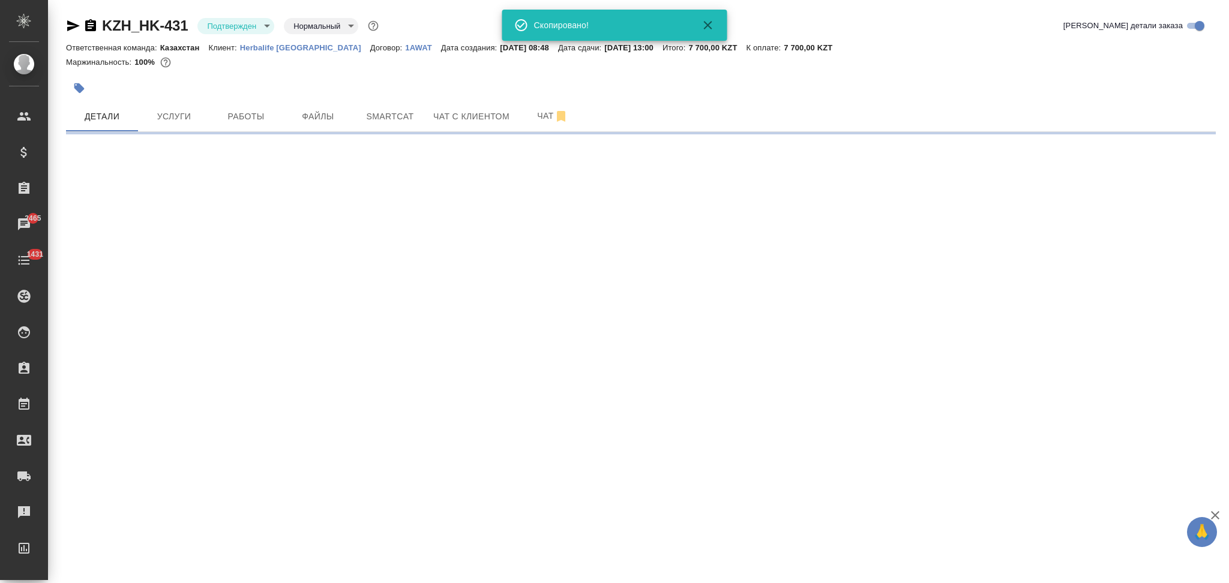
select select "RU"
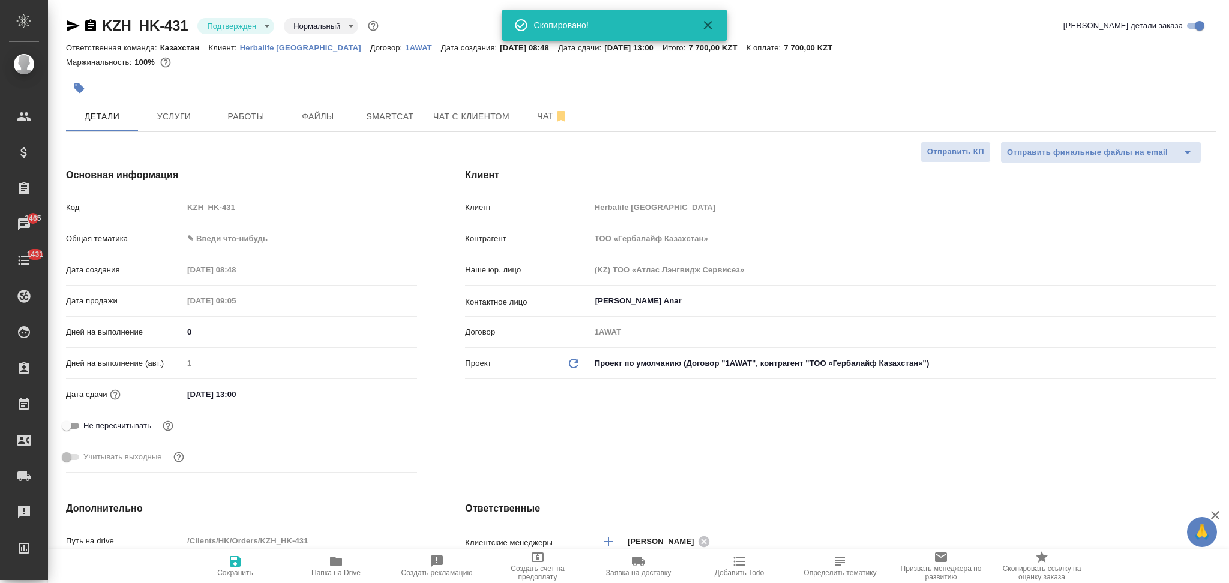
type textarea "x"
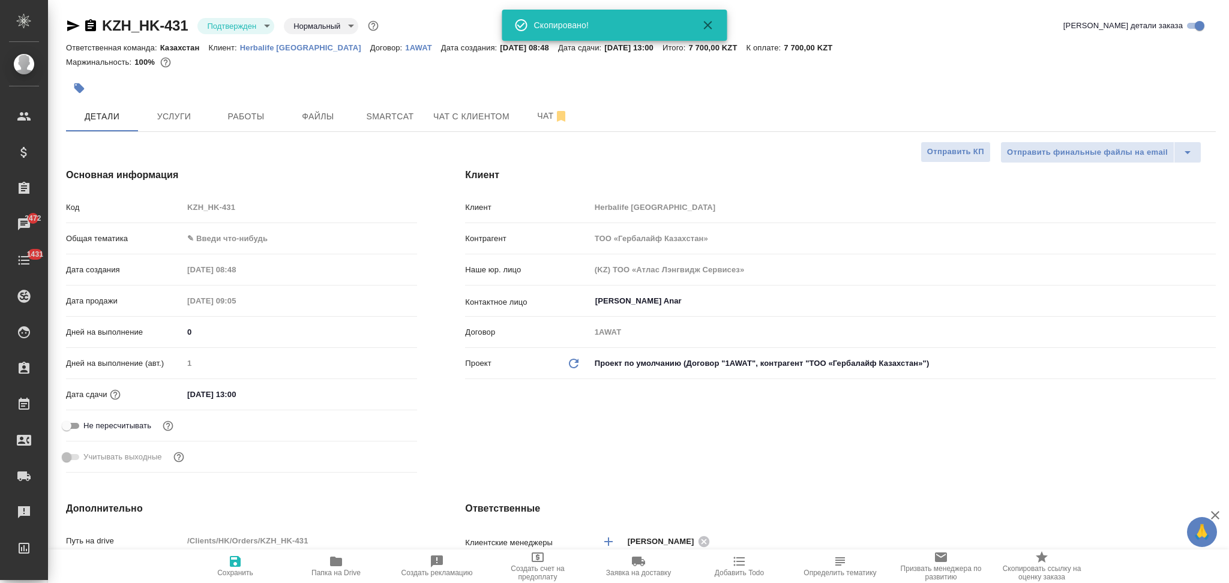
type textarea "x"
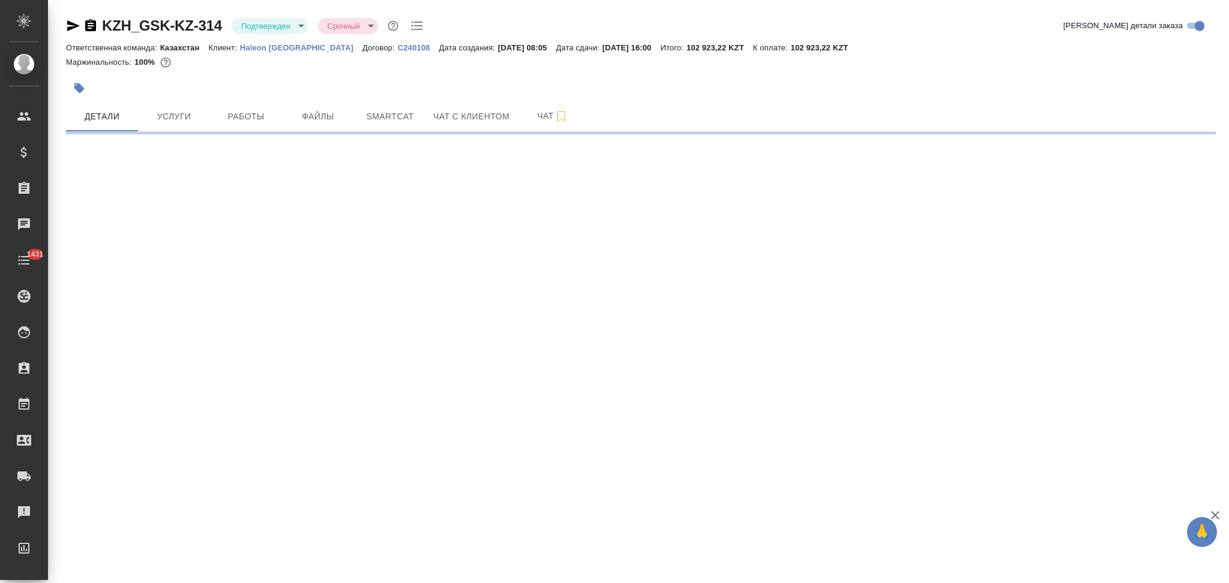
select select "RU"
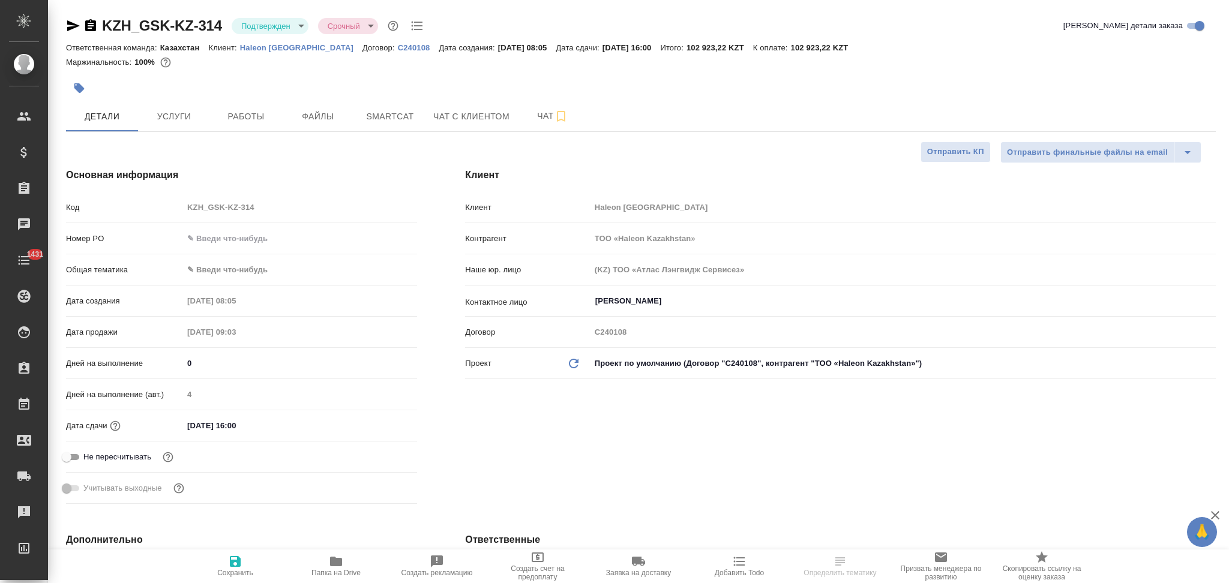
type textarea "x"
type input "[PERSON_NAME]"
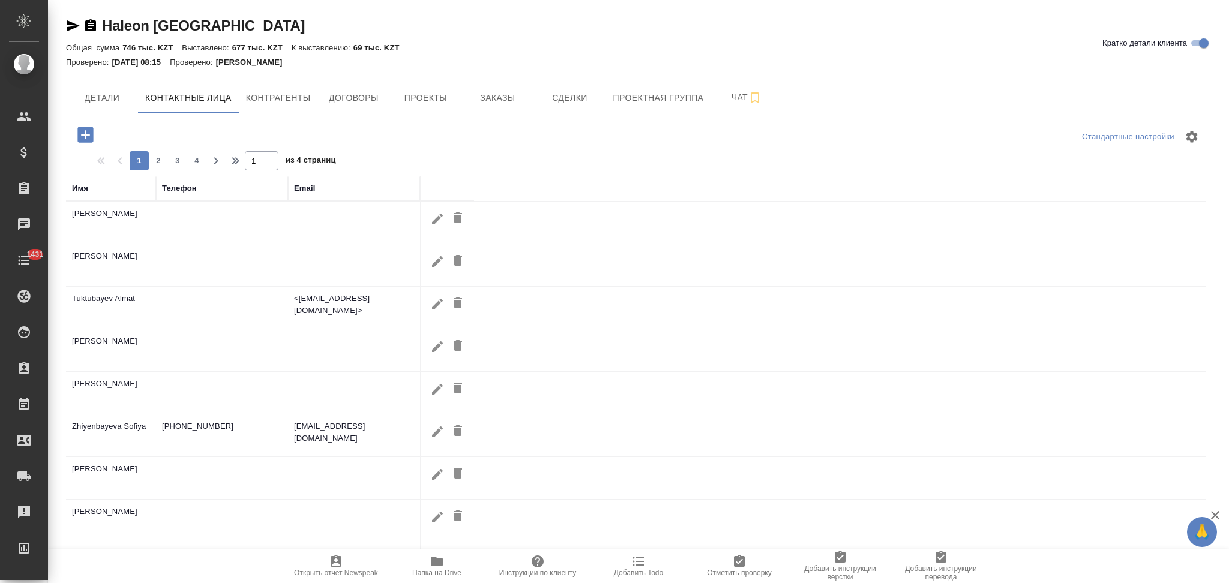
select select "RU"
